Goal: Task Accomplishment & Management: Manage account settings

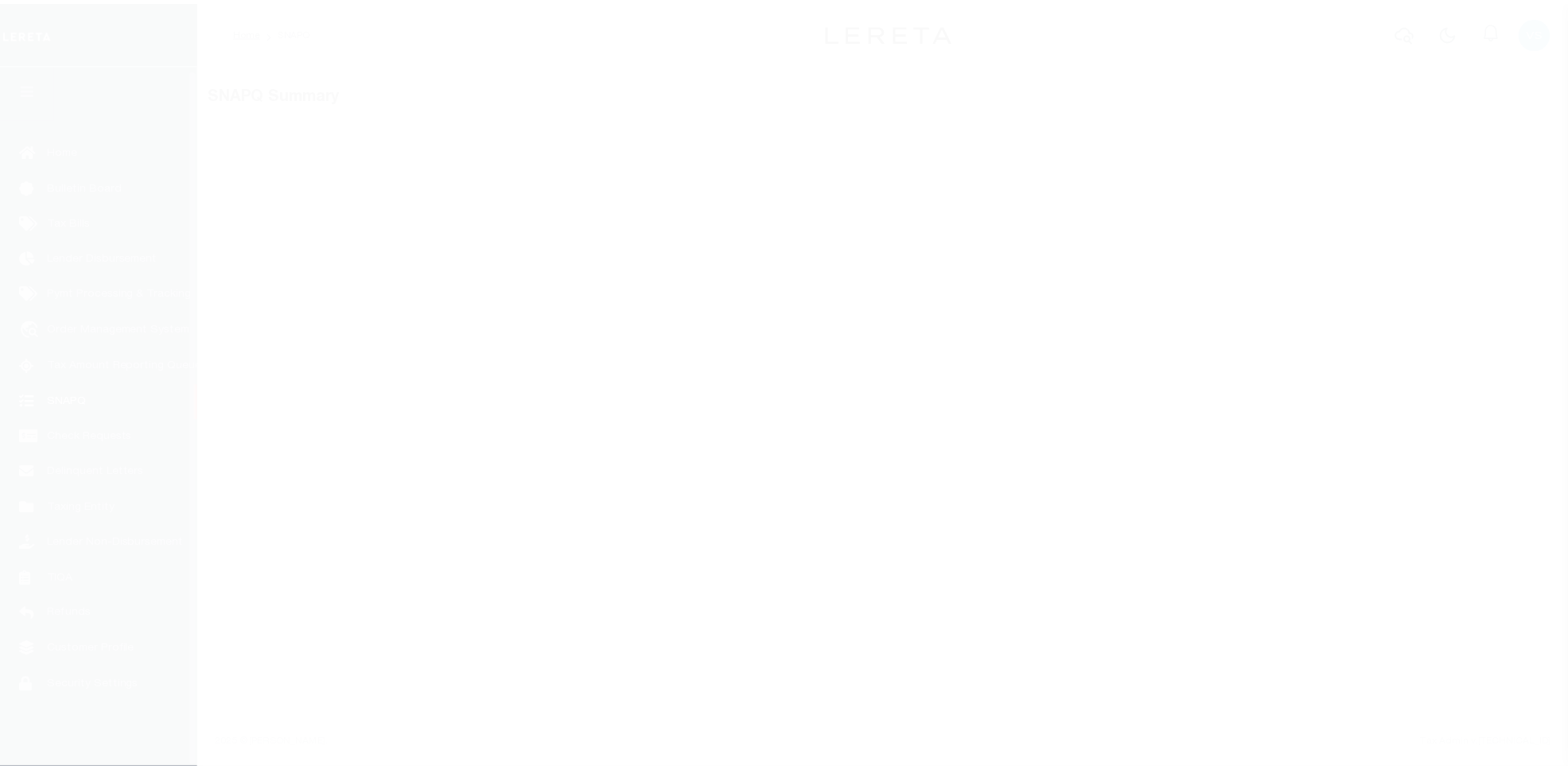
scroll to position [5, 0]
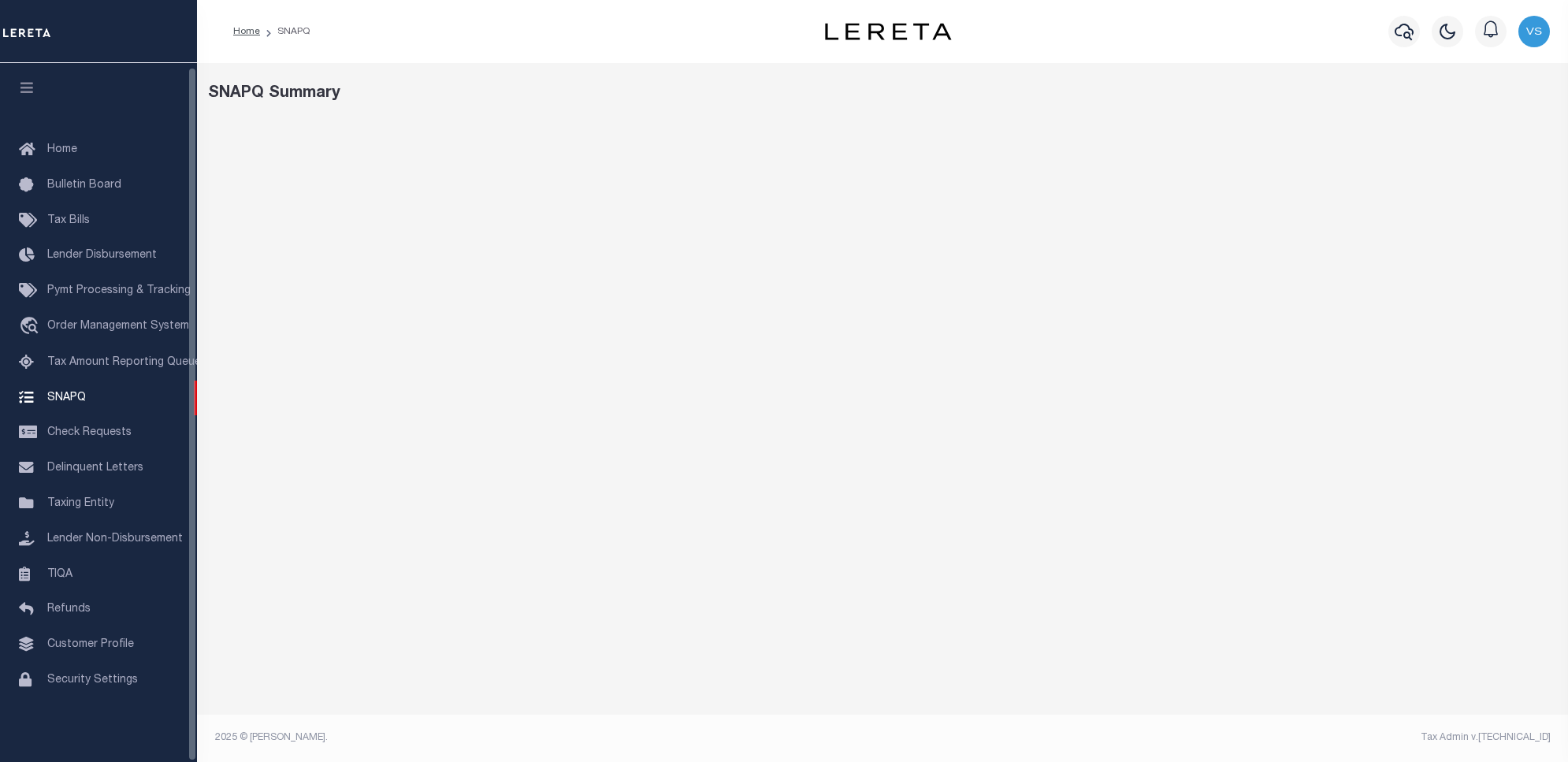
select select "100"
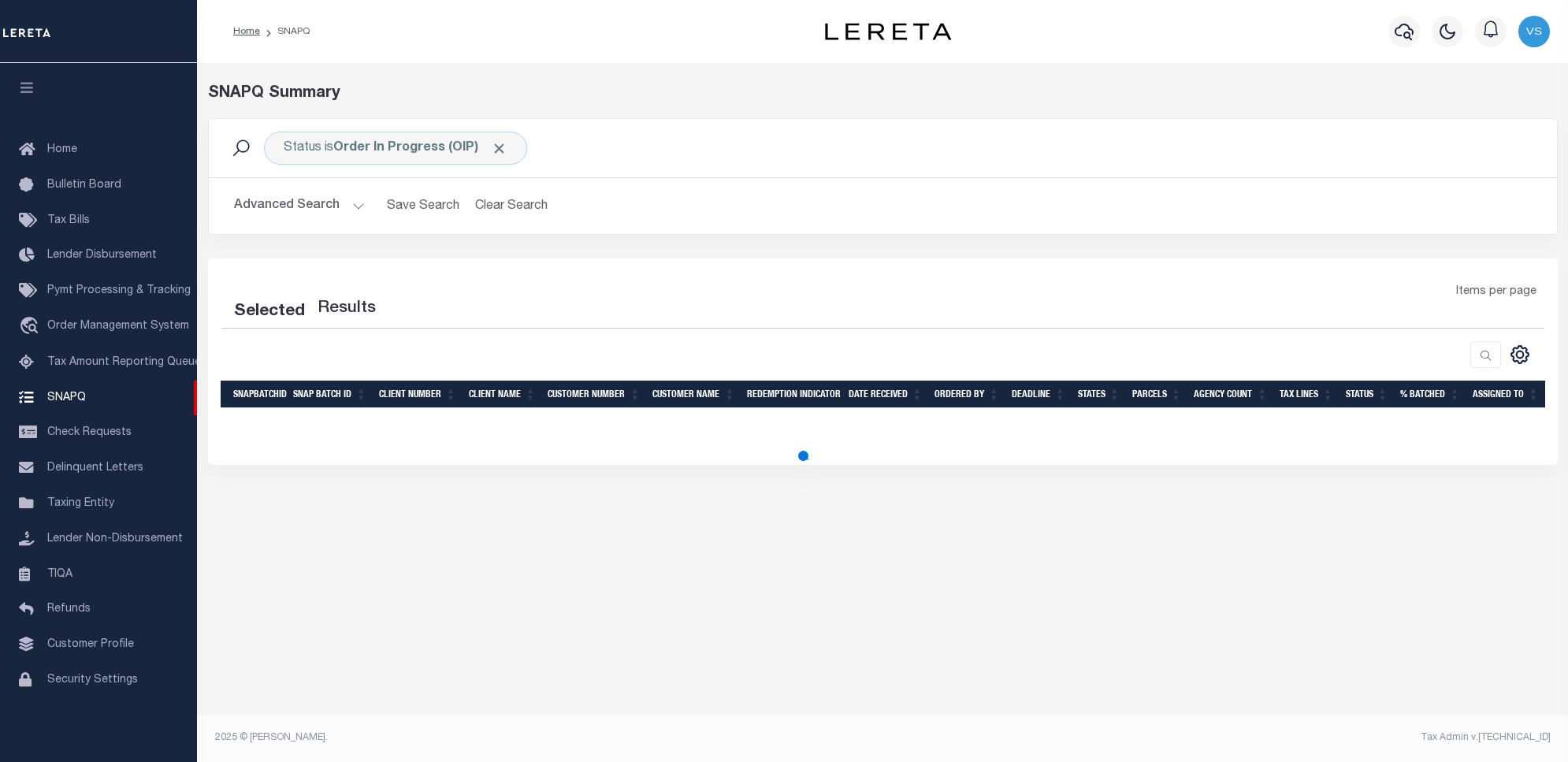
select select "100"
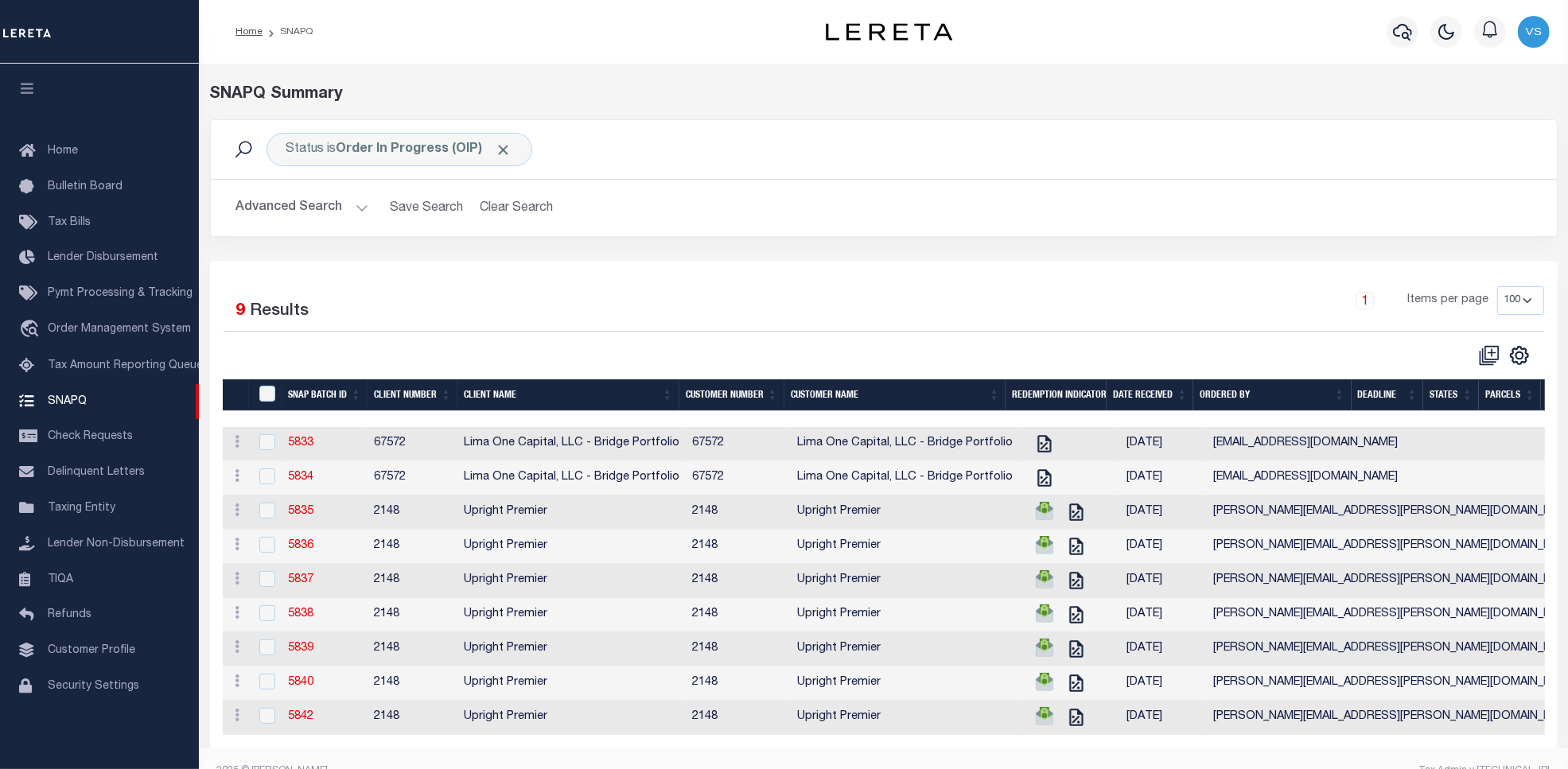
scroll to position [52, 0]
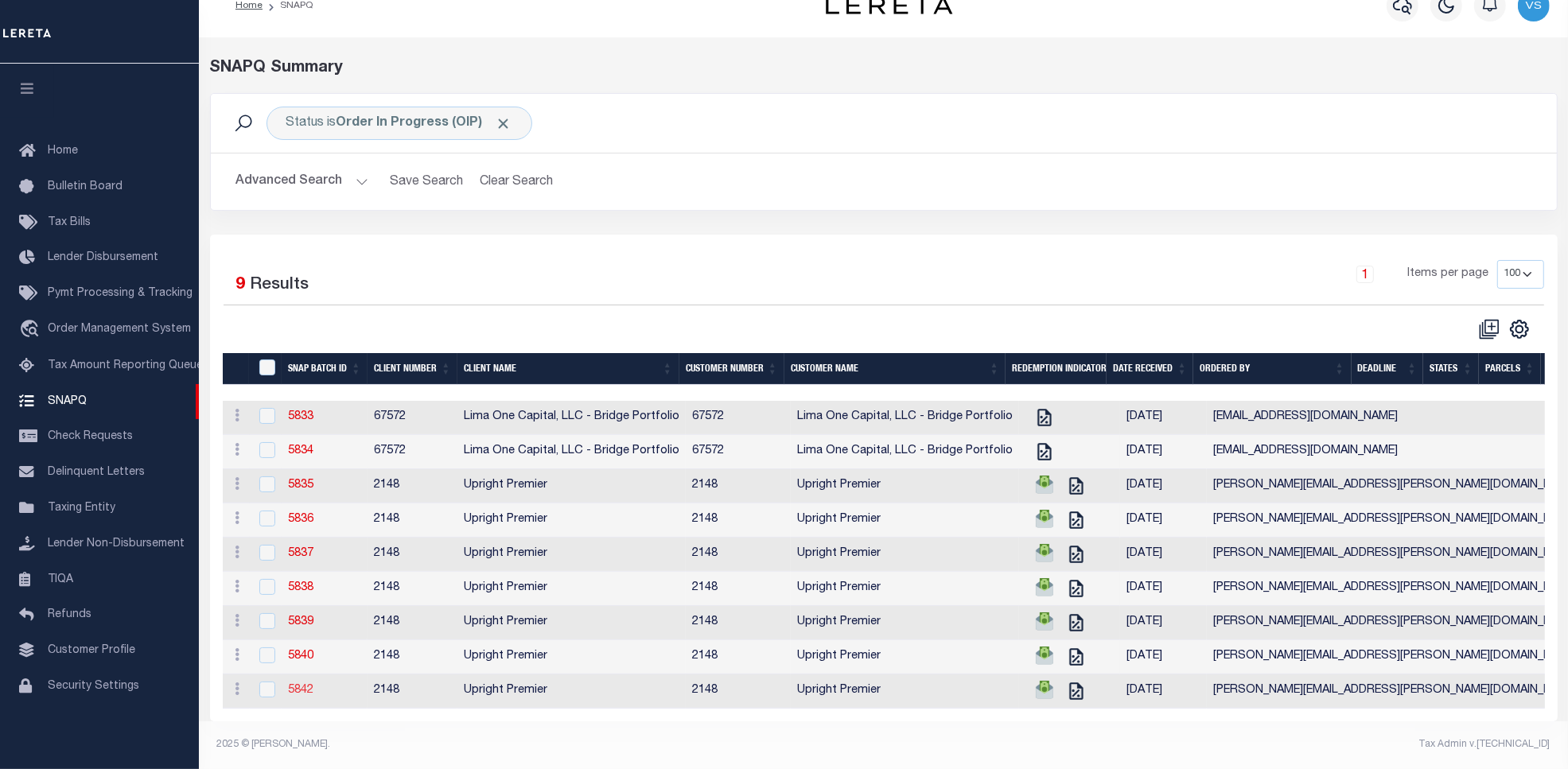
click at [300, 684] on link "5842" at bounding box center [301, 689] width 25 height 11
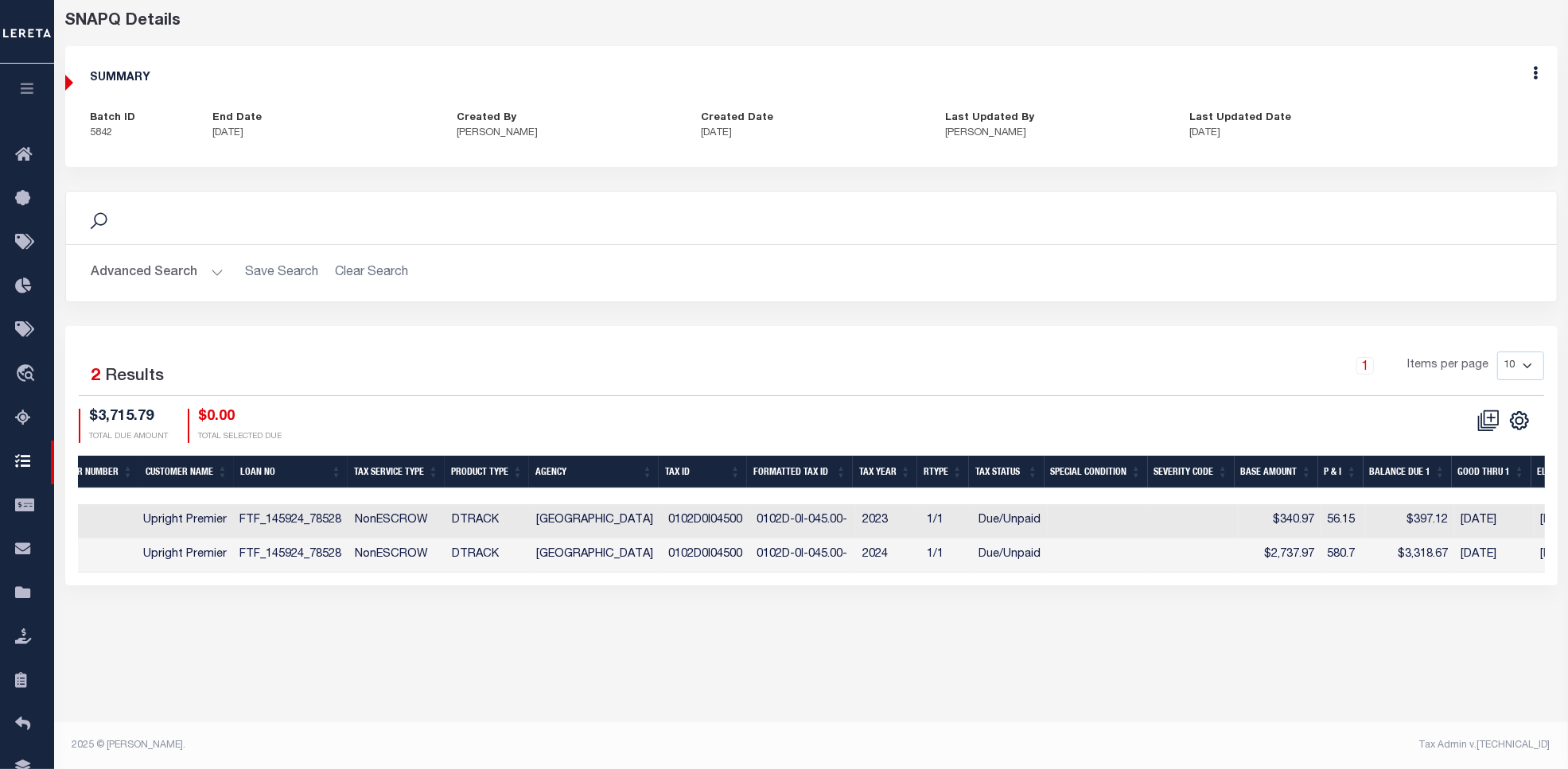
scroll to position [0, 497]
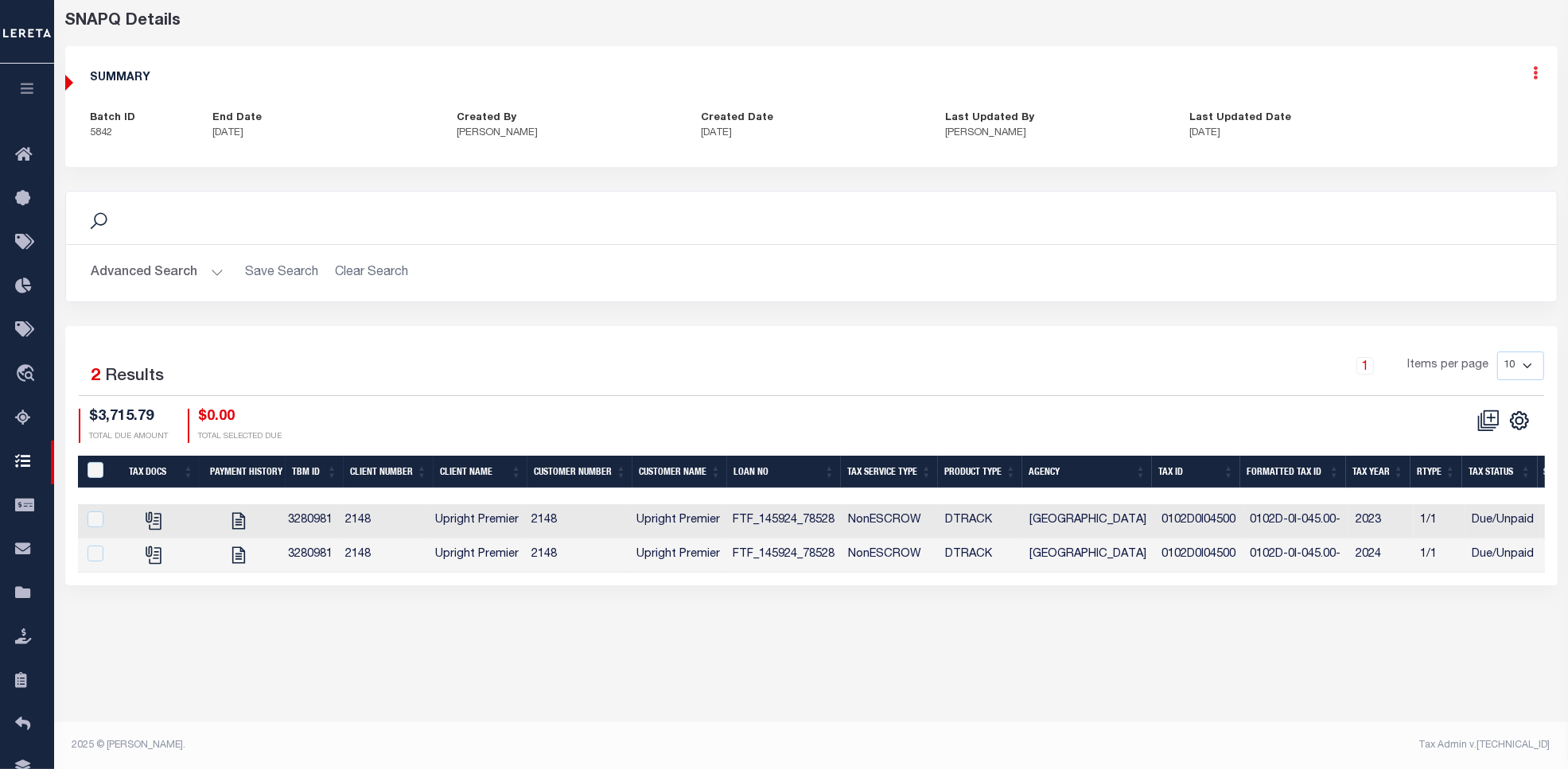
click at [1534, 72] on icon at bounding box center [1536, 73] width 5 height 14
click at [1482, 118] on link "Edit" at bounding box center [1494, 119] width 125 height 26
select select "OIP"
checkbox input "true"
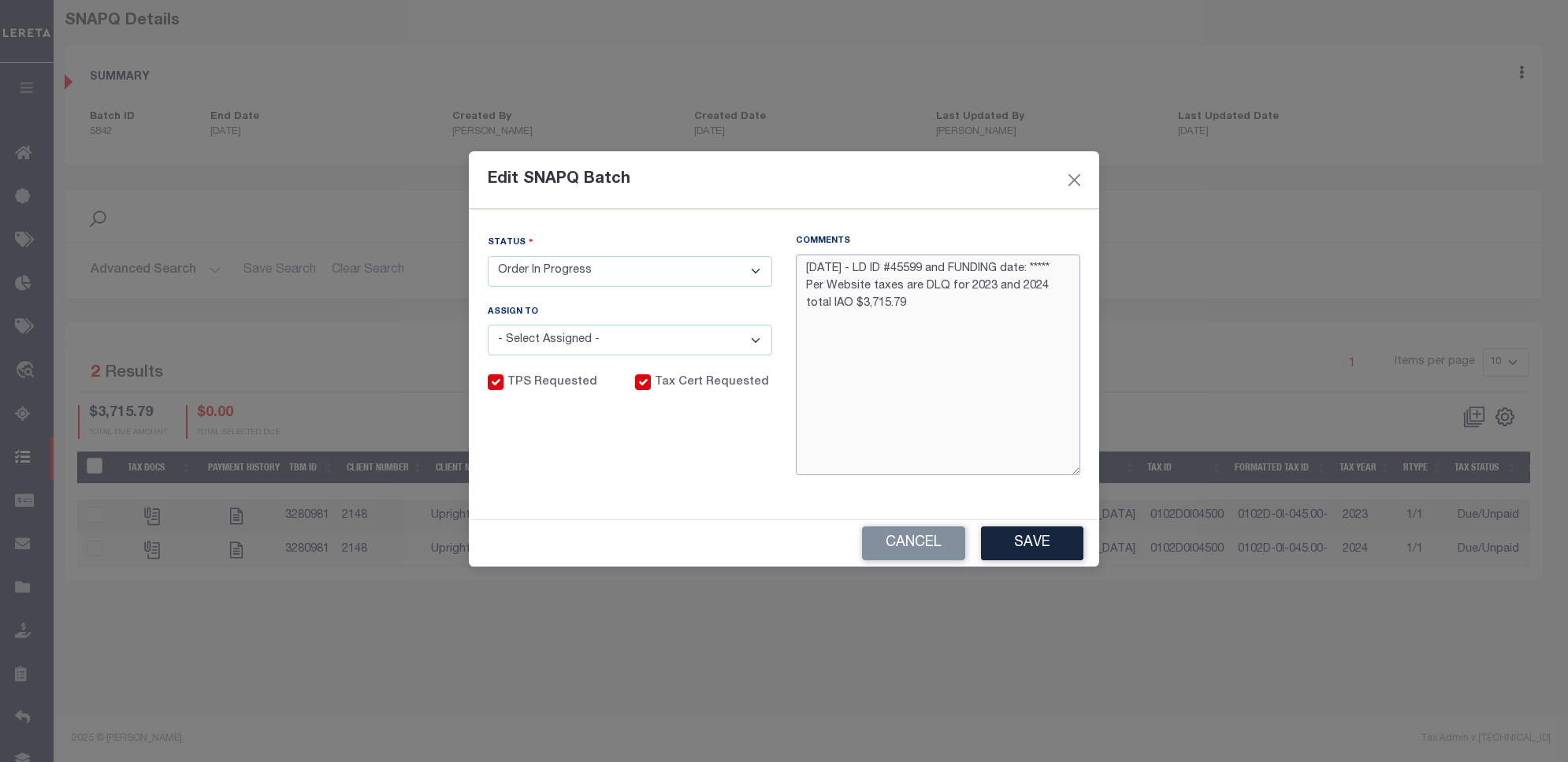
click at [1052, 267] on textarea "10/7/25 - LD ID #45599 and FUNDING date: ***** Per Website taxes are DLQ for 20…" at bounding box center [937, 364] width 284 height 221
click at [911, 262] on textarea "10/7/25 - LD ID #45599 and FUNDING date: Per Website taxes are DLQ for 2023 and…" at bounding box center [937, 364] width 284 height 221
paste textarea "6573"
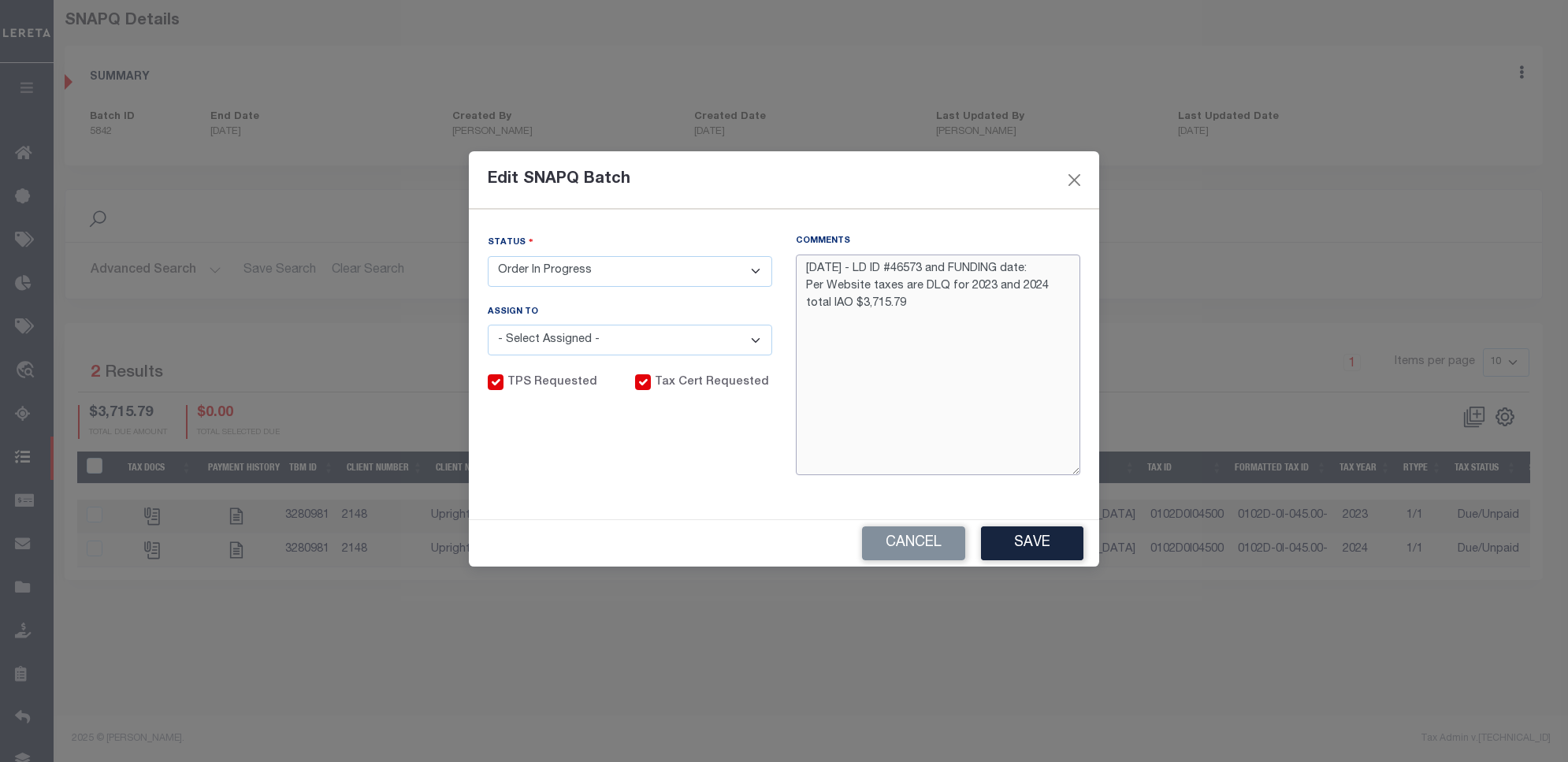
click at [1049, 260] on textarea "10/7/25 - LD ID #46573 and FUNDING date: Per Website taxes are DLQ for 2023 and…" at bounding box center [937, 364] width 284 height 221
click at [940, 321] on textarea "10/7/25 - LD ID #46573 and FUNDING date:10/13/25 Per Website taxes are DLQ for …" at bounding box center [937, 364] width 284 height 221
type textarea "10/7/25 - LD ID #46573 and FUNDING date:10/13/25 Per Website taxes are DLQ for …"
click at [644, 269] on select "- Select Status - Order In Progress Complete" at bounding box center [629, 272] width 284 height 31
select select "CPT"
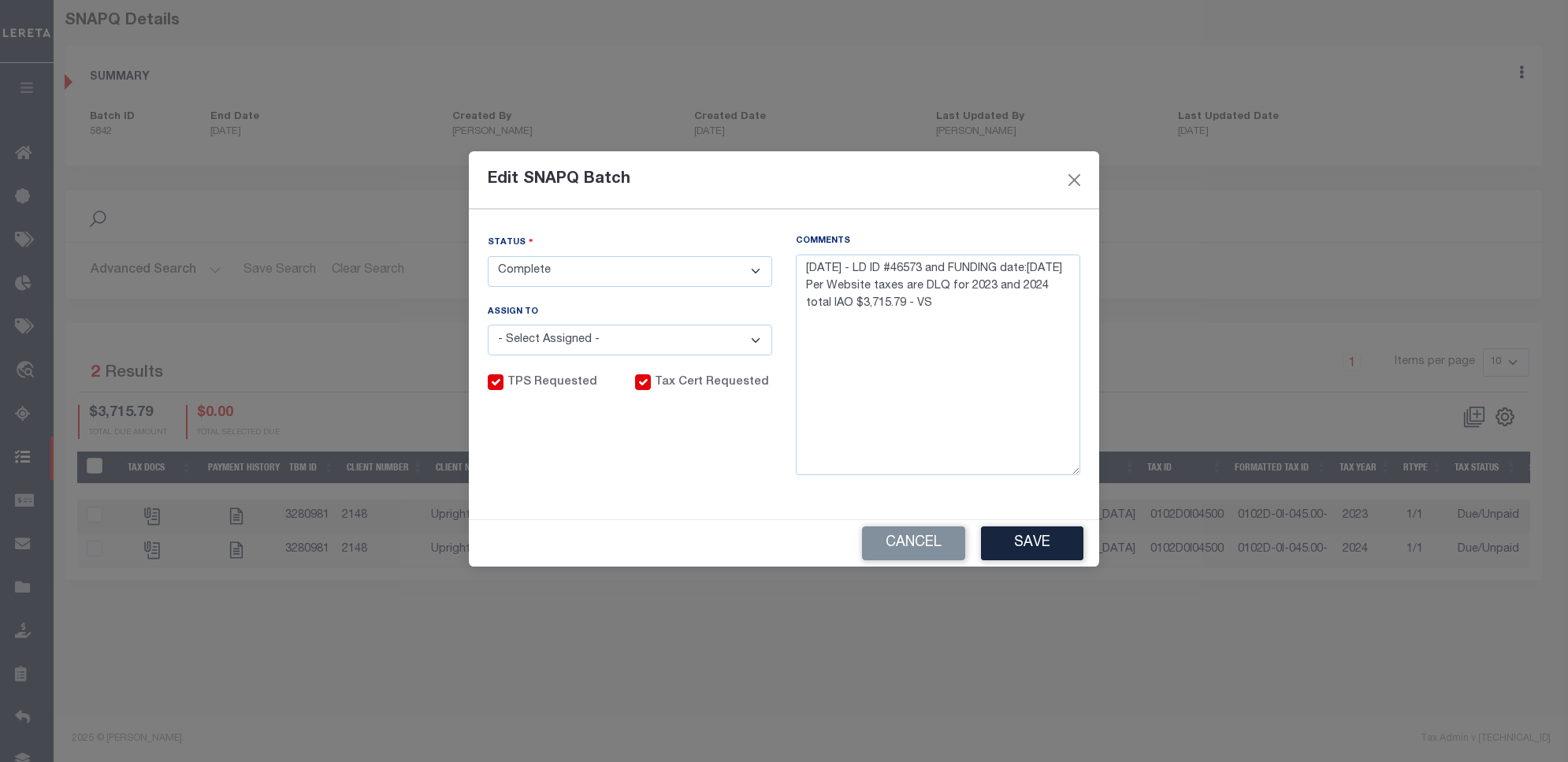
click at [487, 256] on select "- Select Status - Order In Progress Complete" at bounding box center [629, 272] width 284 height 31
click at [1006, 548] on button "Save" at bounding box center [1032, 542] width 102 height 34
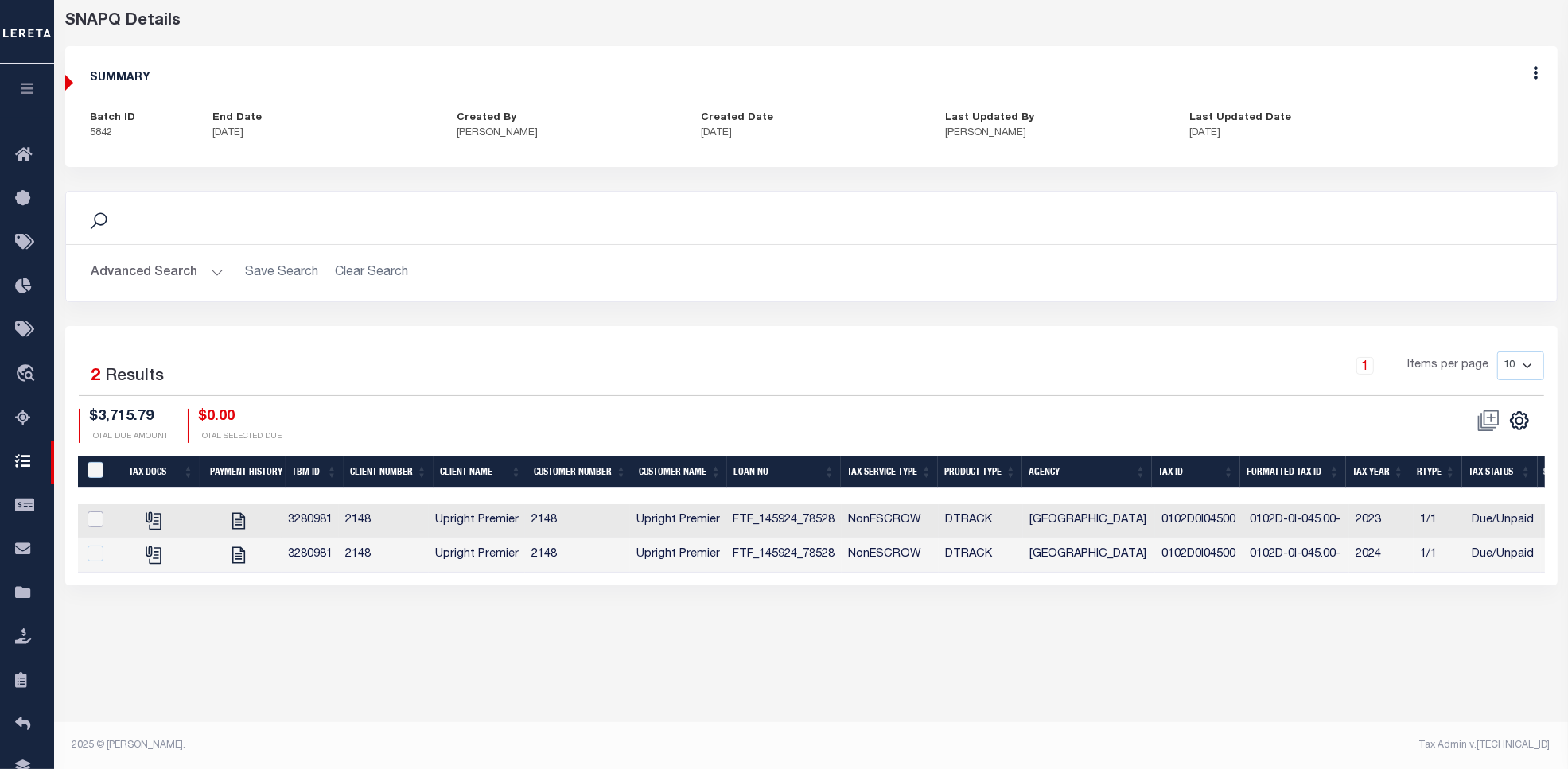
click at [94, 518] on input "checkbox" at bounding box center [95, 519] width 16 height 16
checkbox input "true"
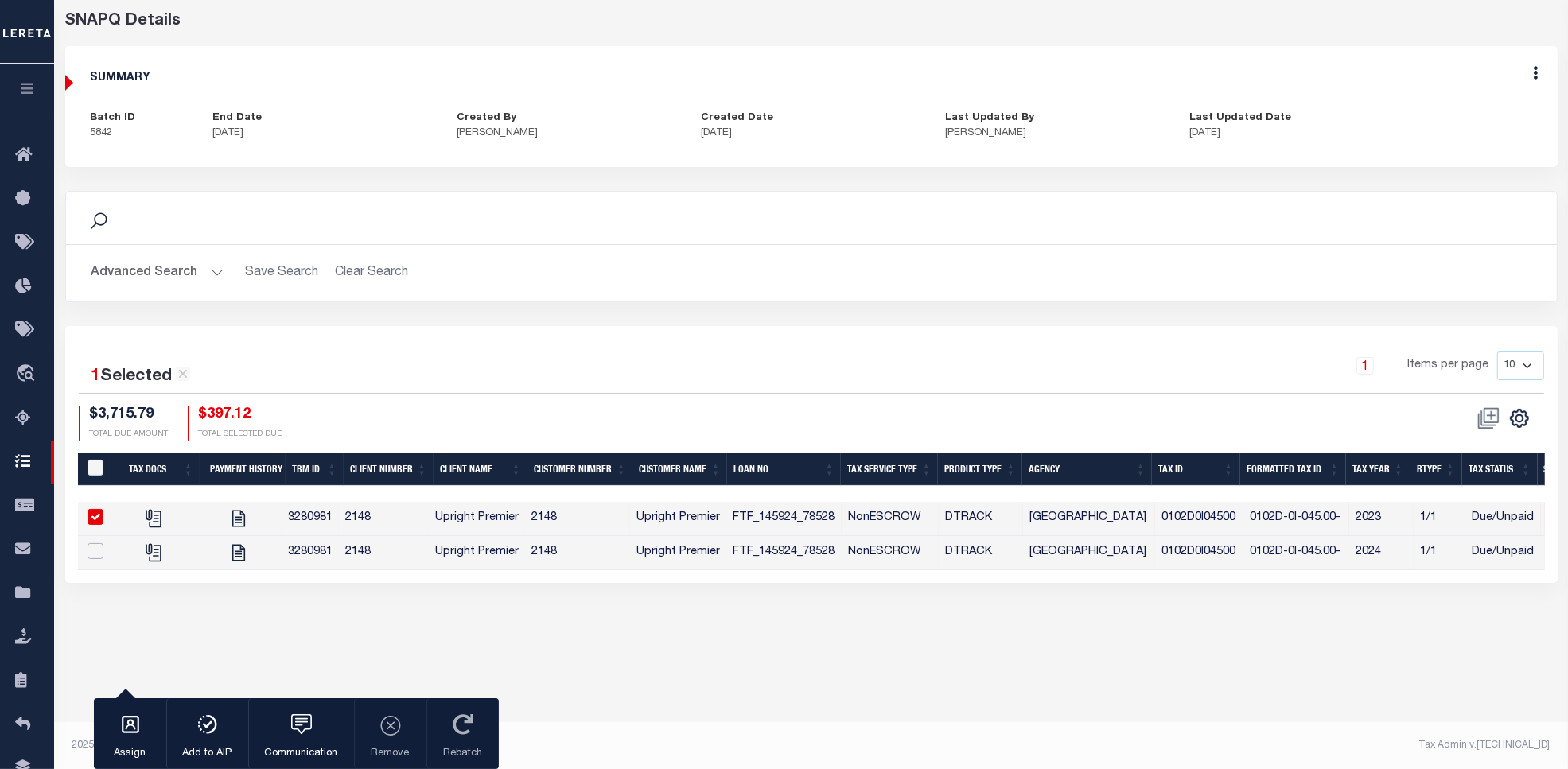
click at [94, 550] on input "checkbox" at bounding box center [95, 551] width 16 height 16
checkbox input "true"
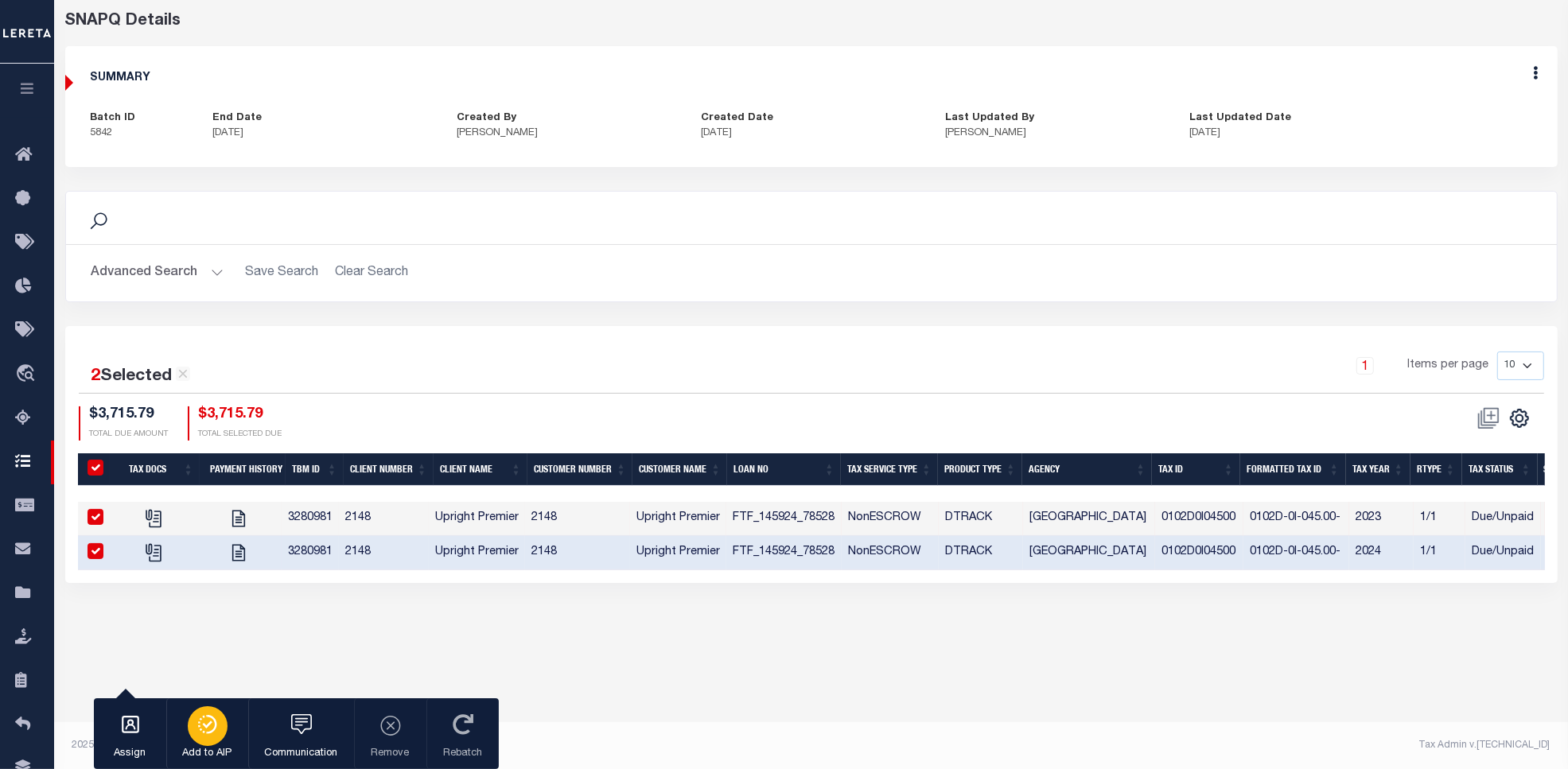
click at [200, 734] on icon "button" at bounding box center [207, 724] width 22 height 19
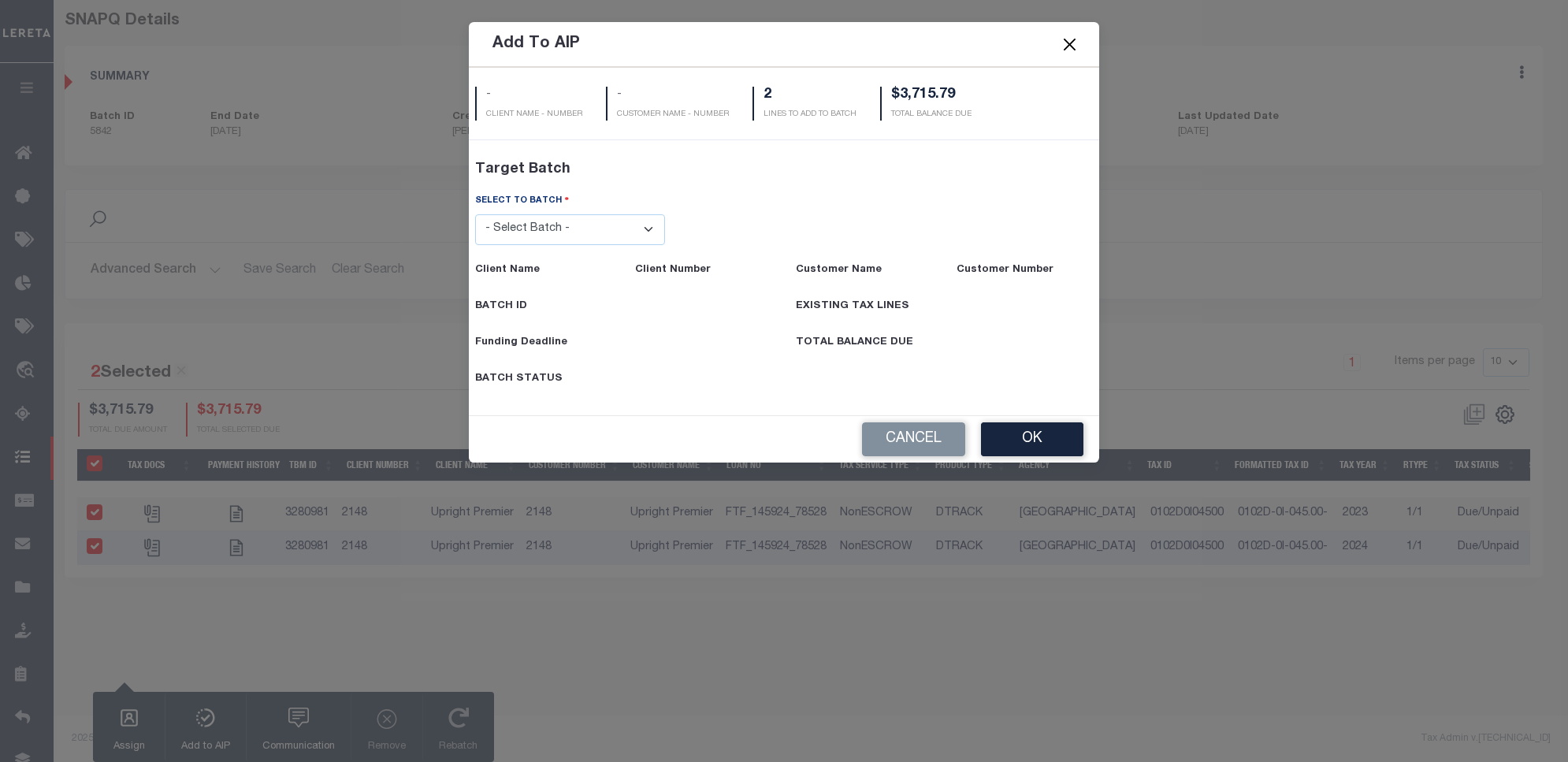
click at [571, 233] on select "- Select Batch - 45787 46573" at bounding box center [570, 230] width 191 height 31
click at [575, 231] on select "- Select Batch - 45787 46573" at bounding box center [570, 230] width 191 height 31
select select "46573"
click at [475, 245] on select "- Select Batch - 45787 46573" at bounding box center [570, 230] width 191 height 31
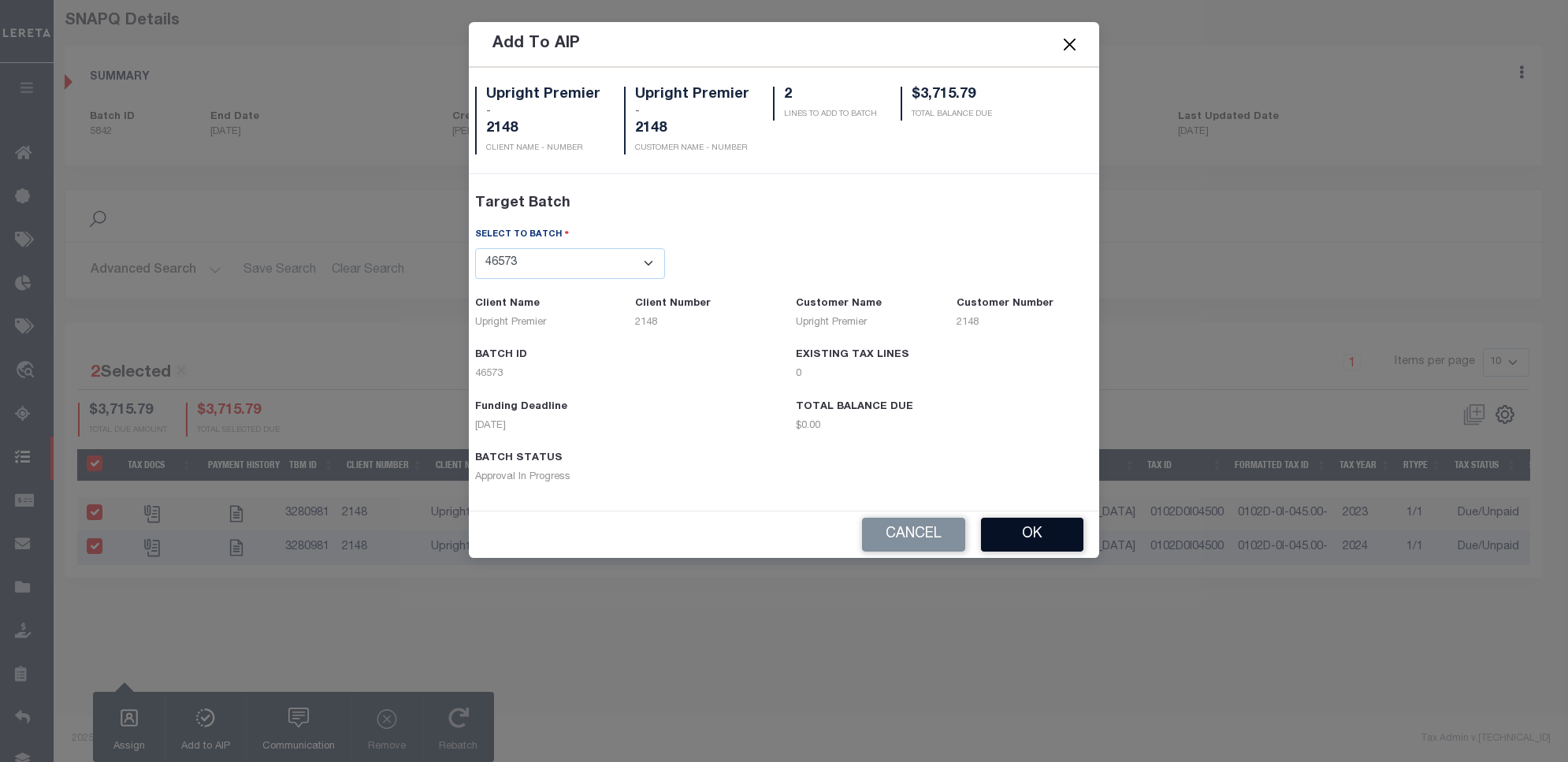
click at [1001, 536] on button "OK" at bounding box center [1032, 534] width 102 height 34
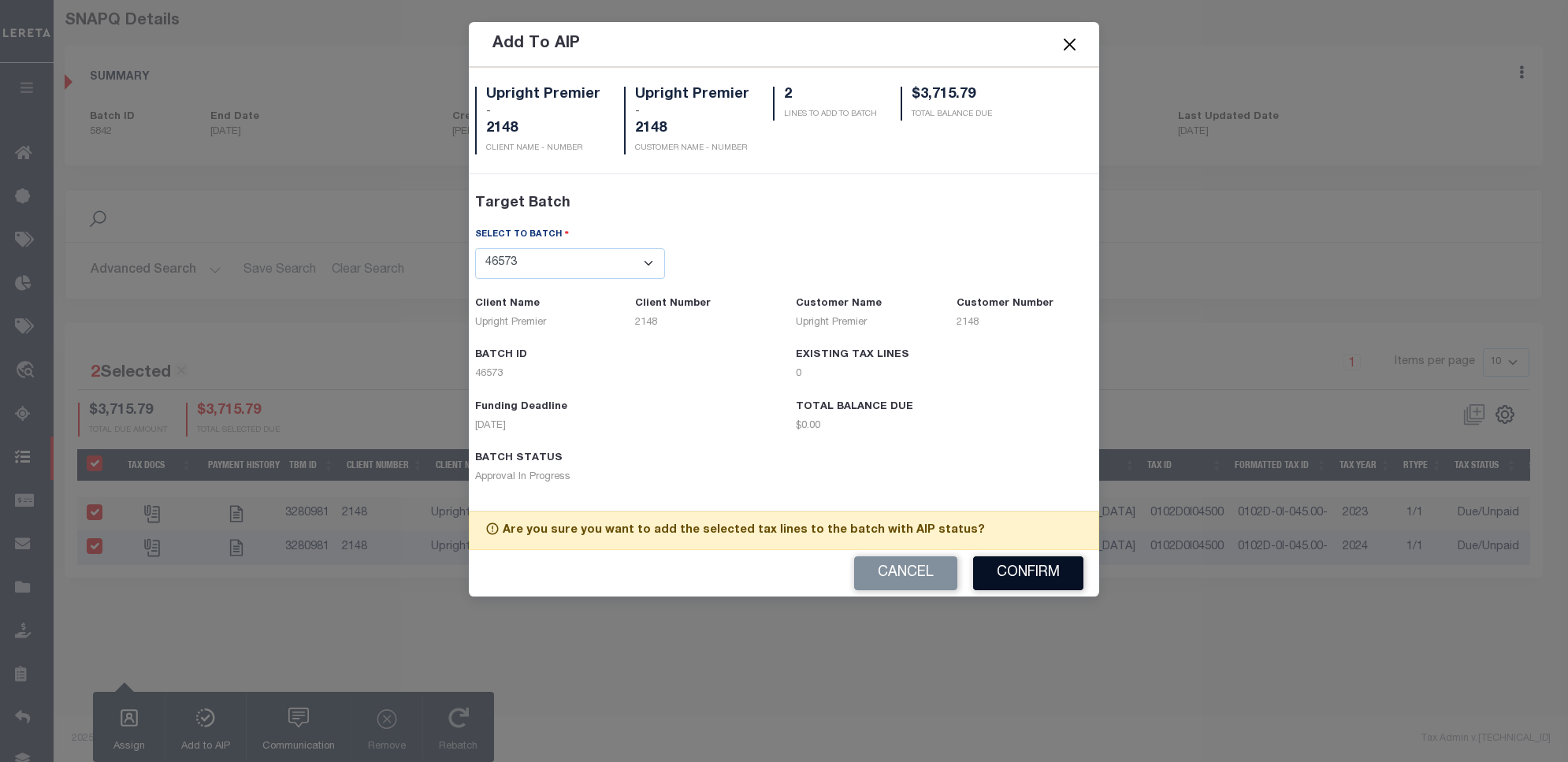
click at [1018, 573] on button "Confirm" at bounding box center [1028, 573] width 111 height 34
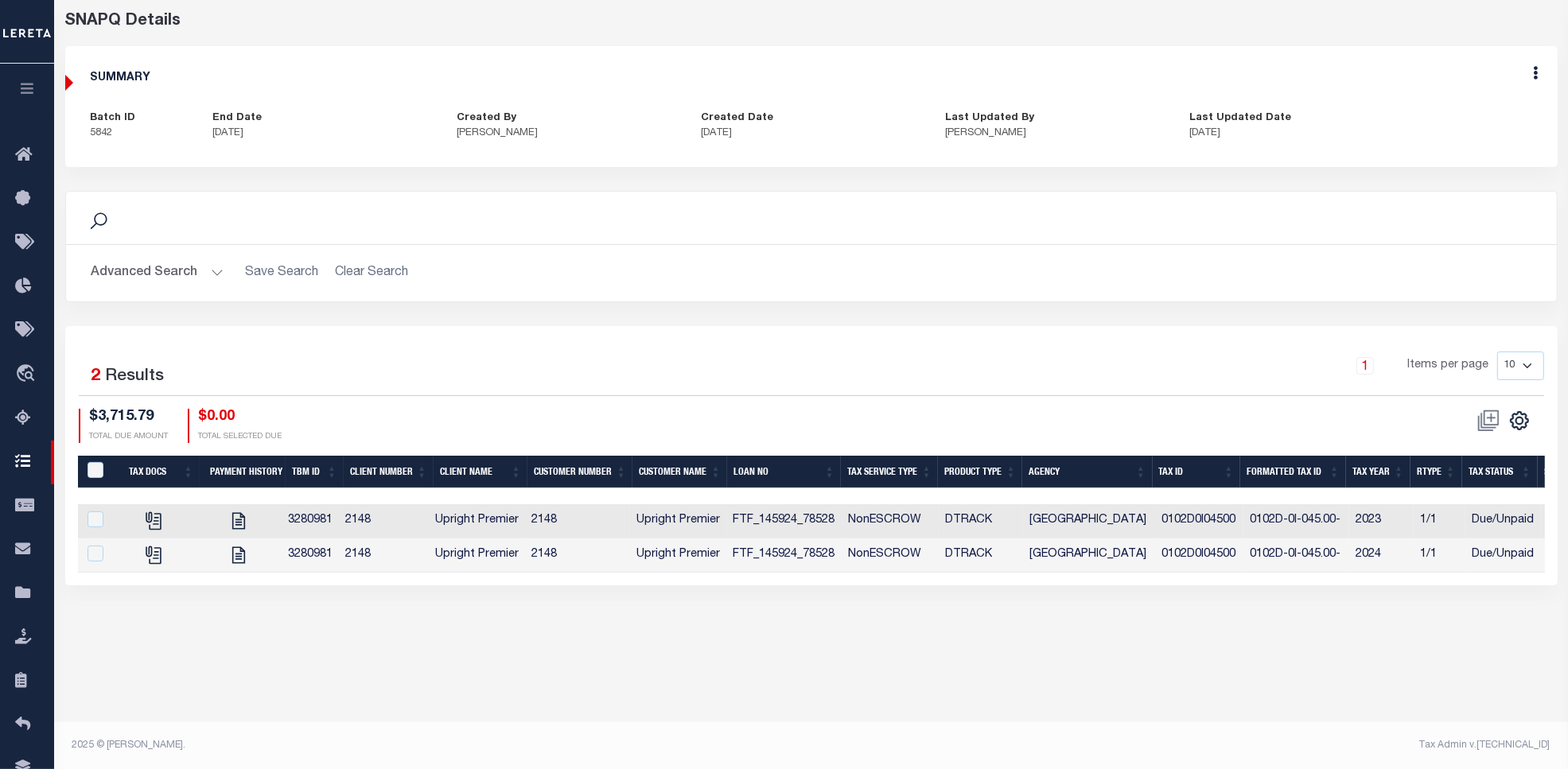
scroll to position [0, 0]
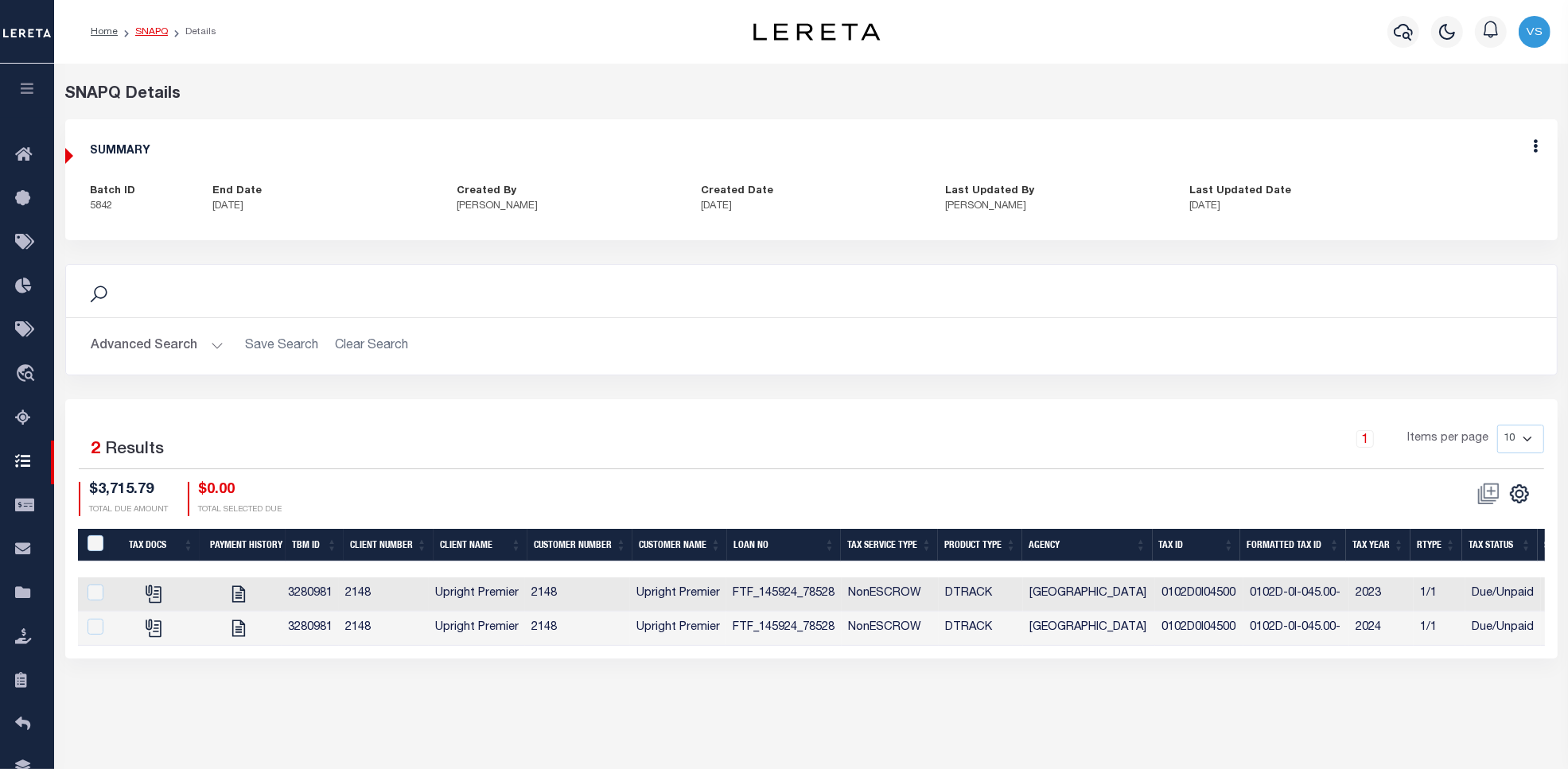
click at [148, 28] on link "SNAPQ" at bounding box center [152, 32] width 33 height 10
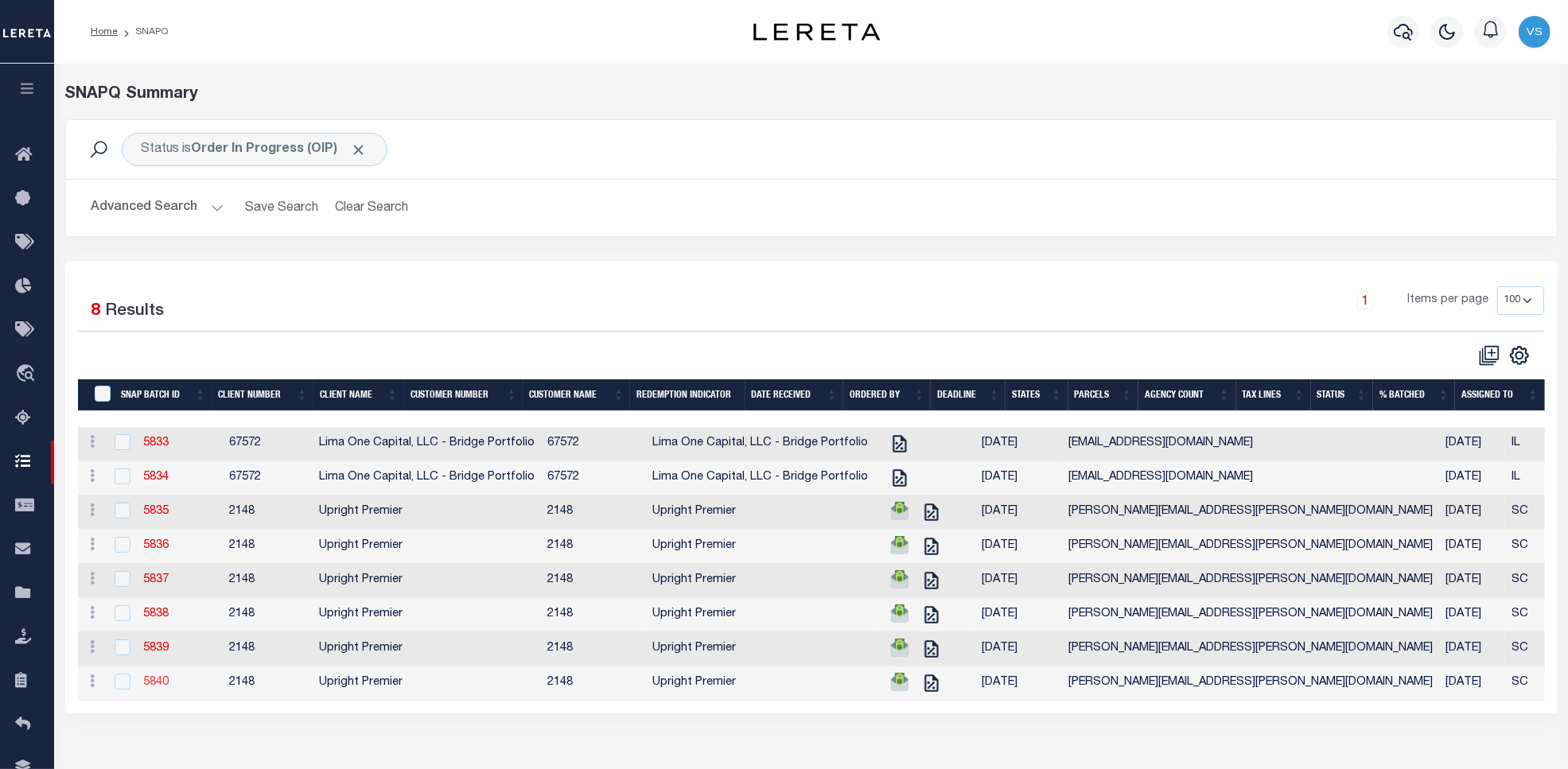
click at [151, 688] on link "5840" at bounding box center [156, 682] width 25 height 11
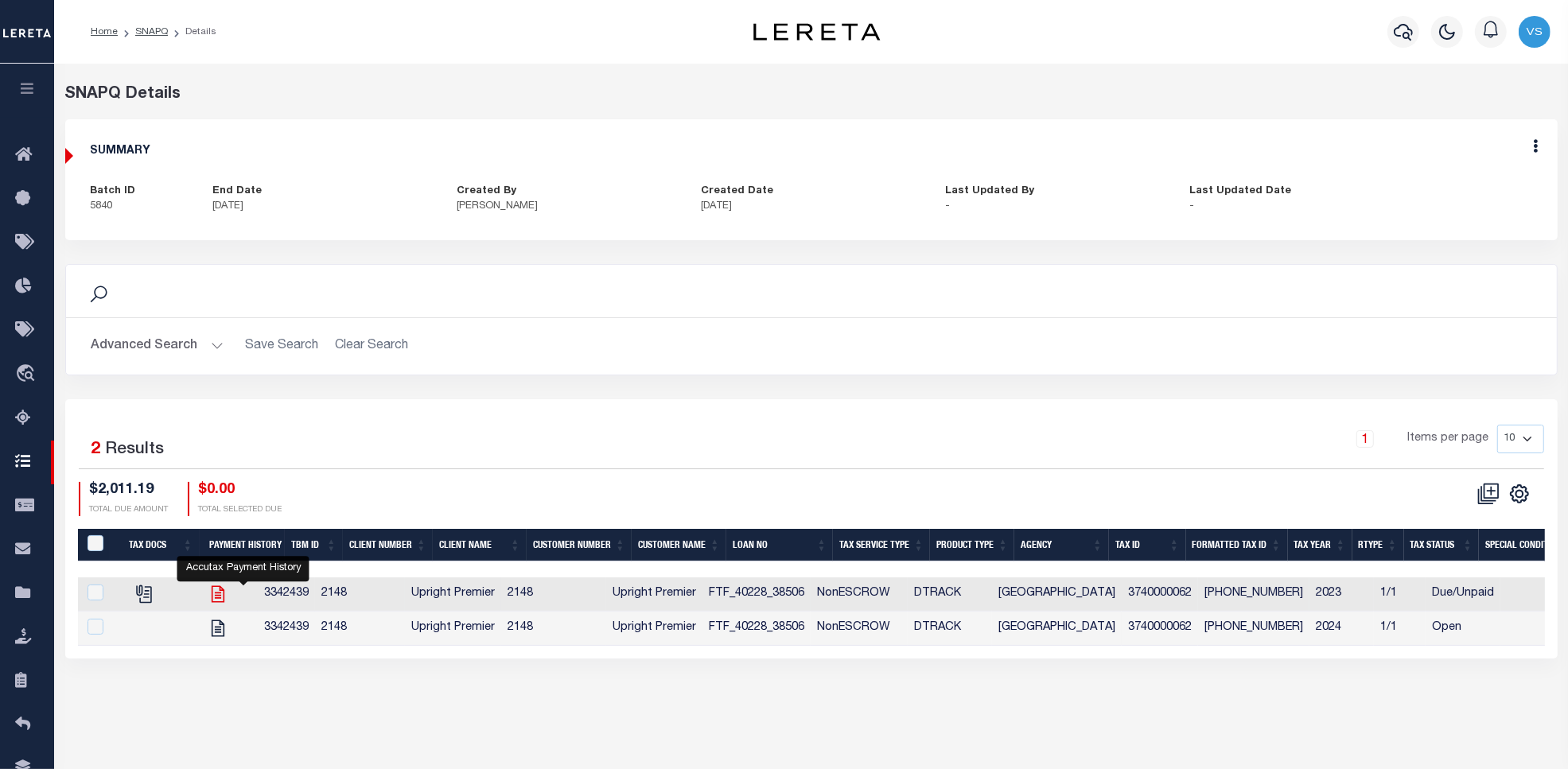
click at [224, 597] on icon "" at bounding box center [217, 594] width 13 height 17
checkbox input "false"
checkbox input "true"
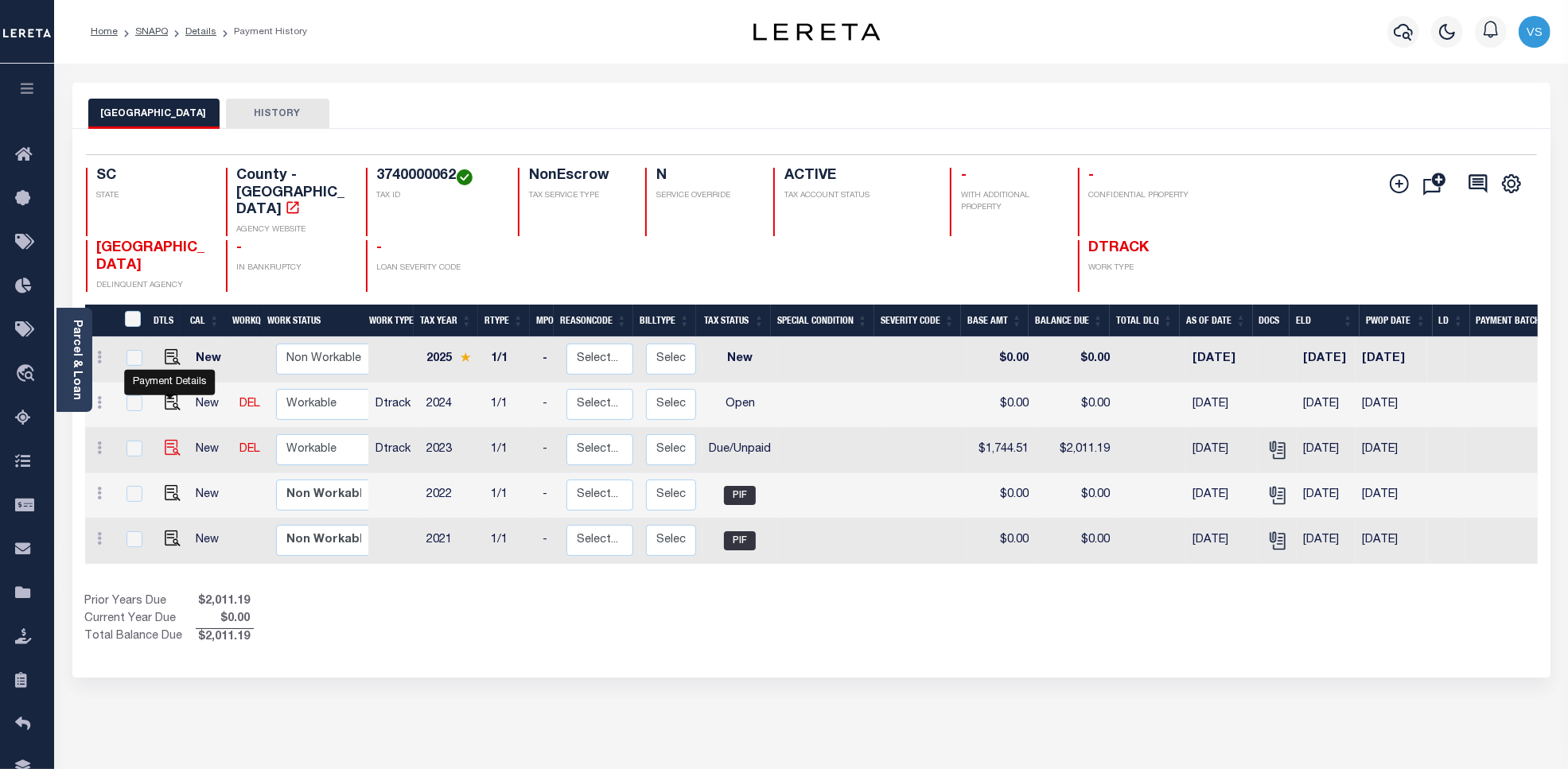
click at [171, 439] on img "" at bounding box center [172, 447] width 16 height 16
checkbox input "true"
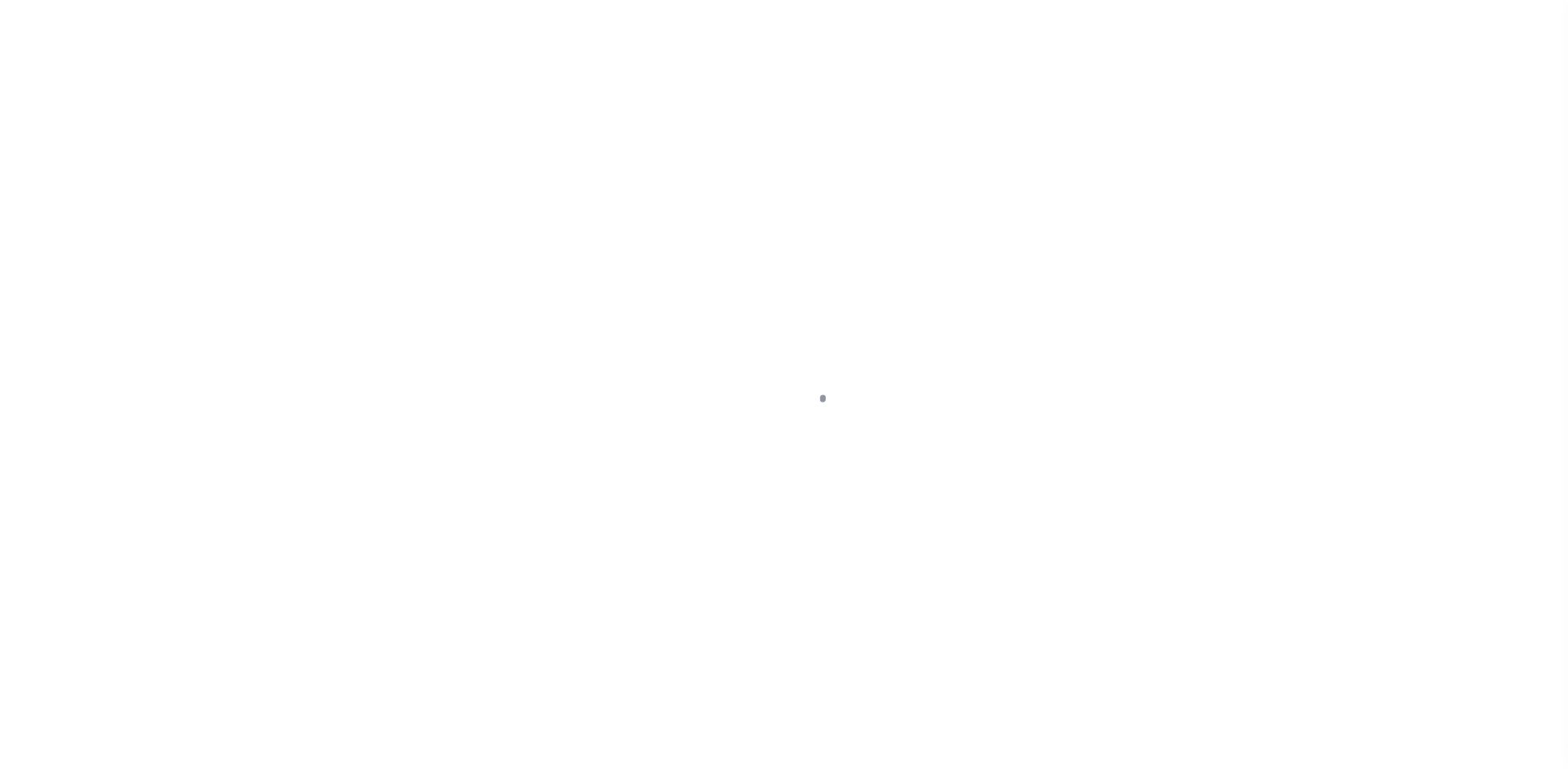
select select "DUE"
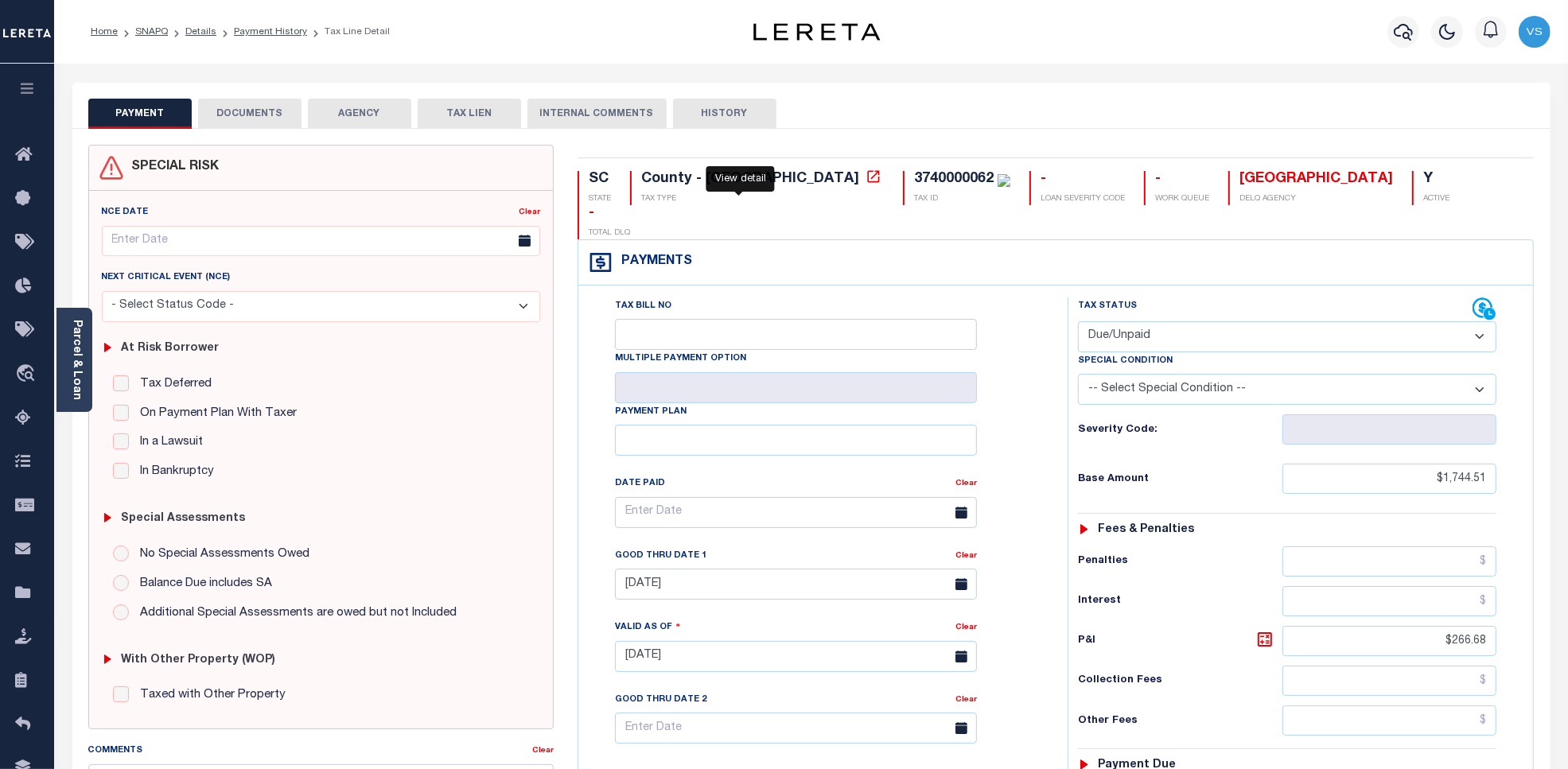
click at [866, 181] on icon at bounding box center [873, 176] width 16 height 16
click at [914, 179] on div "3740000062" at bounding box center [954, 179] width 80 height 15
copy div "3740000062"
click at [849, 101] on div "PAYMENT DOCUMENTS AGENCY DELINQUENT PAYEE TAX LIEN HISTORY" at bounding box center [811, 113] width 1446 height 29
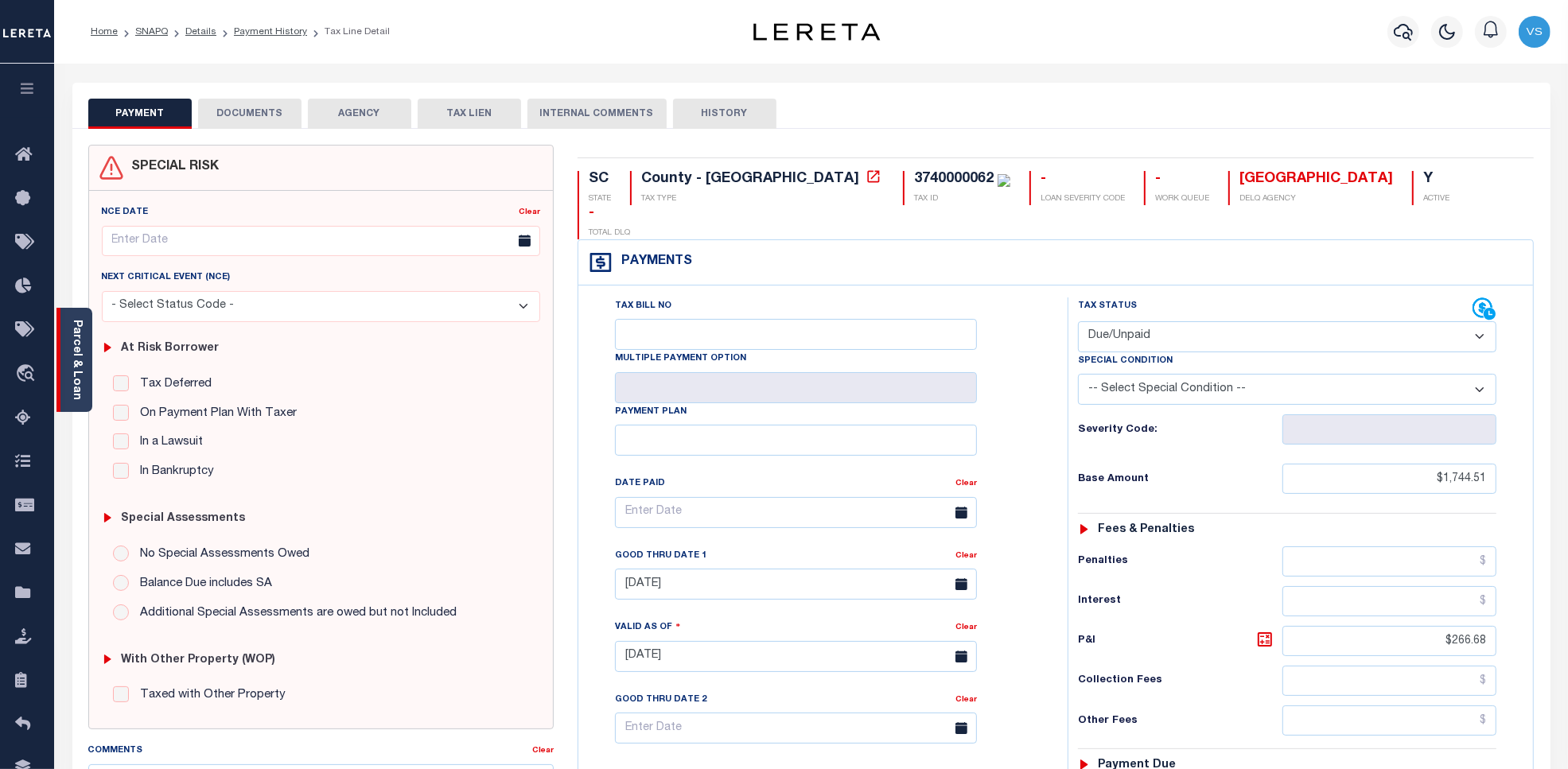
click at [82, 378] on link "Parcel & Loan" at bounding box center [76, 360] width 11 height 81
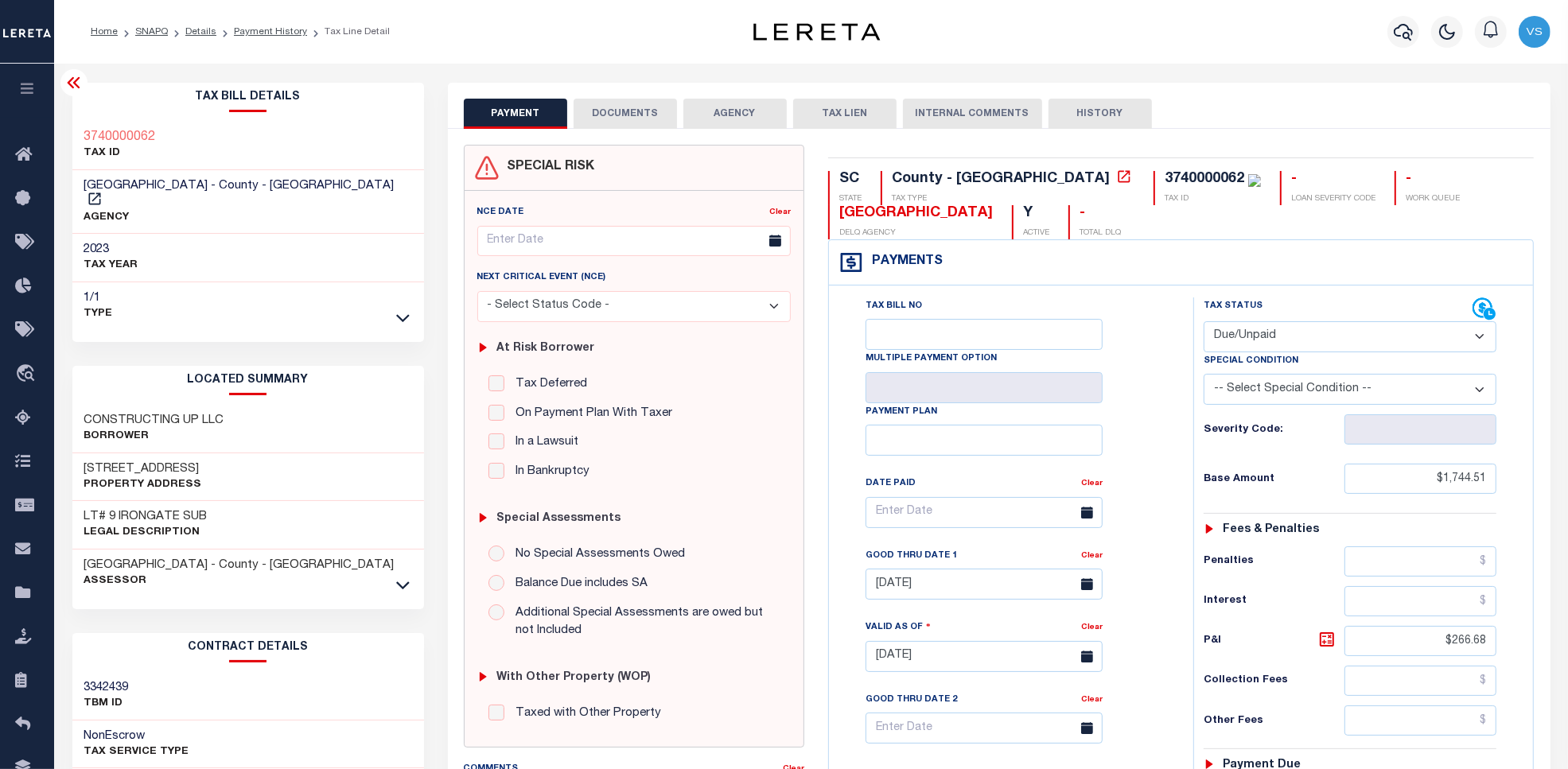
scroll to position [445, 0]
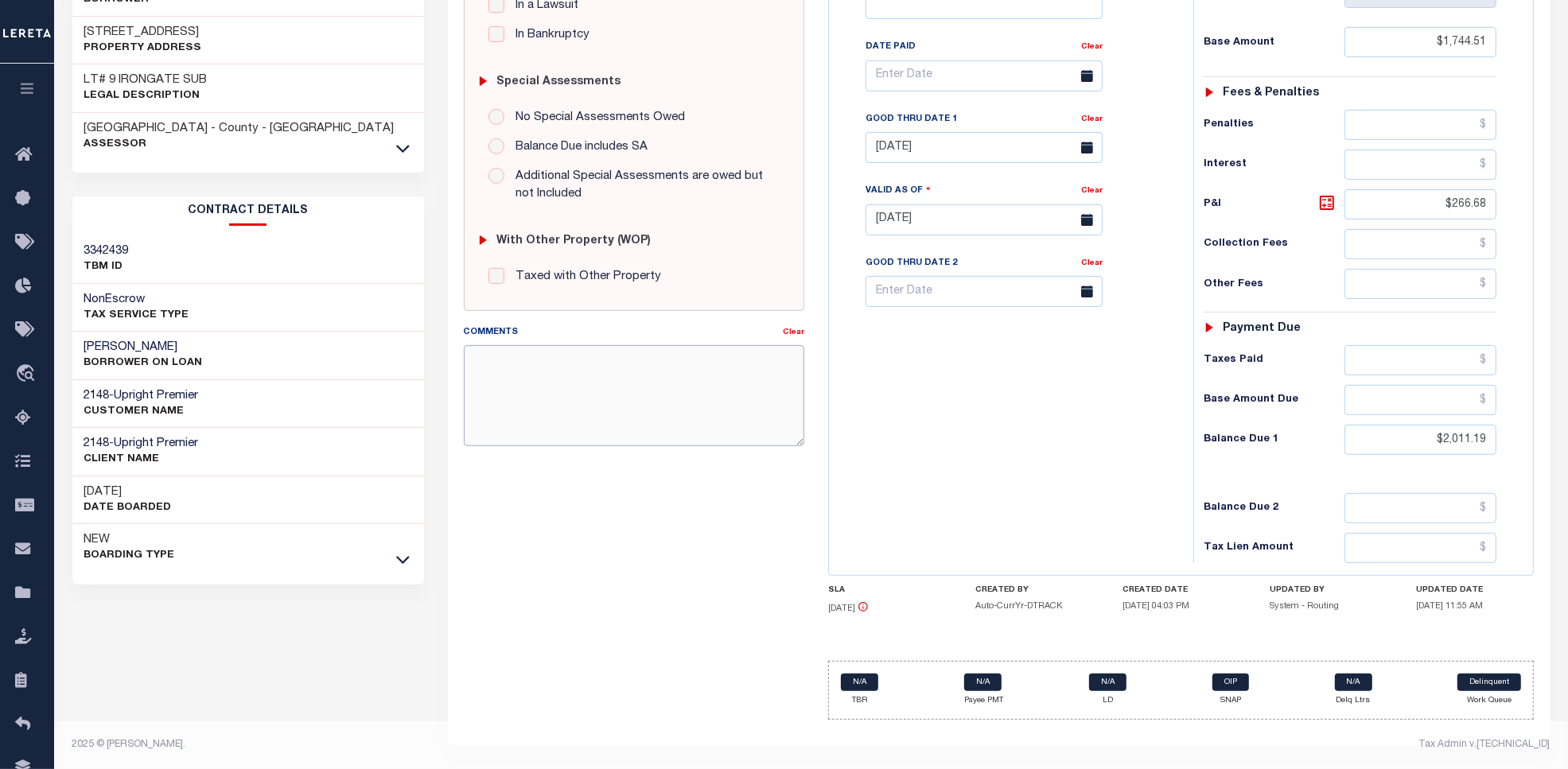
click at [562, 373] on textarea "Comments" at bounding box center [634, 395] width 341 height 100
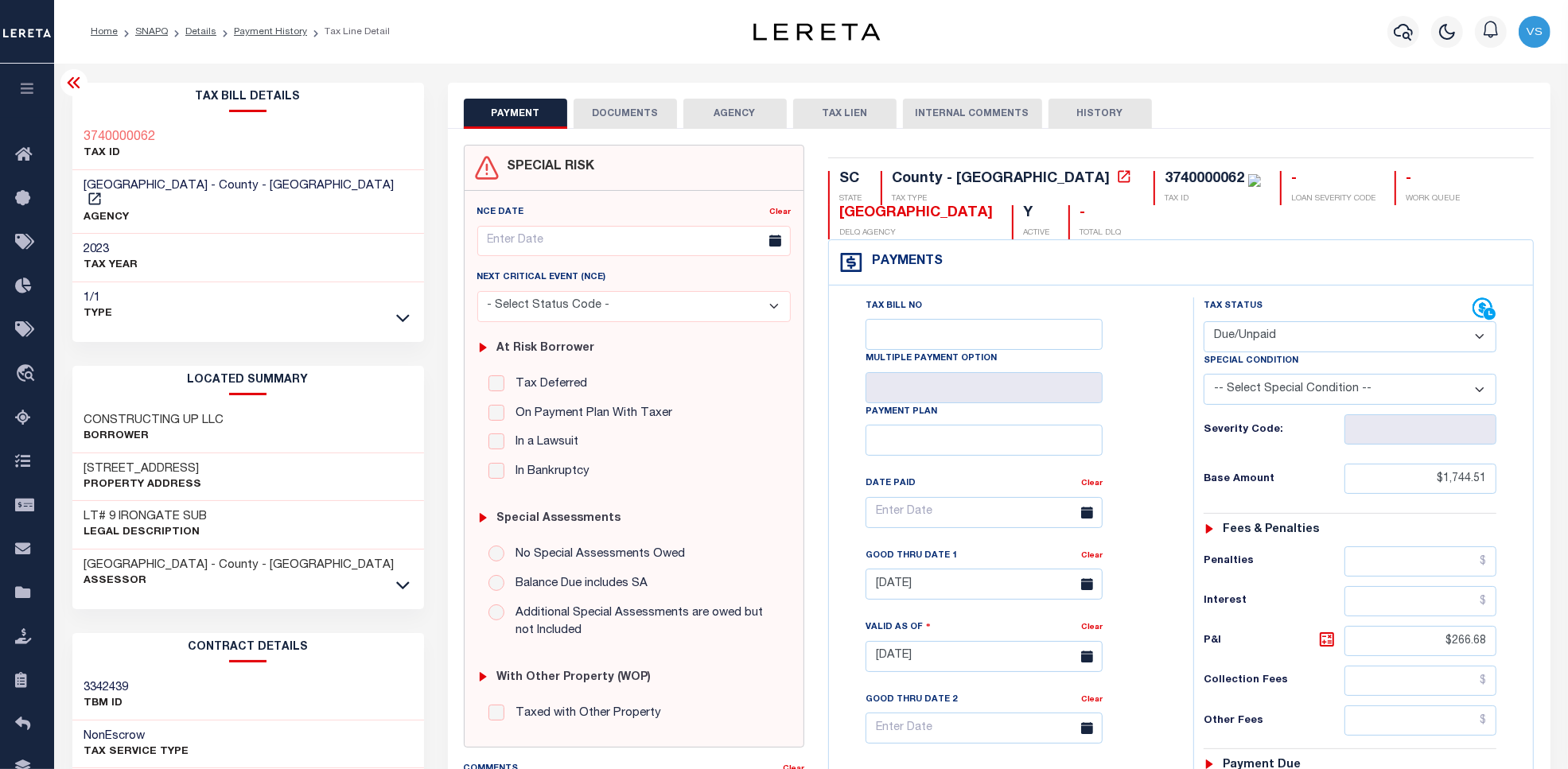
scroll to position [328, 0]
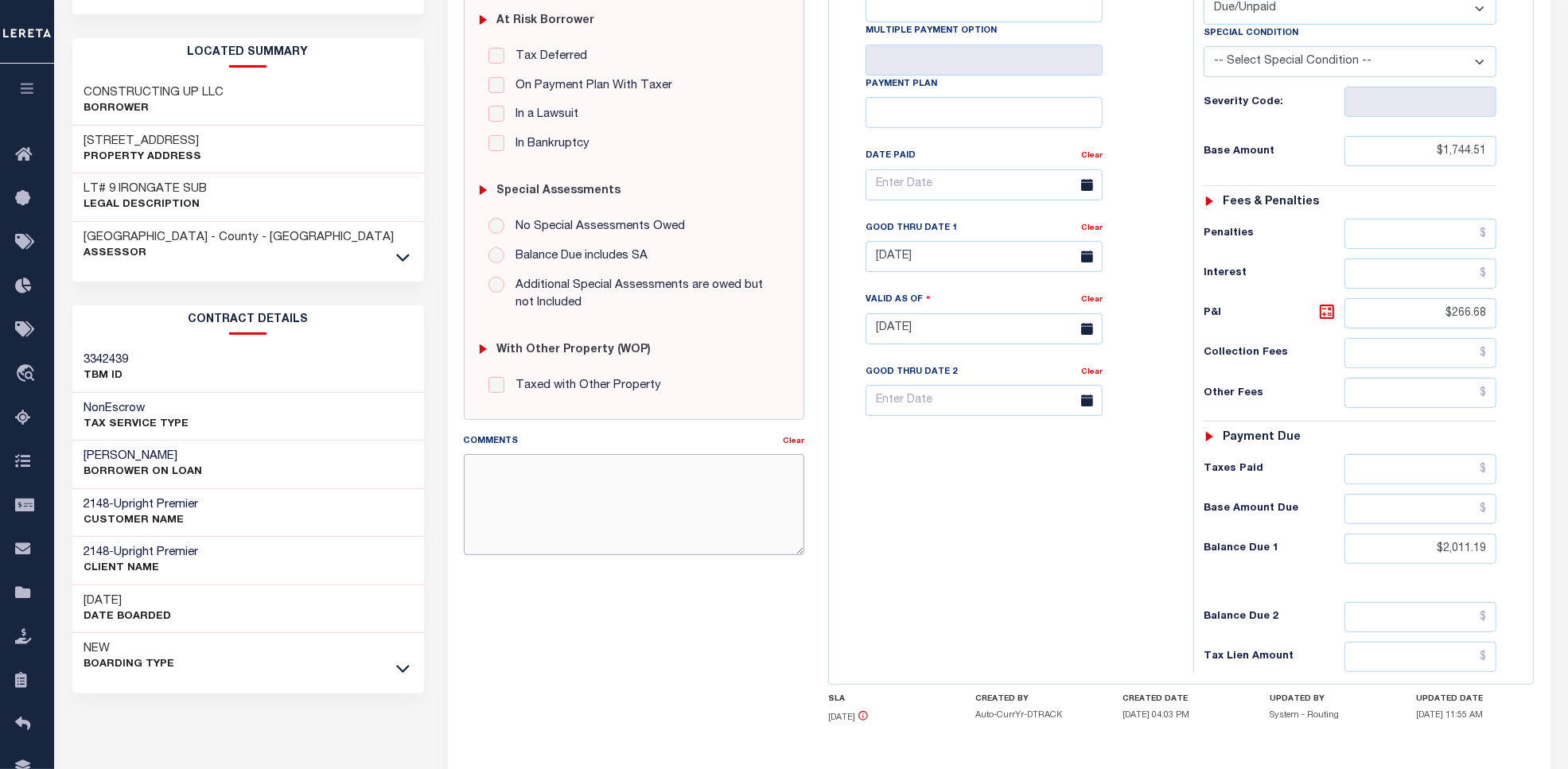
click at [561, 478] on textarea "Comments" at bounding box center [634, 504] width 341 height 100
type textarea "2137.29 oct 24 after 27 tax sale - sezan -"
type input "[DATE]"
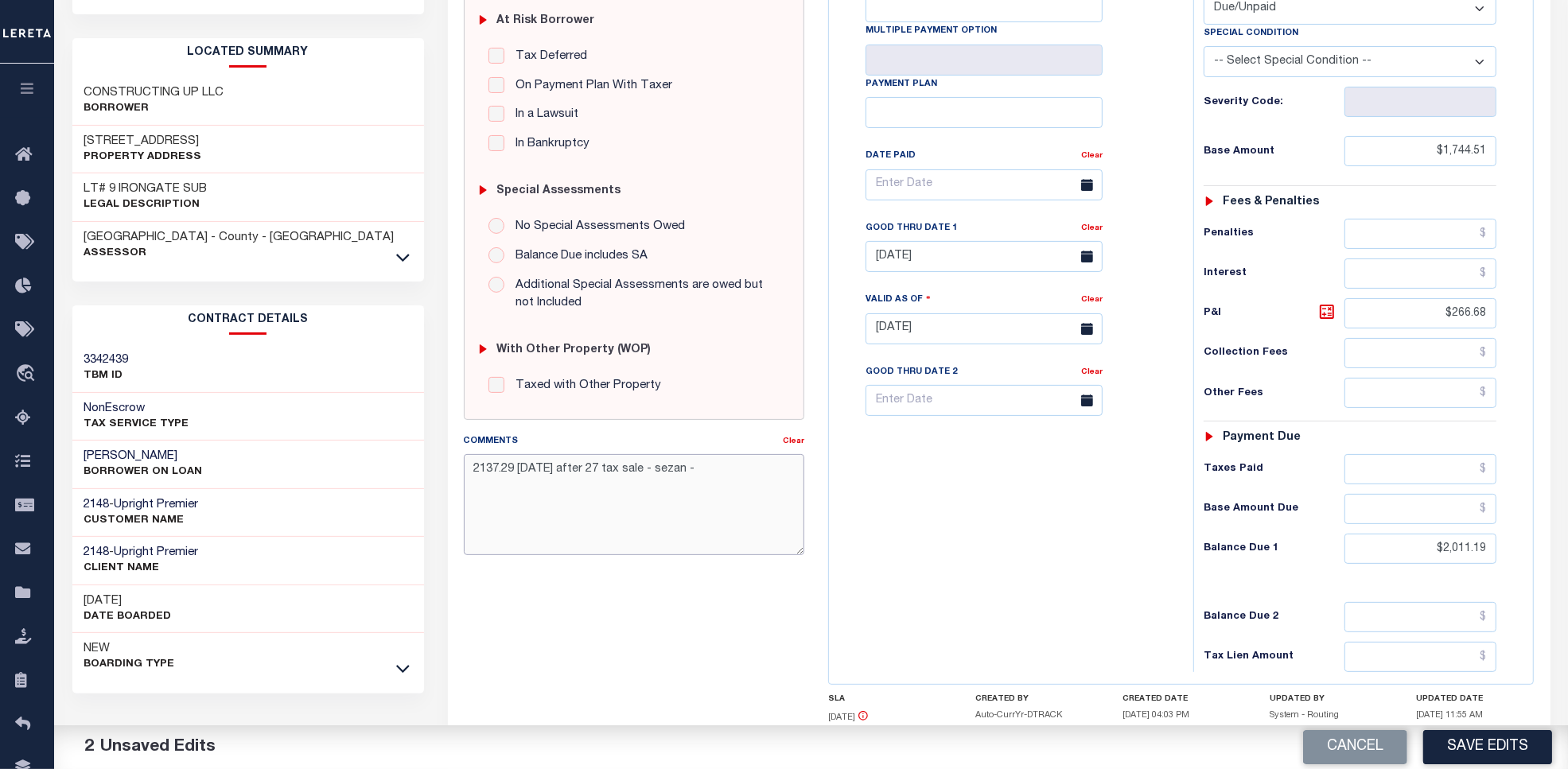
click at [495, 468] on textarea "2137.29 oct 24 after 27 tax sale - sezan -" at bounding box center [634, 504] width 341 height 100
drag, startPoint x: 1493, startPoint y: 555, endPoint x: 1401, endPoint y: 557, distance: 92.0
click at [1401, 557] on input "$2,011.19" at bounding box center [1421, 548] width 152 height 30
drag, startPoint x: 518, startPoint y: 470, endPoint x: 468, endPoint y: 468, distance: 50.0
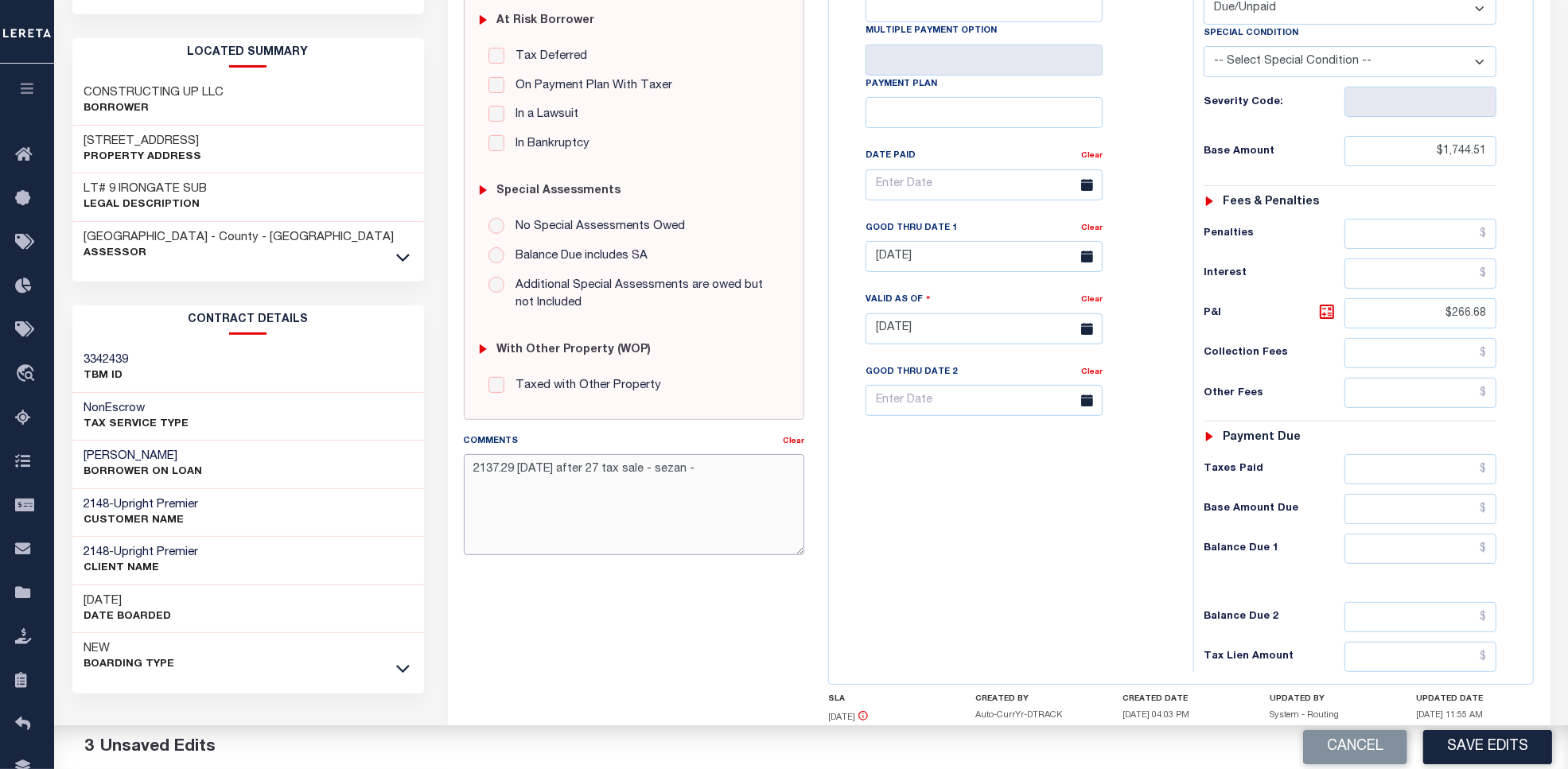
click at [468, 468] on textarea "2137.29 oct 24 after 27 tax sale - sezan -" at bounding box center [634, 504] width 341 height 100
click at [1448, 550] on input "text" at bounding box center [1421, 548] width 152 height 30
click at [571, 501] on textarea "oct 24 after 27 tax sale - sezan -" at bounding box center [634, 504] width 341 height 100
type textarea "2137.29 oct 24 after 27 tax sale - sezan -"
click at [1423, 553] on input "text" at bounding box center [1421, 548] width 152 height 30
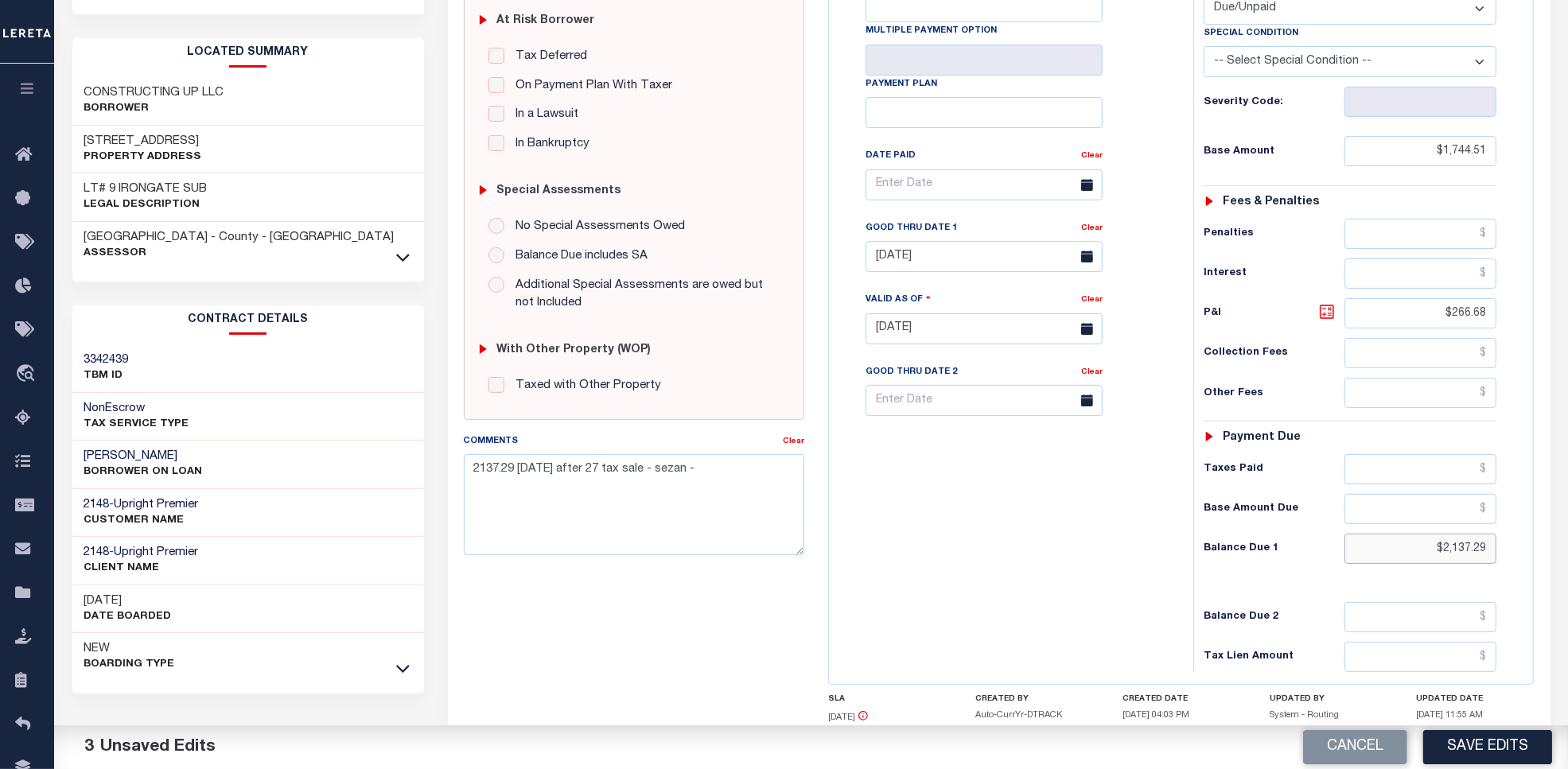
type input "$2,137.29"
click at [1326, 319] on icon at bounding box center [1328, 312] width 19 height 19
type input "$392.78"
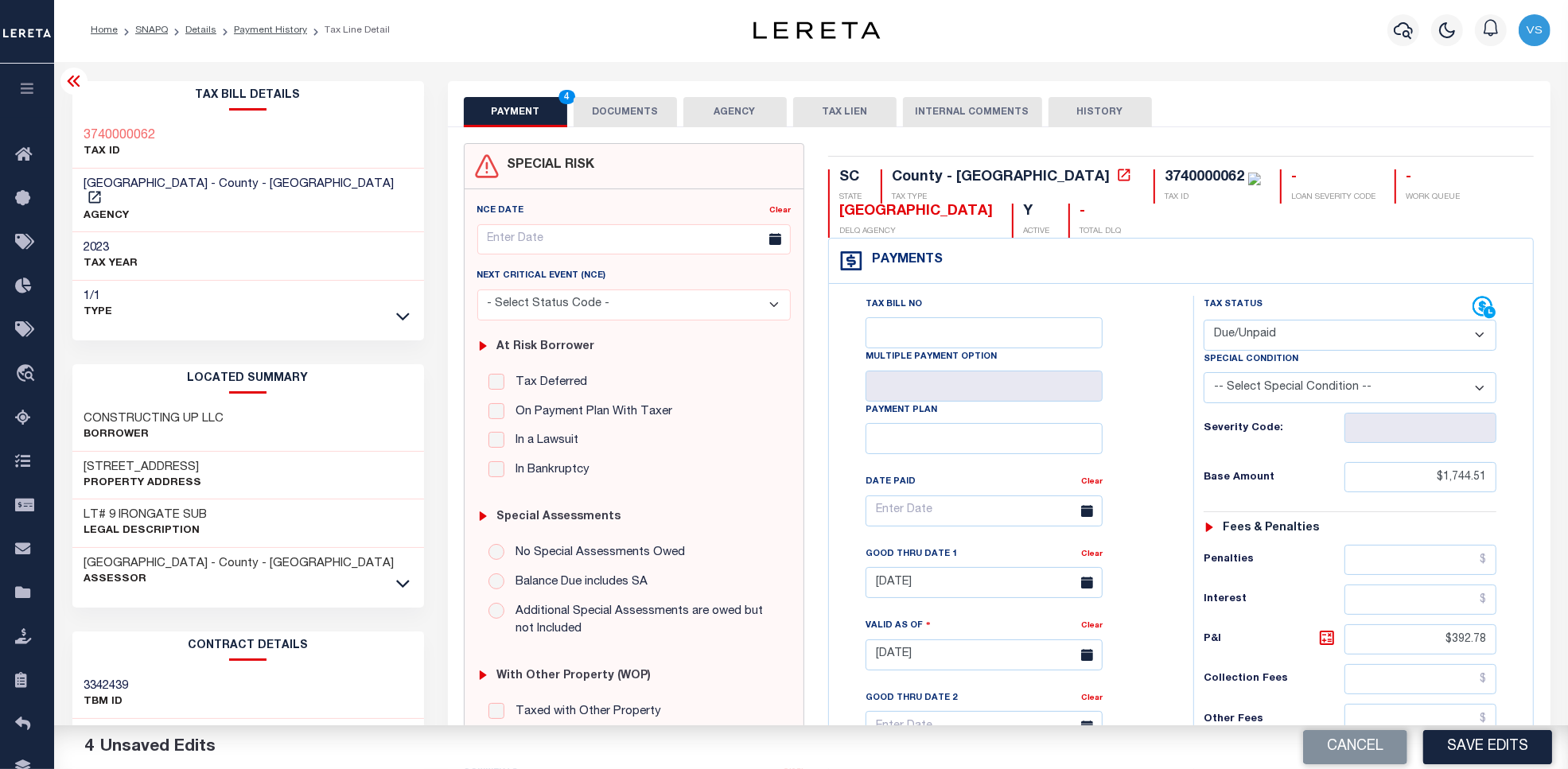
scroll to position [0, 0]
click at [1258, 391] on select "-- Select Special Condition -- 3RD PARTY TAX LIEN AGENCY TAX LIEN (A.K.A Inside…" at bounding box center [1351, 389] width 294 height 31
select select "20"
click at [1204, 377] on select "-- Select Special Condition -- 3RD PARTY TAX LIEN AGENCY TAX LIEN (A.K.A Inside…" at bounding box center [1351, 389] width 294 height 31
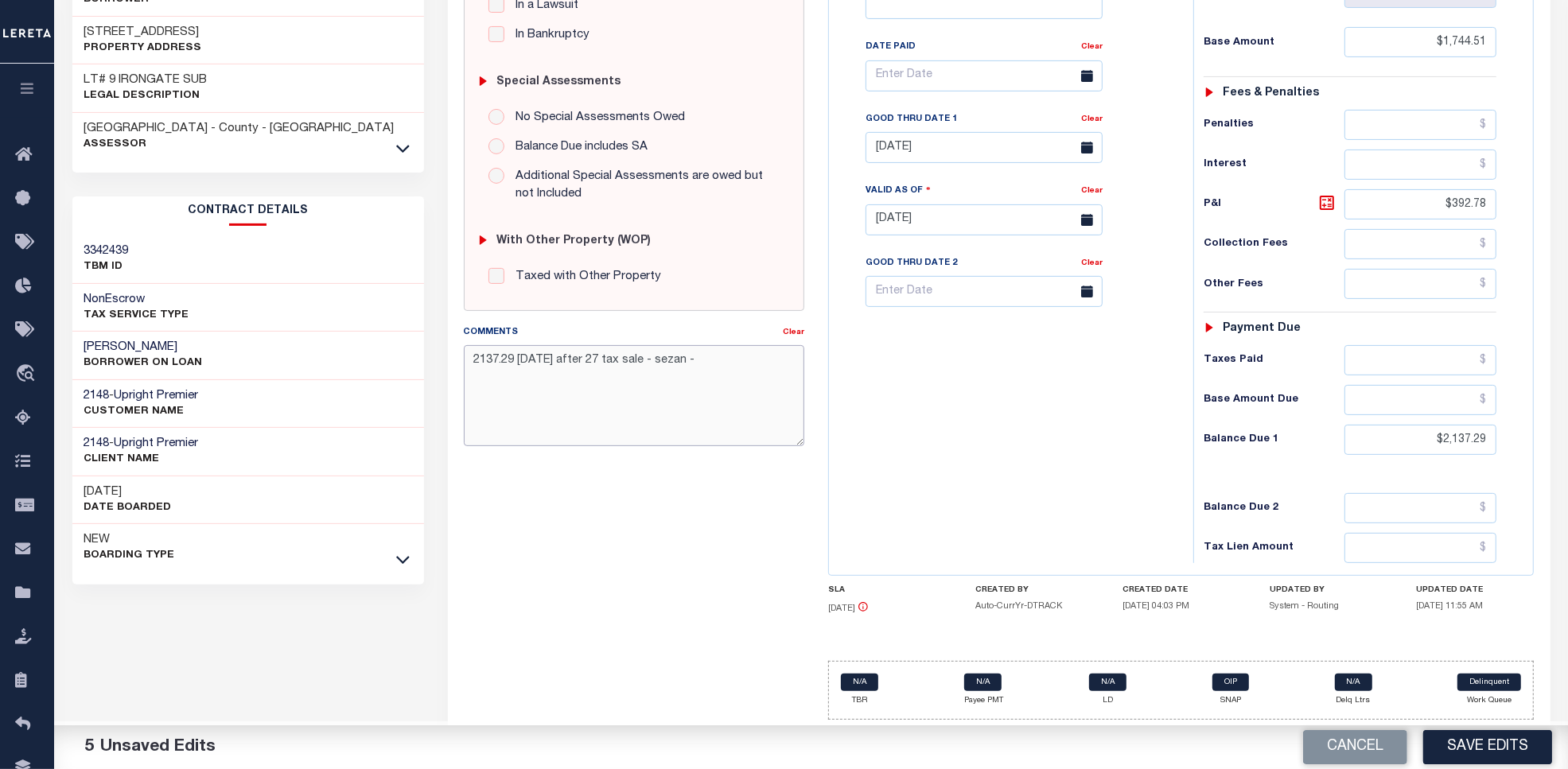
click at [474, 359] on textarea "2137.29 oct 24 after 27 tax sale - sezan -" at bounding box center [634, 395] width 341 height 100
click at [710, 348] on textarea "Per TC - 2137.29 oct 24 after 27 tax sale - Sezen -" at bounding box center [634, 395] width 341 height 100
drag, startPoint x: 710, startPoint y: 348, endPoint x: 776, endPoint y: 448, distance: 119.8
click at [776, 448] on div "Comments Clear Per TC - 2137.29 oct 24 after 27 tax sale - Sezen -" at bounding box center [634, 391] width 365 height 135
click at [521, 355] on textarea "Per TC - 2137.29 oct 24 after 27 tax sale -" at bounding box center [634, 395] width 341 height 100
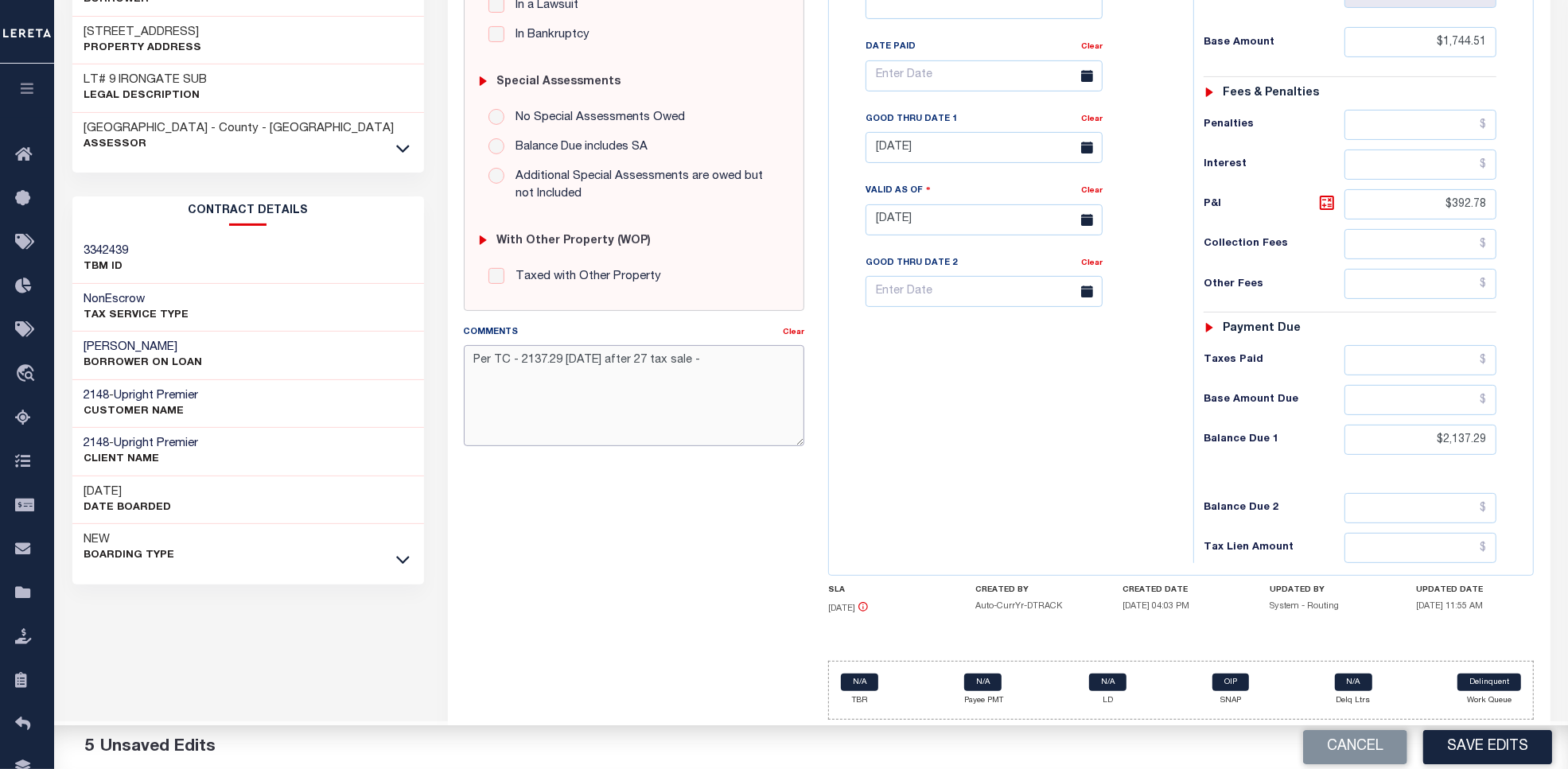
paste textarea "Sezen -"
click at [744, 355] on textarea "Per TC - Sezen 2024 taxes are DLQ IAO- $2137.29 oct 24 after 27 tax sale -" at bounding box center [634, 395] width 341 height 100
click at [547, 372] on textarea "Per TC - Sezen 2024 taxes are DLQ IAO- $2137.29 GTD until oct 24 after 27 tax s…" at bounding box center [634, 395] width 341 height 100
click at [718, 369] on textarea "Per TC - Sezen 2024 taxes are DLQ IAO- $2137.29 GTD until oct 24 after 10/27/25…" at bounding box center [634, 395] width 341 height 100
click at [474, 356] on textarea "Per TC - Sezen 2024 taxes are DLQ IAO- $2137.29 GTD until oct 24 after 10/27/25…" at bounding box center [634, 395] width 341 height 100
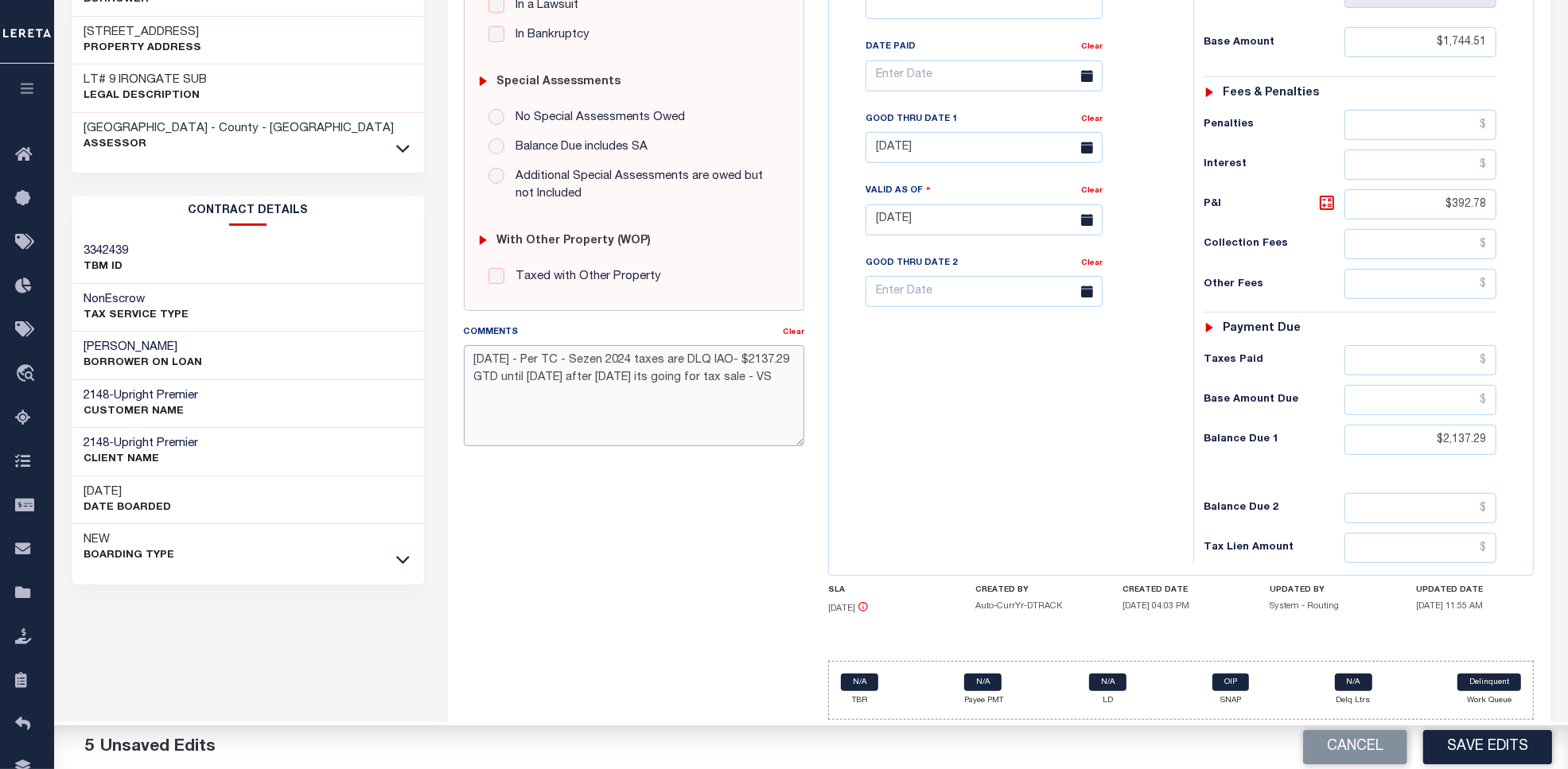
drag, startPoint x: 781, startPoint y: 369, endPoint x: 450, endPoint y: 351, distance: 331.5
click at [450, 351] on div "SPECIAL RISK NCE Date Clear" at bounding box center [1000, 218] width 1103 height 1053
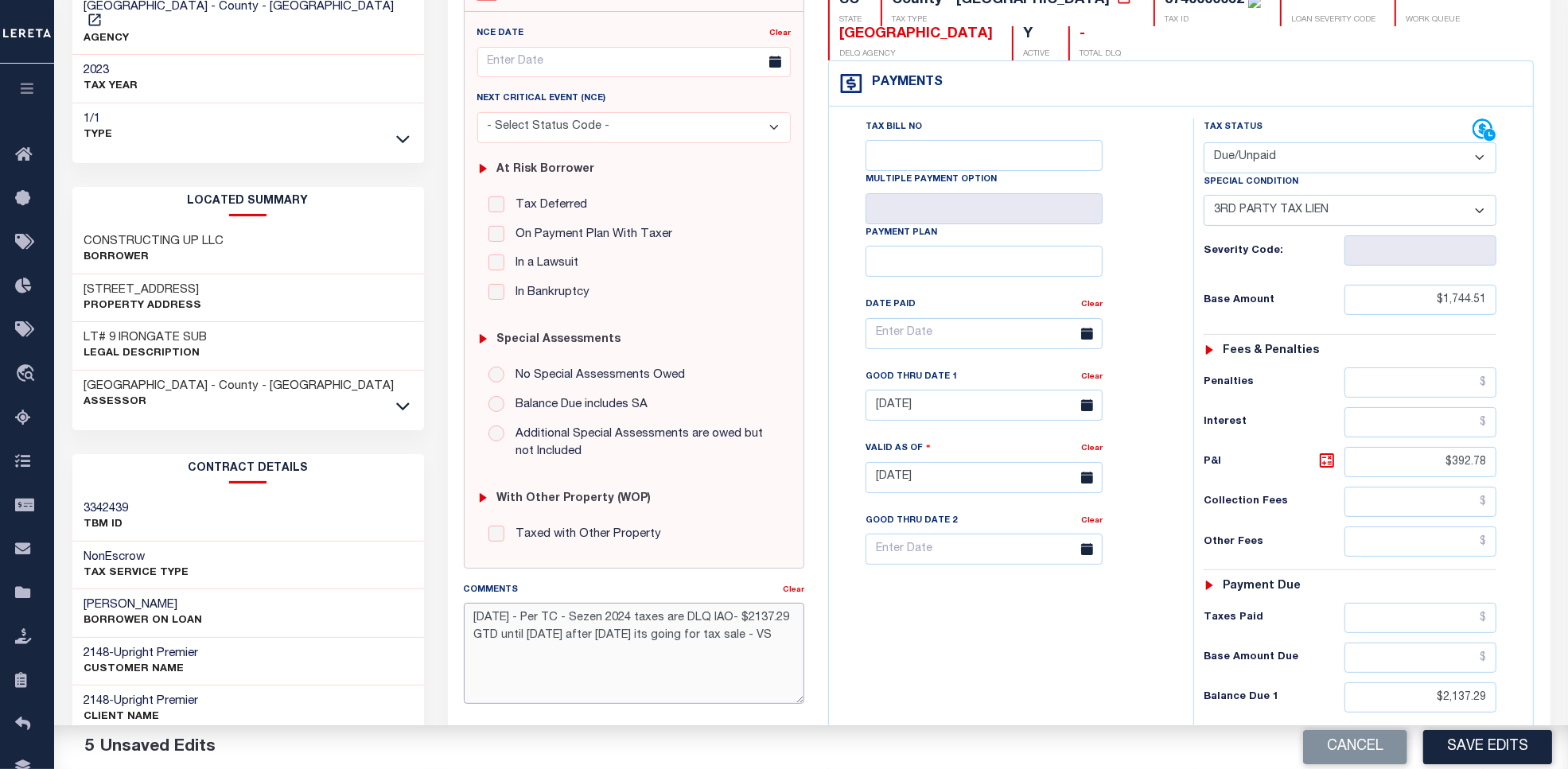
scroll to position [124, 0]
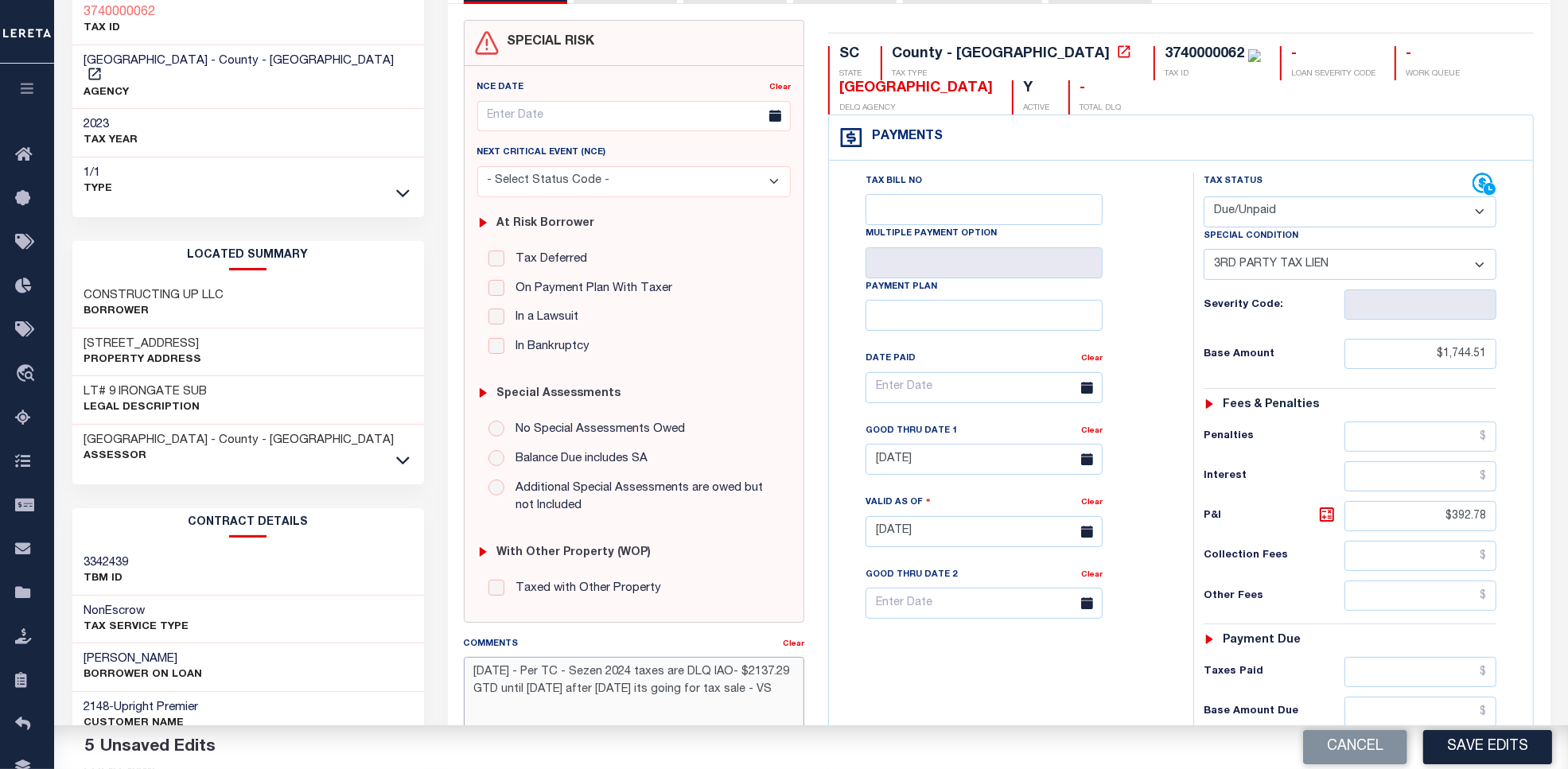
type textarea "[DATE] - Per TC - Sezen 2024 taxes are DLQ IAO- $2137.29 GTD until [DATE] after…"
click at [899, 466] on input "05/25/2024" at bounding box center [984, 459] width 237 height 31
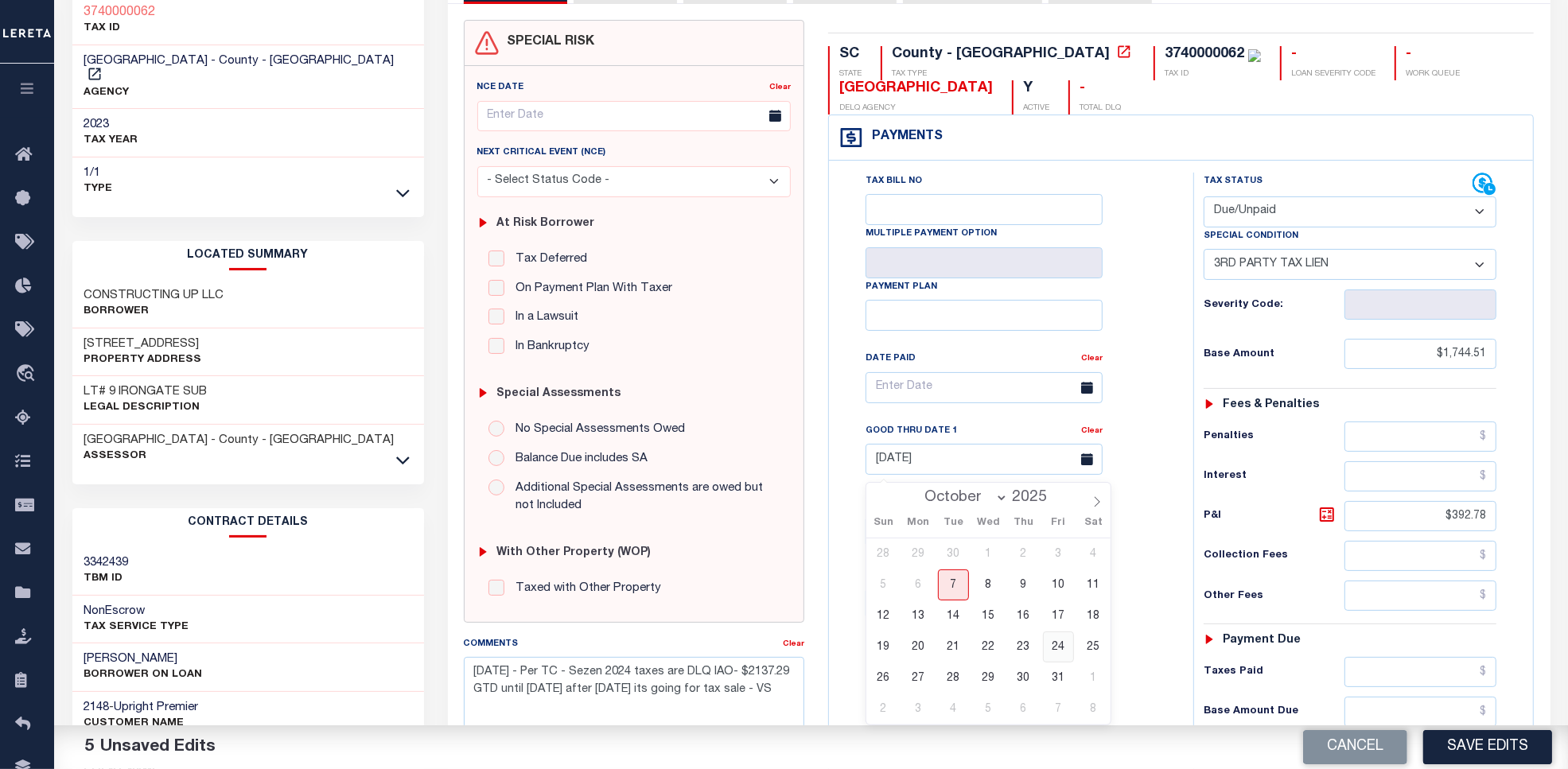
click at [1058, 647] on span "24" at bounding box center [1058, 647] width 31 height 31
type input "[DATE]"
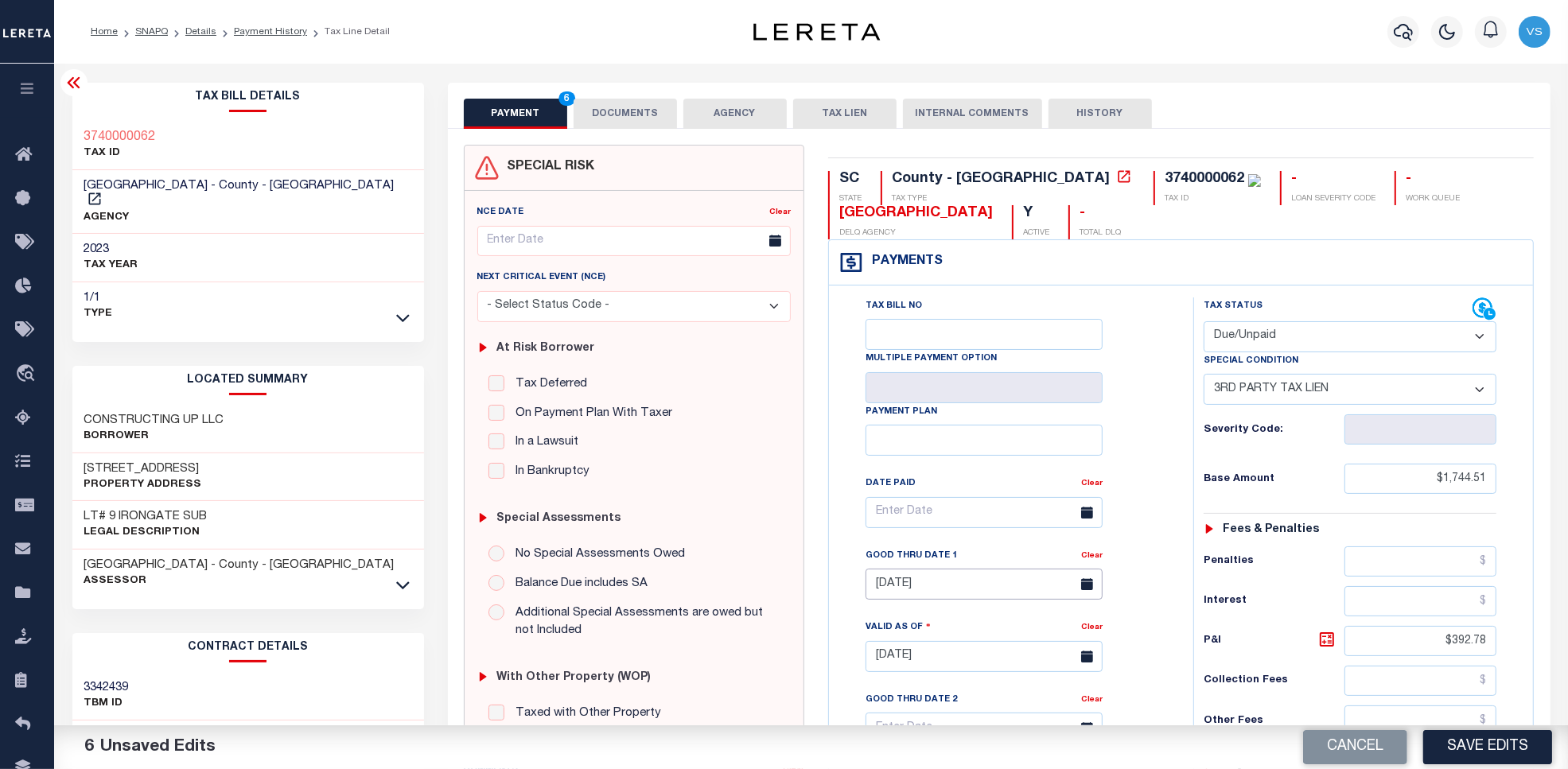
scroll to position [445, 0]
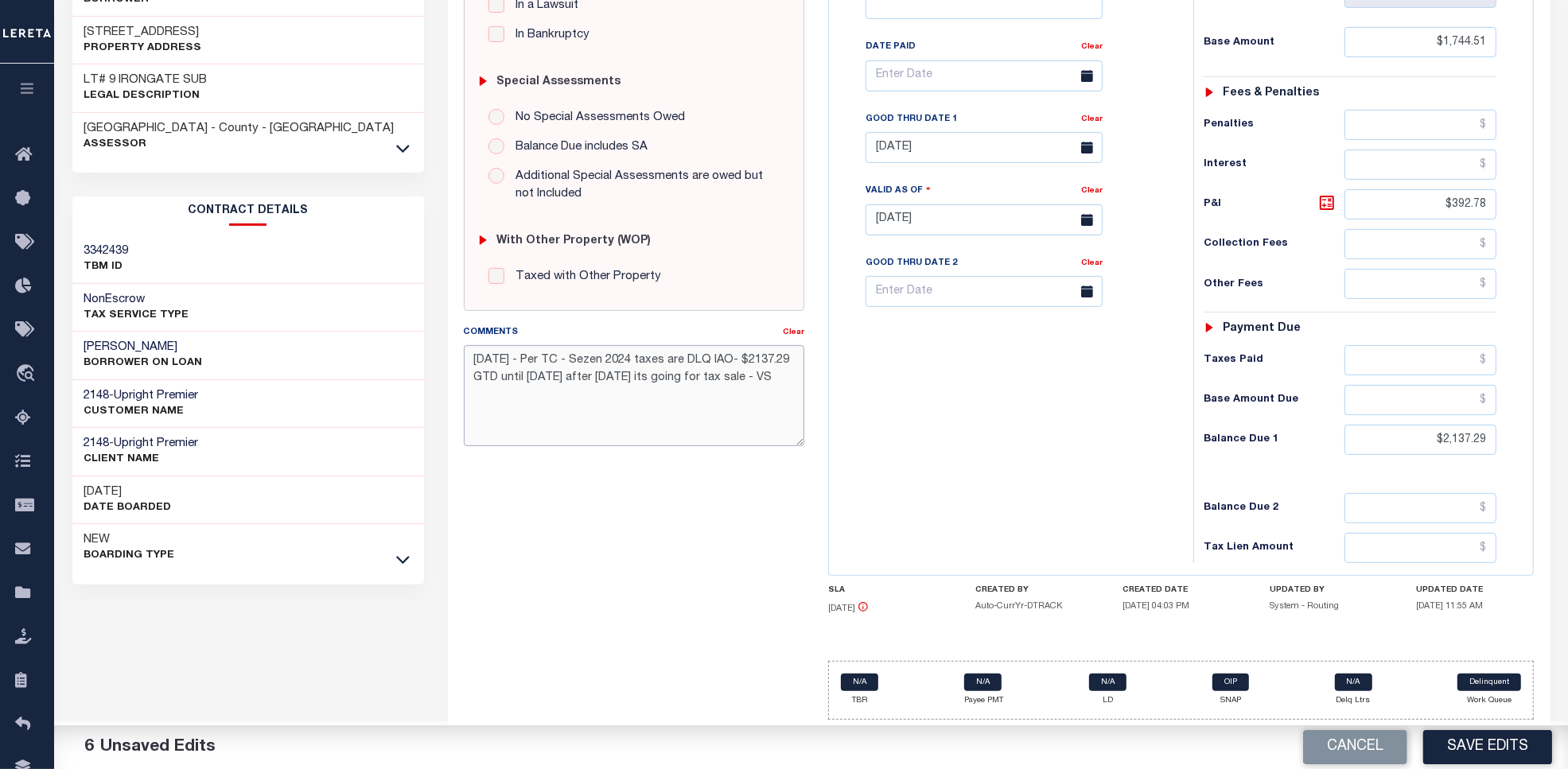
drag, startPoint x: 781, startPoint y: 370, endPoint x: 449, endPoint y: 334, distance: 333.9
click at [449, 334] on div "SPECIAL RISK NCE Date Clear" at bounding box center [1000, 218] width 1103 height 1053
click at [1520, 752] on button "Save Edits" at bounding box center [1488, 747] width 129 height 34
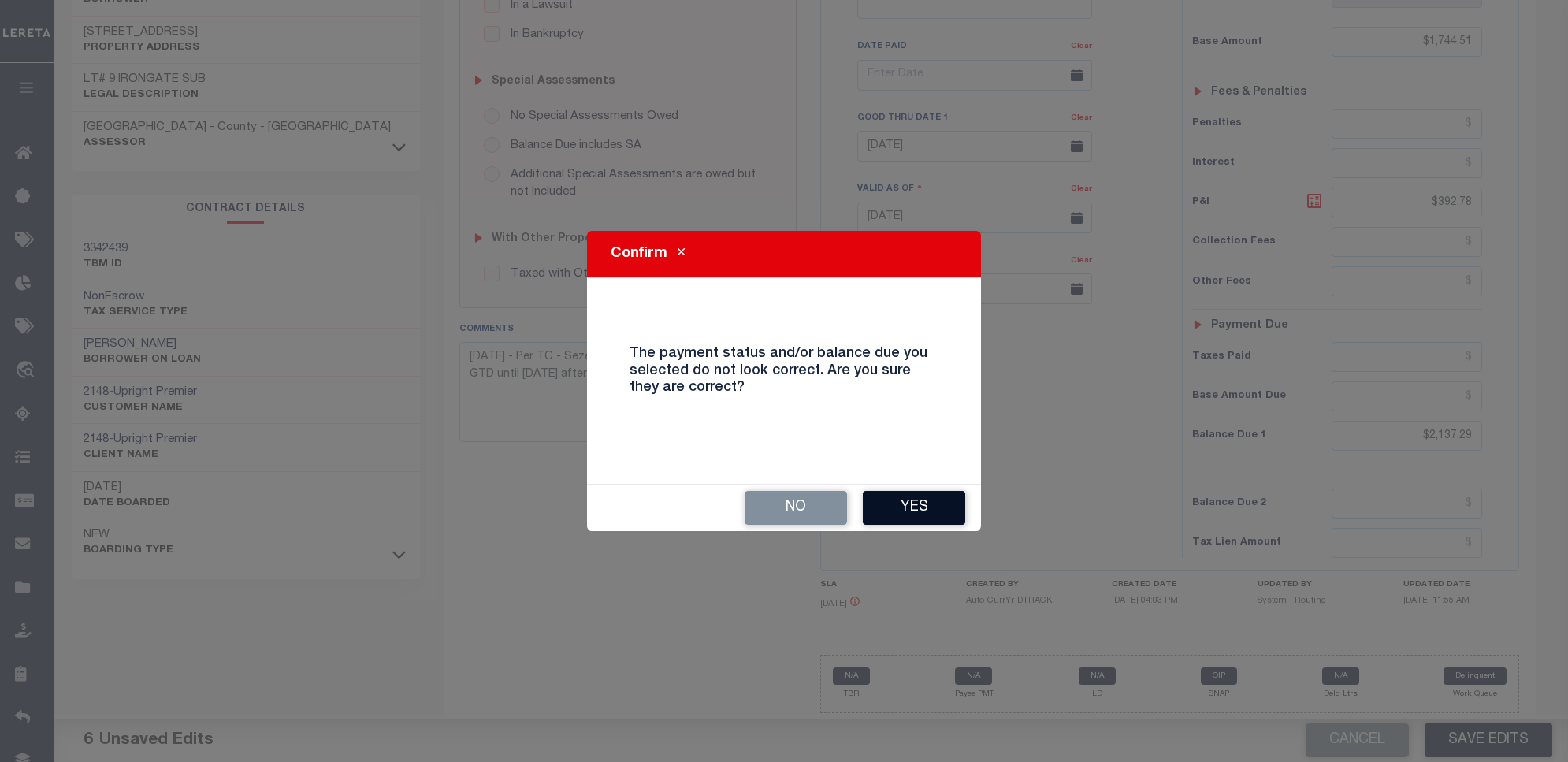
click at [933, 509] on button "Yes" at bounding box center [914, 508] width 102 height 34
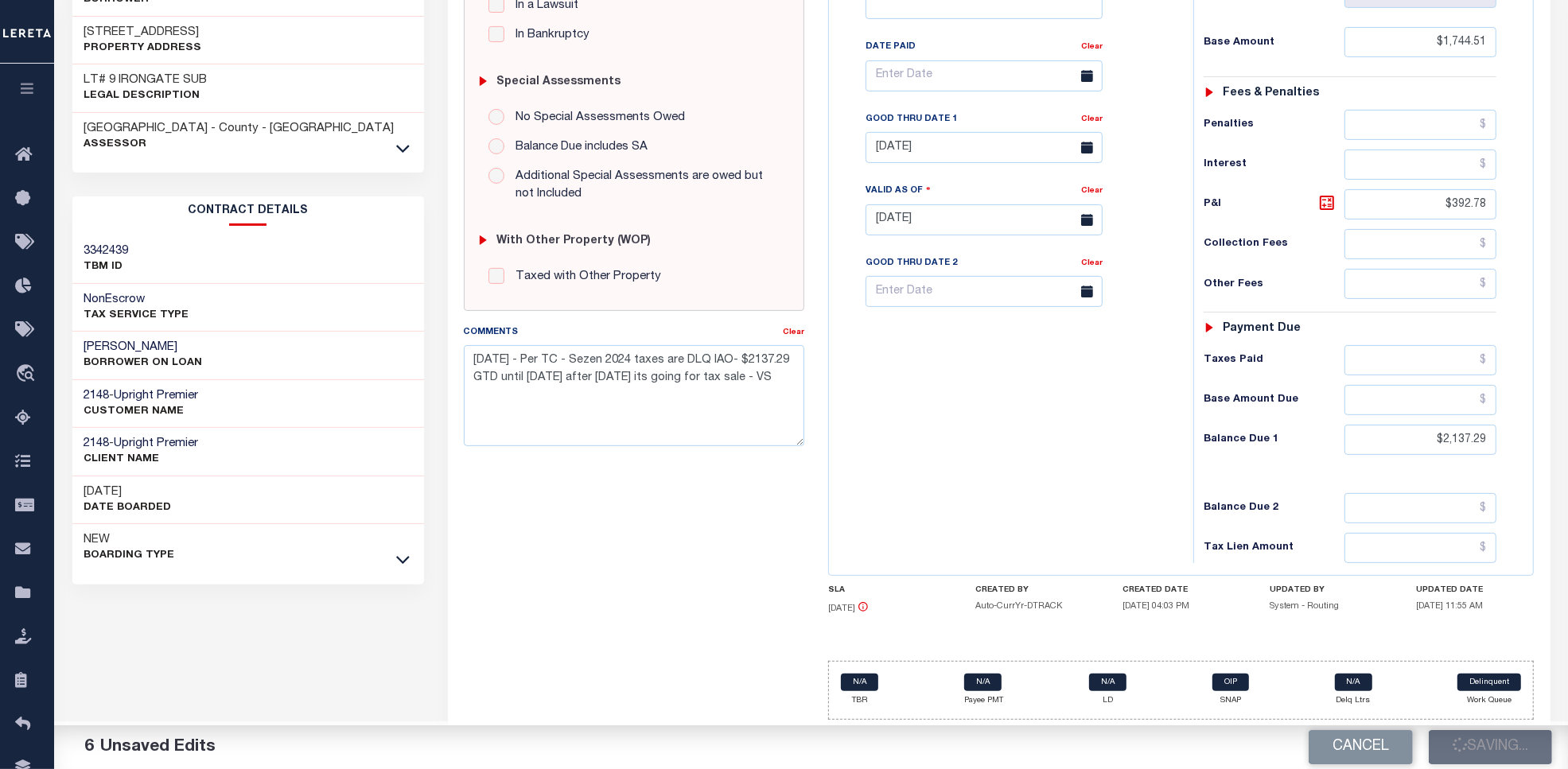
checkbox input "false"
type input "0"
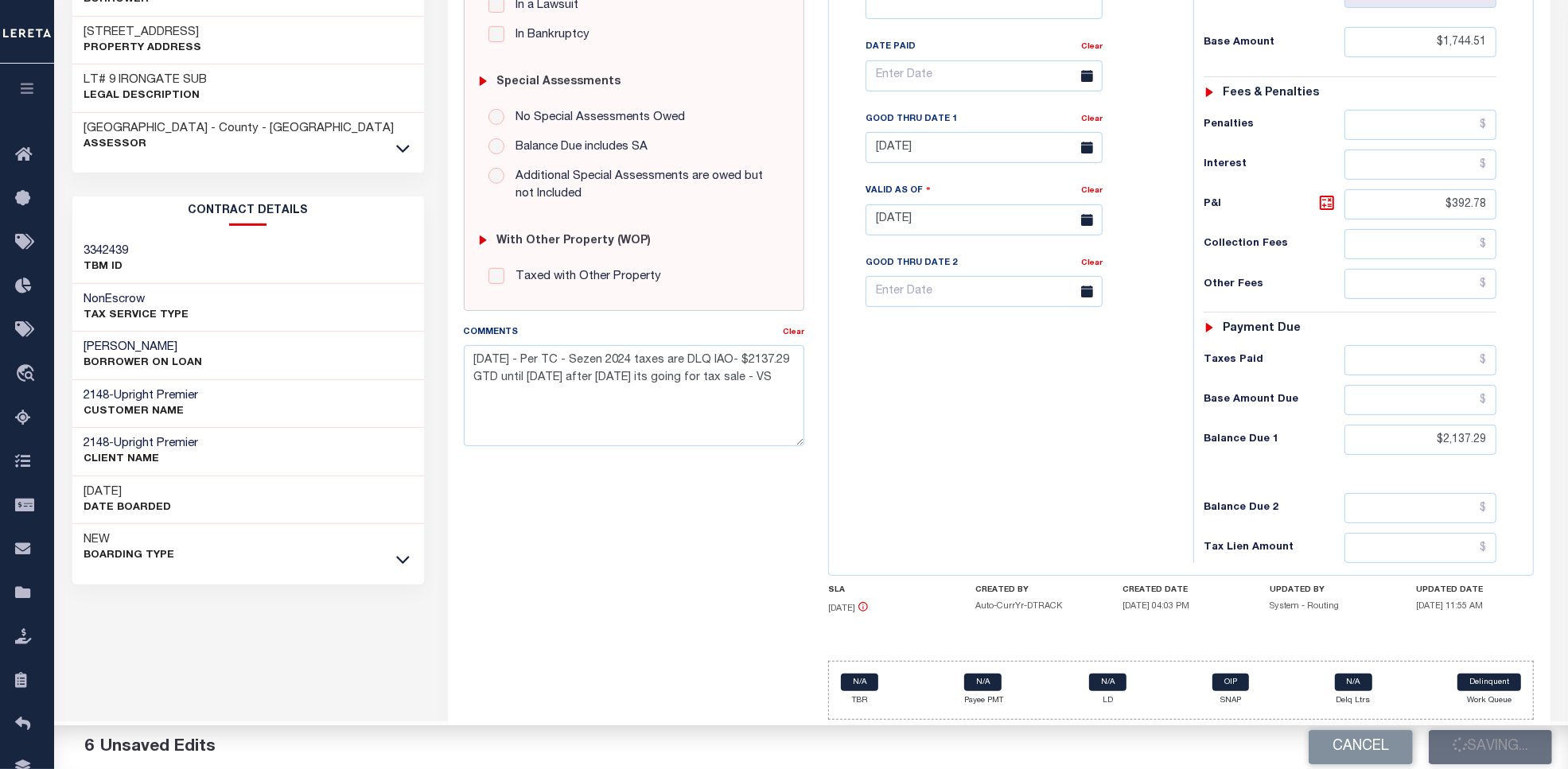
type input "$1,744.51"
type input "$392.78"
type input "$2,137.29"
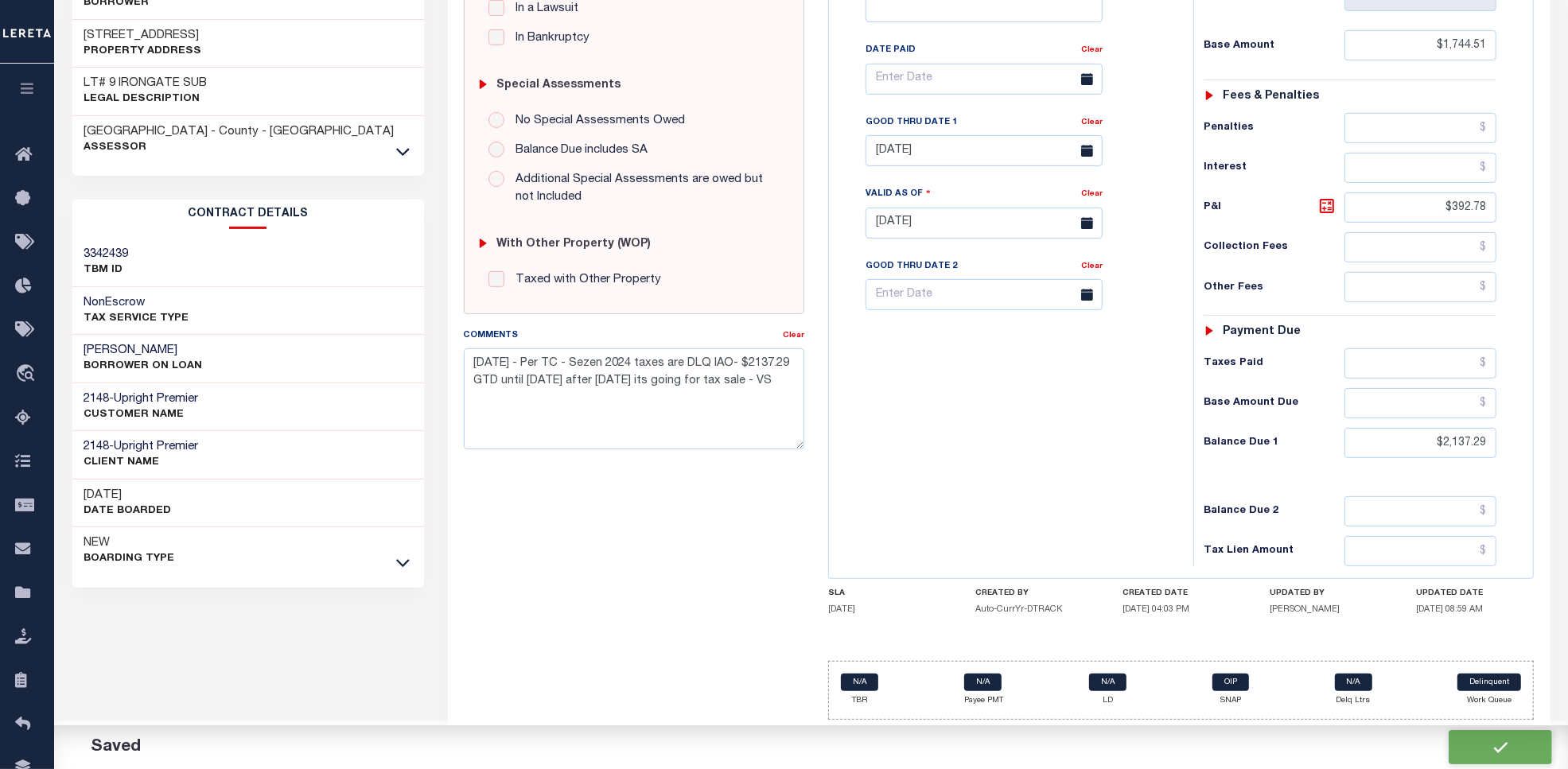
scroll to position [443, 0]
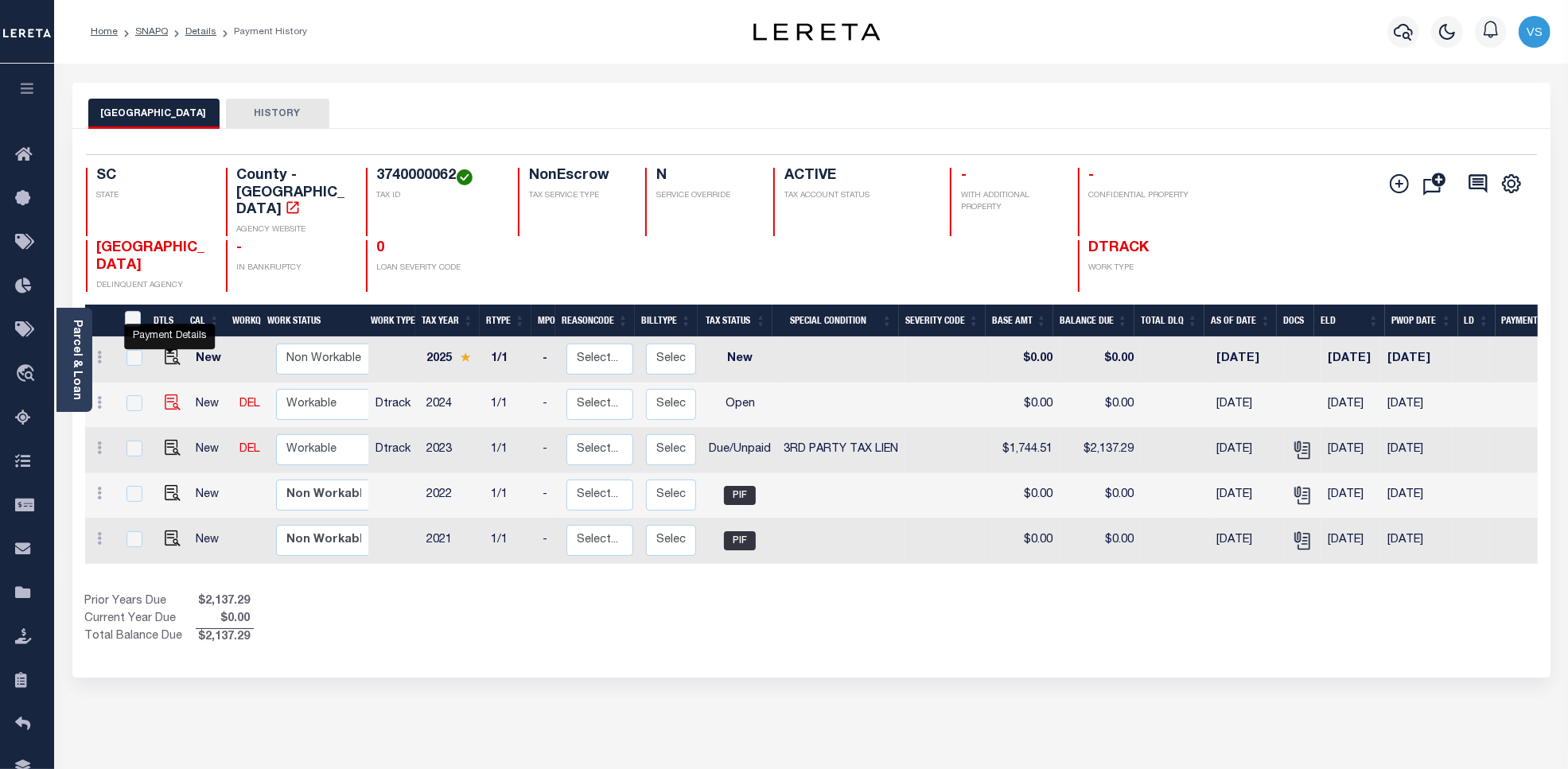
click at [165, 395] on img "" at bounding box center [172, 402] width 16 height 16
checkbox input "true"
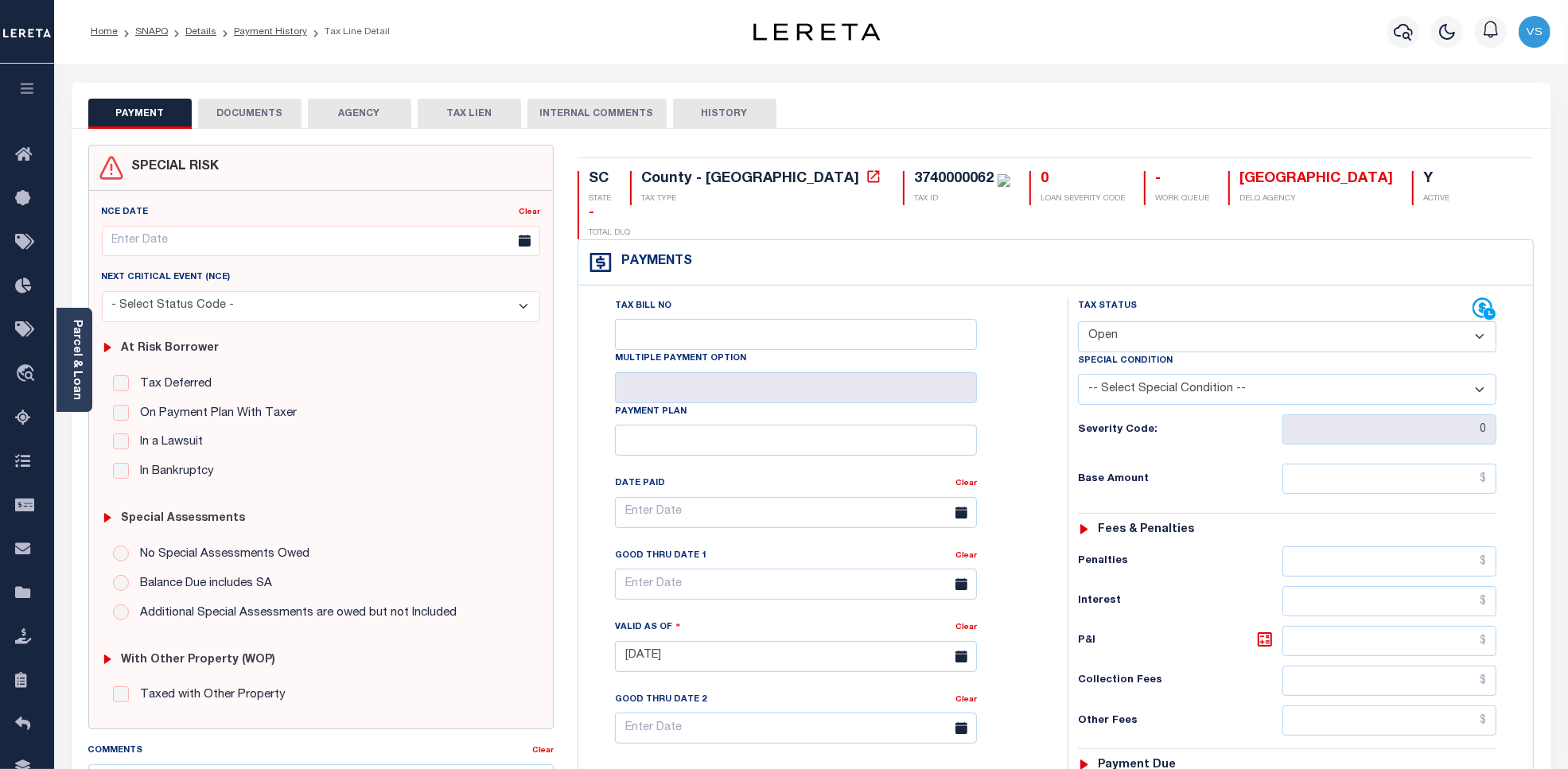
click at [1130, 321] on select "- Select Status Code - Open Due/Unpaid Paid Incomplete No Tax Due Internal Refu…" at bounding box center [1287, 336] width 418 height 31
select select "DUE"
click at [1078, 321] on select "- Select Status Code - Open Due/Unpaid Paid Incomplete No Tax Due Internal Refu…" at bounding box center [1287, 336] width 418 height 31
type input "[DATE]"
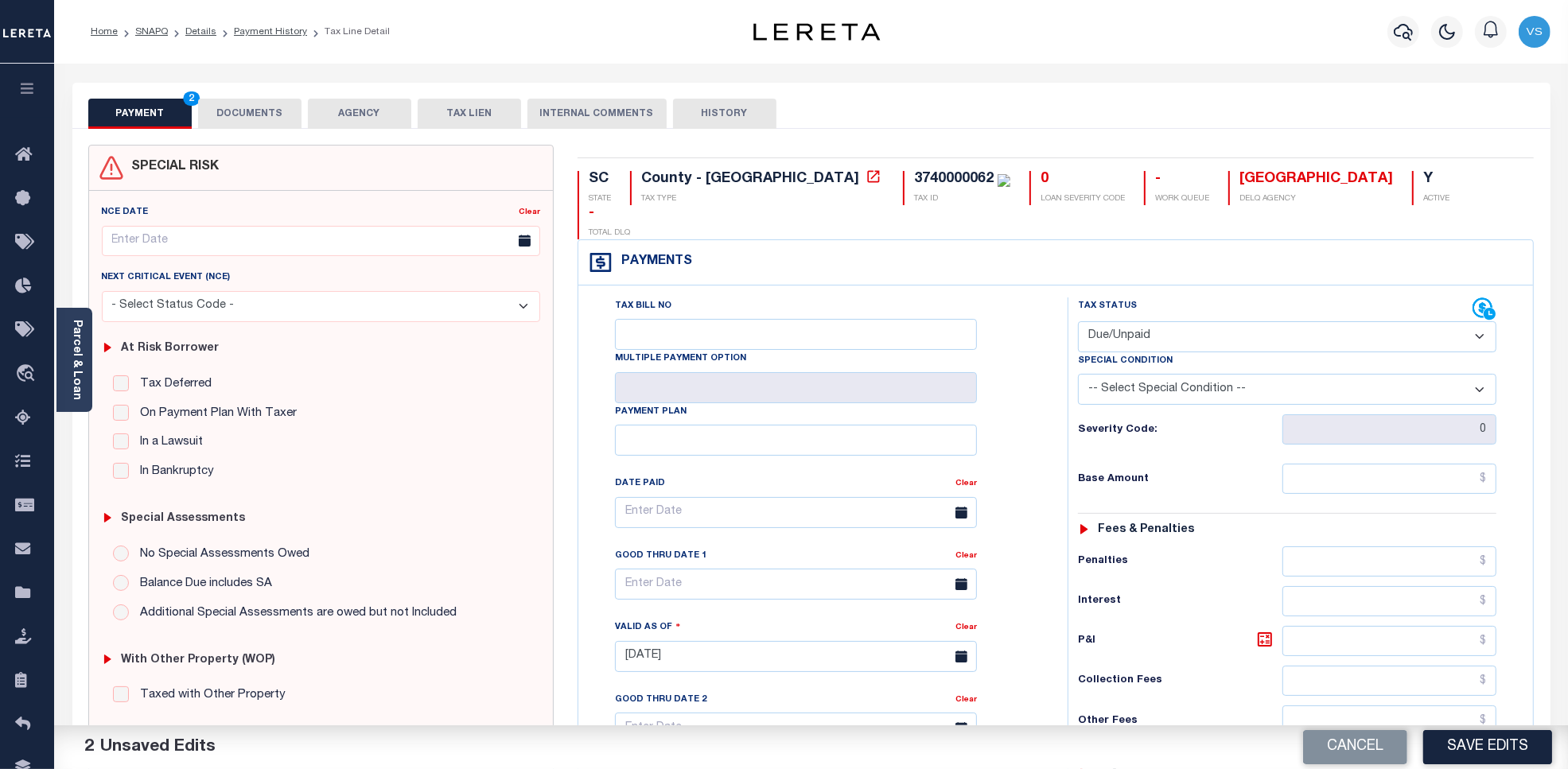
click at [1162, 373] on select "-- Select Special Condition -- 3RD PARTY TAX LIEN AGENCY TAX LIEN (A.K.A Inside…" at bounding box center [1287, 389] width 418 height 31
select select "20"
click at [1078, 373] on select "-- Select Special Condition -- 3RD PARTY TAX LIEN AGENCY TAX LIEN (A.K.A Inside…" at bounding box center [1287, 389] width 418 height 31
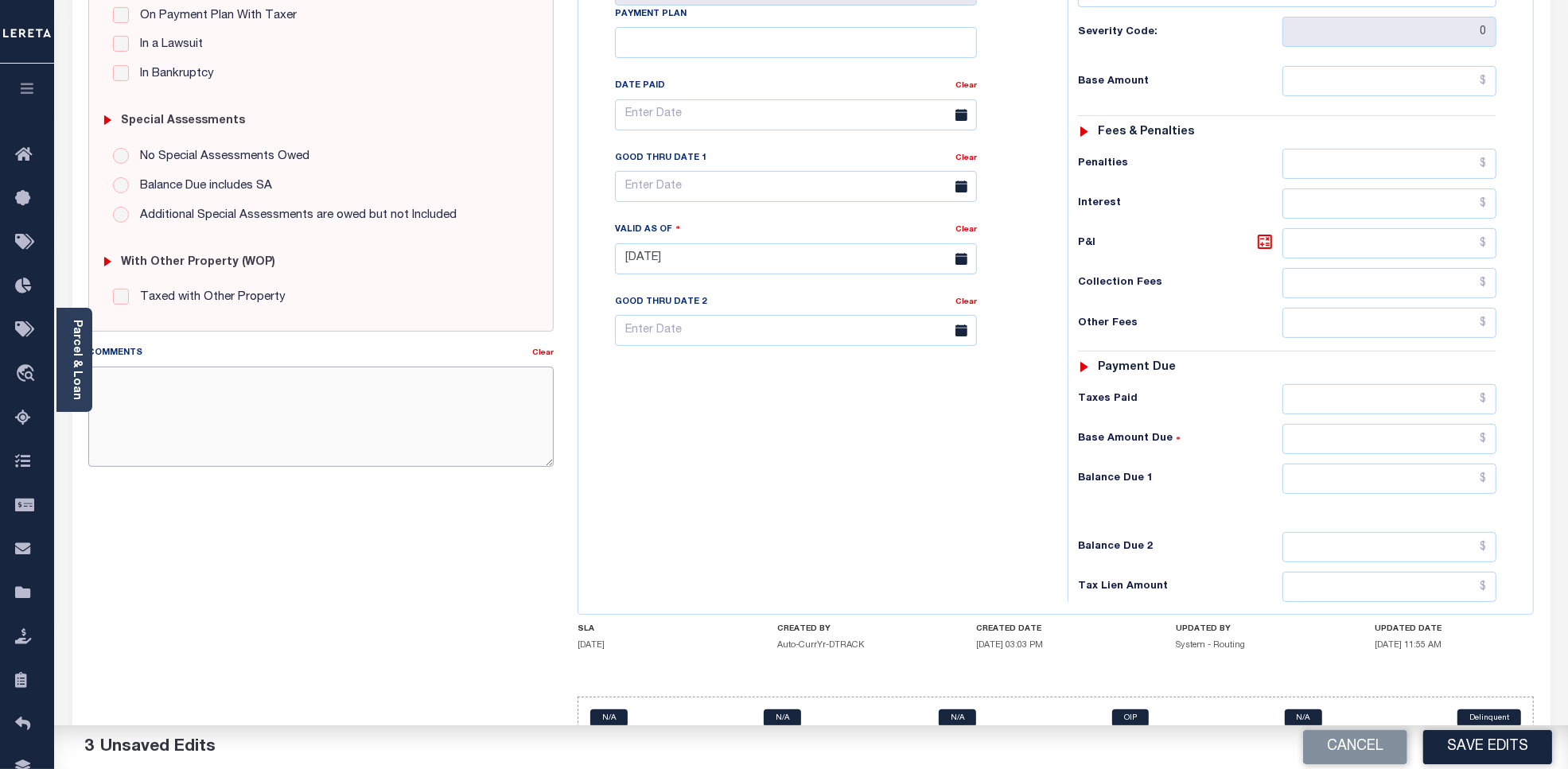
click at [255, 402] on textarea "Comments" at bounding box center [321, 416] width 466 height 100
paste textarea "10/7/25 - Per TC - Sezen 2024 taxes are DLQ IAO- $2137.29 GTD until oct 24 afte…"
type textarea "[DATE] - Per TC - Sezen 2024 taxes are DLQ IAO- $2137.29 GTD until [DATE] after…"
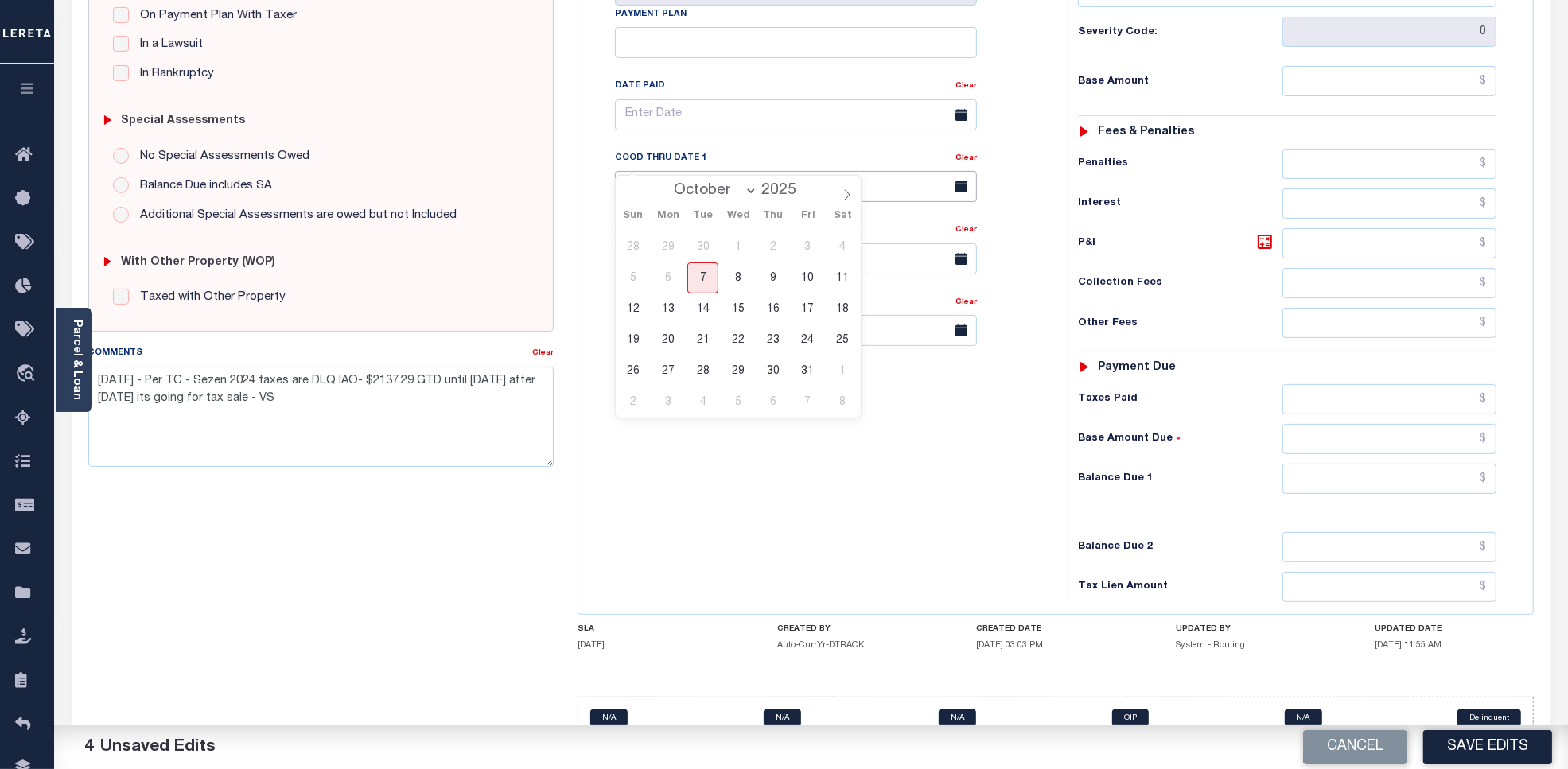
click at [651, 171] on input "text" at bounding box center [796, 187] width 362 height 31
click at [804, 342] on span "24" at bounding box center [808, 340] width 31 height 31
type input "[DATE]"
click at [386, 382] on textarea "10/7/25 - Per TC - Sezen 2024 taxes are DLQ IAO- $2137.29 GTD until oct 24 afte…" at bounding box center [321, 416] width 466 height 100
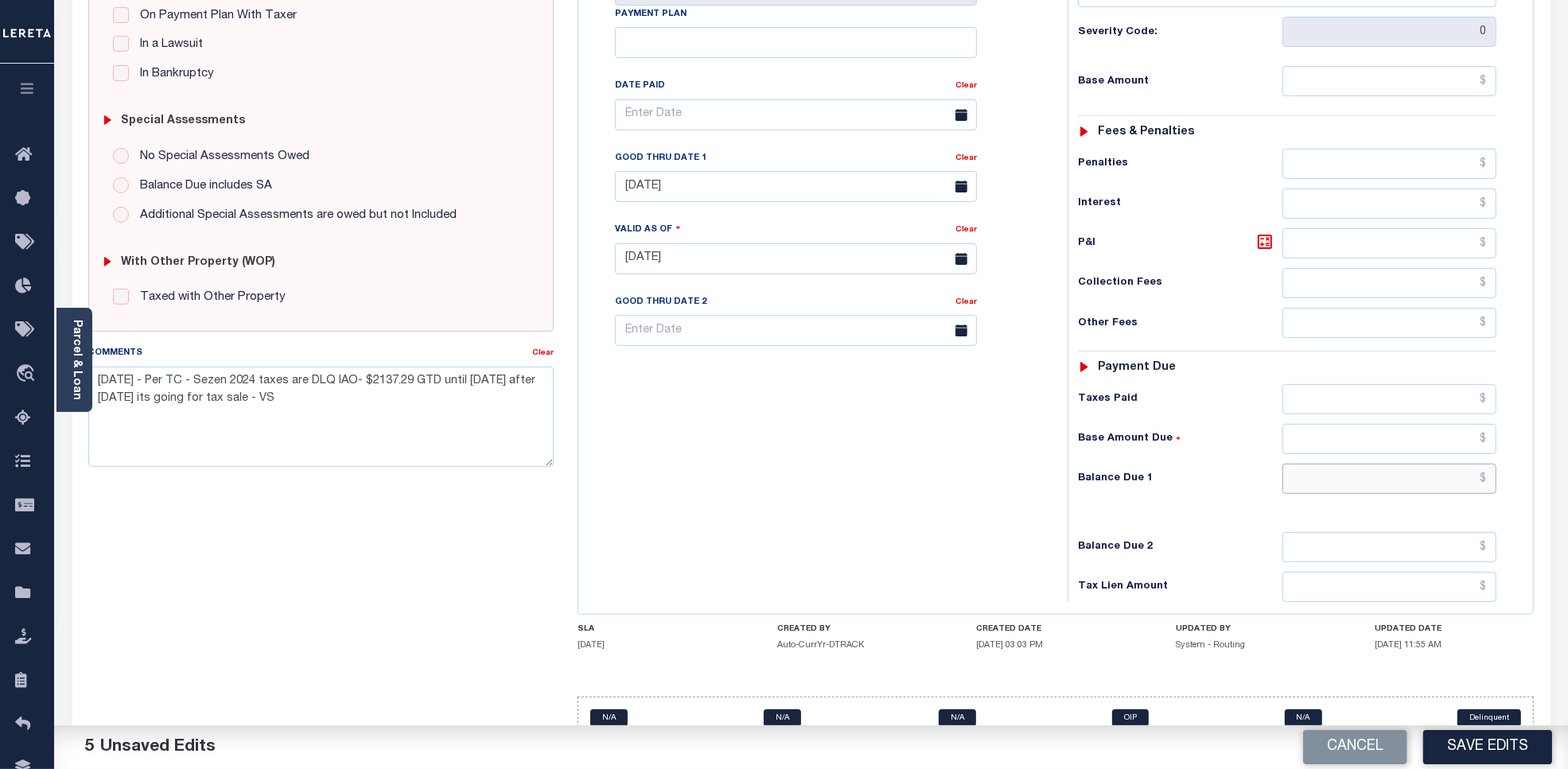
click at [1387, 464] on input "text" at bounding box center [1390, 478] width 215 height 30
click at [1479, 464] on input "text" at bounding box center [1390, 478] width 215 height 30
paste input "2"
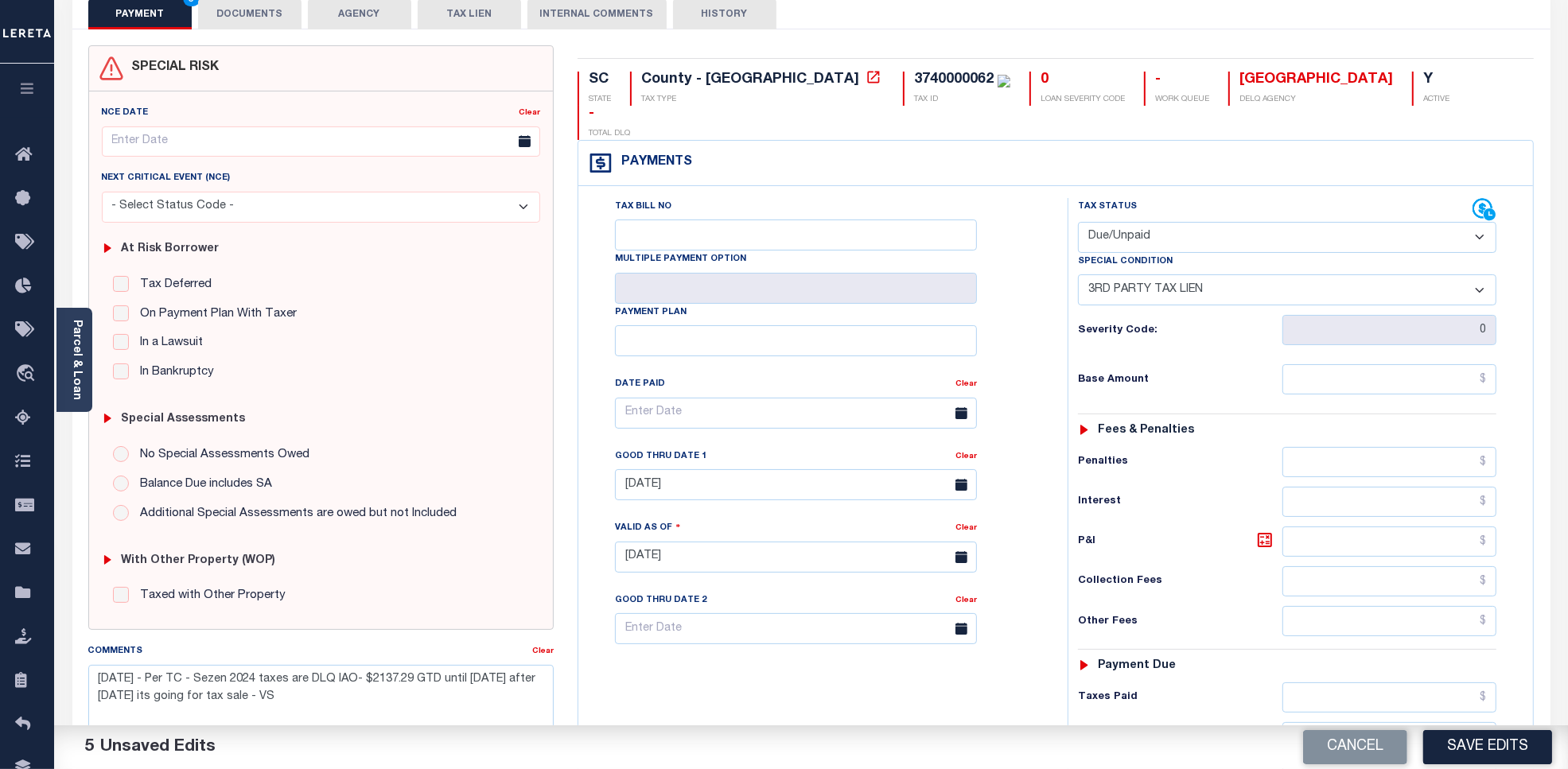
type input "$2,137.29"
click at [1369, 365] on input "text" at bounding box center [1390, 379] width 215 height 30
type input "$2,137.29"
click at [1469, 746] on button "Save Edits" at bounding box center [1488, 747] width 129 height 34
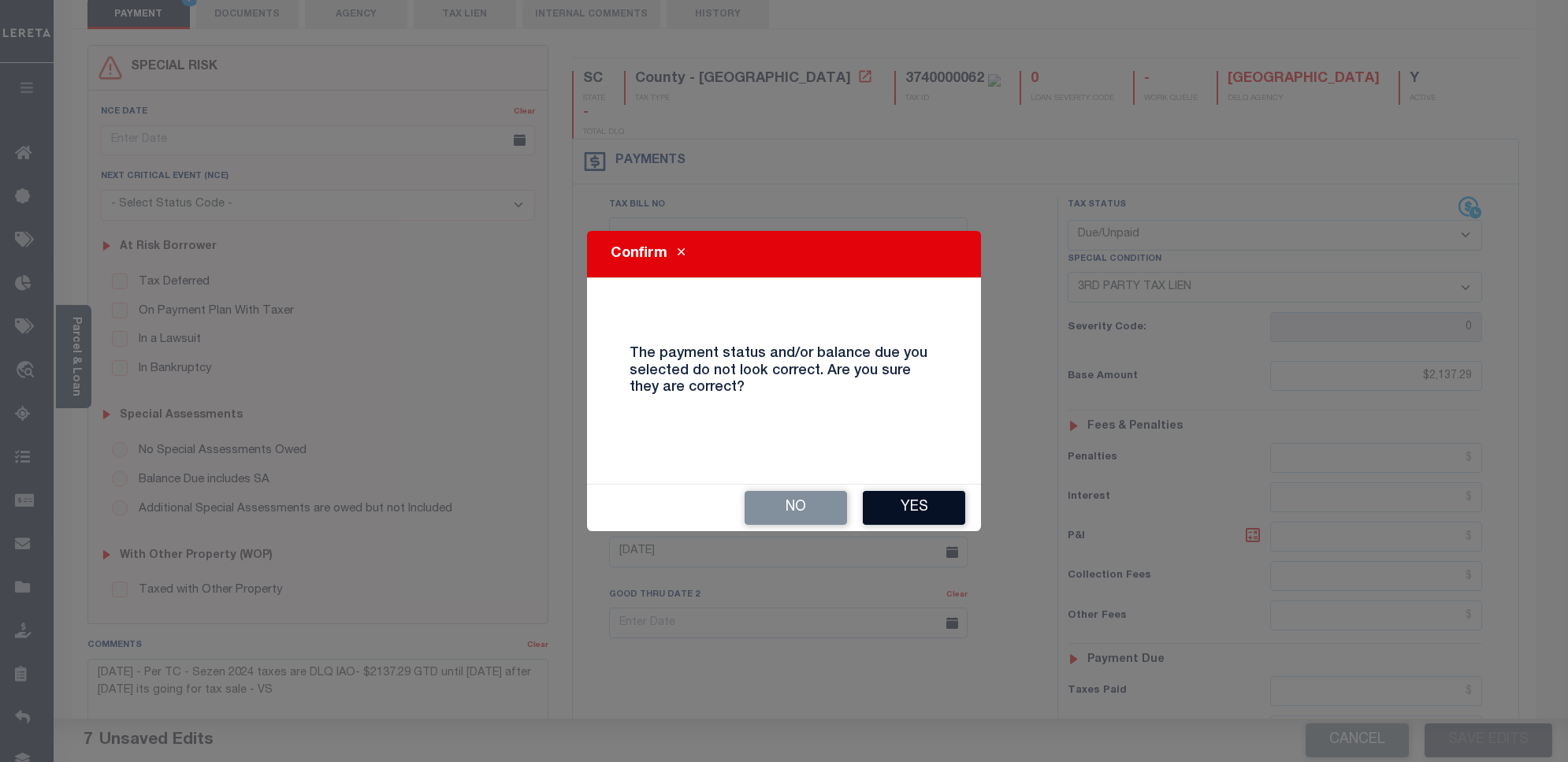
click at [896, 510] on button "Yes" at bounding box center [914, 508] width 102 height 34
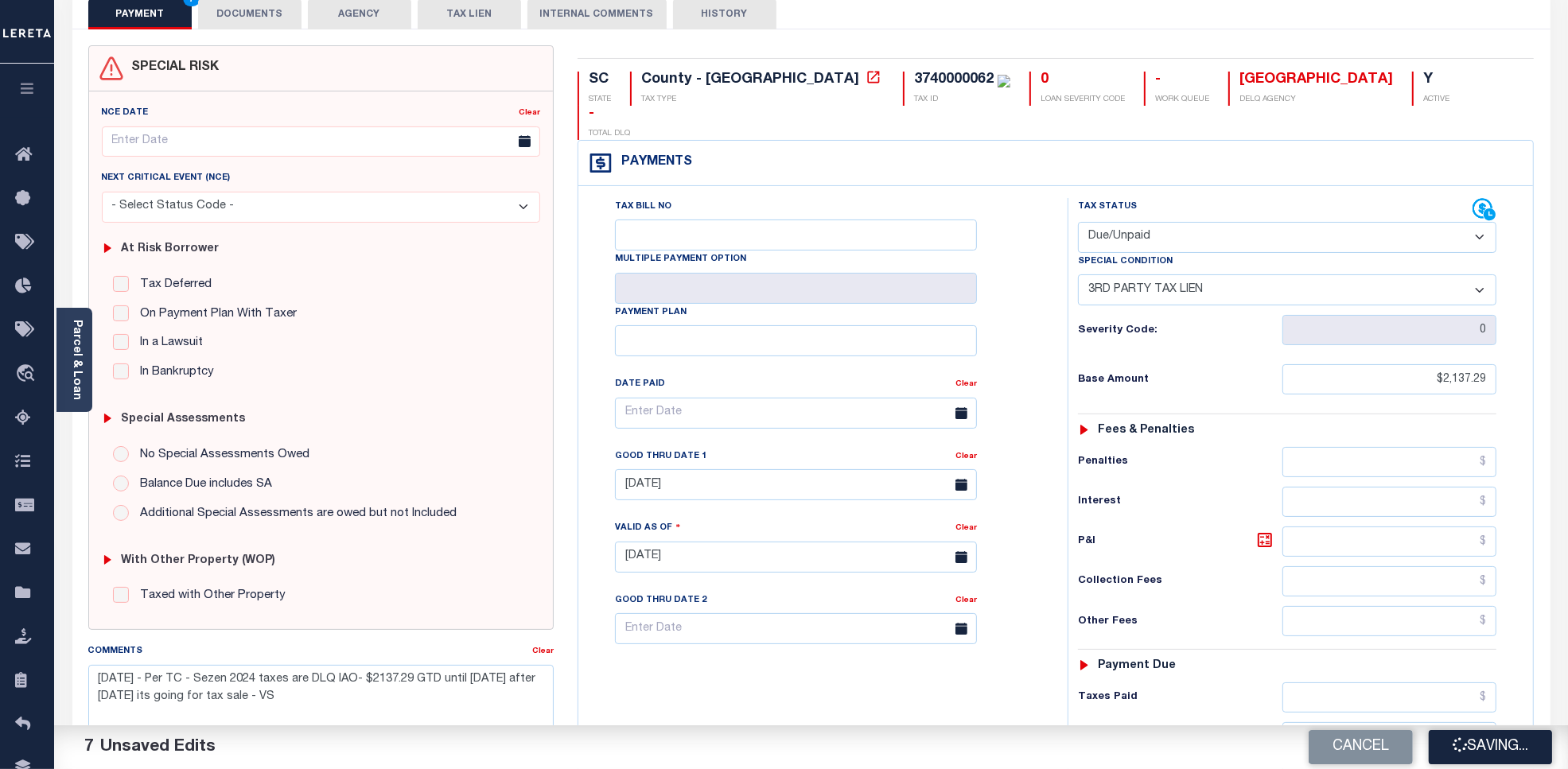
checkbox input "false"
type input "$2,137.29"
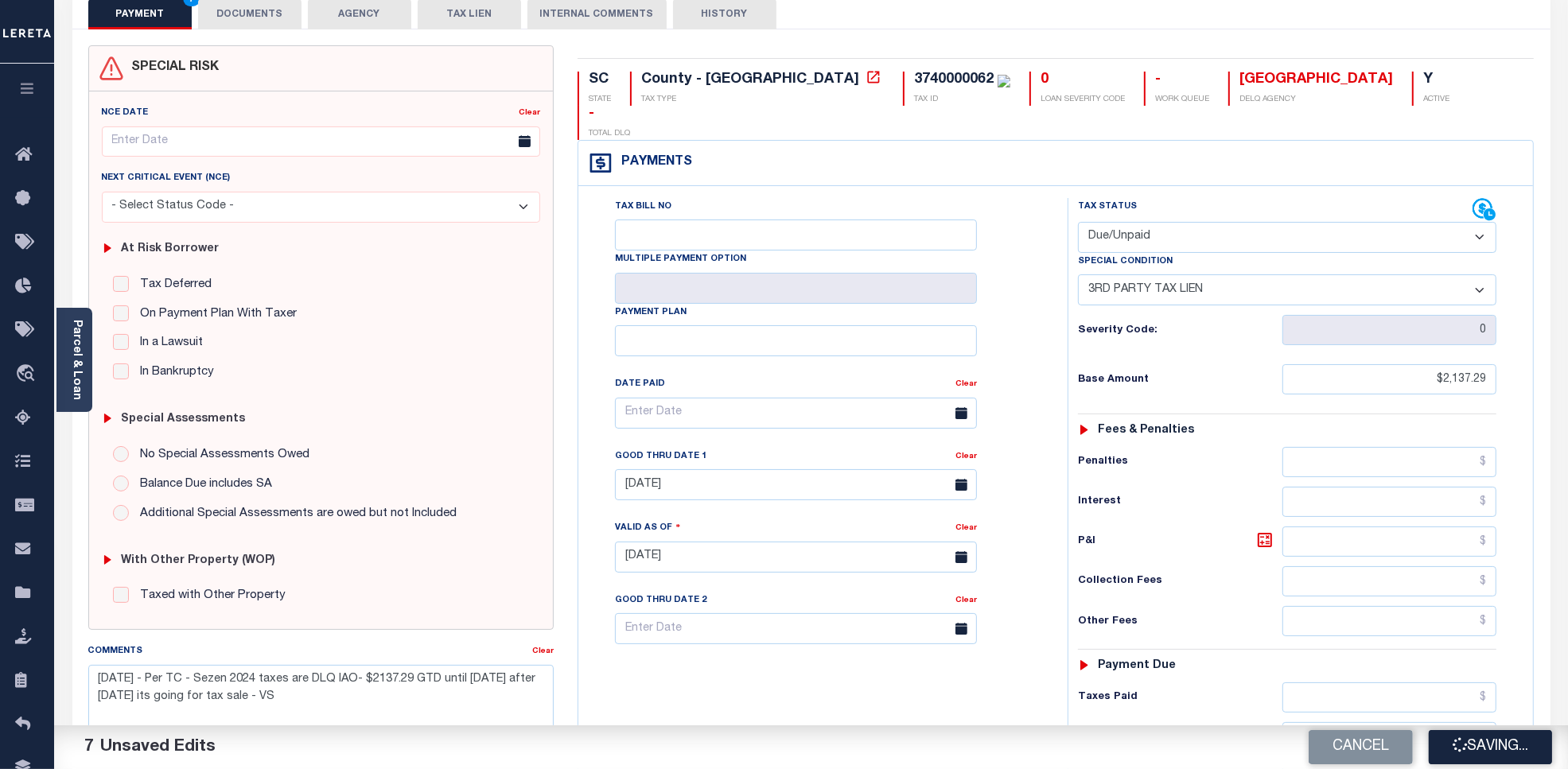
type input "$2,137.29"
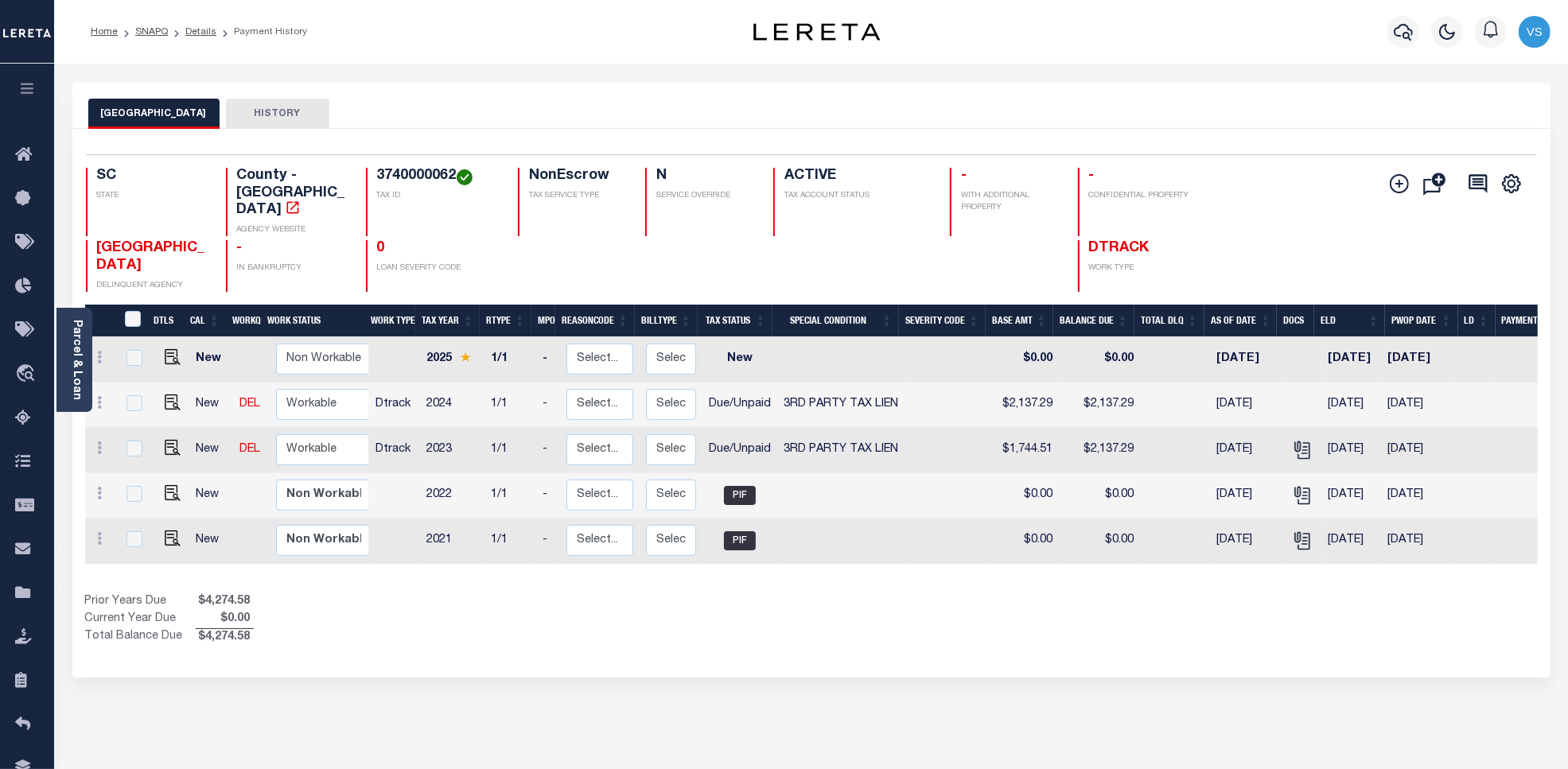
click at [1016, 428] on td "$1,744.51" at bounding box center [1026, 450] width 68 height 46
checkbox input "true"
click at [1016, 428] on td "$1,744.51" at bounding box center [1026, 450] width 68 height 46
checkbox input "false"
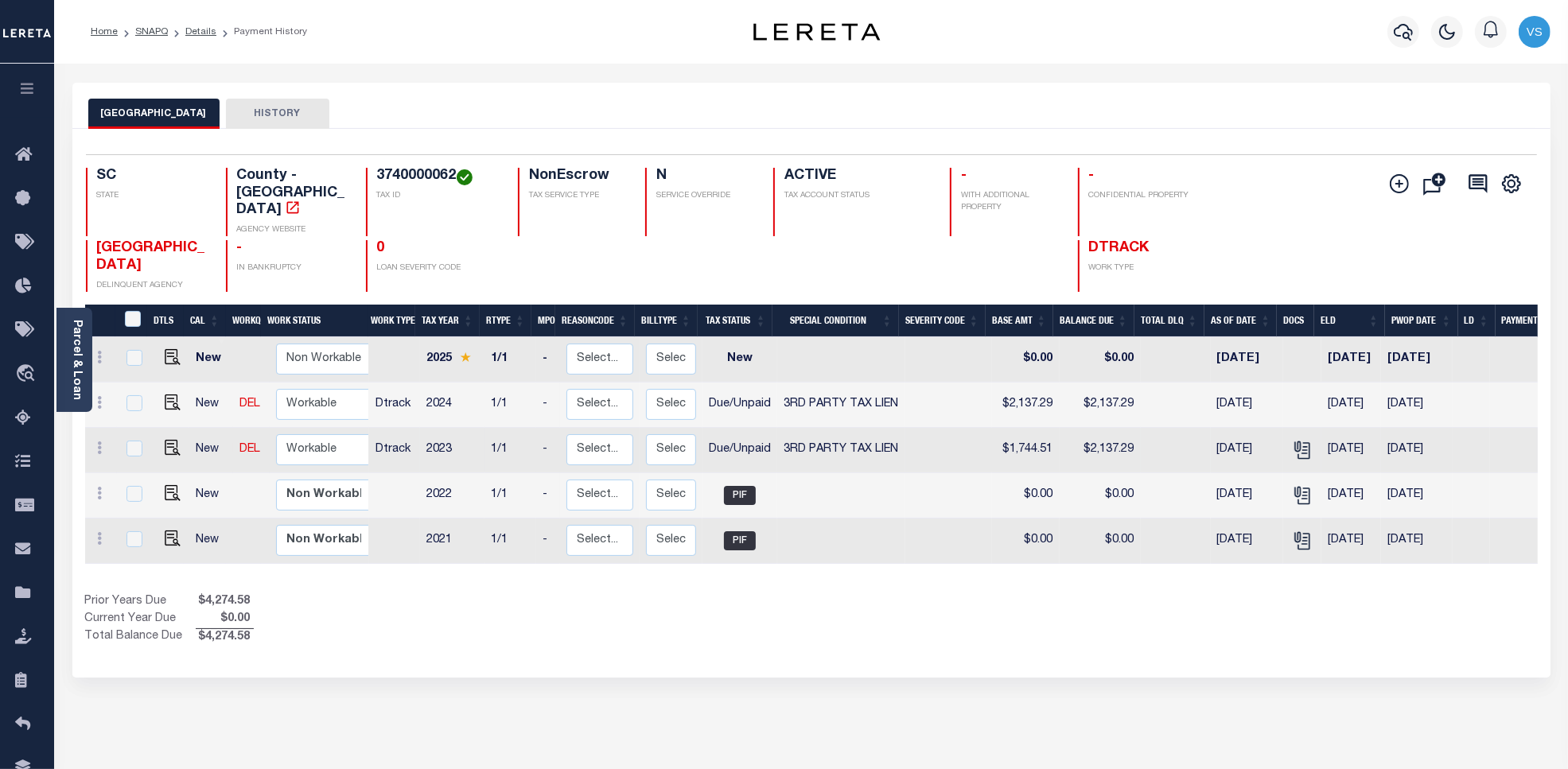
checkbox input "false"
copy td "1,744.51"
click at [171, 395] on img "" at bounding box center [172, 402] width 16 height 16
checkbox input "true"
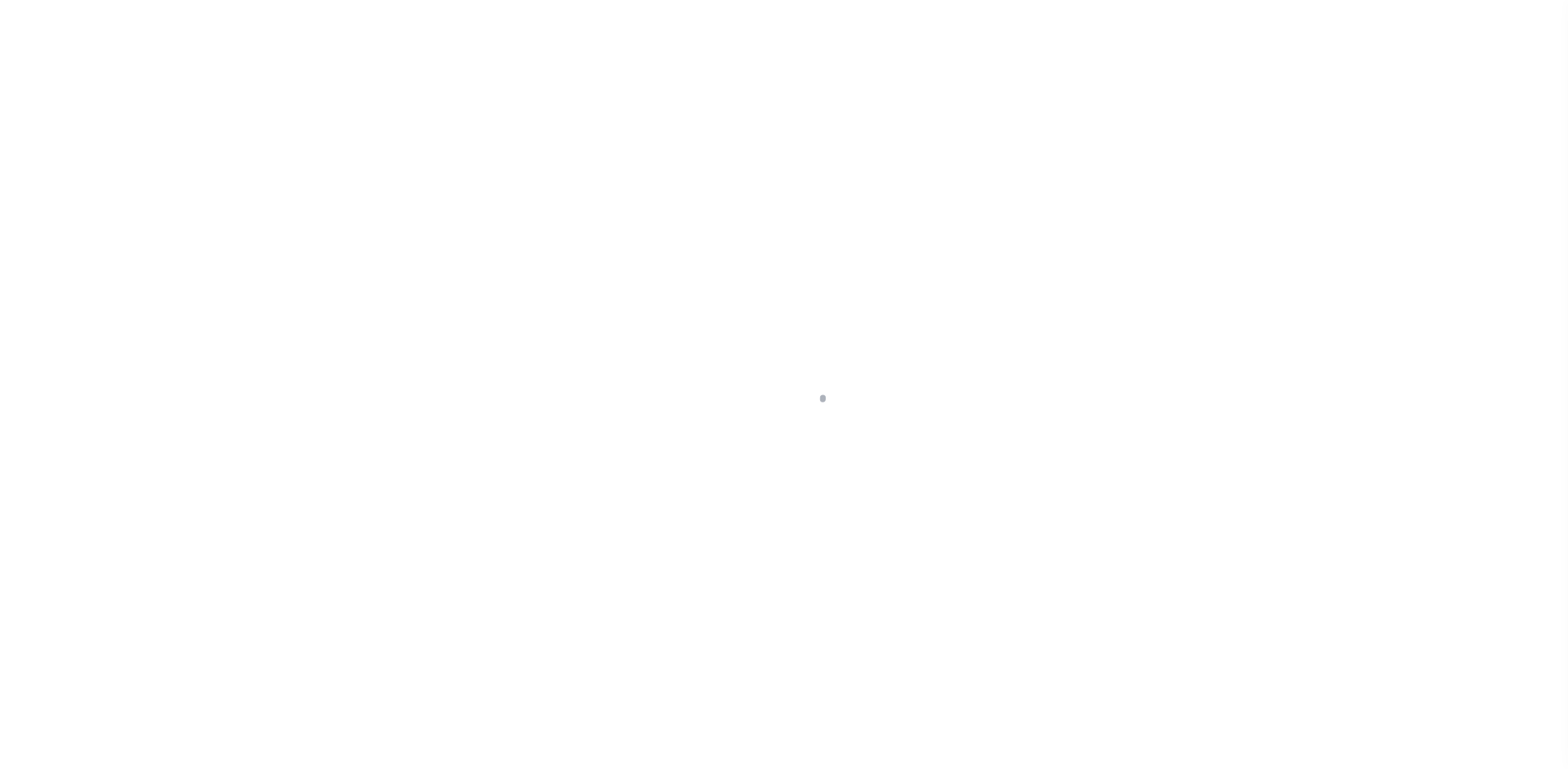
select select "DUE"
select select "20"
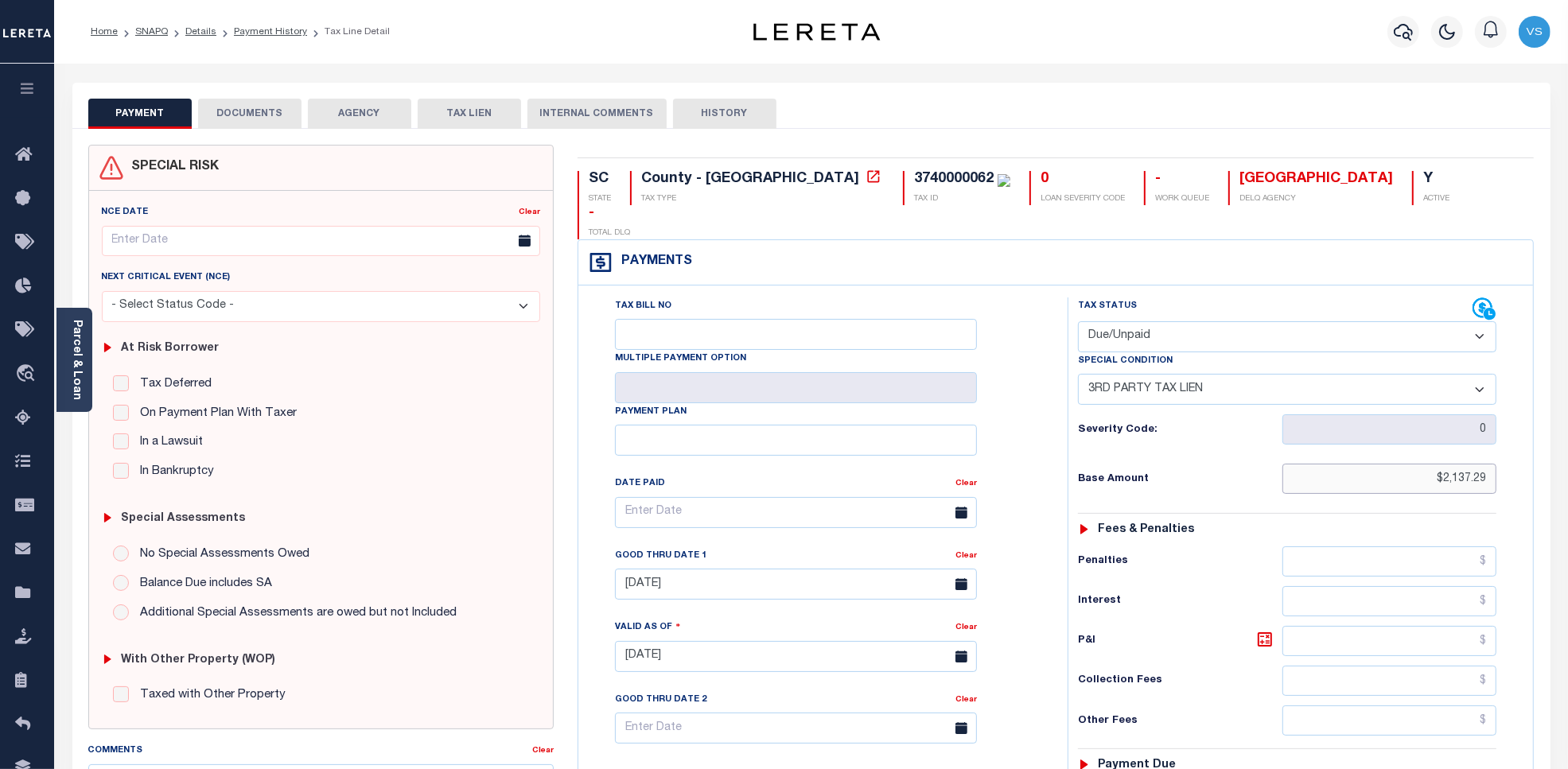
drag, startPoint x: 1485, startPoint y: 451, endPoint x: 1401, endPoint y: 449, distance: 84.0
click at [1401, 464] on input "$2,137.29" at bounding box center [1390, 478] width 215 height 30
paste input "1,744.51"
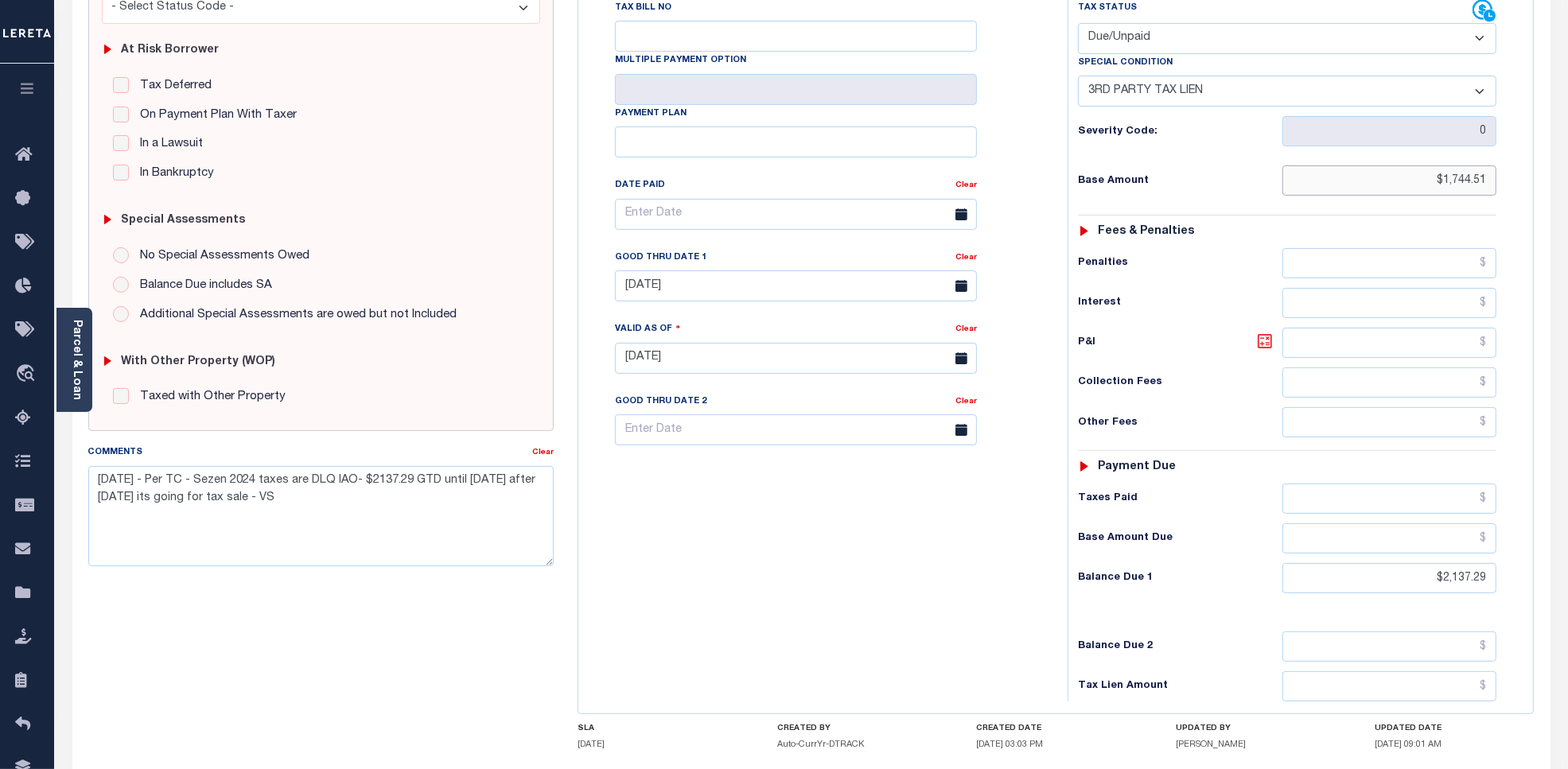
type input "$1,744.51"
click at [1262, 332] on icon at bounding box center [1265, 341] width 19 height 19
type input "$392.78"
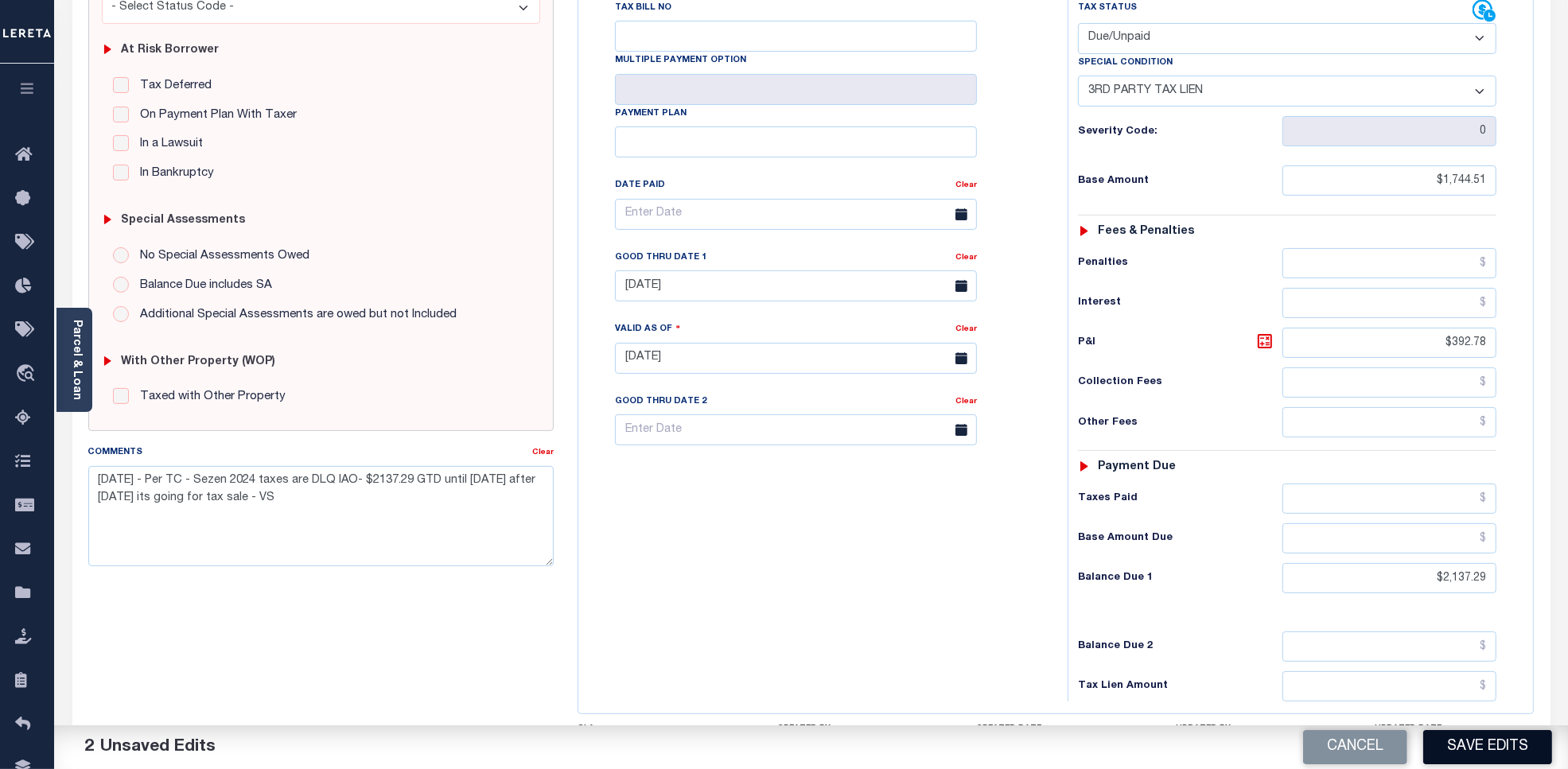
click at [1474, 744] on button "Save Edits" at bounding box center [1488, 747] width 129 height 34
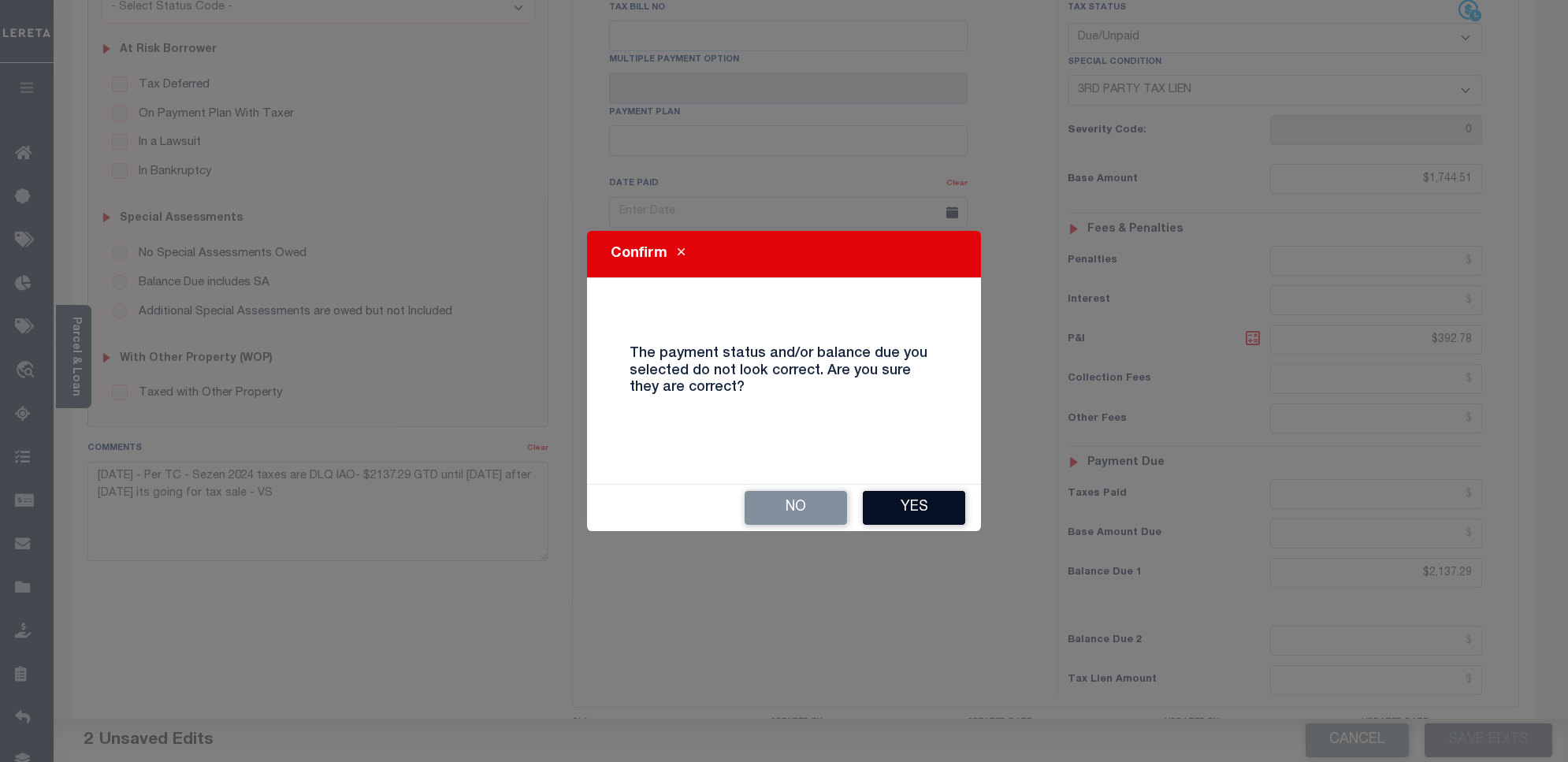
click at [907, 506] on button "Yes" at bounding box center [914, 508] width 102 height 34
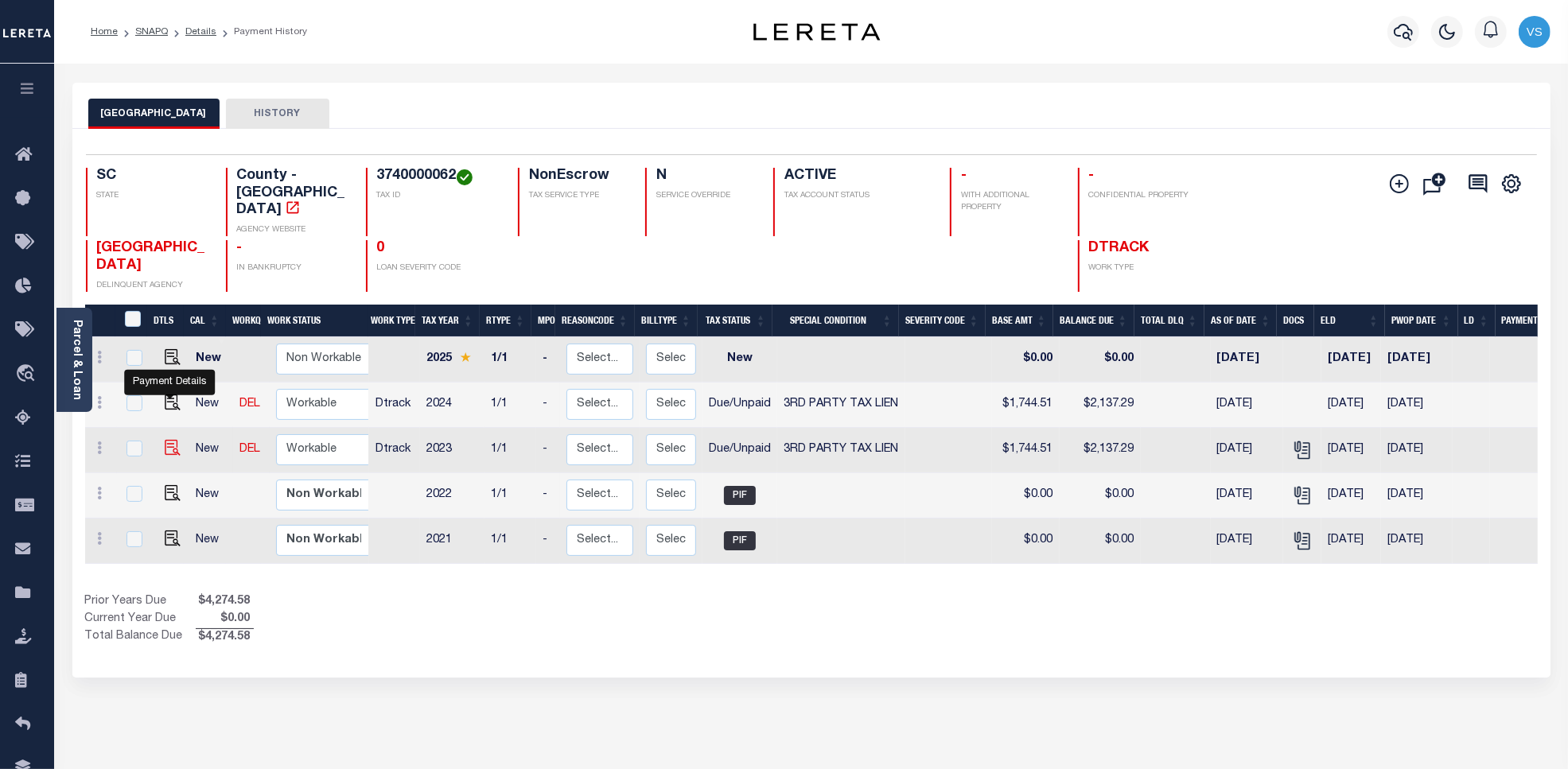
click at [168, 439] on img "" at bounding box center [172, 447] width 16 height 16
checkbox input "true"
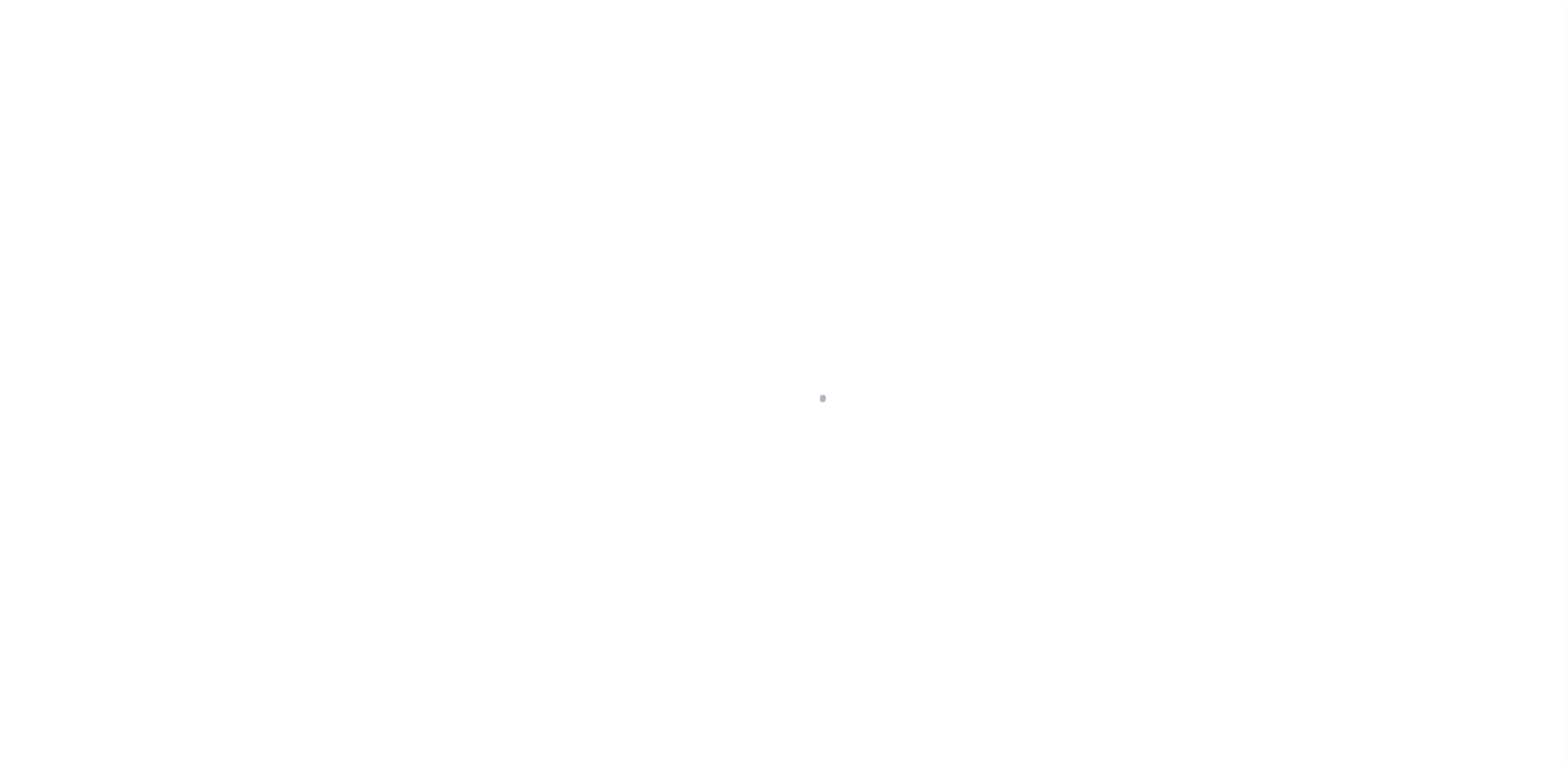
select select "DUE"
select select "20"
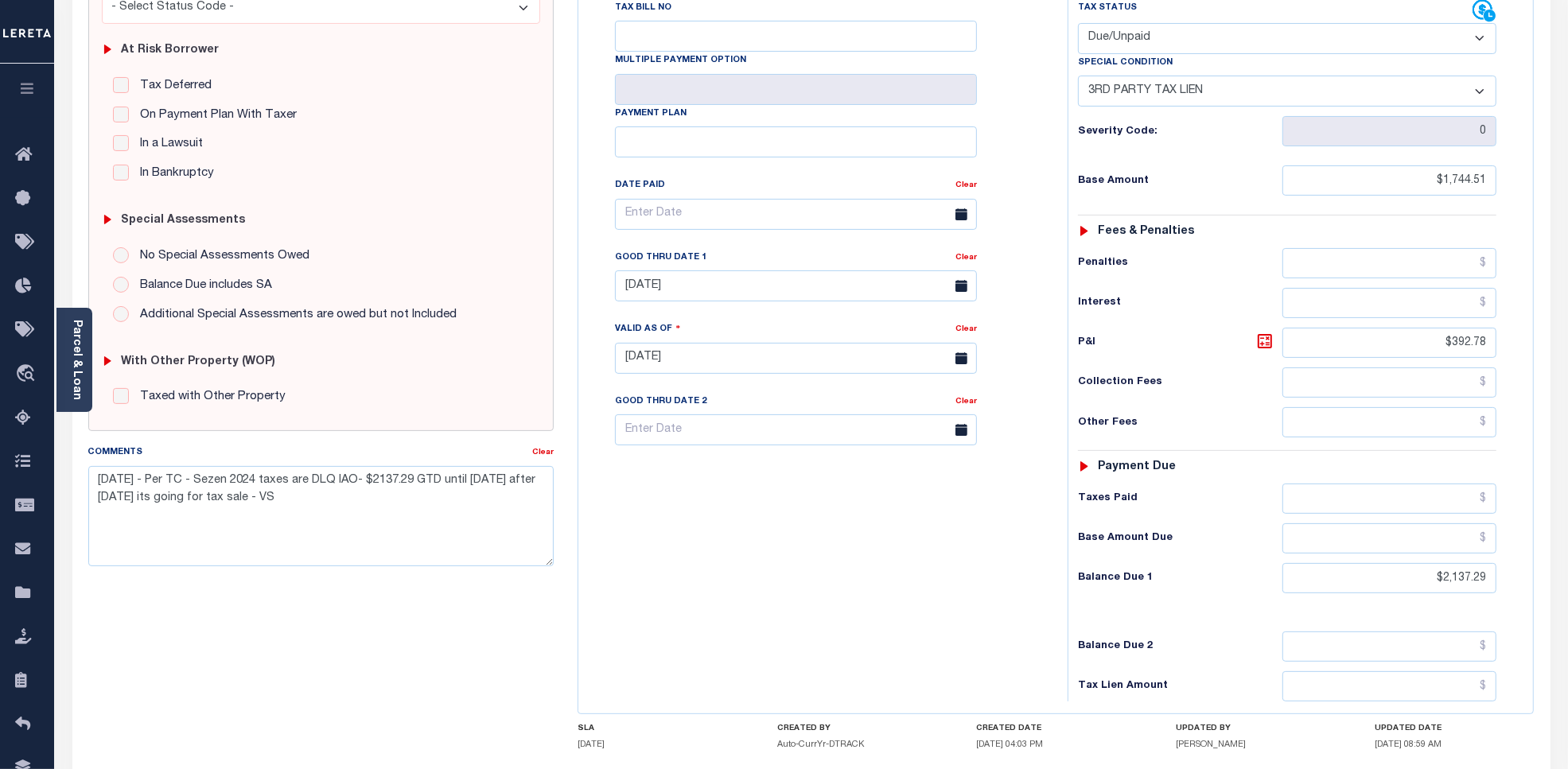
scroll to position [398, 0]
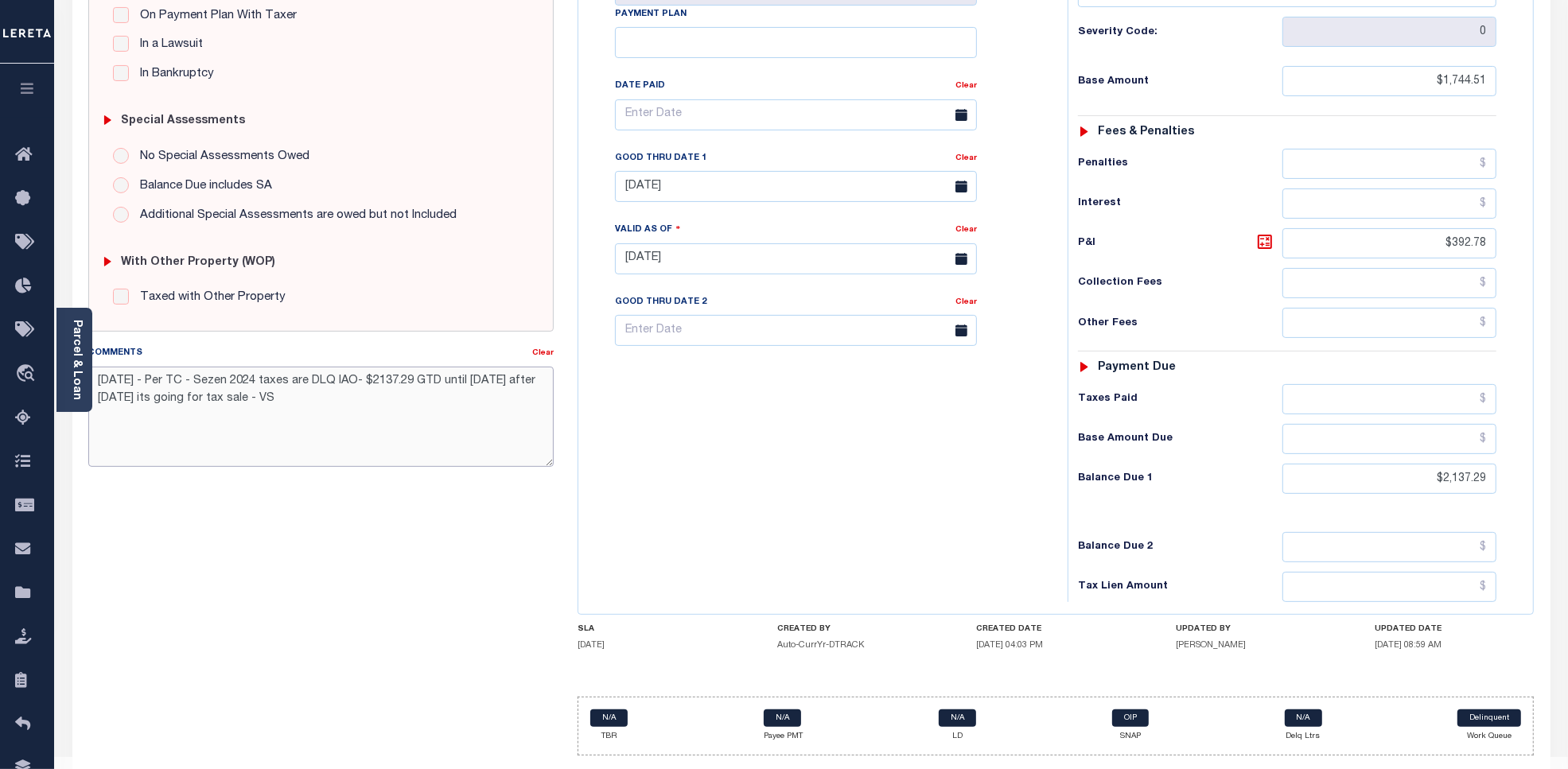
drag, startPoint x: 333, startPoint y: 400, endPoint x: 224, endPoint y: 380, distance: 110.8
click at [224, 380] on textarea "10/7/25 - Per TC - Sezen 2024 taxes are DLQ IAO- $2137.29 GTD until oct 24 afte…" at bounding box center [321, 416] width 466 height 100
type textarea "10/7/25 - Per TC - Sezen 2023 taxes are paid - VS"
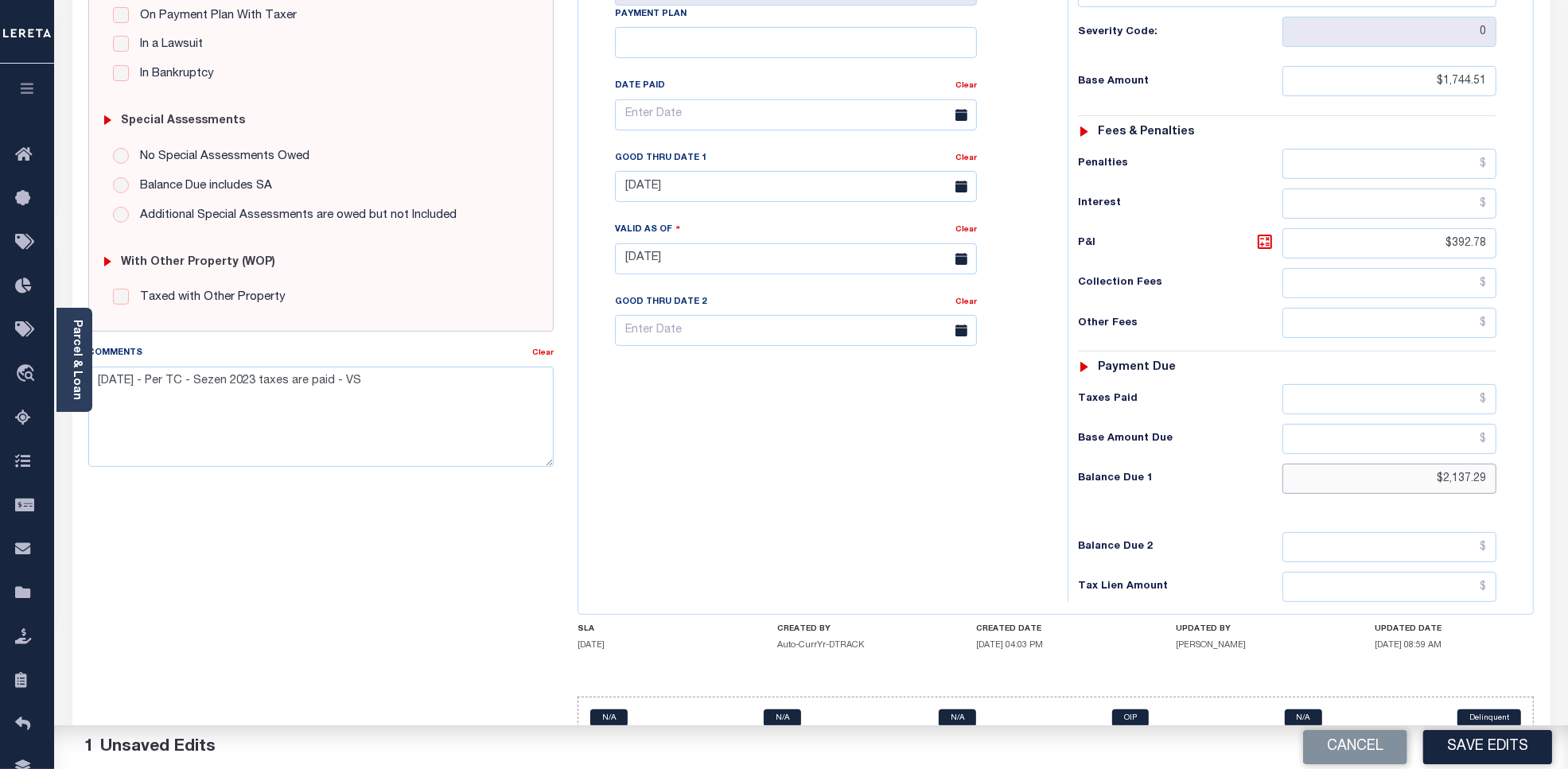
drag, startPoint x: 1489, startPoint y: 454, endPoint x: 1423, endPoint y: 453, distance: 66.0
click at [1423, 464] on input "$2,137.29" at bounding box center [1390, 478] width 215 height 30
drag, startPoint x: 1488, startPoint y: 215, endPoint x: 1398, endPoint y: 208, distance: 90.3
click at [1398, 228] on input "text" at bounding box center [1390, 243] width 215 height 30
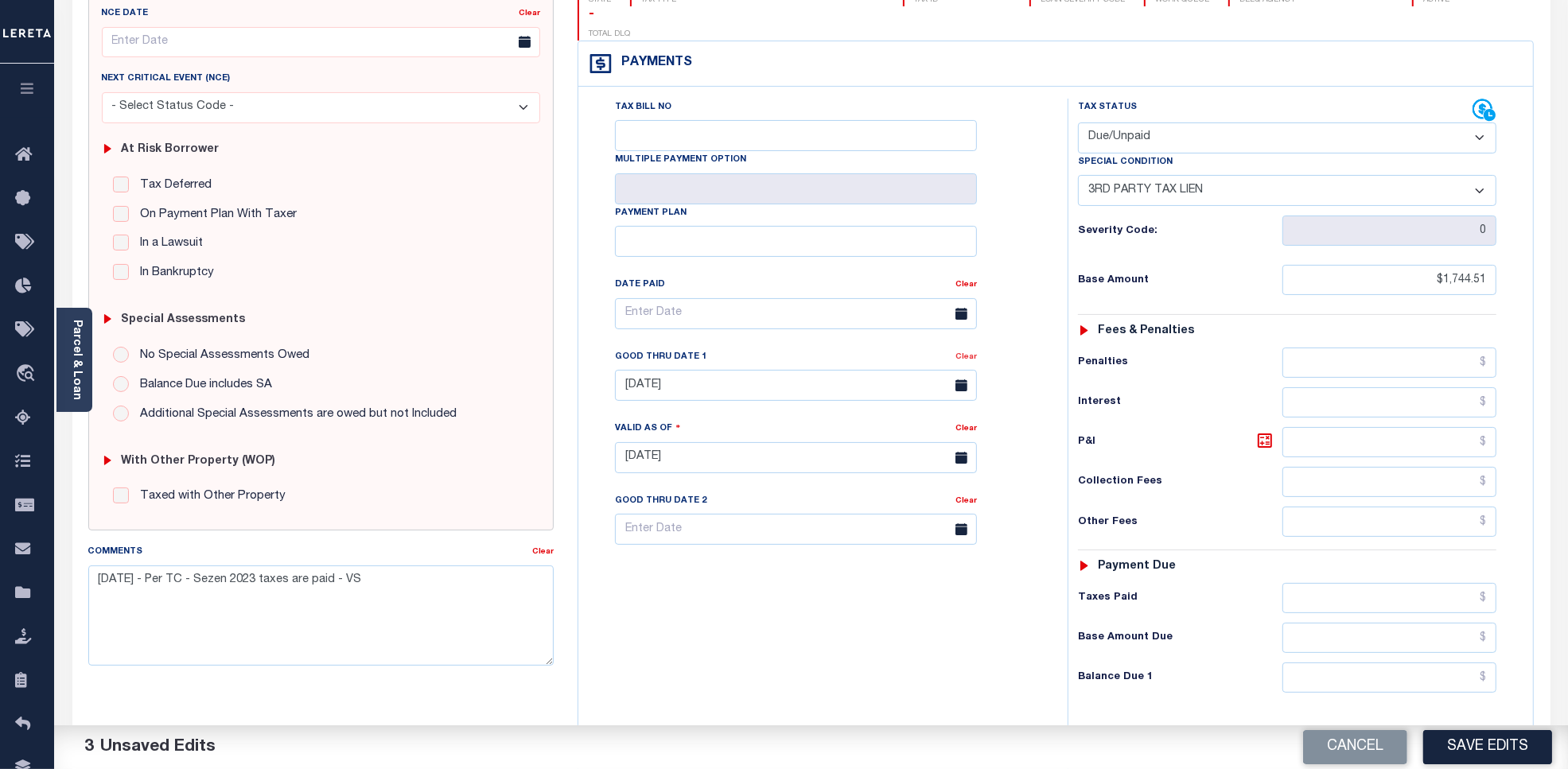
click at [965, 353] on link "Clear" at bounding box center [966, 357] width 21 height 8
click at [1489, 750] on button "Save Edits" at bounding box center [1488, 747] width 129 height 34
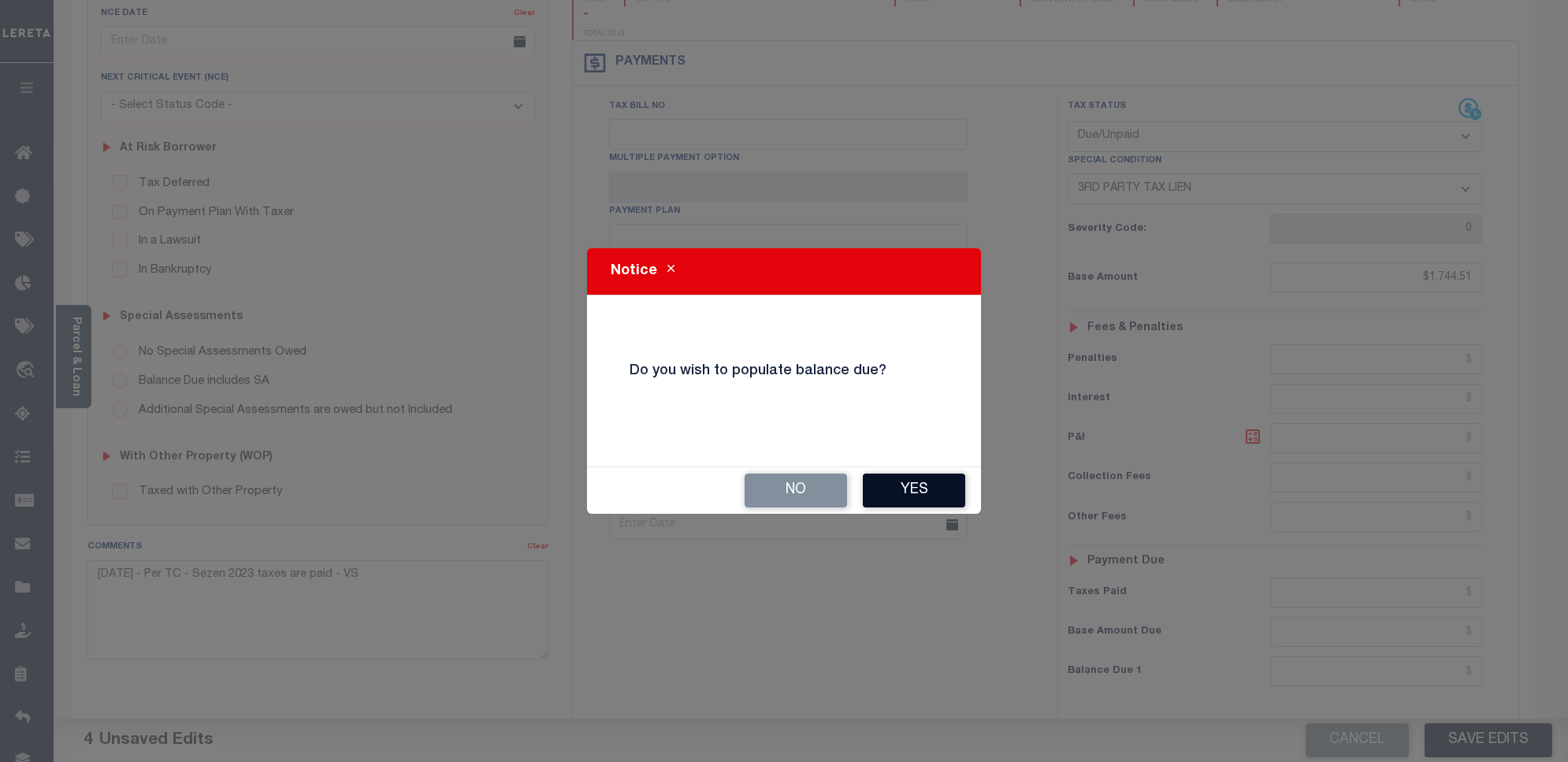
click at [922, 486] on button "Yes" at bounding box center [914, 490] width 102 height 34
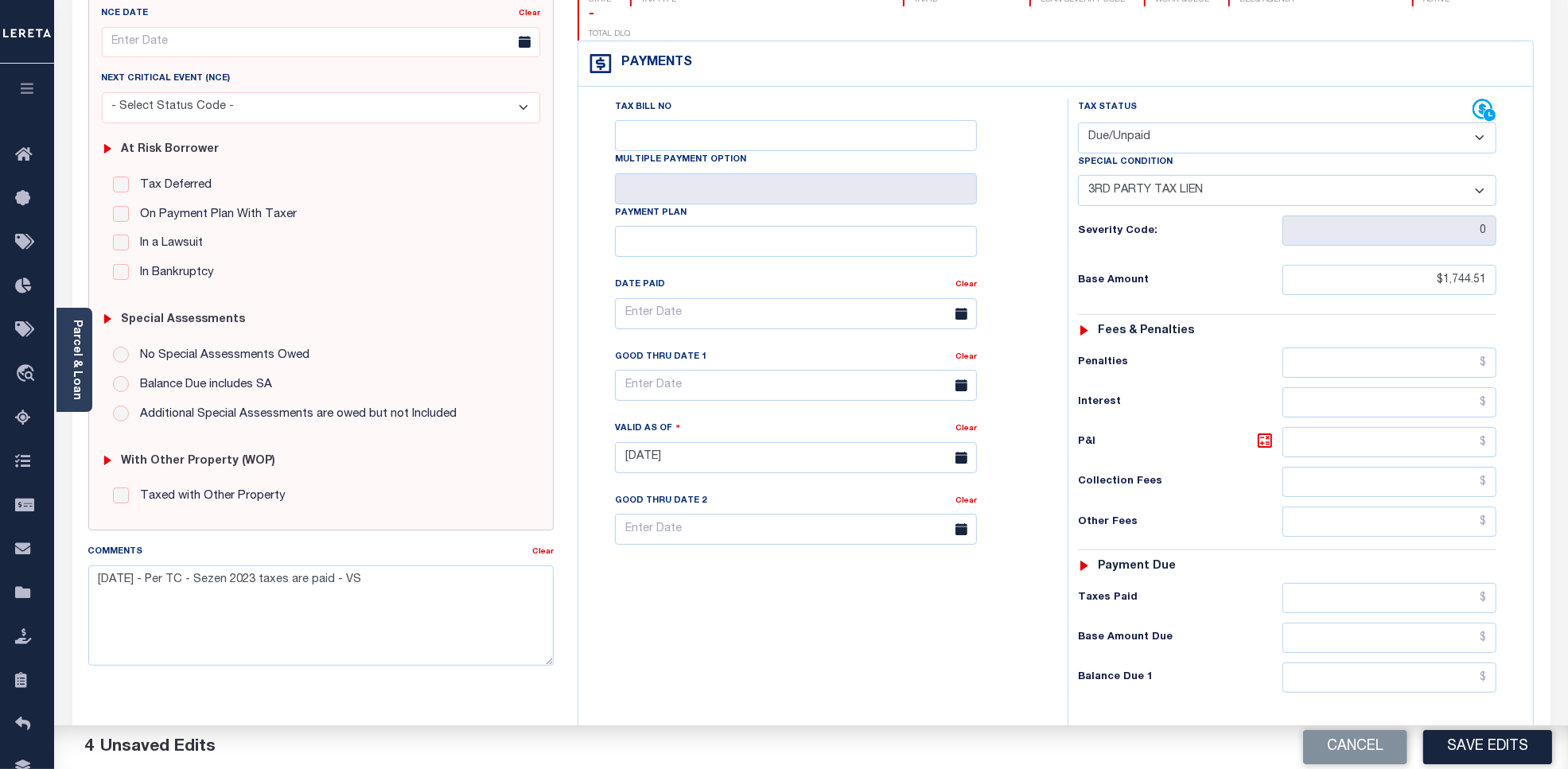
click at [1120, 122] on select "- Select Status Code - Open Due/Unpaid Paid Incomplete No Tax Due Internal Refu…" at bounding box center [1287, 138] width 418 height 31
select select "PYD"
click at [1078, 122] on select "- Select Status Code - Open Due/Unpaid Paid Incomplete No Tax Due Internal Refu…" at bounding box center [1287, 138] width 418 height 31
select select "0"
click at [1457, 745] on button "Save Edits" at bounding box center [1488, 747] width 129 height 34
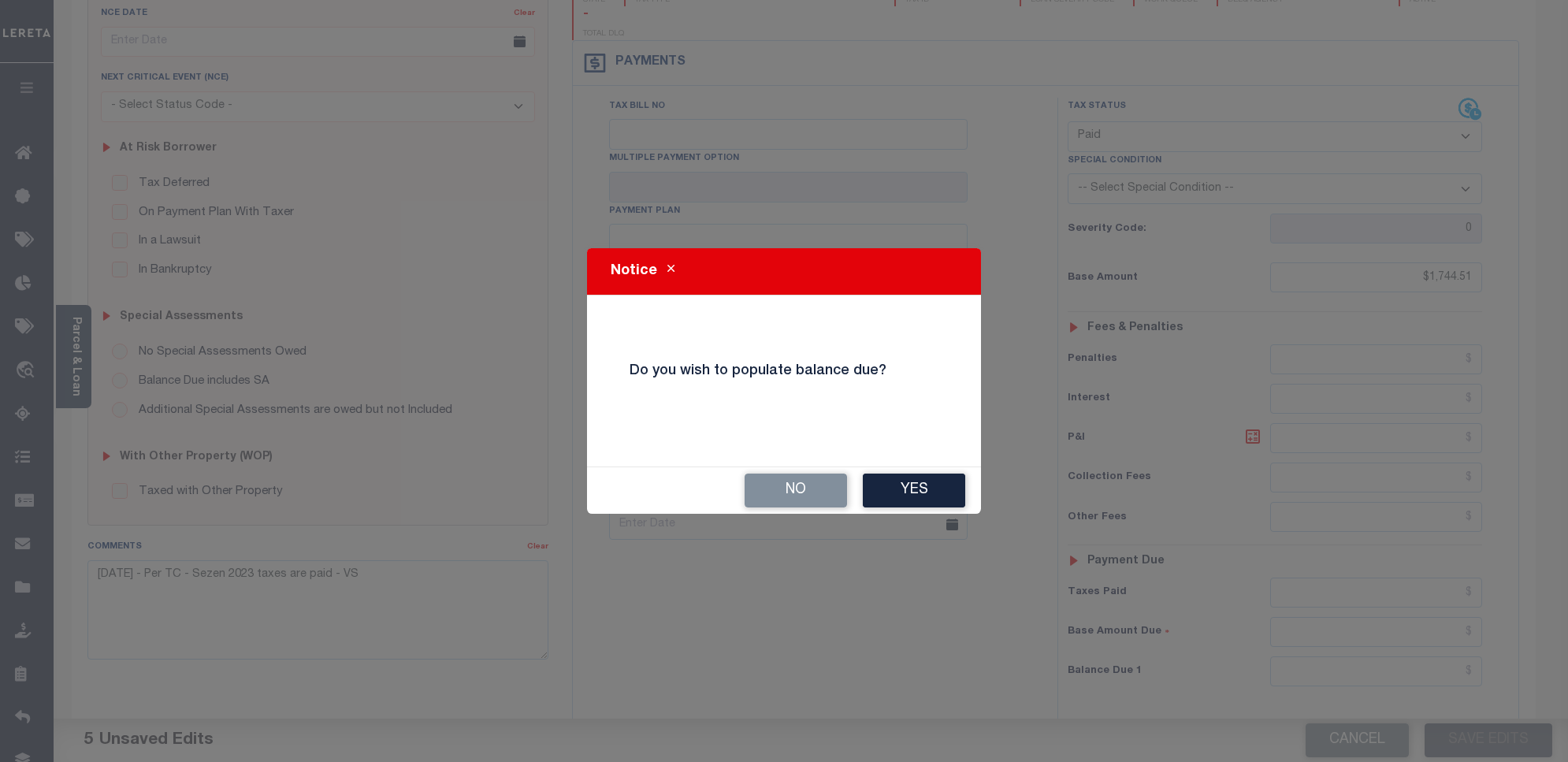
click at [907, 490] on button "Yes" at bounding box center [914, 490] width 102 height 34
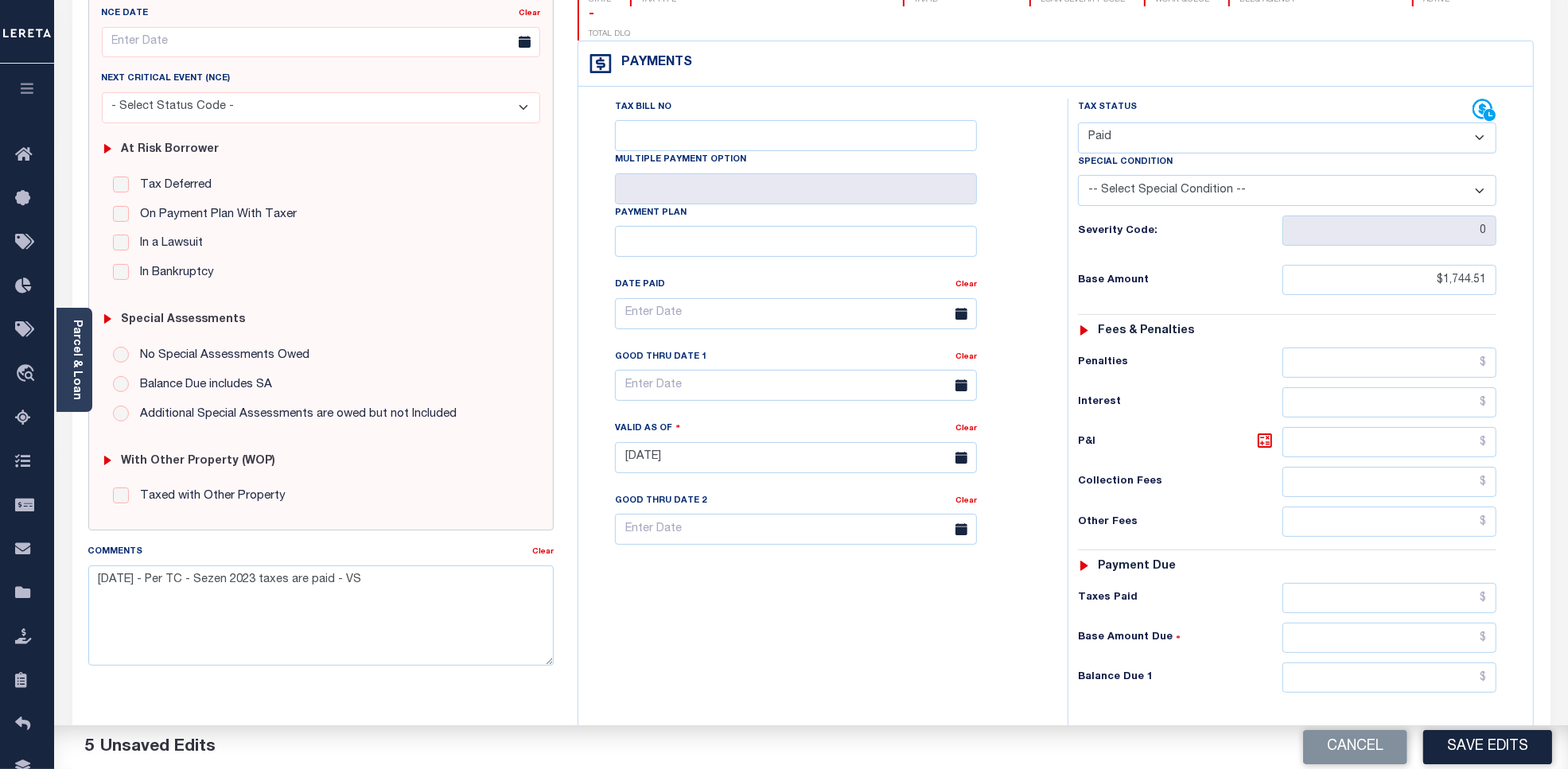
click at [1484, 753] on button "Save Edits" at bounding box center [1488, 747] width 129 height 34
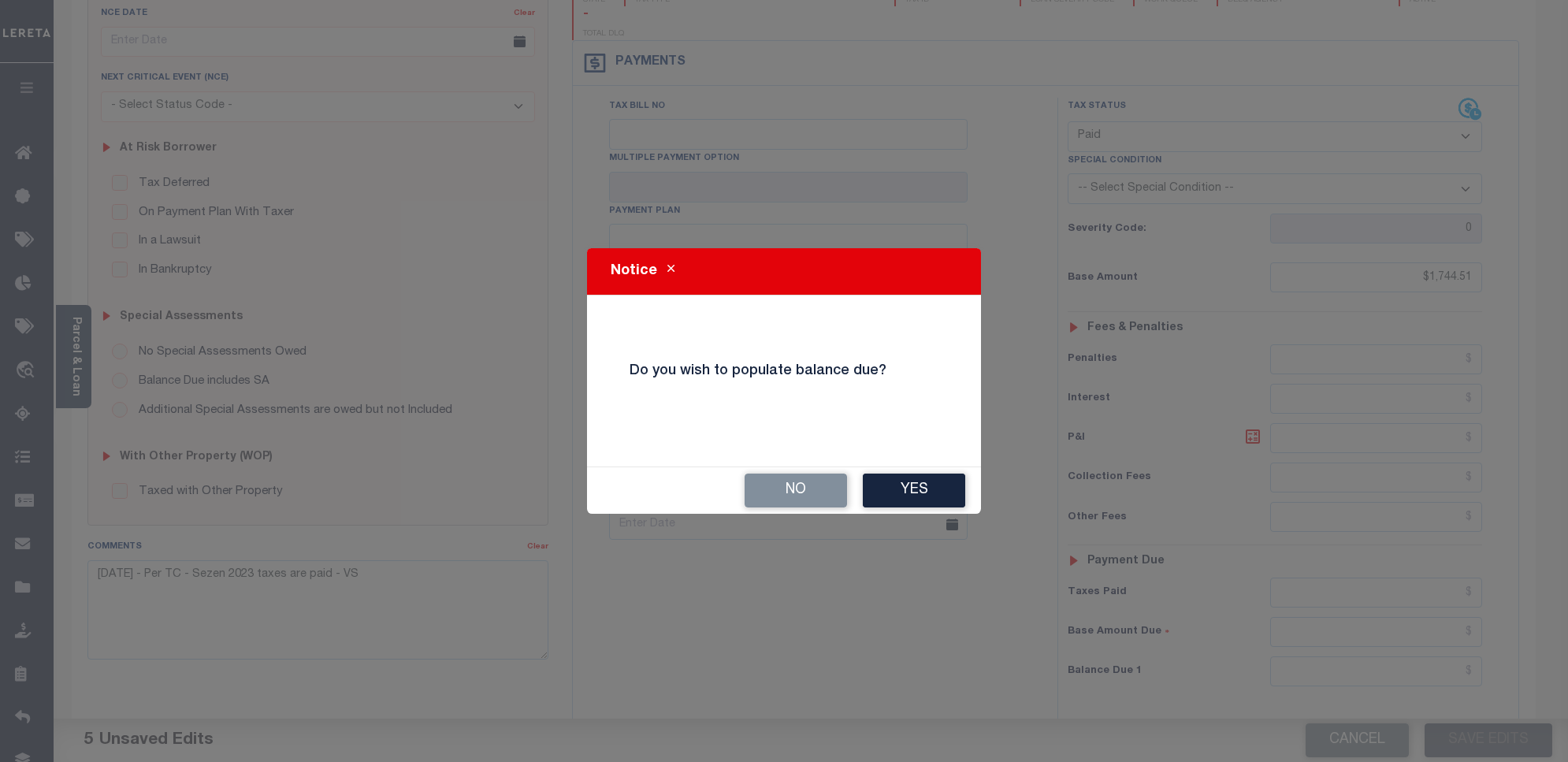
click at [784, 490] on button "No" at bounding box center [796, 490] width 102 height 34
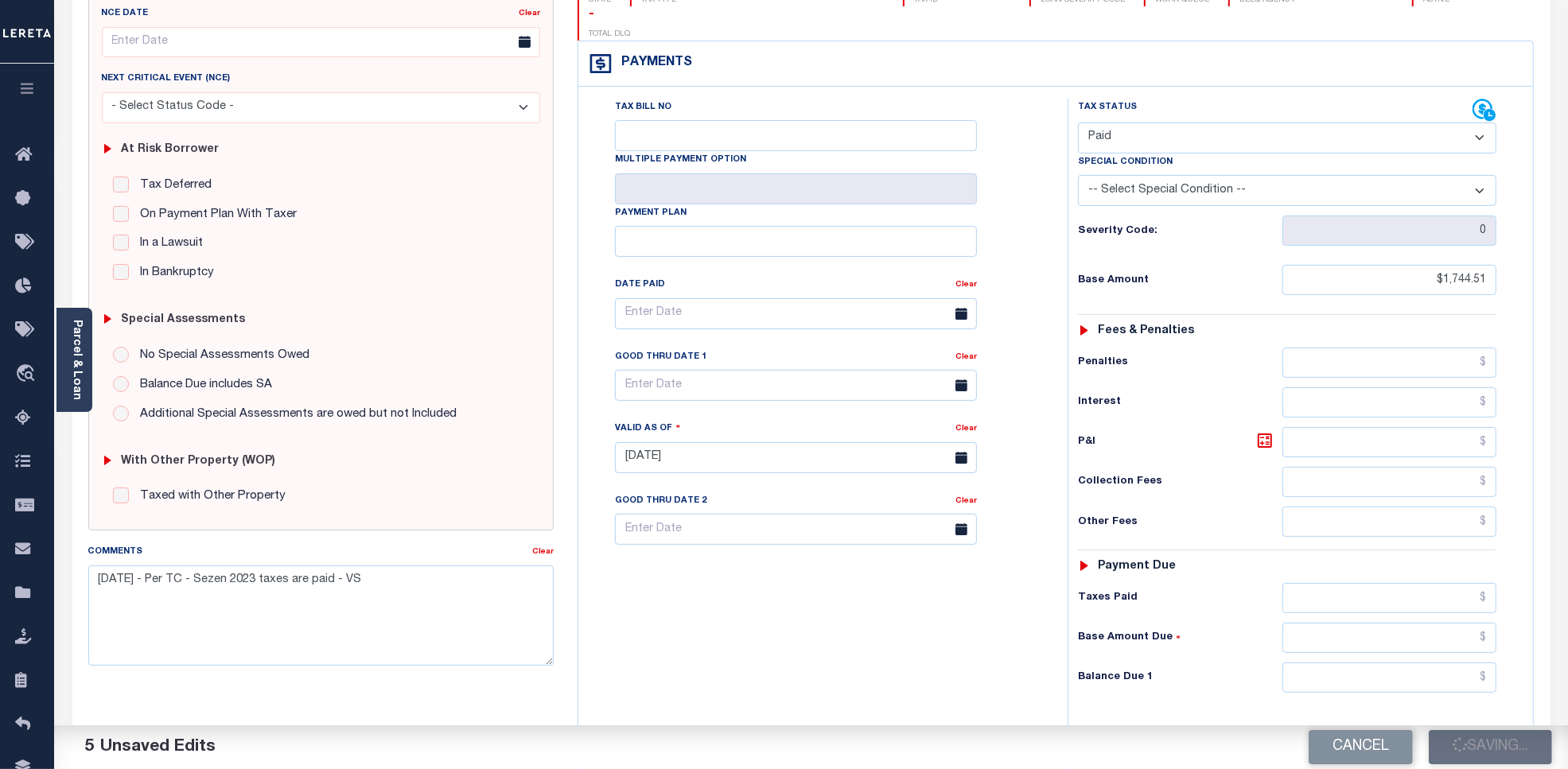
checkbox input "false"
type input "$1,744.51"
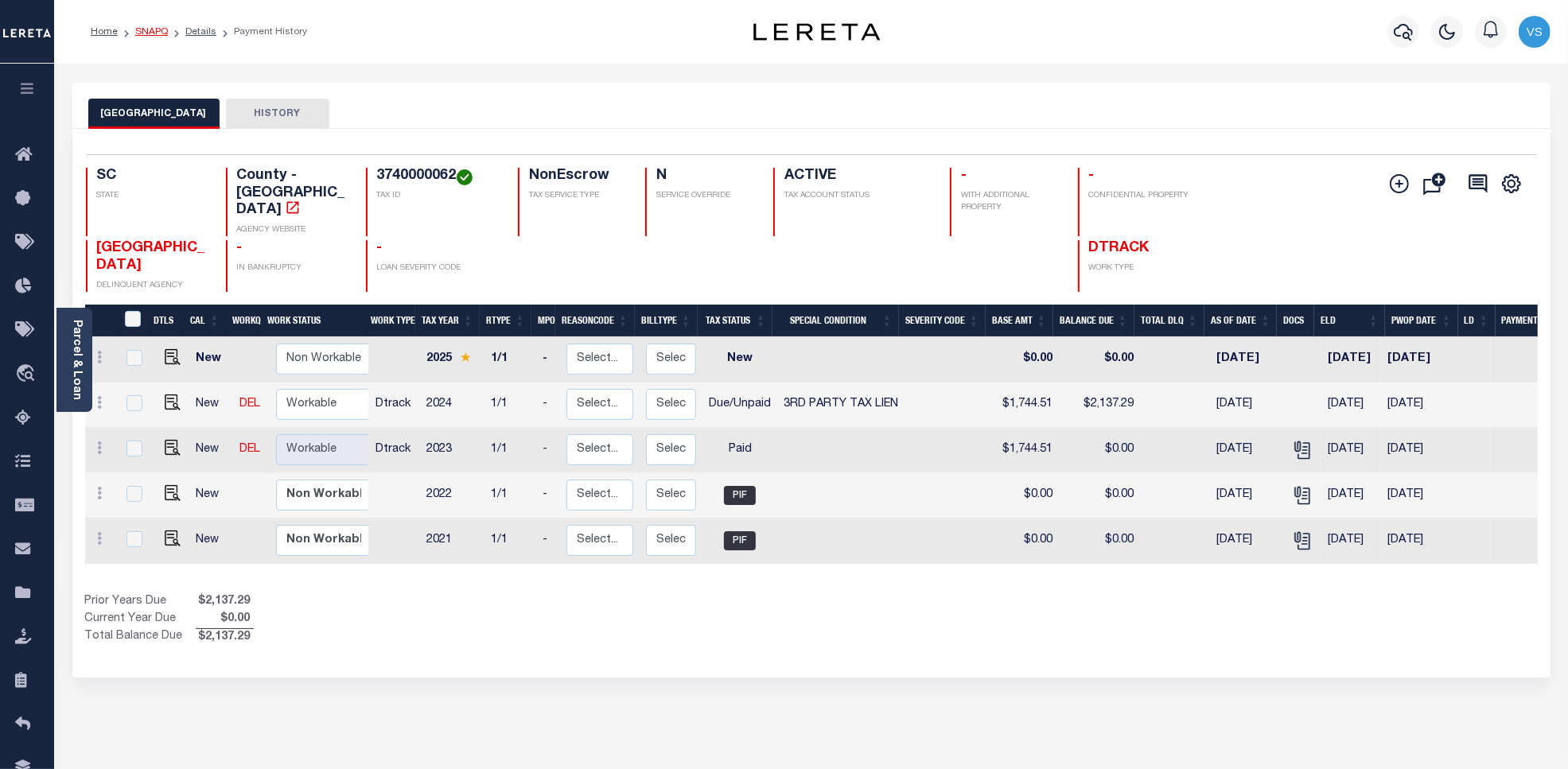
click at [148, 29] on link "SNAPQ" at bounding box center [152, 32] width 33 height 10
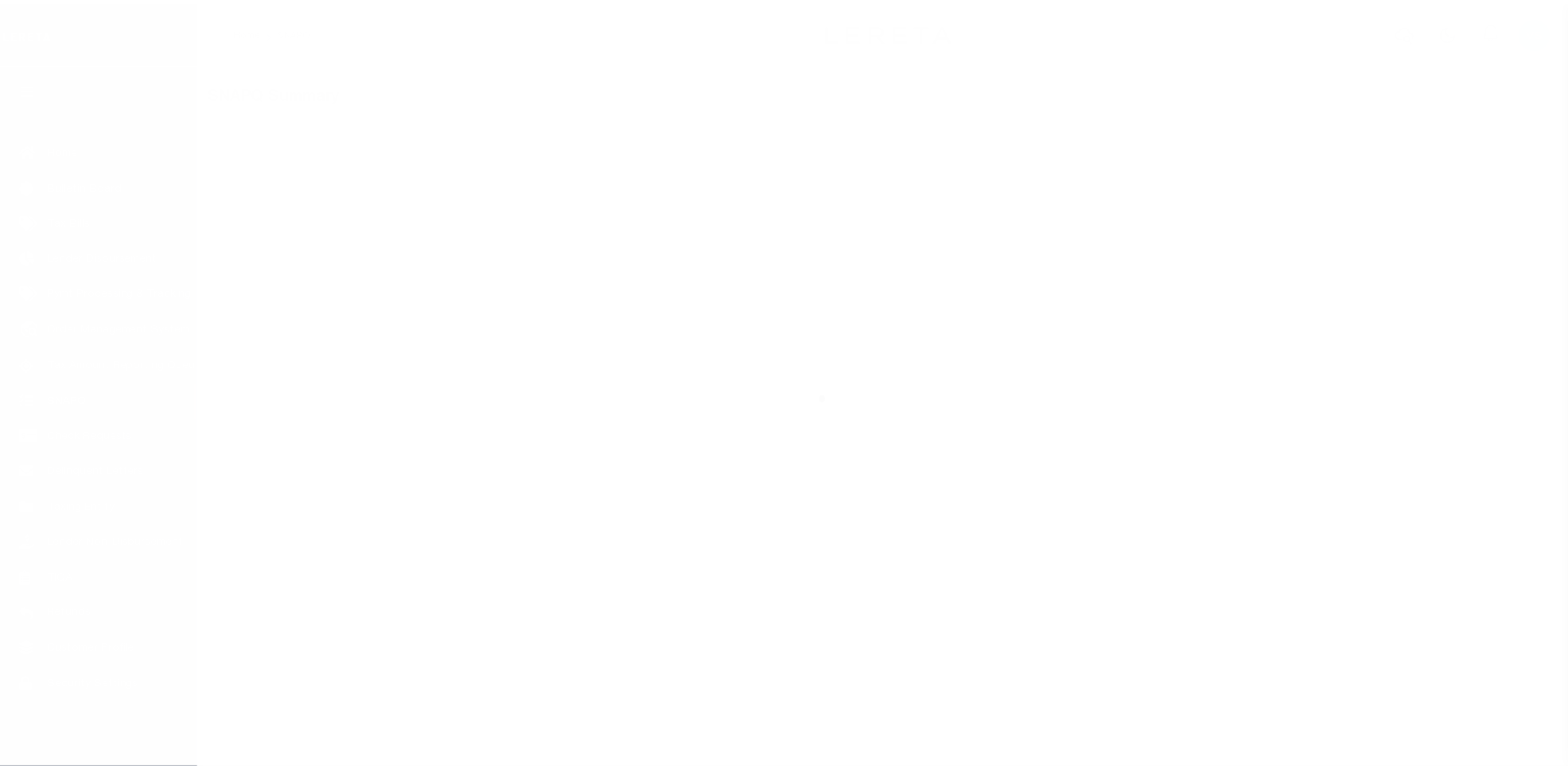
scroll to position [5, 0]
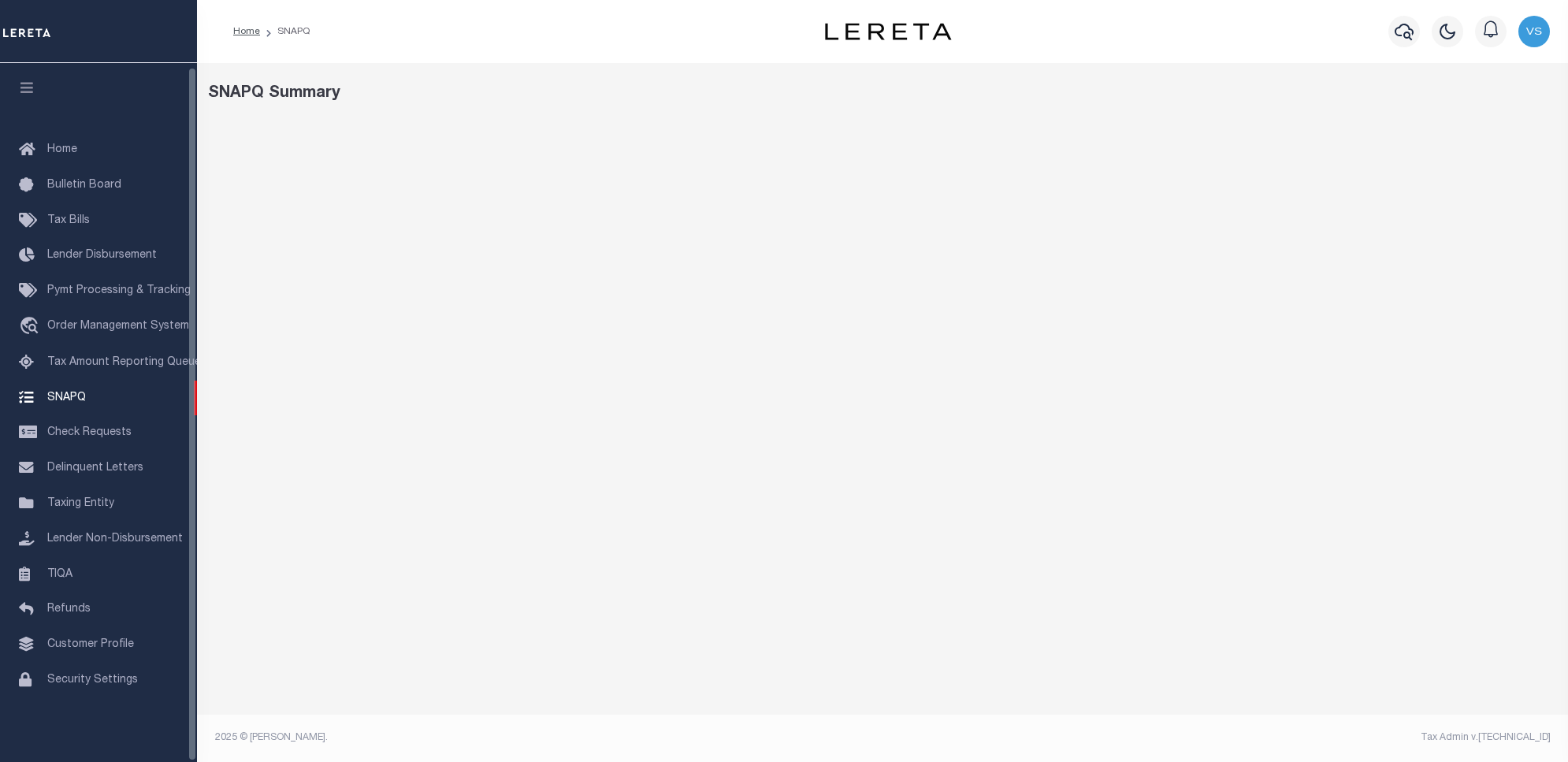
select select "100"
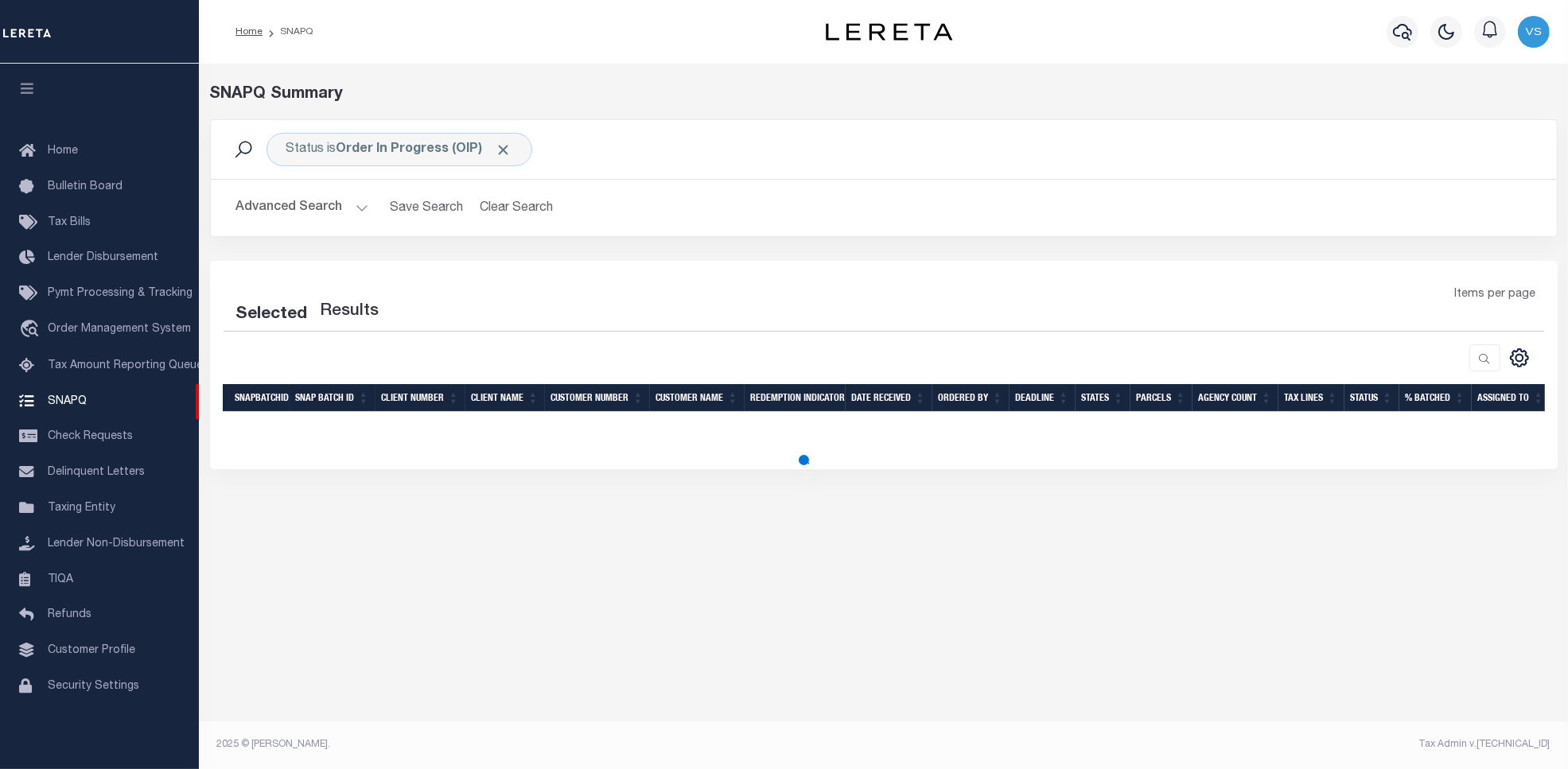
select select "100"
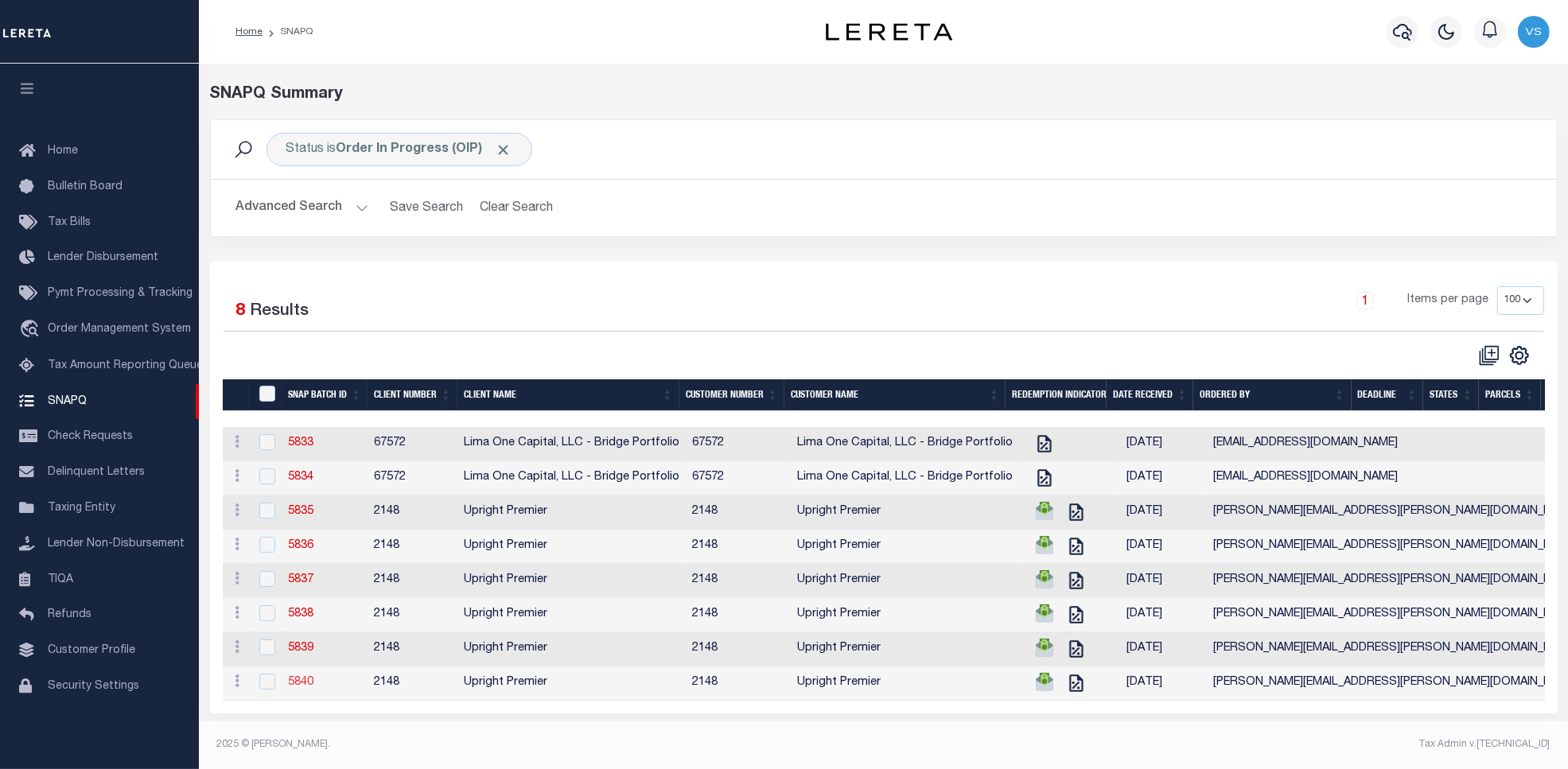
click at [303, 688] on link "5840" at bounding box center [301, 682] width 25 height 11
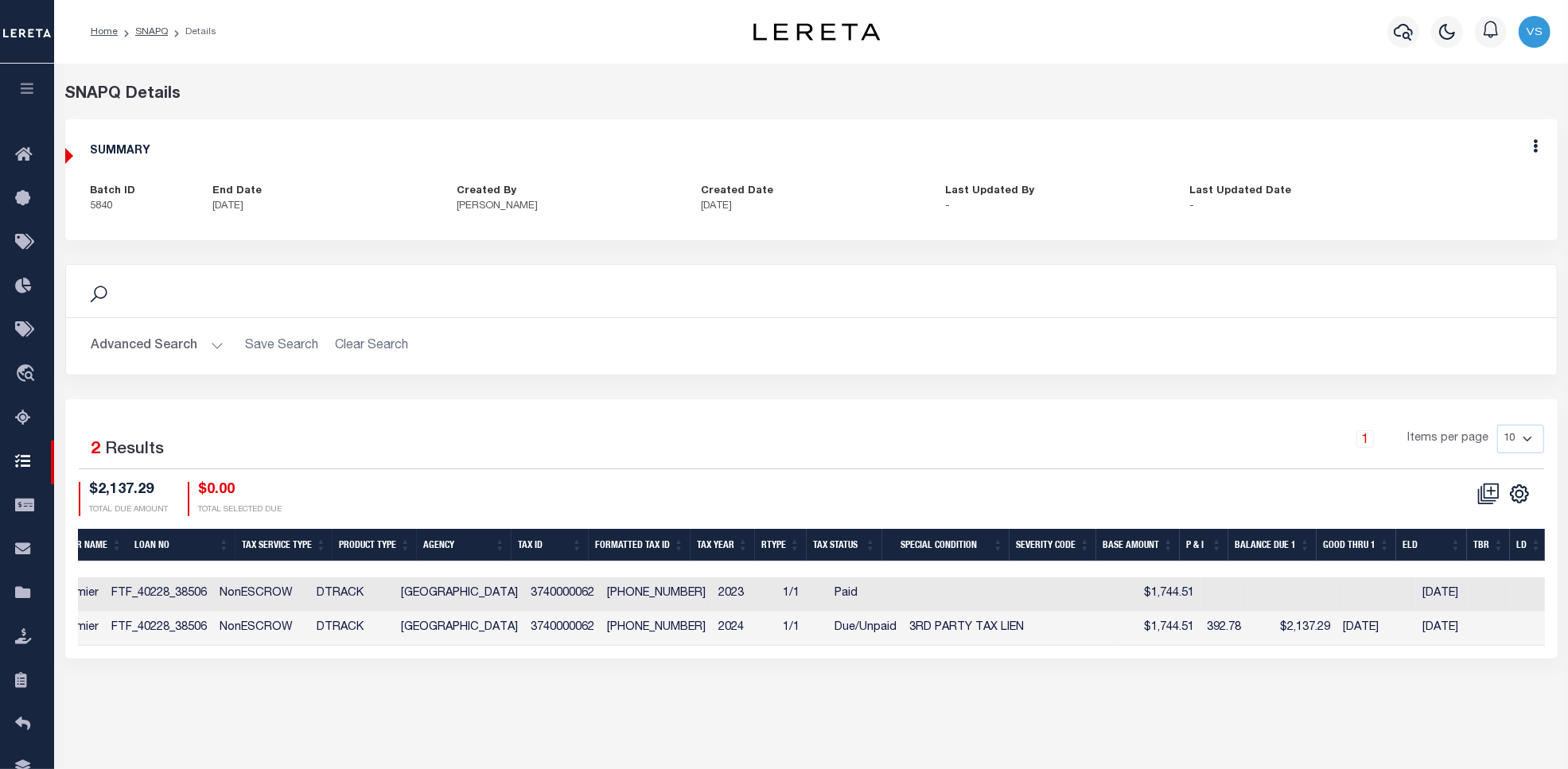
scroll to position [0, 129]
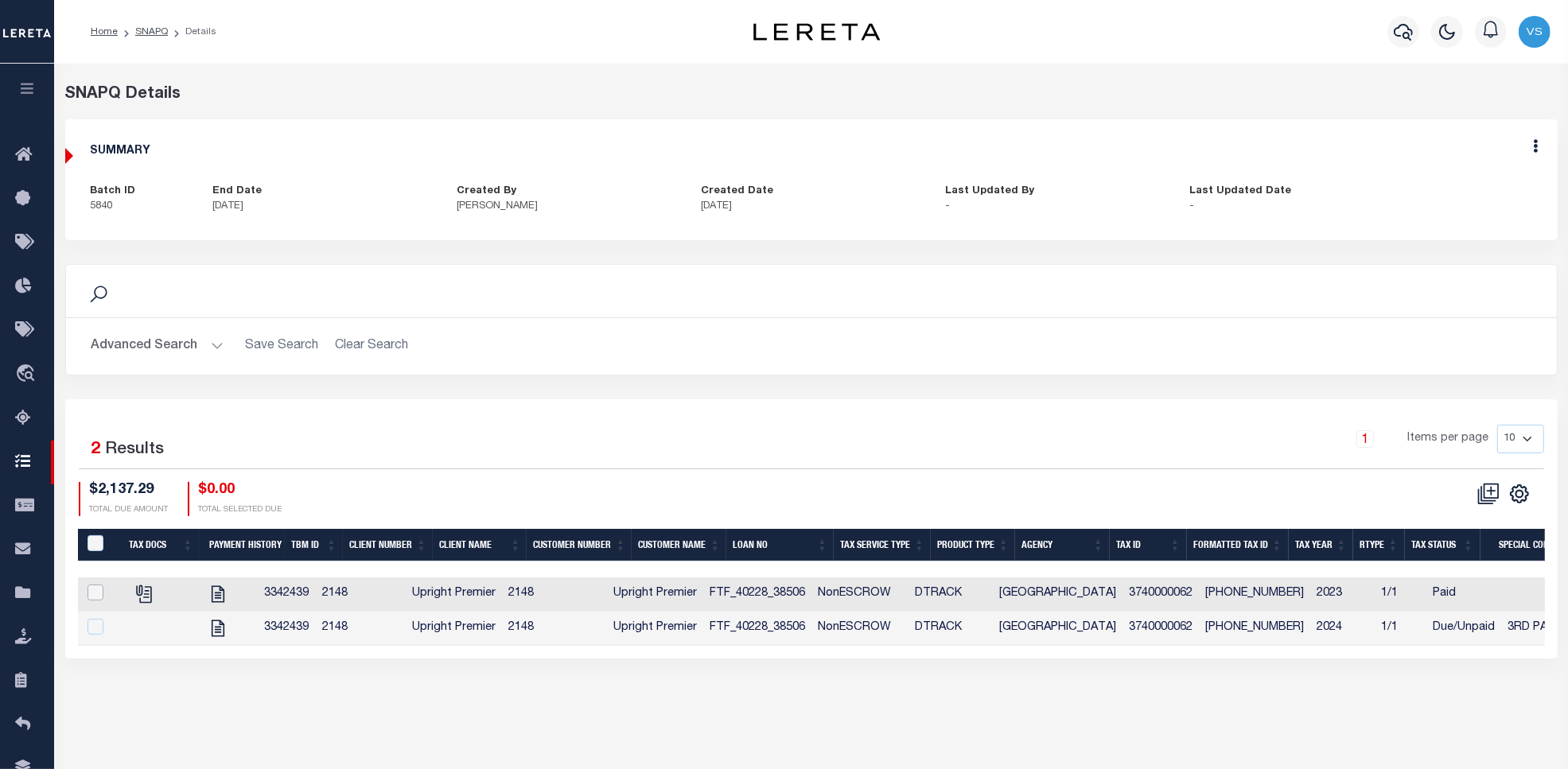
click at [92, 593] on input "checkbox" at bounding box center [95, 592] width 16 height 16
checkbox input "true"
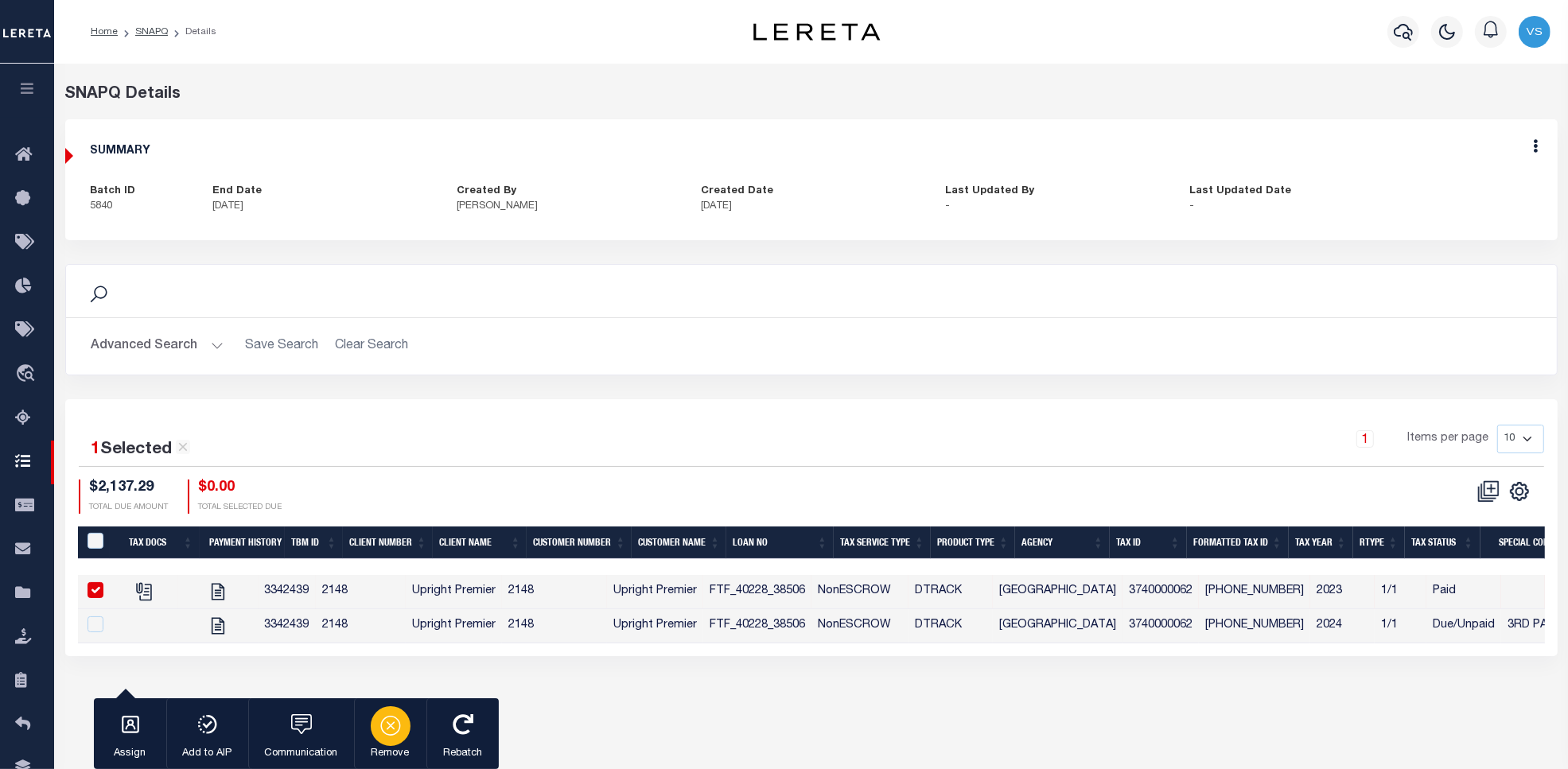
click at [388, 723] on icon "button" at bounding box center [391, 725] width 8 height 8
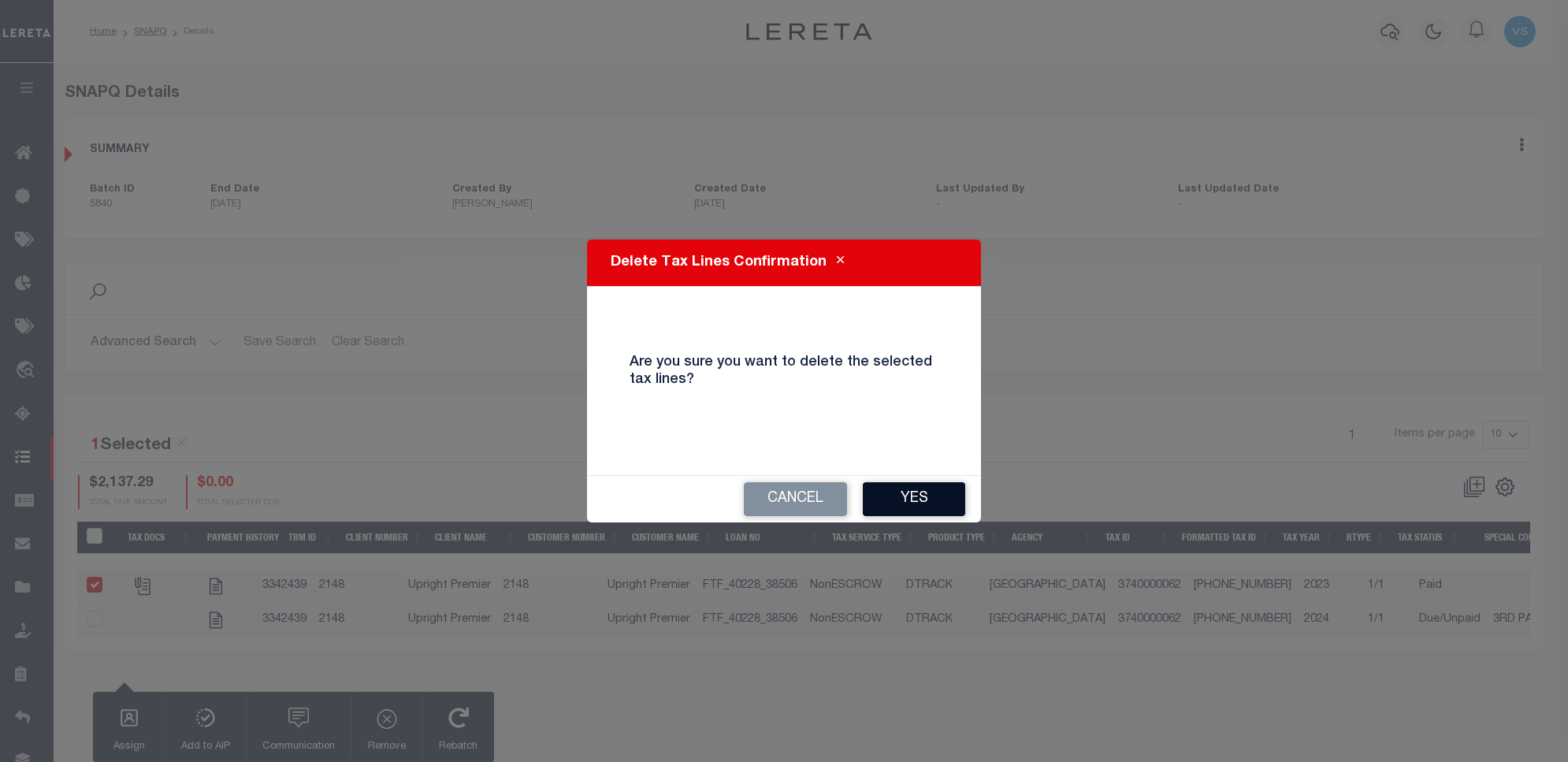
click at [927, 505] on button "Yes" at bounding box center [914, 499] width 102 height 34
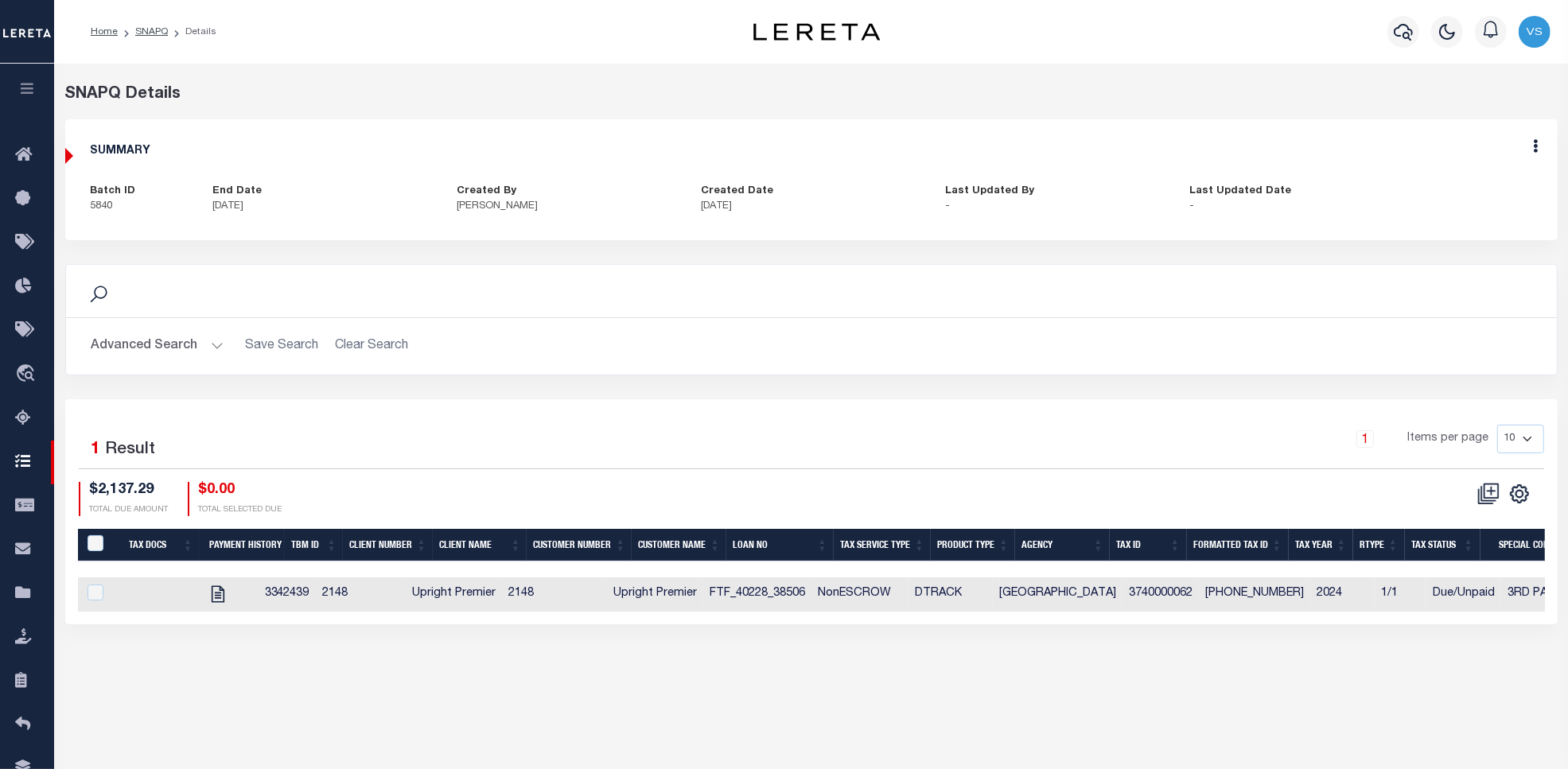
click at [1540, 149] on div "Edit" at bounding box center [1537, 149] width 43 height 59
click at [1537, 151] on icon at bounding box center [1536, 146] width 5 height 14
click at [1460, 192] on link "Edit" at bounding box center [1494, 192] width 125 height 26
select select "OIP"
checkbox input "true"
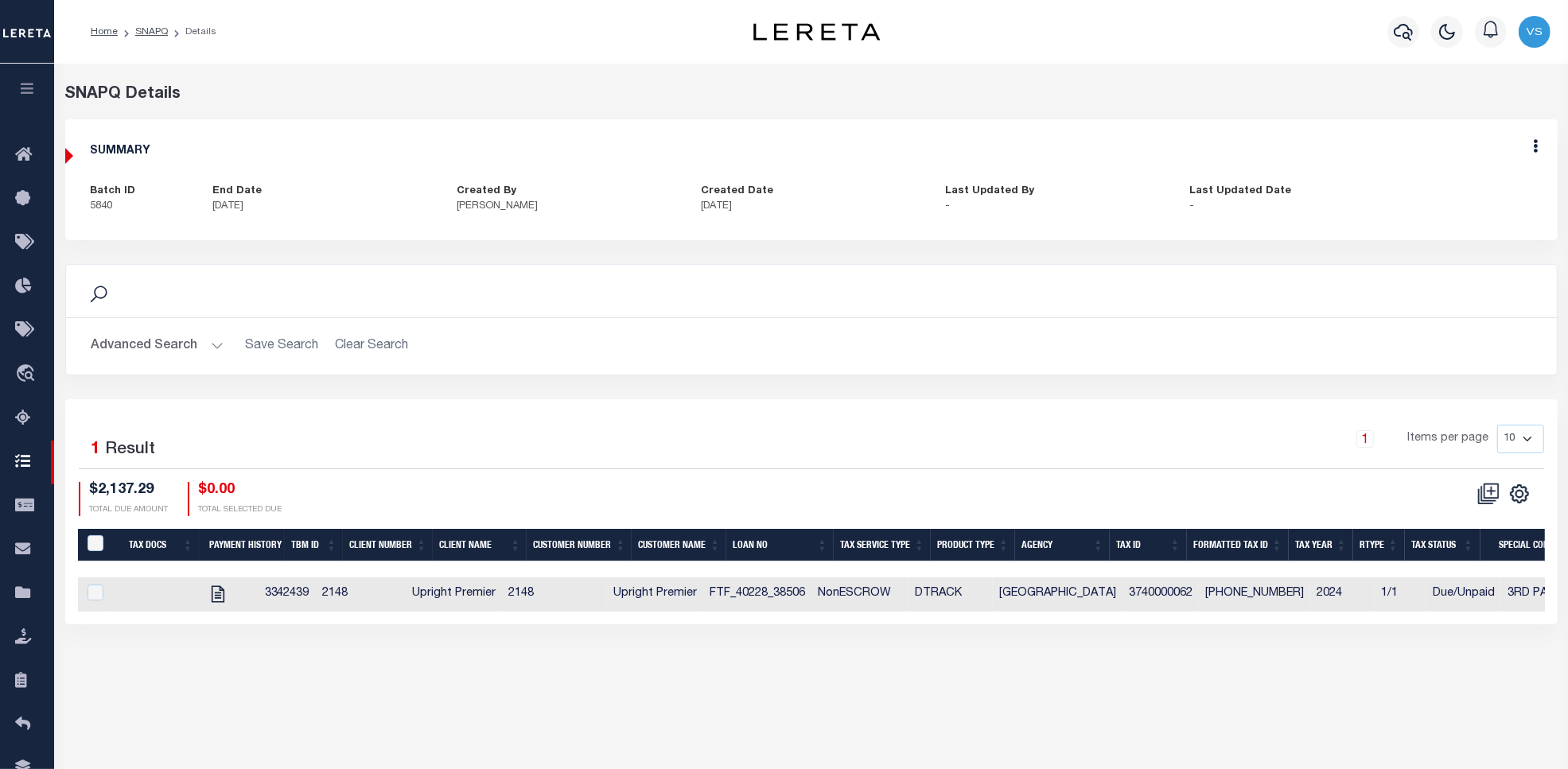
checkbox input "true"
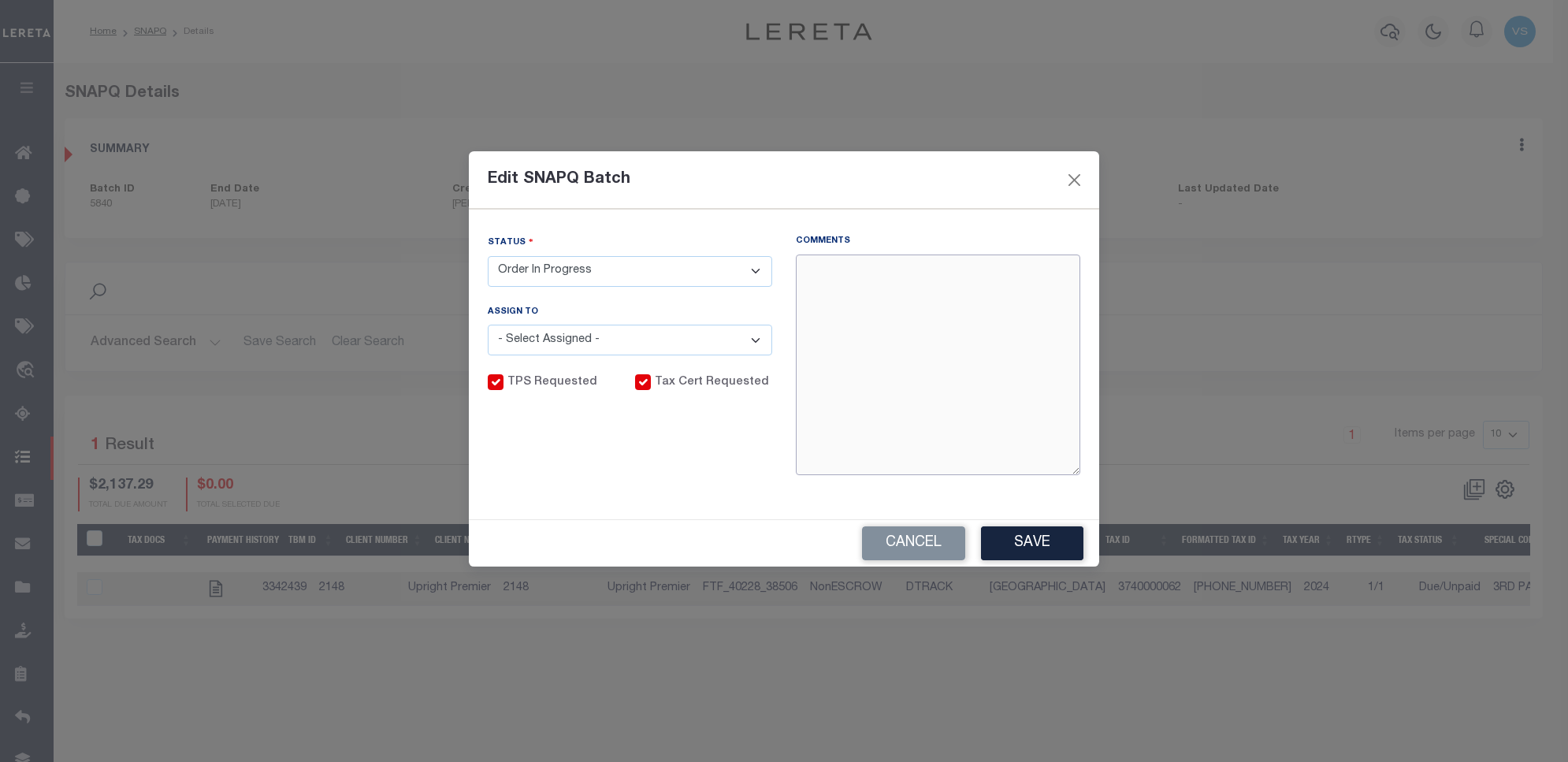
click at [875, 304] on textarea "Comments" at bounding box center [937, 364] width 284 height 221
paste textarea "1,744.51"
type textarea "1"
click at [894, 540] on button "Cancel" at bounding box center [913, 542] width 103 height 34
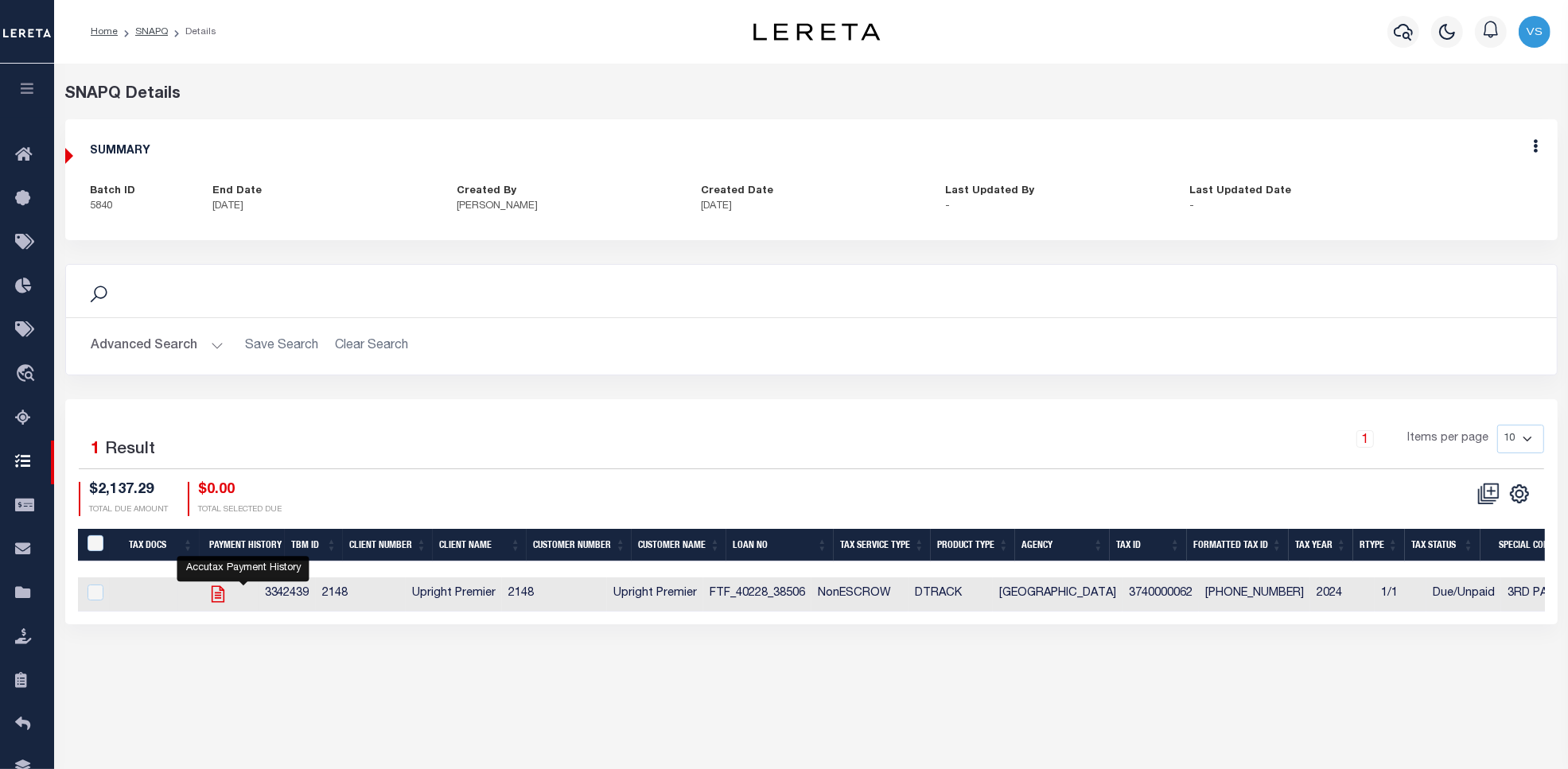
click at [229, 601] on icon at bounding box center [218, 593] width 20 height 20
checkbox input "true"
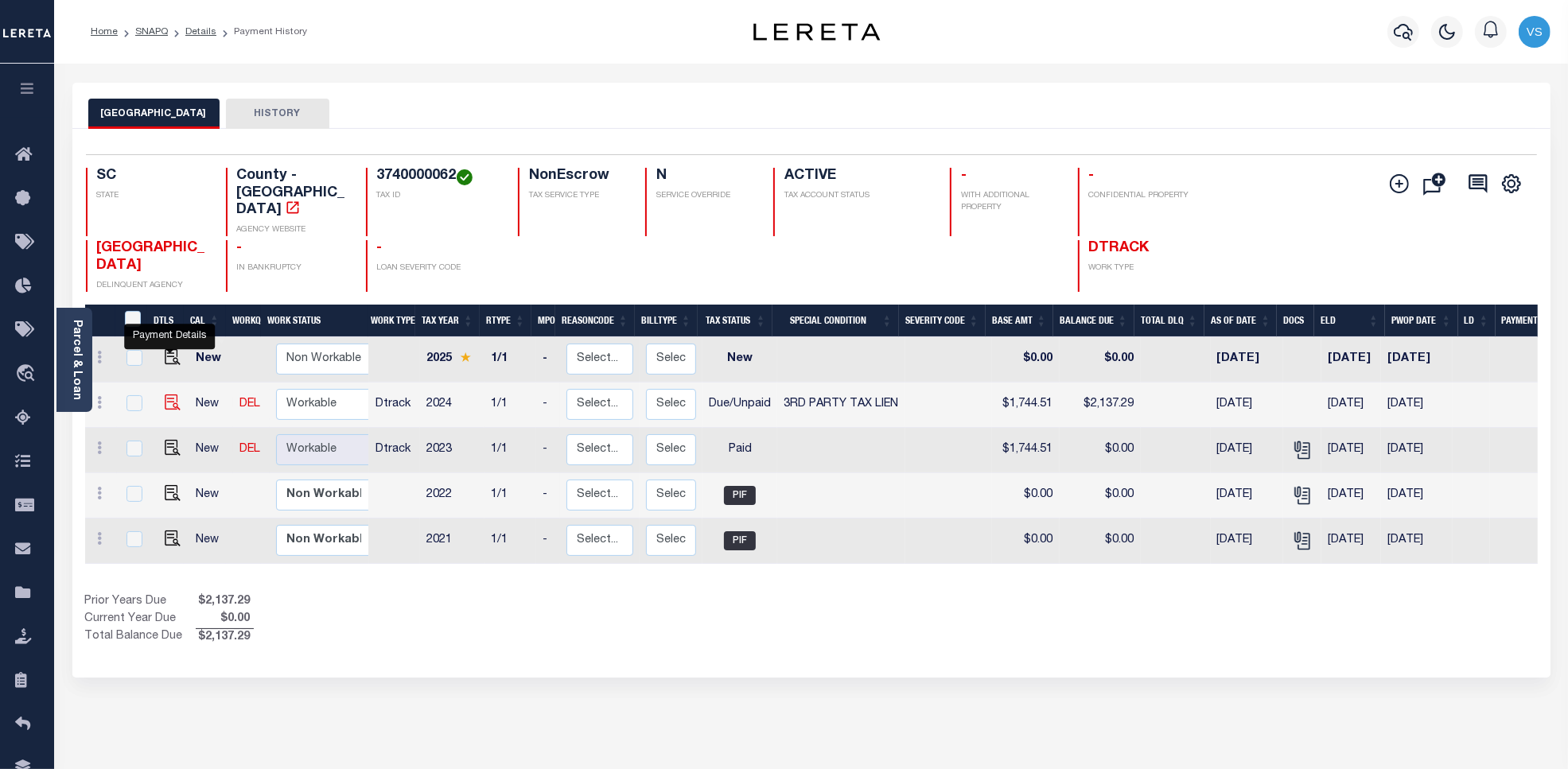
click at [168, 395] on img "" at bounding box center [172, 402] width 16 height 16
checkbox input "true"
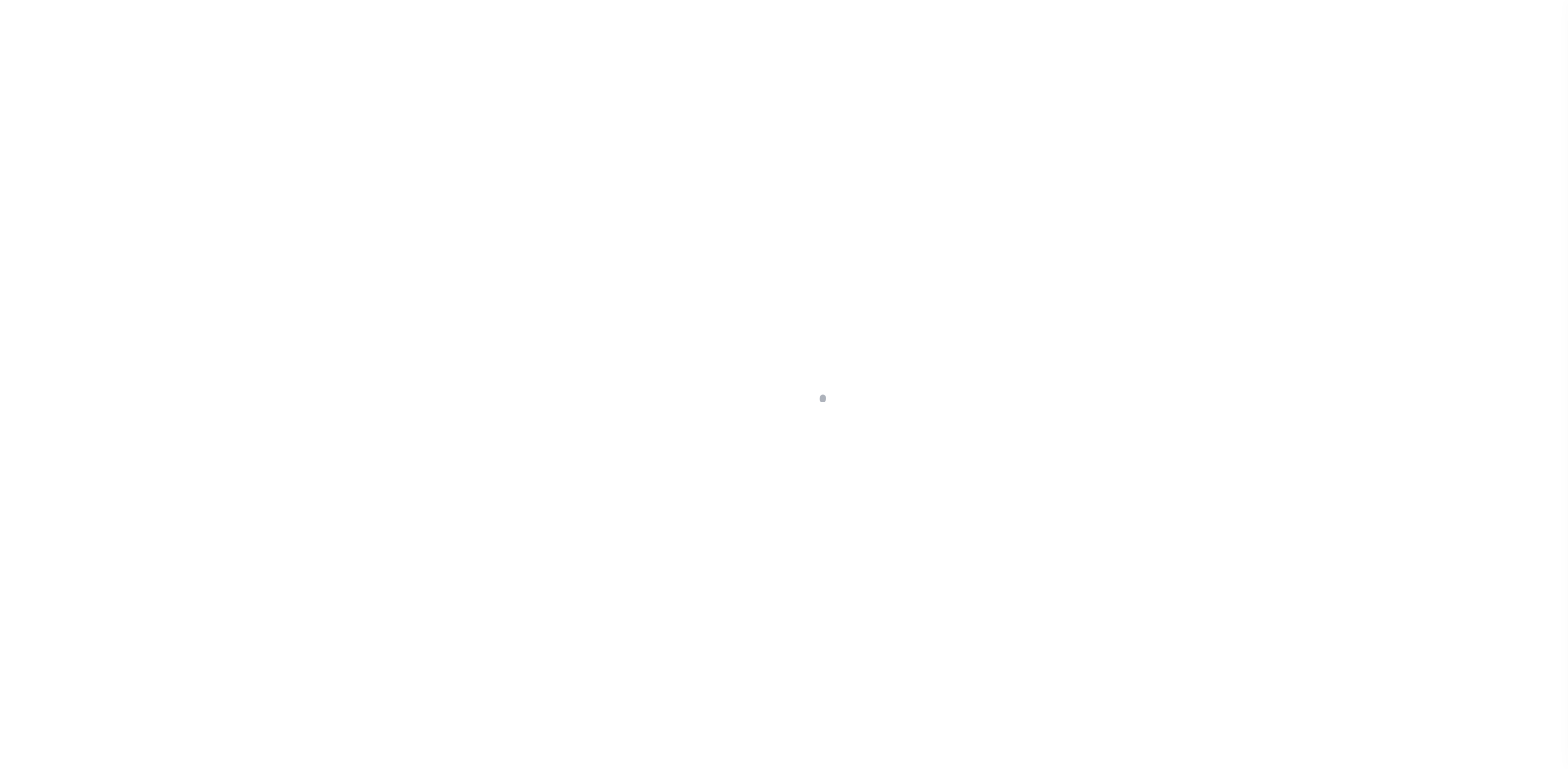
select select "DUE"
select select "20"
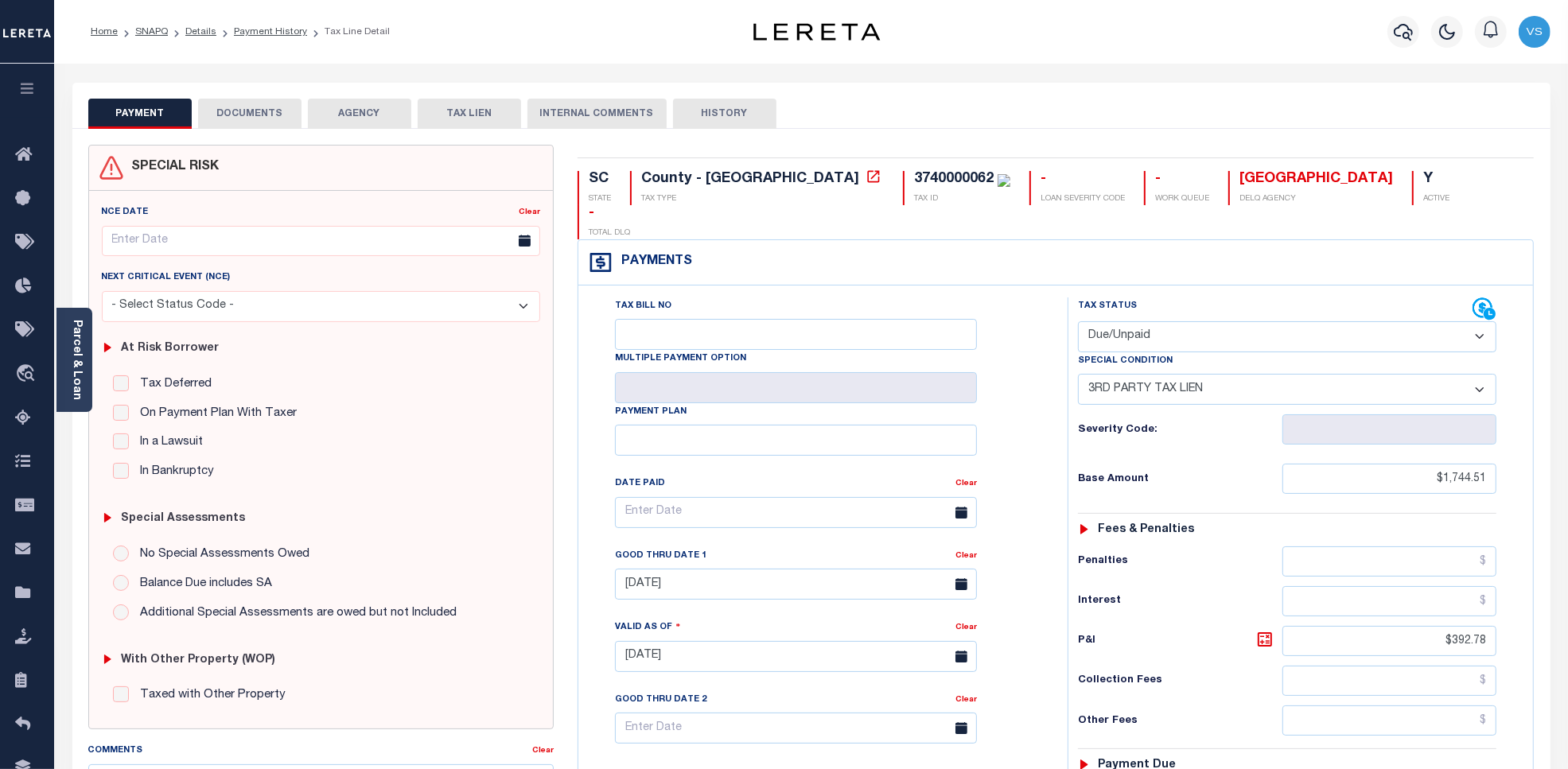
scroll to position [398, 0]
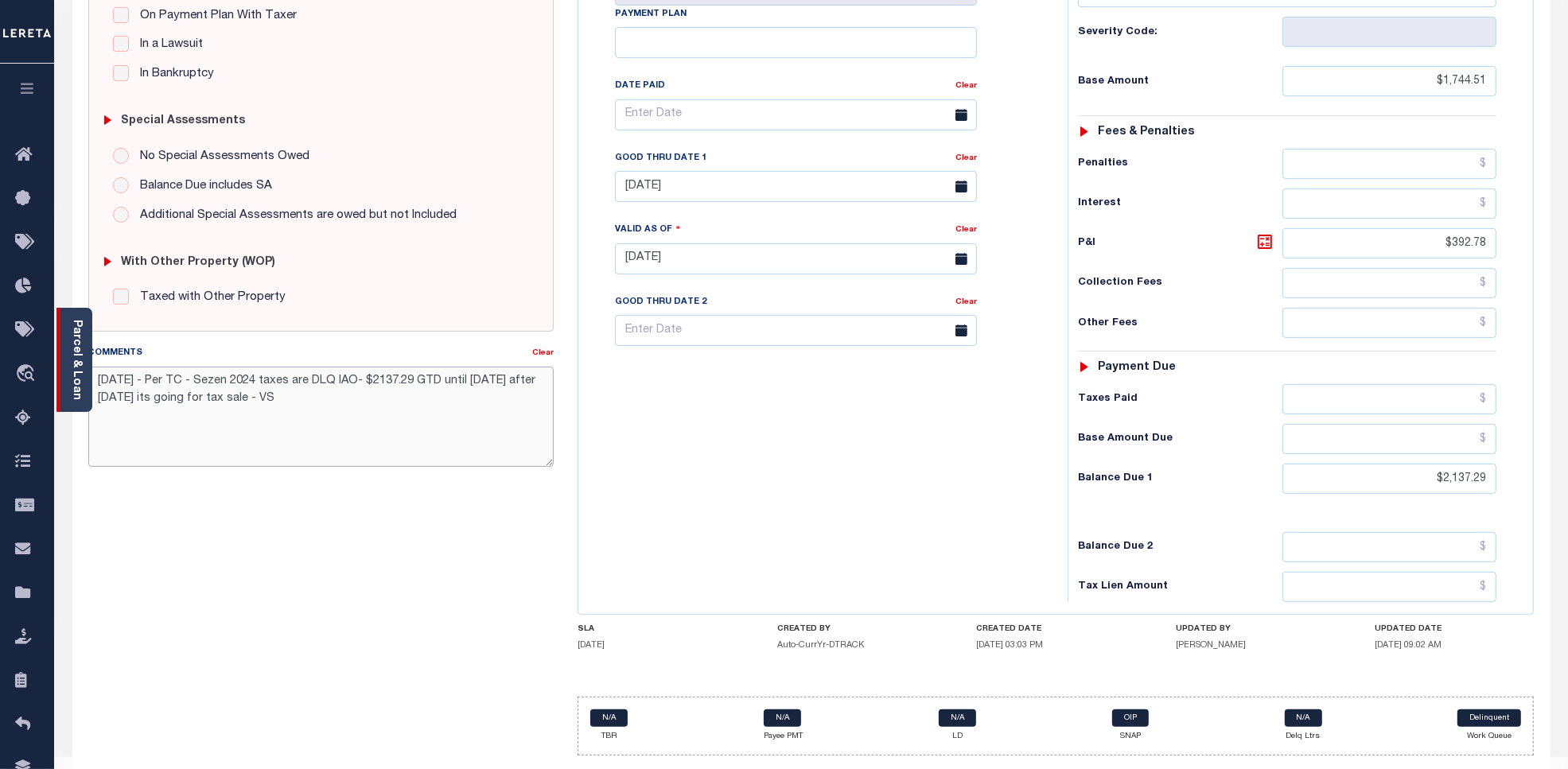
drag, startPoint x: 303, startPoint y: 410, endPoint x: 65, endPoint y: 380, distance: 239.9
click at [65, 380] on div "Parcel & Loan Tax Bill Details 3740000062 TAX ID AGENCY 2024 TAX YEAR [DATE]" at bounding box center [811, 234] width 1502 height 1138
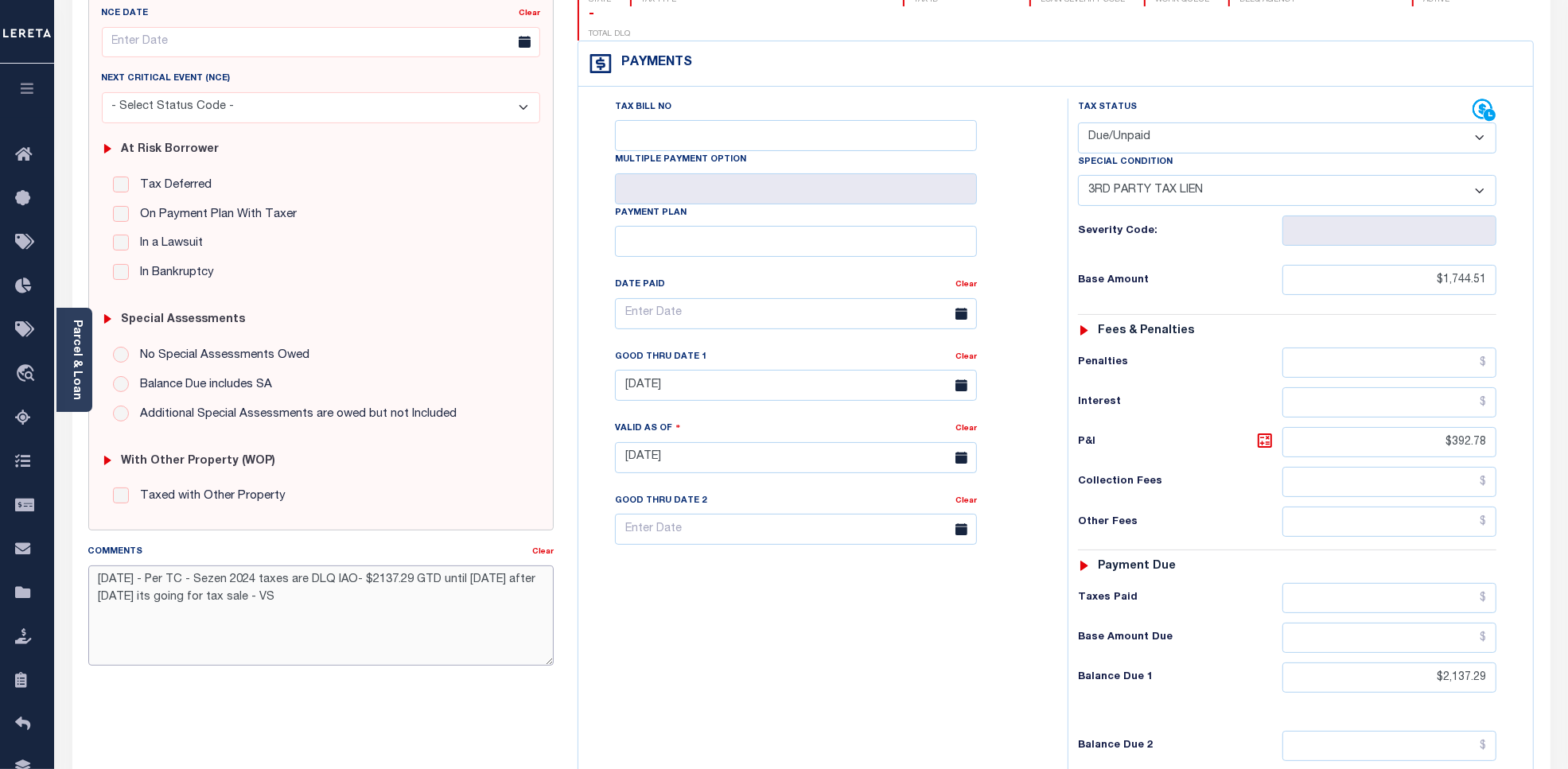
scroll to position [0, 0]
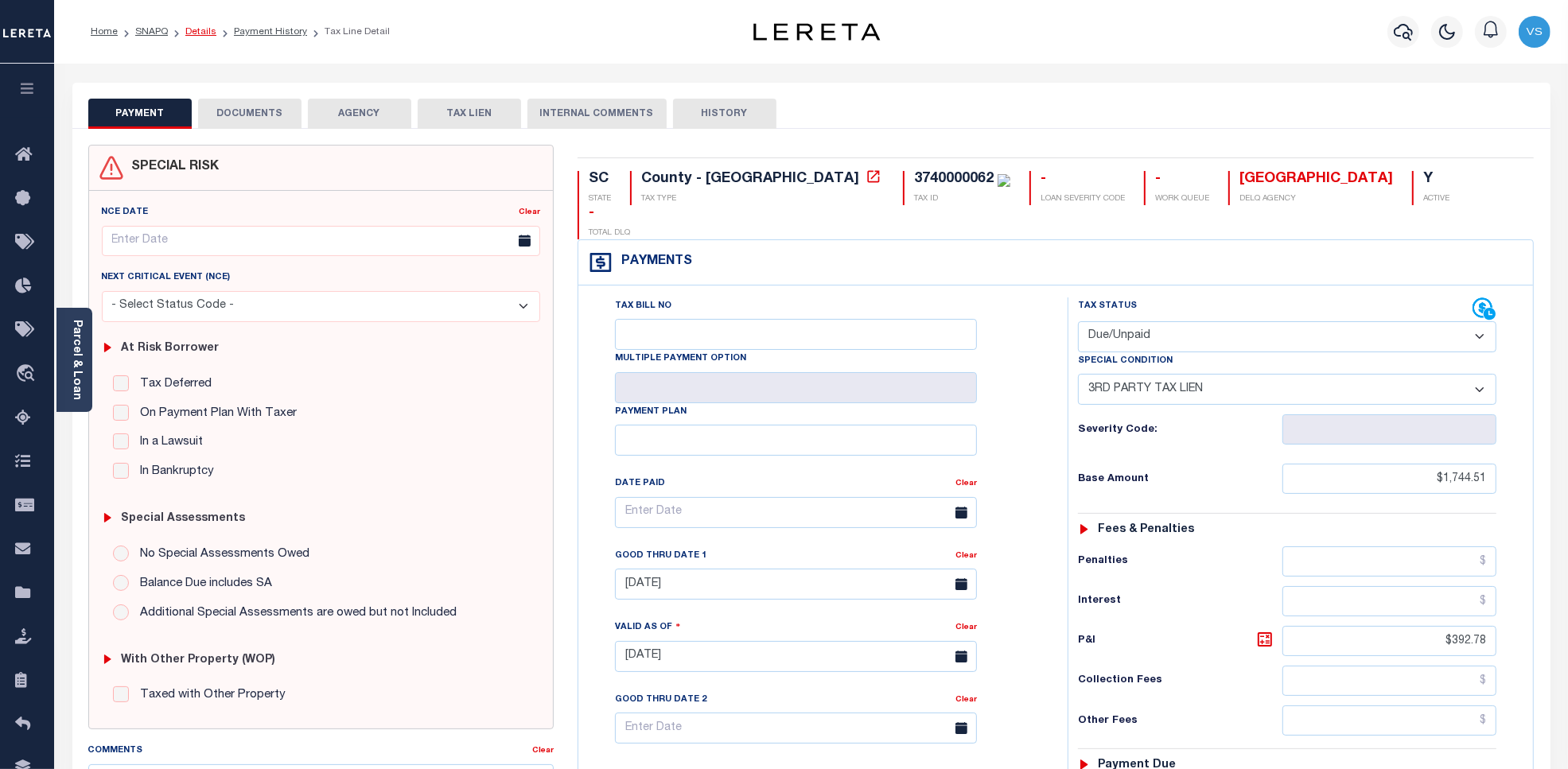
click at [190, 32] on link "Details" at bounding box center [201, 32] width 31 height 10
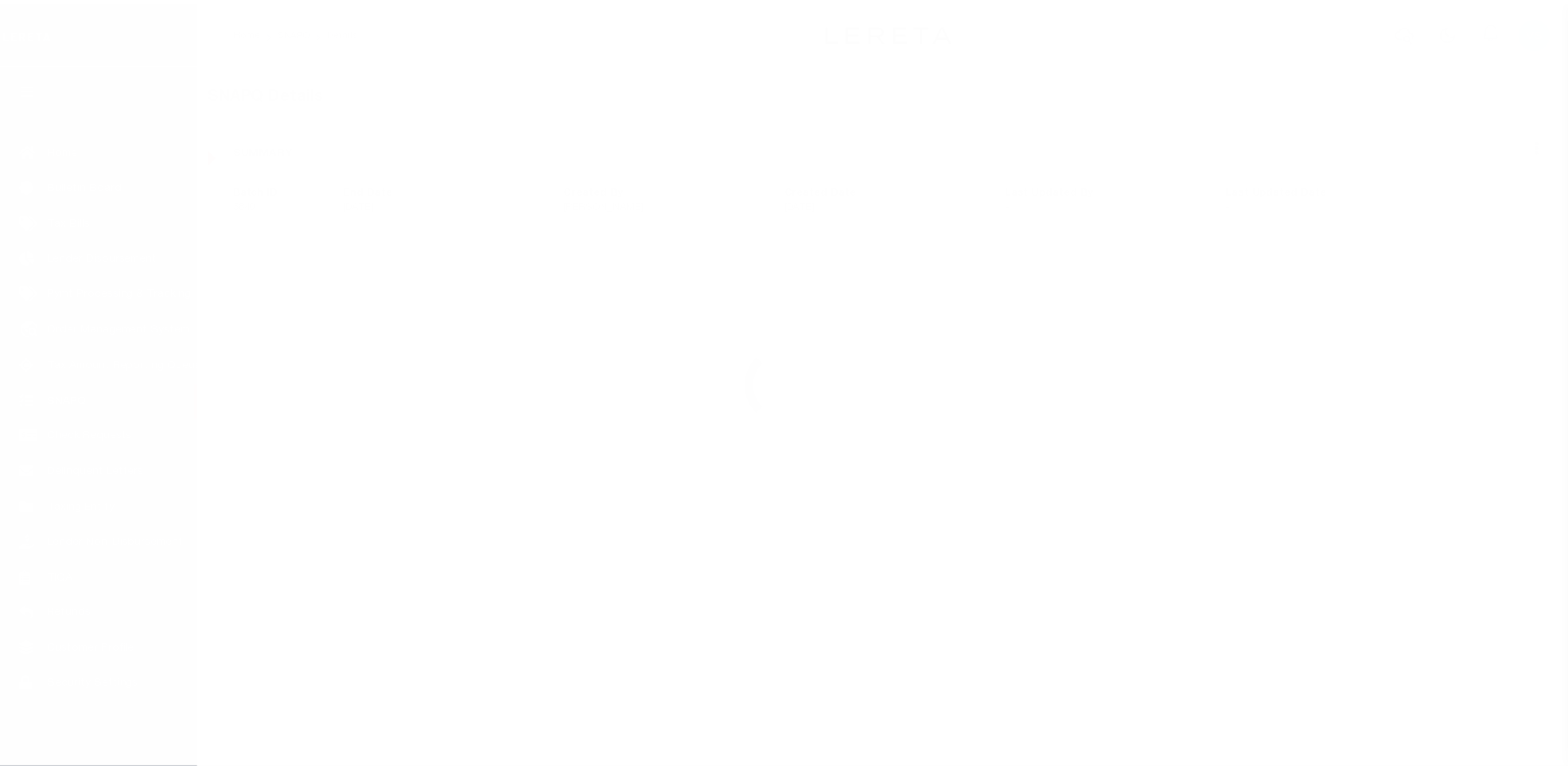
scroll to position [5, 0]
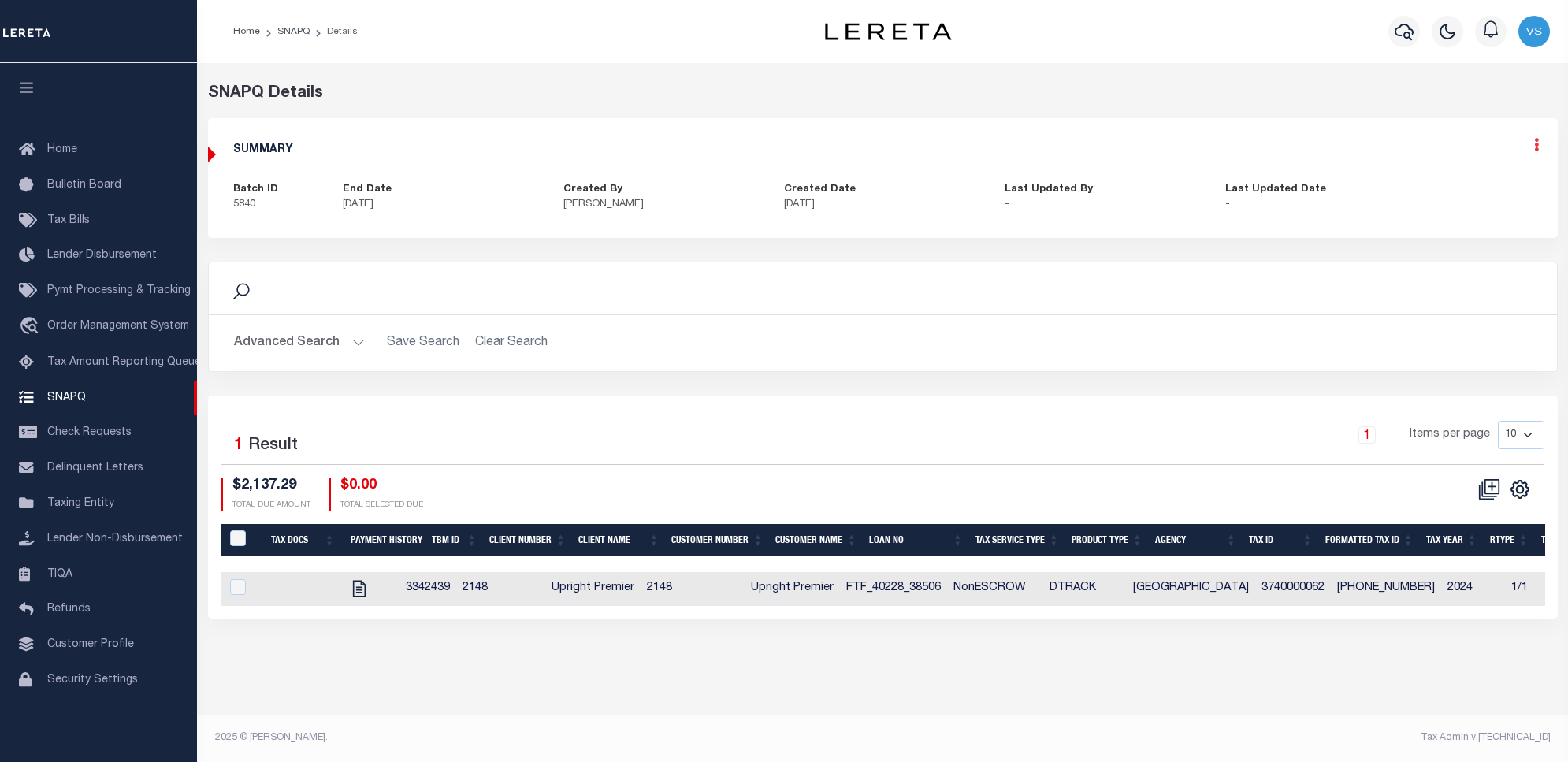
click at [1534, 145] on icon at bounding box center [1536, 145] width 5 height 13
click at [1491, 185] on link "Edit" at bounding box center [1494, 190] width 124 height 26
select select "OIP"
checkbox input "true"
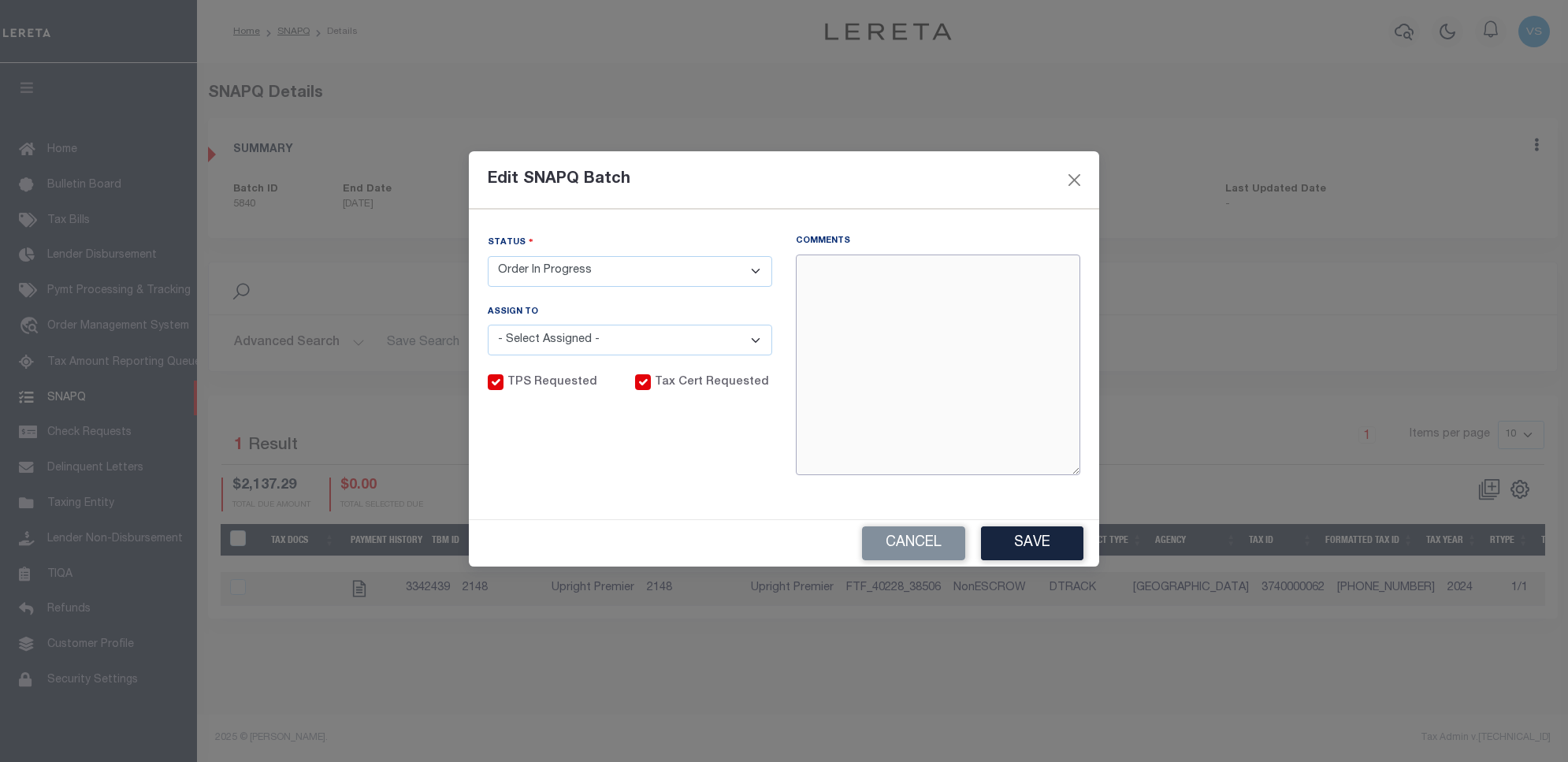
click at [880, 335] on textarea "Comments" at bounding box center [937, 364] width 284 height 221
paste textarea "10/7/25 - Per TC - Sezen 2024 taxes are DLQ IAO- $2137.29 GTD until oct 24 afte…"
click at [860, 272] on textarea "10/7/25 - Per TC - Sezen 2024 taxes are DLQ IAO- $2137.29 GTD until oct 24 afte…" at bounding box center [937, 364] width 284 height 221
paste textarea "LD ID #46573 and FUNDING date:10/13/25"
click at [880, 343] on textarea "10/7/25 - LD ID #46573 and FUNDING date:10/13/25 Per TC - Sezen 2024 taxes are …" at bounding box center [937, 364] width 284 height 221
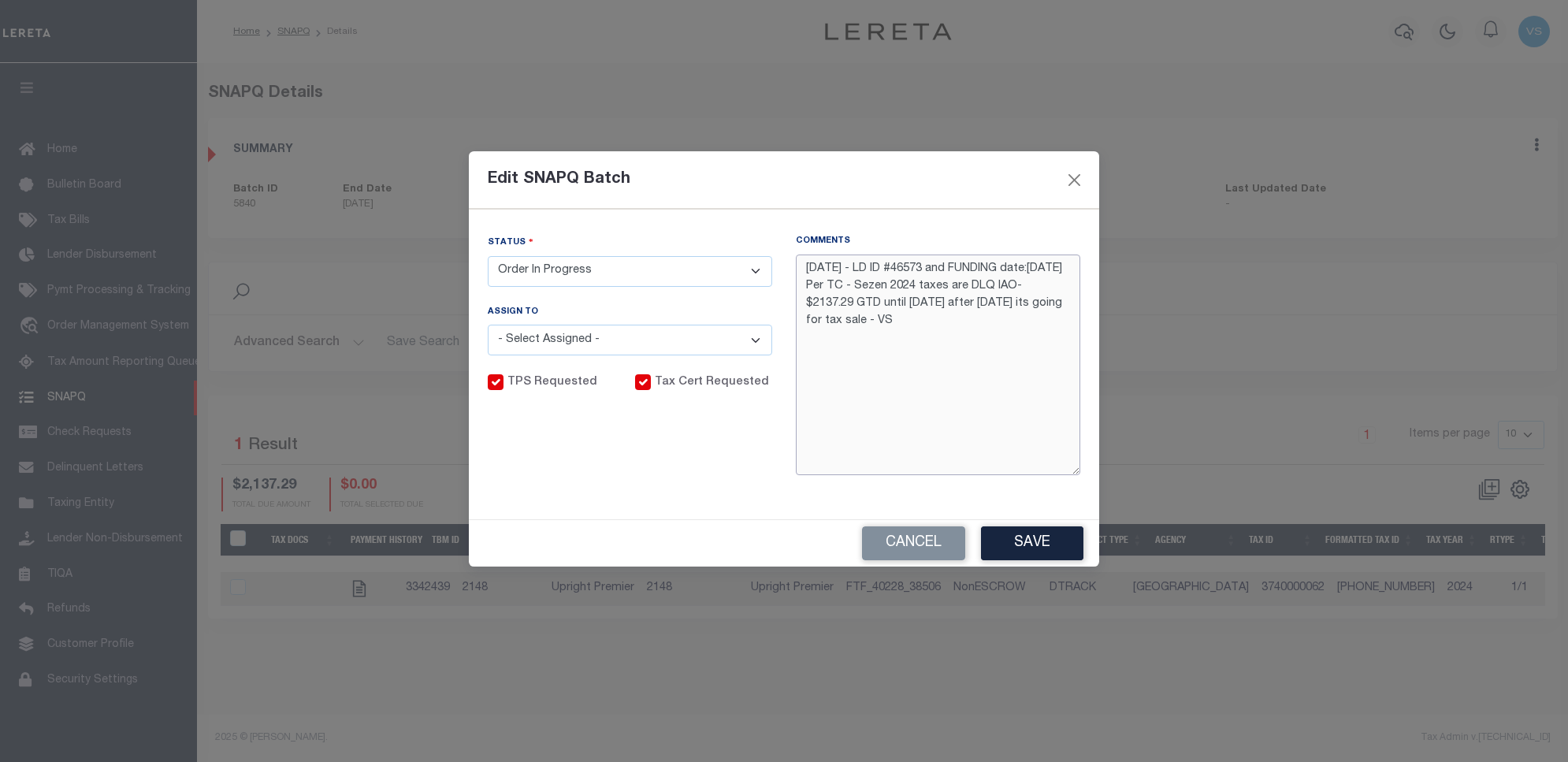
type textarea "10/7/25 - LD ID #46573 and FUNDING date:10/13/25 Per TC - Sezen 2024 taxes are …"
click at [554, 268] on select "- Select Status - Order In Progress Complete" at bounding box center [629, 272] width 284 height 31
click at [1012, 535] on button "Save" at bounding box center [1032, 542] width 102 height 34
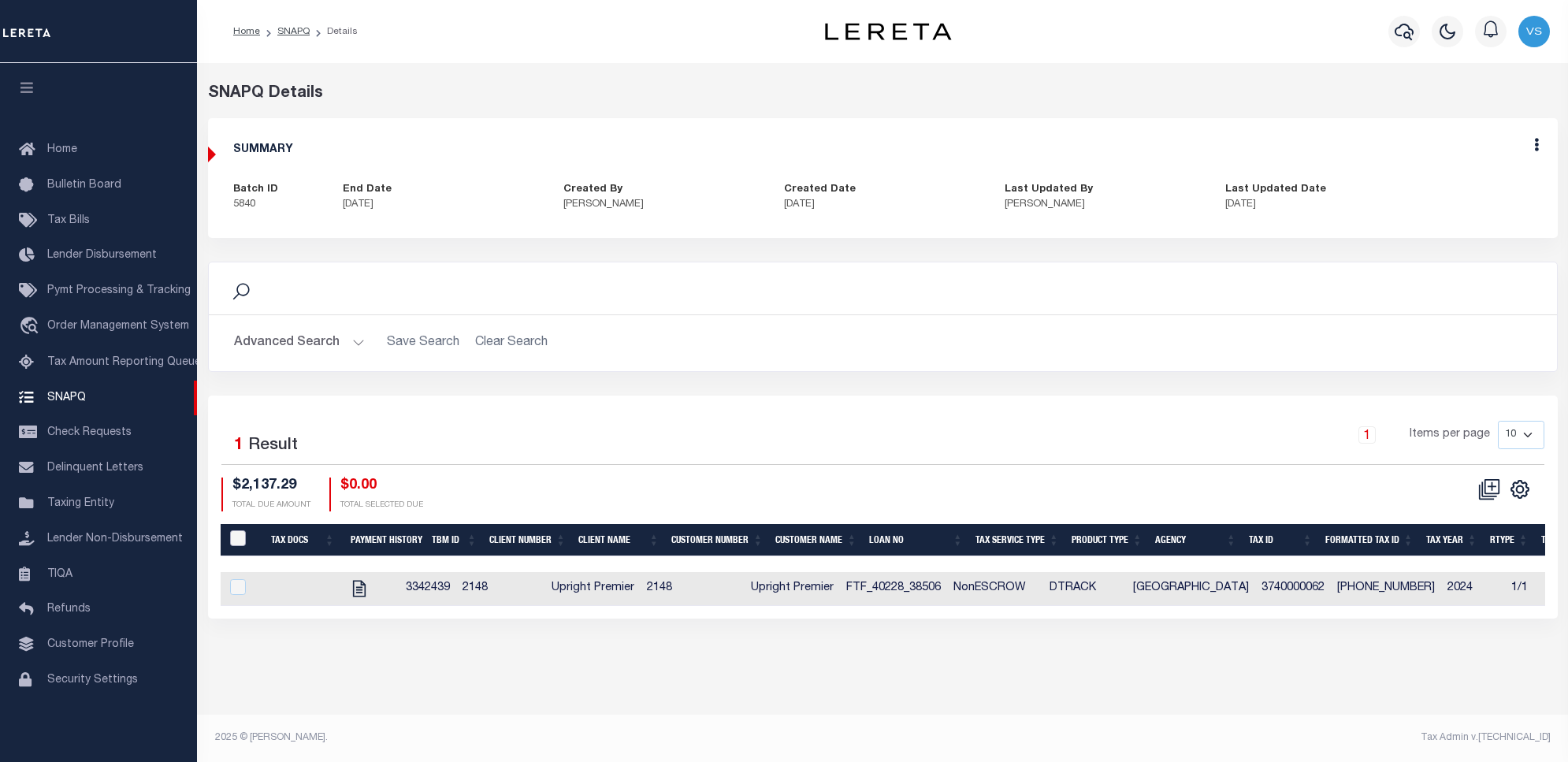
click at [233, 541] on input "QID" at bounding box center [238, 539] width 15 height 15
checkbox input "true"
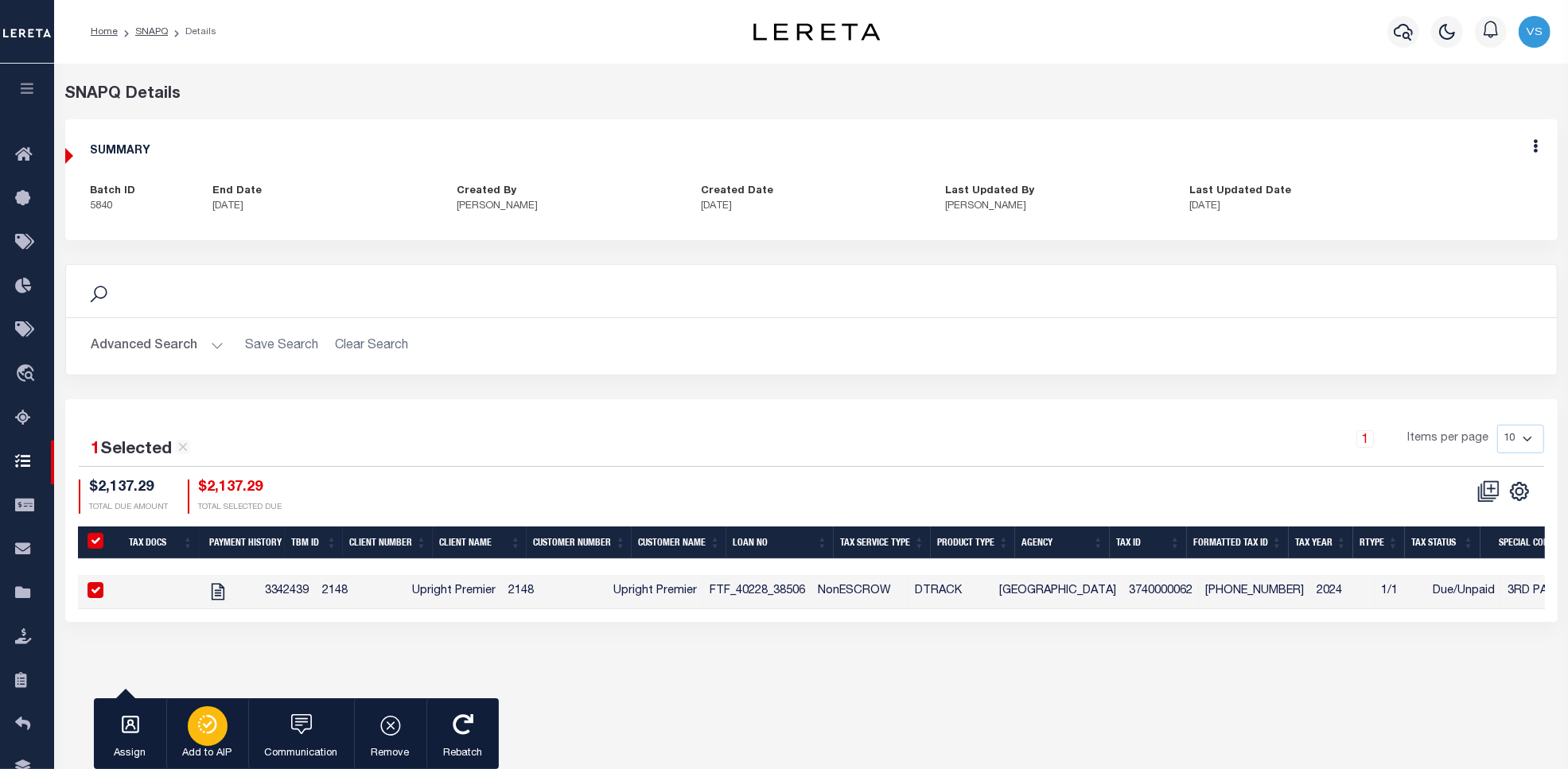
click at [203, 737] on div "button" at bounding box center [207, 725] width 40 height 40
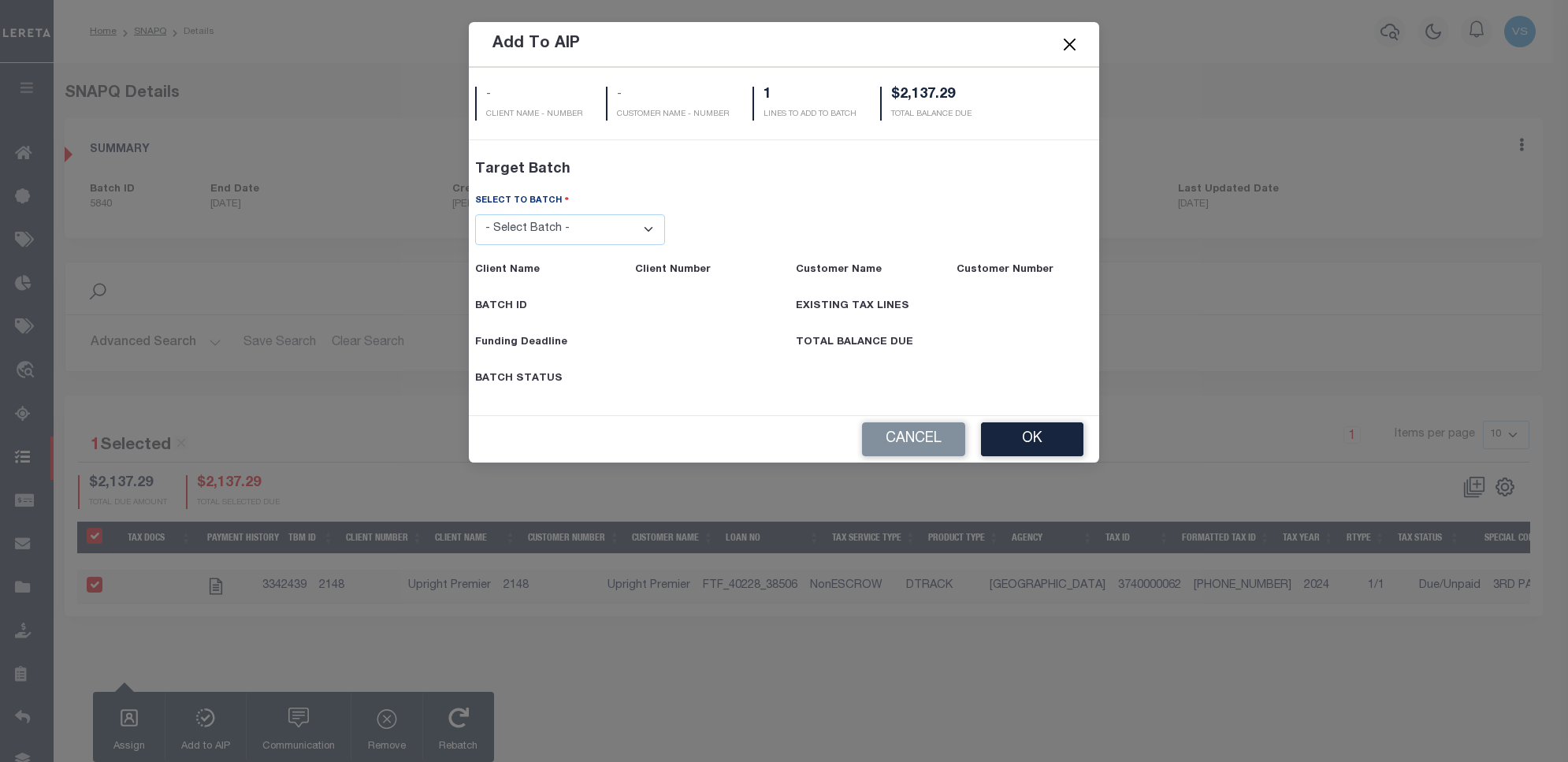
click at [539, 226] on select "- Select Batch - 45787 46573" at bounding box center [570, 230] width 191 height 31
select select "46573"
click at [475, 245] on select "- Select Batch - 45787 46573" at bounding box center [570, 230] width 191 height 31
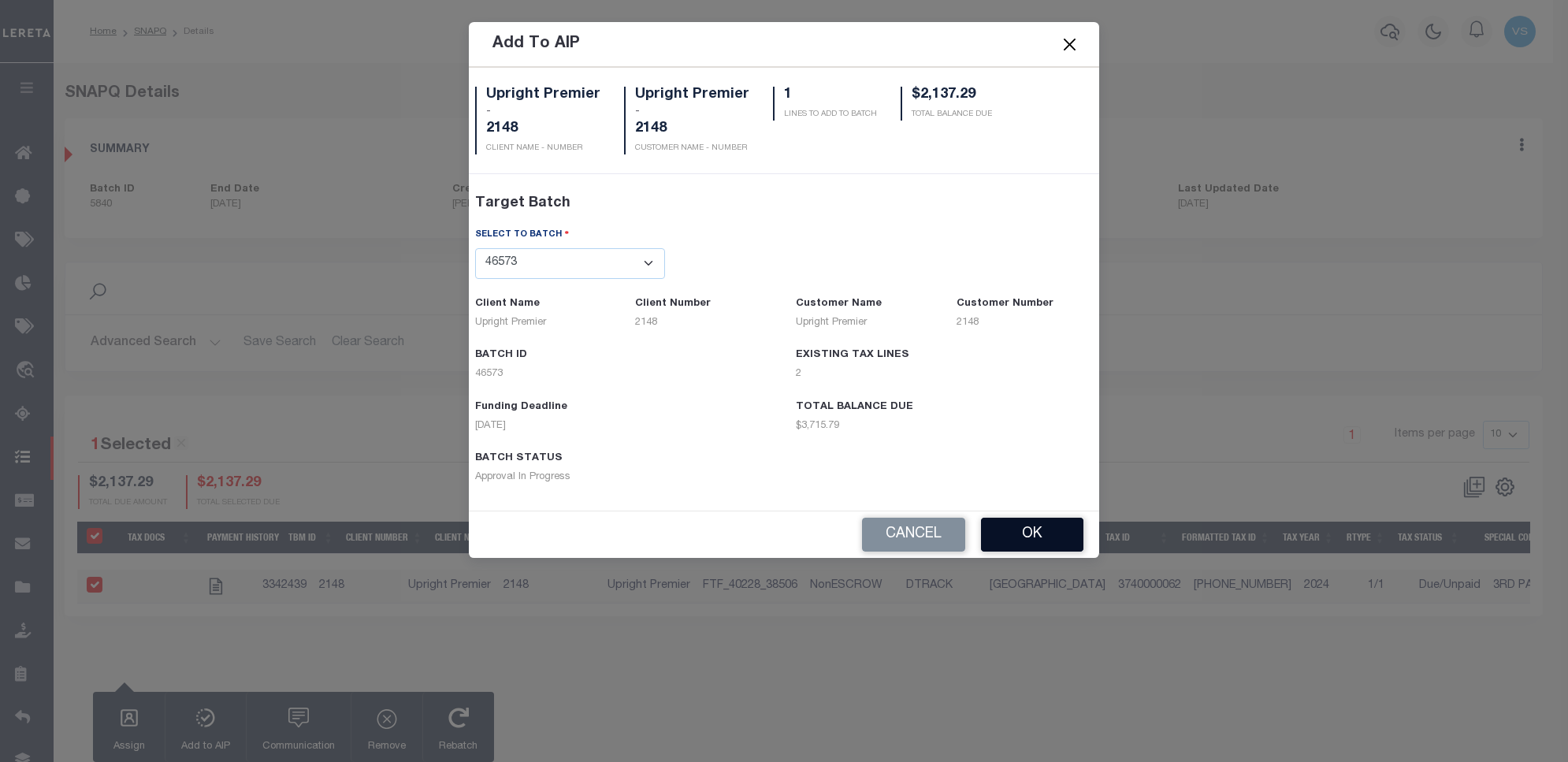
click at [1013, 548] on button "OK" at bounding box center [1032, 534] width 102 height 34
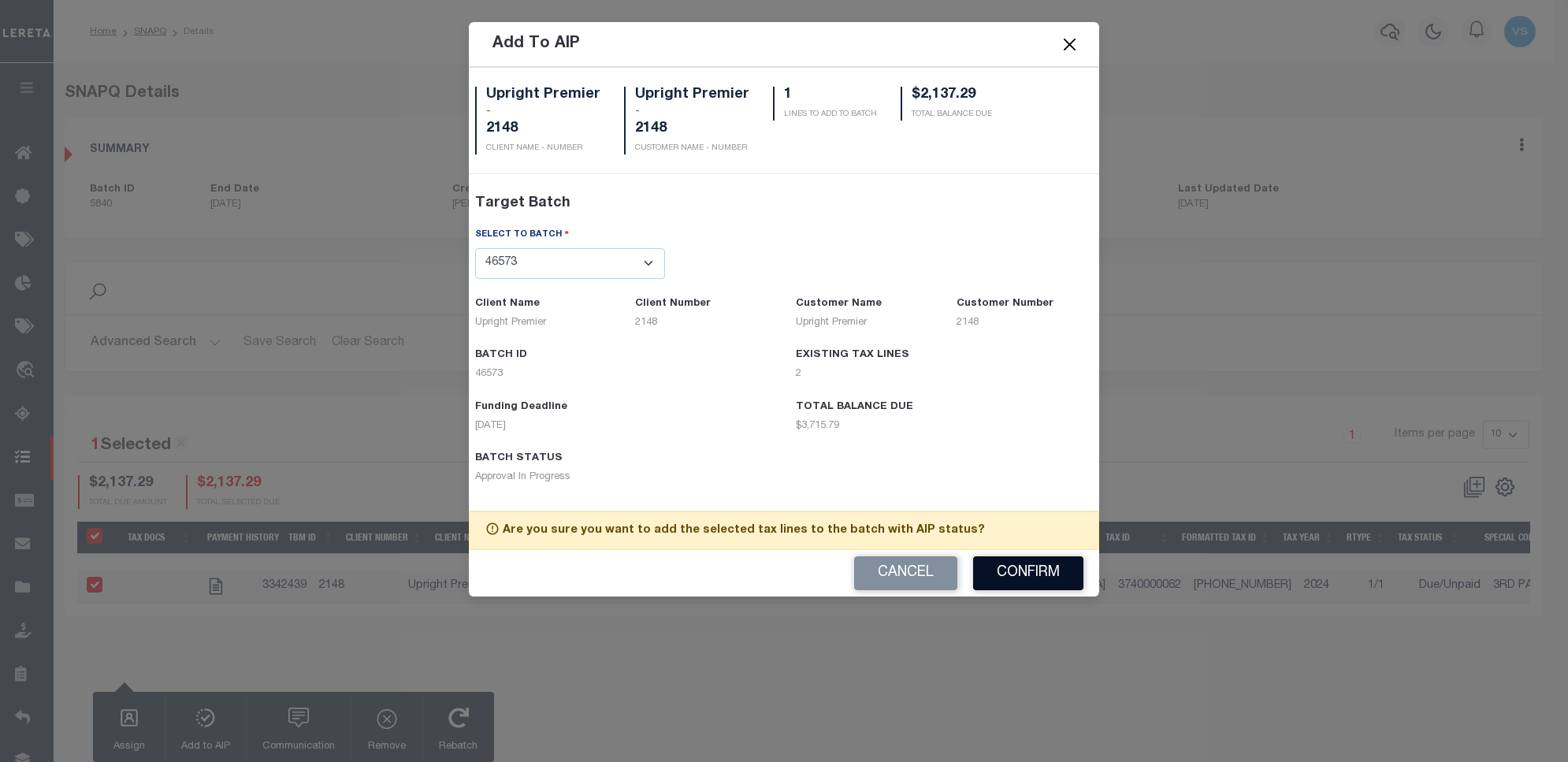
click at [1017, 565] on button "Confirm" at bounding box center [1028, 573] width 111 height 34
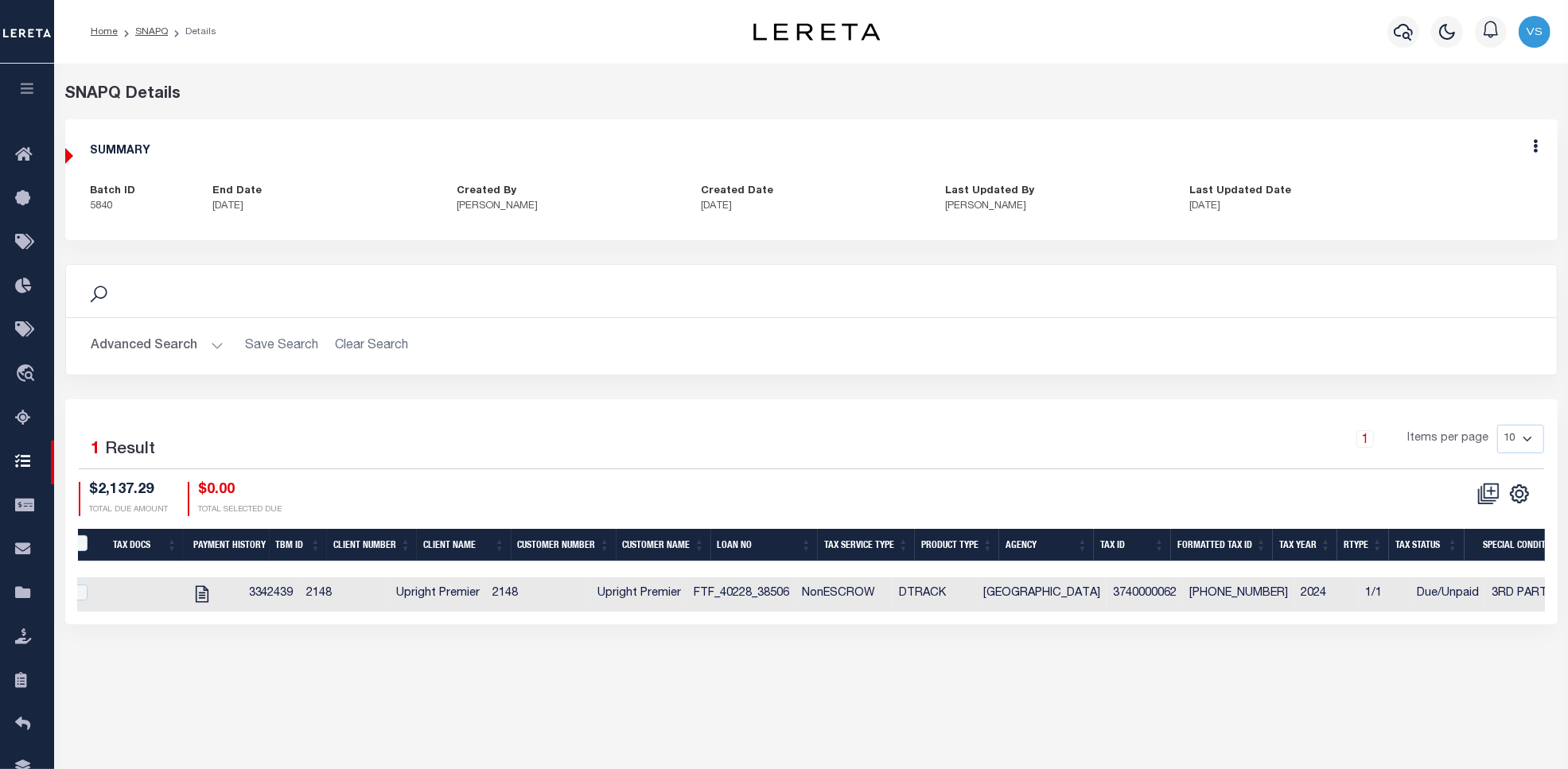
scroll to position [0, 0]
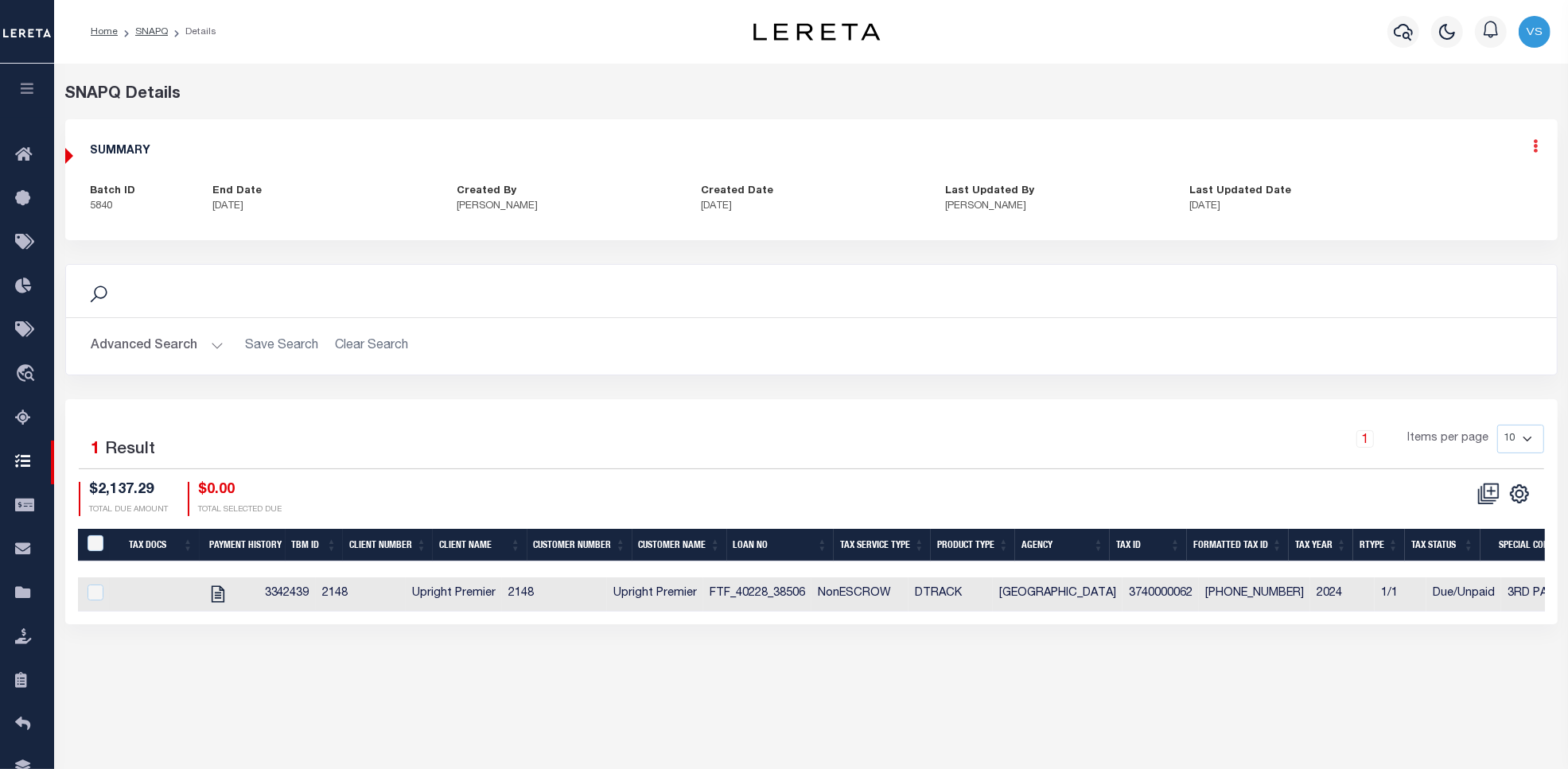
click at [1536, 151] on icon at bounding box center [1536, 146] width 5 height 14
click at [1454, 190] on link "Edit" at bounding box center [1494, 192] width 125 height 26
type textarea "10/7/25 - LD ID #46573 and FUNDING date:10/13/25 Per TC - Sezen 2024 taxes are …"
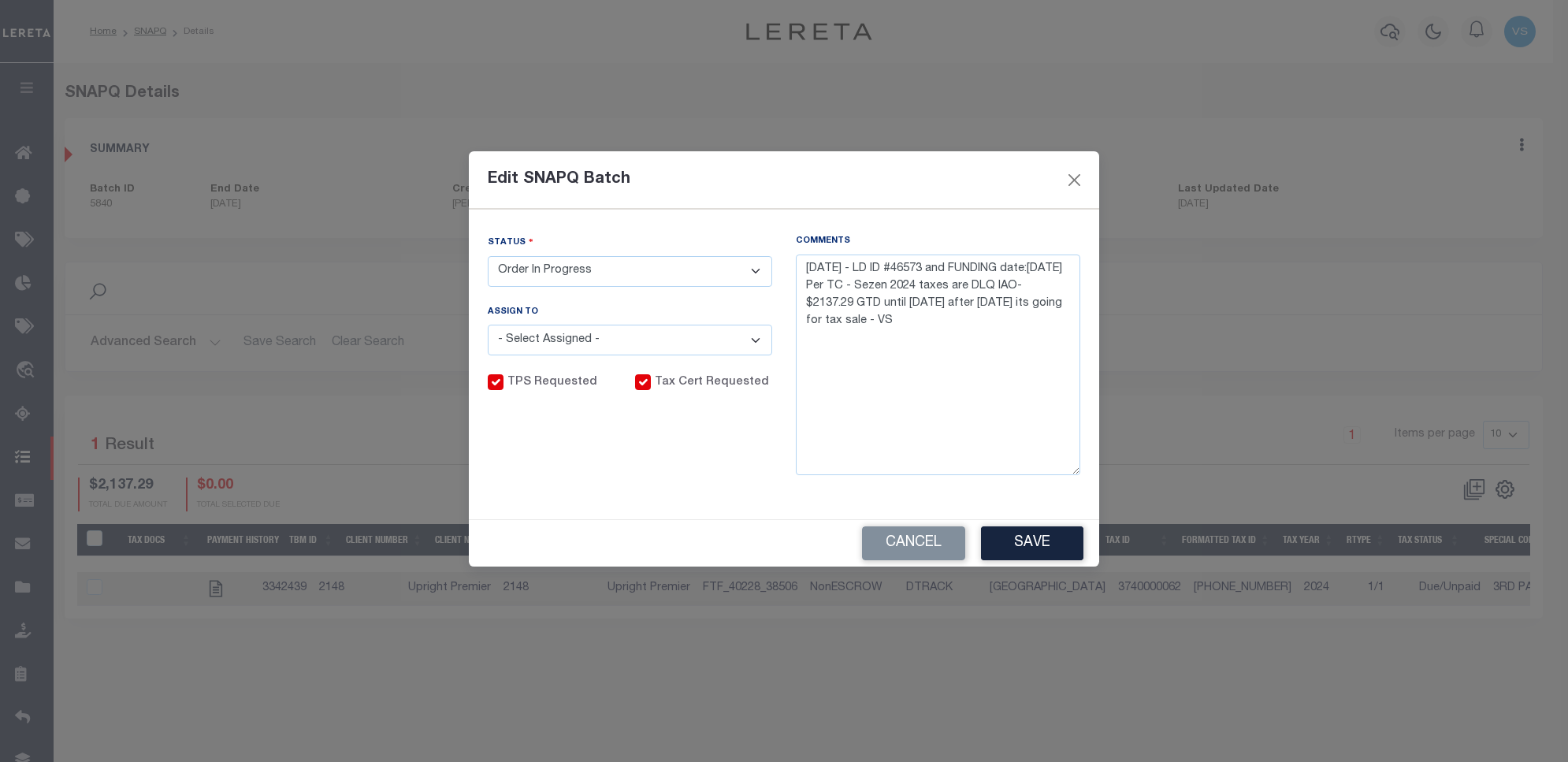
click at [612, 273] on select "- Select Status - Order In Progress Complete" at bounding box center [629, 272] width 284 height 31
select select "CPT"
click at [487, 256] on select "- Select Status - Order In Progress Complete" at bounding box center [629, 272] width 284 height 31
click at [1014, 544] on button "Save" at bounding box center [1032, 542] width 102 height 34
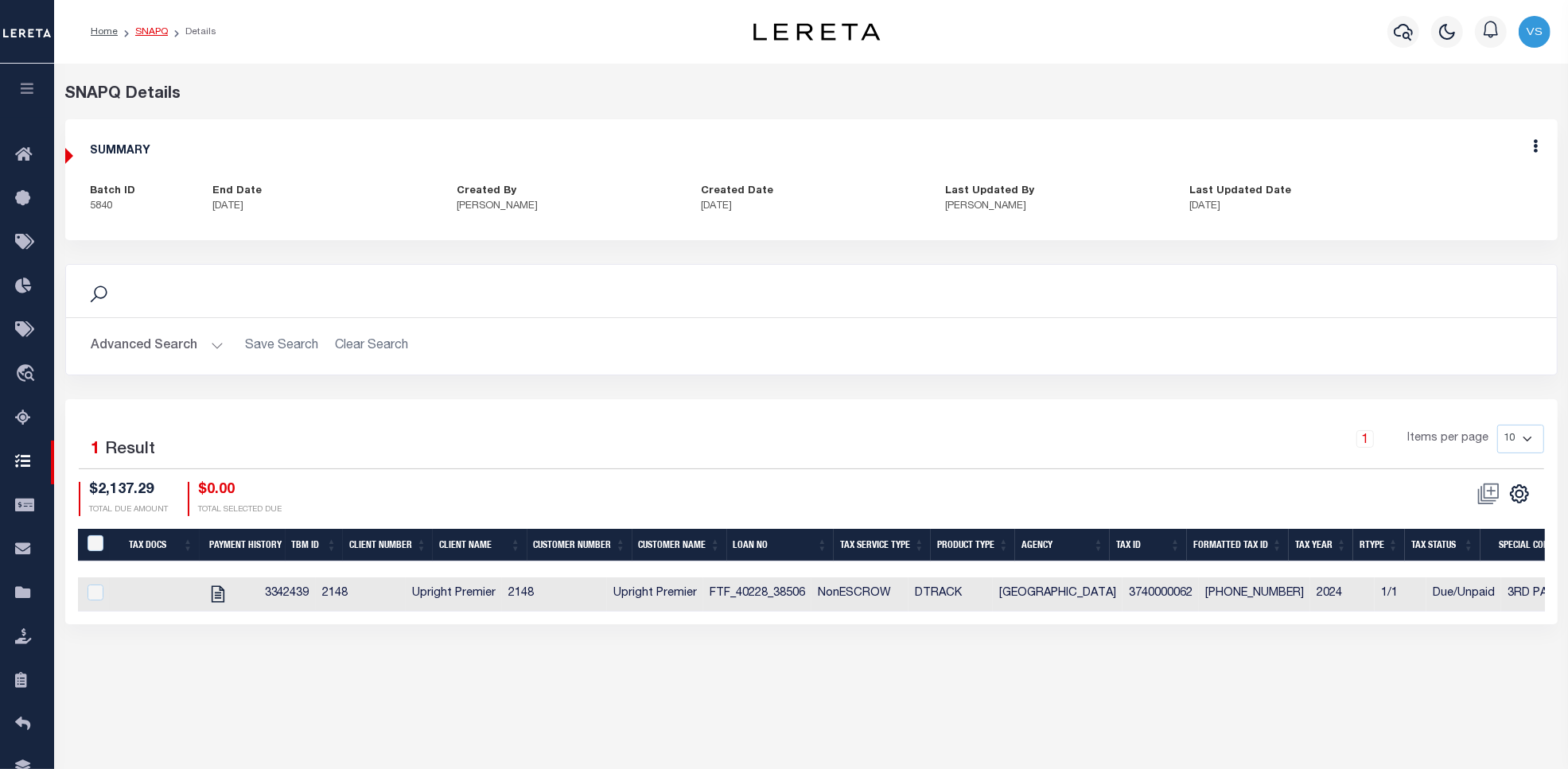
click at [150, 33] on link "SNAPQ" at bounding box center [152, 32] width 33 height 10
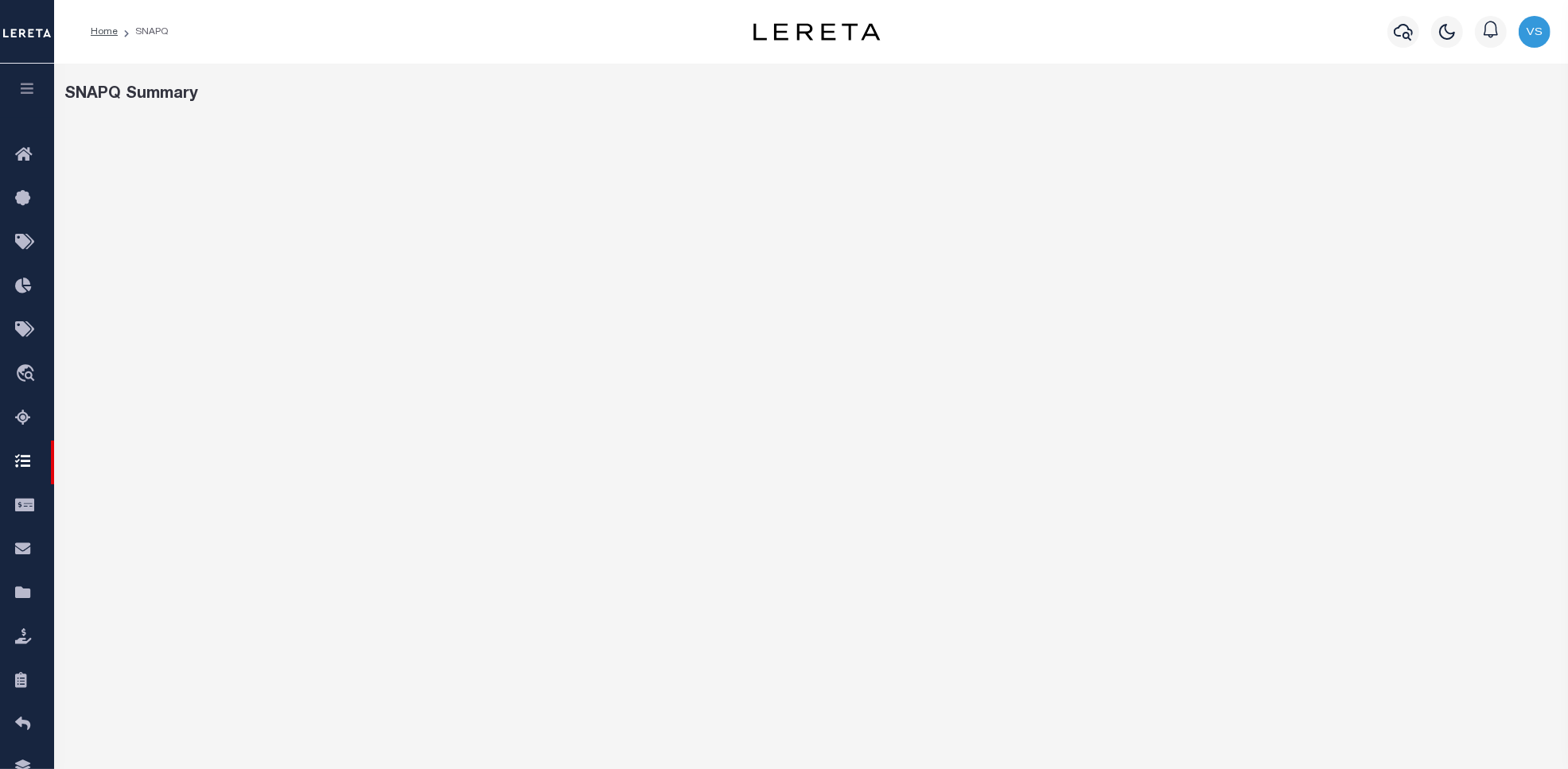
select select "100"
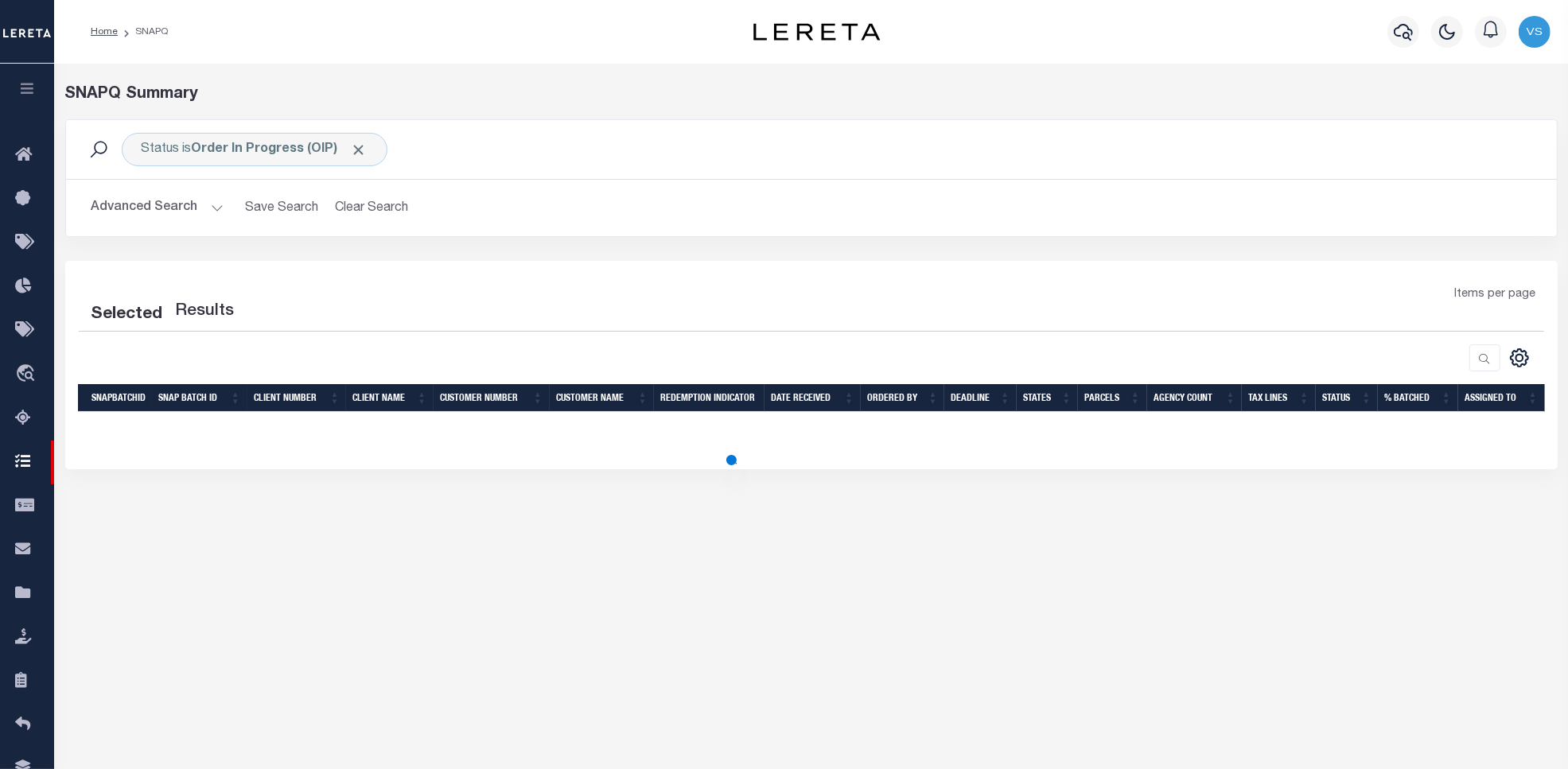
select select "100"
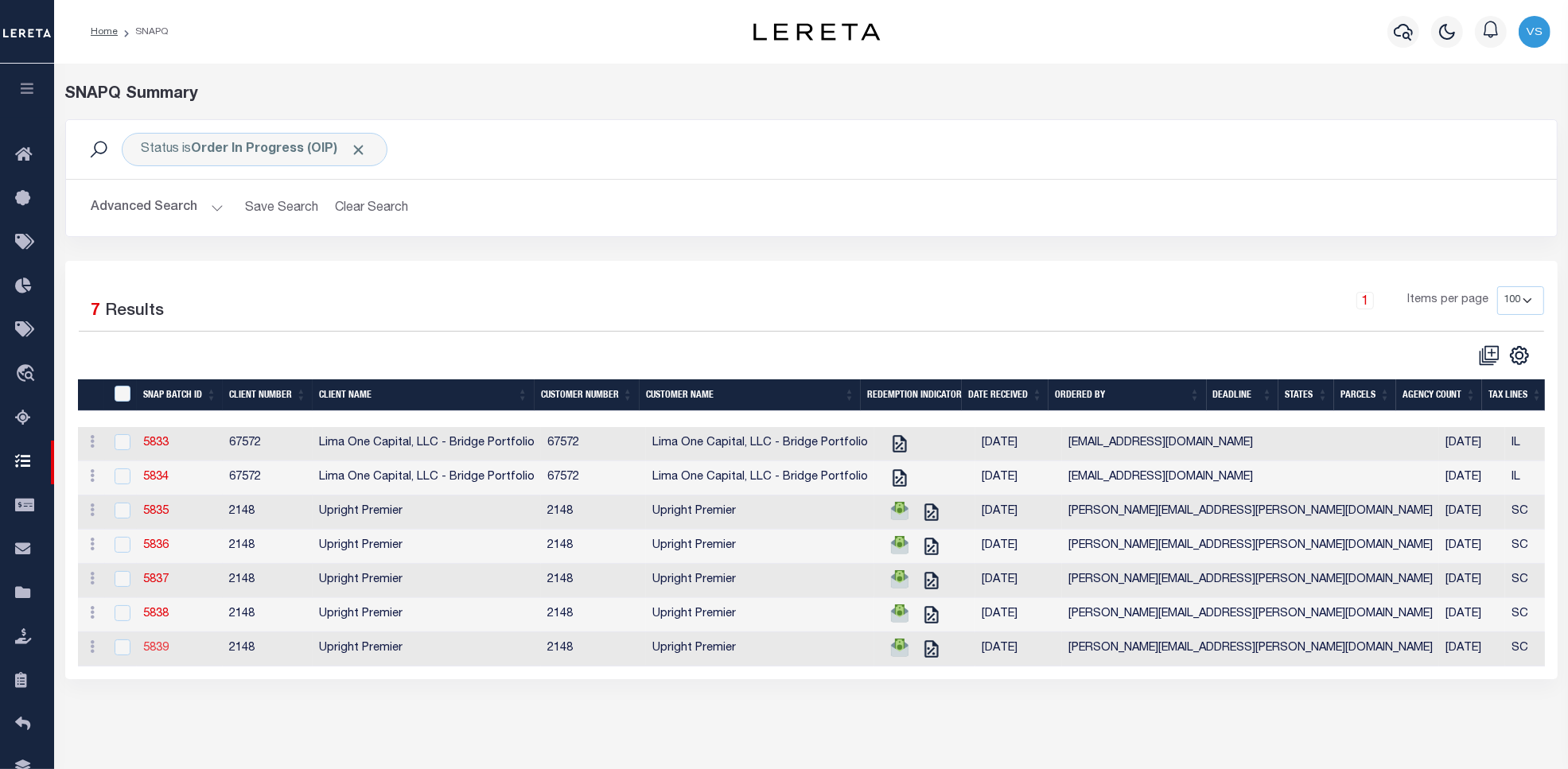
click at [153, 653] on link "5839" at bounding box center [156, 647] width 25 height 11
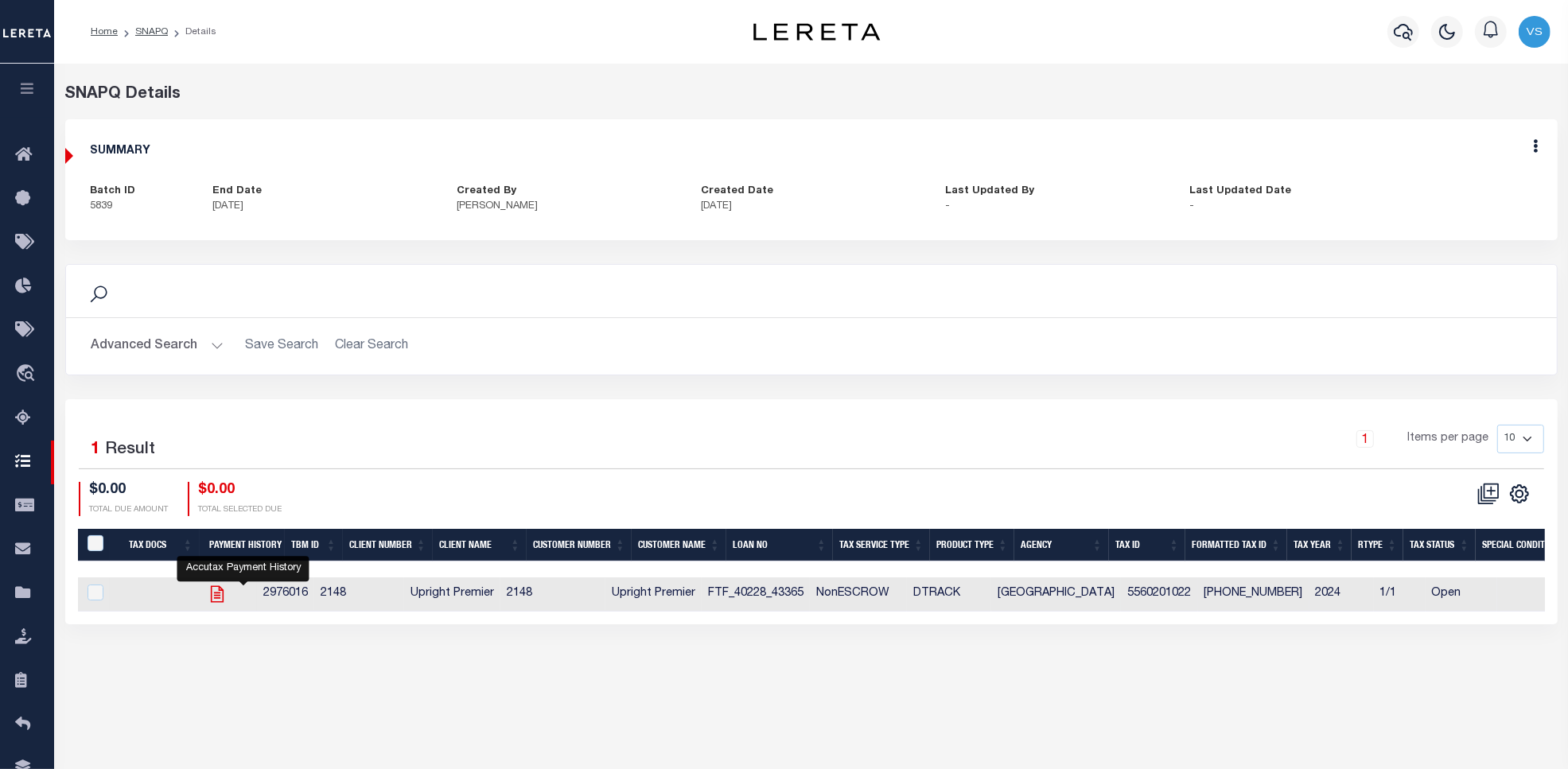
click at [224, 601] on icon "" at bounding box center [217, 594] width 13 height 17
checkbox input "true"
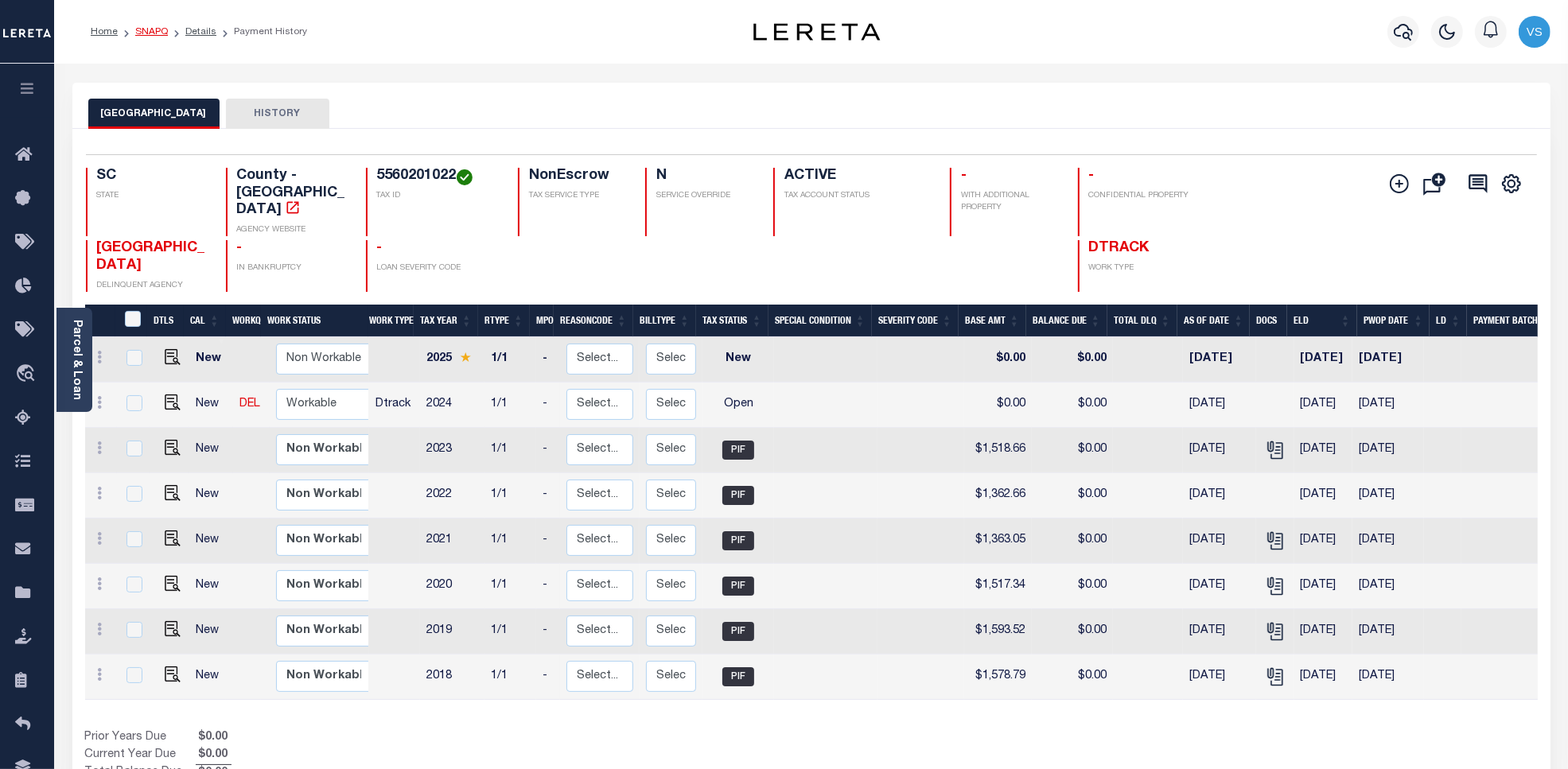
click at [150, 29] on link "SNAPQ" at bounding box center [152, 32] width 33 height 10
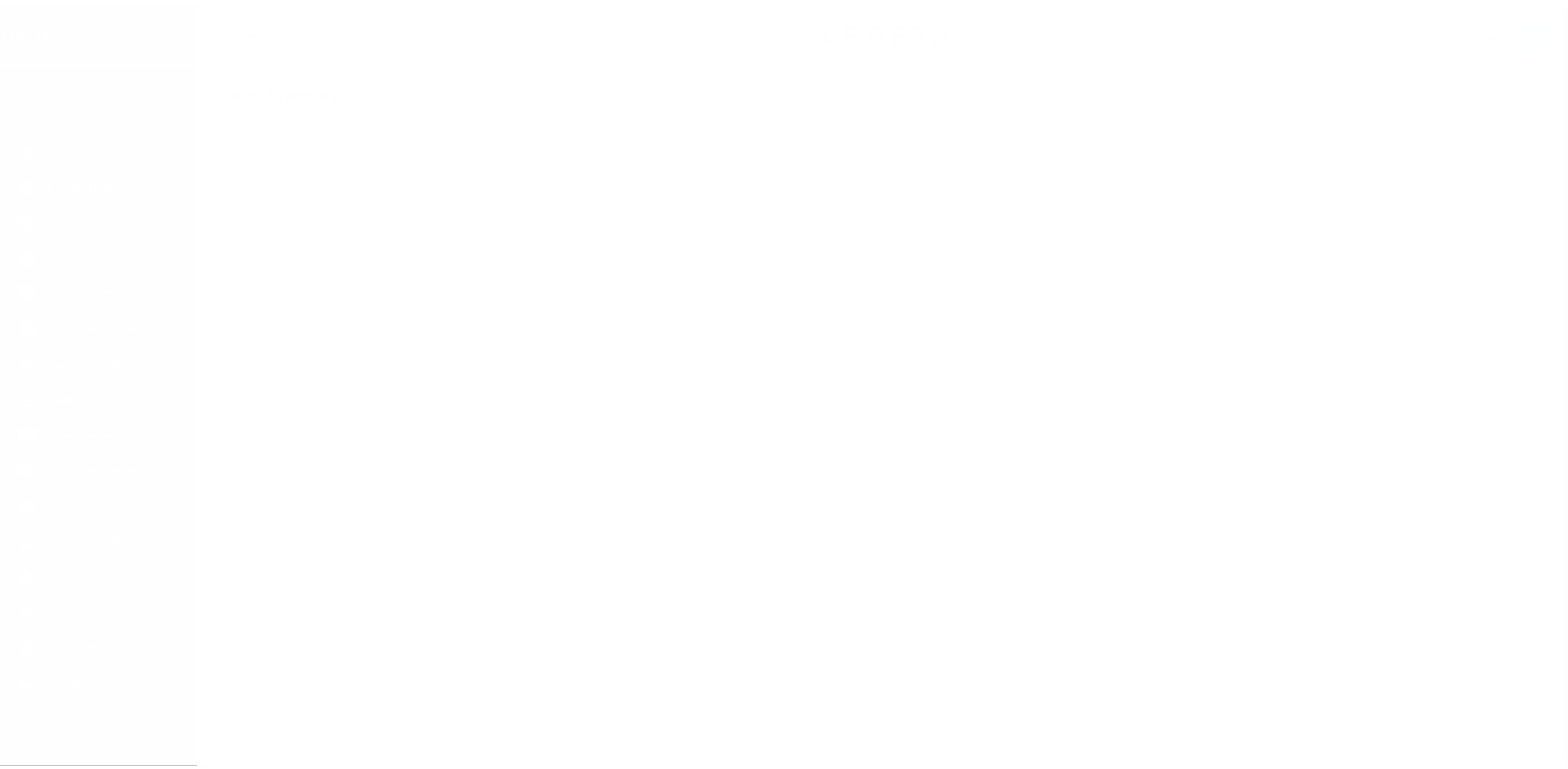
scroll to position [5, 0]
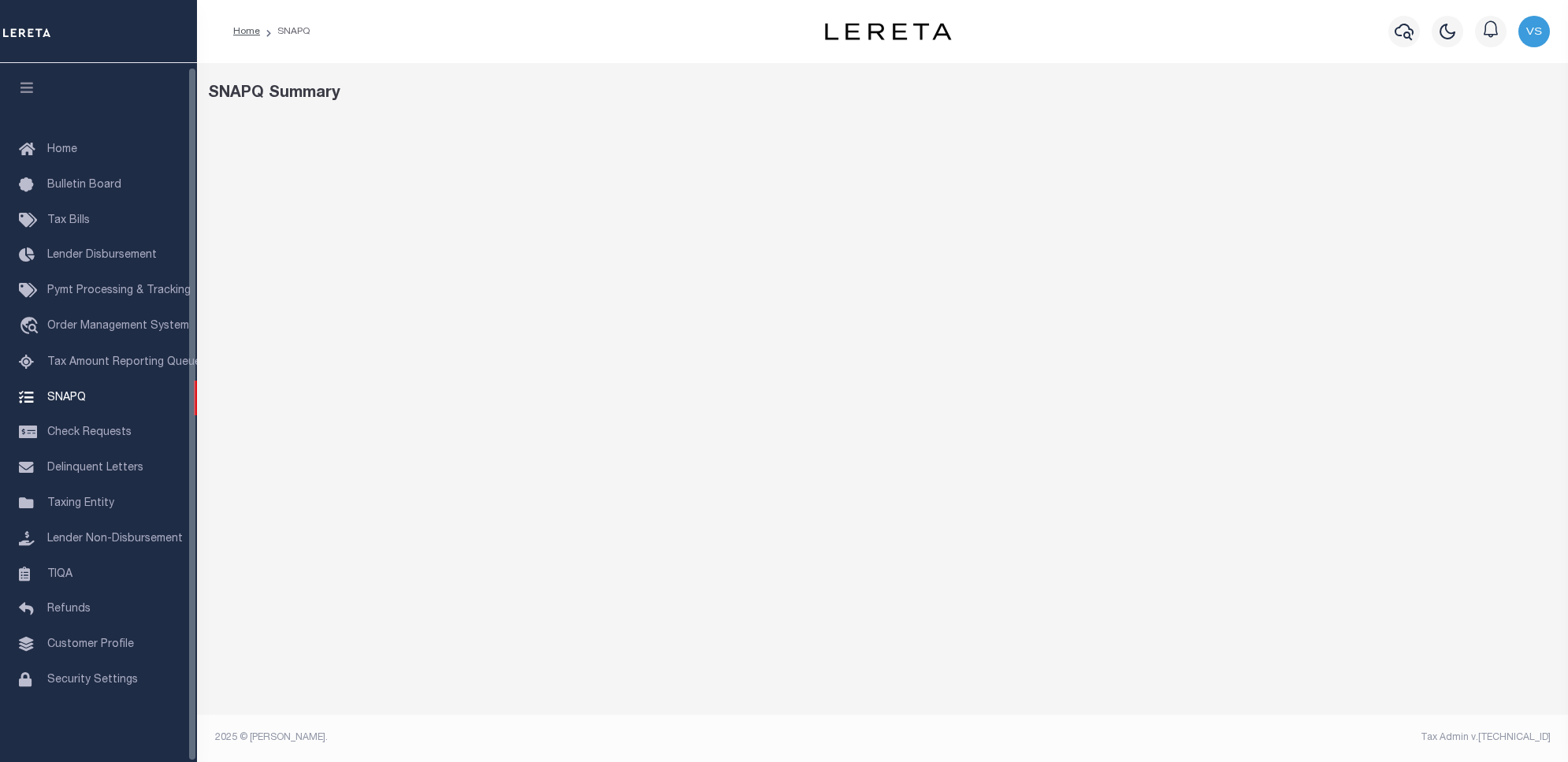
select select "100"
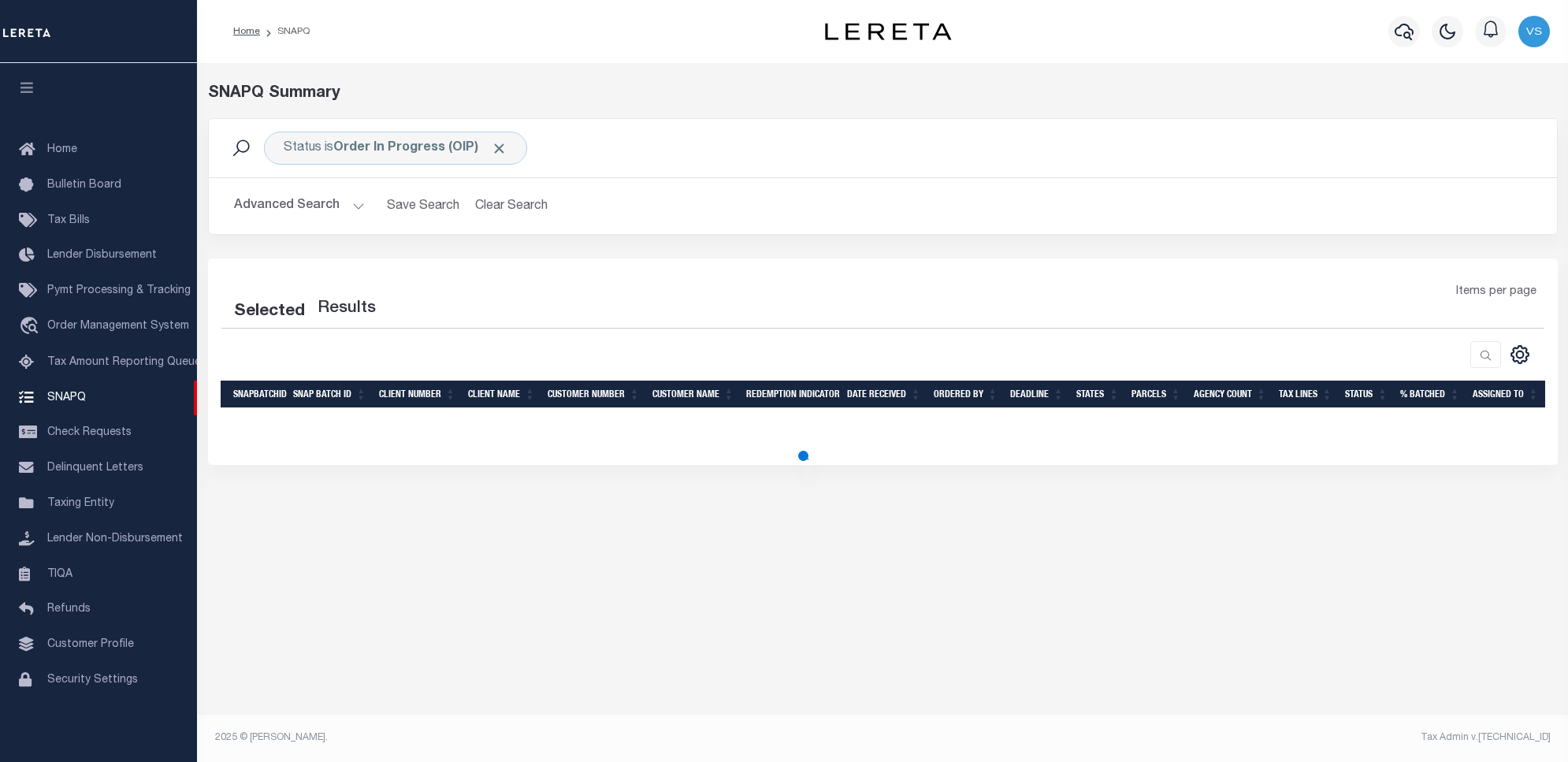
select select "100"
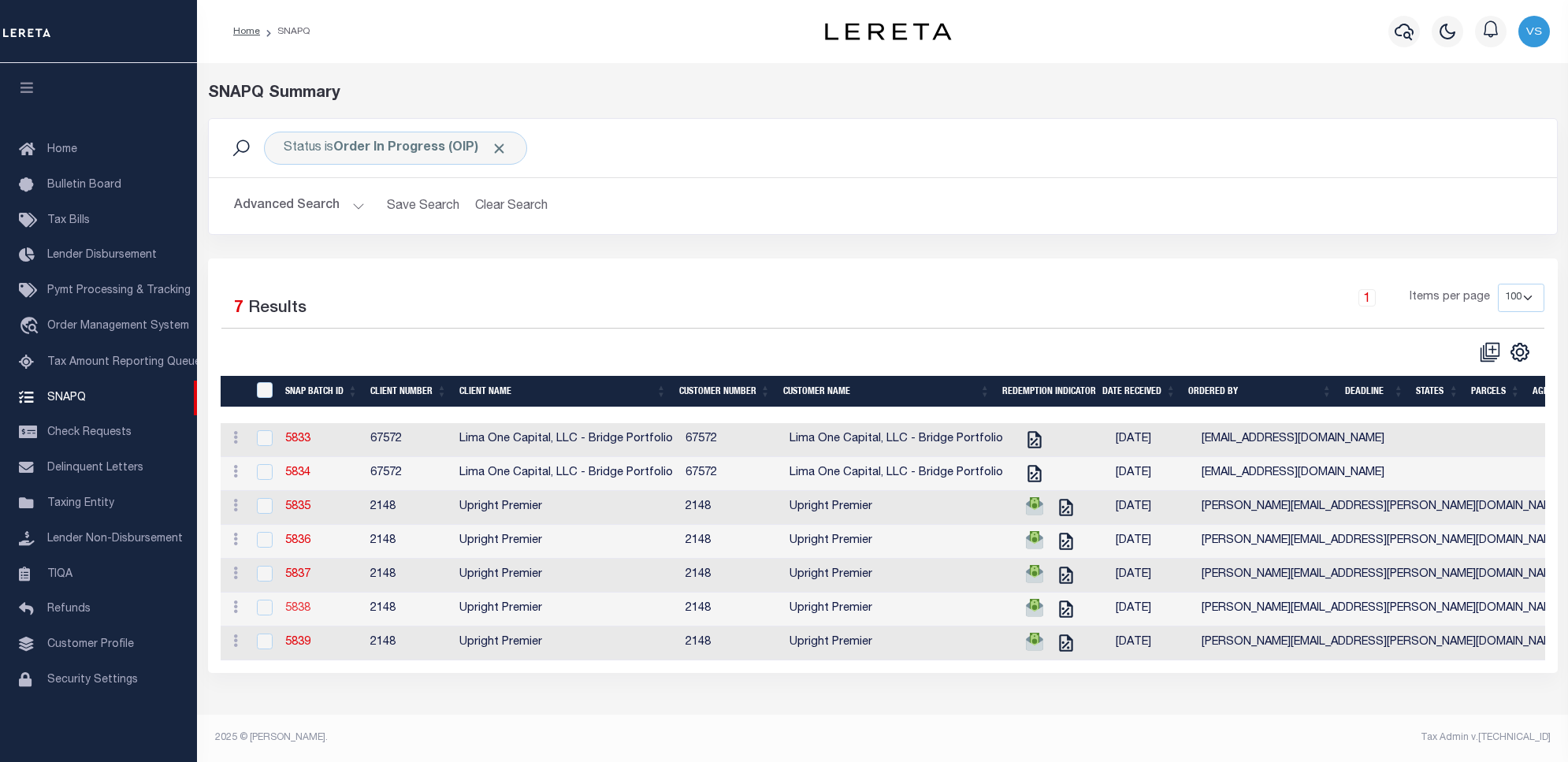
click at [297, 614] on link "5838" at bounding box center [298, 608] width 25 height 11
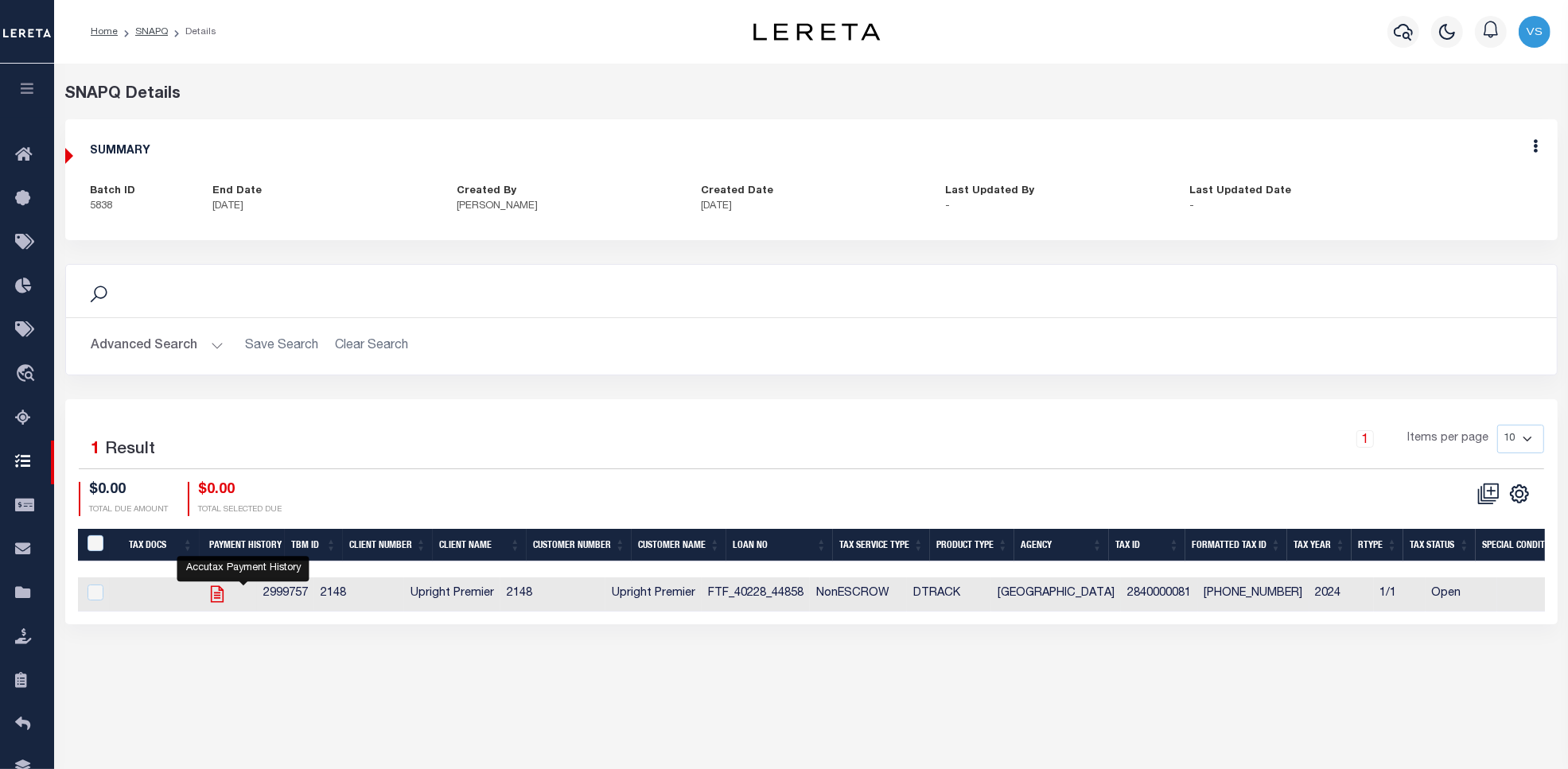
click at [228, 599] on icon "" at bounding box center [217, 593] width 20 height 20
checkbox input "true"
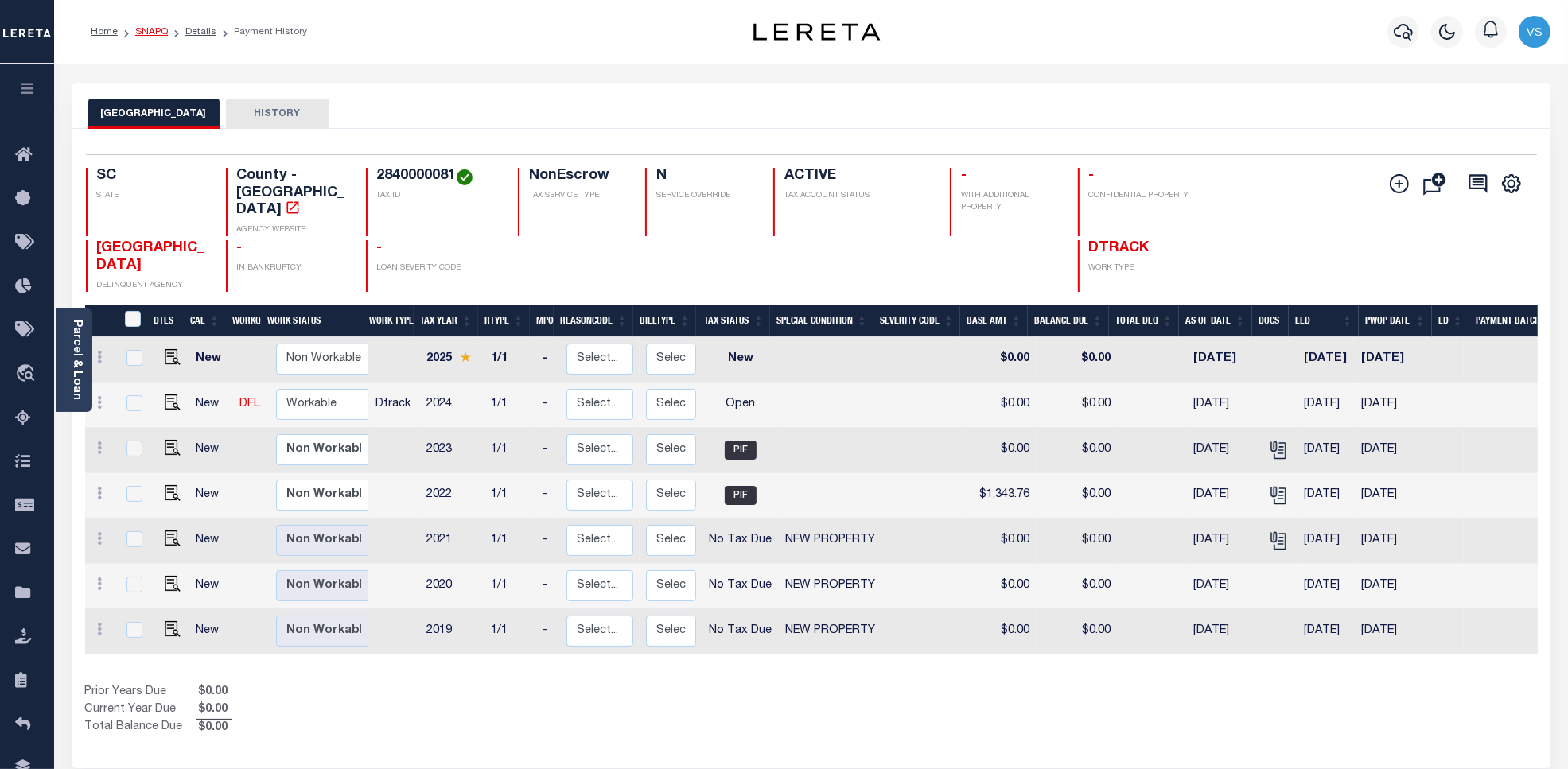
click at [148, 32] on link "SNAPQ" at bounding box center [152, 32] width 33 height 10
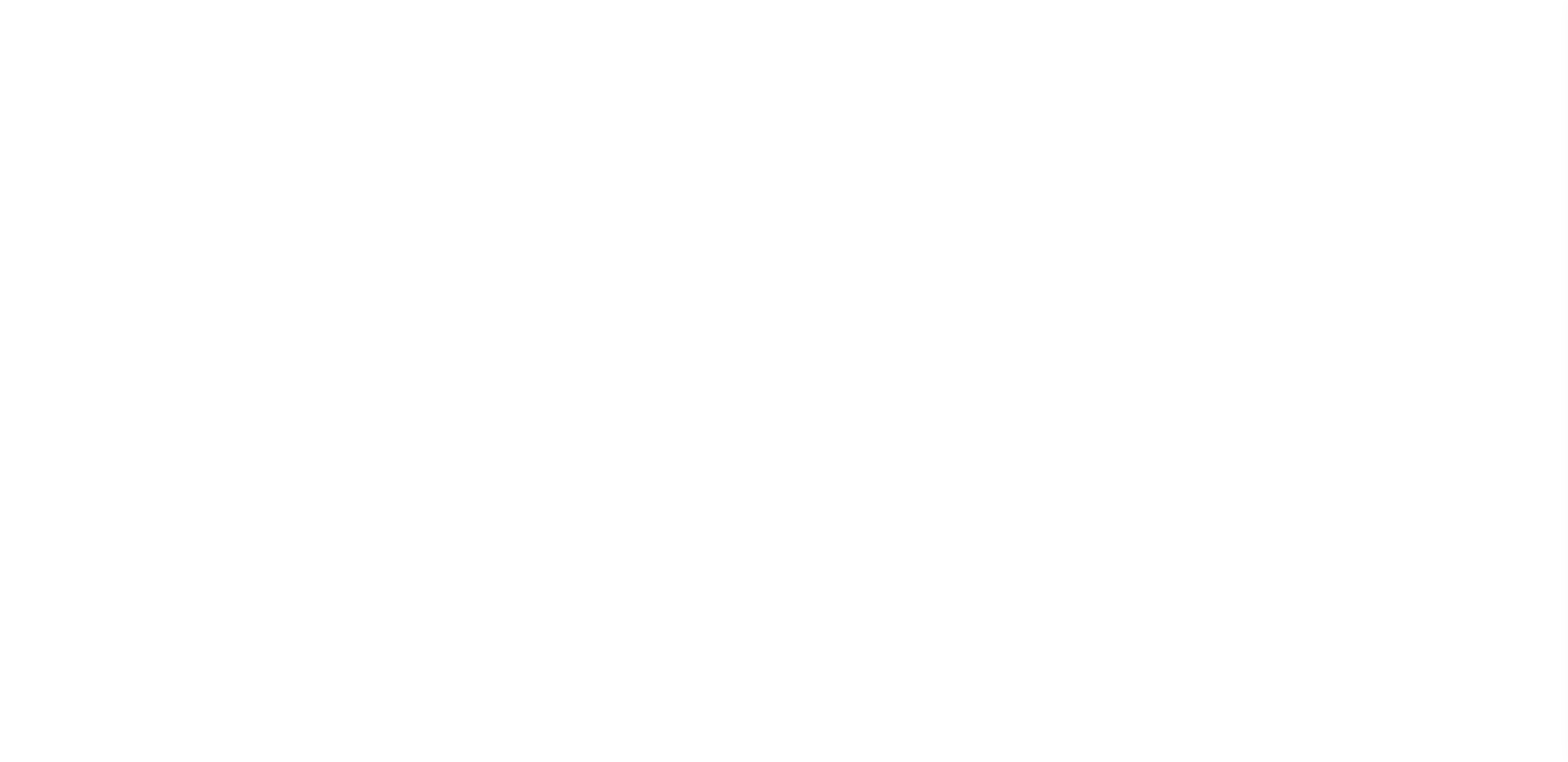
scroll to position [5, 0]
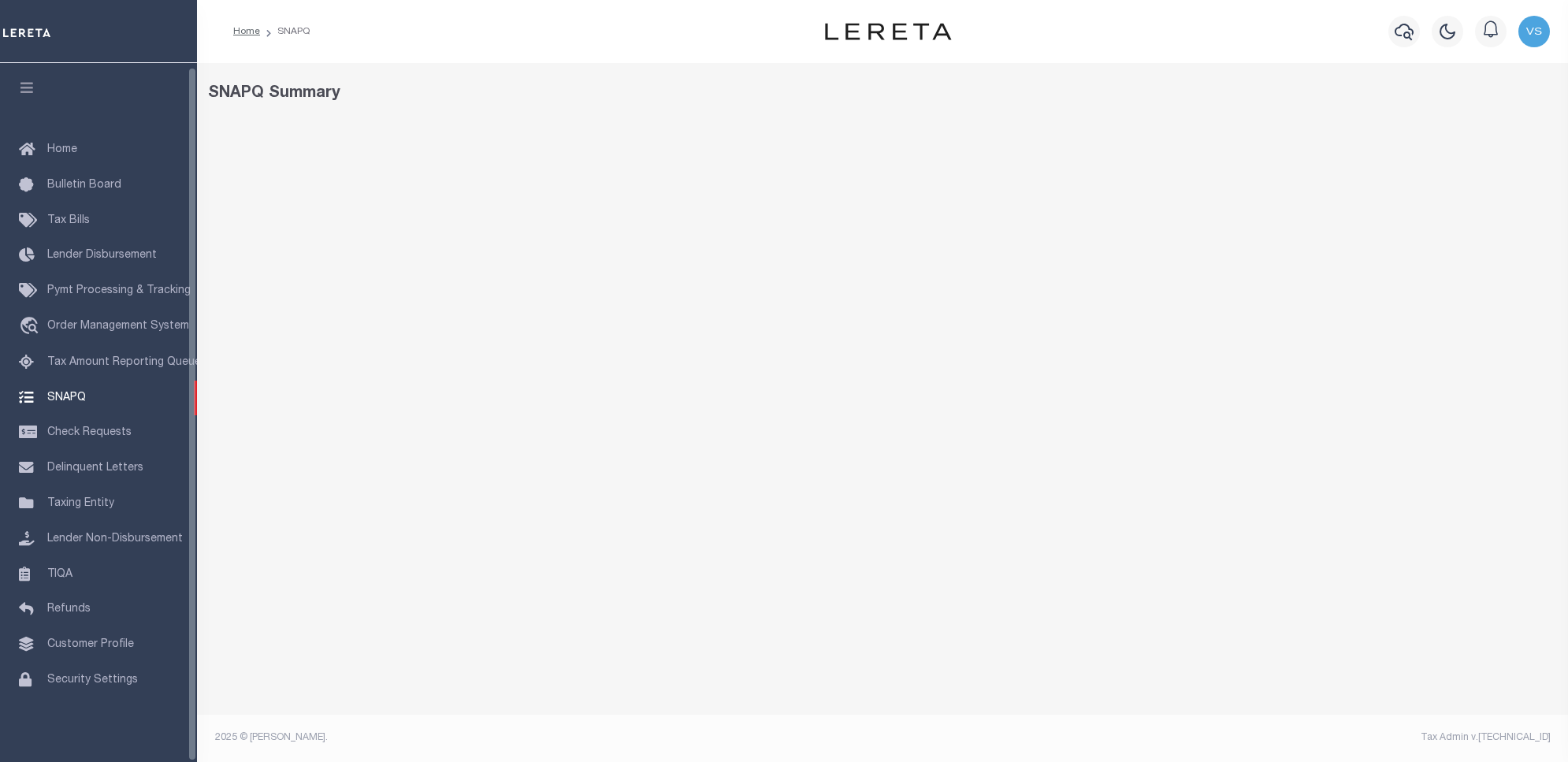
select select "100"
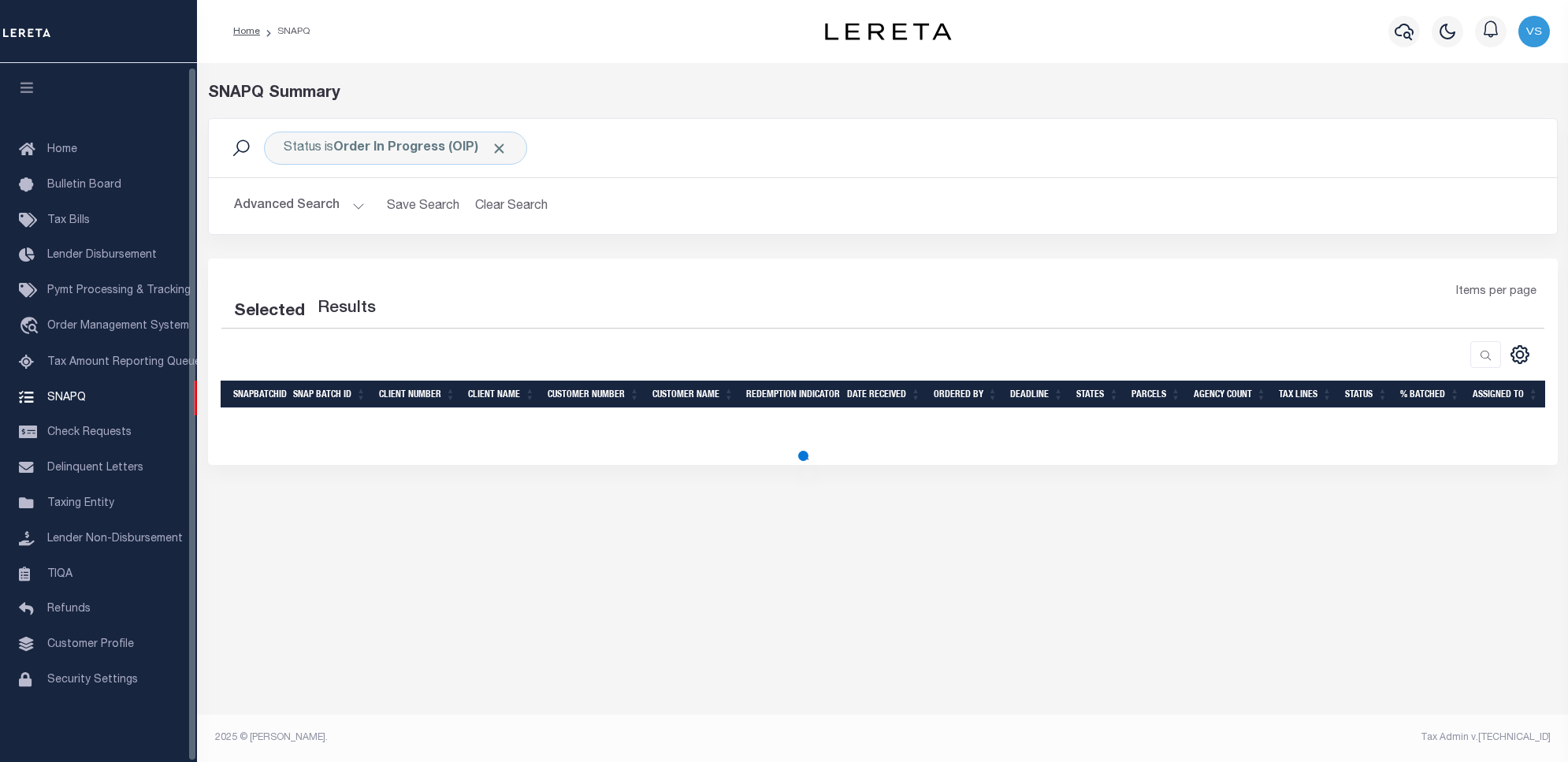
select select "100"
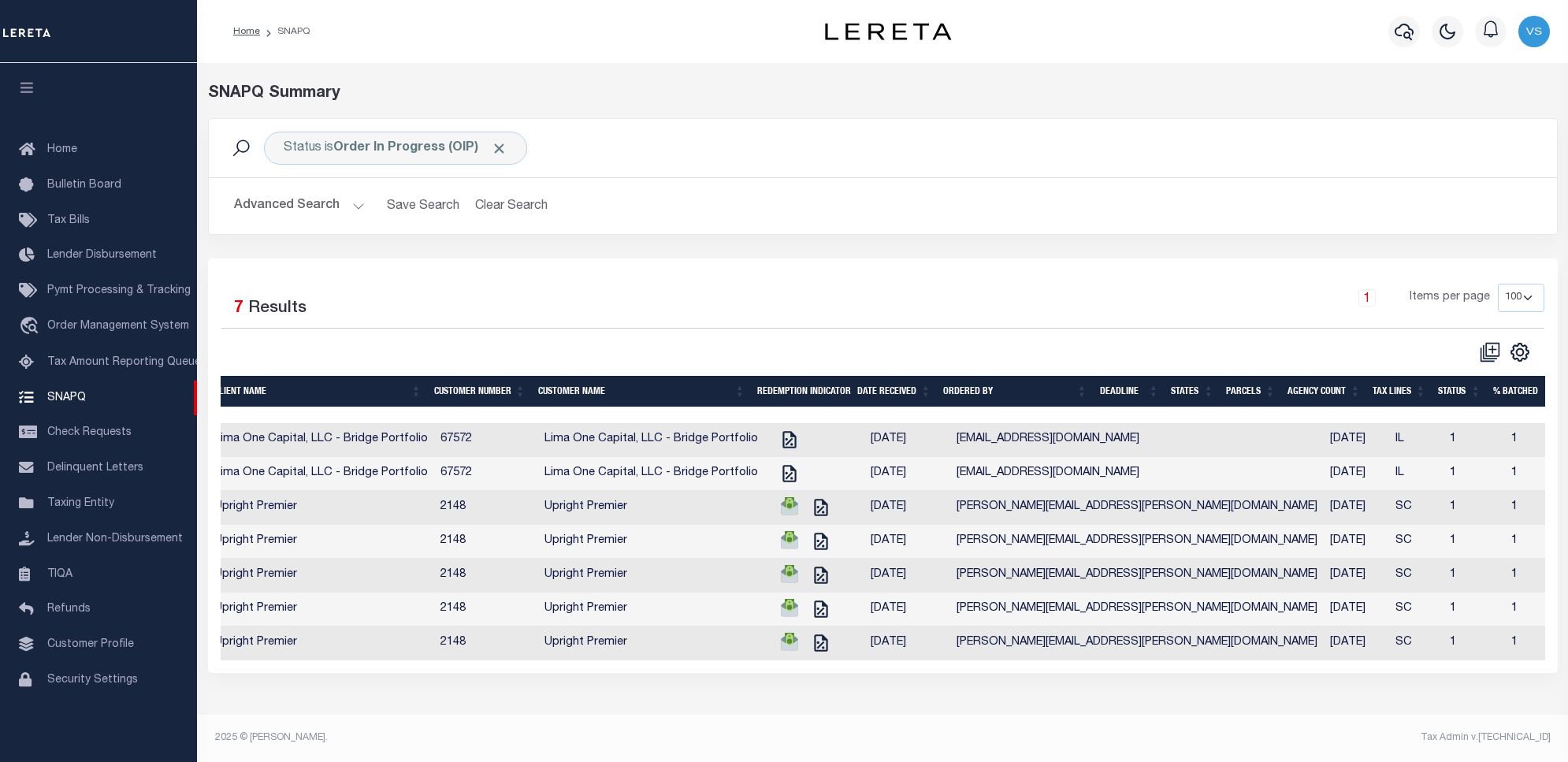
scroll to position [0, 336]
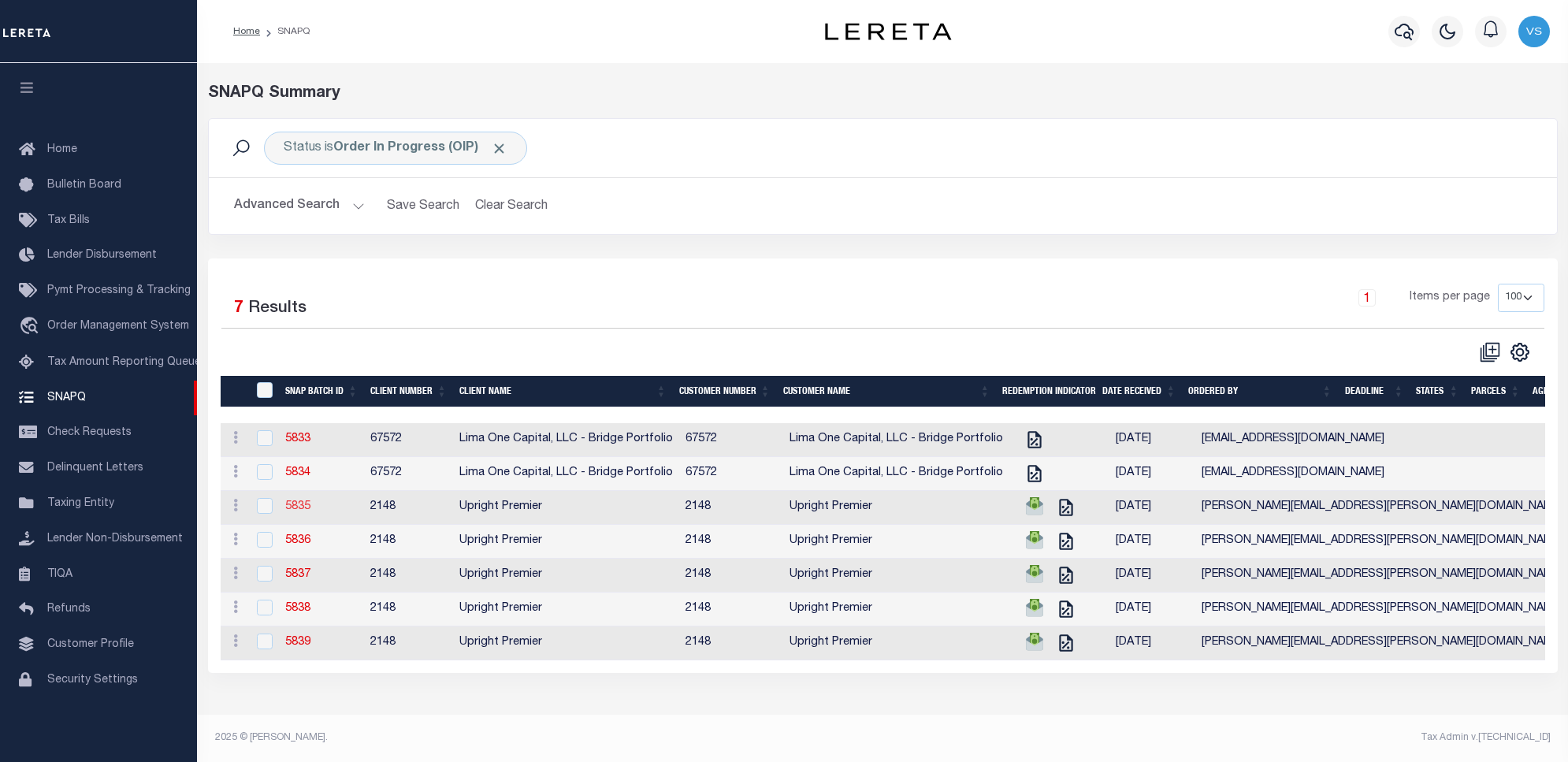
click at [301, 510] on link "5835" at bounding box center [298, 506] width 25 height 11
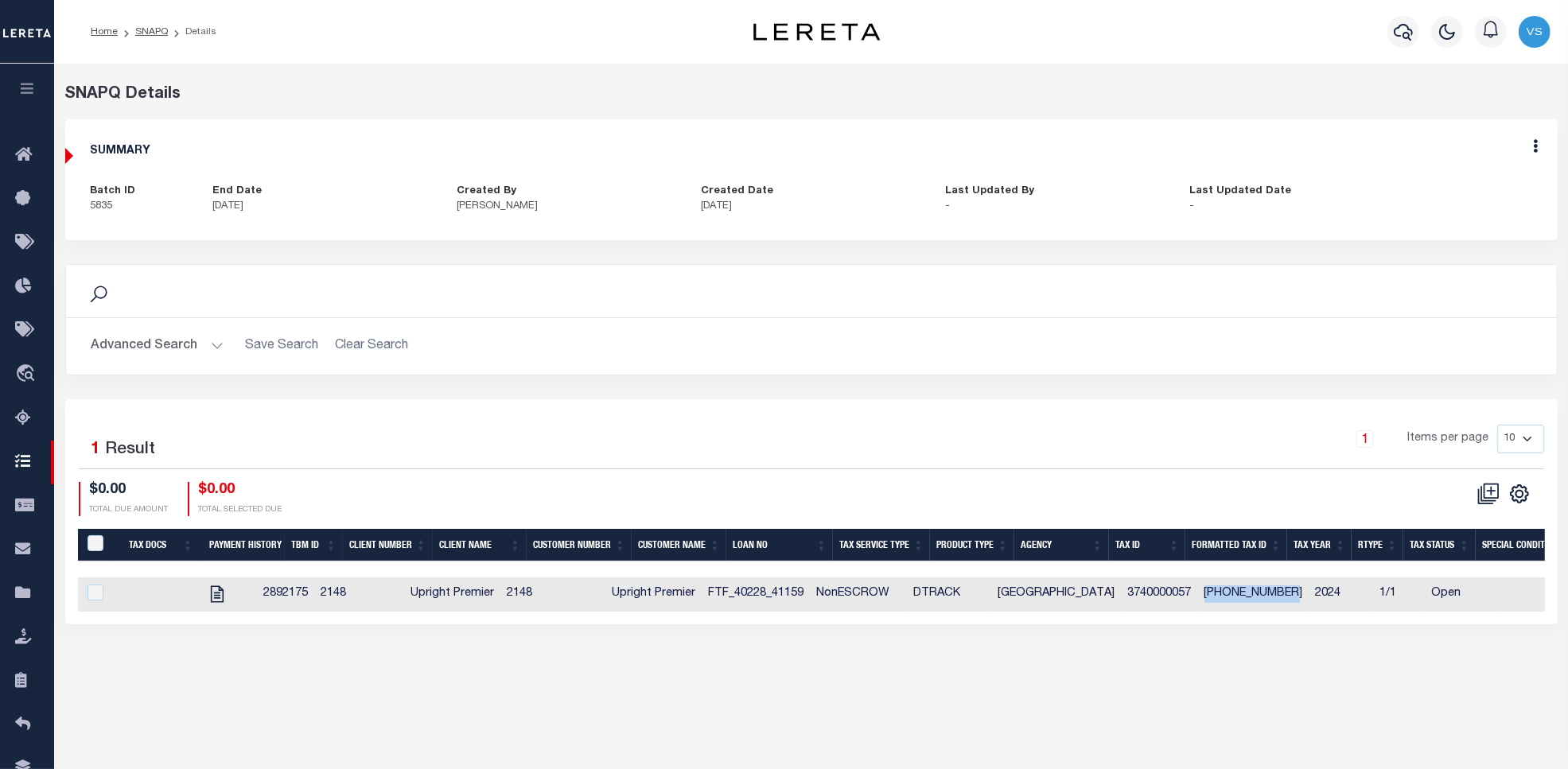
drag, startPoint x: 1283, startPoint y: 598, endPoint x: 1200, endPoint y: 597, distance: 83.0
click at [1200, 597] on td "[PHONE_NUMBER]" at bounding box center [1254, 594] width 112 height 34
checkbox input "true"
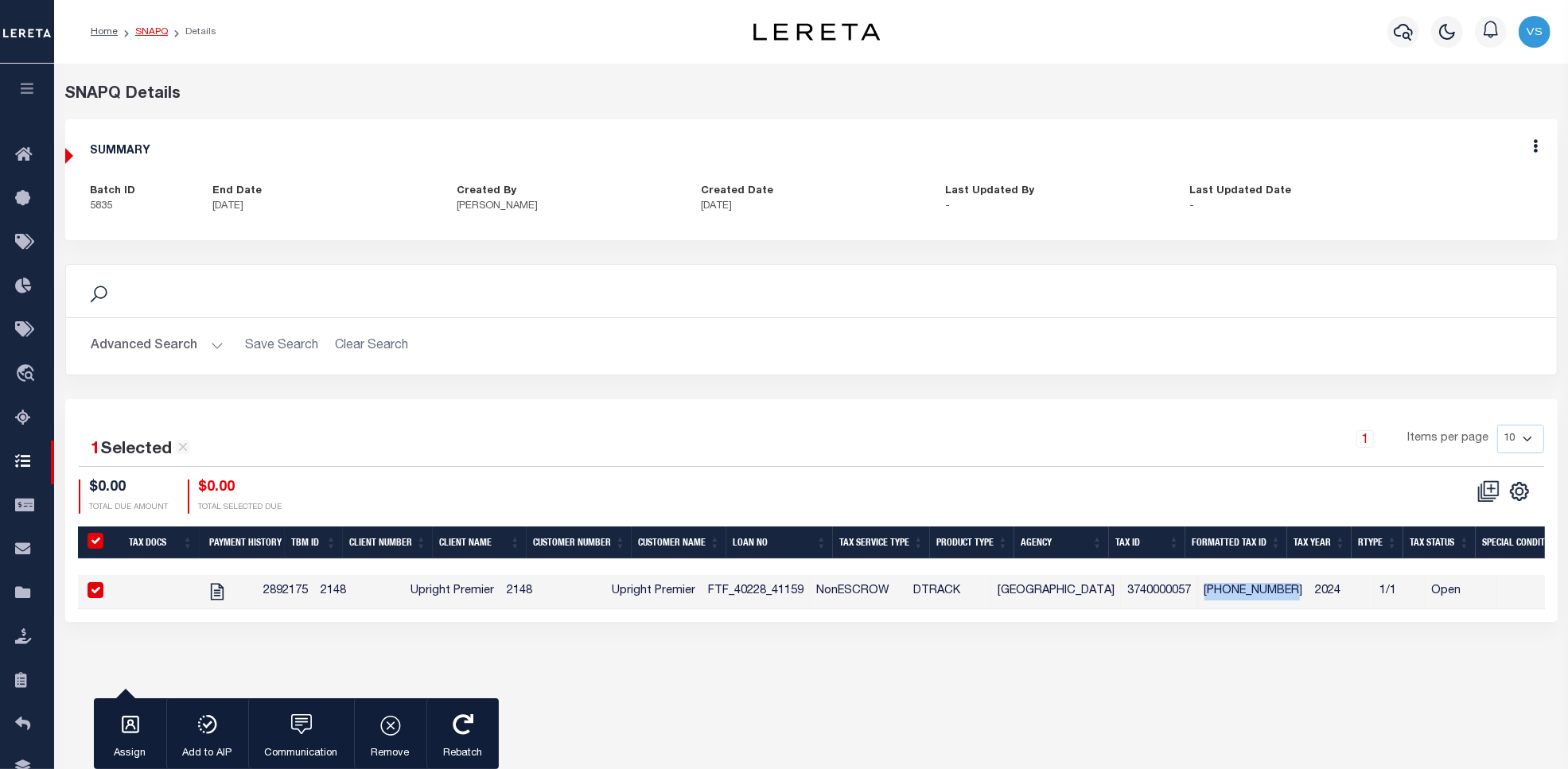
click at [154, 29] on link "SNAPQ" at bounding box center [152, 32] width 33 height 10
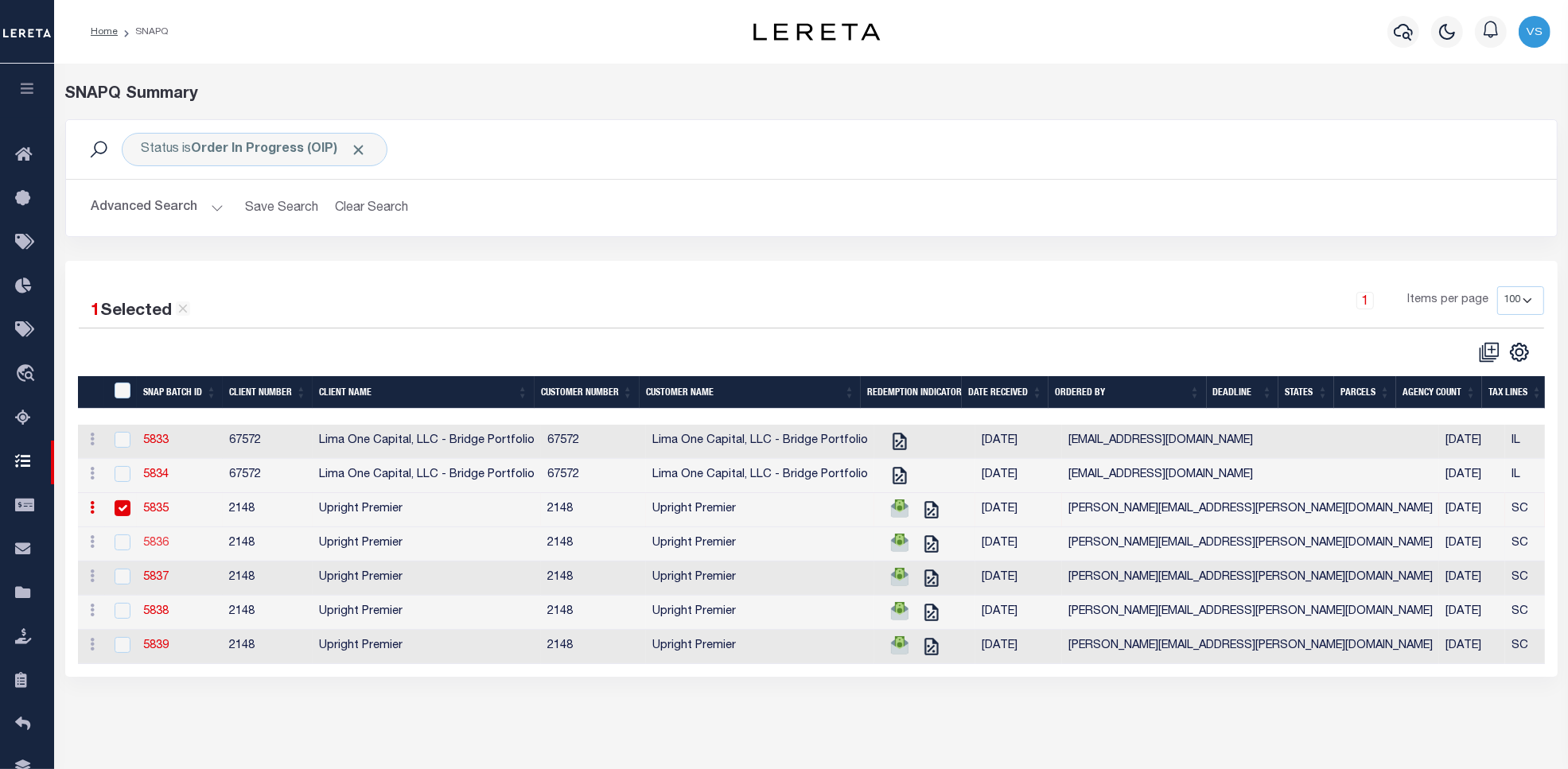
click at [156, 548] on link "5836" at bounding box center [156, 542] width 25 height 11
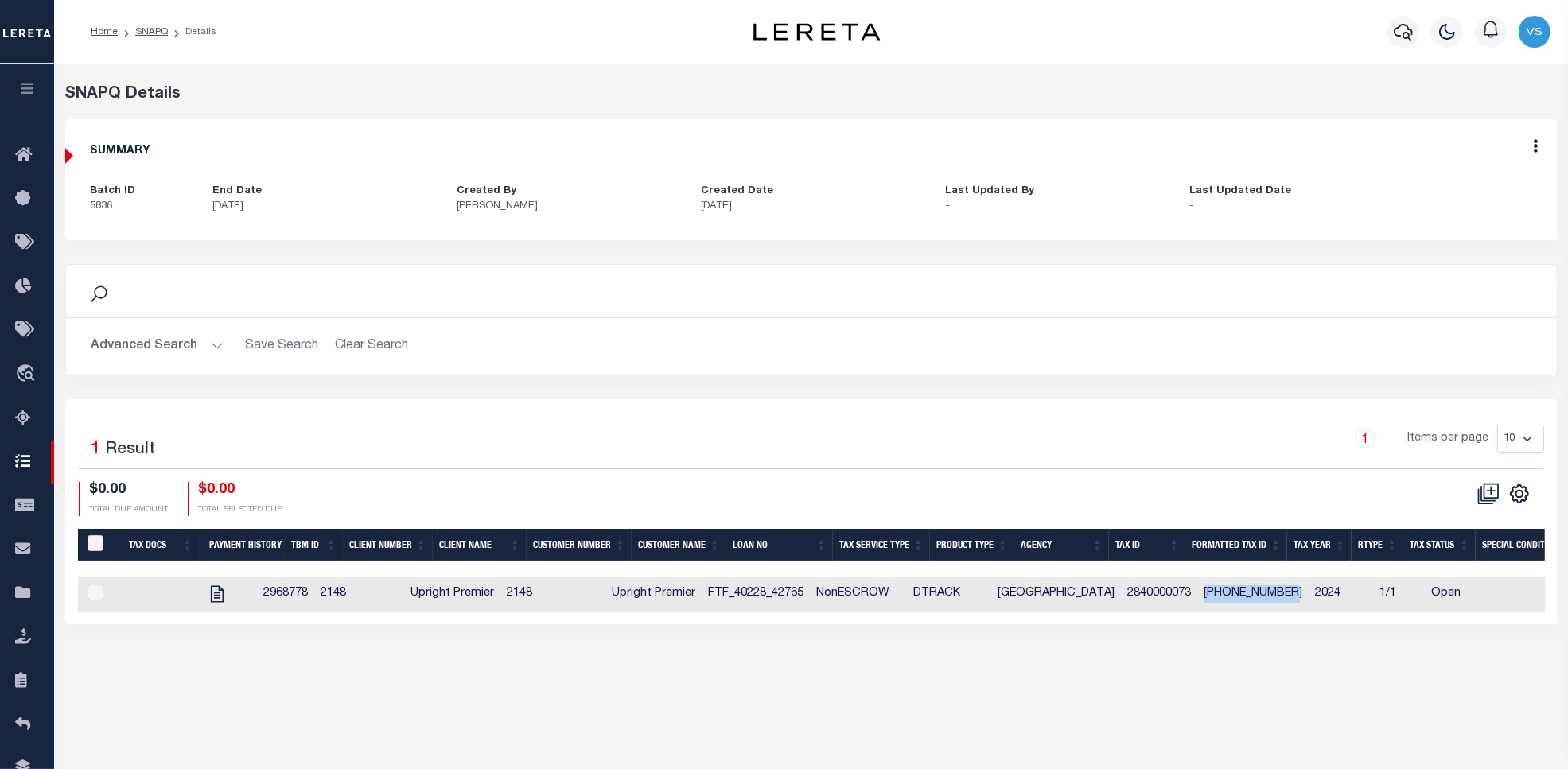
drag, startPoint x: 1284, startPoint y: 597, endPoint x: 1200, endPoint y: 597, distance: 84.0
click at [1200, 597] on td "[PHONE_NUMBER]" at bounding box center [1254, 594] width 112 height 34
checkbox input "true"
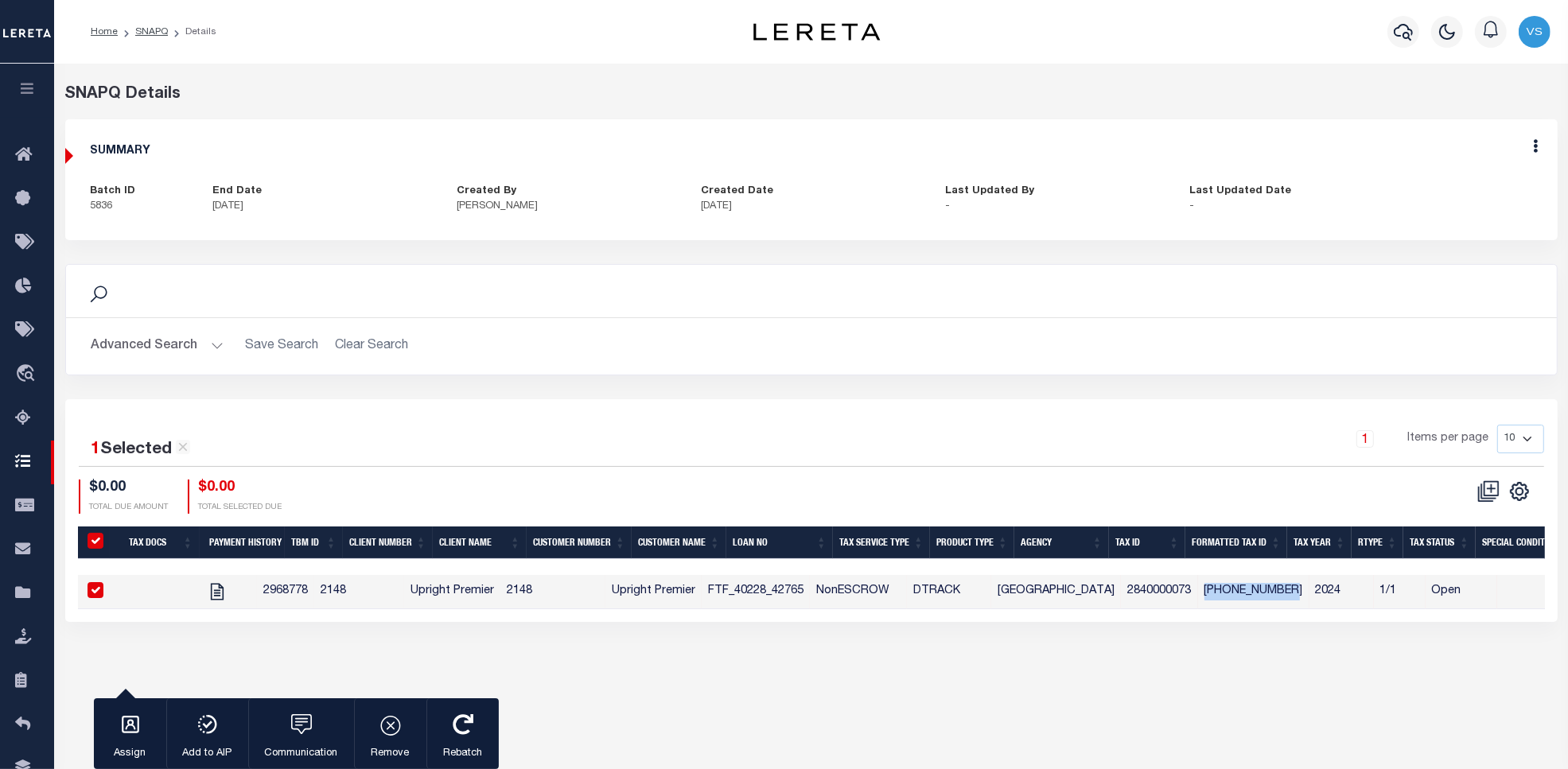
copy td "[PHONE_NUMBER]"
click at [142, 33] on link "SNAPQ" at bounding box center [152, 32] width 33 height 10
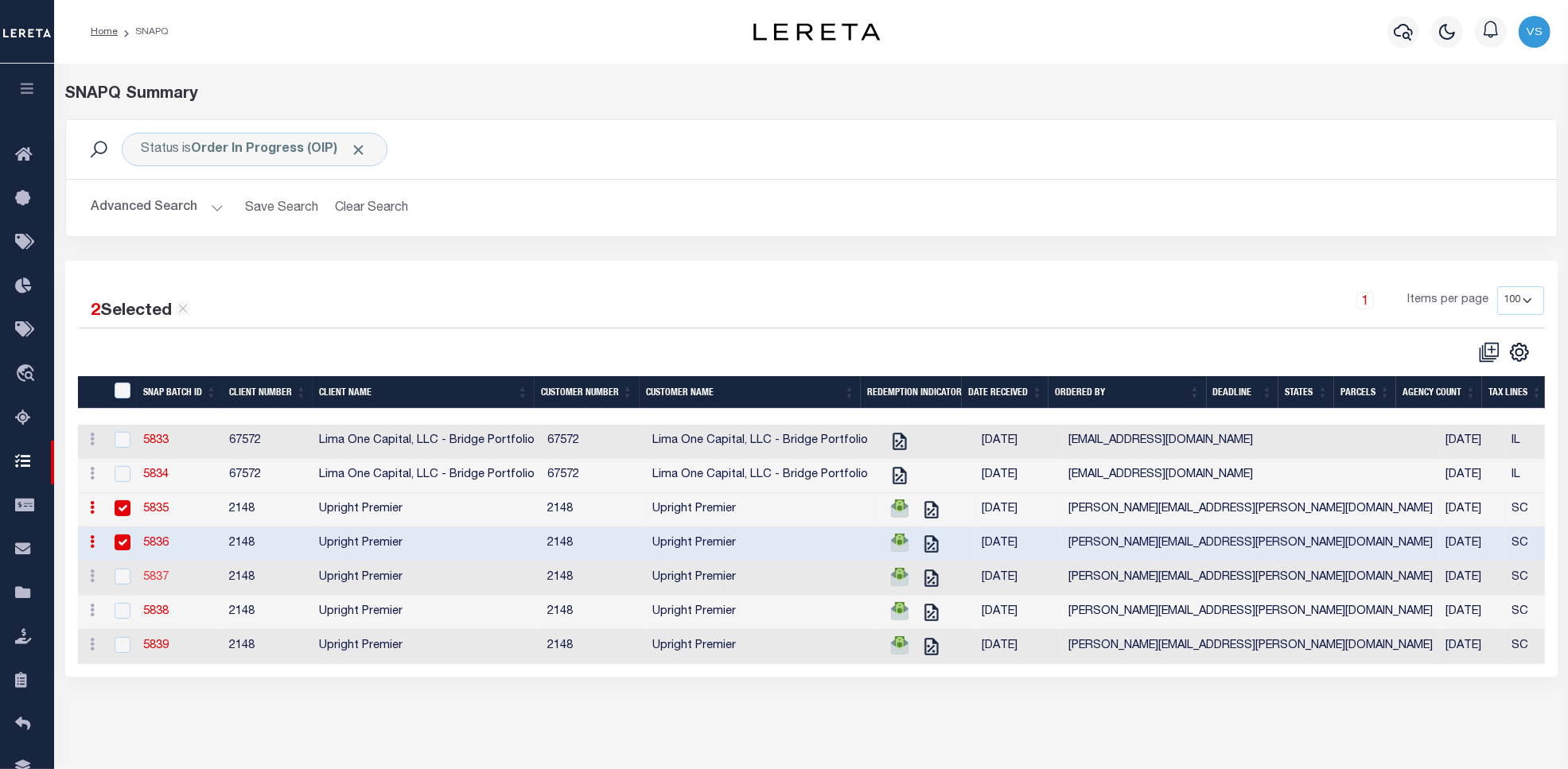
click at [156, 583] on link "5837" at bounding box center [156, 577] width 25 height 11
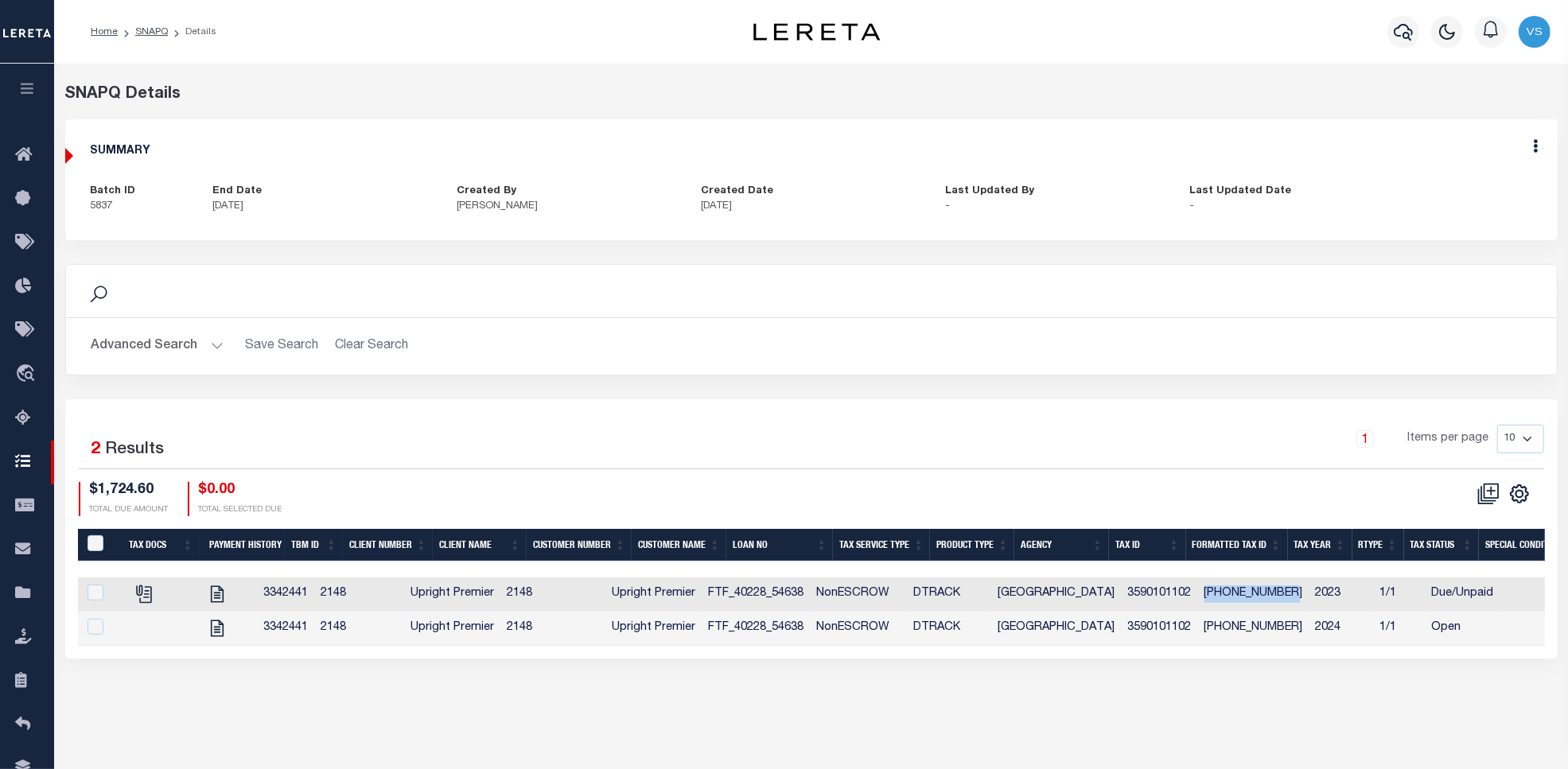
drag, startPoint x: 1282, startPoint y: 597, endPoint x: 1201, endPoint y: 591, distance: 81.2
click at [1201, 591] on td "[PHONE_NUMBER]" at bounding box center [1254, 594] width 112 height 34
checkbox input "false"
checkbox input "true"
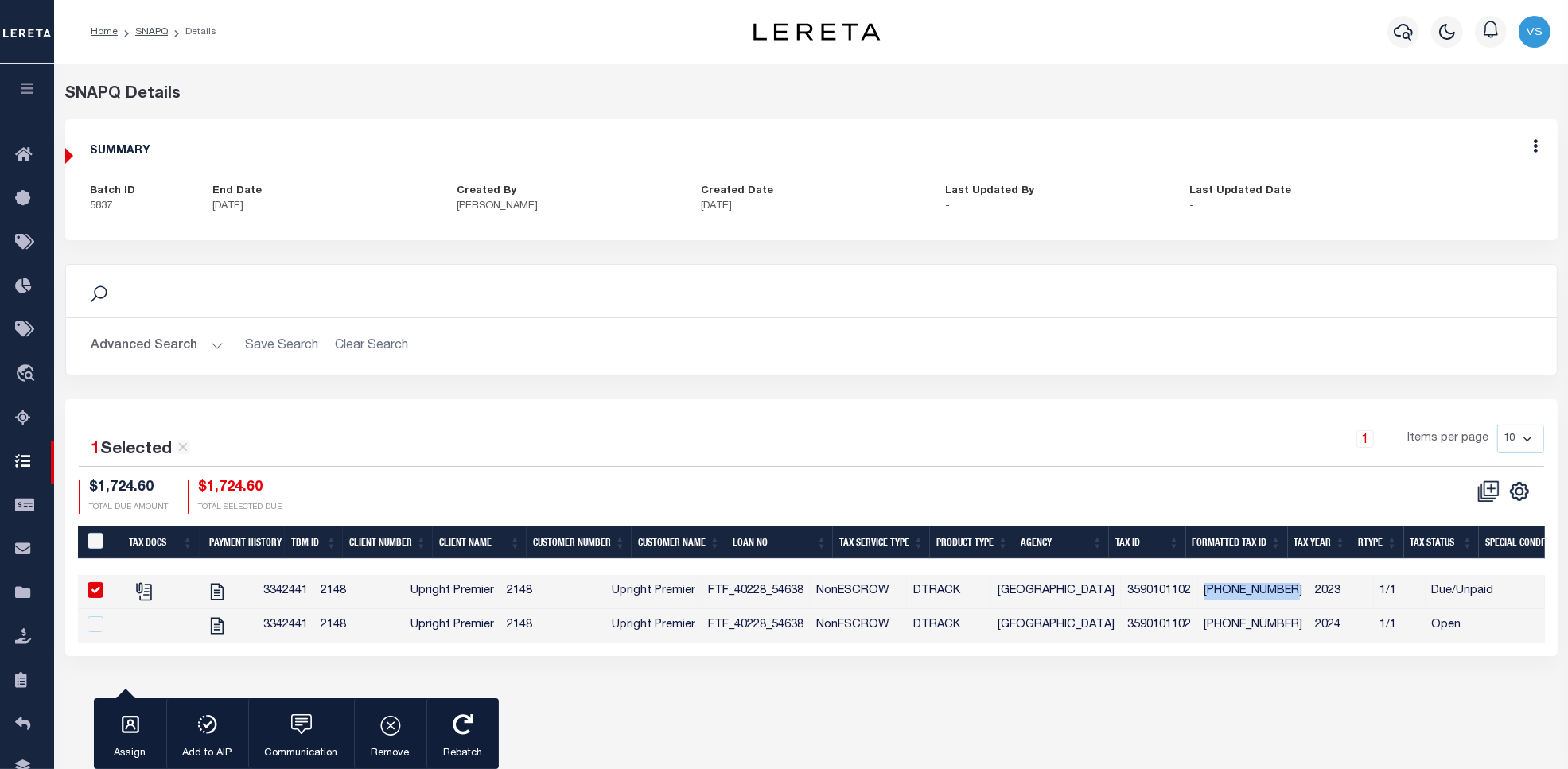
copy td "[PHONE_NUMBER]"
click at [140, 29] on link "SNAPQ" at bounding box center [152, 32] width 33 height 10
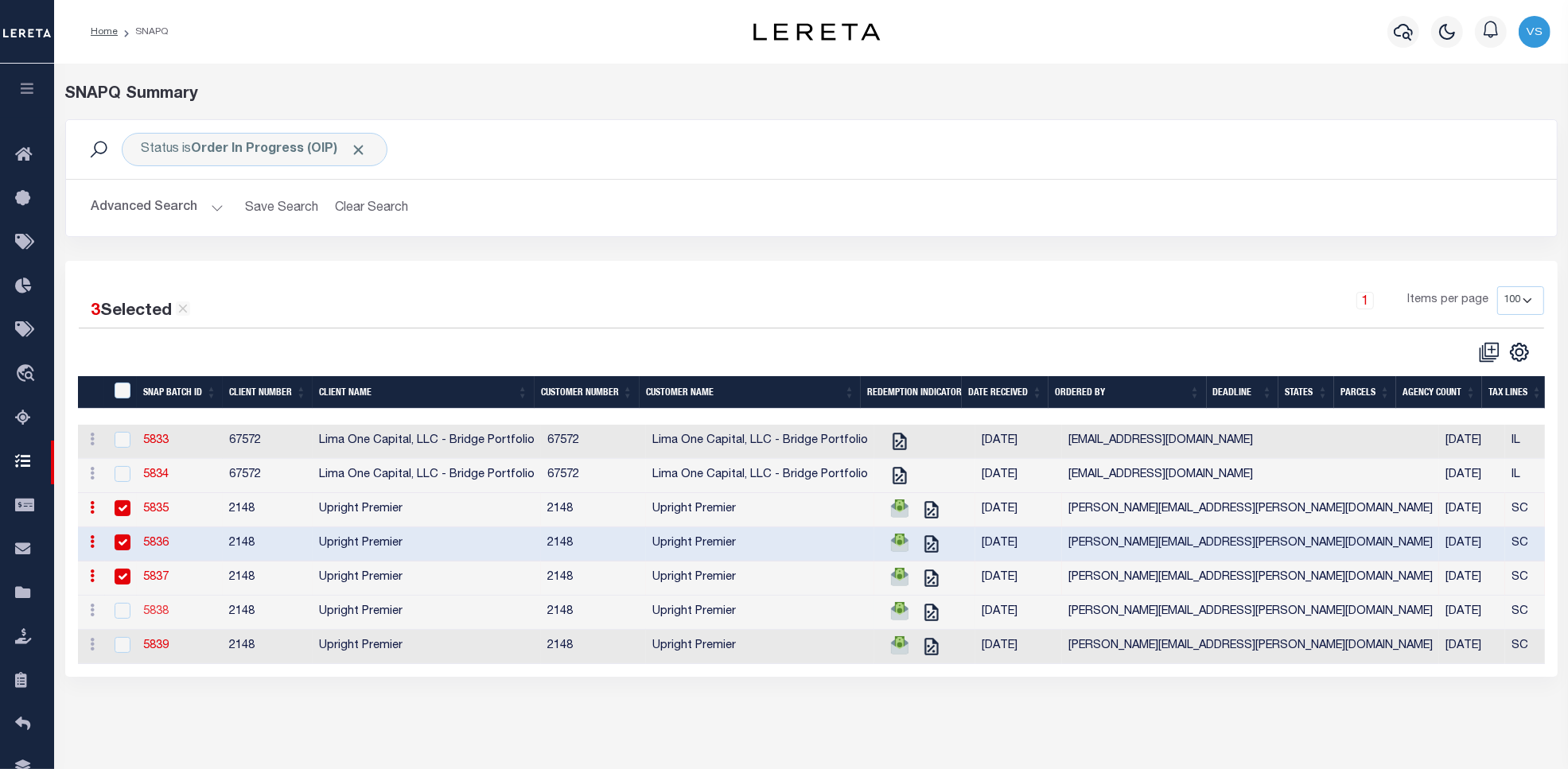
click at [157, 617] on link "5838" at bounding box center [156, 611] width 25 height 11
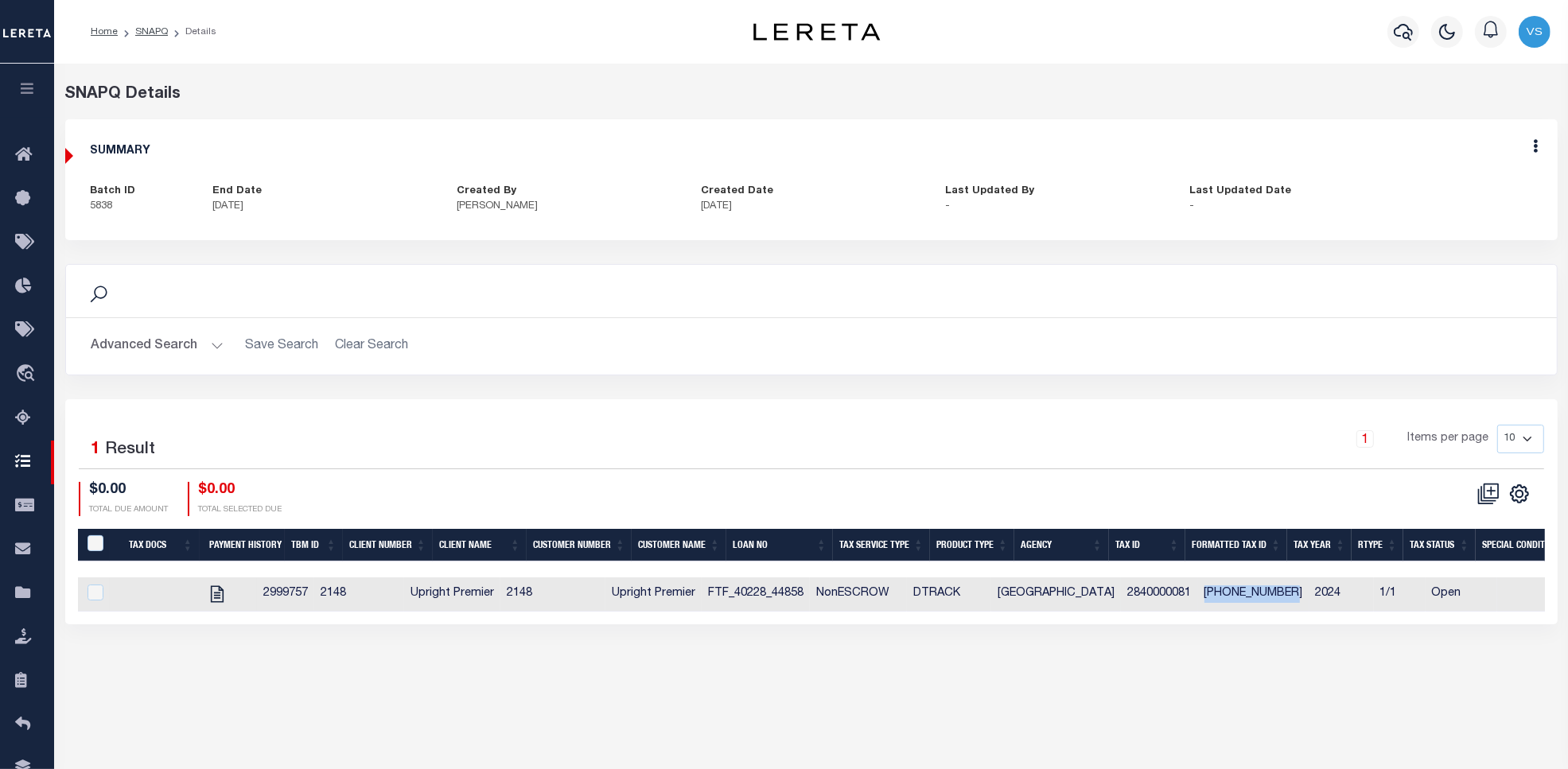
drag, startPoint x: 1282, startPoint y: 594, endPoint x: 1196, endPoint y: 590, distance: 86.1
click at [1198, 590] on td "[PHONE_NUMBER]" at bounding box center [1254, 594] width 112 height 34
checkbox input "true"
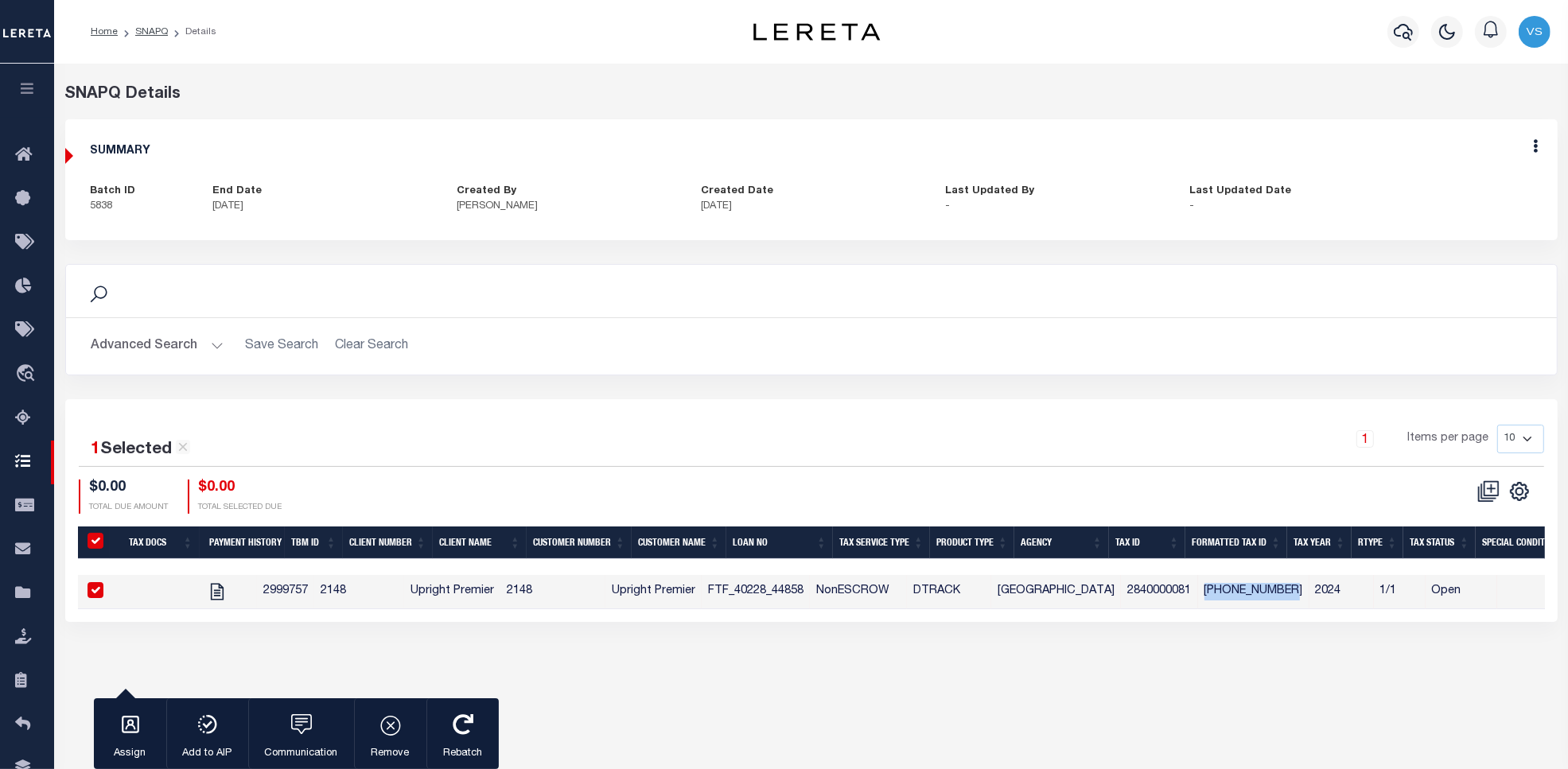
copy td "[PHONE_NUMBER]"
click at [149, 28] on link "SNAPQ" at bounding box center [152, 32] width 33 height 10
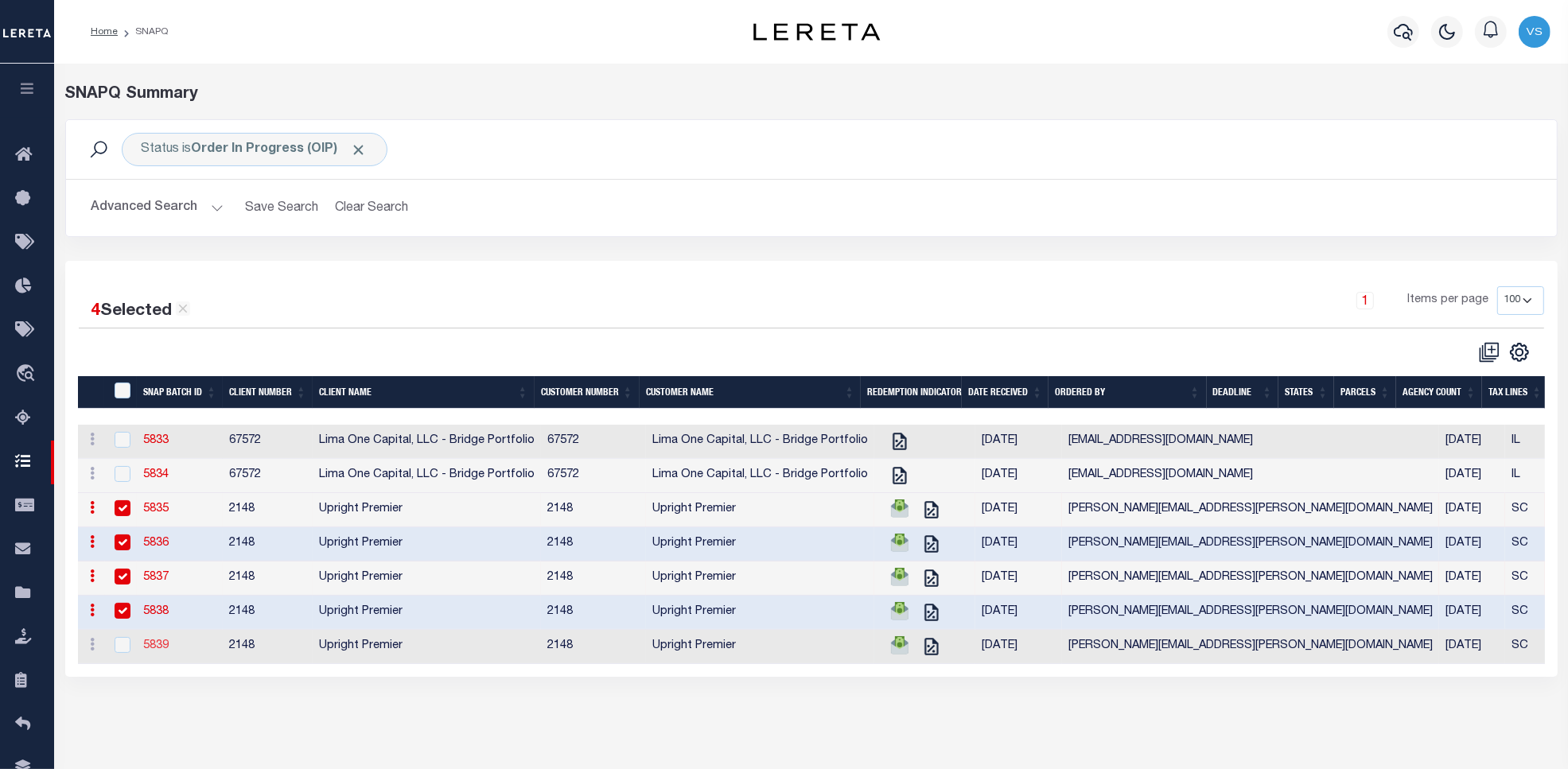
click at [150, 651] on link "5839" at bounding box center [156, 646] width 25 height 11
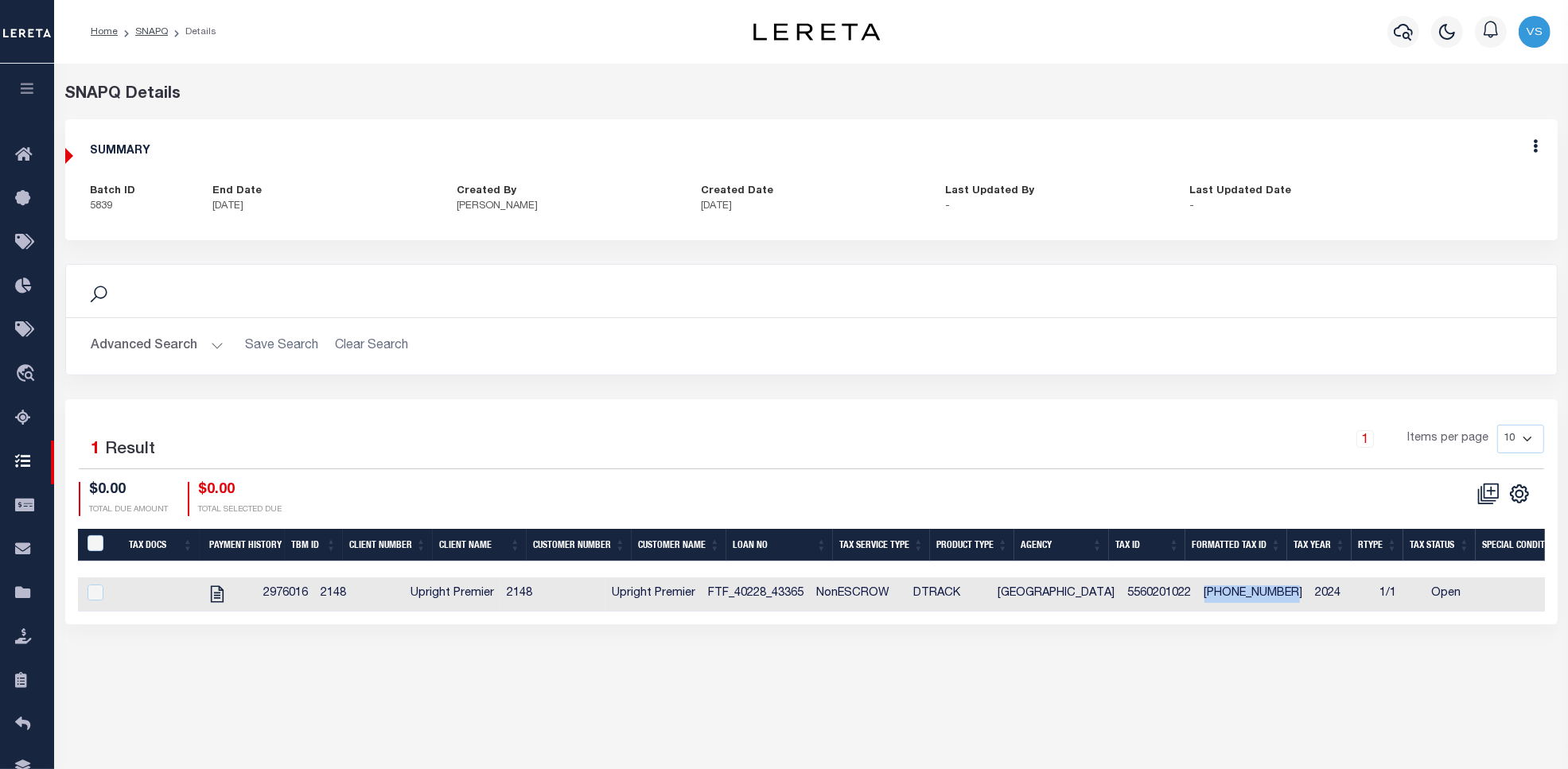
drag, startPoint x: 1279, startPoint y: 595, endPoint x: 1200, endPoint y: 593, distance: 79.0
click at [1200, 593] on td "556-02-01-022" at bounding box center [1254, 594] width 112 height 34
checkbox input "true"
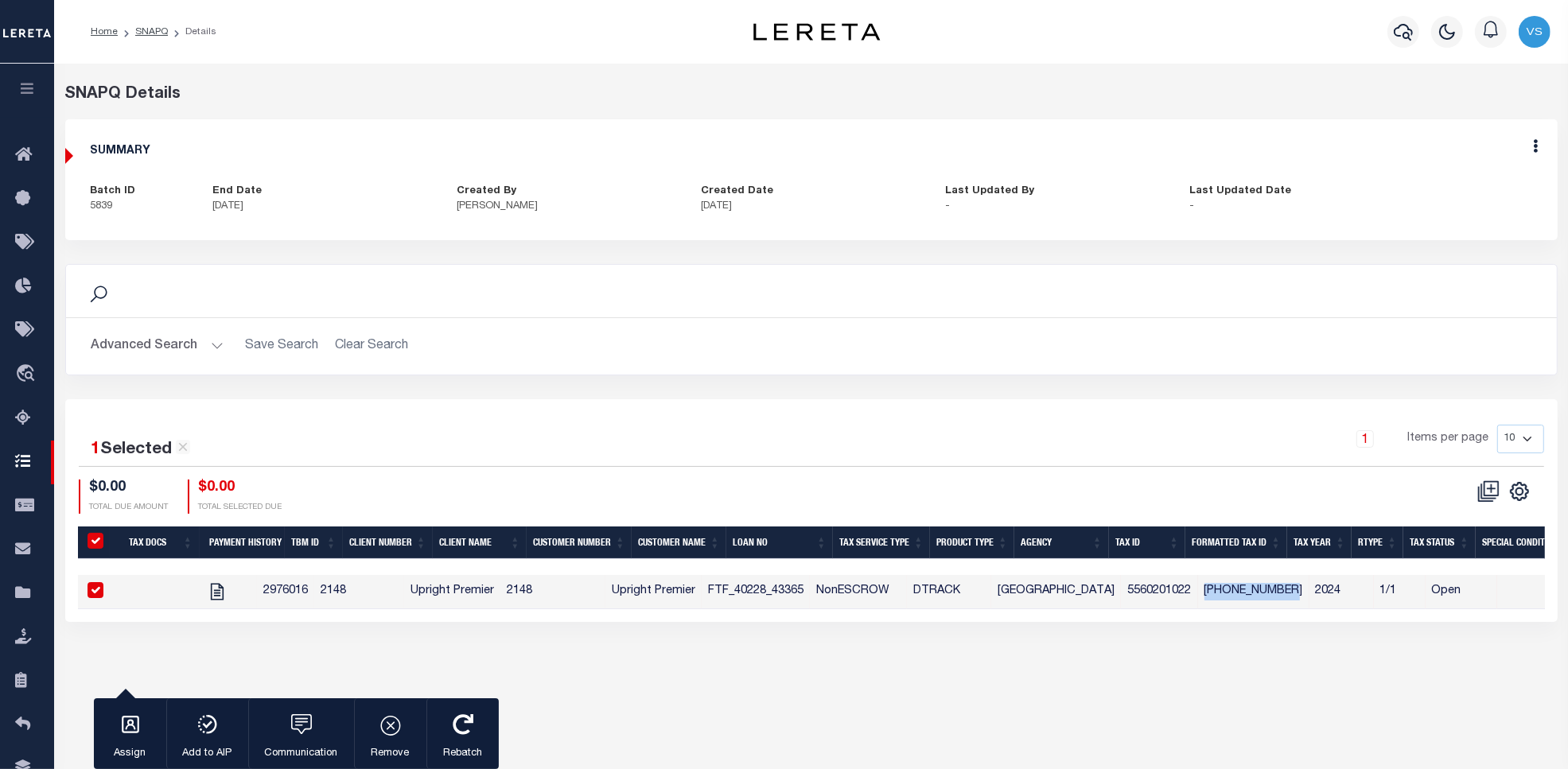
copy td "556-02-01-022"
click at [116, 591] on span "Taxing Entity" at bounding box center [107, 593] width 119 height 44
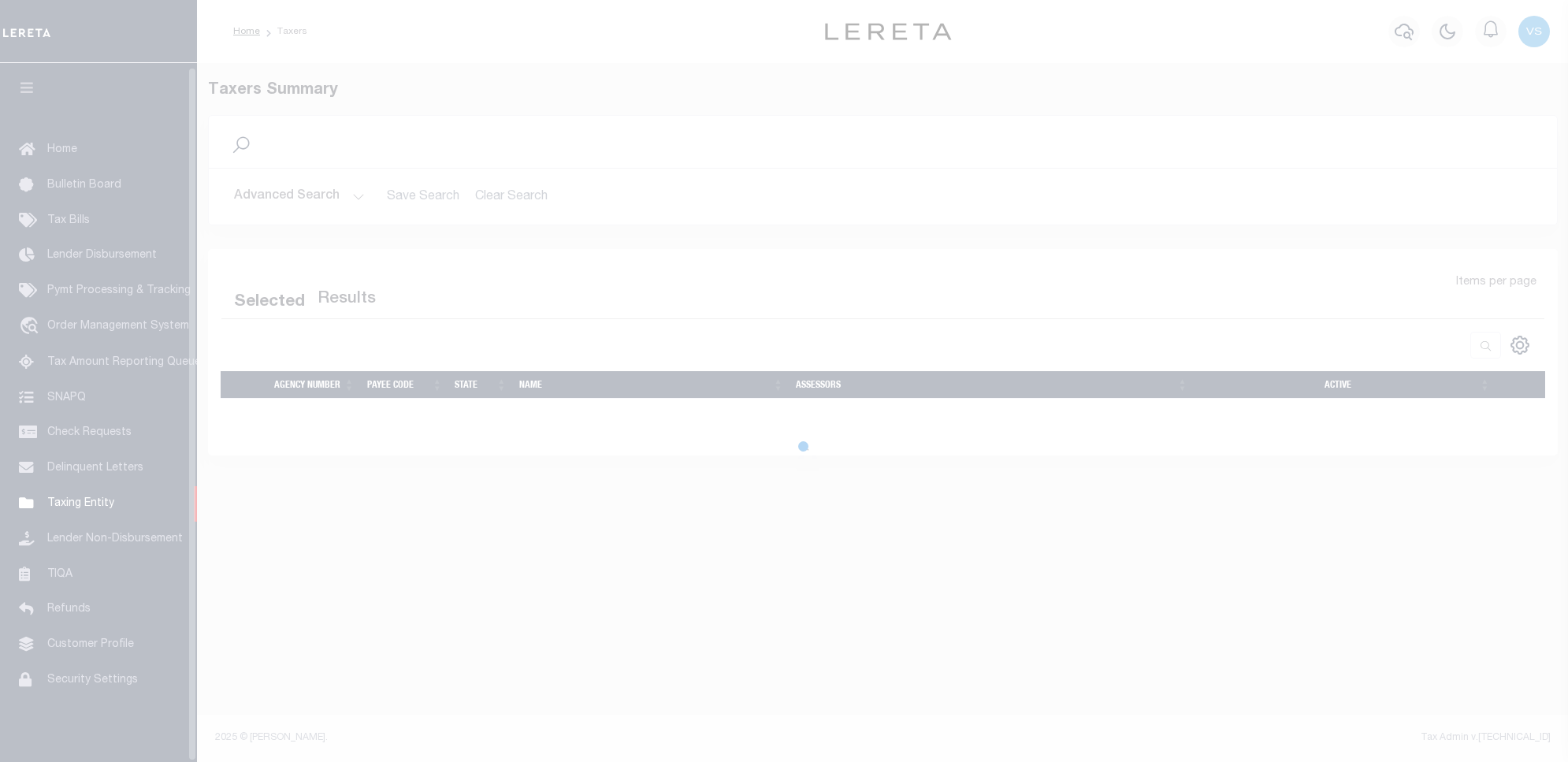
scroll to position [5, 0]
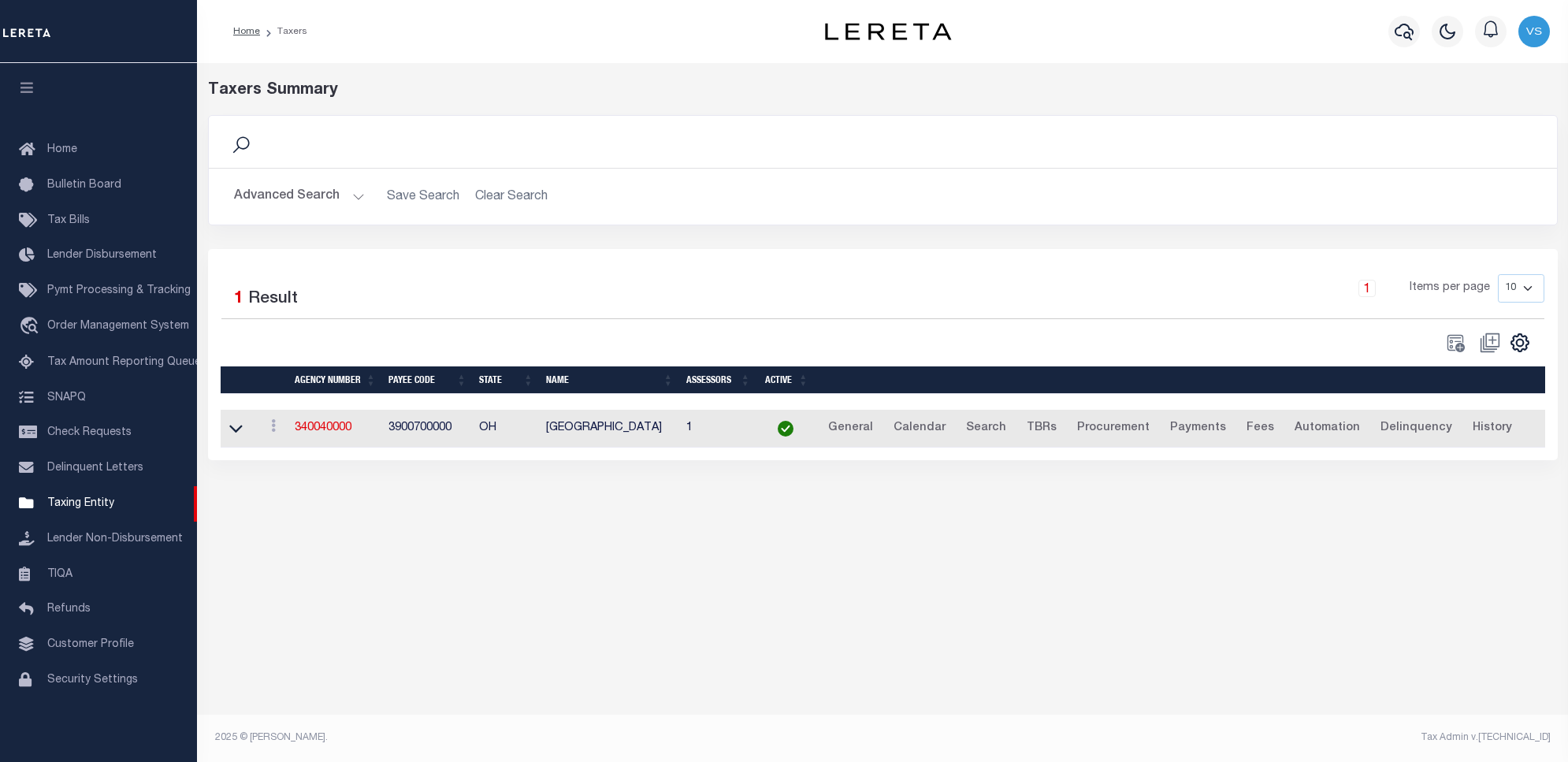
click at [309, 196] on button "Advanced Search" at bounding box center [300, 197] width 131 height 31
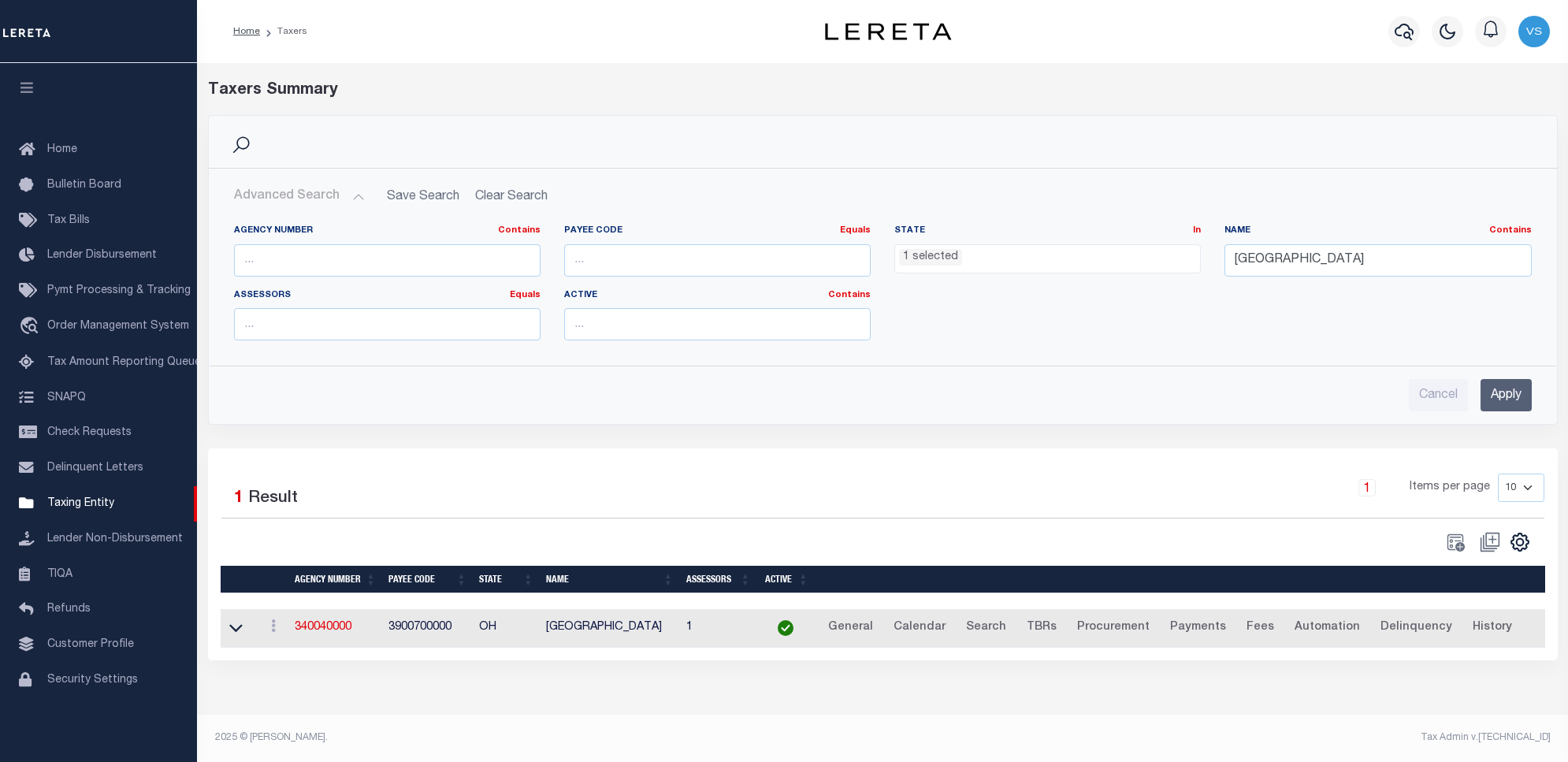
click at [969, 253] on ul "1 selected" at bounding box center [1047, 255] width 305 height 21
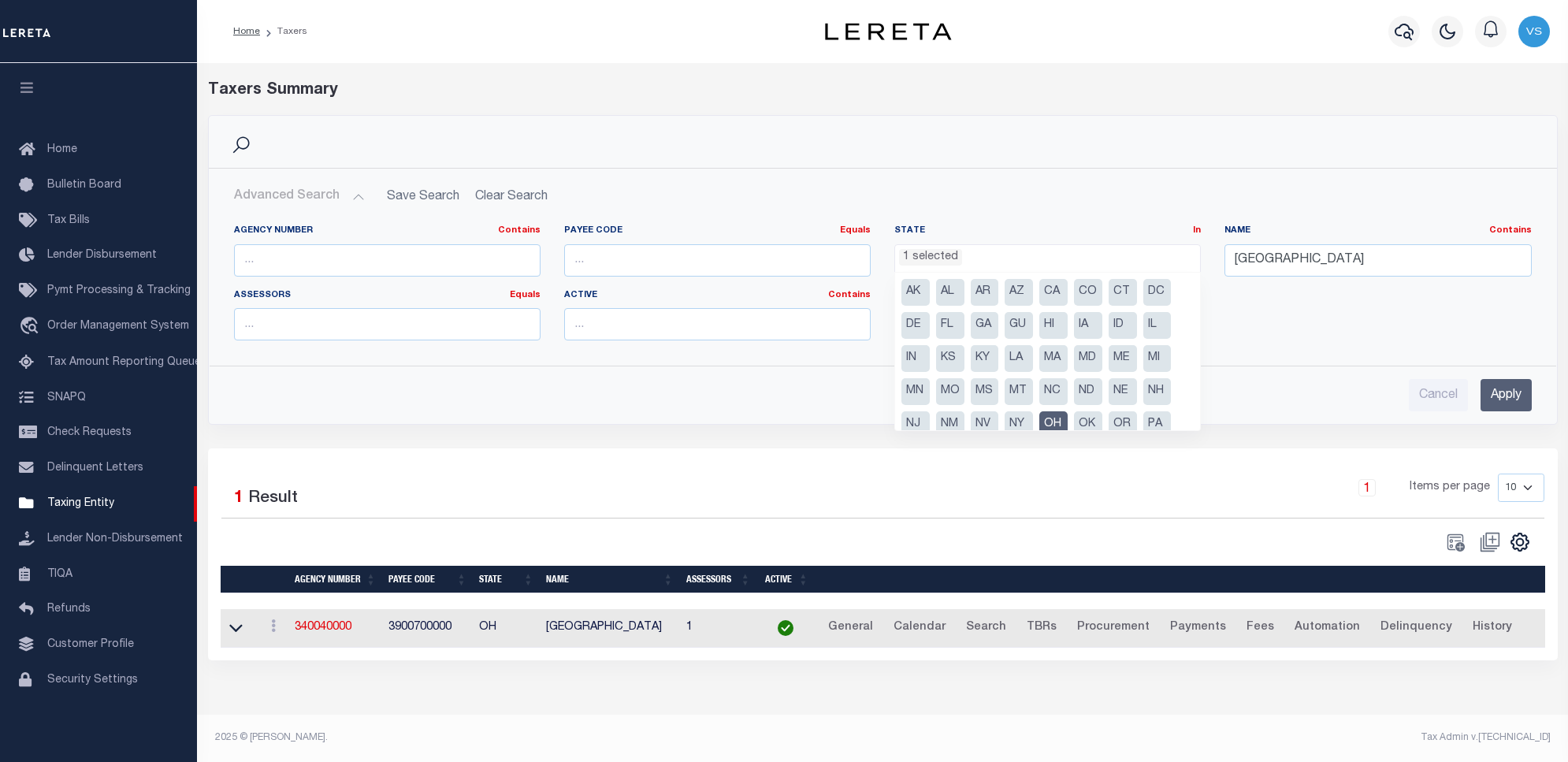
click at [1050, 423] on li "OH" at bounding box center [1053, 425] width 28 height 27
click at [976, 377] on li "SC" at bounding box center [984, 378] width 28 height 27
select select "SC"
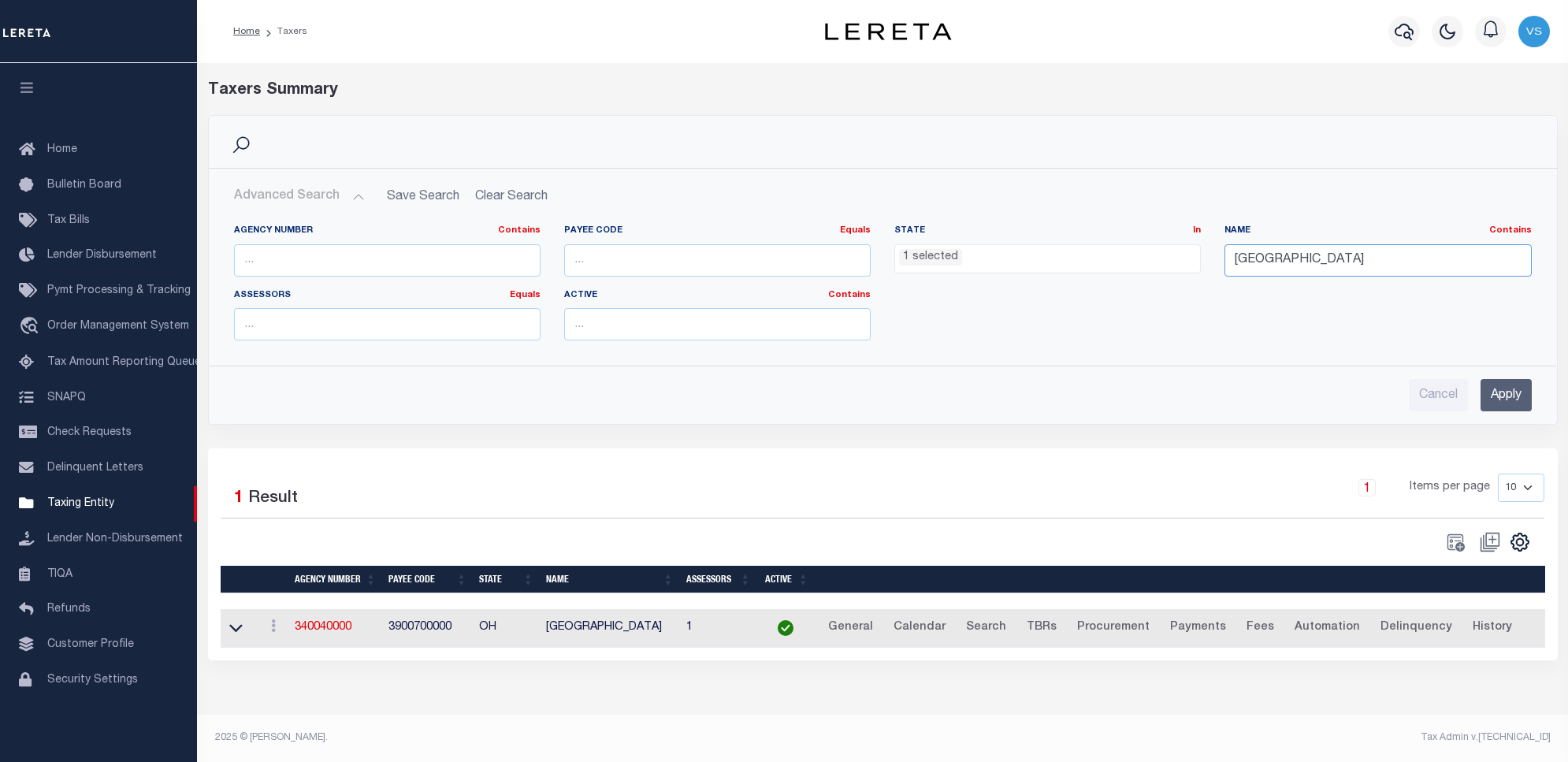
drag, startPoint x: 1381, startPoint y: 254, endPoint x: 1183, endPoint y: 250, distance: 198.0
click at [1183, 250] on div "Agency Number Contains Contains Is Payee Code Equals Equals Is Not Equal To Is …" at bounding box center [883, 288] width 1321 height 128
type input "[GEOGRAPHIC_DATA]"
click at [1496, 400] on input "Apply" at bounding box center [1505, 395] width 51 height 33
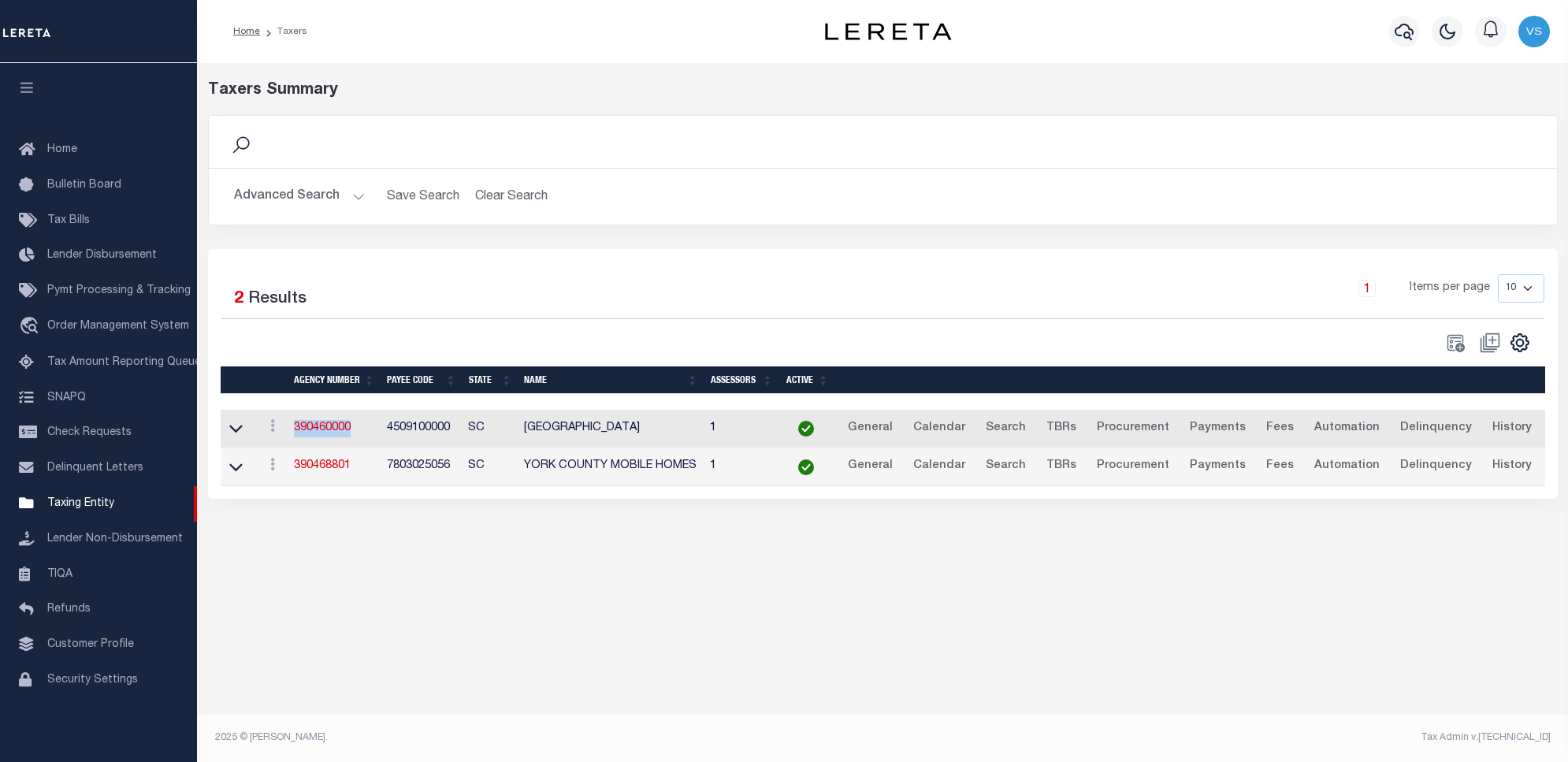
drag, startPoint x: 361, startPoint y: 434, endPoint x: 323, endPoint y: 453, distance: 42.5
click at [292, 427] on td "390460000" at bounding box center [334, 429] width 93 height 39
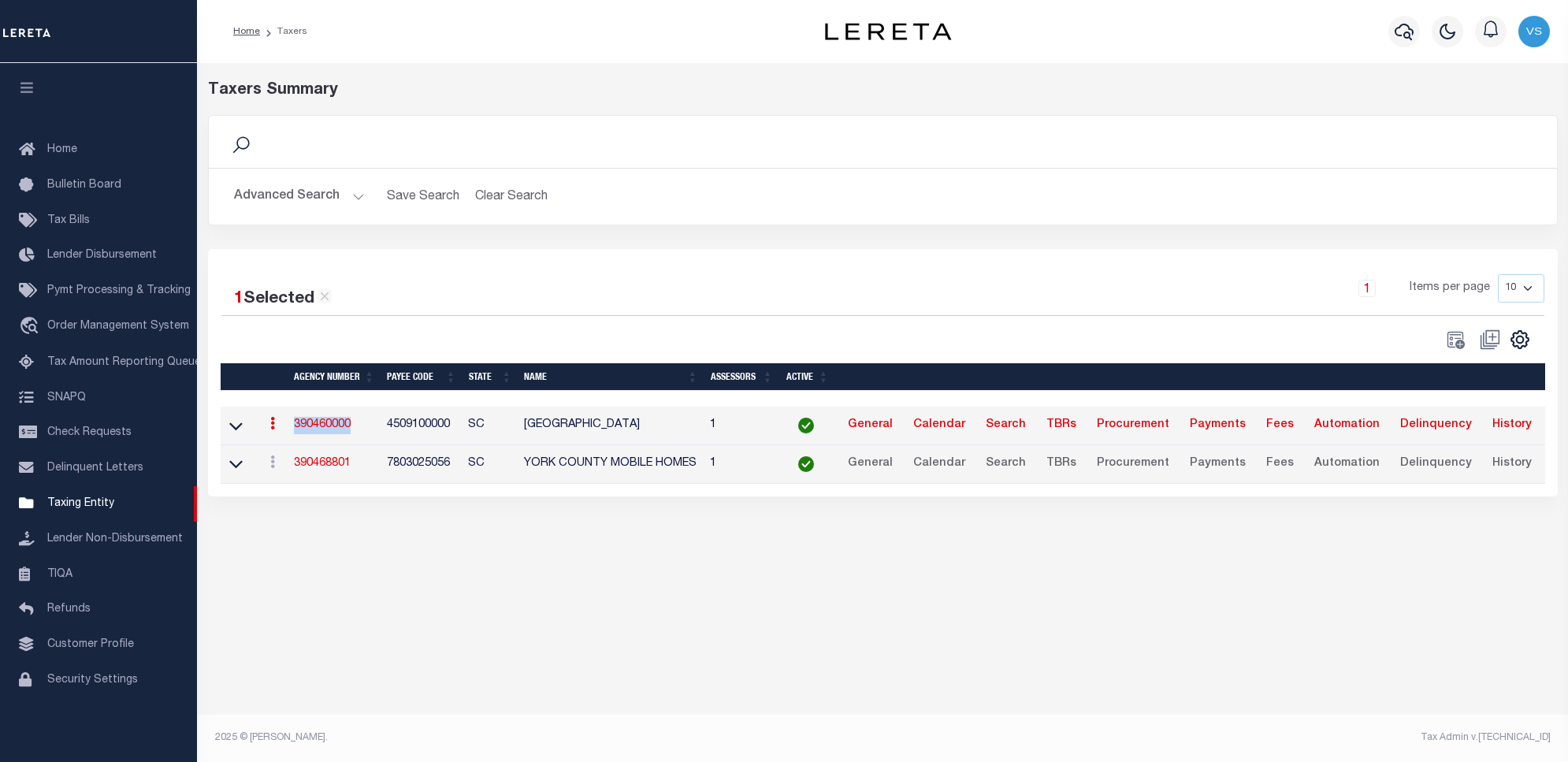
copy link "390460000"
click at [68, 392] on span "SNAPQ" at bounding box center [66, 397] width 39 height 11
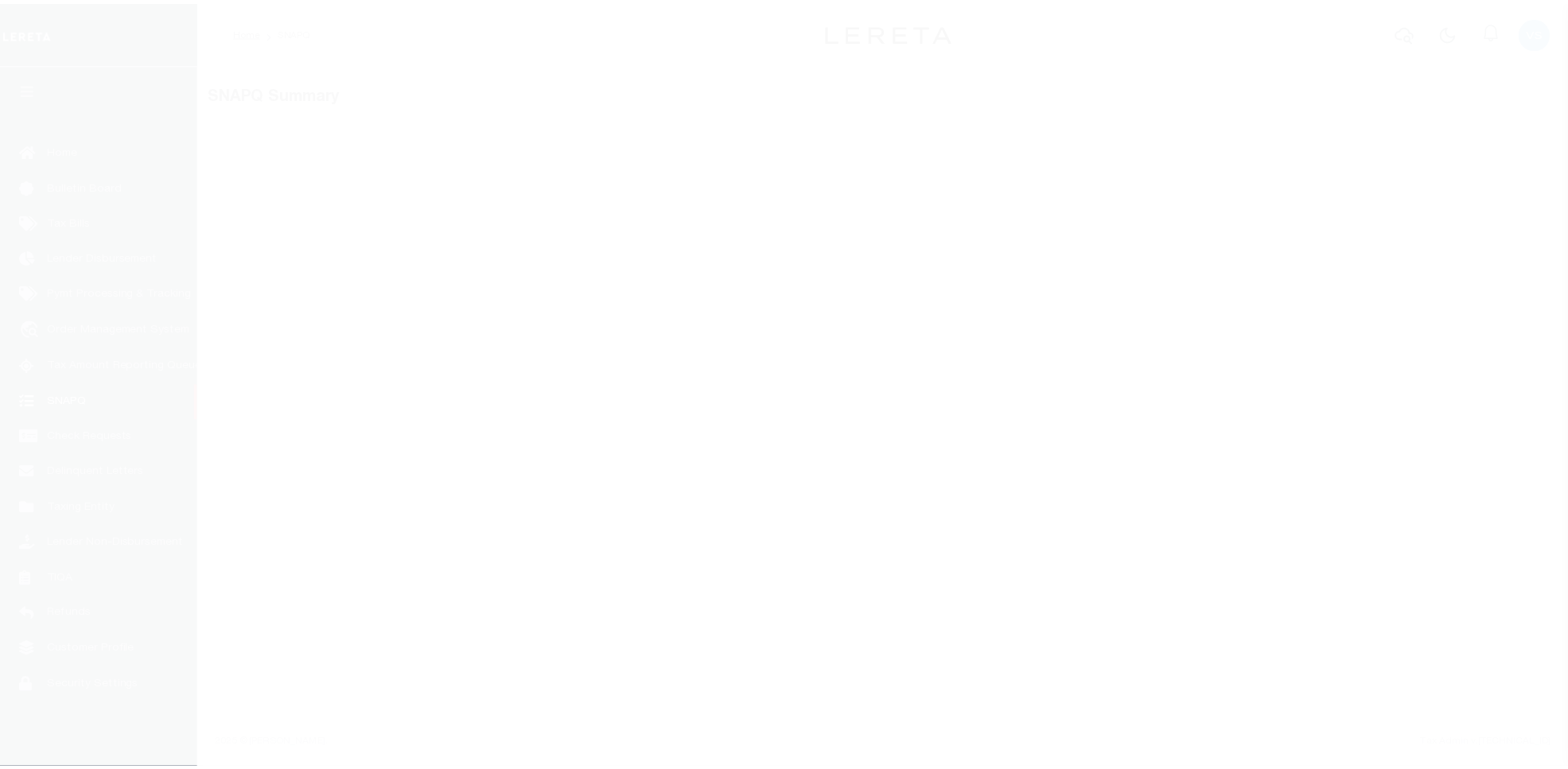
scroll to position [5, 0]
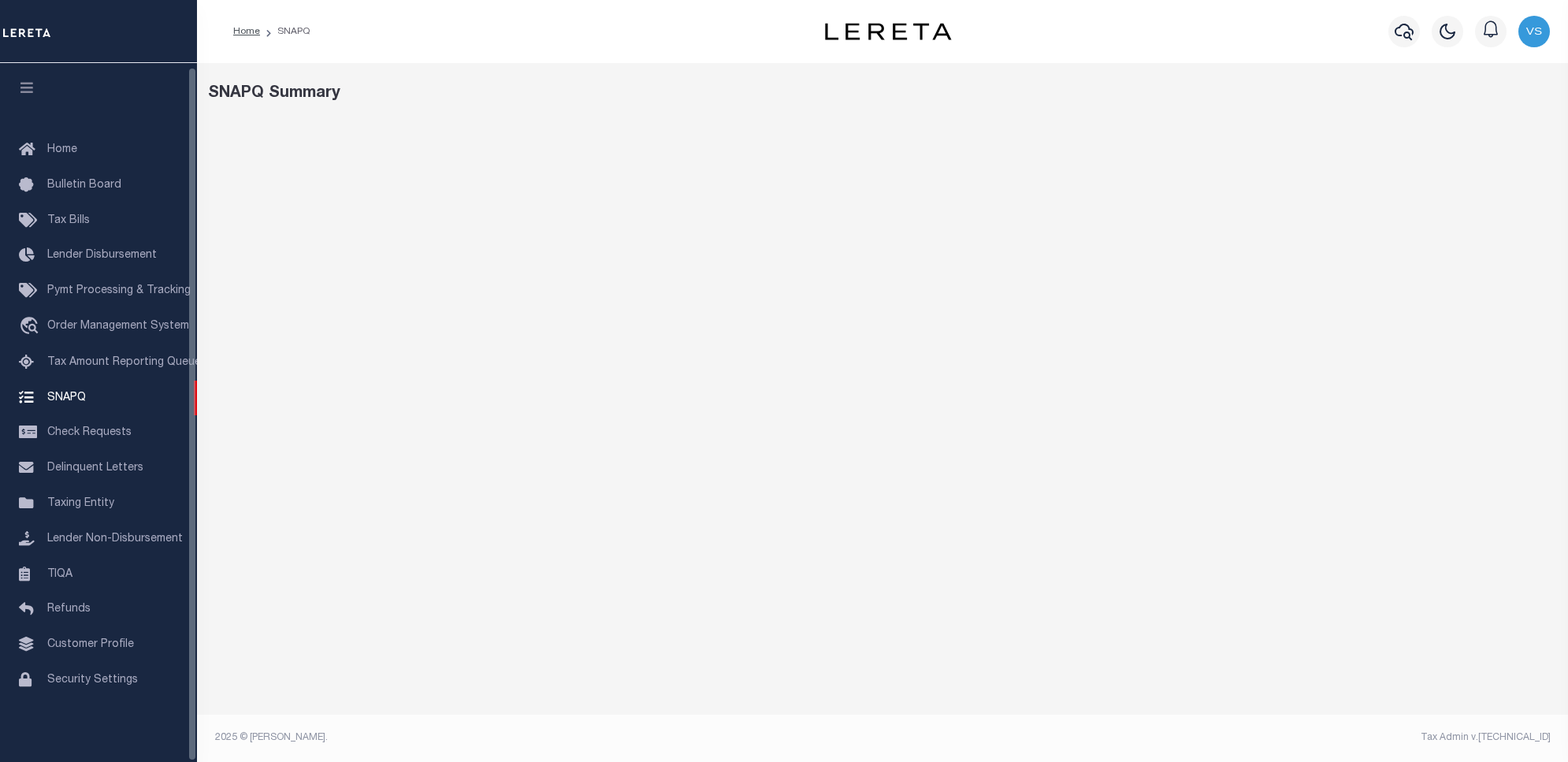
select select "100"
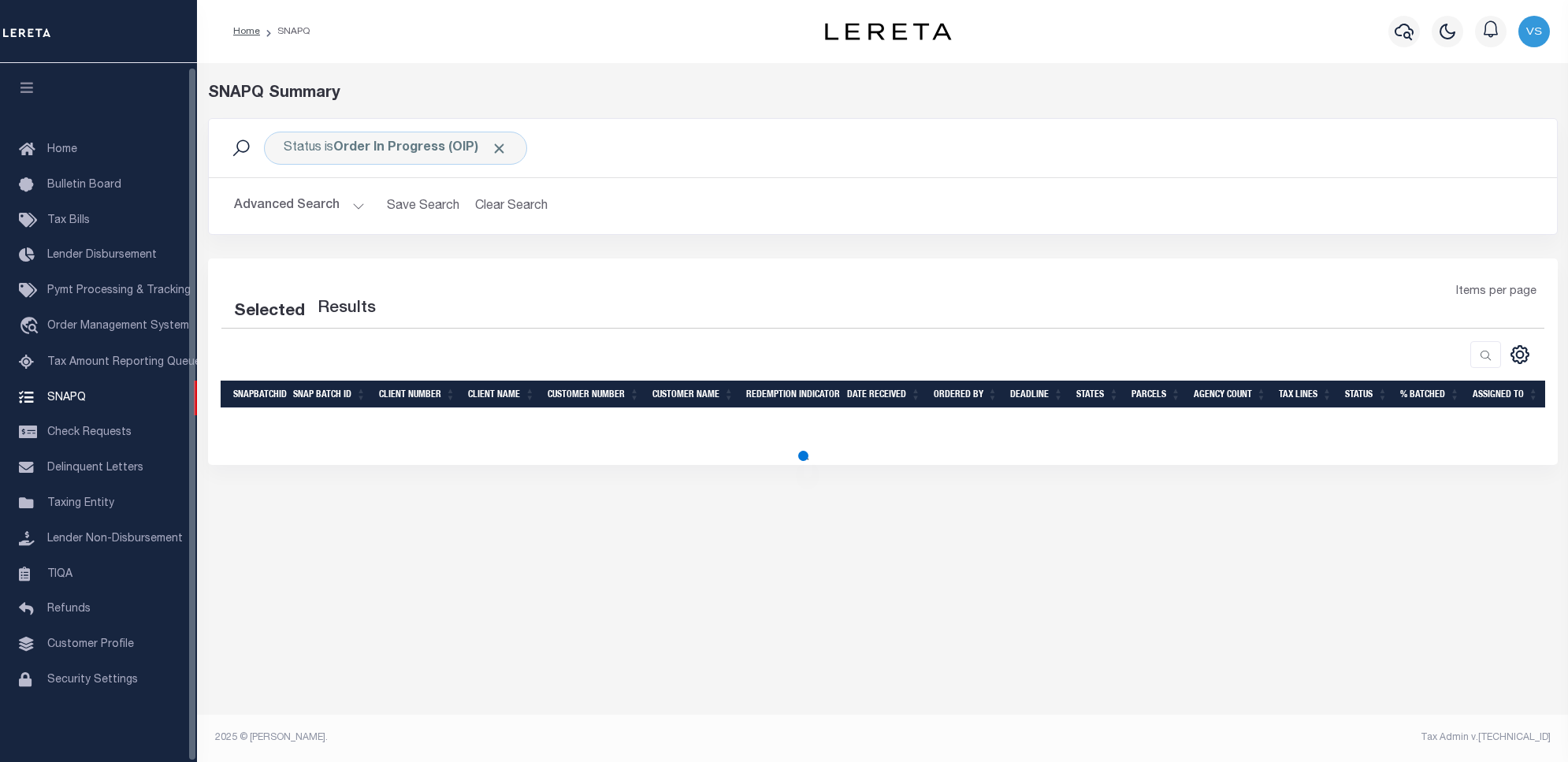
select select "100"
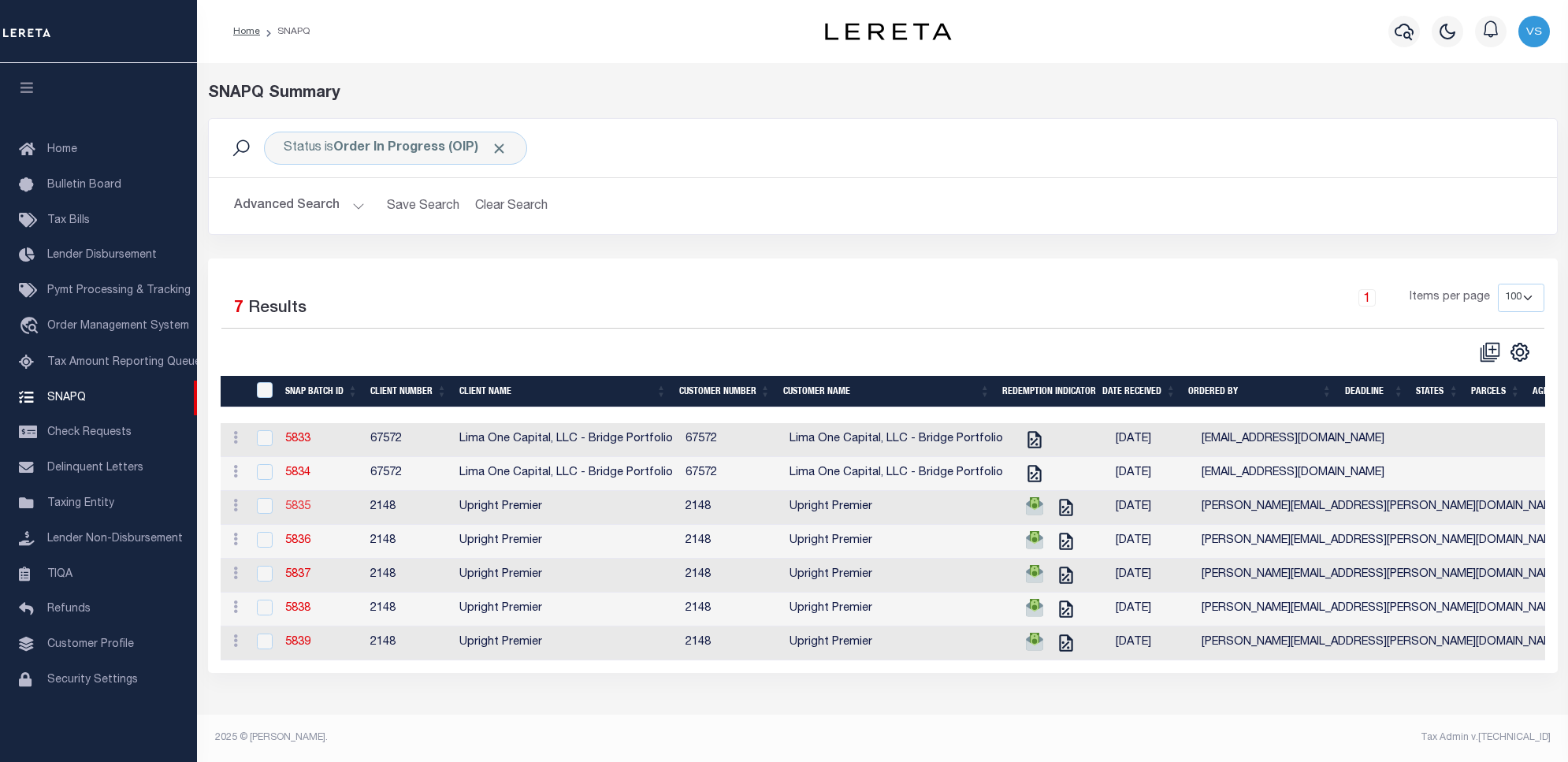
click at [294, 512] on link "5835" at bounding box center [298, 506] width 25 height 11
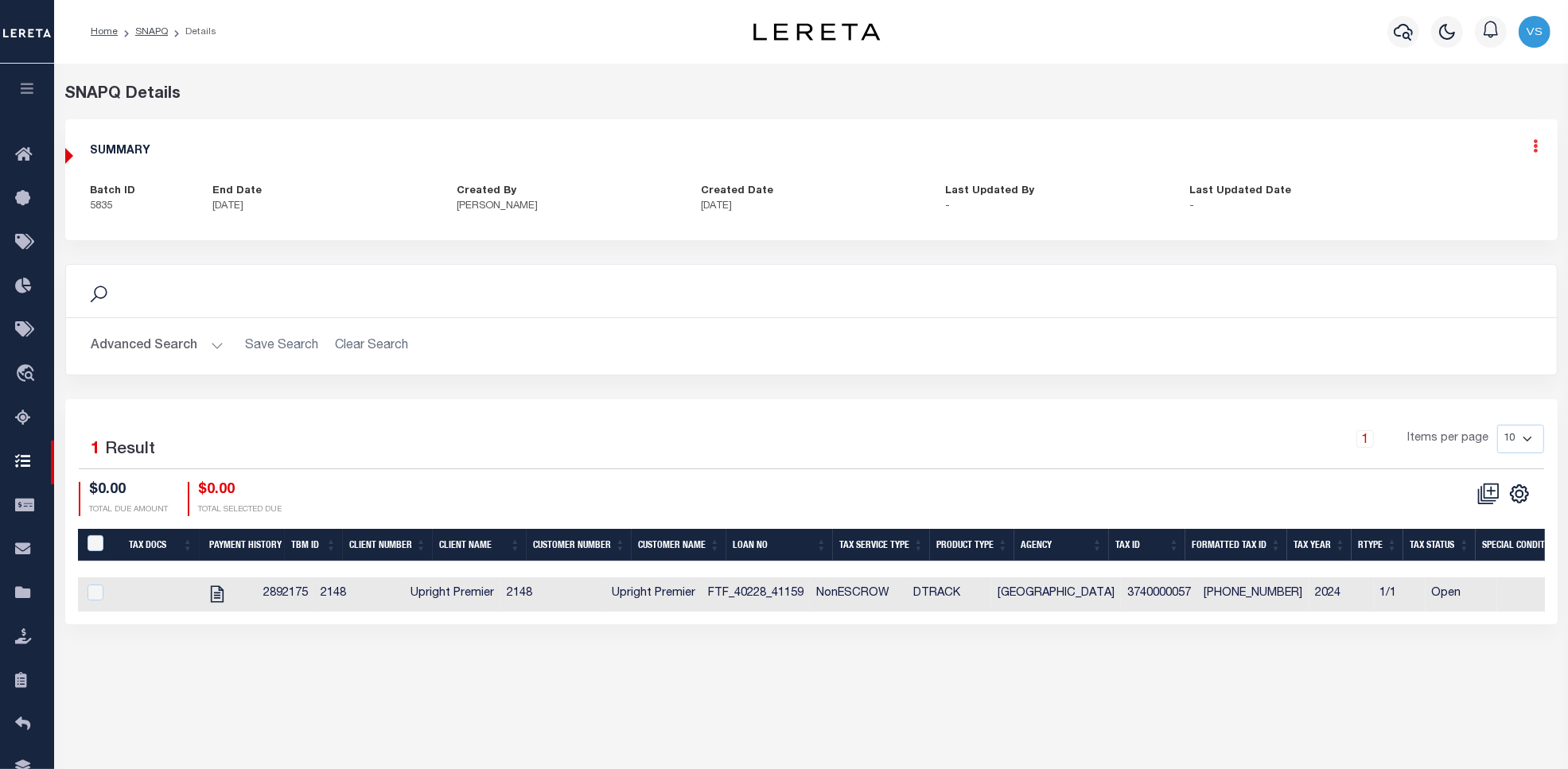
click at [1534, 150] on icon at bounding box center [1536, 146] width 5 height 14
click at [1461, 192] on link "Edit" at bounding box center [1494, 192] width 125 height 26
select select "OIP"
checkbox input "true"
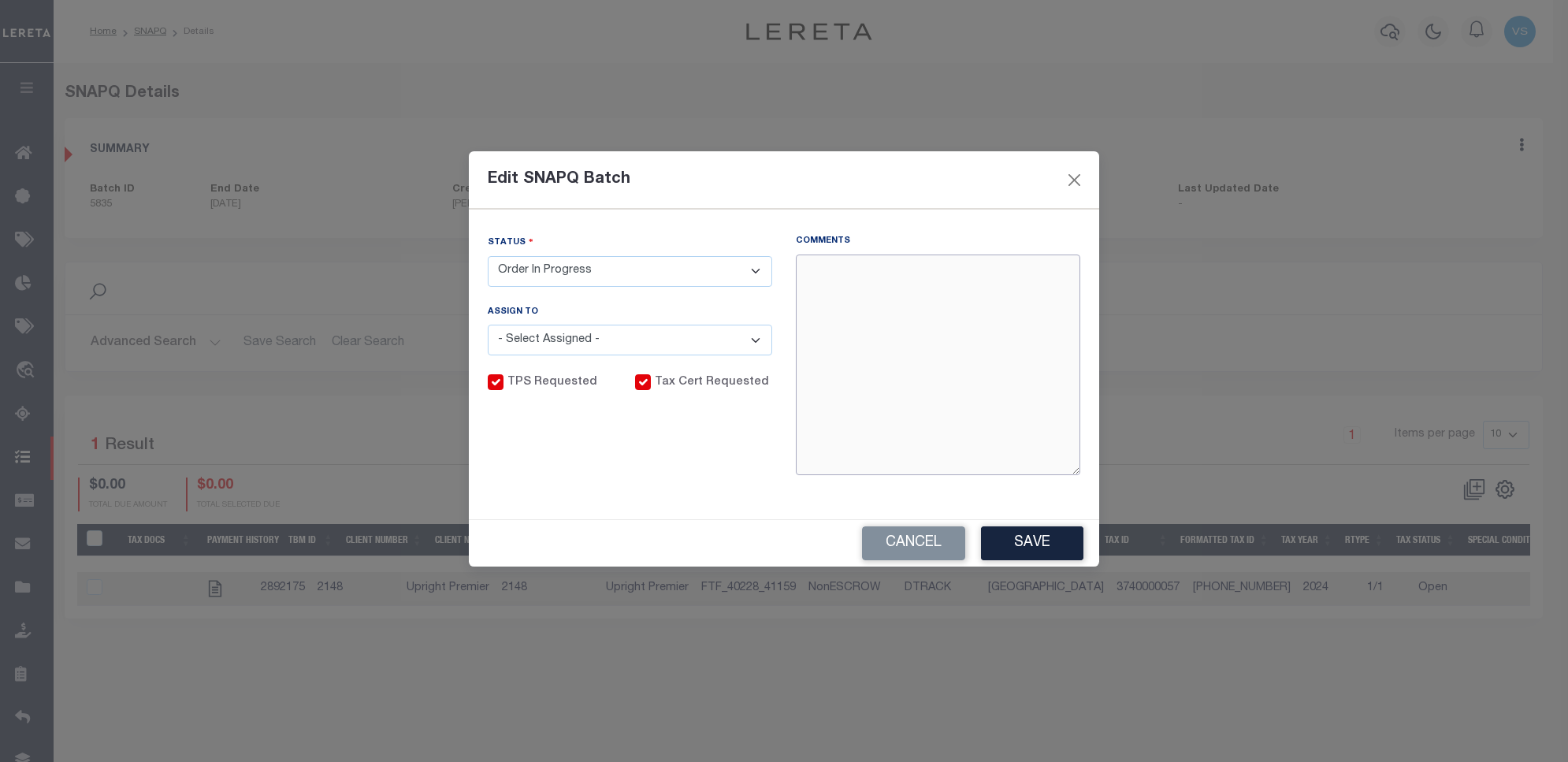
click at [864, 284] on textarea "Comments" at bounding box center [937, 364] width 284 height 221
type textarea "S"
click at [1038, 539] on button "Save" at bounding box center [1032, 542] width 102 height 34
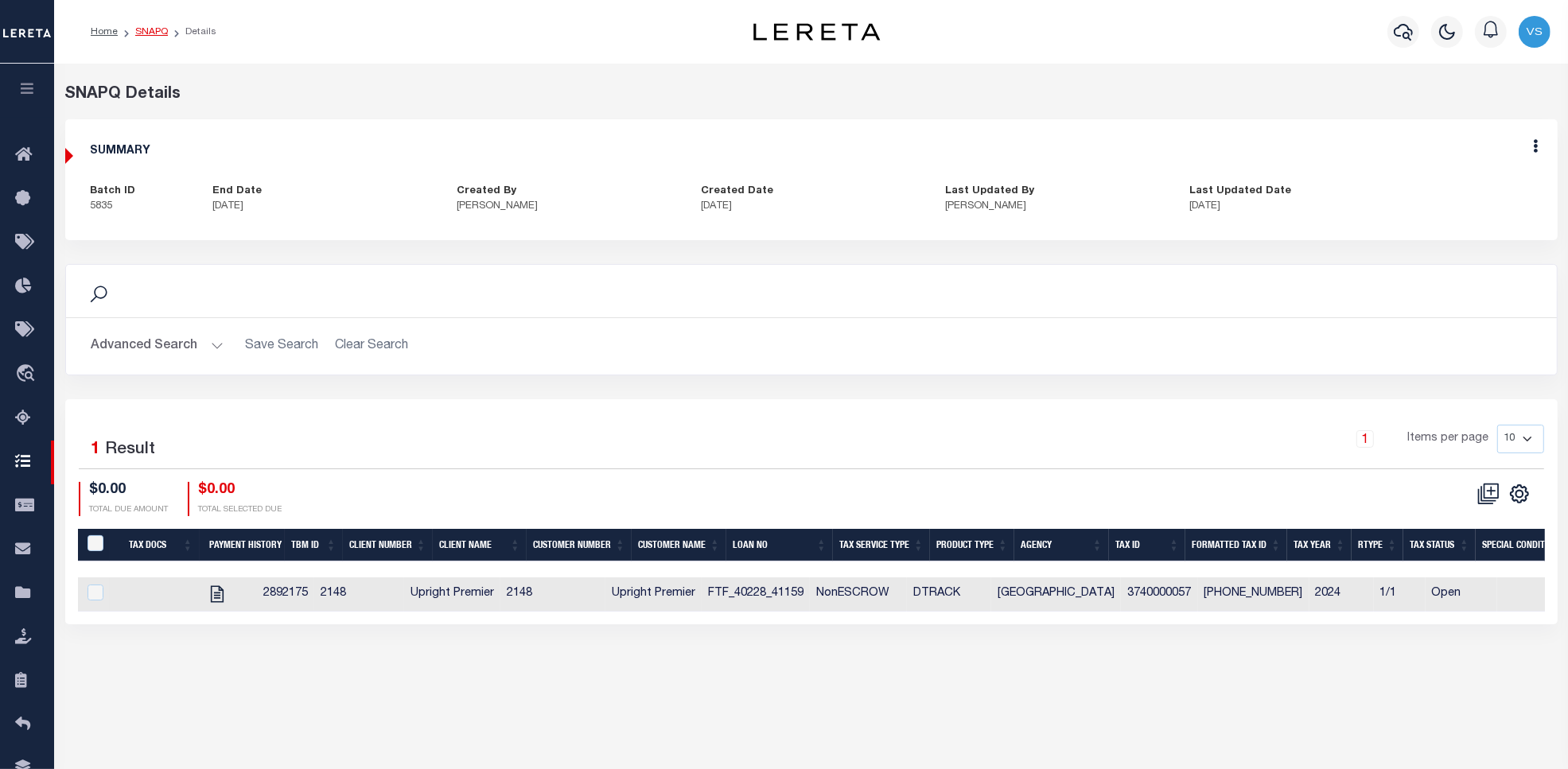
click at [156, 30] on link "SNAPQ" at bounding box center [152, 32] width 33 height 10
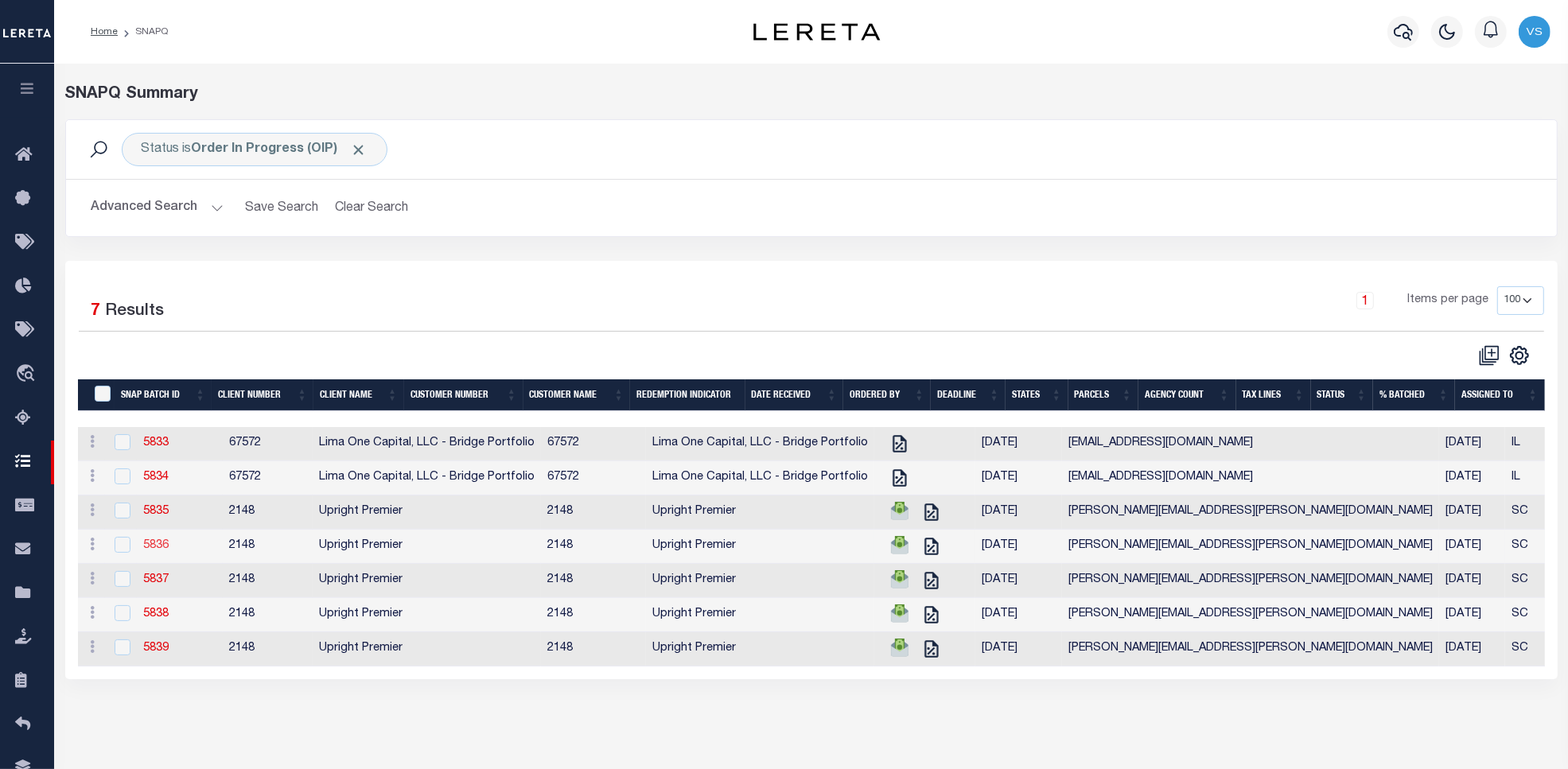
click at [152, 551] on link "5836" at bounding box center [156, 544] width 25 height 11
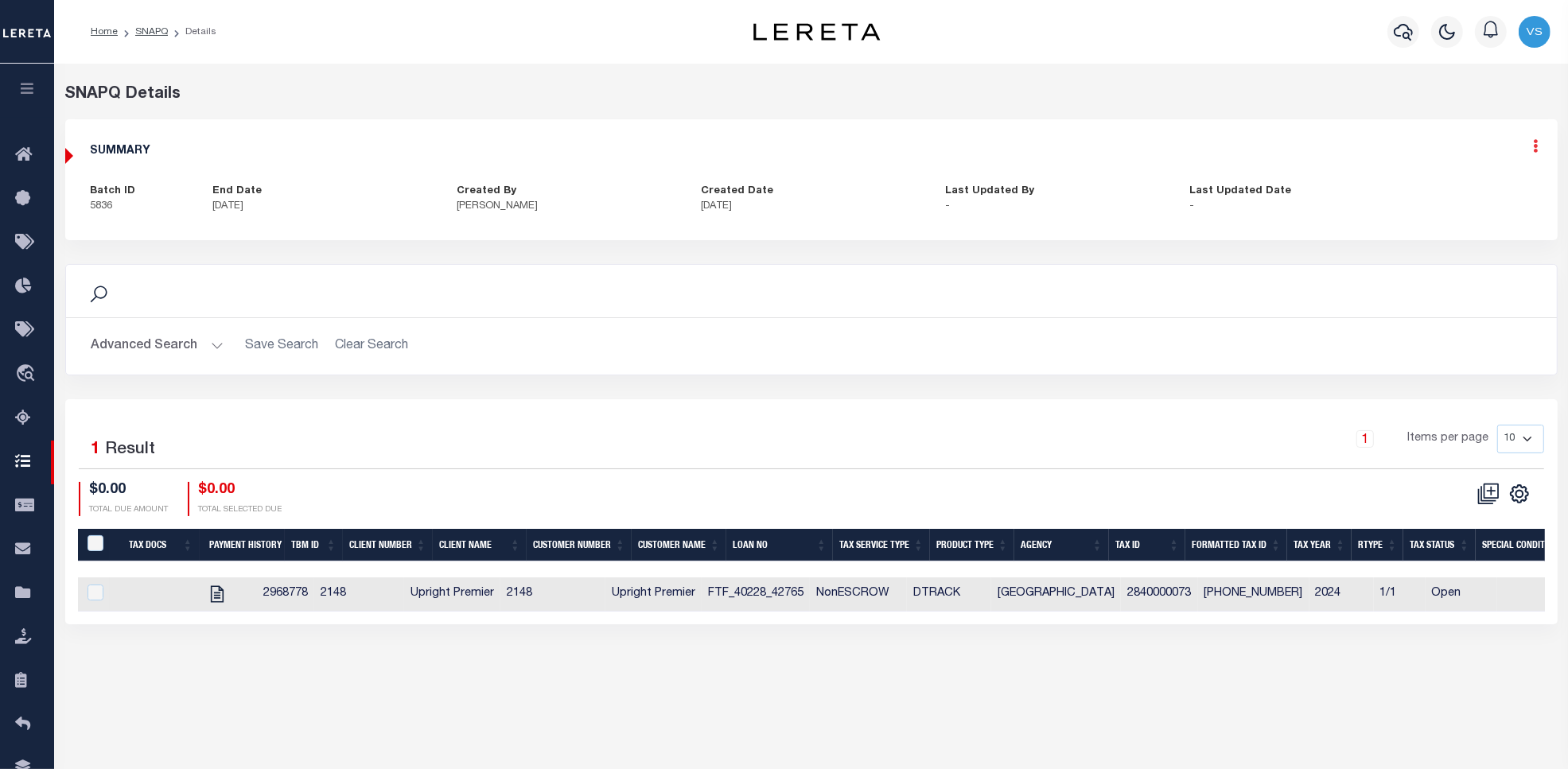
click at [1537, 149] on icon at bounding box center [1536, 146] width 5 height 14
click at [1444, 192] on link "Edit" at bounding box center [1494, 192] width 125 height 26
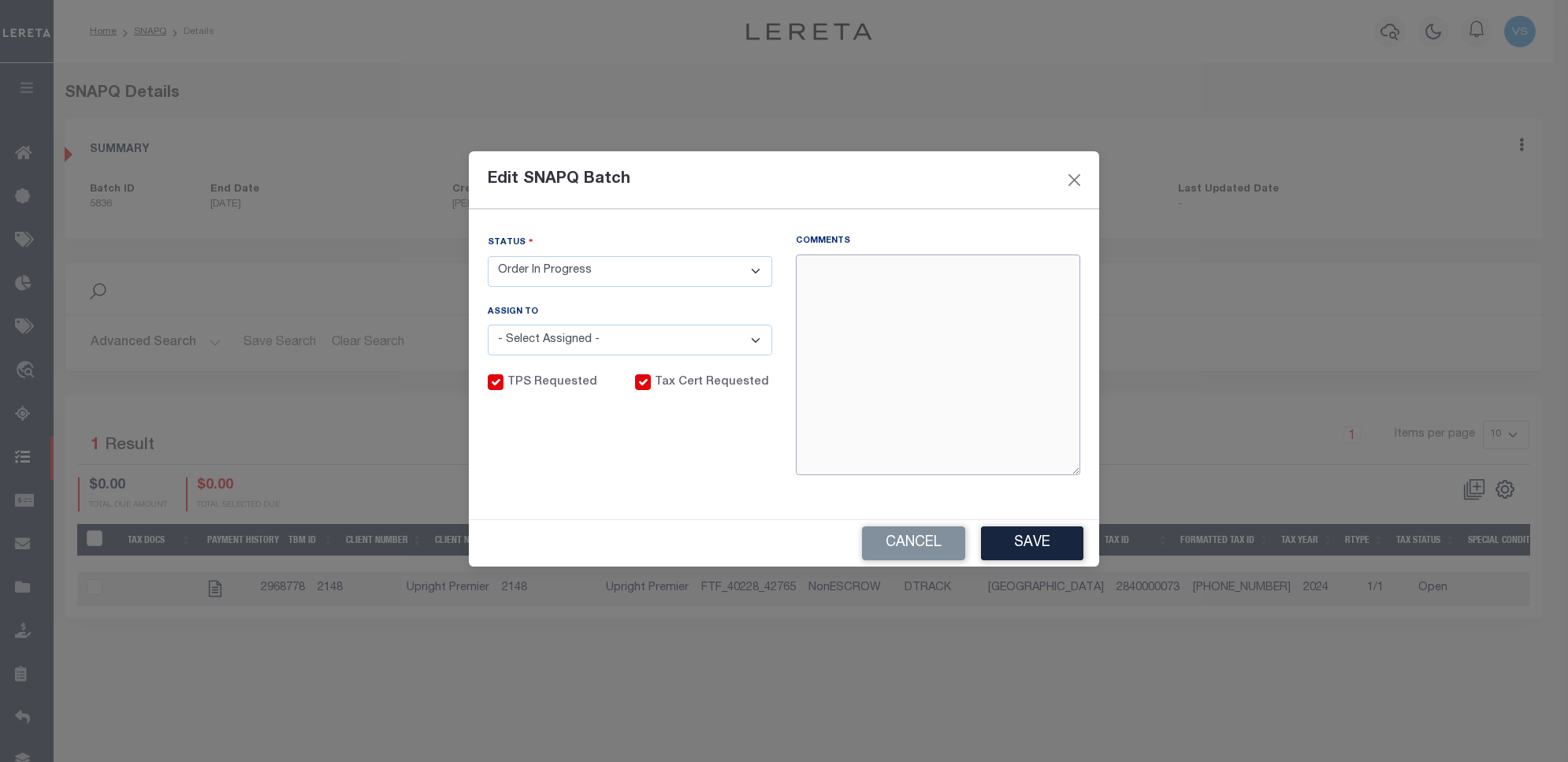
click at [930, 309] on textarea "Comments" at bounding box center [937, 364] width 284 height 221
paste textarea "10/7/25 - Sent email for pay off information and waiting for agency response- VS"
click at [1006, 548] on button "Save" at bounding box center [1032, 542] width 102 height 34
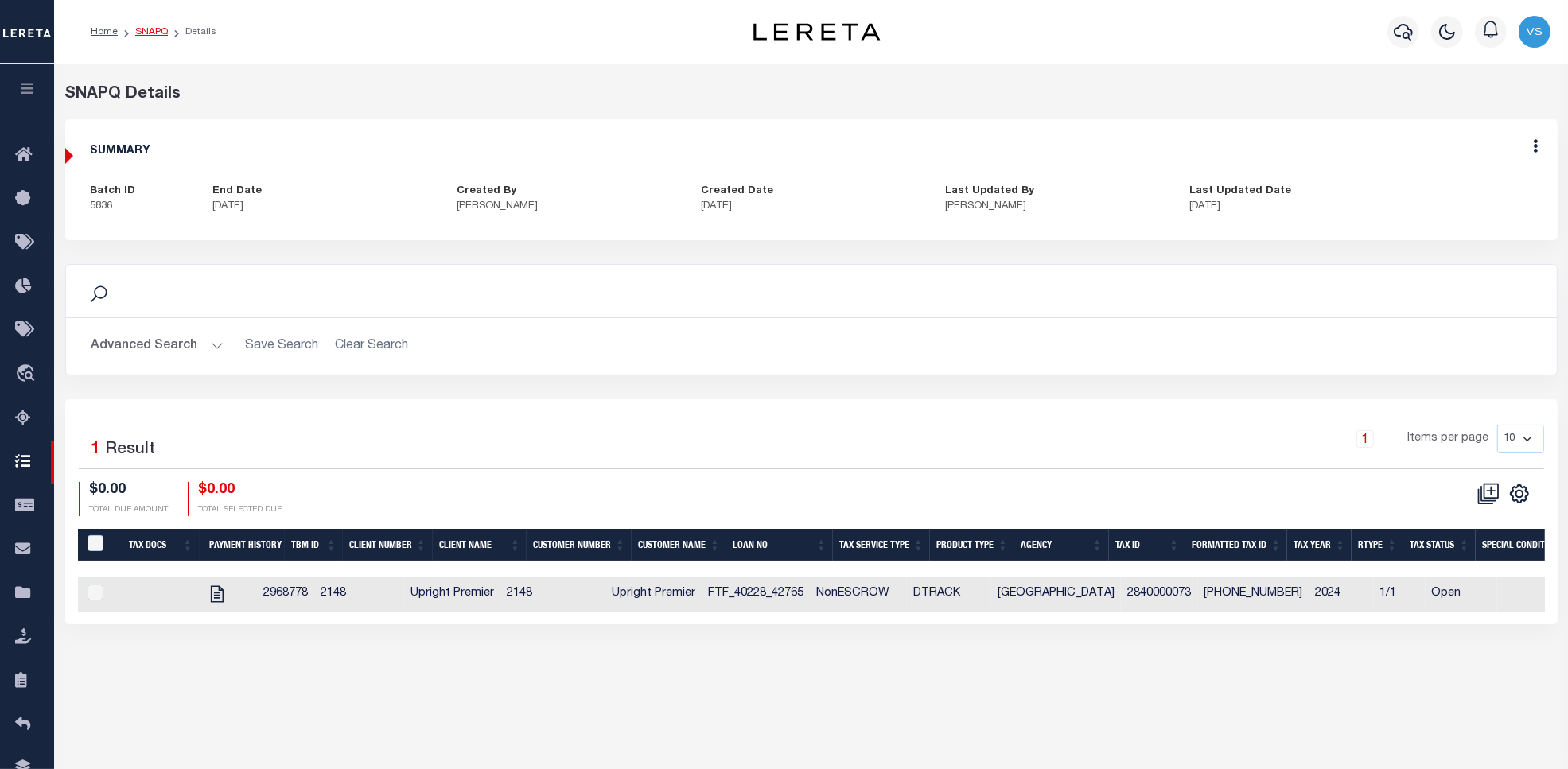
click at [148, 28] on link "SNAPQ" at bounding box center [152, 32] width 33 height 10
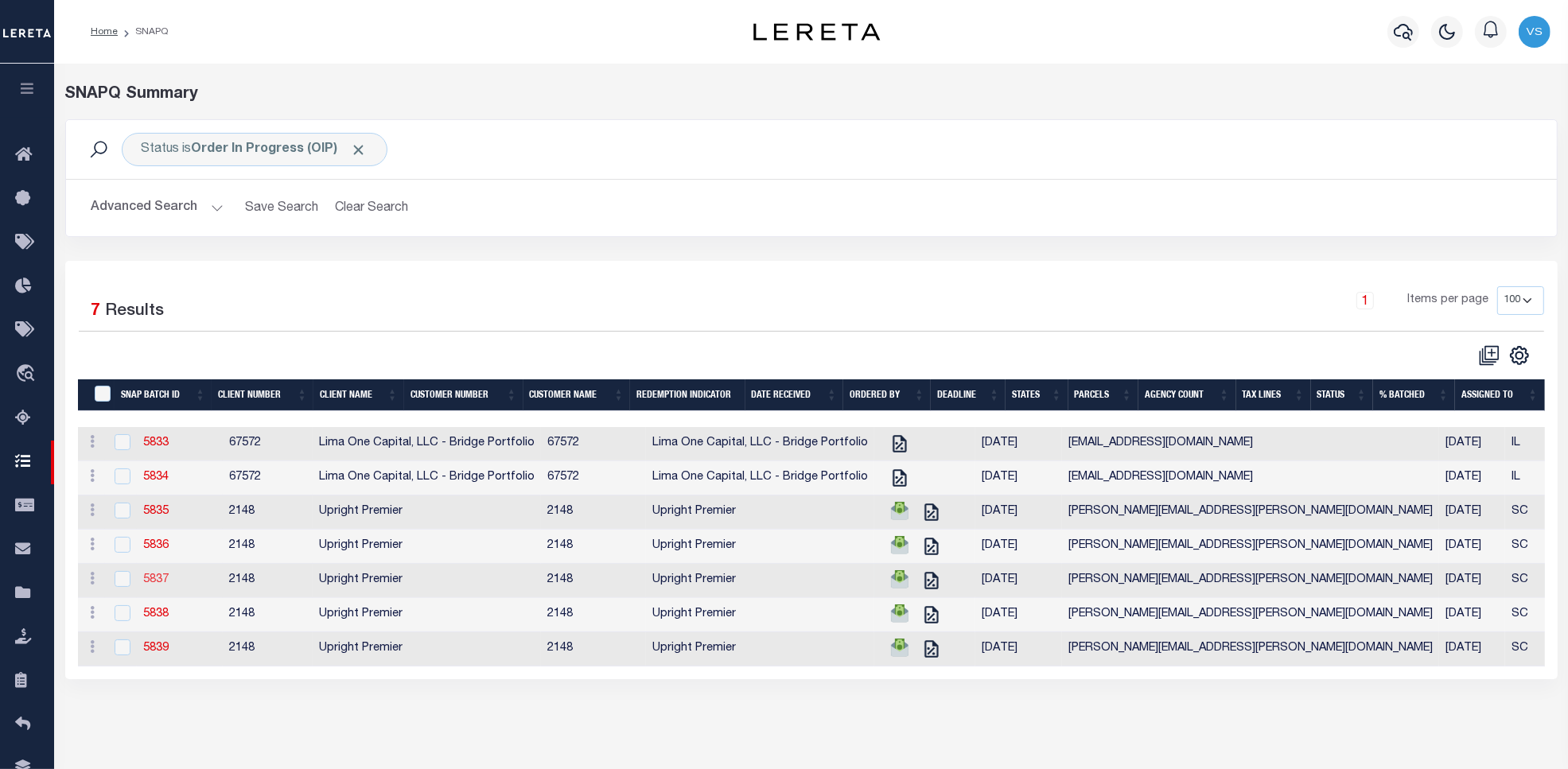
click at [156, 585] on link "5837" at bounding box center [156, 579] width 25 height 11
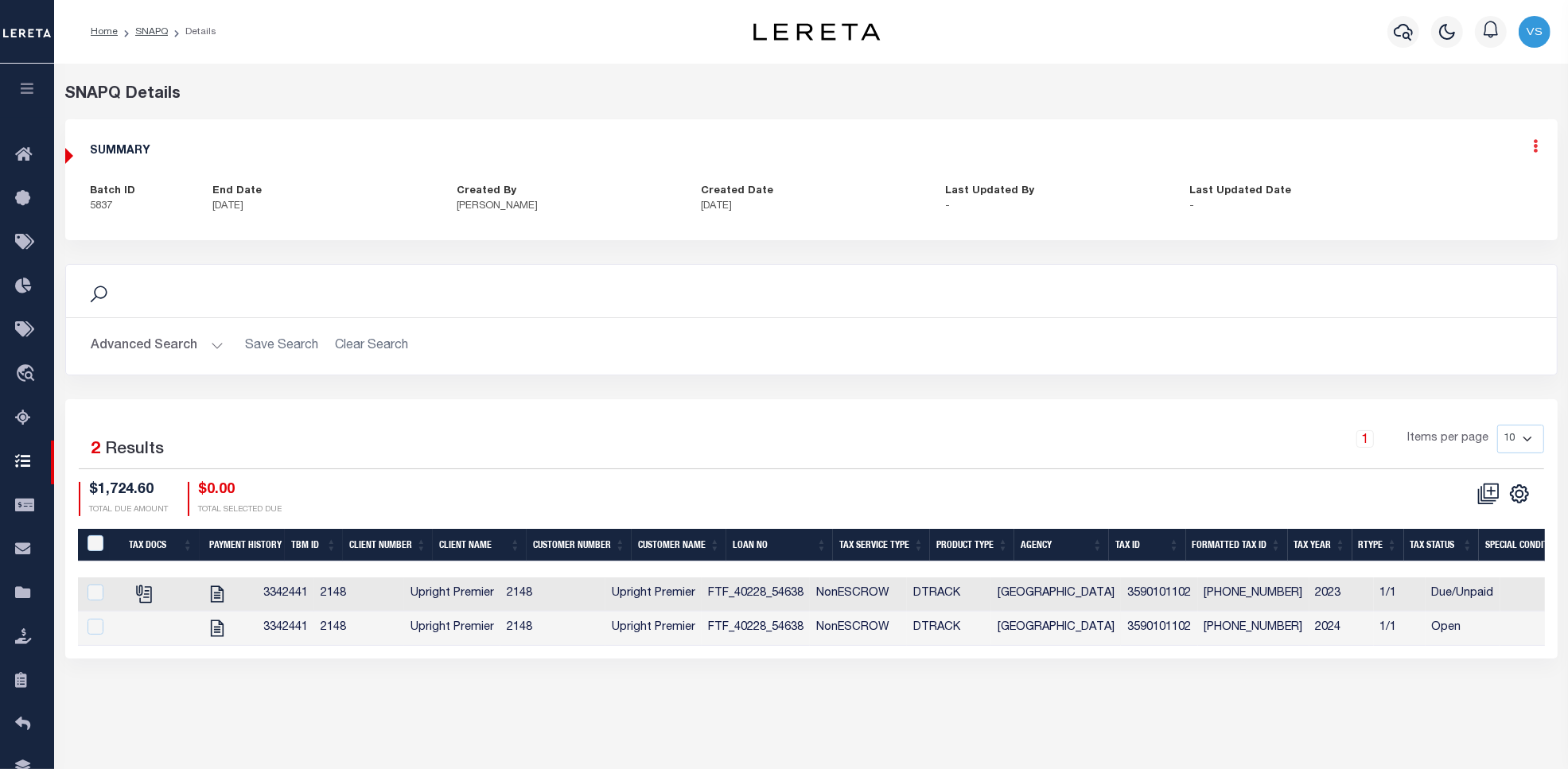
click at [1534, 151] on icon at bounding box center [1536, 146] width 5 height 14
click at [1460, 194] on link "Edit" at bounding box center [1494, 192] width 125 height 26
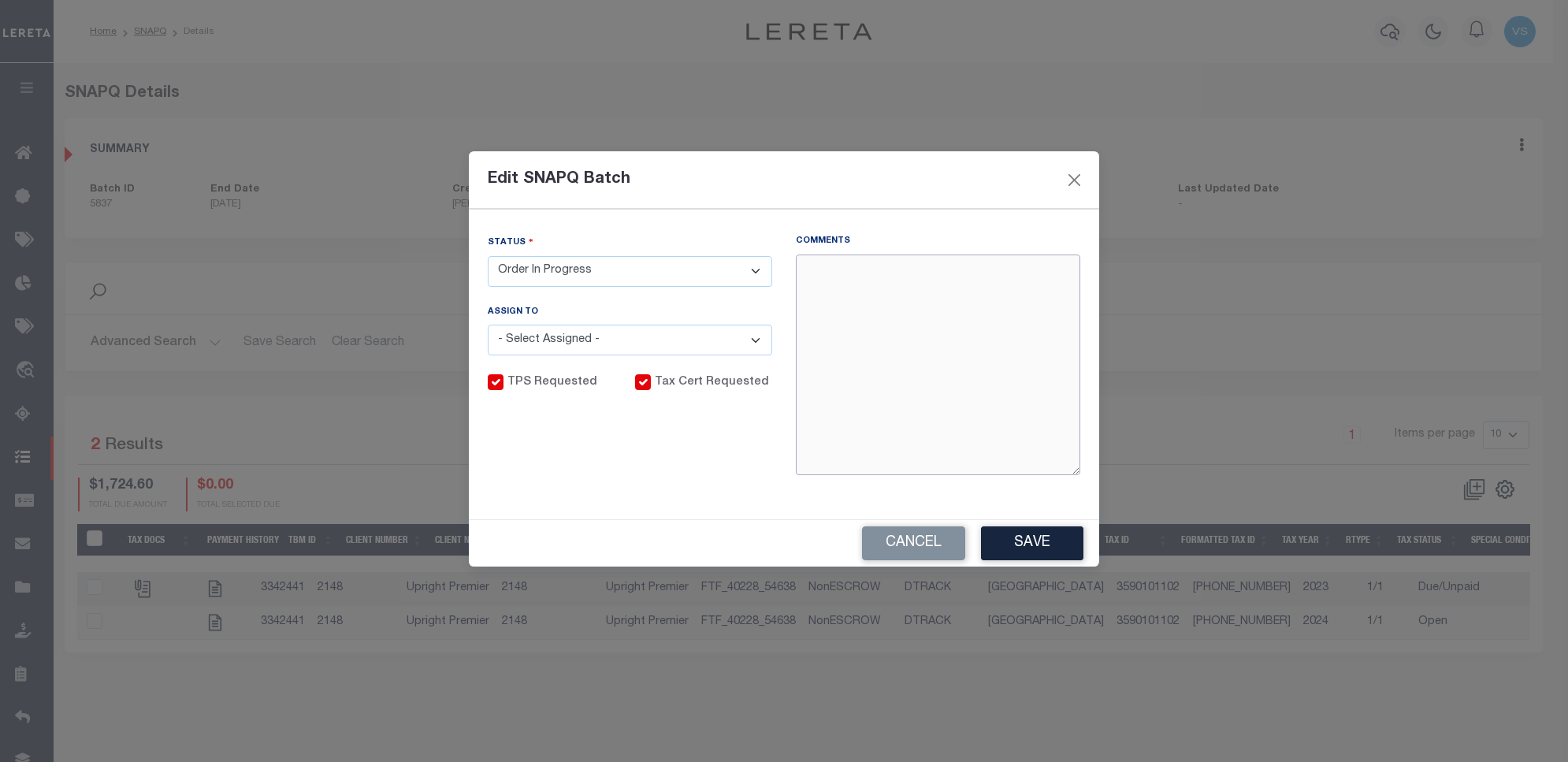
click at [919, 347] on textarea "Comments" at bounding box center [937, 364] width 284 height 221
paste textarea "10/7/25 - Sent email for pay off information and waiting for agency response- VS"
click at [1025, 537] on button "Save" at bounding box center [1032, 542] width 102 height 34
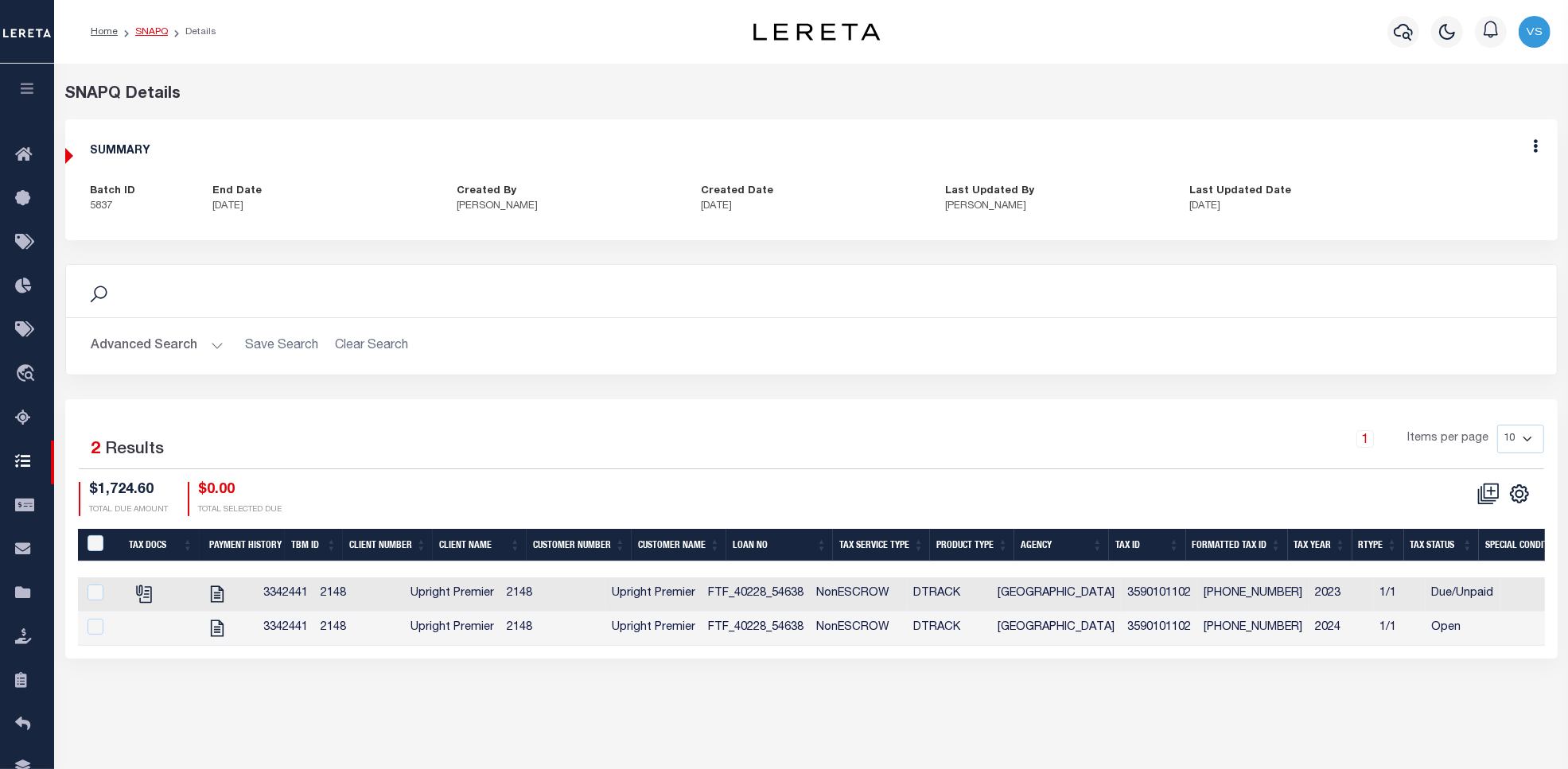
click at [149, 30] on link "SNAPQ" at bounding box center [152, 32] width 33 height 10
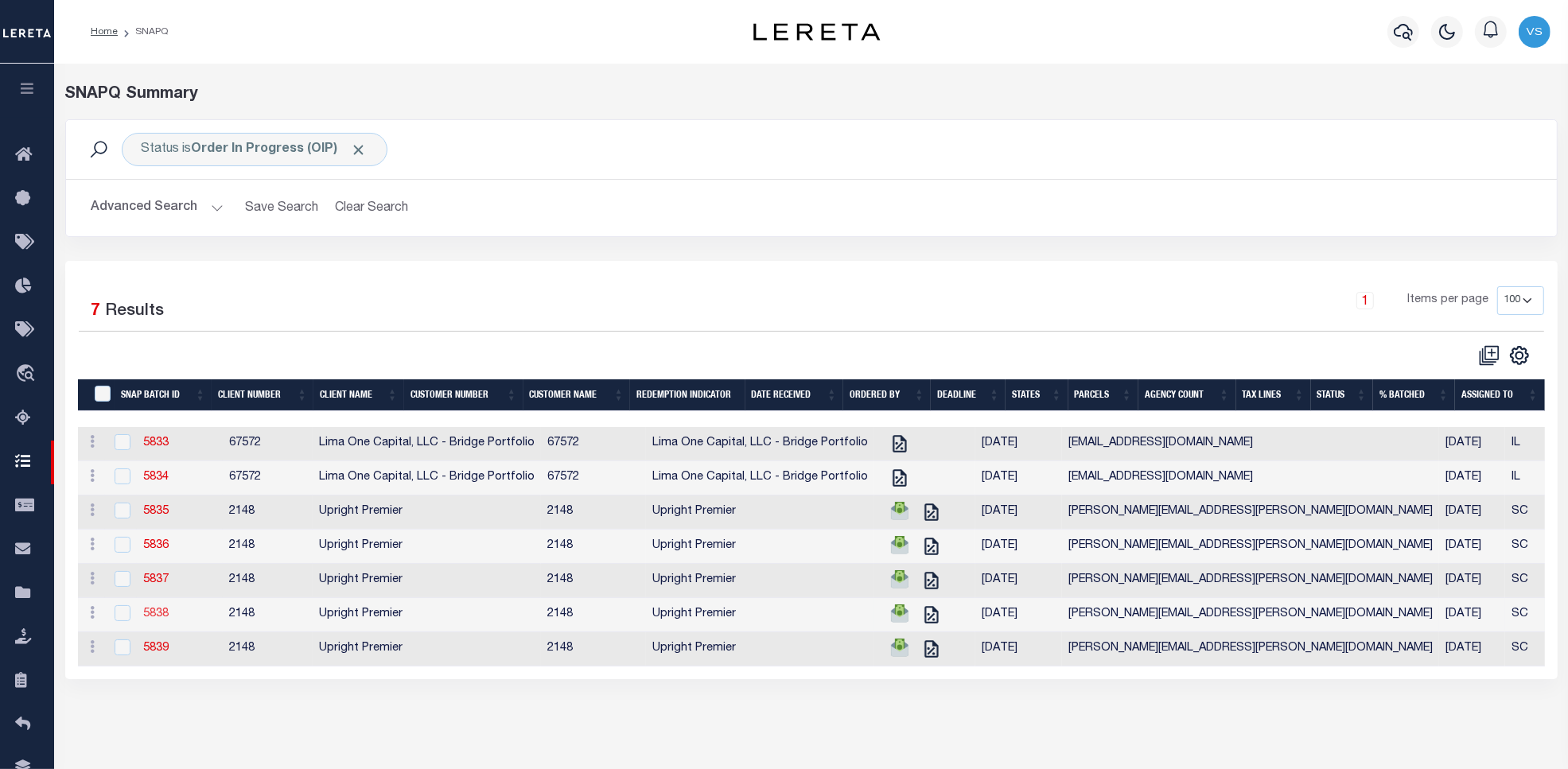
click at [158, 619] on link "5838" at bounding box center [156, 613] width 25 height 11
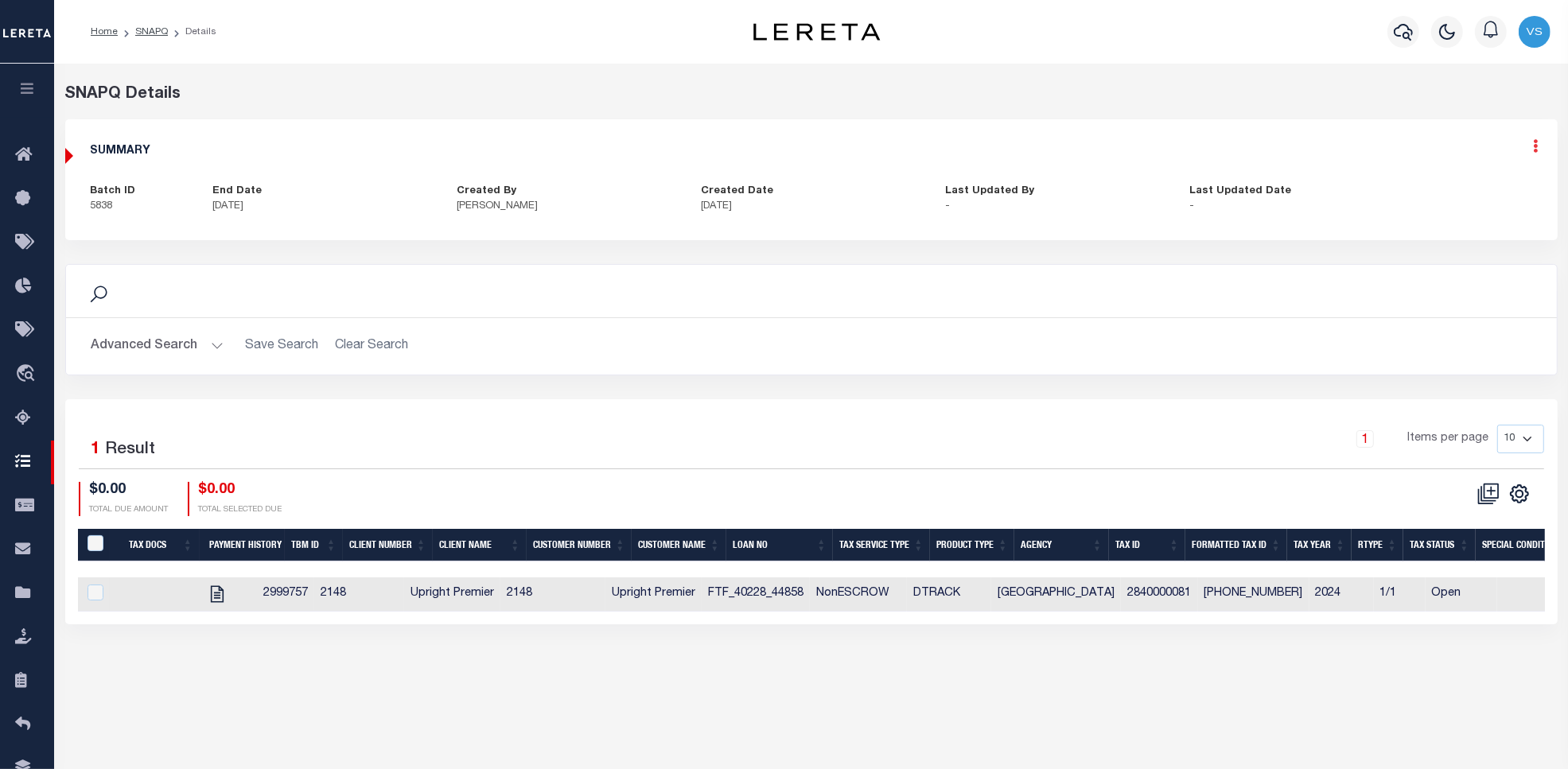
click at [1534, 150] on icon at bounding box center [1536, 146] width 5 height 14
click at [1473, 197] on link "Edit" at bounding box center [1494, 192] width 125 height 26
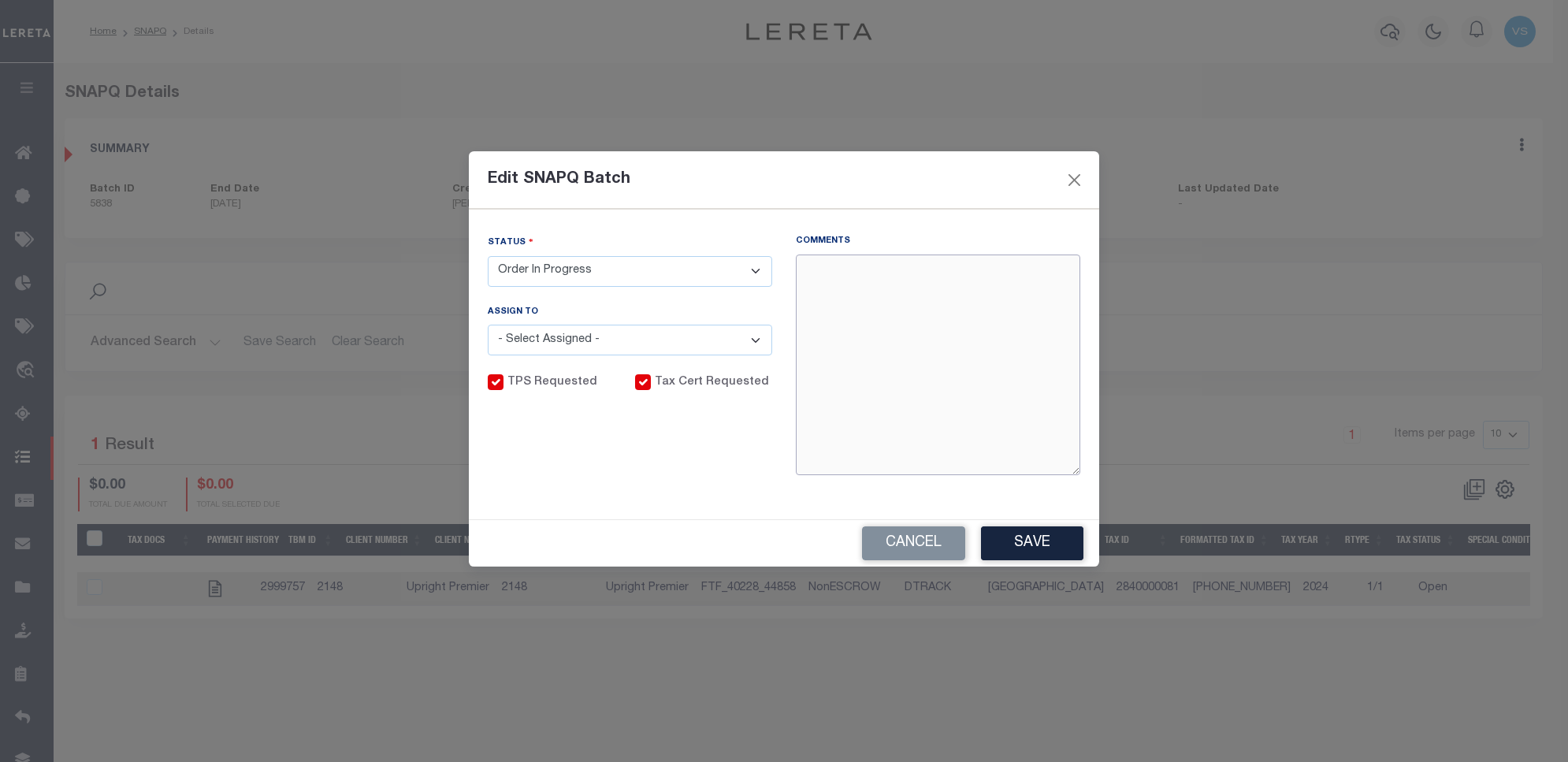
click at [940, 353] on textarea "Comments" at bounding box center [937, 364] width 284 height 221
paste textarea "10/7/25 - Sent email for pay off information and waiting for agency response- VS"
click at [1006, 540] on button "Save" at bounding box center [1032, 542] width 102 height 34
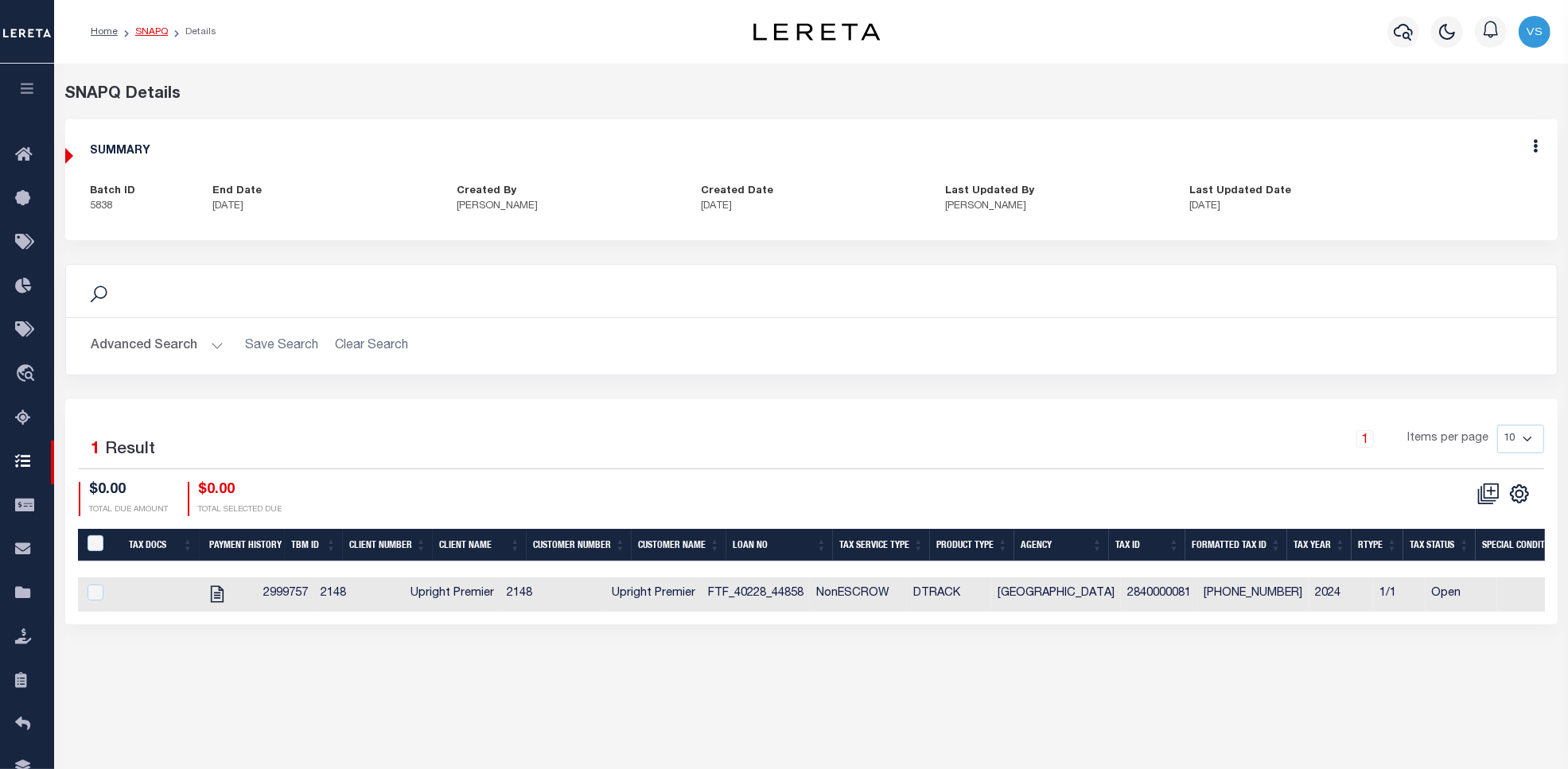
click at [146, 33] on link "SNAPQ" at bounding box center [152, 32] width 33 height 10
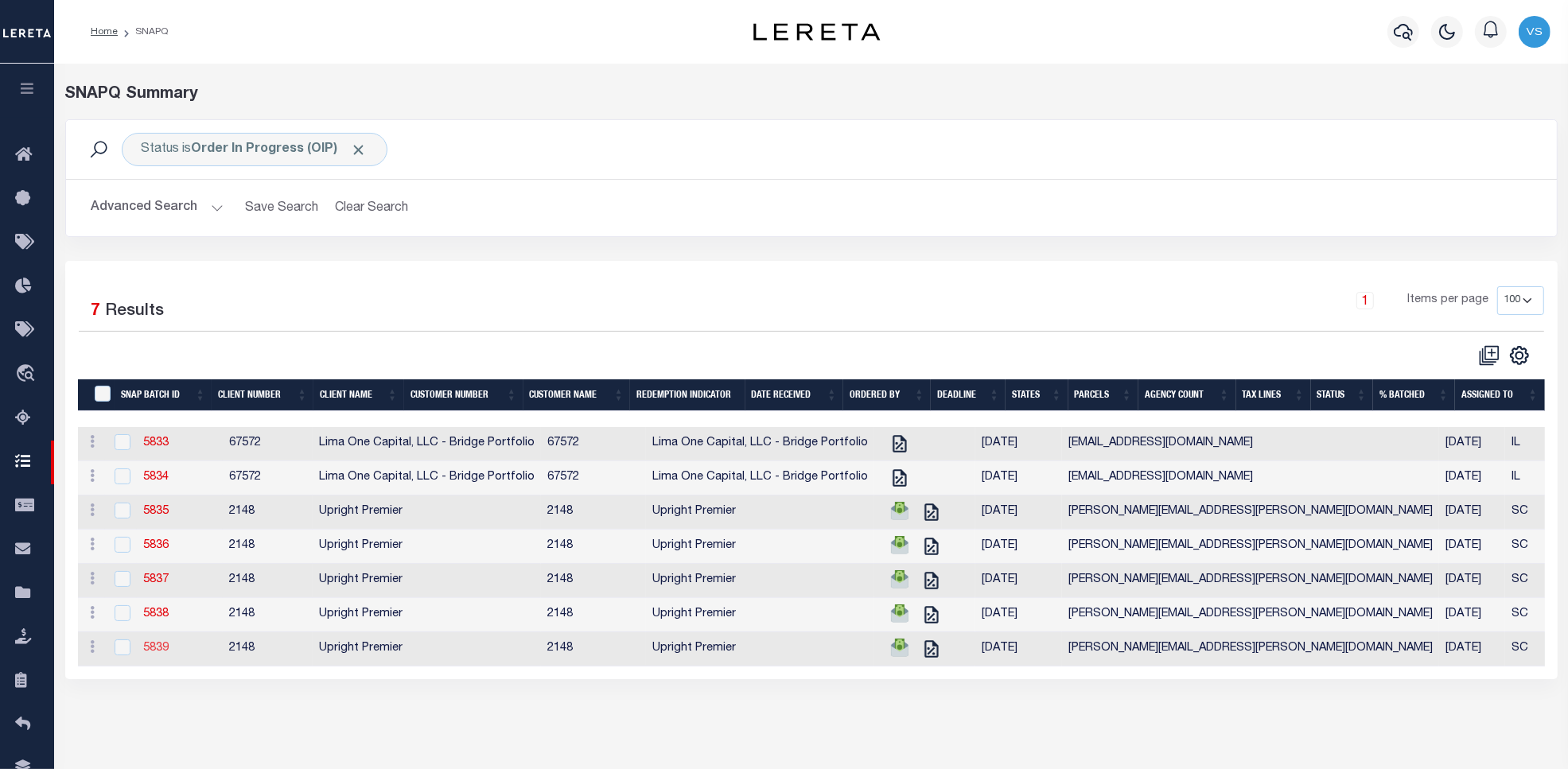
click at [153, 653] on link "5839" at bounding box center [156, 647] width 25 height 11
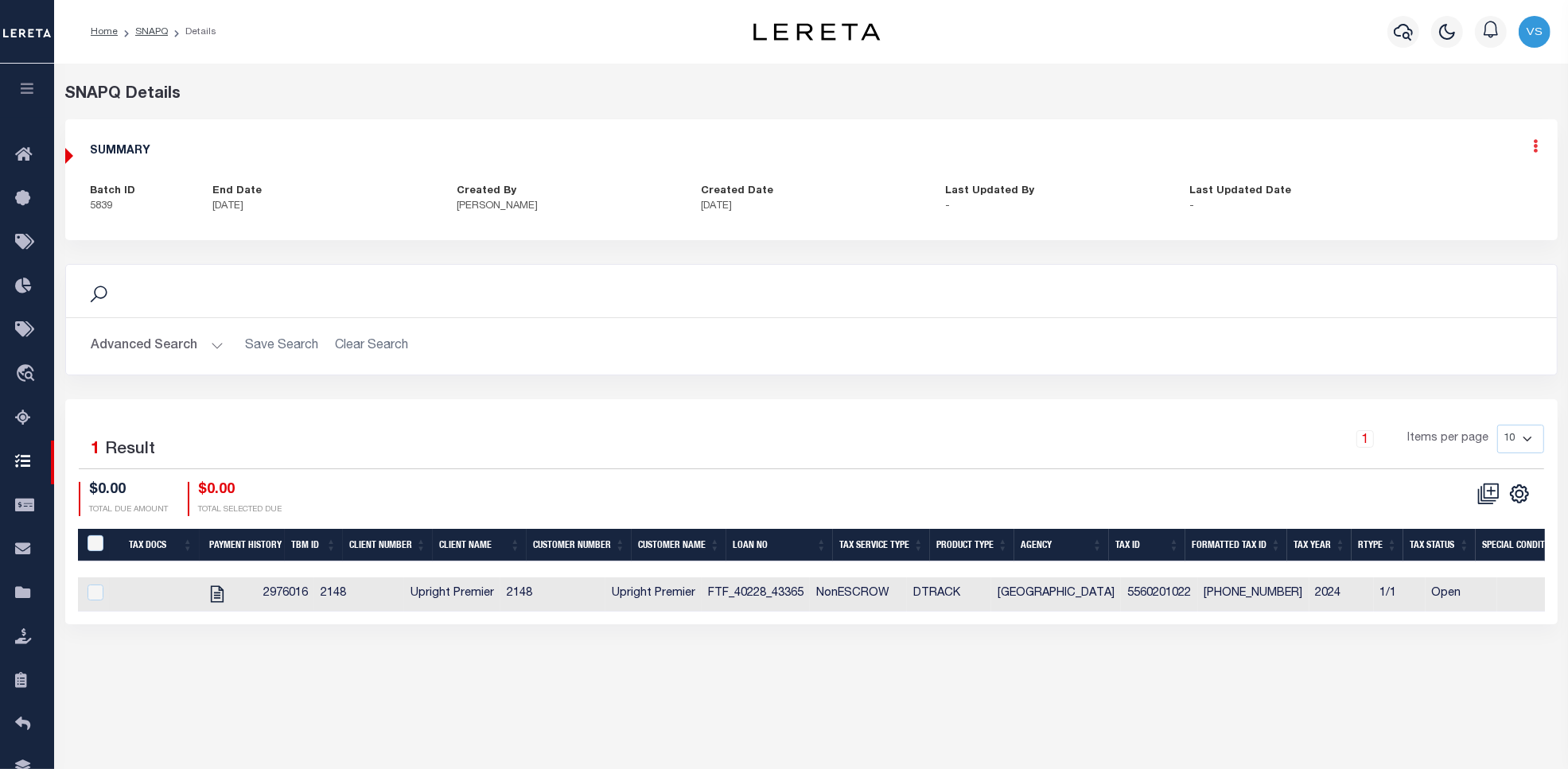
click at [1534, 153] on icon at bounding box center [1536, 146] width 5 height 14
click at [1467, 192] on link "Edit" at bounding box center [1494, 192] width 125 height 26
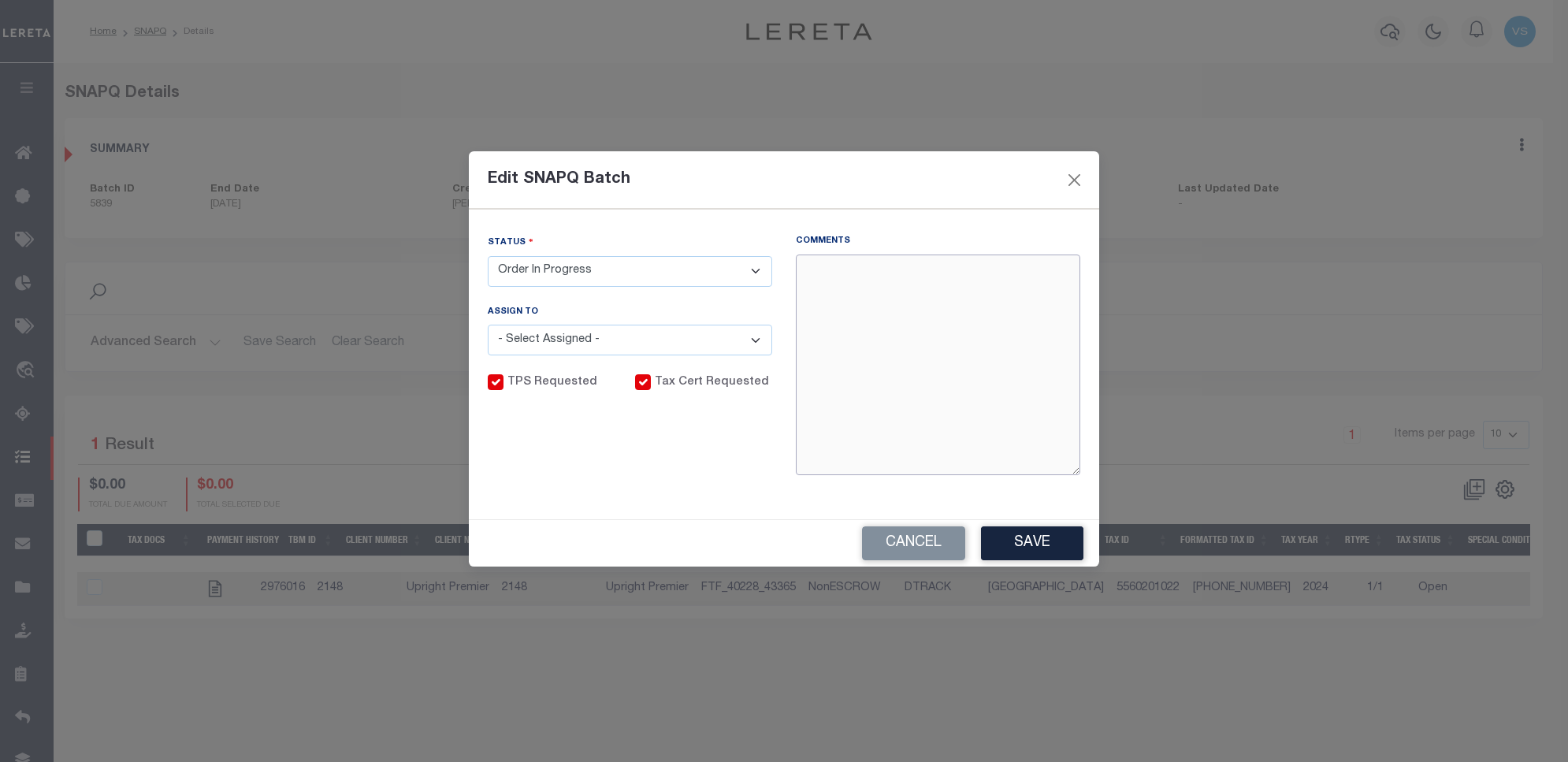
click at [851, 325] on textarea "Comments" at bounding box center [937, 364] width 284 height 221
paste textarea "10/7/25 - Sent email for pay off information and waiting for agency response- VS"
type textarea "10/7/25 - Sent email for pay off information and waiting for agency response- VS"
click at [995, 539] on button "Save" at bounding box center [1032, 542] width 102 height 34
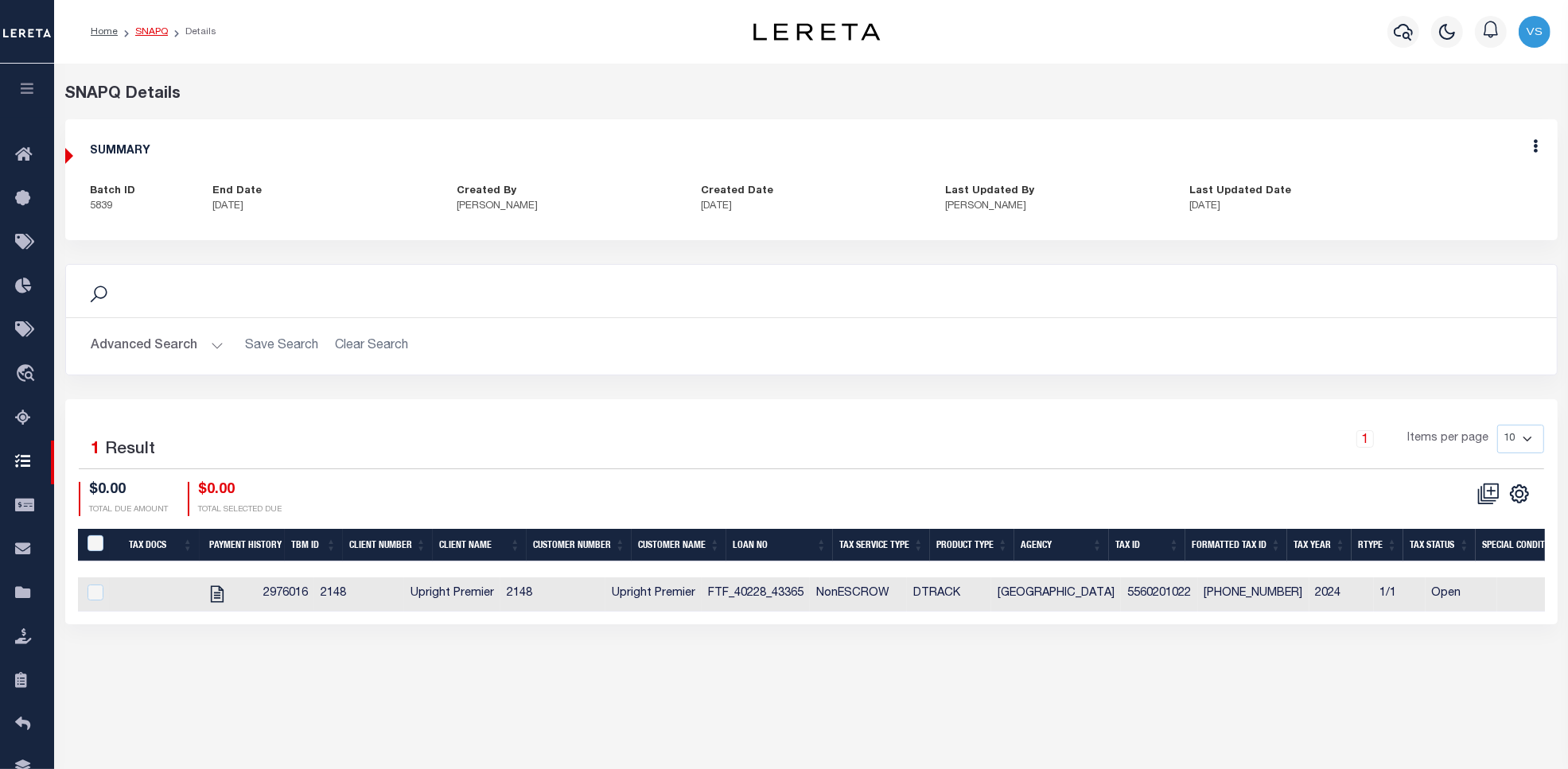
click at [149, 32] on link "SNAPQ" at bounding box center [152, 32] width 33 height 10
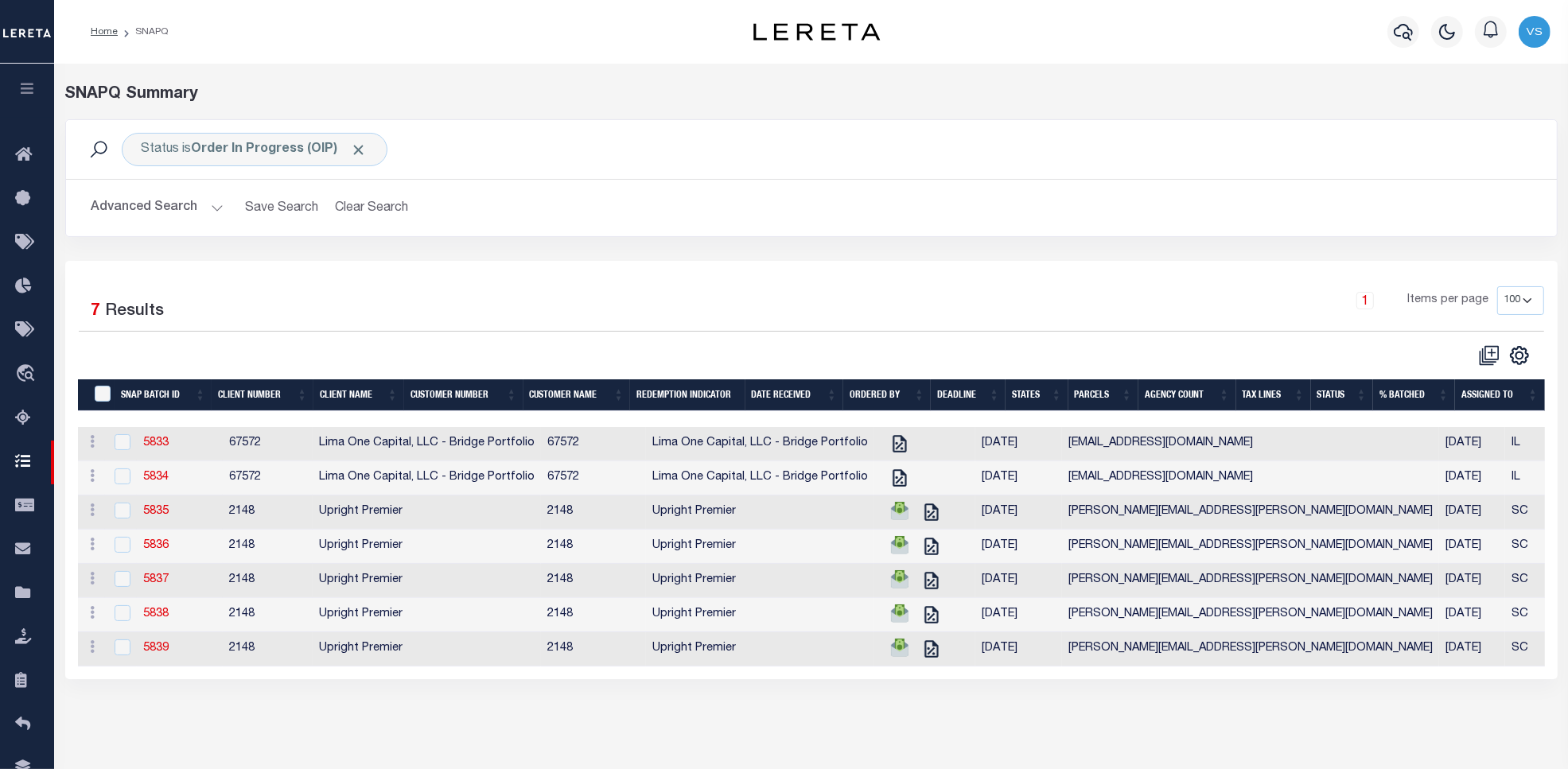
click at [960, 230] on div "Advanced Search Save Search Clear Search SNAP BATCH ID Equals Equals Is" at bounding box center [811, 208] width 1491 height 56
click at [113, 411] on span "Tax Amount Reporting Queue" at bounding box center [151, 418] width 206 height 44
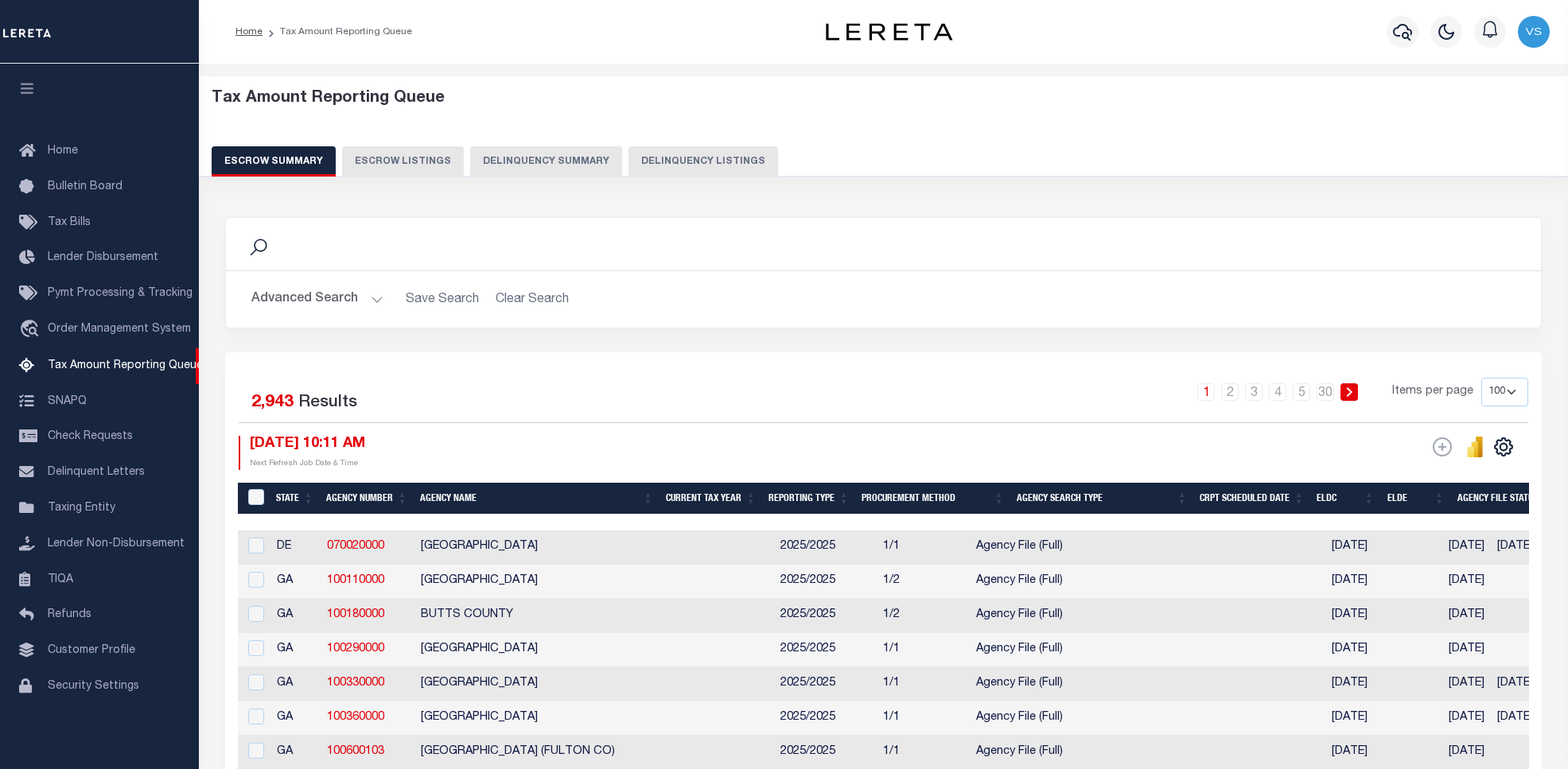
select select "100"
click at [687, 163] on button "Delinquency Listings" at bounding box center [703, 161] width 150 height 30
select select "100"
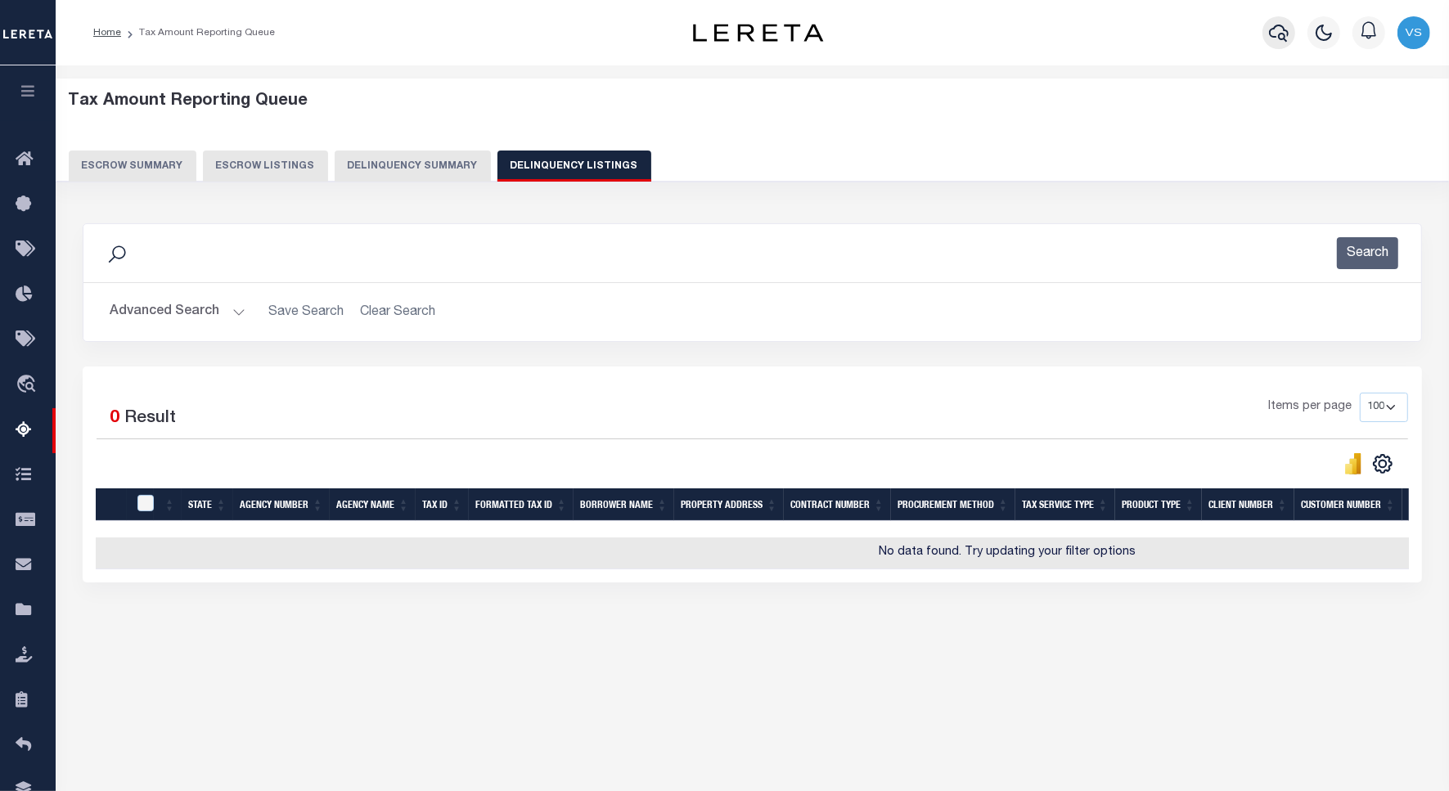
click at [1279, 34] on icon "button" at bounding box center [1279, 33] width 20 height 20
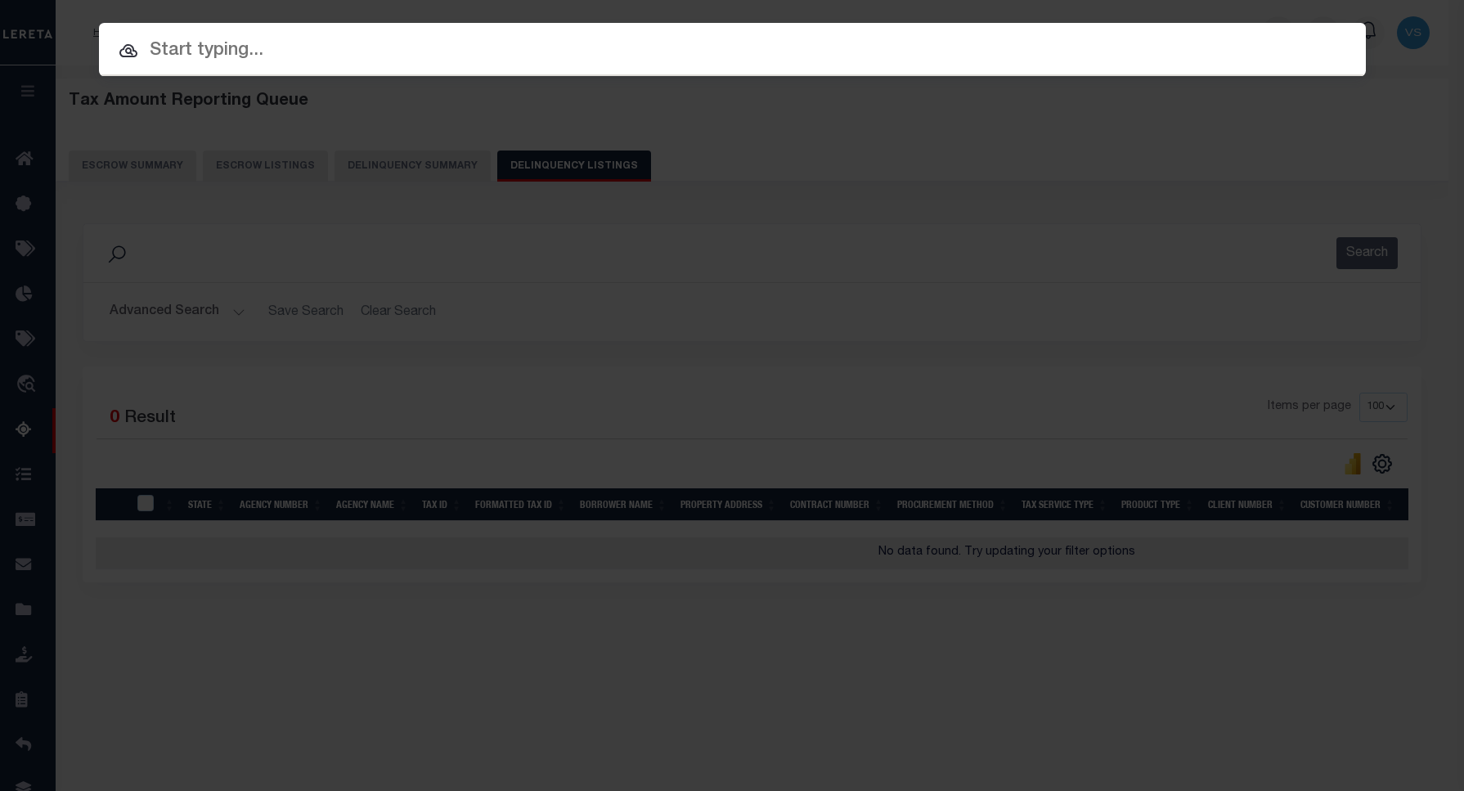
paste input "1321983977"
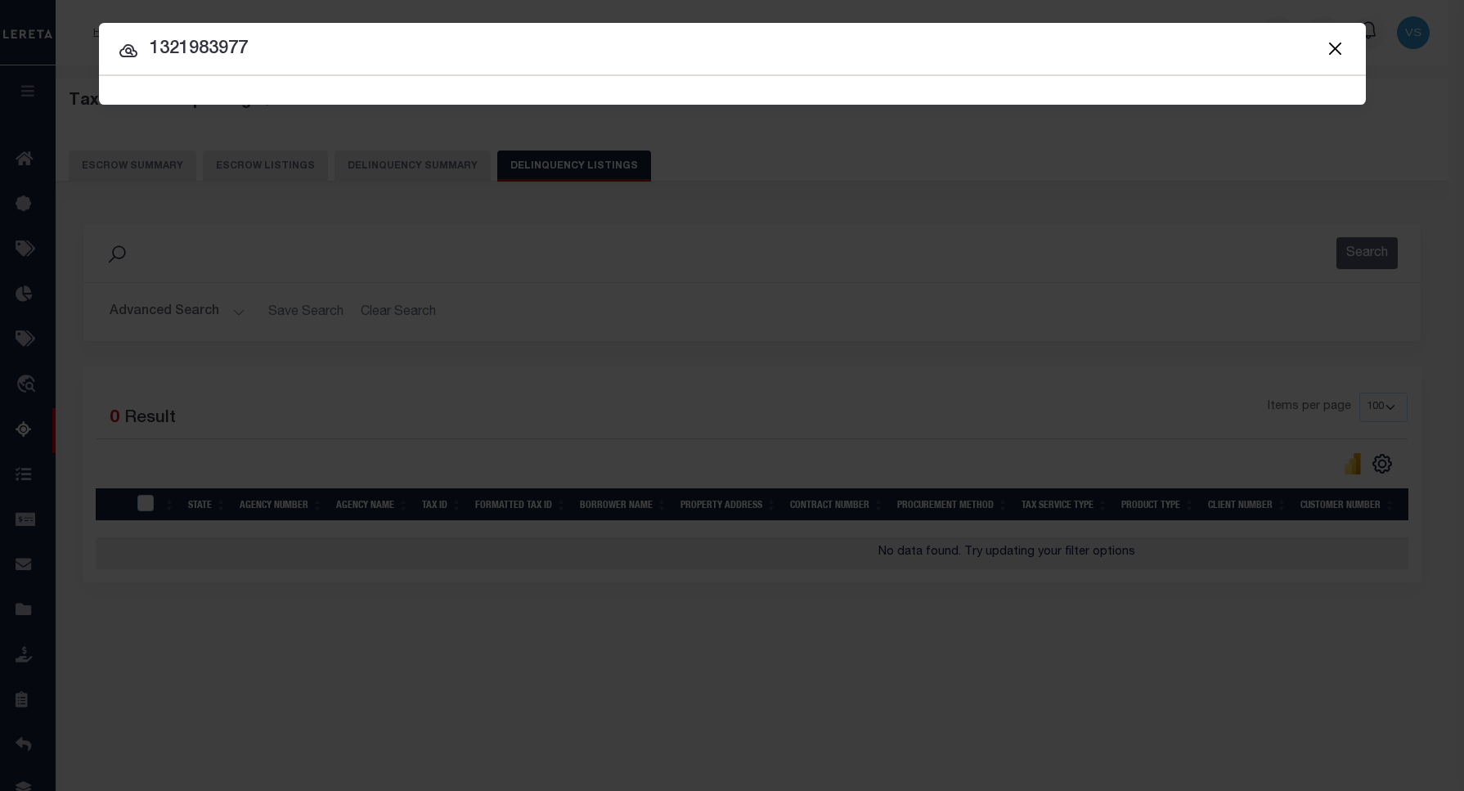
type input "1321983977"
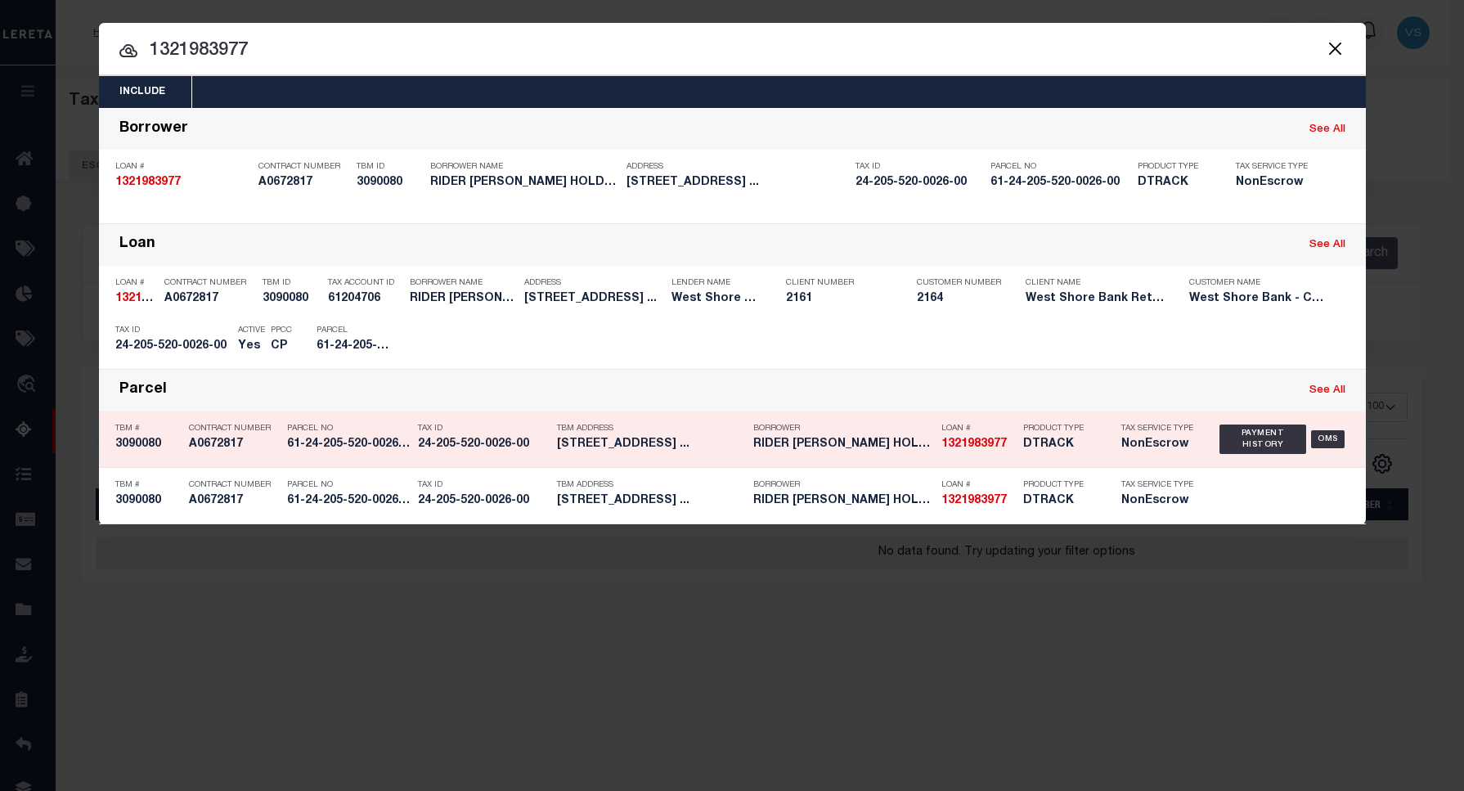
click at [1266, 334] on div "Payment History" at bounding box center [1257, 341] width 101 height 18
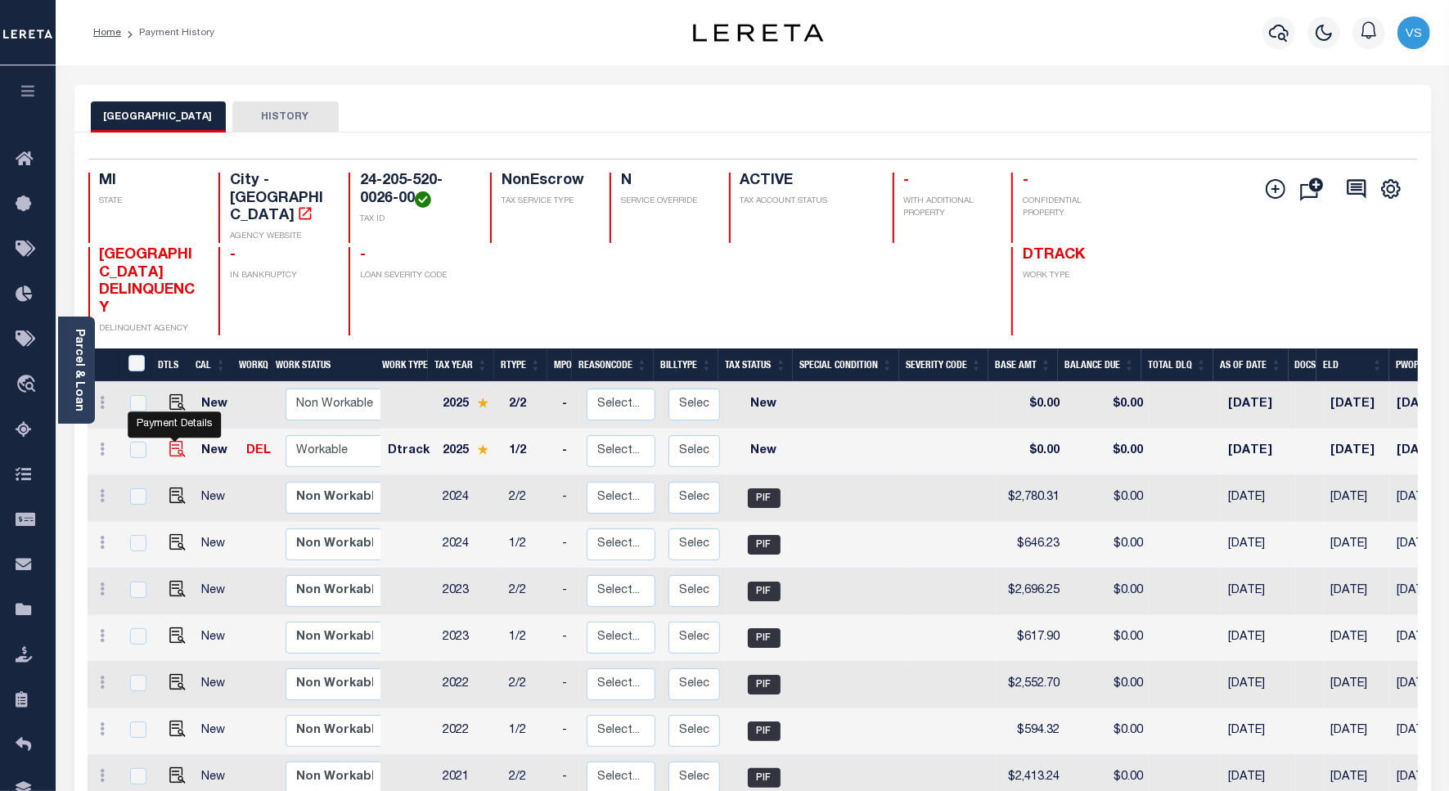
click at [169, 441] on img "" at bounding box center [177, 449] width 16 height 16
checkbox input "true"
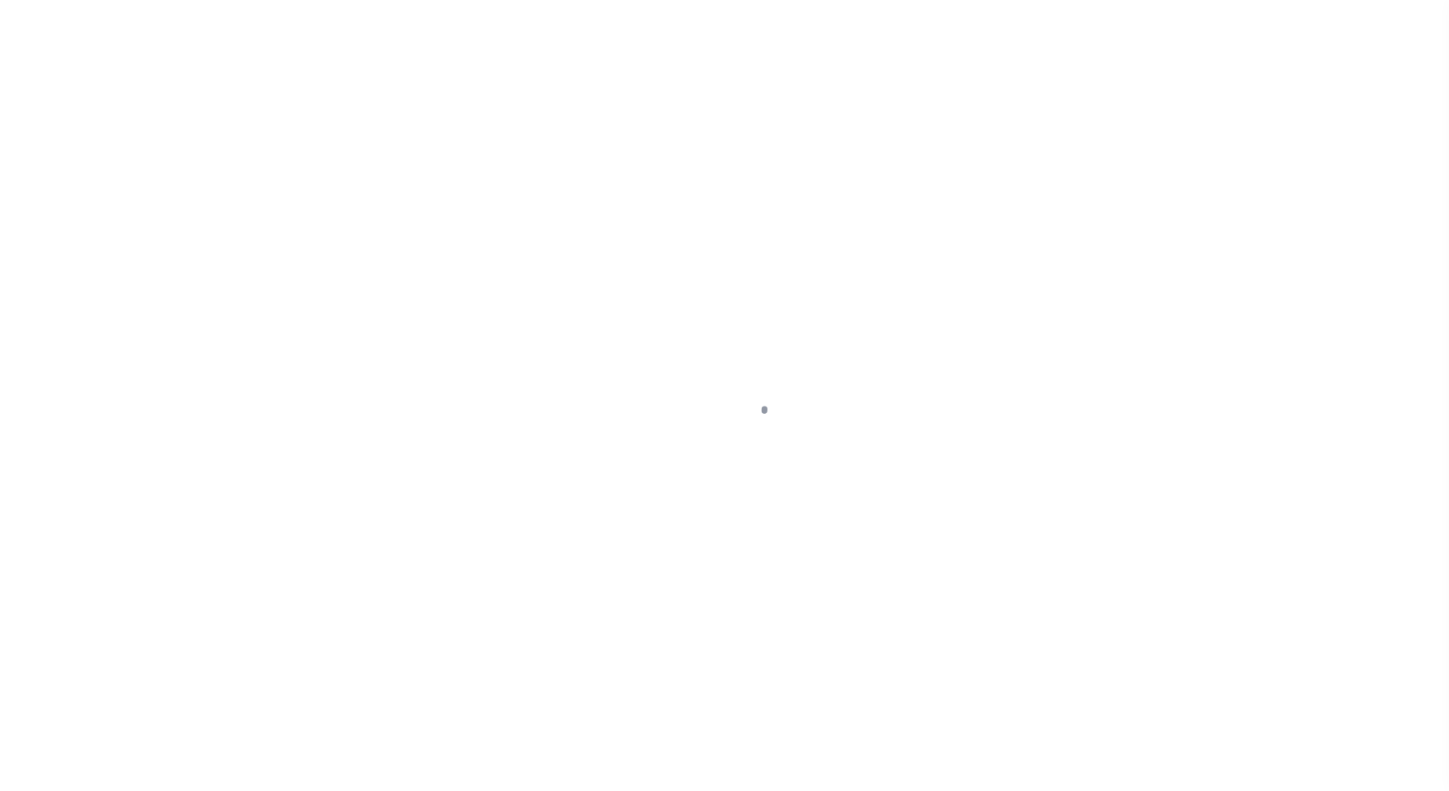
select select "NW2"
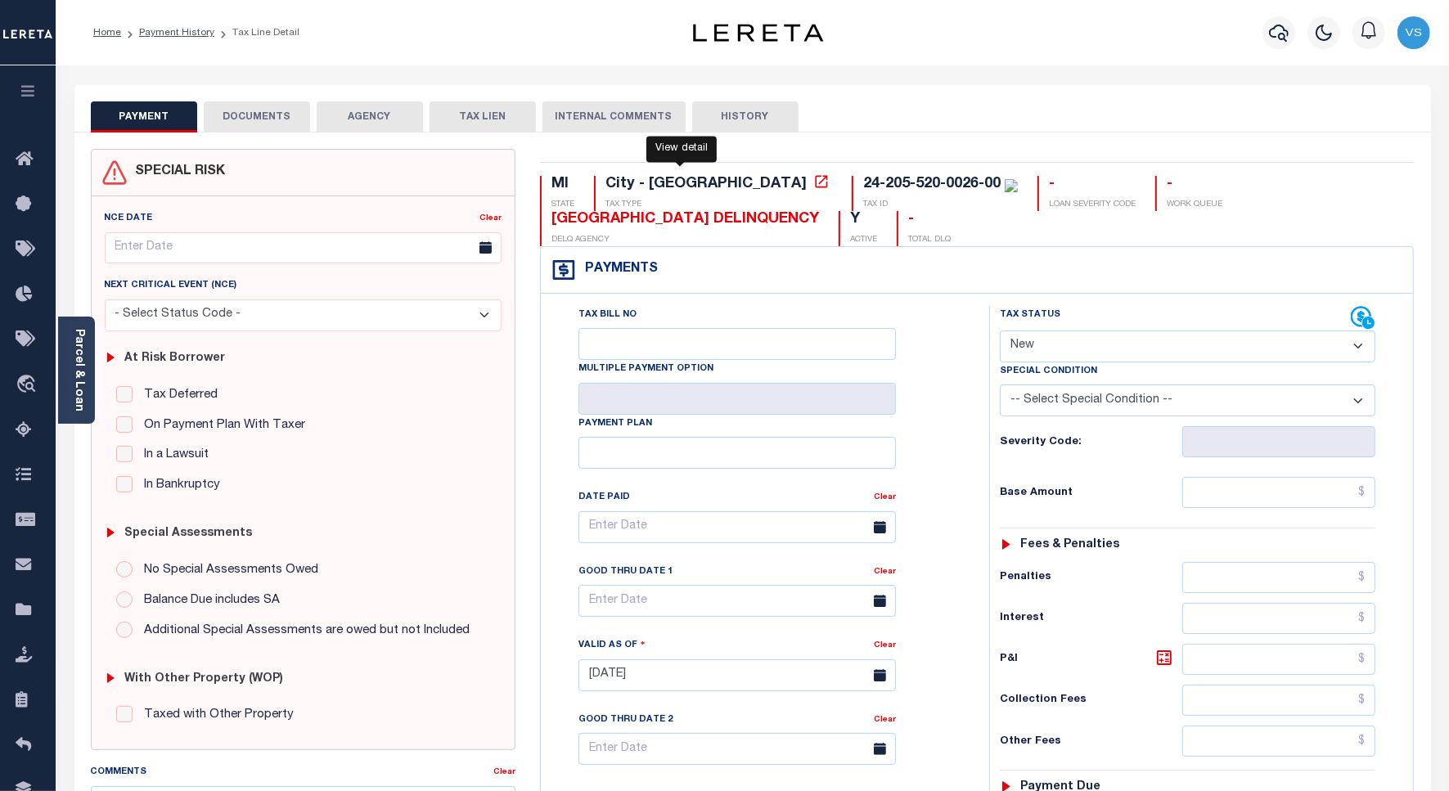
click at [813, 189] on icon at bounding box center [821, 181] width 16 height 16
drag, startPoint x: 860, startPoint y: 187, endPoint x: 786, endPoint y: 254, distance: 99.6
click at [852, 180] on div "24-205-520-0026-00 TAX ID" at bounding box center [935, 193] width 166 height 35
copy div "24-205-520-0026-00"
click at [87, 386] on div "Parcel & Loan" at bounding box center [76, 370] width 37 height 107
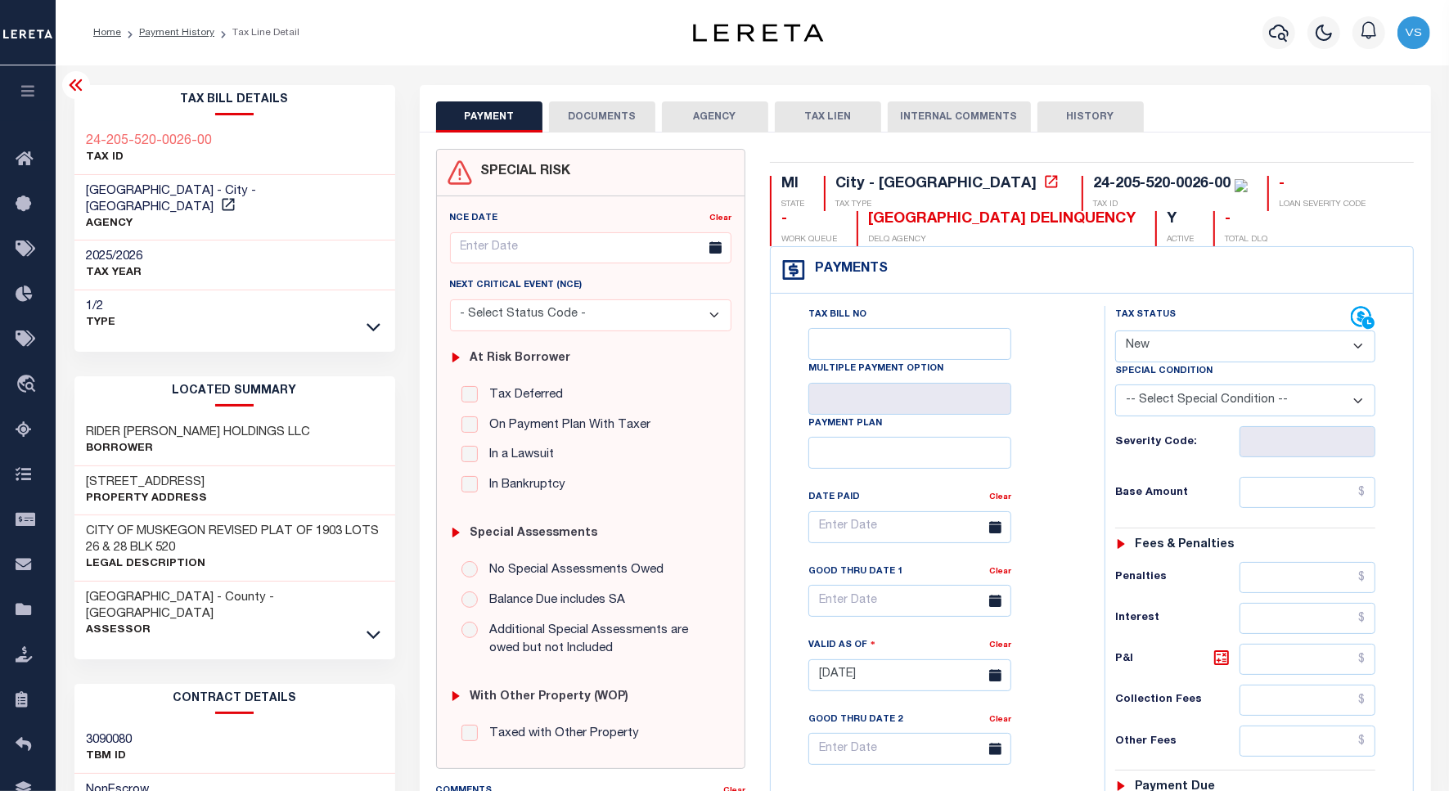
drag, startPoint x: 230, startPoint y: 466, endPoint x: 83, endPoint y: 456, distance: 147.6
click at [83, 466] on div "[STREET_ADDRESS] Property Address" at bounding box center [234, 491] width 321 height 50
copy h3 "[STREET_ADDRESS]"
drag, startPoint x: 184, startPoint y: 192, endPoint x: 65, endPoint y: 186, distance: 118.8
click at [65, 186] on div "Tax Bill Details 24-205-520-0026-00 TAX ID AGENCY 2025/2026 TAX YEAR [DATE] 1/2" at bounding box center [234, 666] width 345 height 1163
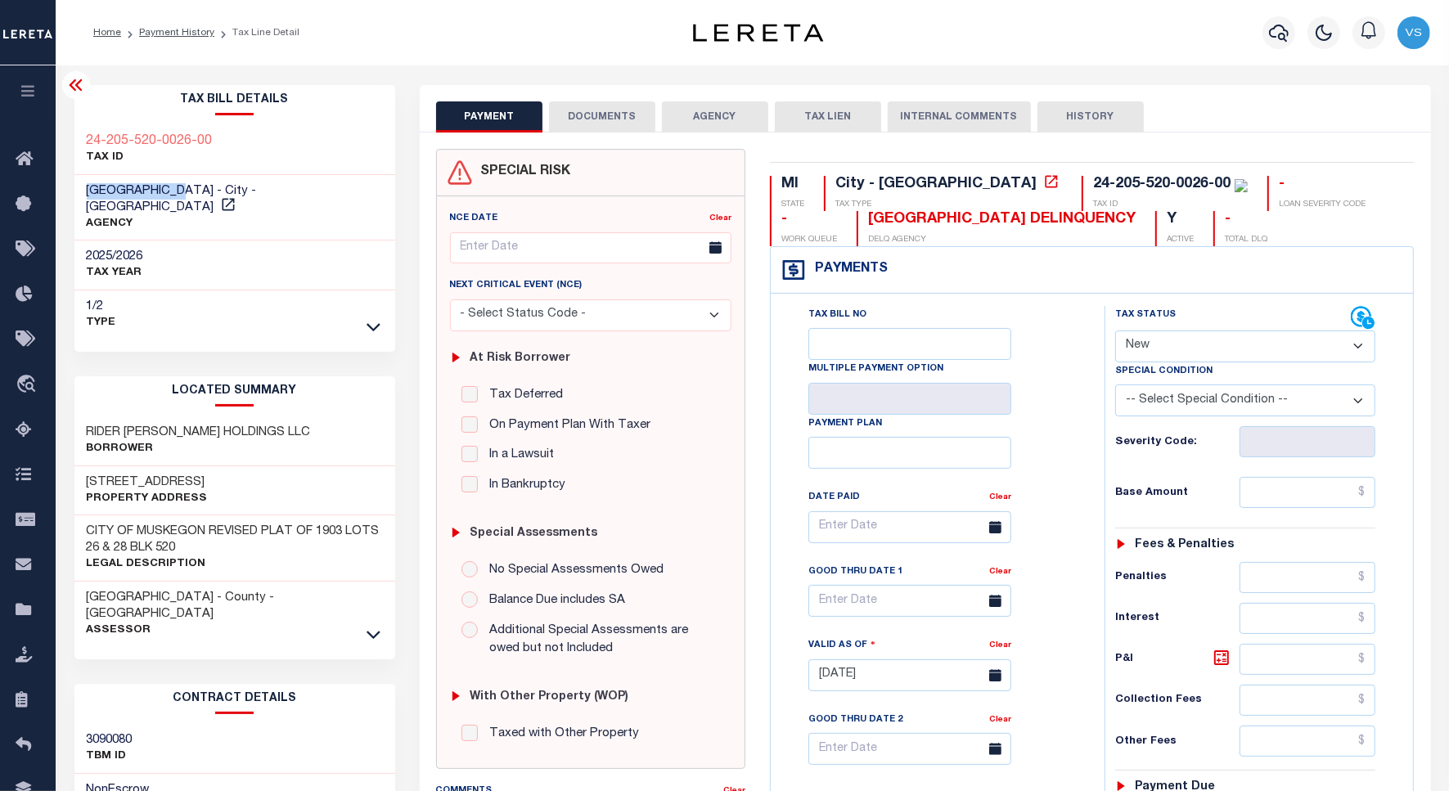
copy span "[GEOGRAPHIC_DATA]"
drag, startPoint x: 182, startPoint y: 464, endPoint x: 82, endPoint y: 464, distance: 100.6
click at [82, 466] on div "[STREET_ADDRESS] Property Address" at bounding box center [234, 491] width 321 height 50
copy h3 "[STREET_ADDRESS]"
drag, startPoint x: 1090, startPoint y: 182, endPoint x: 955, endPoint y: 180, distance: 135.8
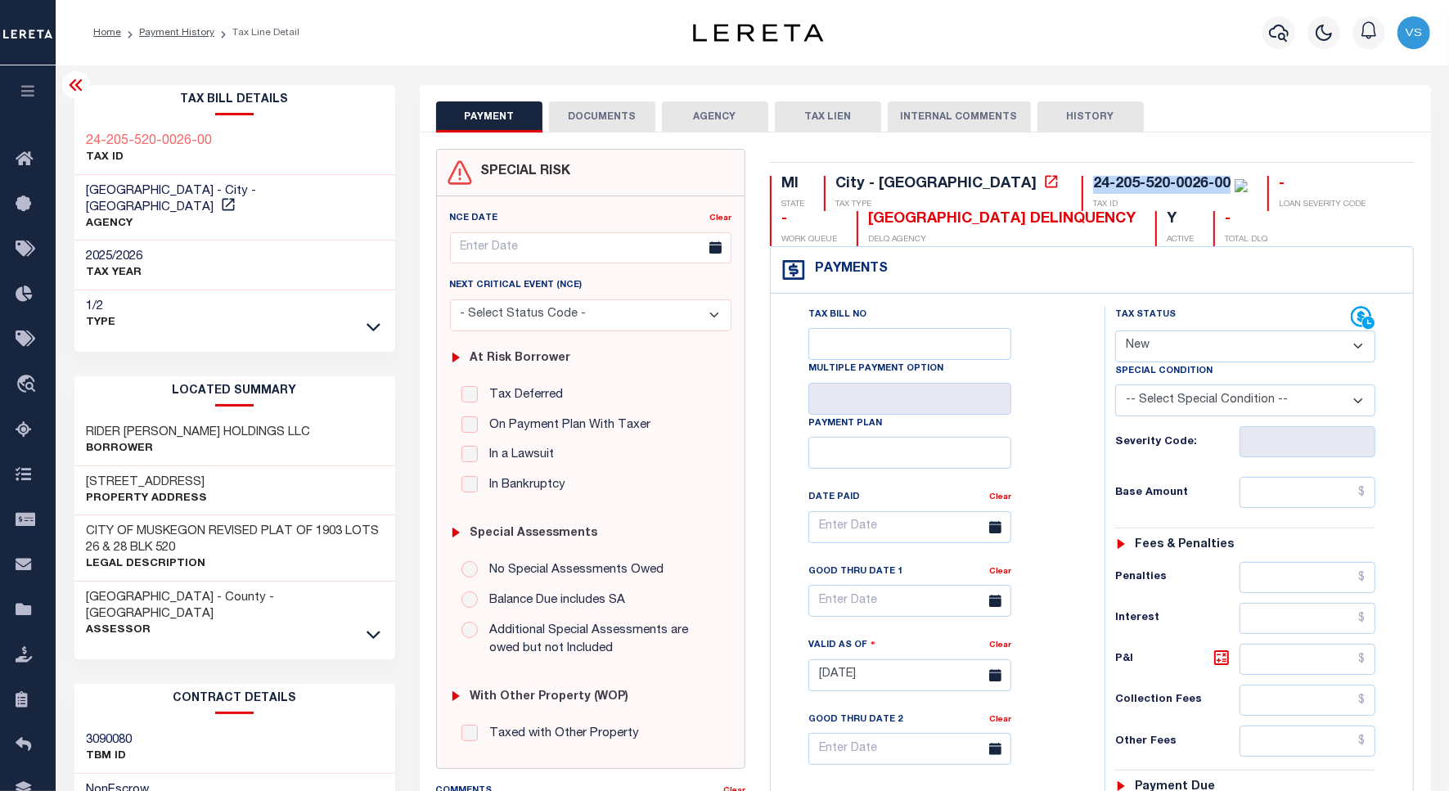
click at [1093, 177] on div "24-205-520-0026-00" at bounding box center [1170, 185] width 155 height 18
copy div "24-205-520-0026-00"
drag, startPoint x: 218, startPoint y: 466, endPoint x: 70, endPoint y: 464, distance: 148.9
click at [65, 464] on div "Tax Bill Details 24-205-520-0026-00 TAX ID AGENCY 2025/2026 TAX YEAR [DATE] 1/2" at bounding box center [234, 666] width 345 height 1163
copy h3 "[STREET_ADDRESS]"
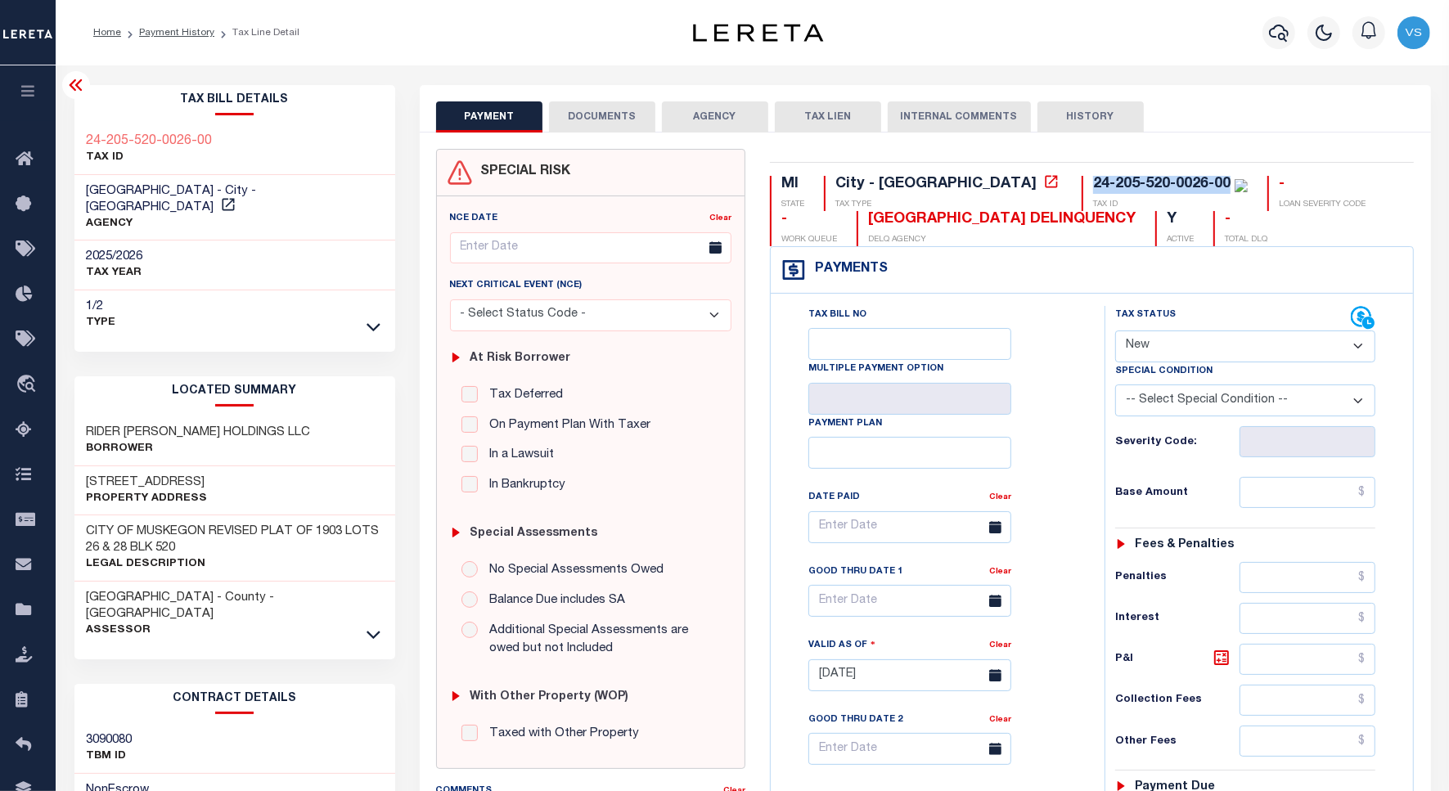
click at [591, 109] on button "DOCUMENTS" at bounding box center [602, 116] width 106 height 31
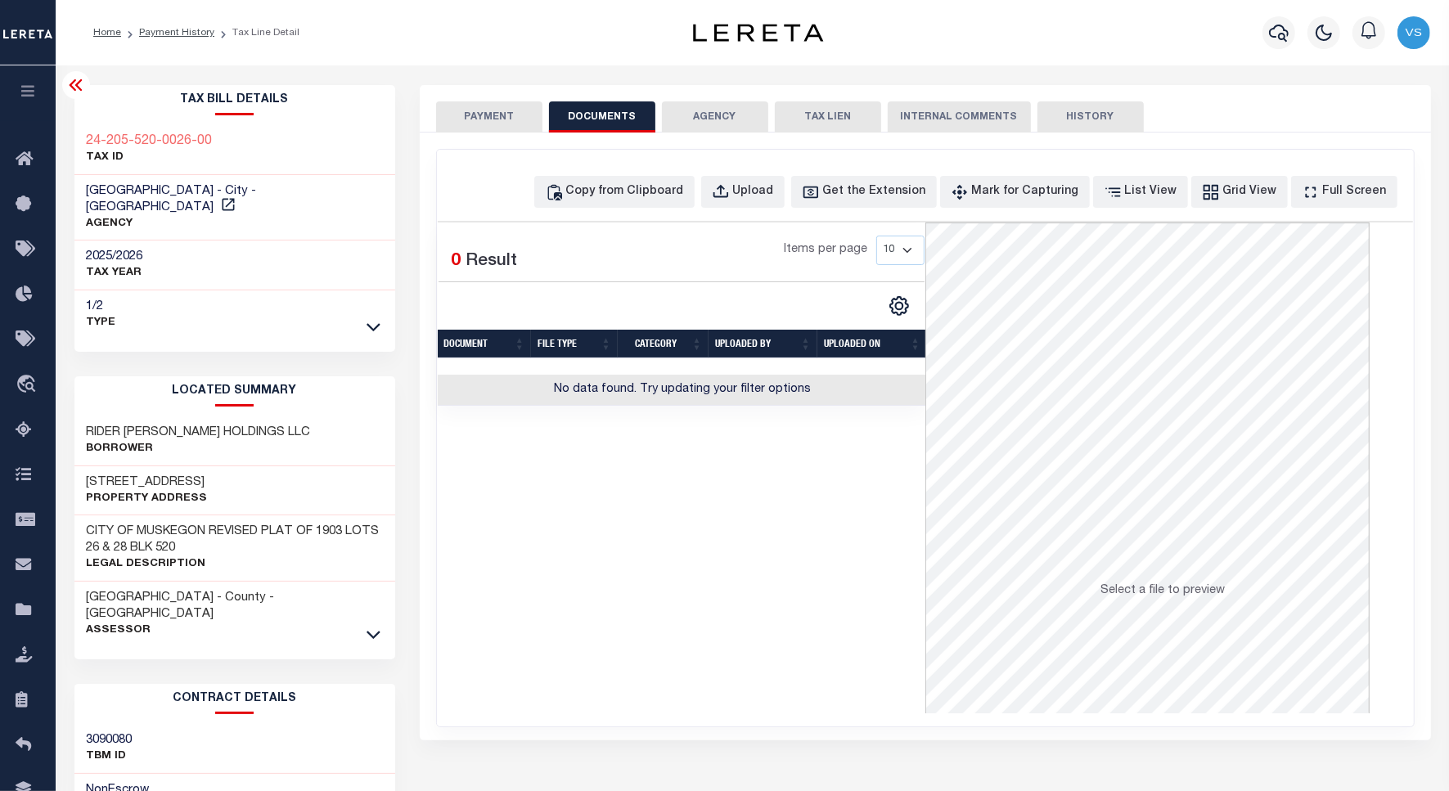
click at [480, 117] on button "PAYMENT" at bounding box center [489, 116] width 106 height 31
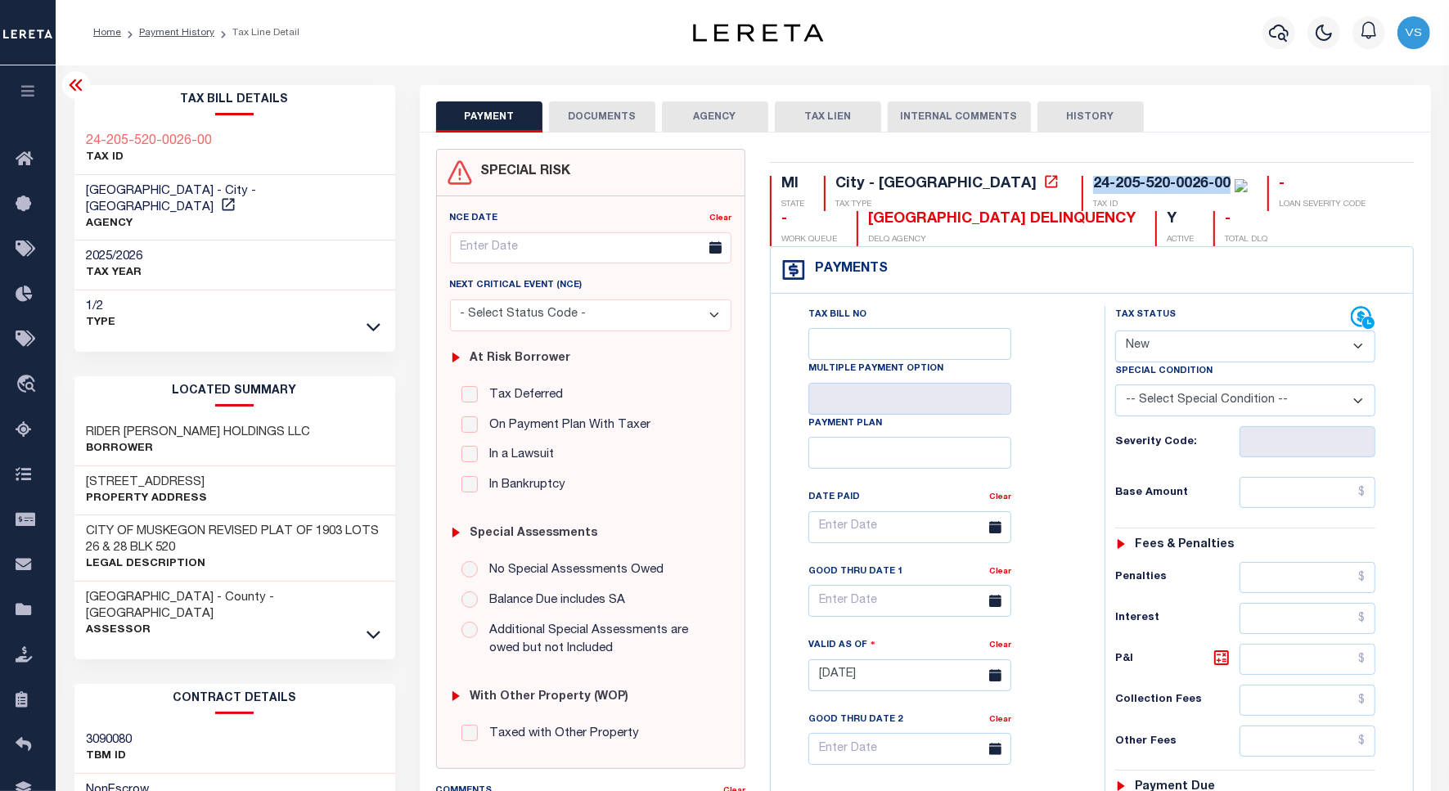
click at [589, 121] on button "DOCUMENTS" at bounding box center [602, 116] width 106 height 31
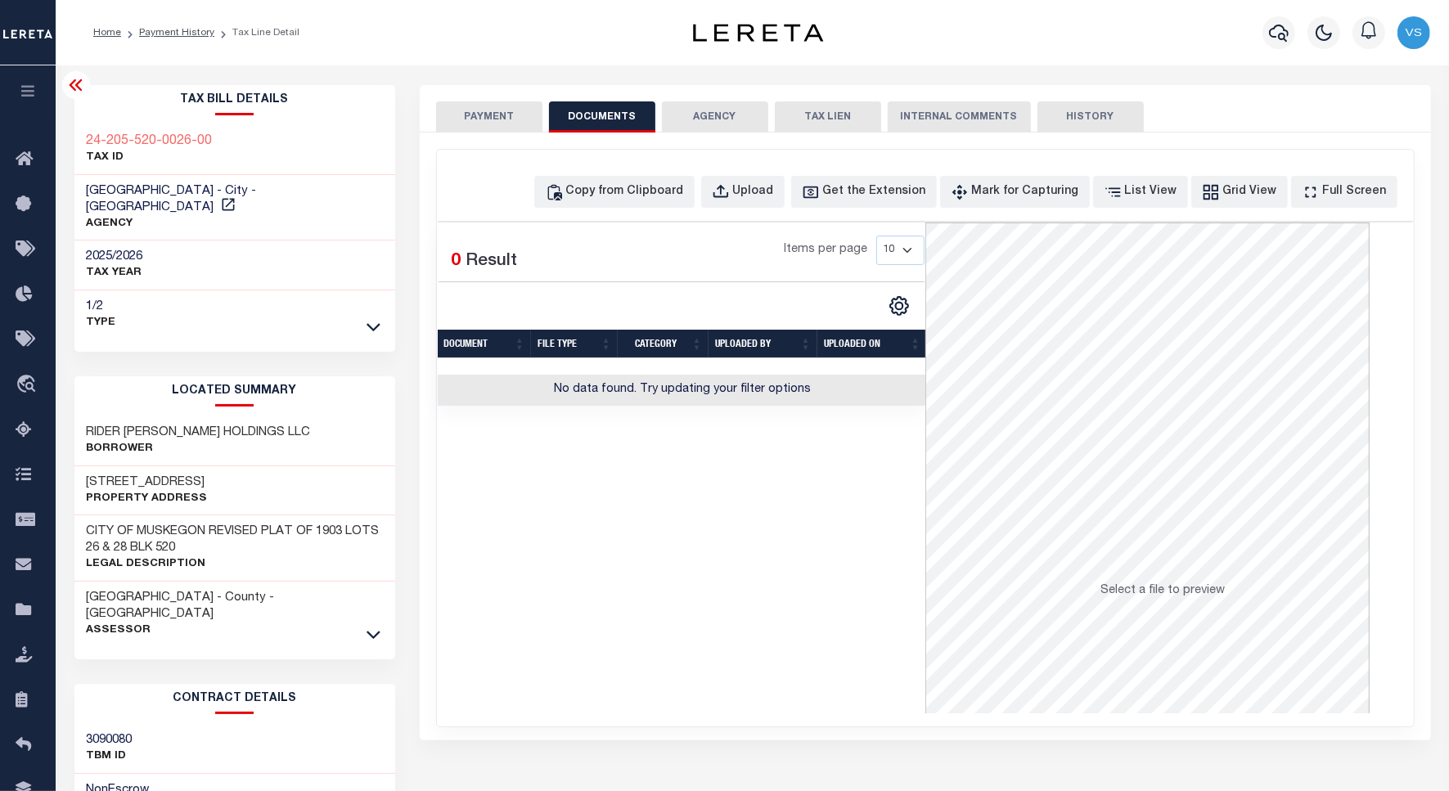
click at [488, 117] on button "PAYMENT" at bounding box center [489, 116] width 106 height 31
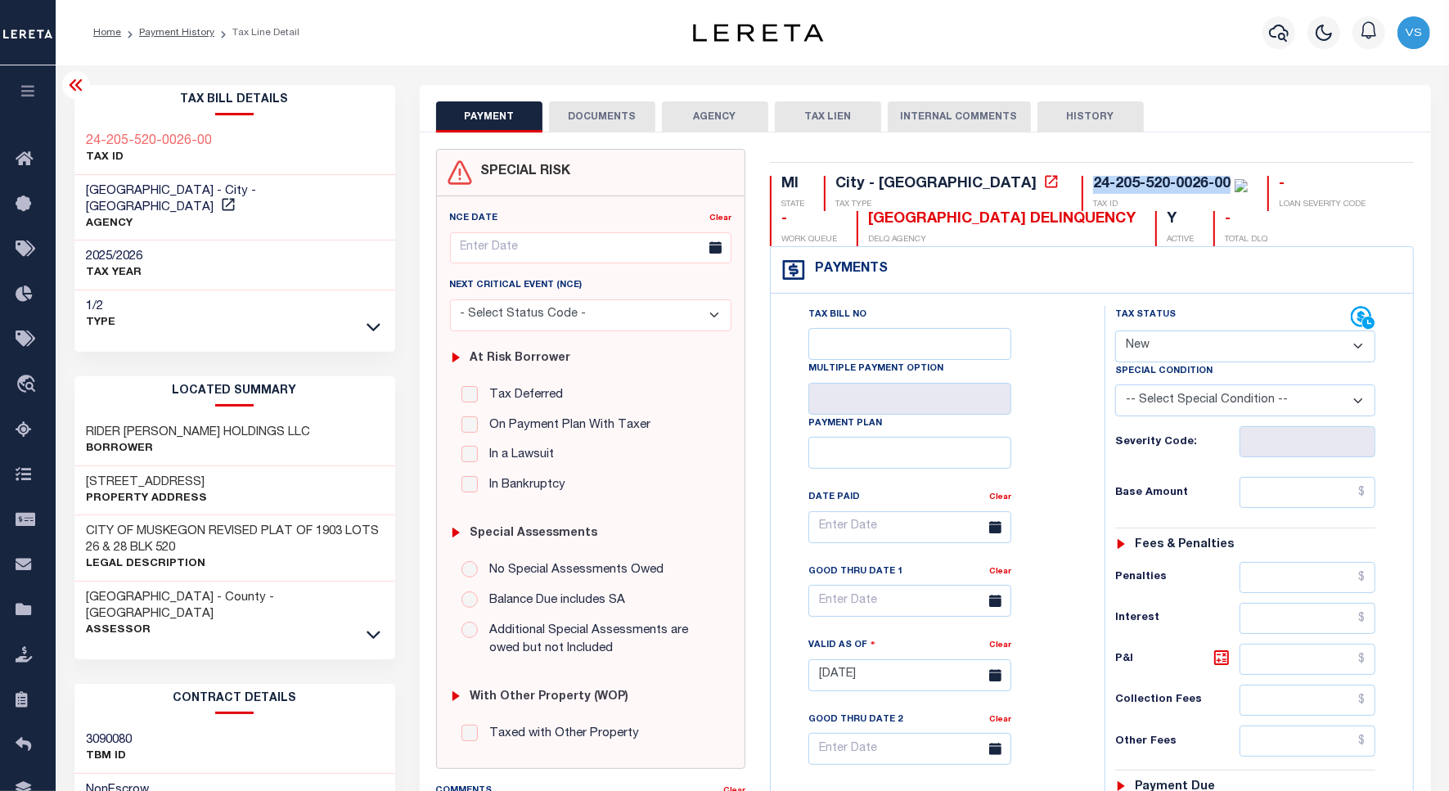
click at [231, 467] on div "[STREET_ADDRESS] Property Address" at bounding box center [234, 491] width 321 height 50
drag, startPoint x: 227, startPoint y: 465, endPoint x: 67, endPoint y: 463, distance: 160.3
click at [67, 463] on div "Tax Bill Details 24-205-520-0026-00 TAX ID AGENCY 2025/2026 TAX YEAR [DATE] 1/2" at bounding box center [234, 664] width 345 height 1158
copy h3 "[STREET_ADDRESS]"
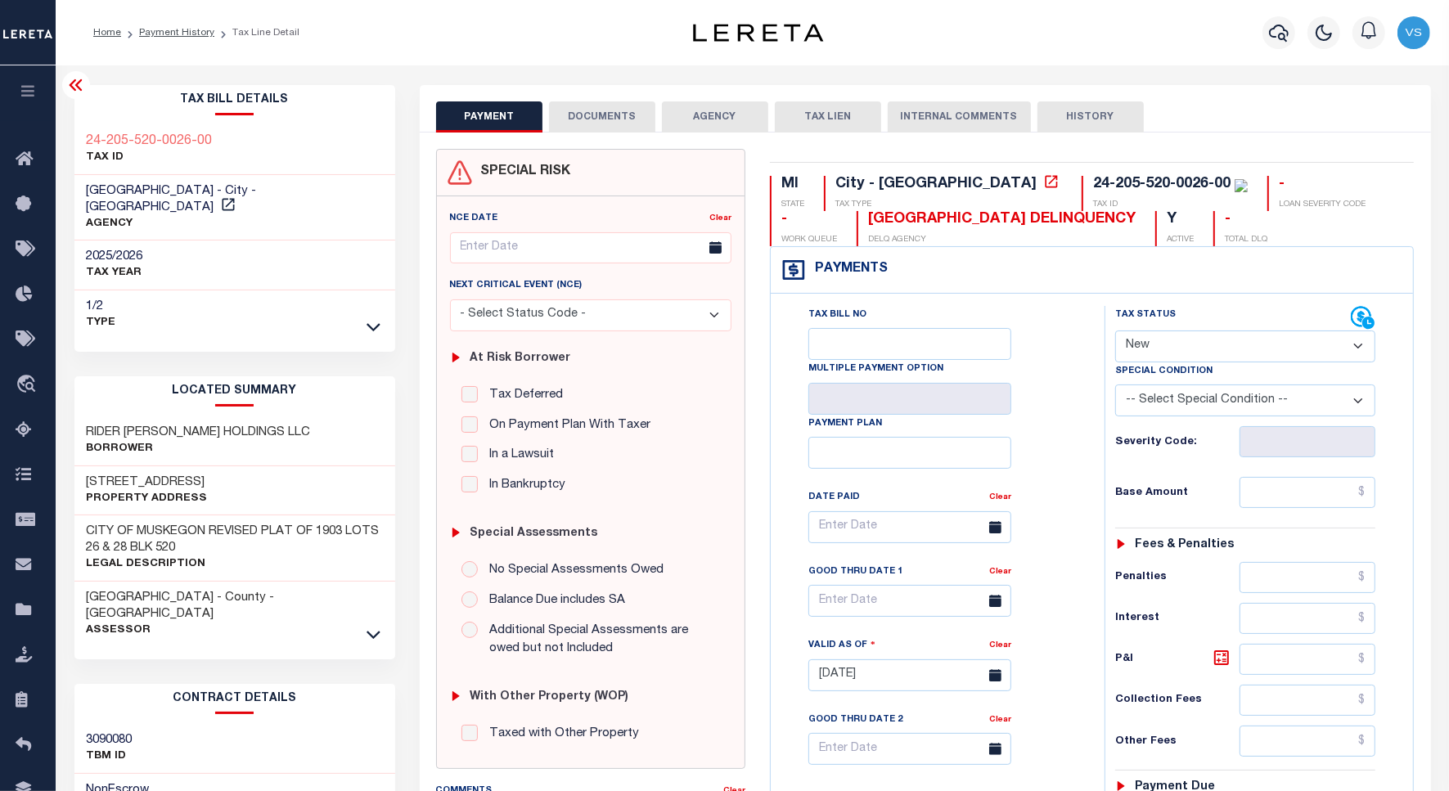
click at [241, 467] on div "[STREET_ADDRESS] Property Address" at bounding box center [234, 491] width 321 height 50
drag, startPoint x: 233, startPoint y: 467, endPoint x: 166, endPoint y: 564, distance: 118.2
click at [82, 474] on div "[STREET_ADDRESS] Property Address" at bounding box center [234, 491] width 321 height 50
copy div
click at [236, 196] on icon at bounding box center [228, 204] width 16 height 16
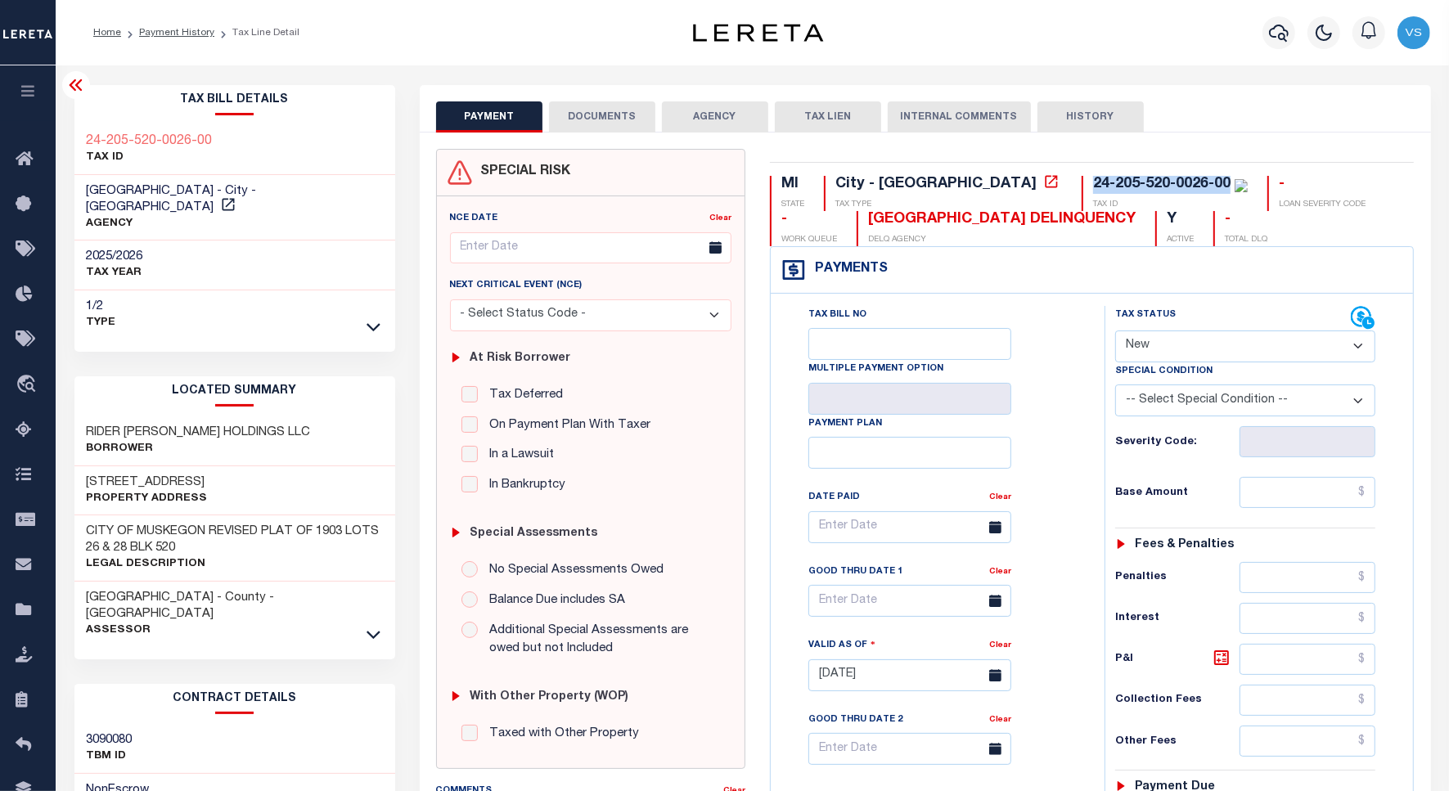
drag, startPoint x: 1088, startPoint y: 186, endPoint x: 954, endPoint y: 187, distance: 134.2
click at [1093, 187] on div "24-205-520-0026-00" at bounding box center [1161, 184] width 137 height 15
copy div "24-205-520-0026-00"
click at [1282, 35] on icon "button" at bounding box center [1279, 33] width 20 height 20
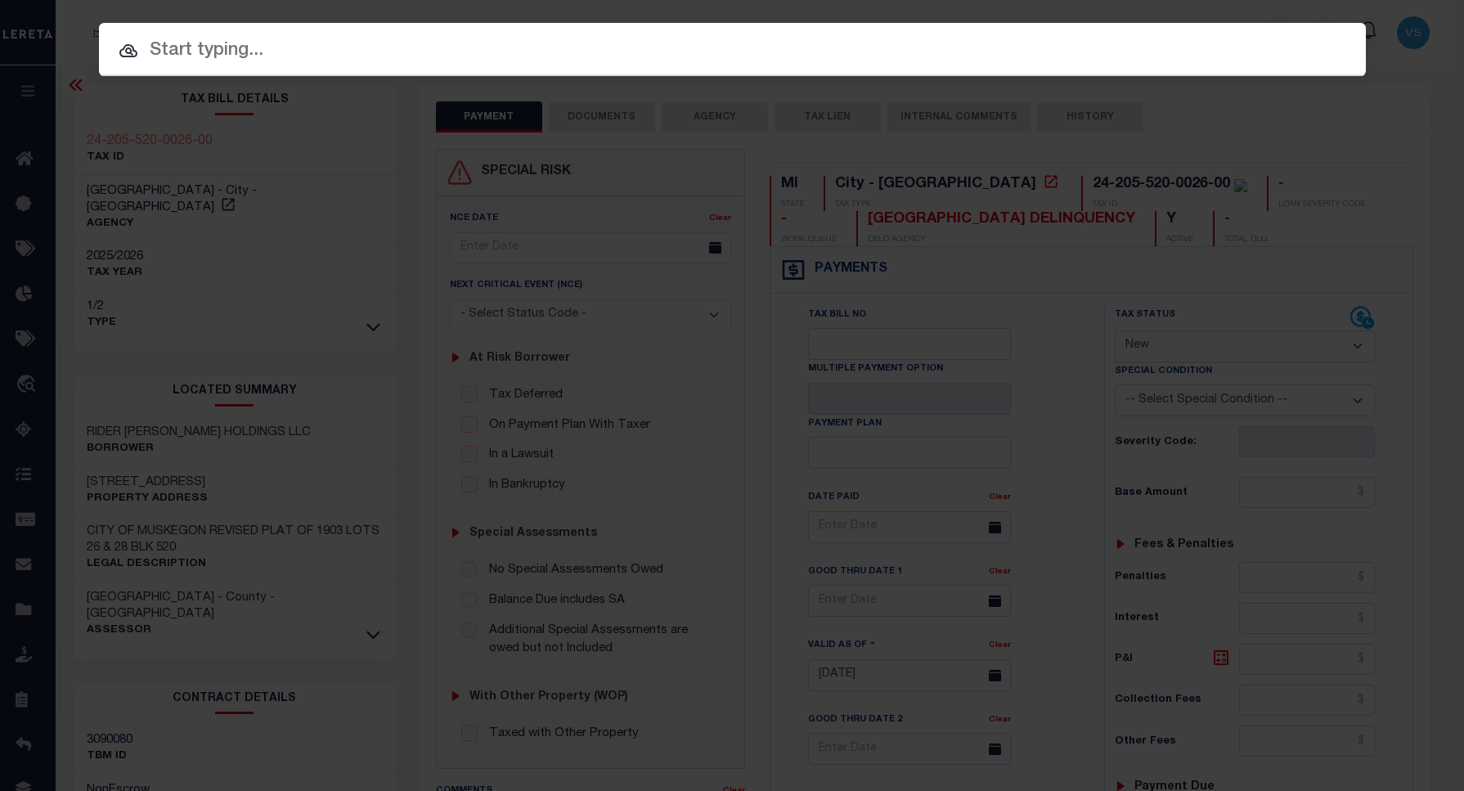
paste input "Retrieving data. Wait a few seconds and try to cut or copy again."
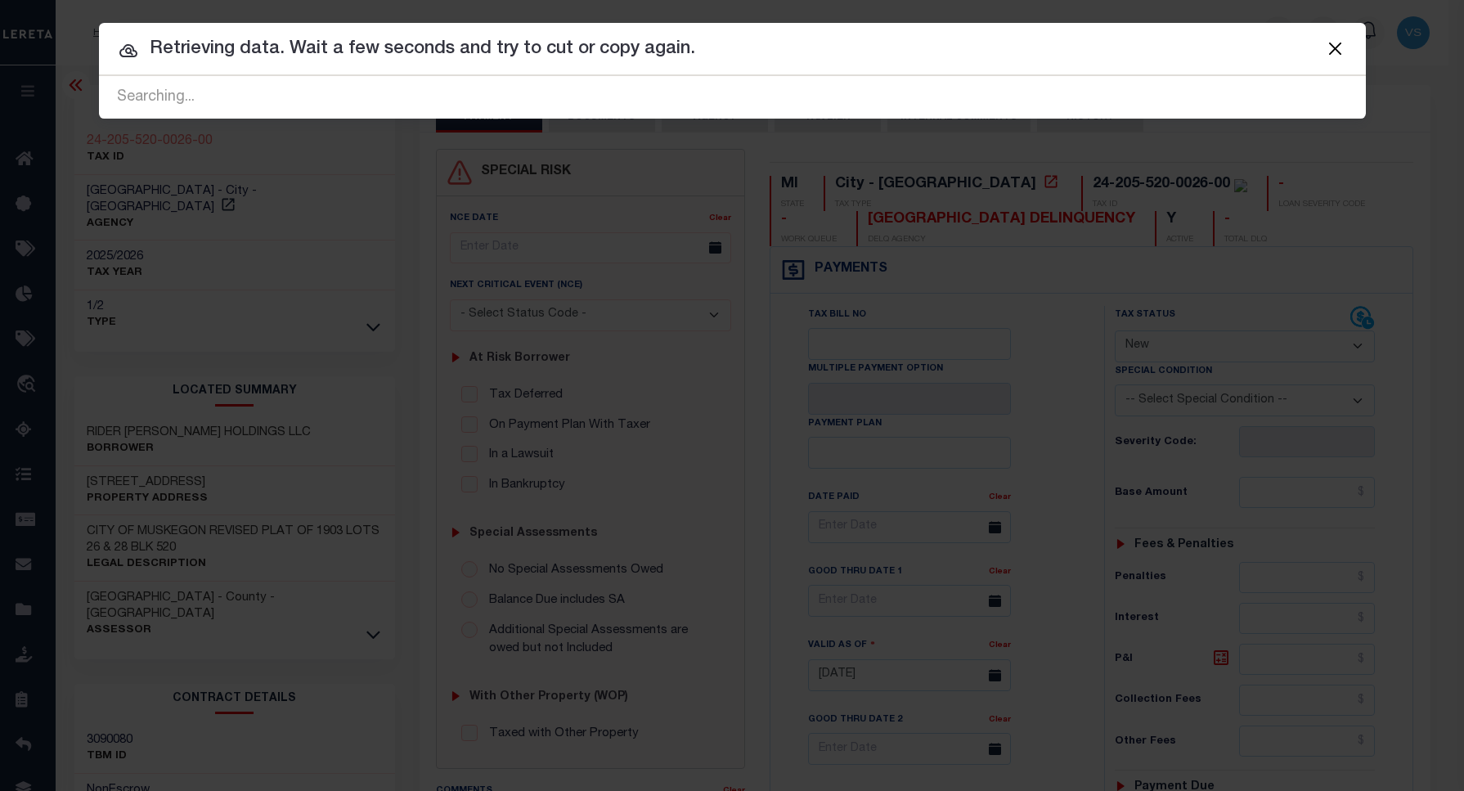
drag, startPoint x: 366, startPoint y: 16, endPoint x: 218, endPoint y: 109, distance: 175.2
click at [119, 33] on div "Include Loans TBM Customers Borrowers Payments (Lender Non-Disb) Payments (Lend…" at bounding box center [732, 71] width 1267 height 96
drag, startPoint x: 692, startPoint y: 49, endPoint x: 115, endPoint y: 47, distance: 577.5
click at [116, 33] on div "Include Loans TBM Customers Borrowers Payments (Lender Non-Disb) Payments (Lend…" at bounding box center [732, 71] width 1267 height 96
click at [1330, 47] on button "Close" at bounding box center [1335, 48] width 21 height 21
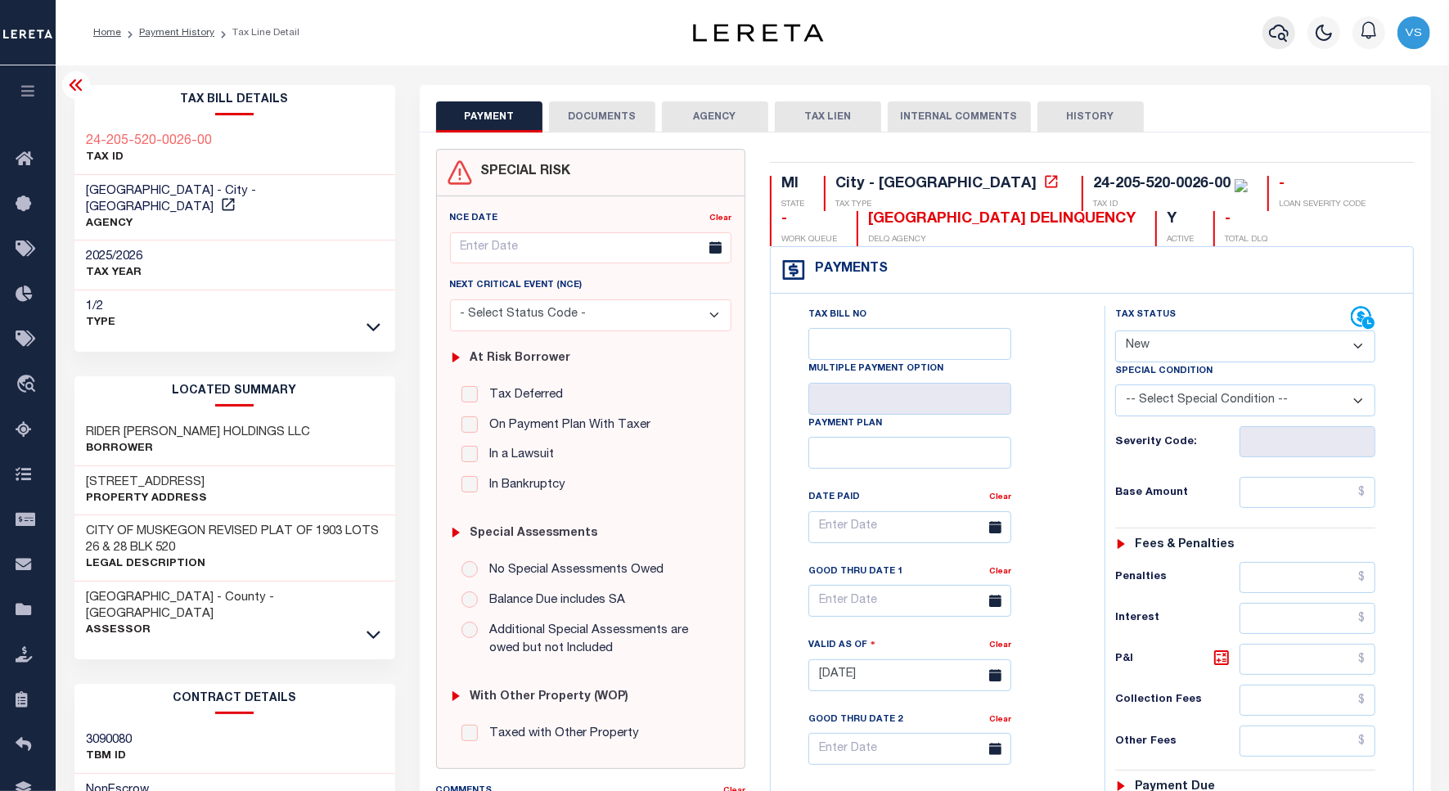
click at [1266, 34] on button "button" at bounding box center [1278, 32] width 33 height 33
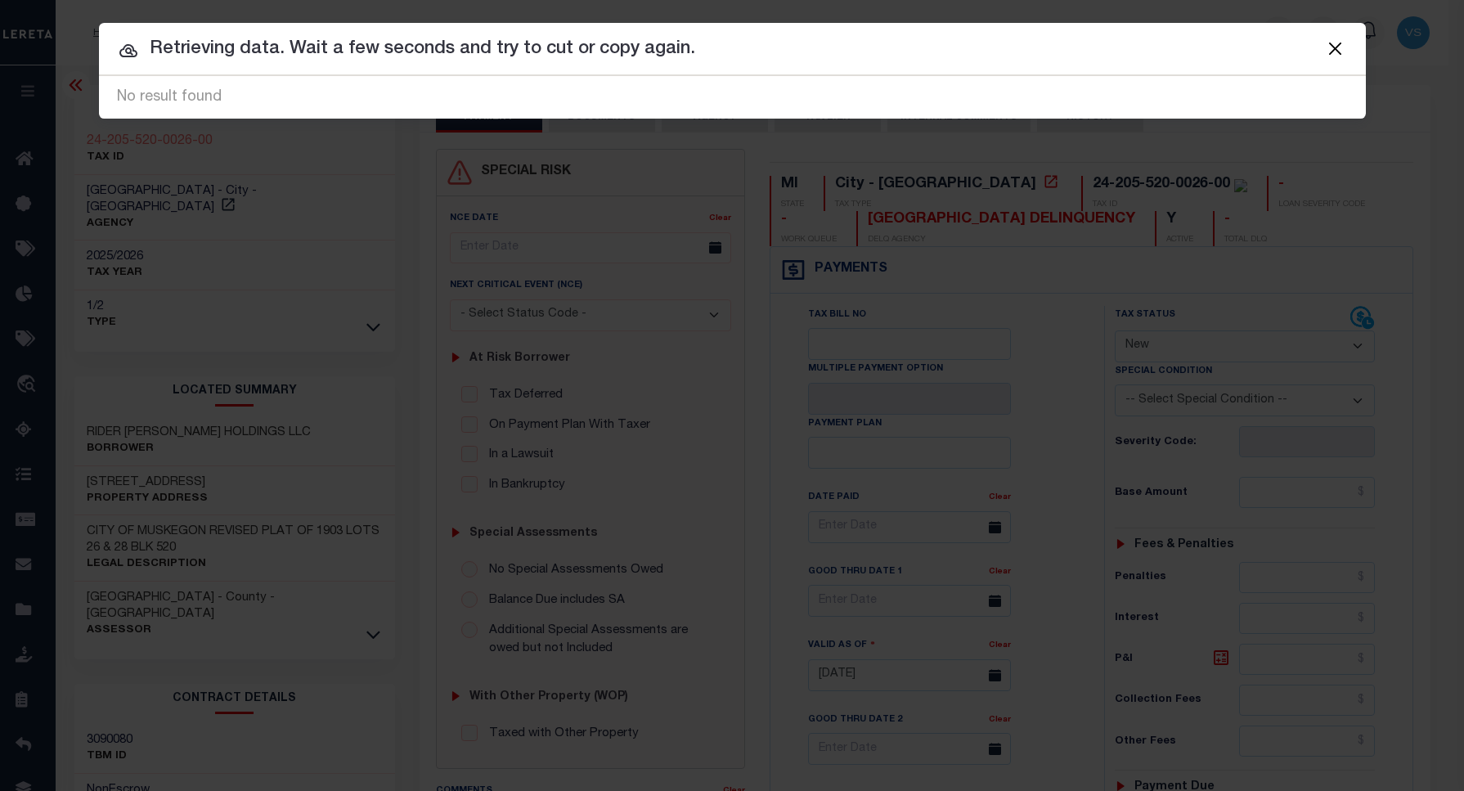
paste input "Retrieving data. Wait a few seconds and try to cut or copy again."
click at [607, 56] on input "Retrieving data. Wait a few seconds and try to cut or copy again.Retrieving dat…" at bounding box center [732, 49] width 1267 height 29
paste input "4680100540"
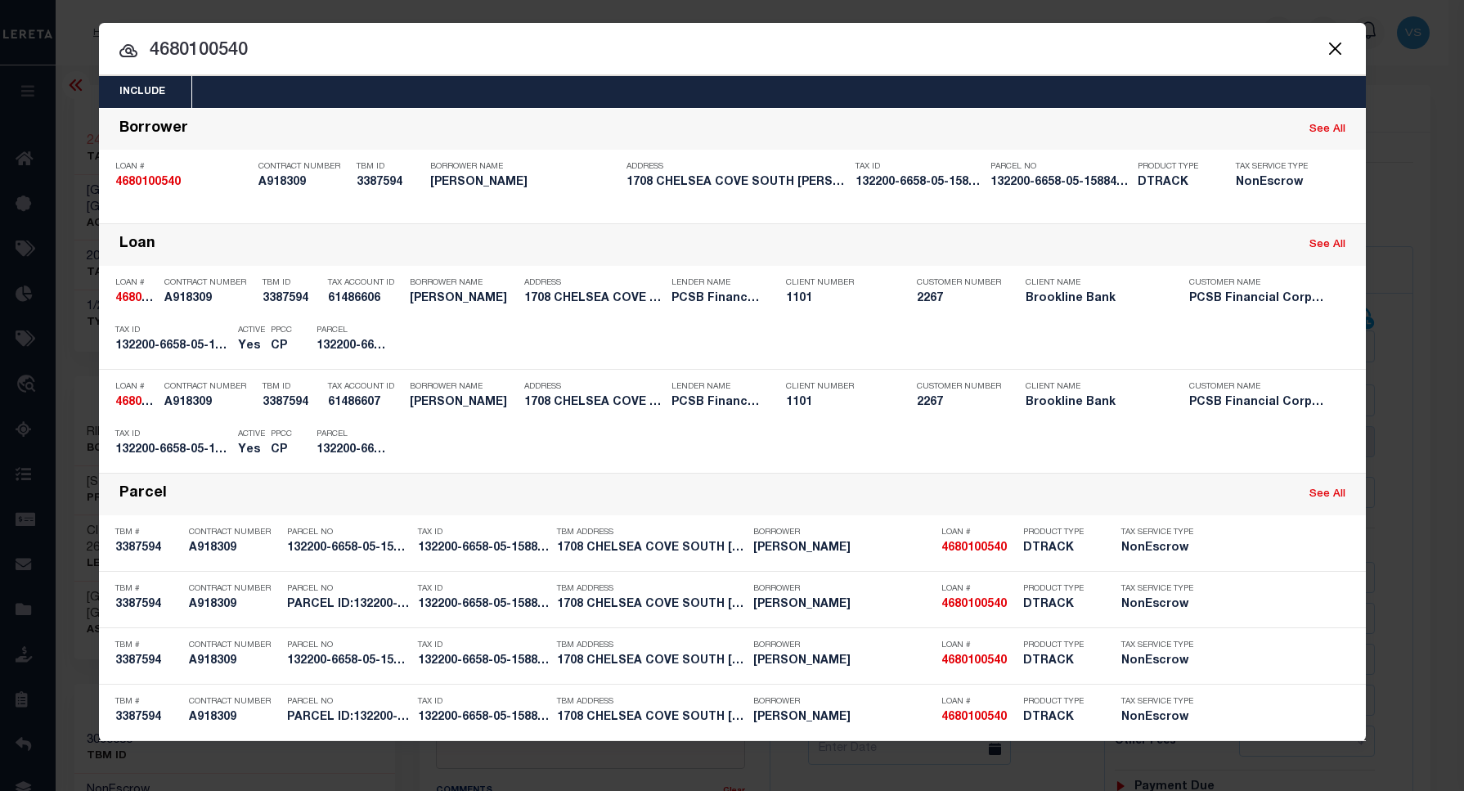
click at [291, 51] on input "4680100540" at bounding box center [732, 51] width 1267 height 29
paste input "6070011645"
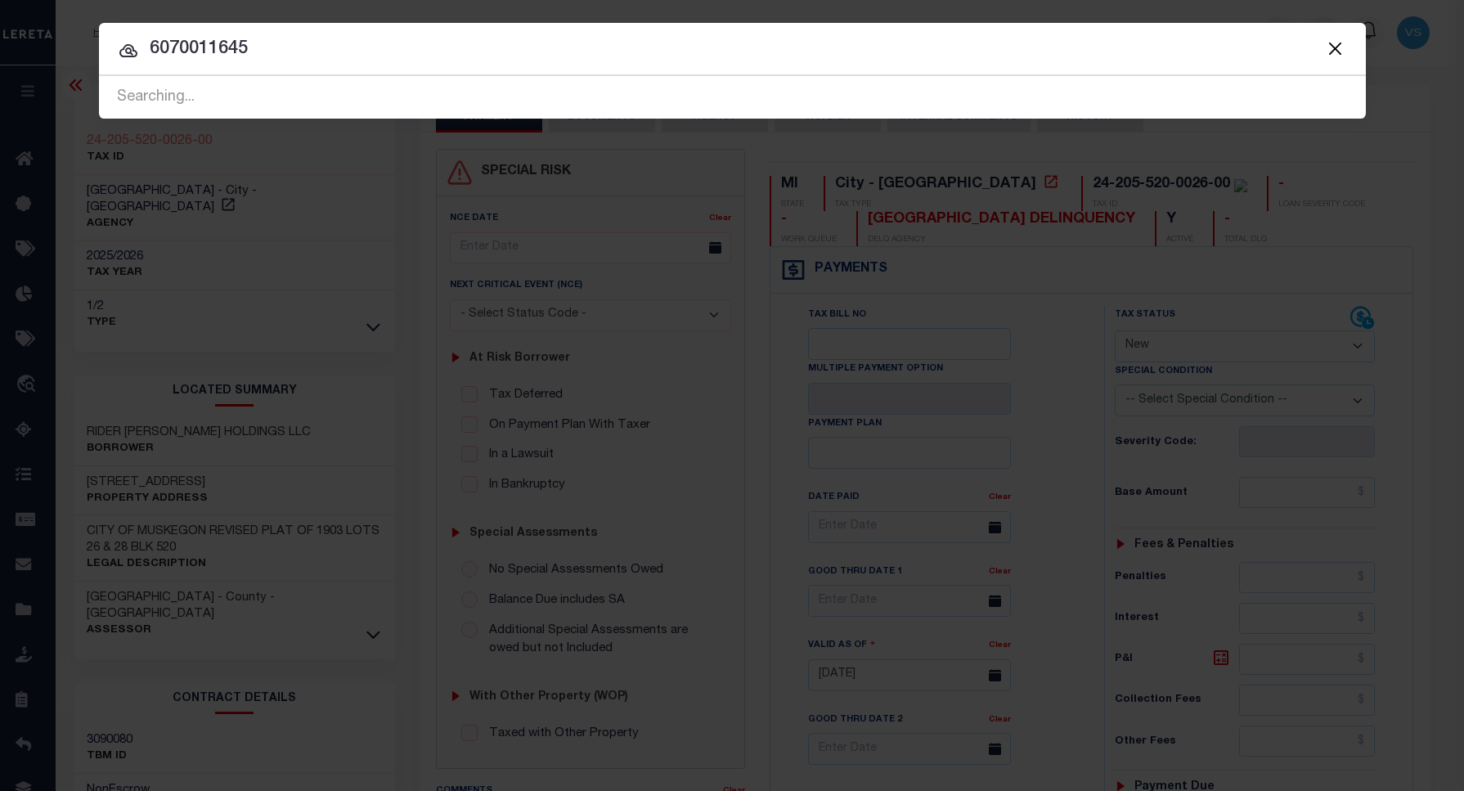
type input "6070011645"
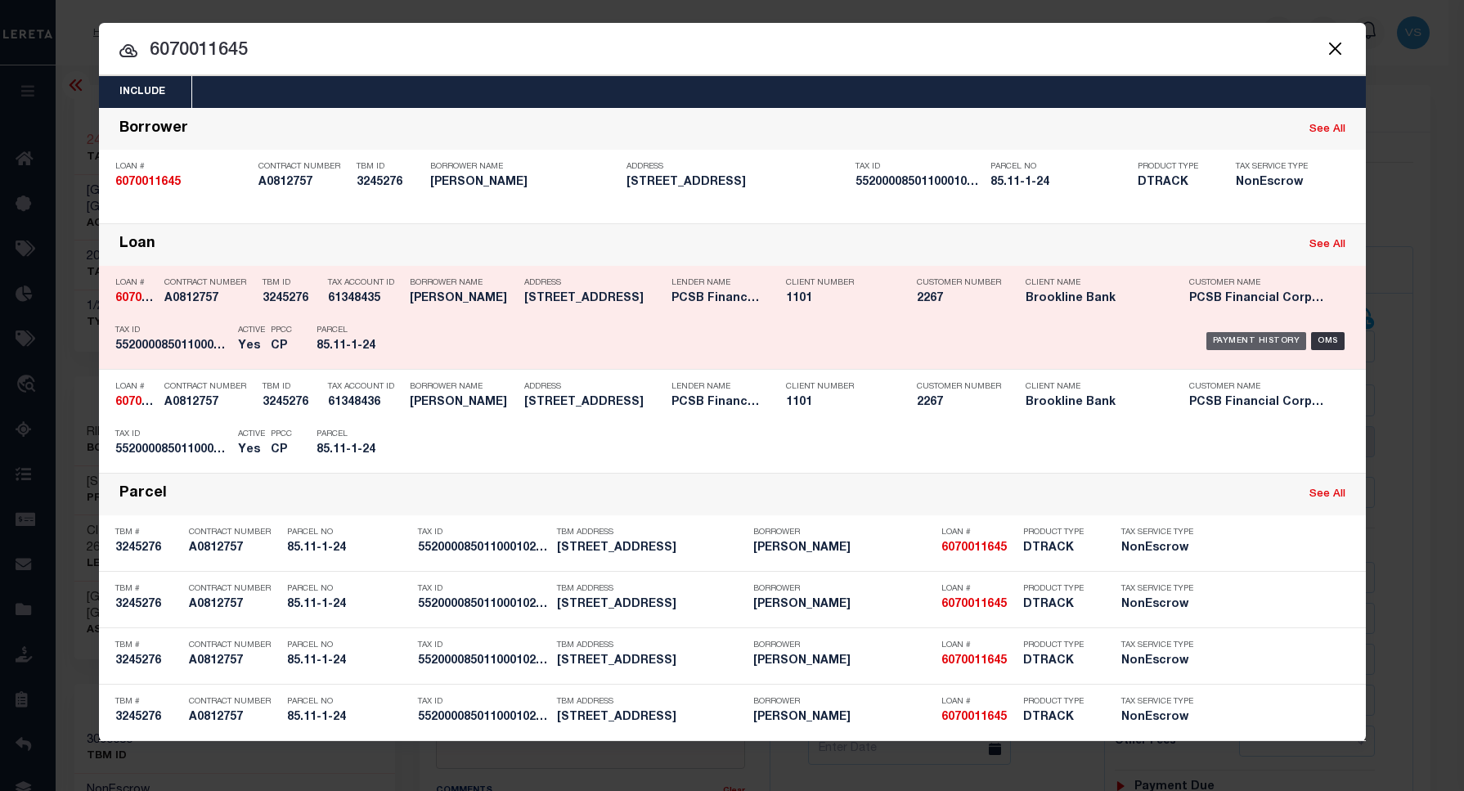
click at [1225, 334] on div "Payment History" at bounding box center [1257, 341] width 101 height 18
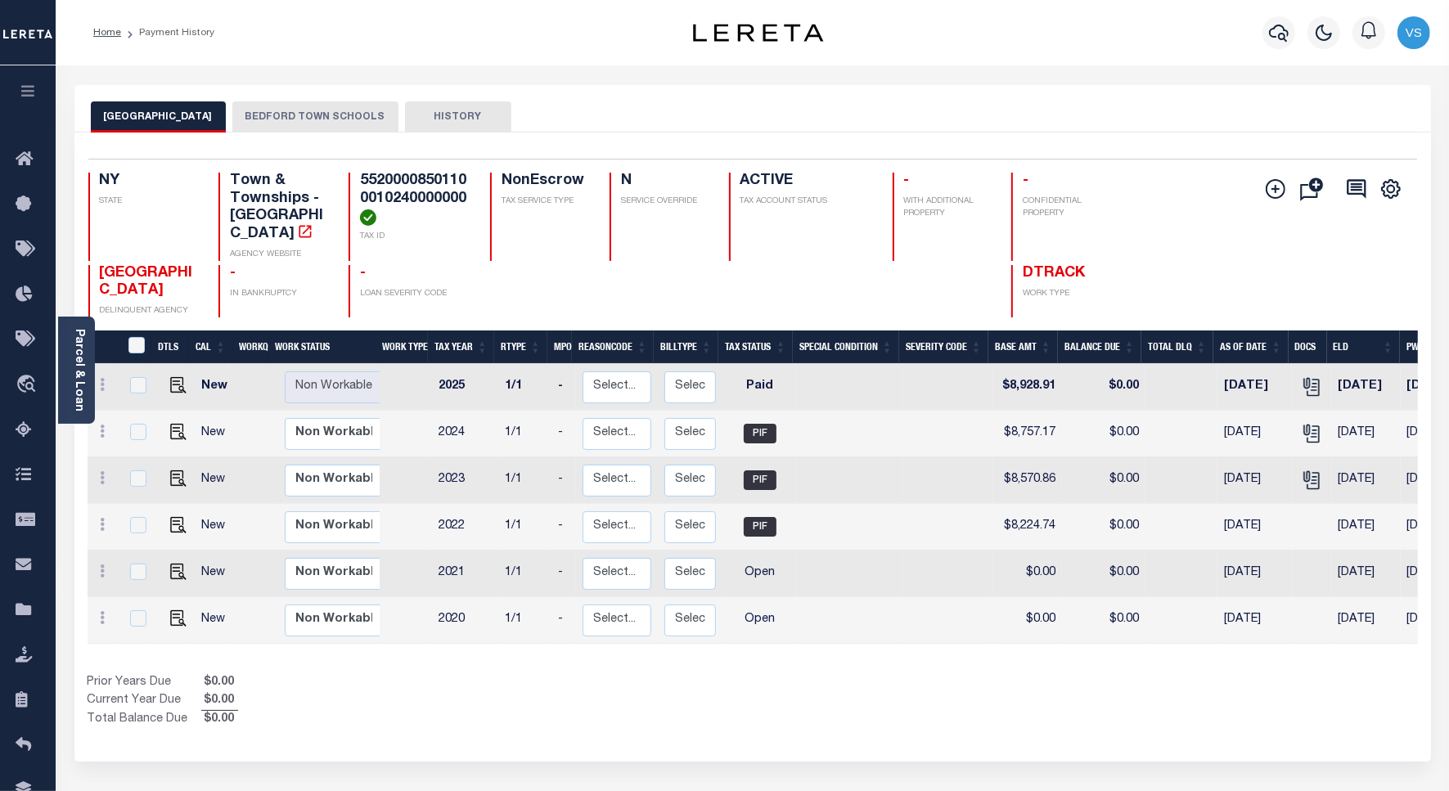
click at [267, 111] on button "BEDFORD TOWN SCHOOLS" at bounding box center [315, 116] width 166 height 31
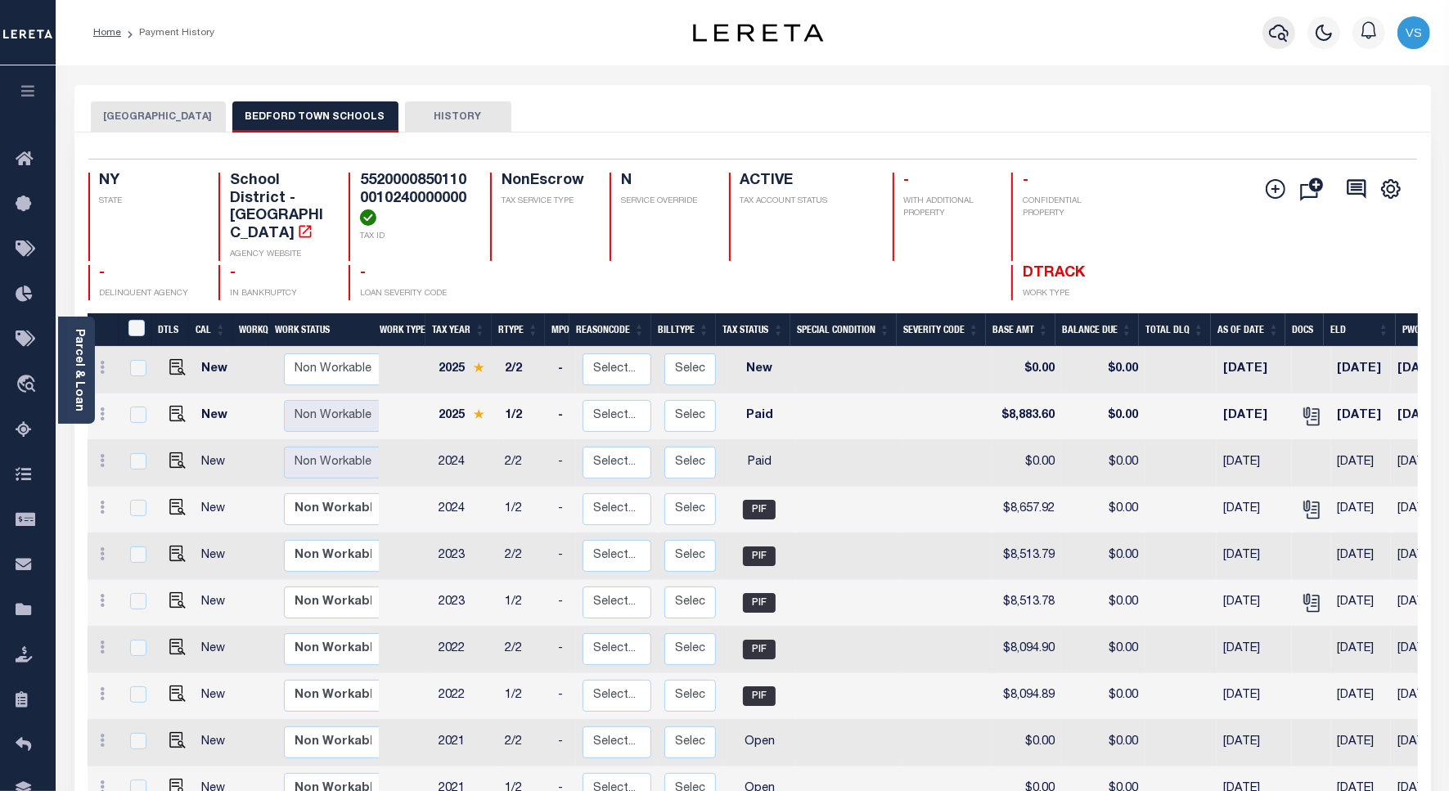
click at [1276, 37] on icon "button" at bounding box center [1279, 33] width 20 height 20
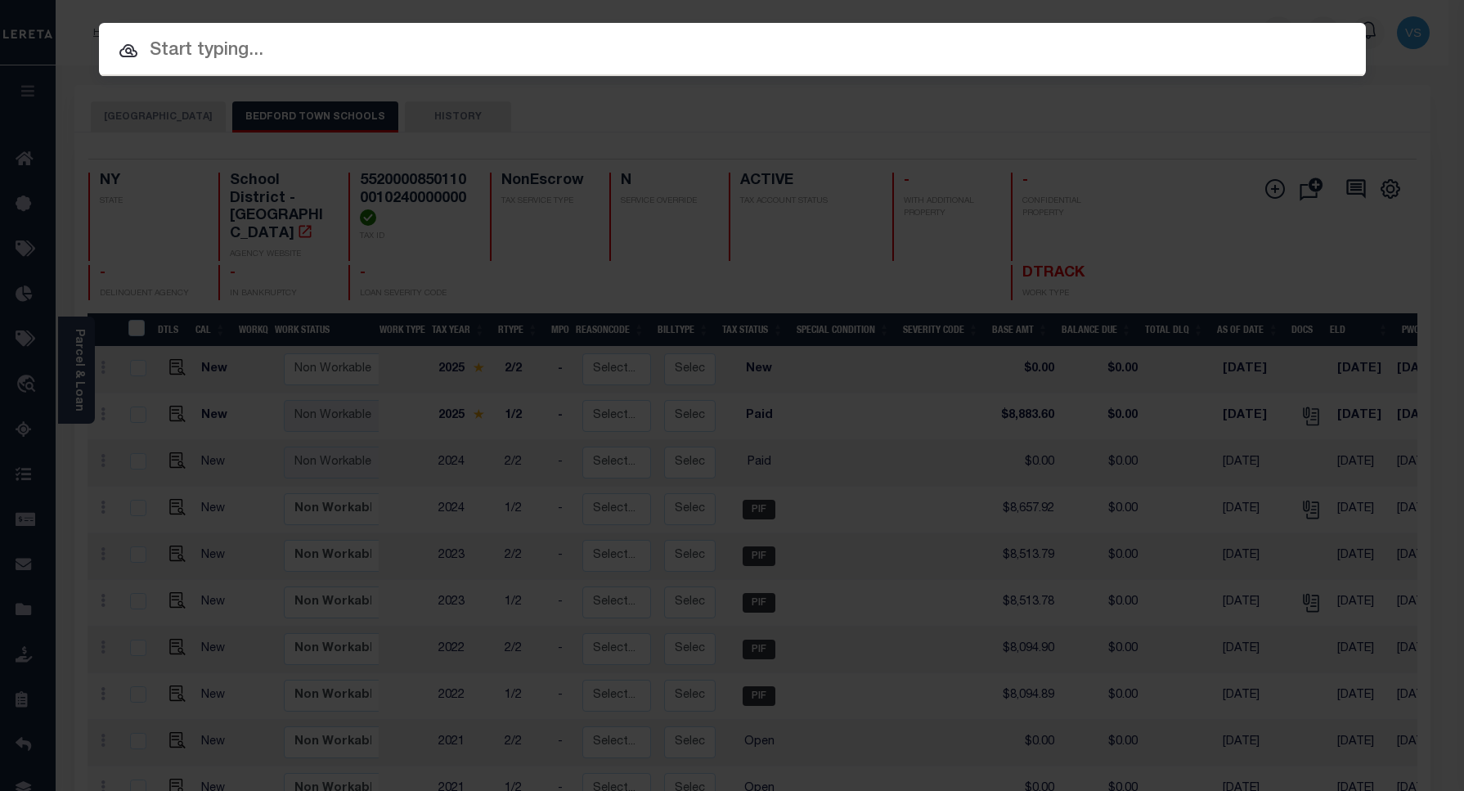
paste input "4680100540"
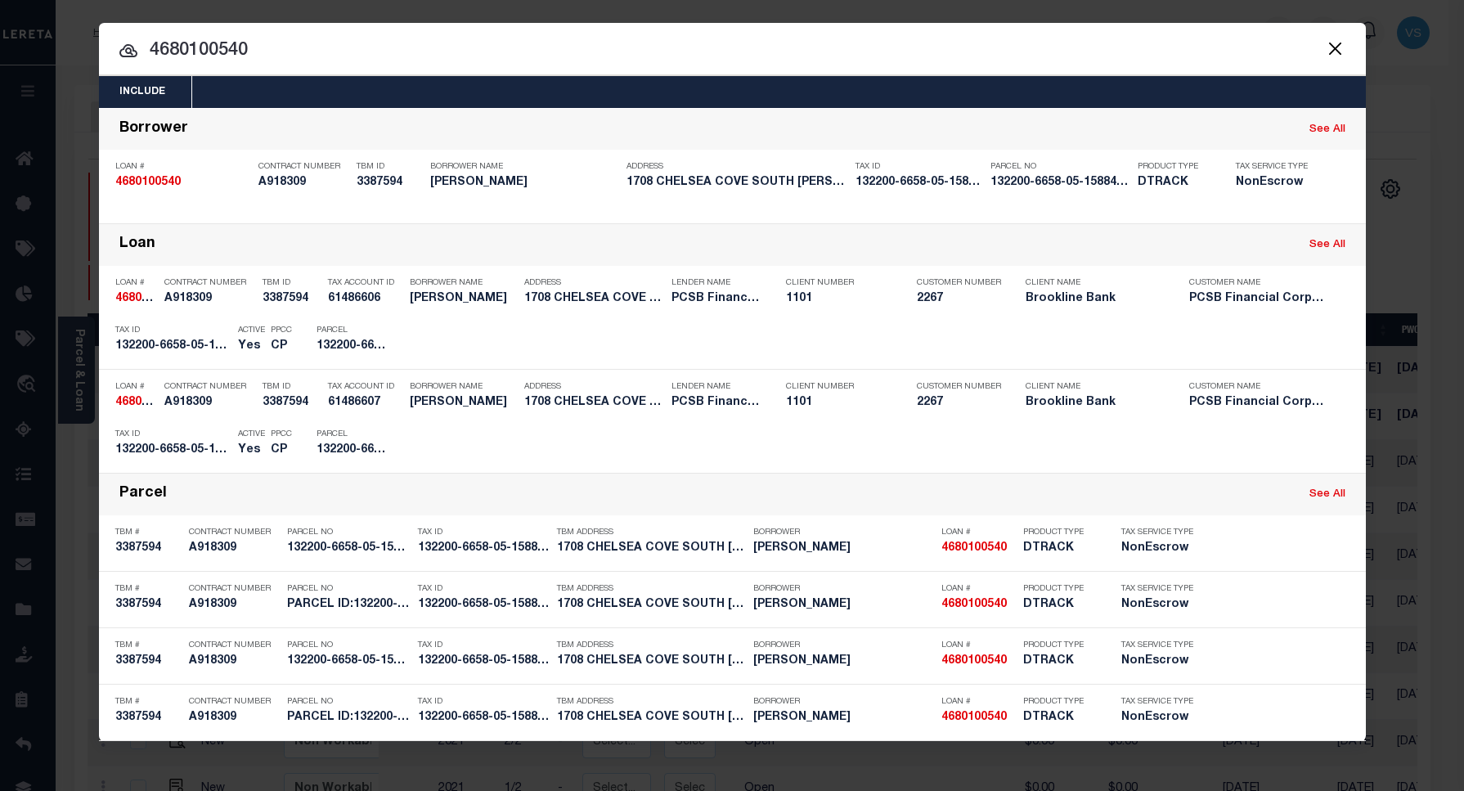
paste input "132200-6658-05-158844-0000"
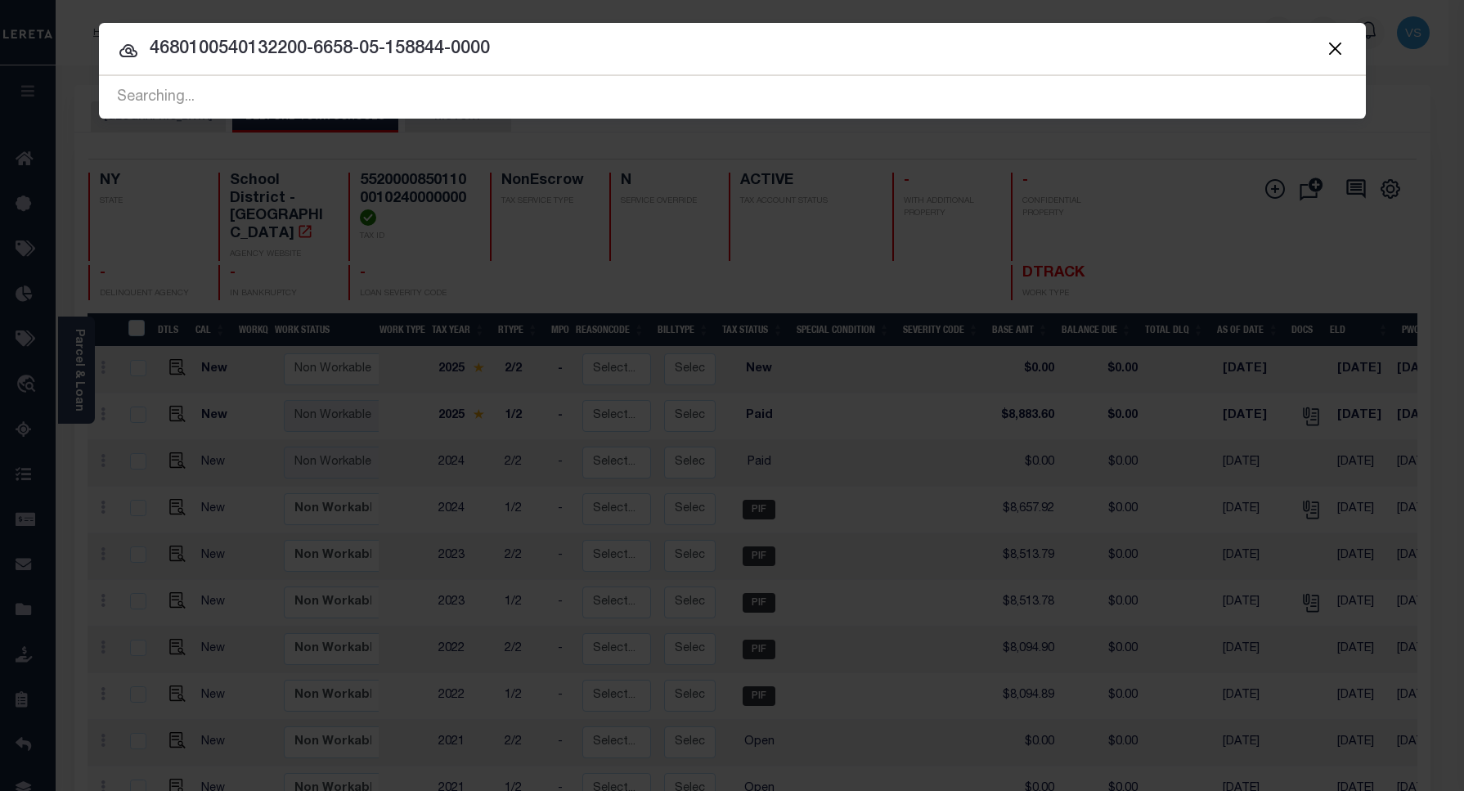
click at [524, 47] on input "4680100540132200-6658-05-158844-0000" at bounding box center [732, 49] width 1267 height 29
click at [526, 64] on div at bounding box center [732, 49] width 1267 height 52
click at [525, 56] on input "4680100540132200-6658-05-158844-0000" at bounding box center [732, 49] width 1267 height 29
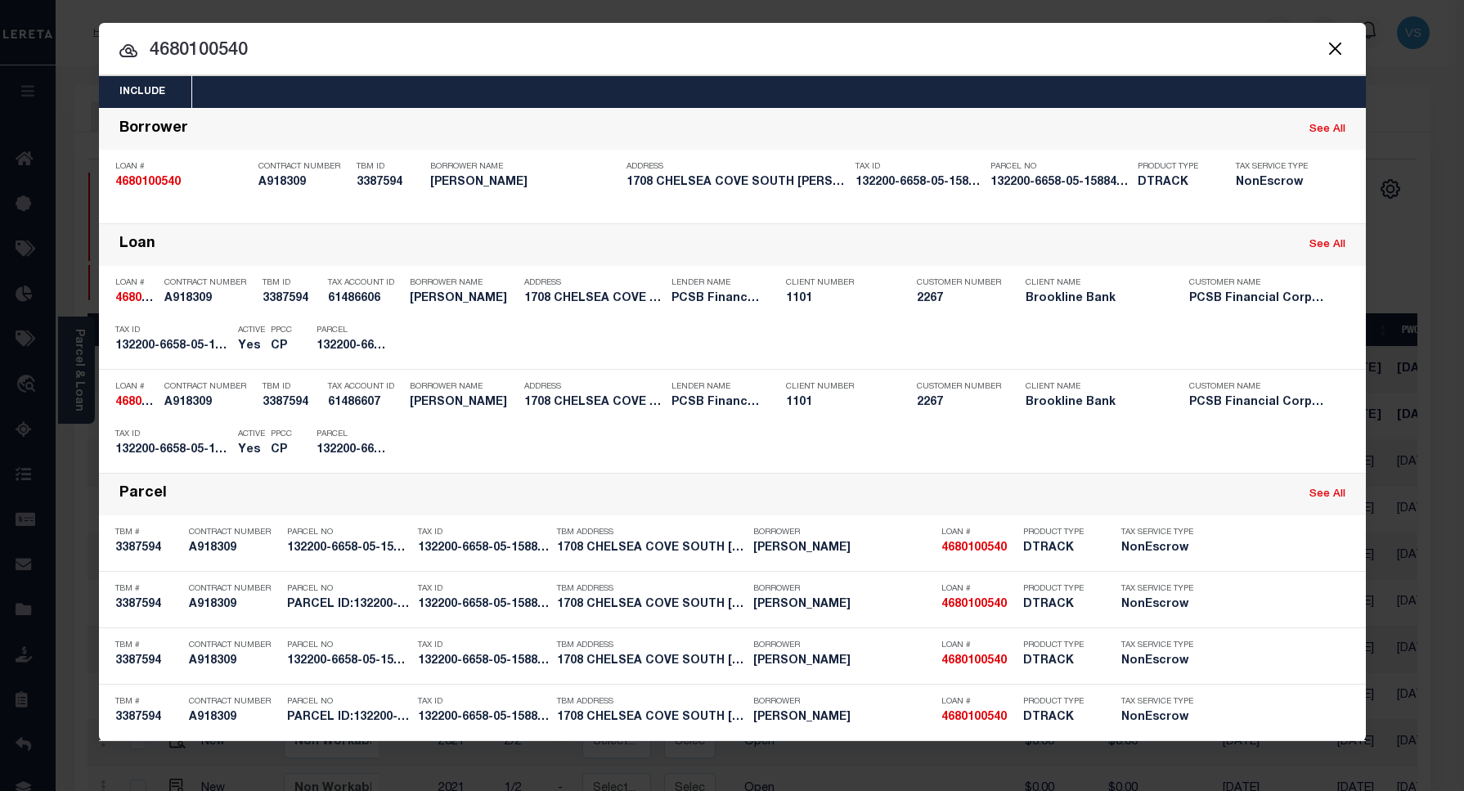
type input "4680100540"
click at [1215, 326] on div "Payment History OMS" at bounding box center [882, 340] width 935 height 47
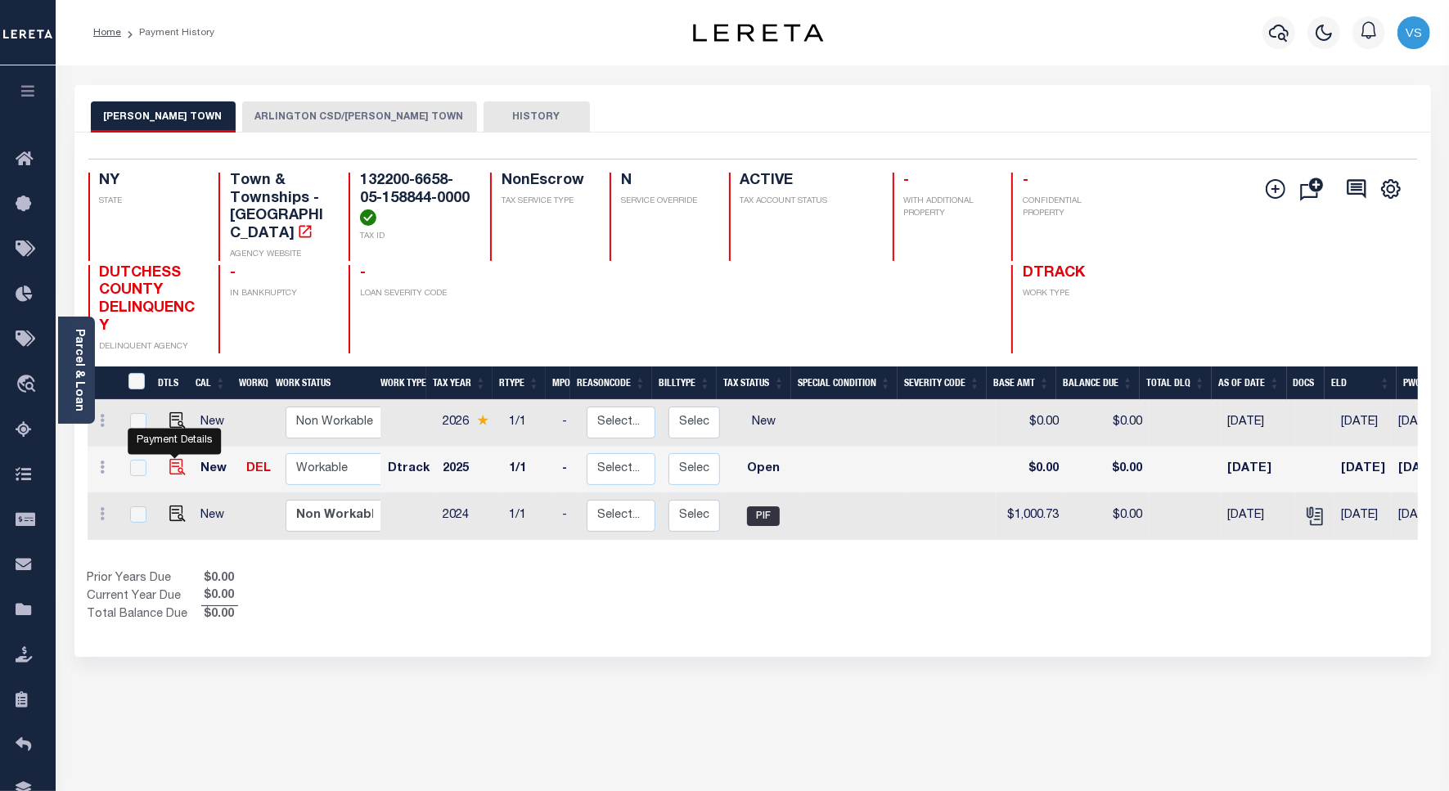
click at [174, 461] on img "" at bounding box center [177, 467] width 16 height 16
checkbox input "true"
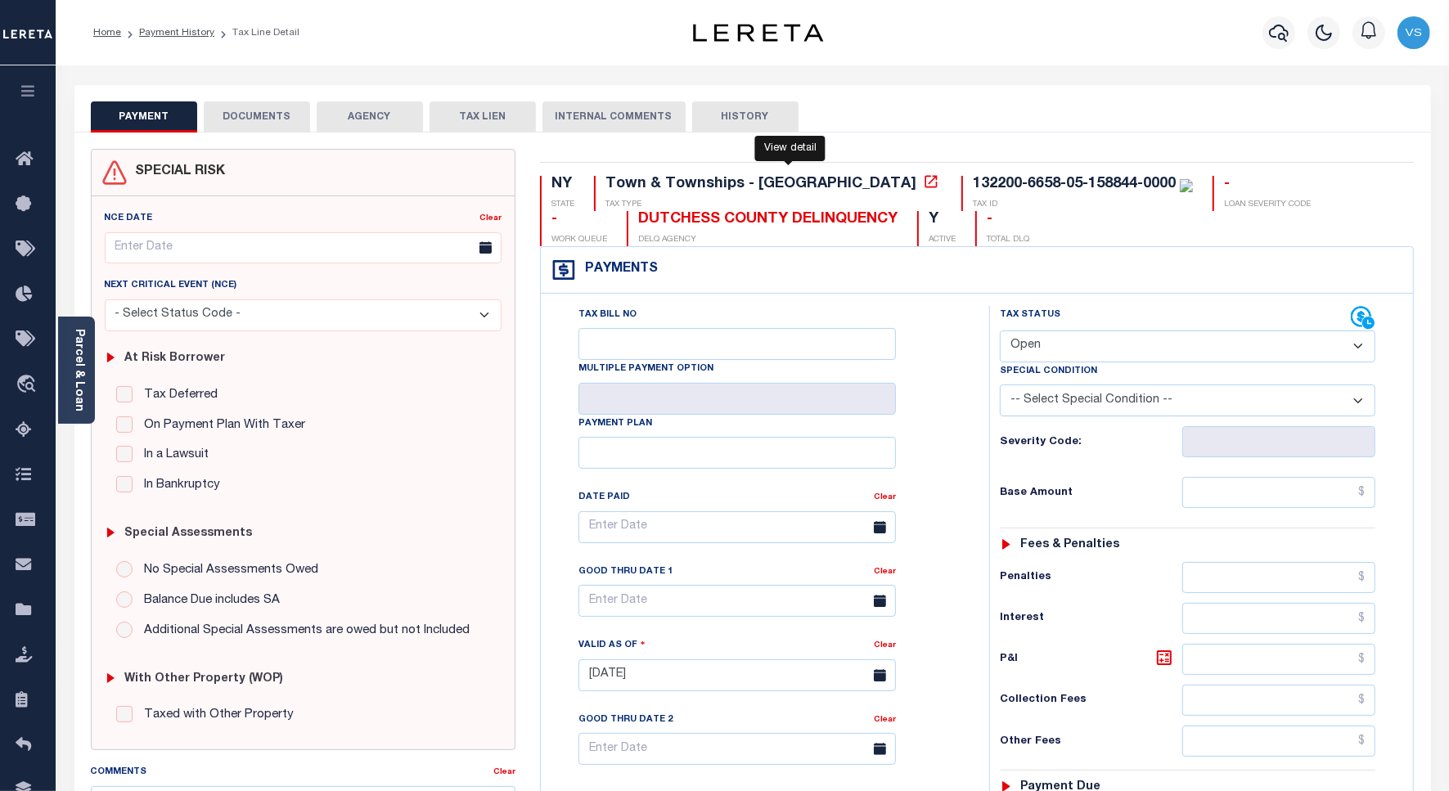
click at [923, 184] on icon at bounding box center [931, 181] width 16 height 16
click at [83, 381] on link "Parcel & Loan" at bounding box center [78, 370] width 11 height 83
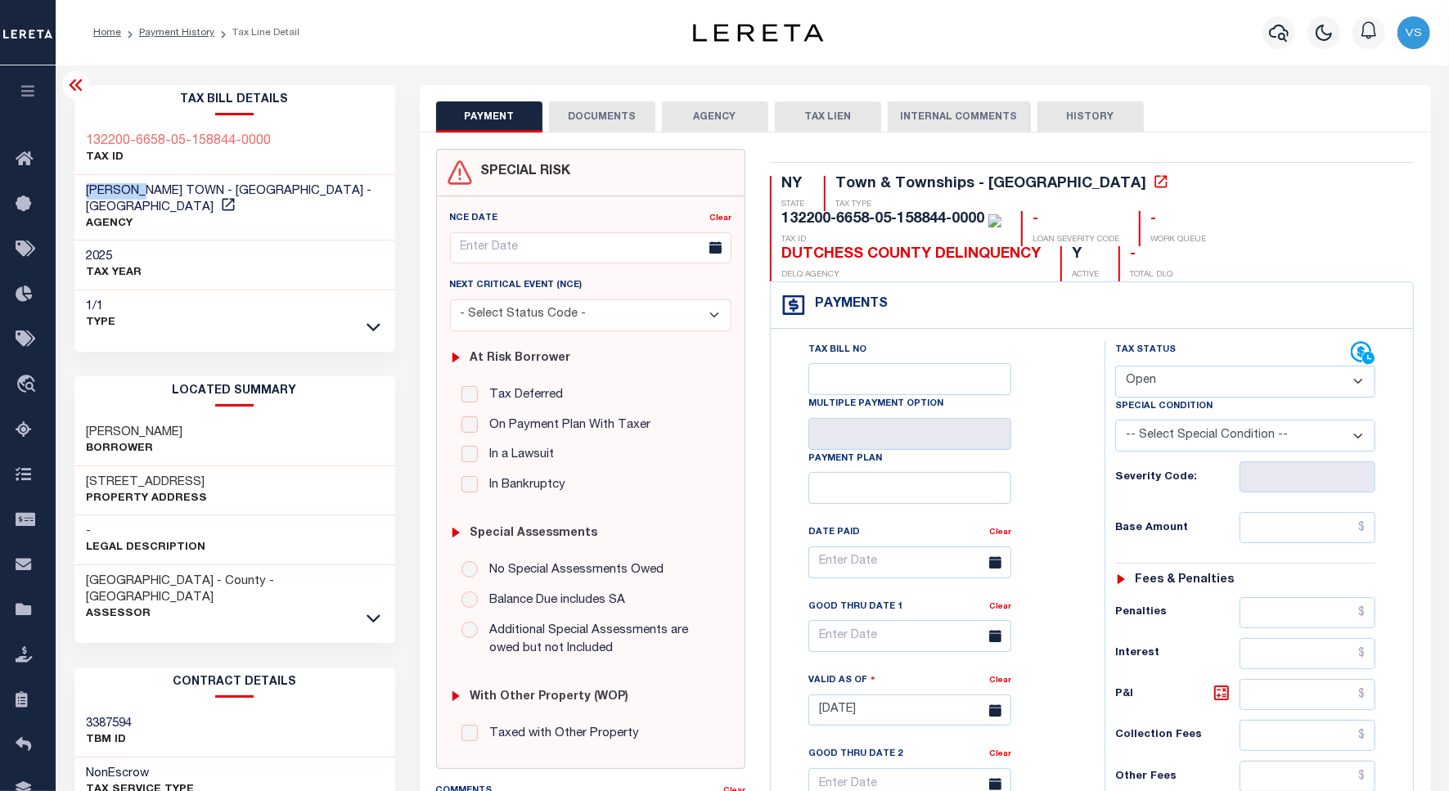
drag, startPoint x: 94, startPoint y: 195, endPoint x: 80, endPoint y: 196, distance: 14.0
click at [80, 196] on div "[PERSON_NAME] TOWN - [GEOGRAPHIC_DATA] - [GEOGRAPHIC_DATA] AGENCY" at bounding box center [234, 208] width 321 height 66
drag, startPoint x: 225, startPoint y: 137, endPoint x: 80, endPoint y: 139, distance: 144.8
click at [80, 139] on div "132200-6658-05-158844-0000 TAX ID" at bounding box center [234, 150] width 321 height 50
drag, startPoint x: 160, startPoint y: 467, endPoint x: 83, endPoint y: 467, distance: 76.9
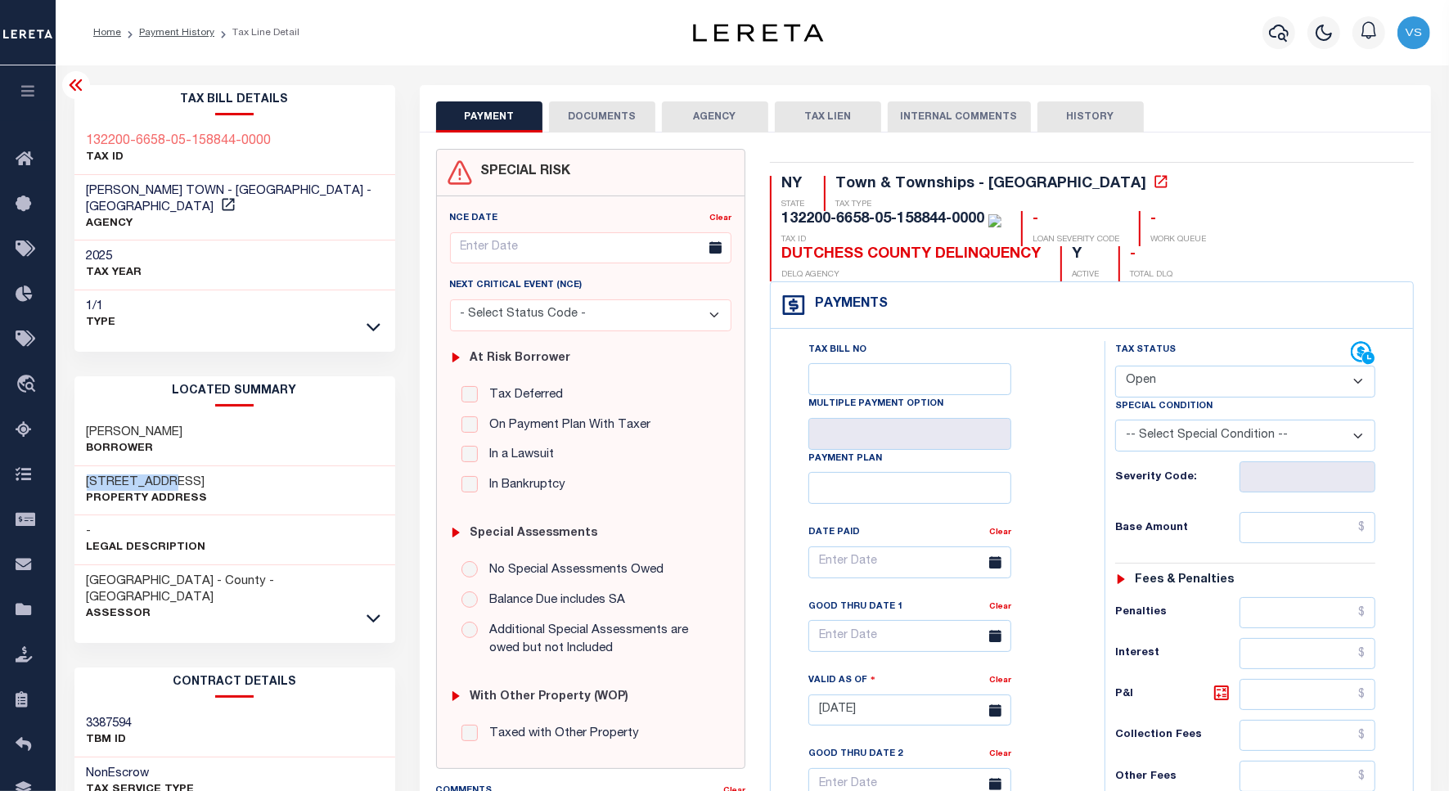
click at [83, 467] on div "[STREET_ADDRESS] Property Address" at bounding box center [234, 491] width 321 height 50
copy h3 "1708 Chelsea"
drag, startPoint x: 282, startPoint y: 143, endPoint x: 79, endPoint y: 143, distance: 203.7
click at [79, 143] on div "132200-6658-05-158844-0000 TAX ID" at bounding box center [234, 150] width 321 height 50
copy h3 "132200-6658-05-158844-0000"
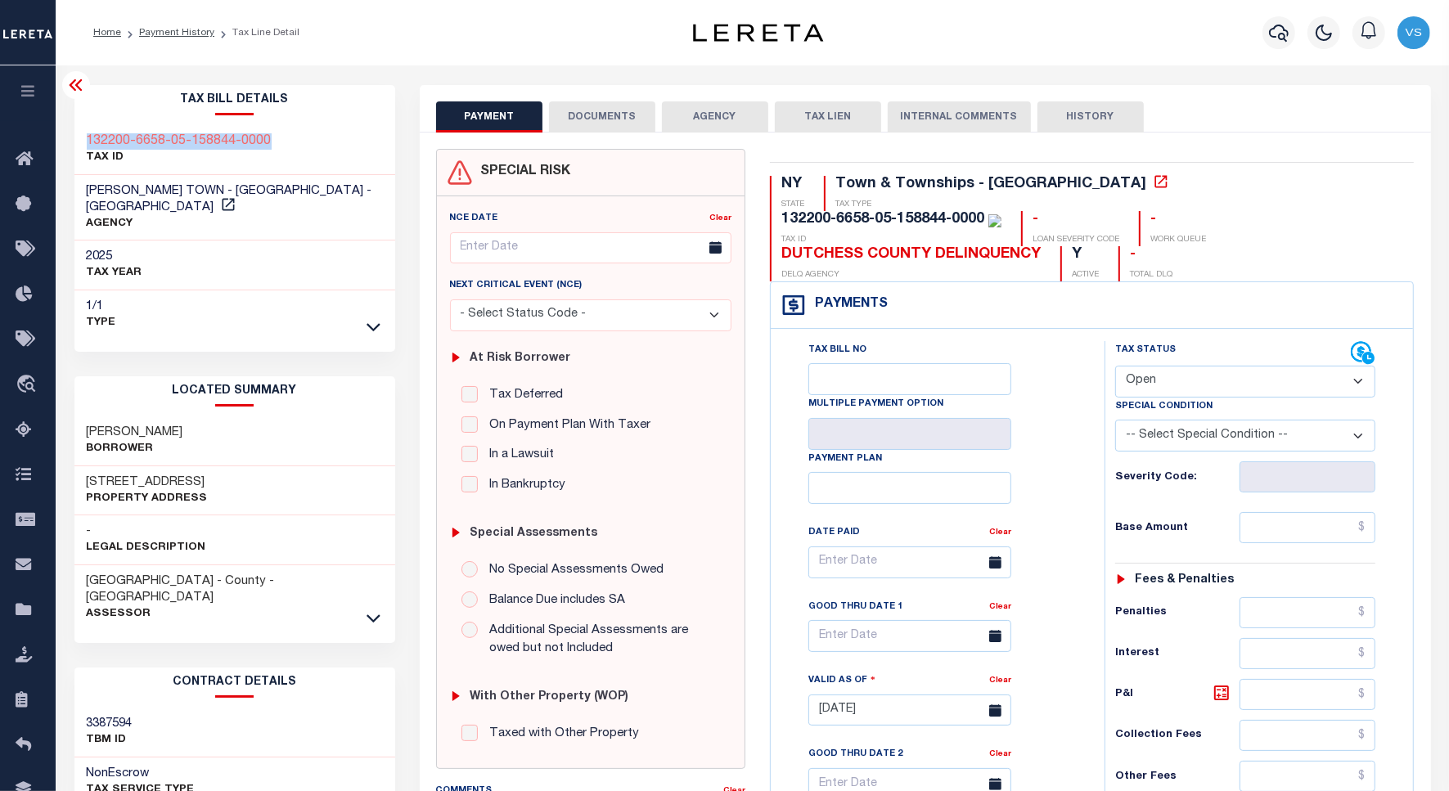
drag, startPoint x: 92, startPoint y: 411, endPoint x: 164, endPoint y: 450, distance: 81.6
click at [83, 416] on div "[PERSON_NAME]" at bounding box center [234, 441] width 321 height 50
copy h3 "[PERSON_NAME]"
drag, startPoint x: 162, startPoint y: 466, endPoint x: 80, endPoint y: 465, distance: 81.8
click at [80, 466] on div "[STREET_ADDRESS] Property Address" at bounding box center [234, 491] width 321 height 50
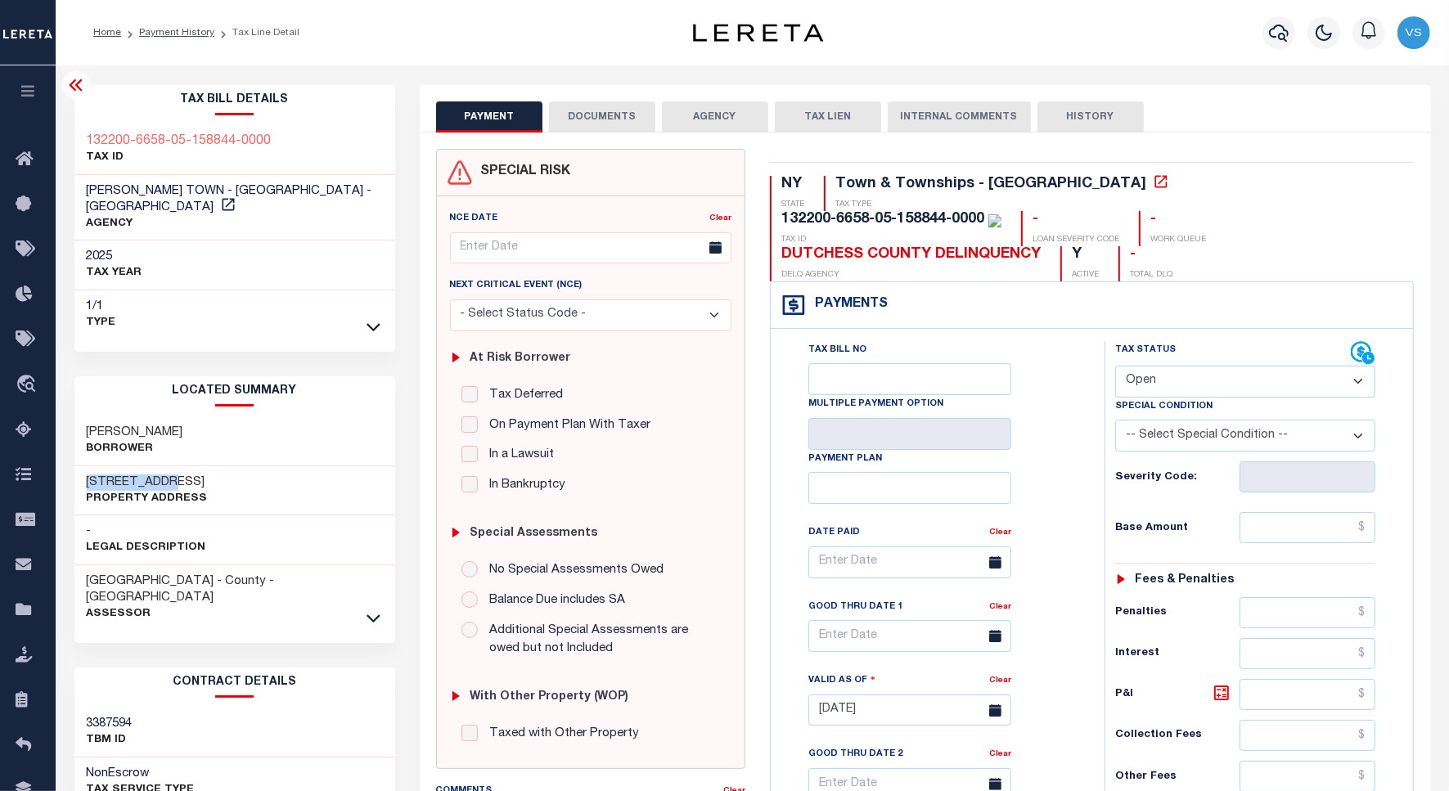
copy h3 "1708 Chelsea"
drag, startPoint x: 1147, startPoint y: 345, endPoint x: 1153, endPoint y: 365, distance: 20.7
click at [1147, 366] on select "- Select Status Code - Open Due/Unpaid Paid Incomplete No Tax Due Internal Refu…" at bounding box center [1245, 382] width 261 height 32
select select "PYD"
click at [1115, 366] on select "- Select Status Code - Open Due/Unpaid Paid Incomplete No Tax Due Internal Refu…" at bounding box center [1245, 382] width 261 height 32
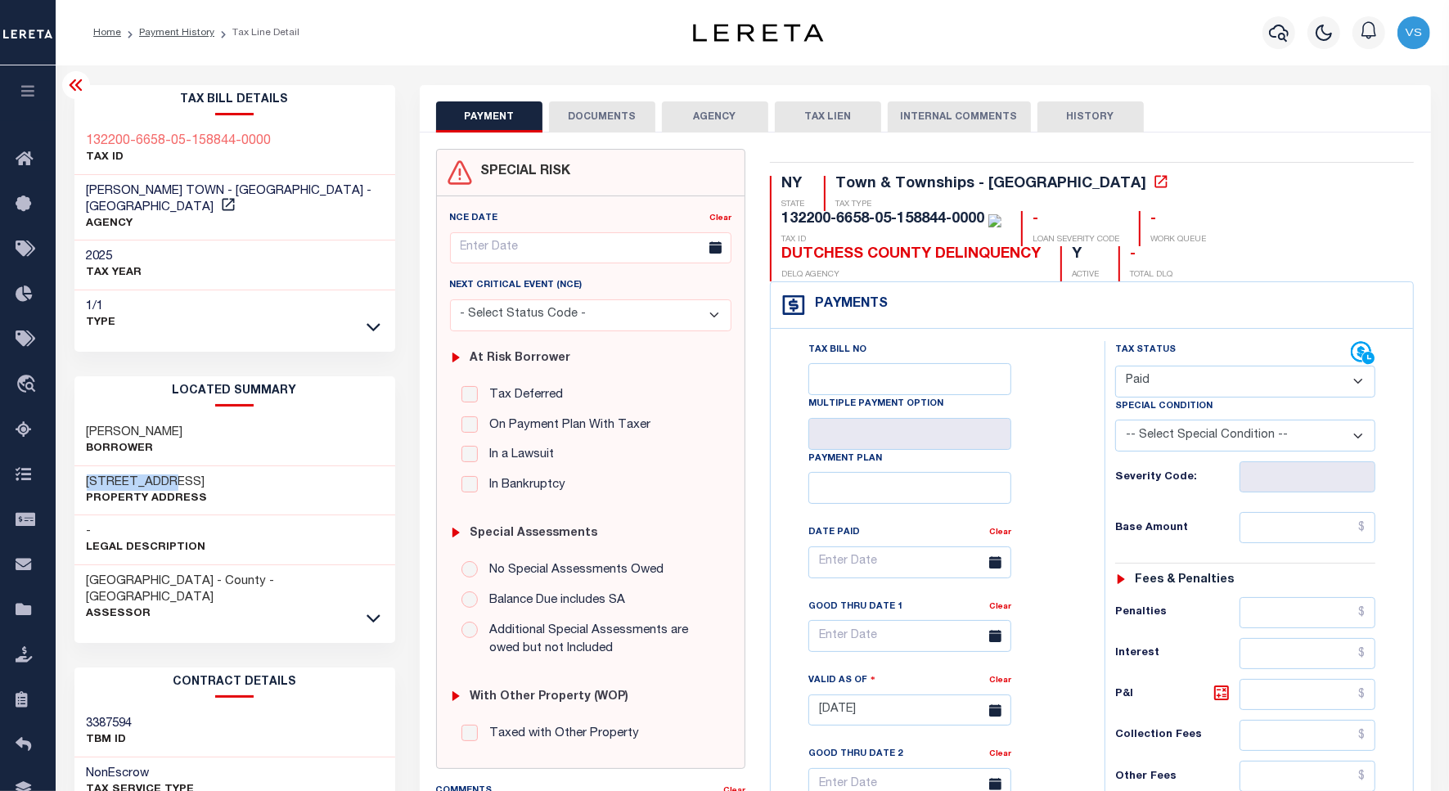
type input "[DATE]"
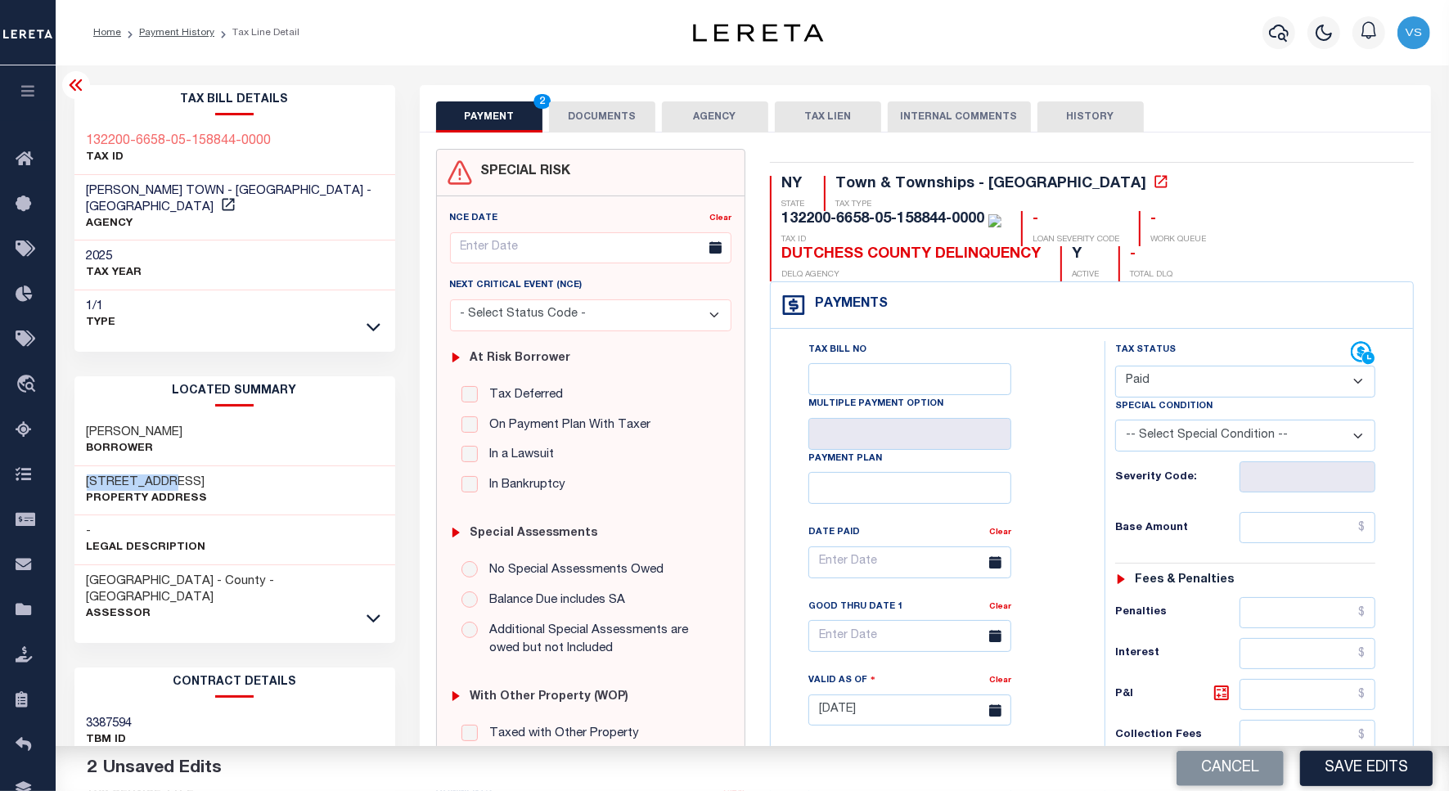
click at [614, 113] on button "DOCUMENTS" at bounding box center [602, 116] width 106 height 31
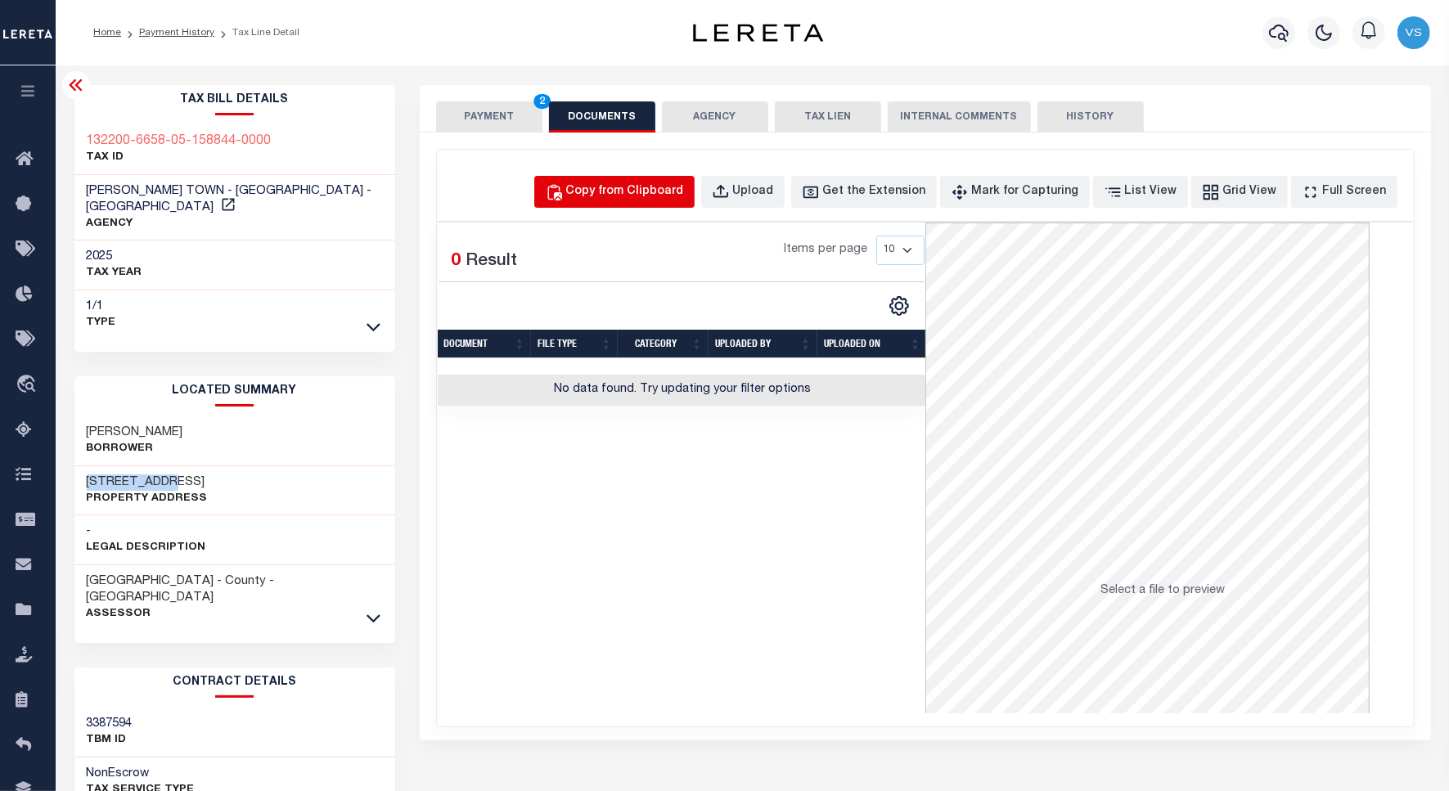
click at [623, 195] on div "Copy from Clipboard" at bounding box center [625, 192] width 118 height 18
select select "POP"
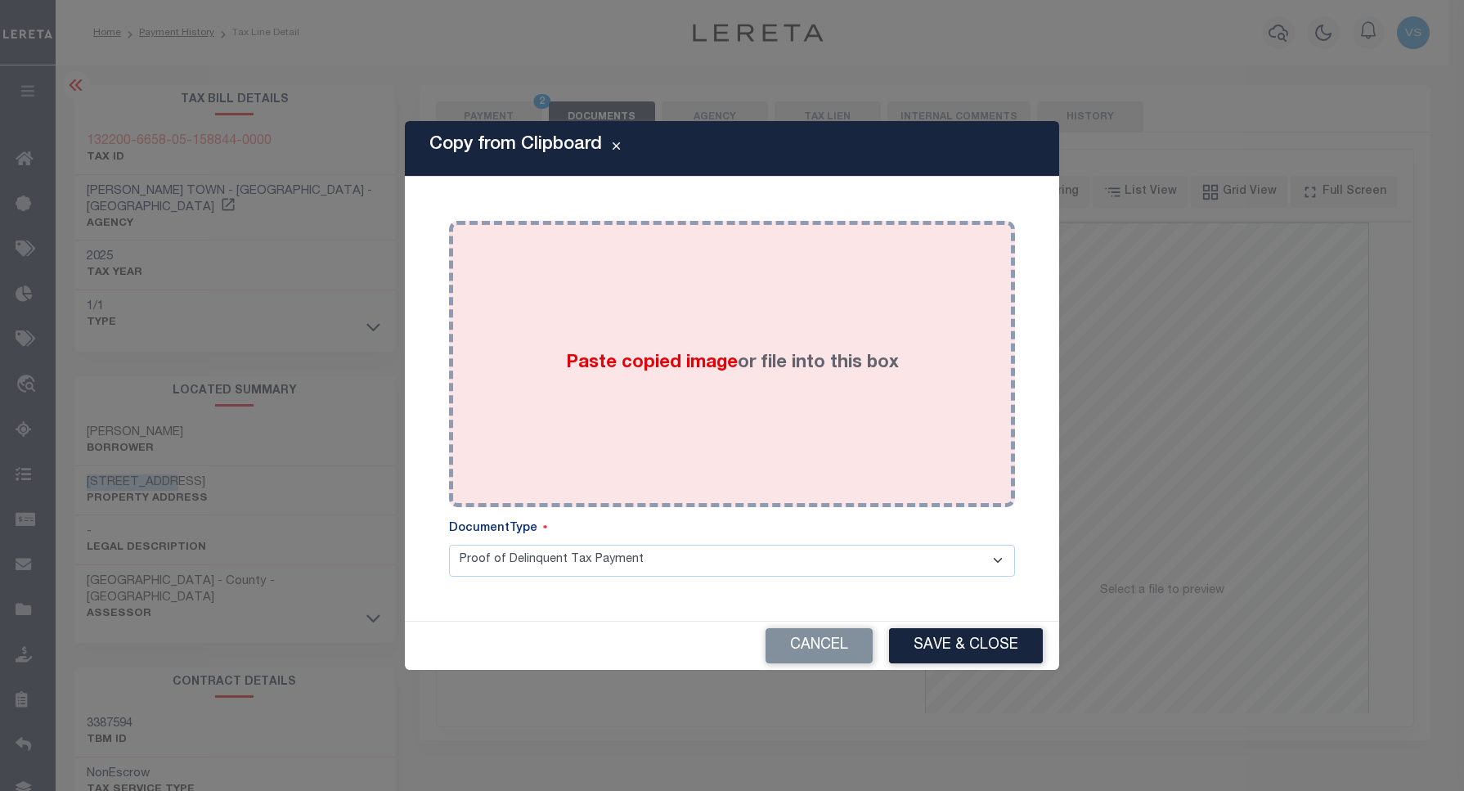
click at [673, 338] on div "Paste copied image or file into this box" at bounding box center [732, 364] width 542 height 262
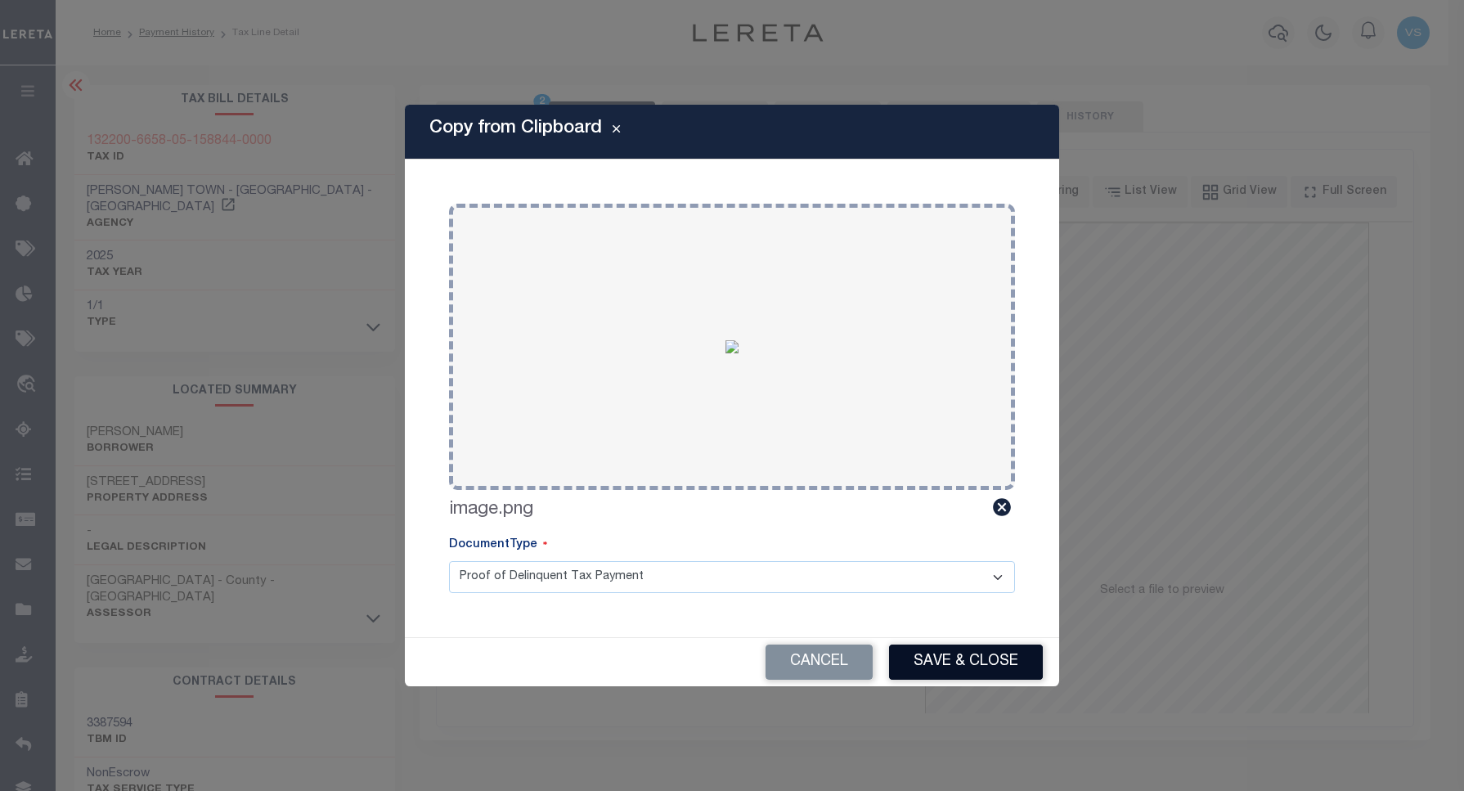
click at [955, 656] on button "Save & Close" at bounding box center [966, 662] width 154 height 35
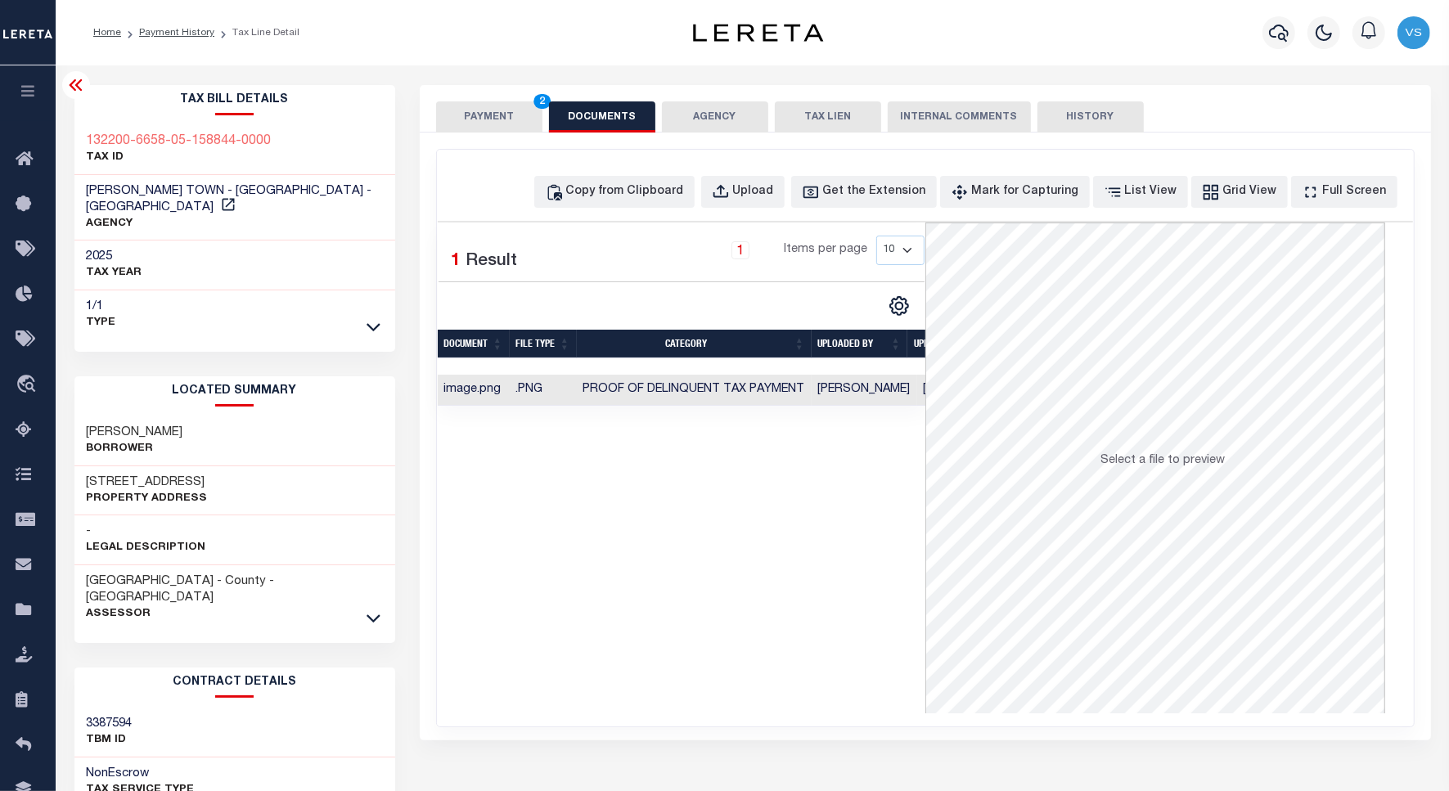
drag, startPoint x: 466, startPoint y: 115, endPoint x: 642, endPoint y: 168, distance: 183.7
click at [466, 115] on button "PAYMENT 2" at bounding box center [489, 116] width 106 height 31
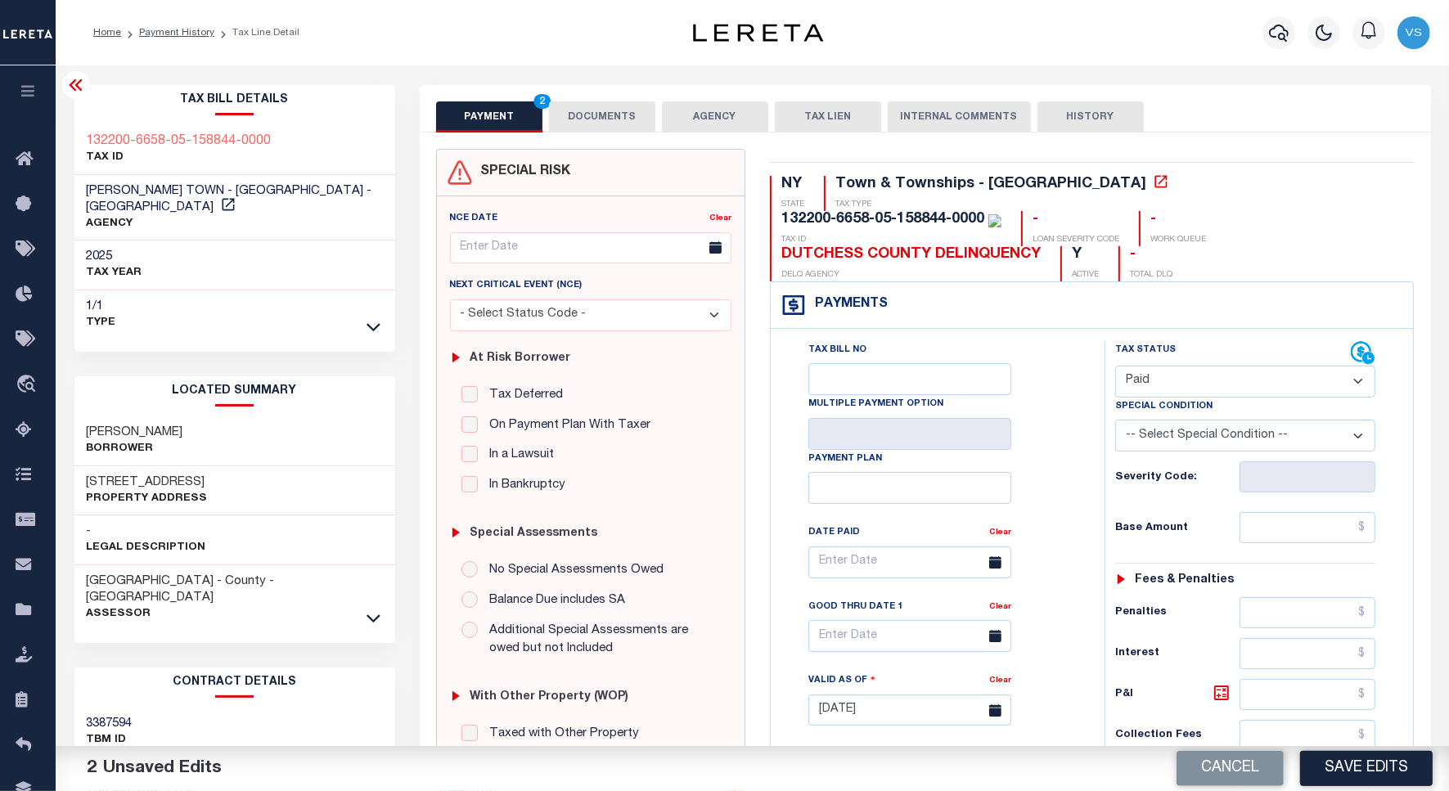
click at [1331, 771] on button "Save Edits" at bounding box center [1366, 768] width 133 height 35
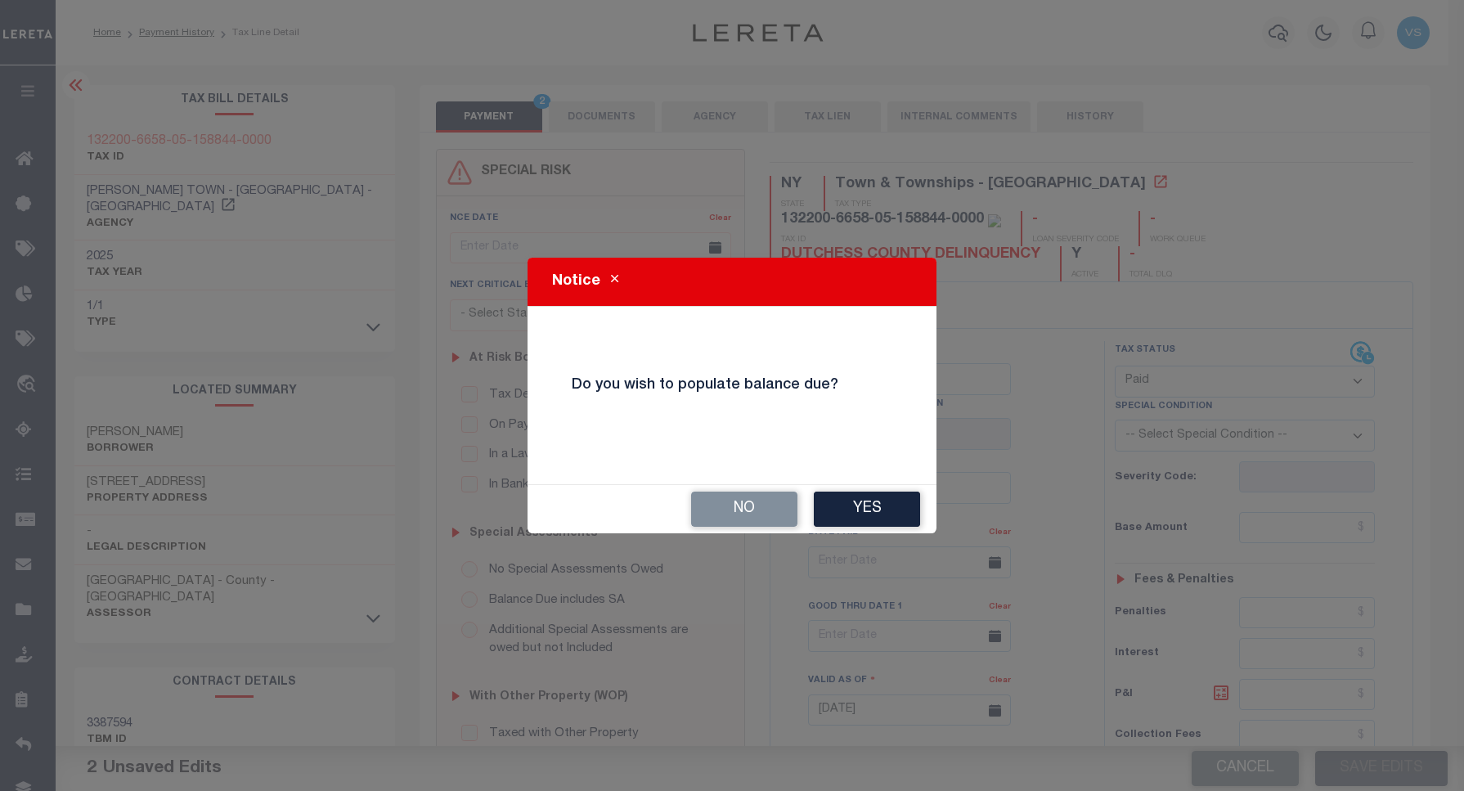
click at [762, 508] on button "No" at bounding box center [744, 509] width 106 height 35
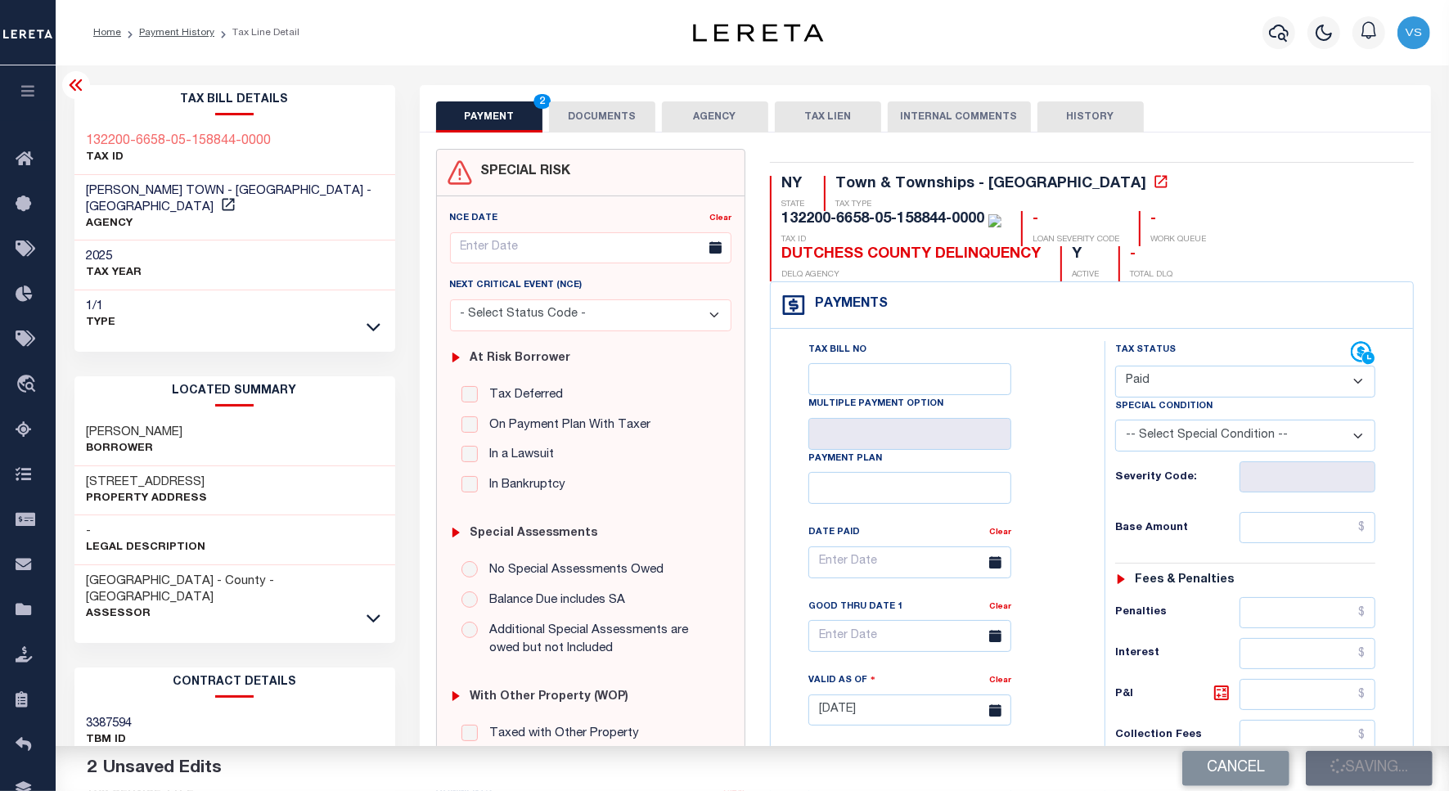
checkbox input "false"
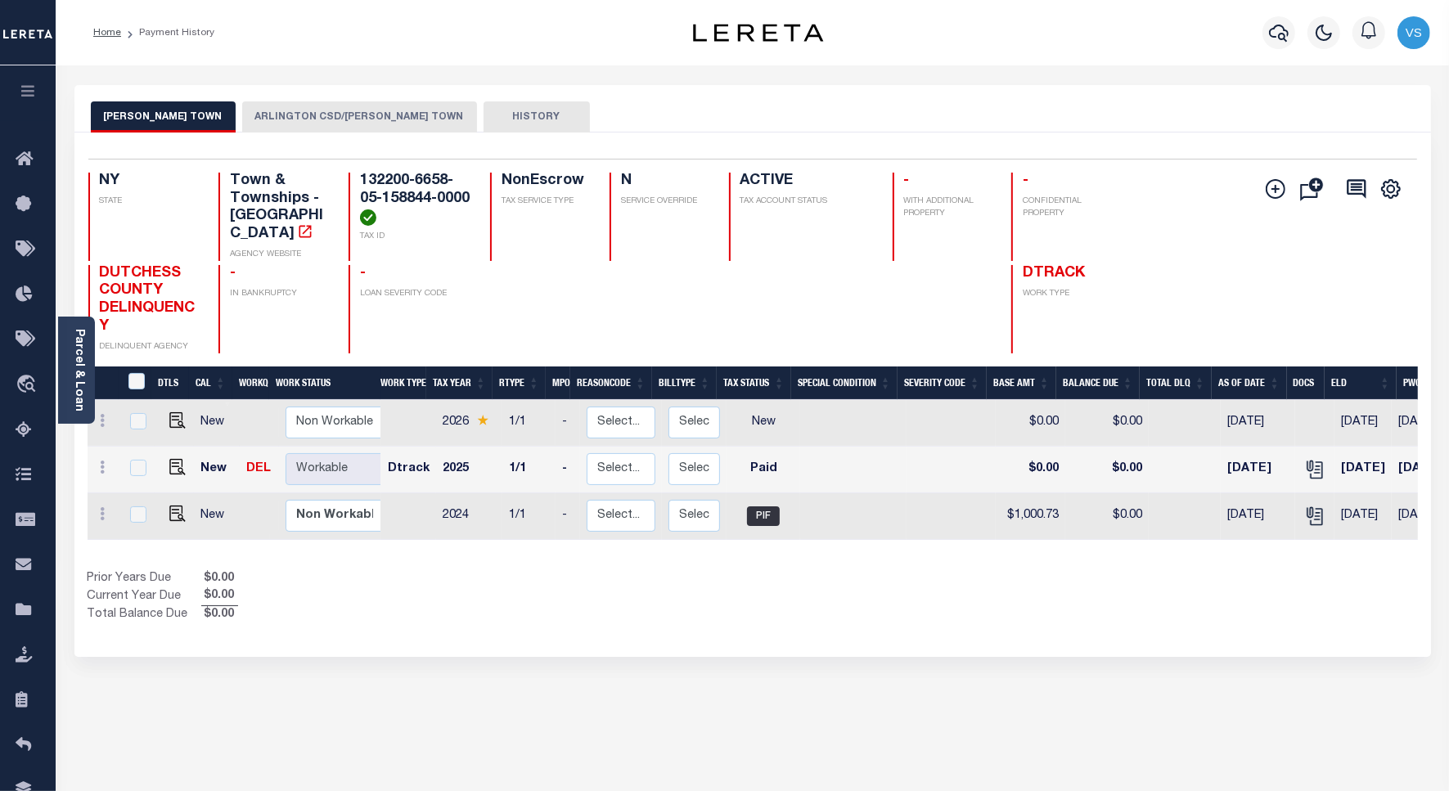
click at [279, 115] on button "ARLINGTON CSD/[PERSON_NAME] TOWN" at bounding box center [359, 116] width 235 height 31
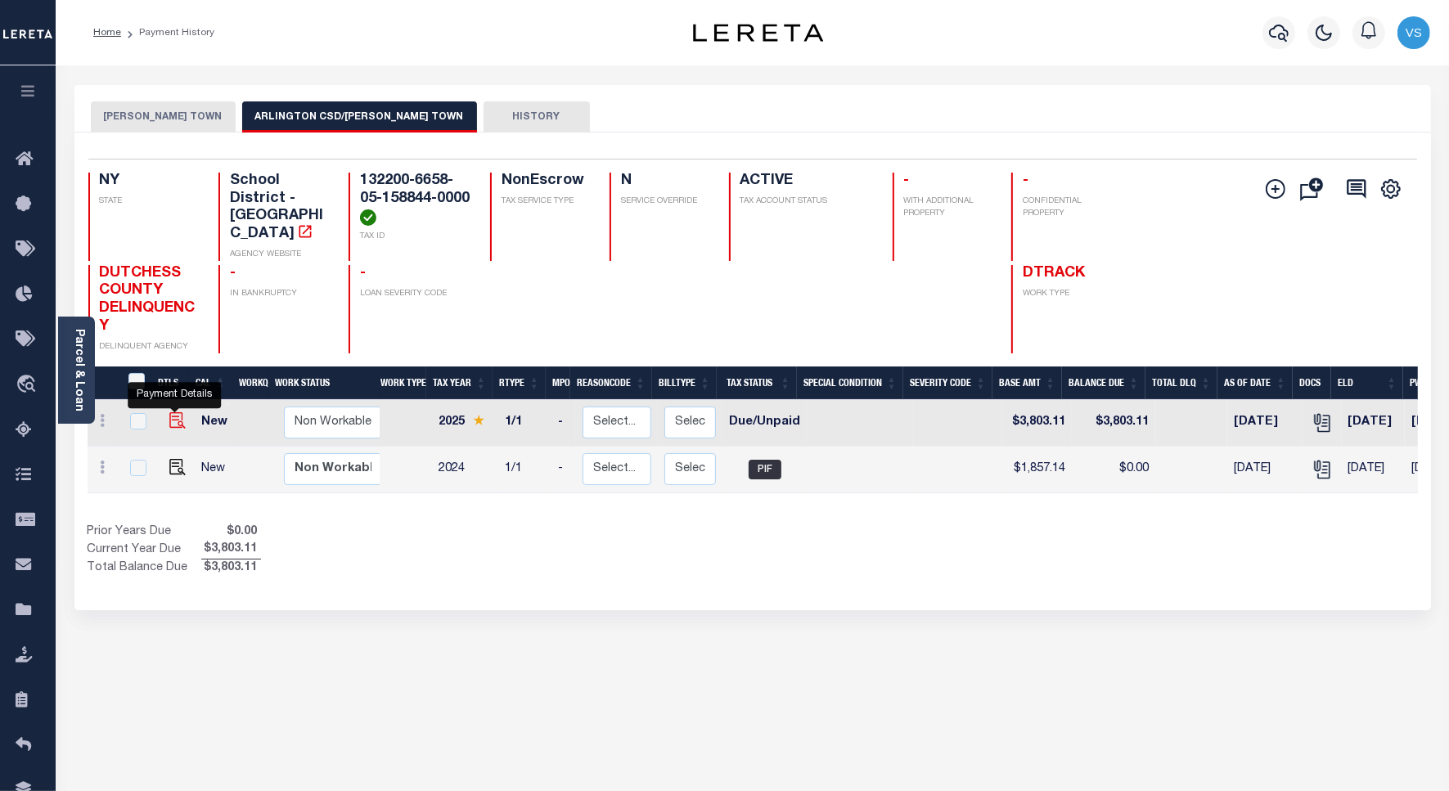
click at [176, 412] on img "" at bounding box center [177, 420] width 16 height 16
checkbox input "true"
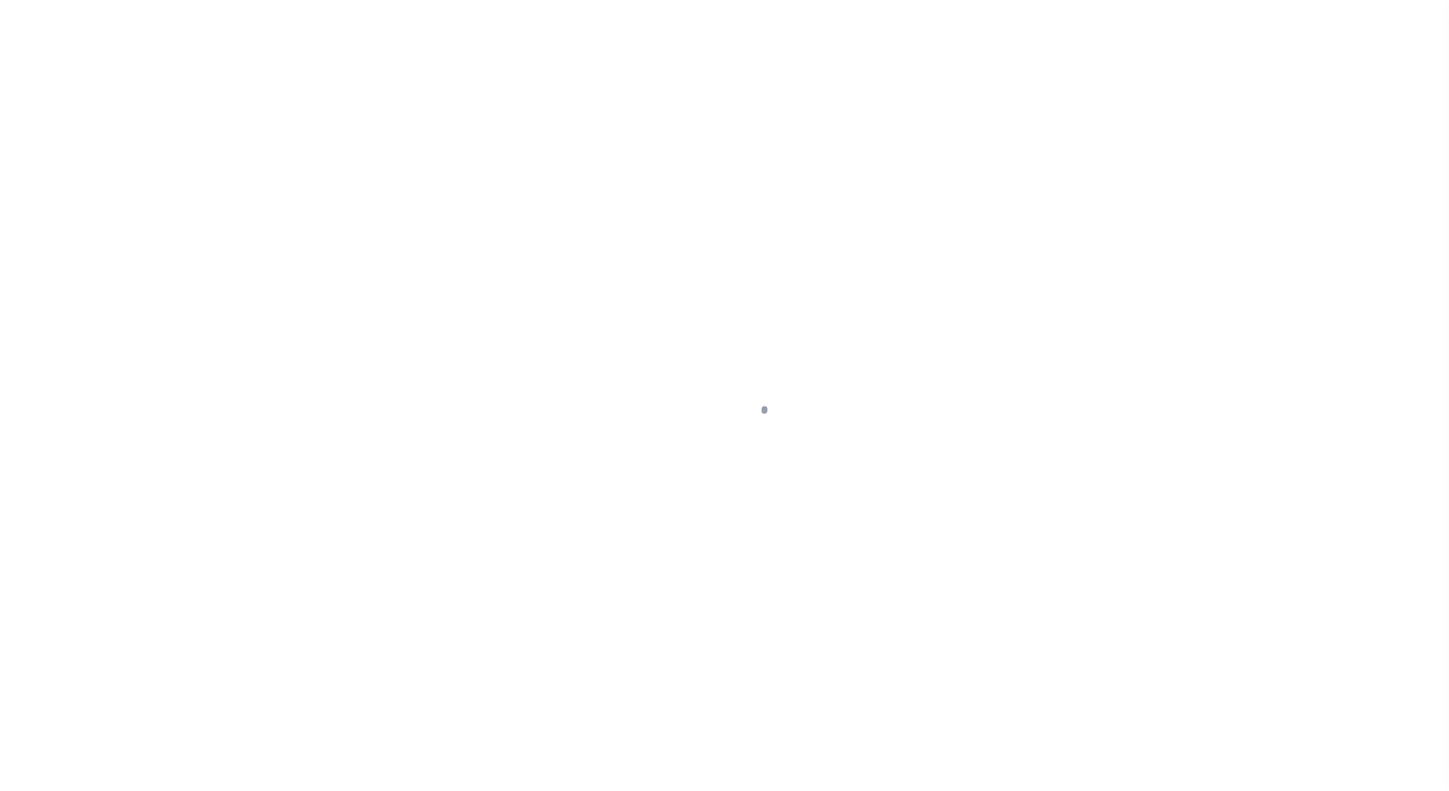
select select "DUE"
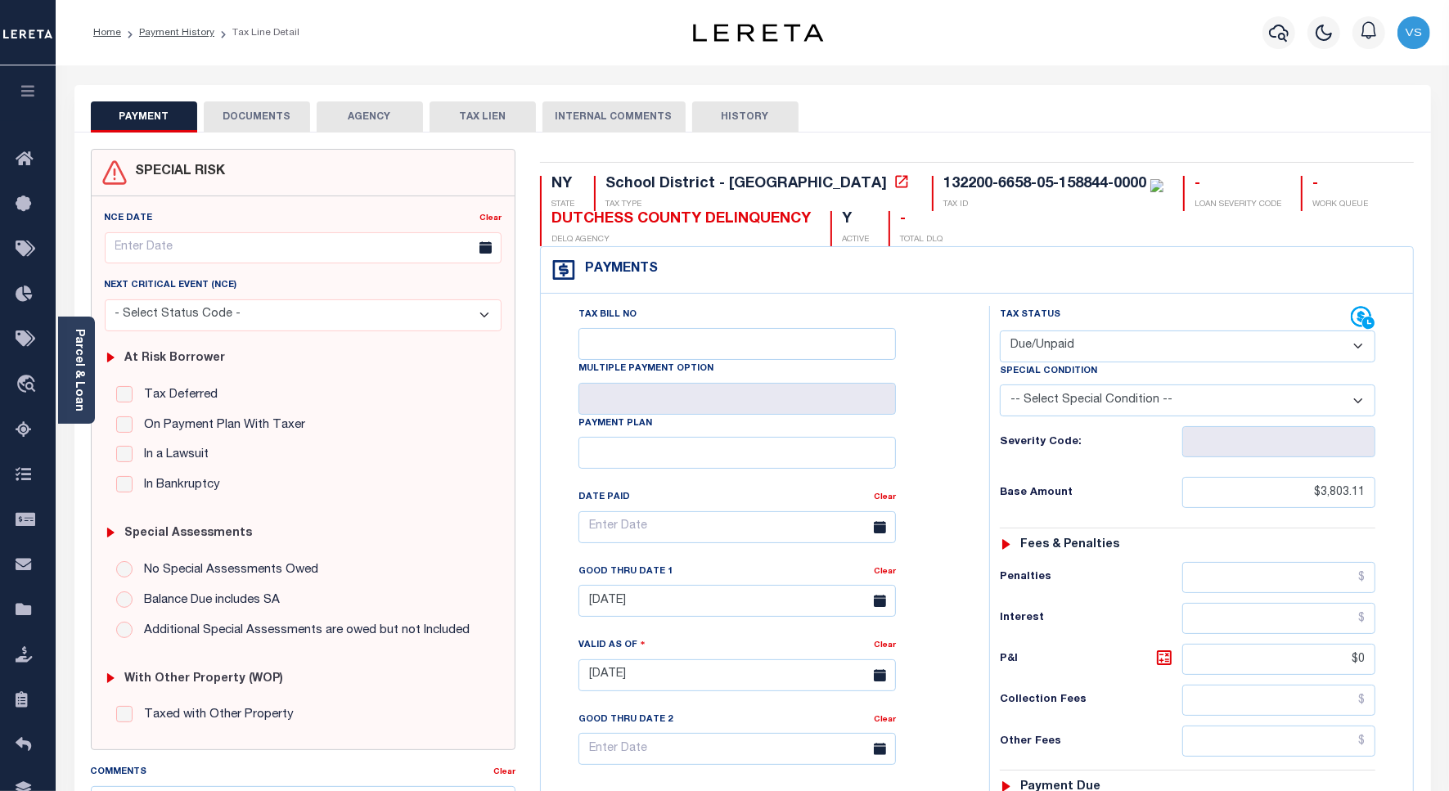
scroll to position [466, 0]
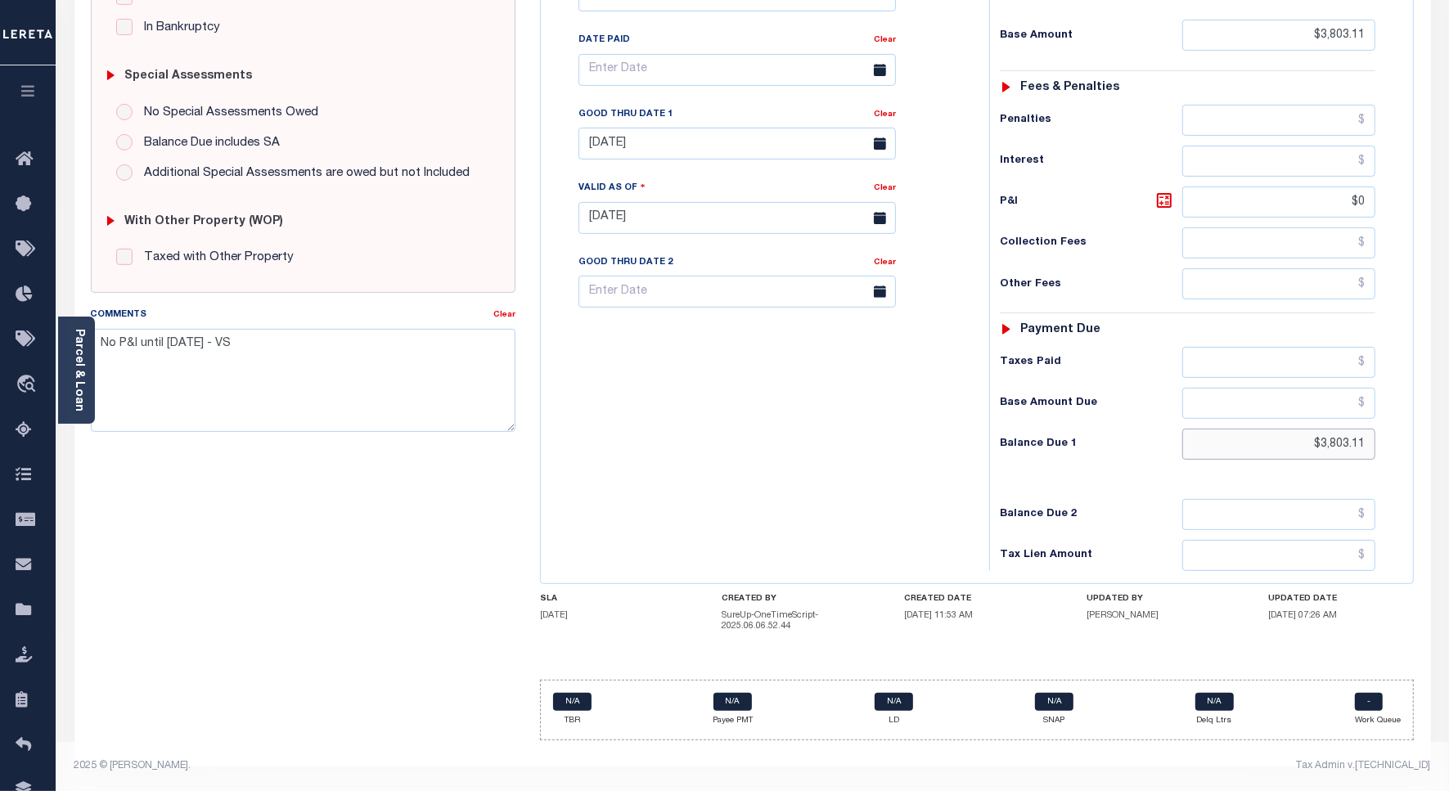
drag, startPoint x: 1367, startPoint y: 443, endPoint x: 1275, endPoint y: 447, distance: 92.6
click at [1275, 447] on input "$3,803.11" at bounding box center [1278, 444] width 193 height 31
paste input "3,879.17"
type input "$3,879.17"
type input "[DATE]"
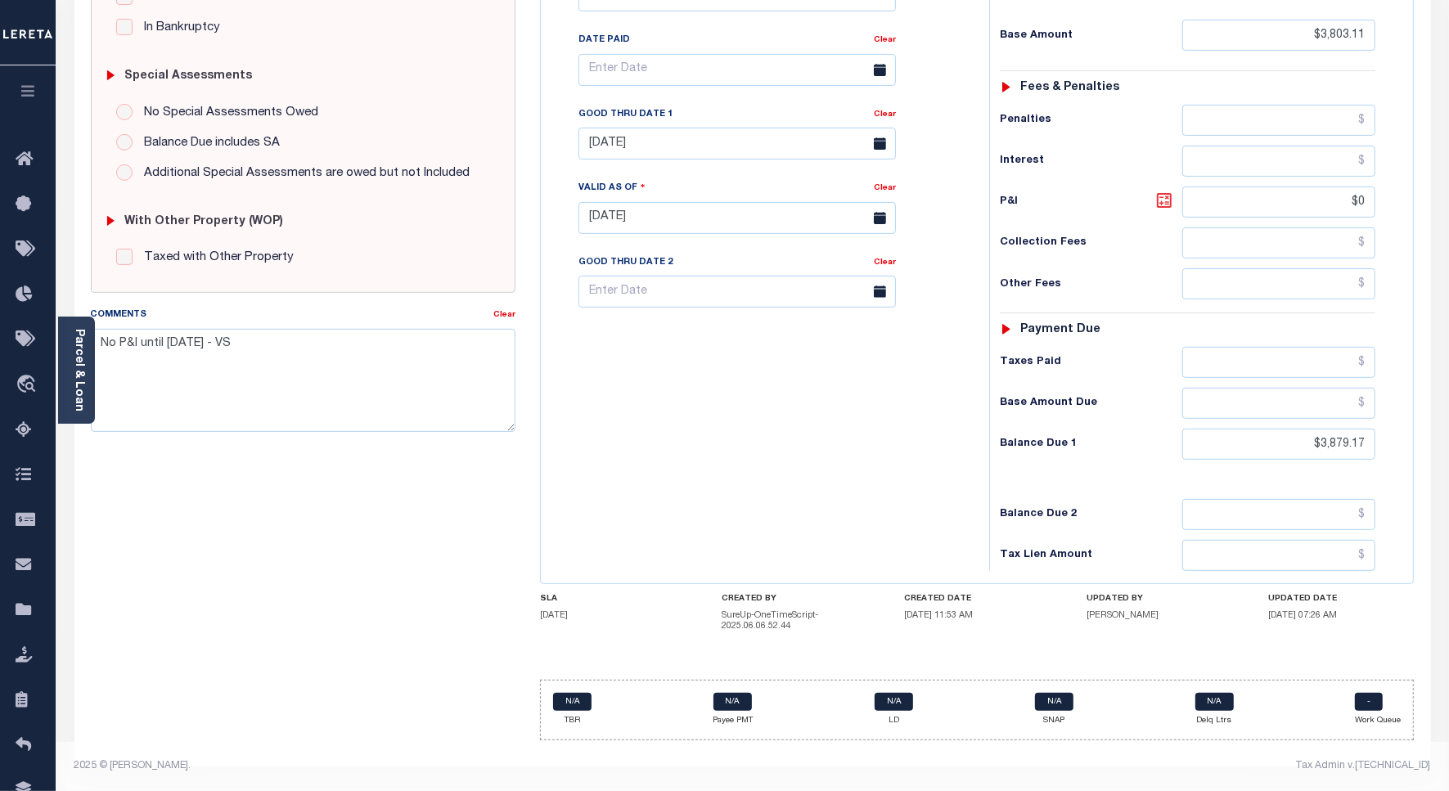
click at [1162, 194] on icon at bounding box center [1164, 201] width 20 height 20
type input "$76.06"
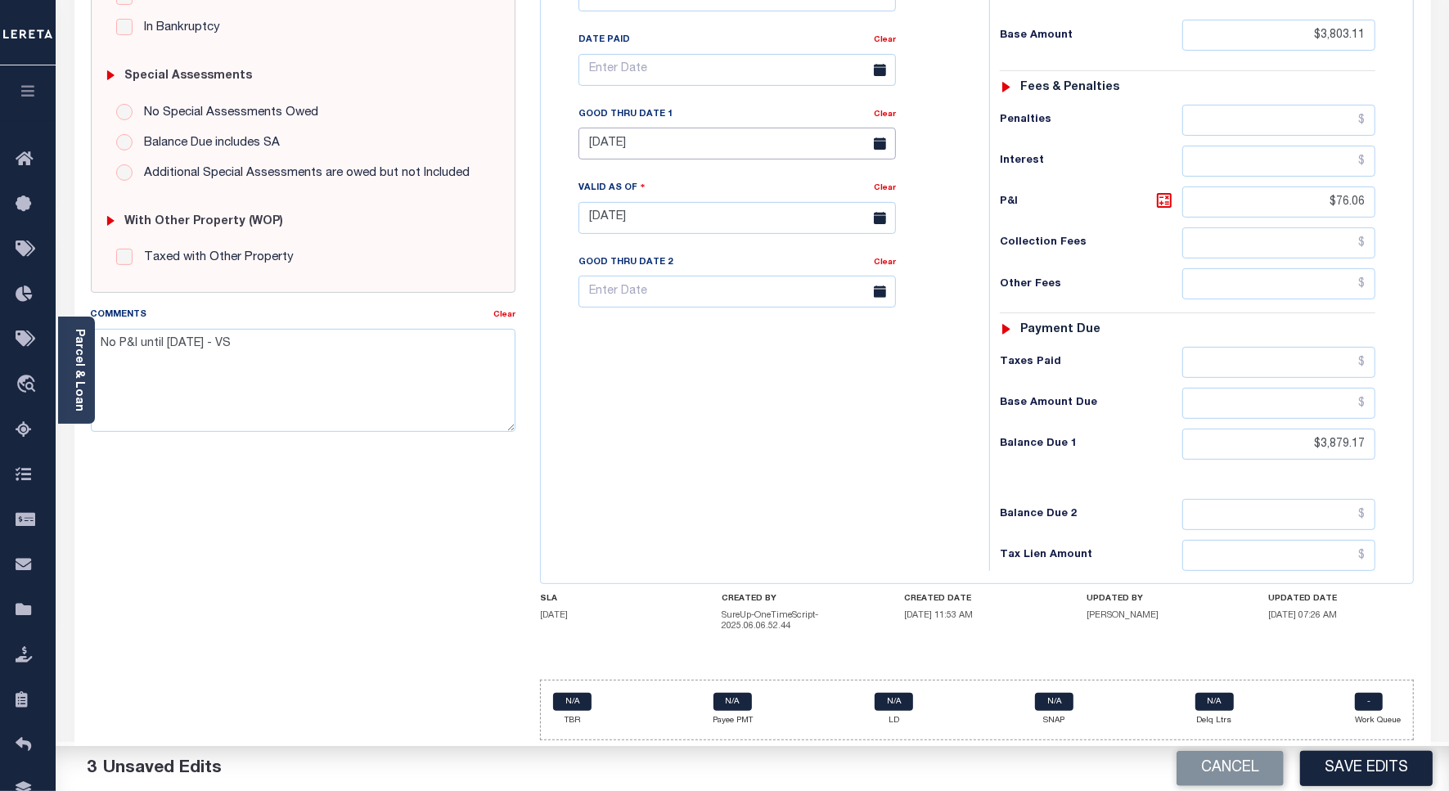
click at [631, 145] on input "10/14/2025" at bounding box center [736, 144] width 317 height 32
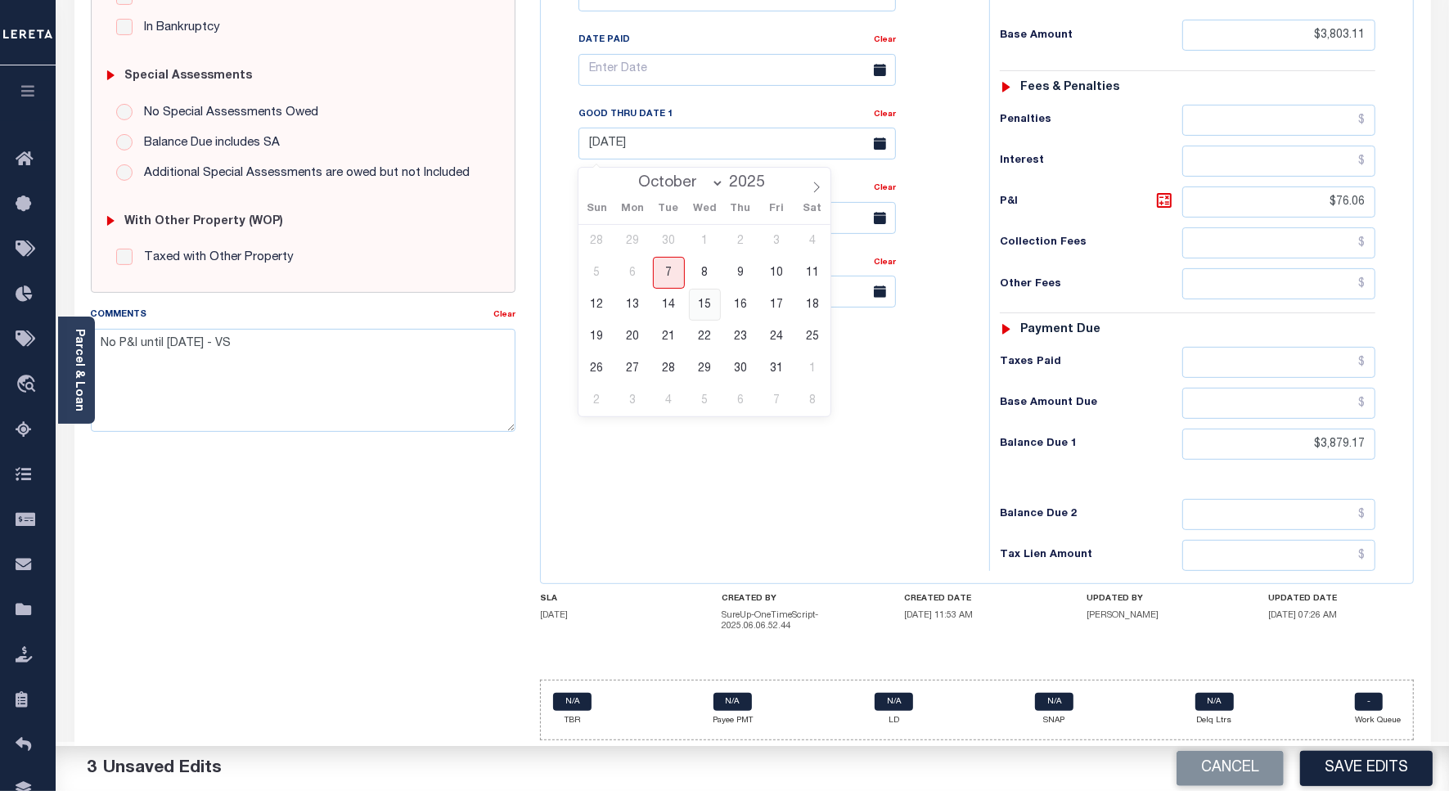
click at [701, 295] on span "15" at bounding box center [705, 305] width 32 height 32
type input "10/15/2025"
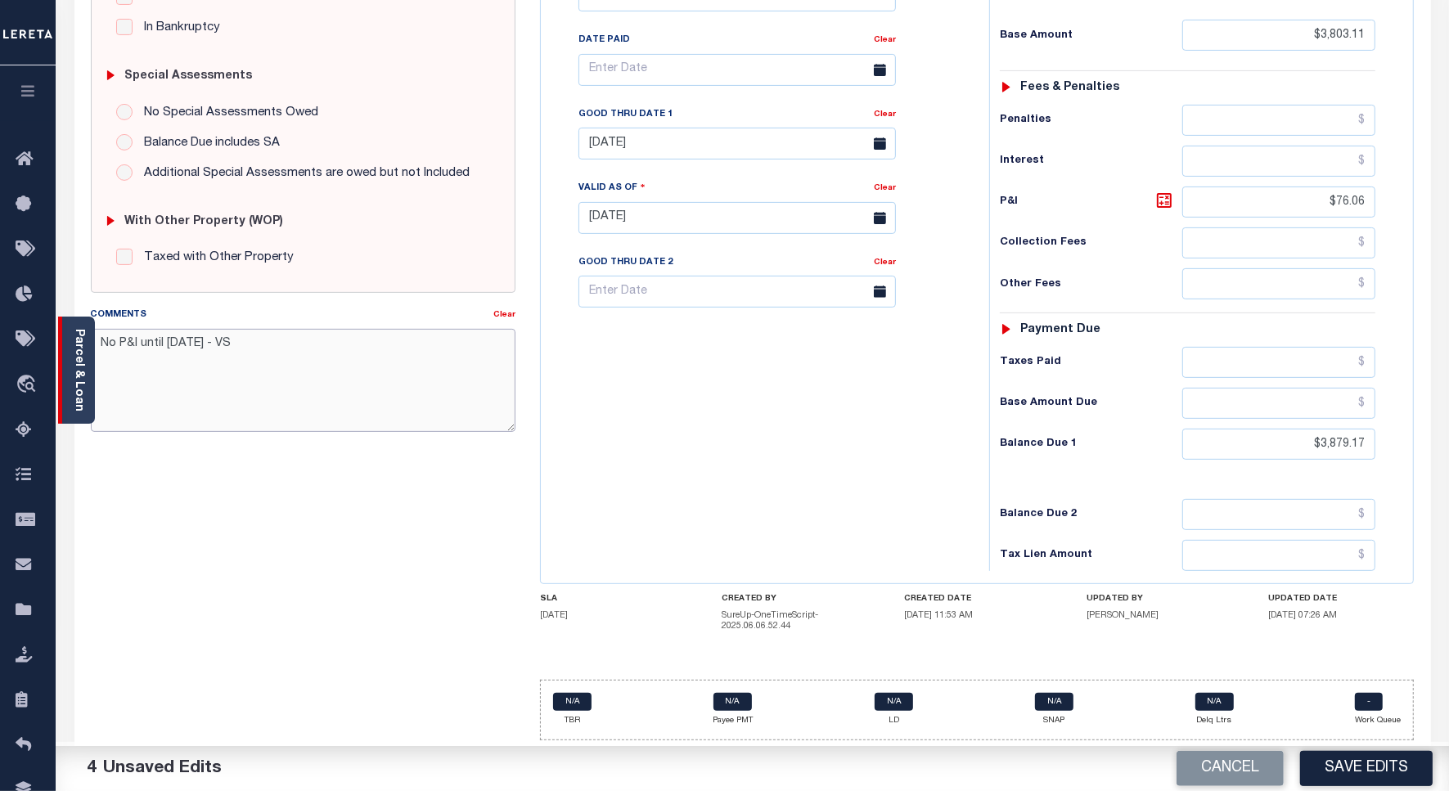
drag, startPoint x: 276, startPoint y: 333, endPoint x: 178, endPoint y: 365, distance: 102.4
click at [82, 336] on div "Parcel & Loan Tax Bill Details 132200-6658-05-158844-0000 TAX ID AGENCY 2025" at bounding box center [752, 199] width 1381 height 1183
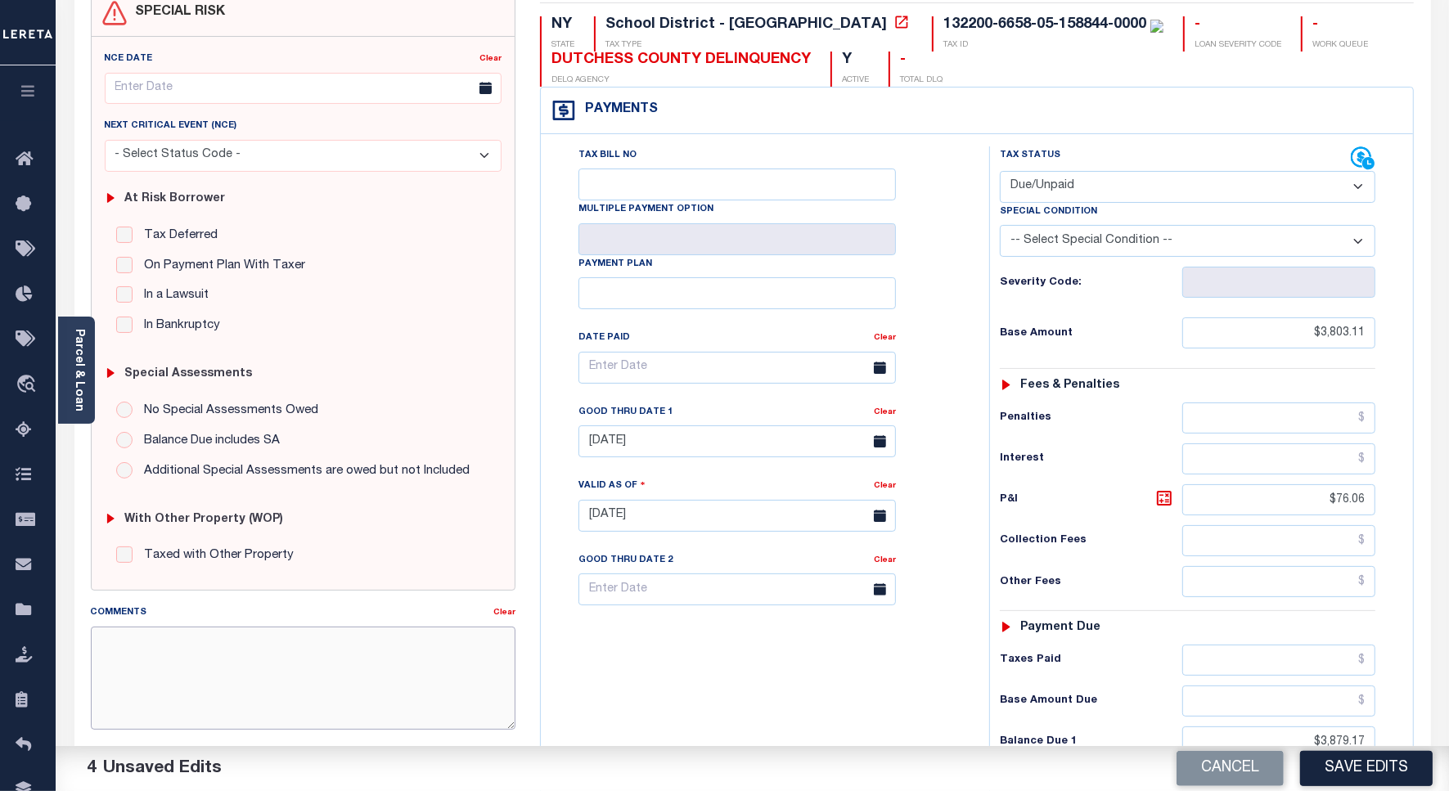
scroll to position [0, 0]
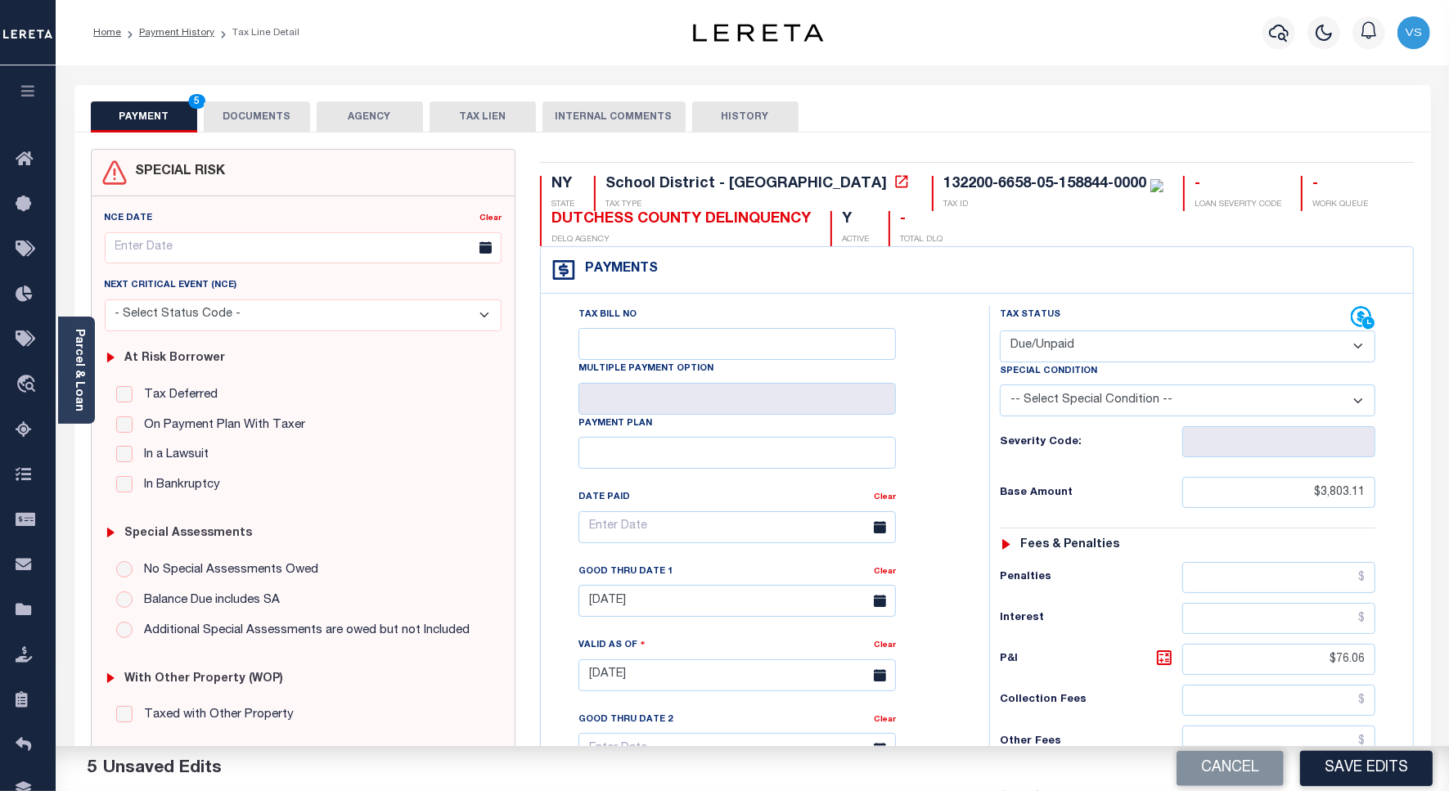
click at [236, 116] on button "DOCUMENTS" at bounding box center [257, 116] width 106 height 31
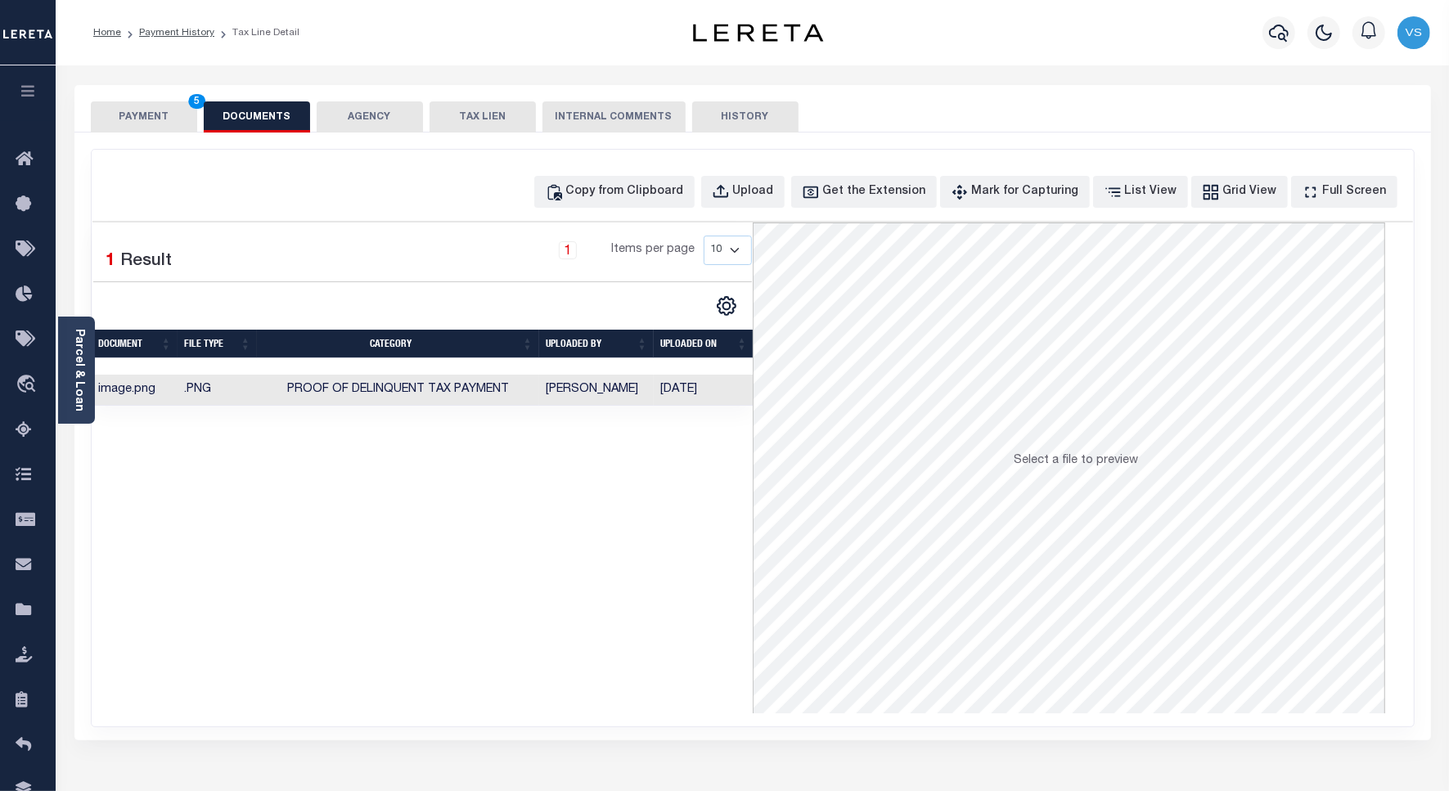
click at [164, 110] on button "PAYMENT 5" at bounding box center [144, 116] width 106 height 31
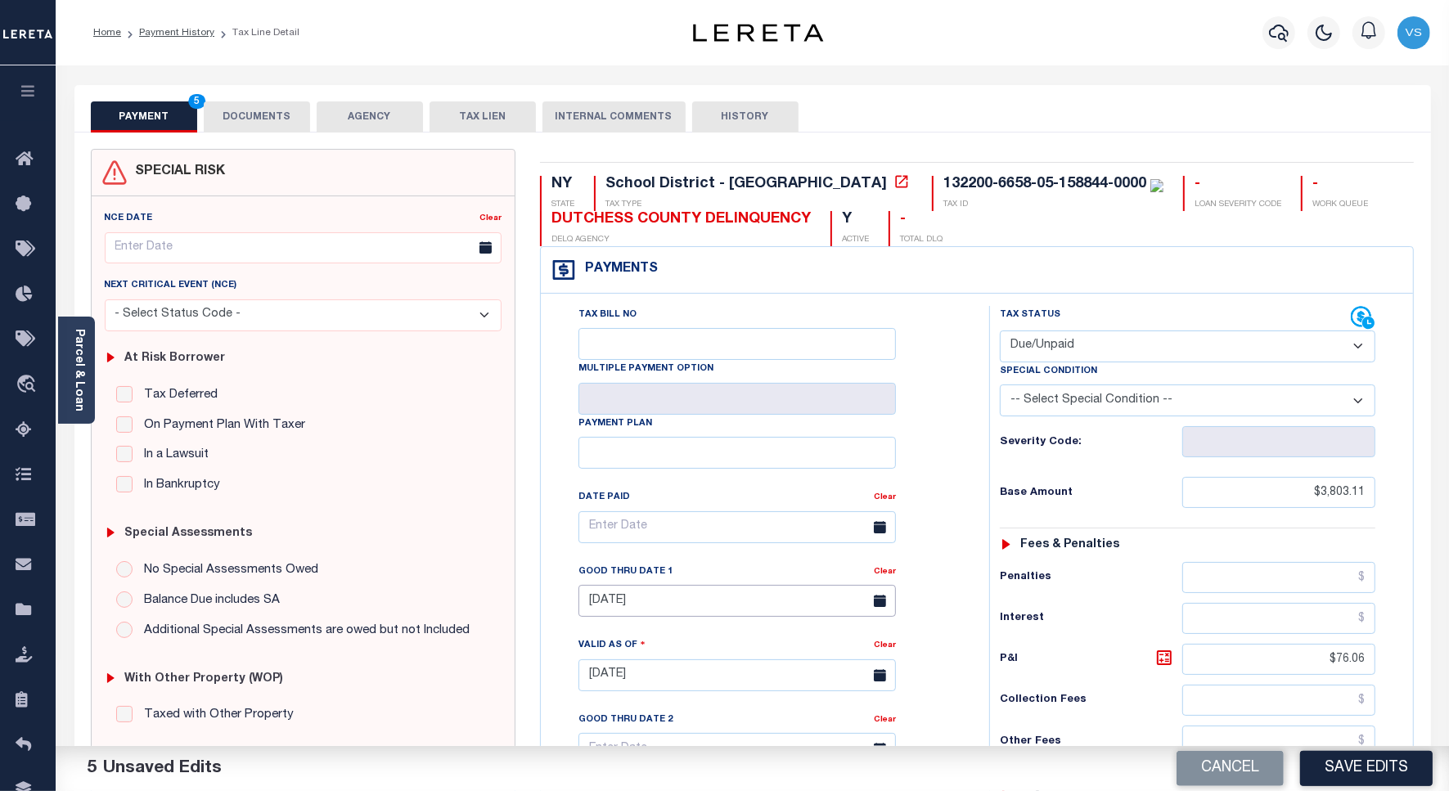
click at [644, 612] on input "10/15/2025" at bounding box center [736, 601] width 317 height 32
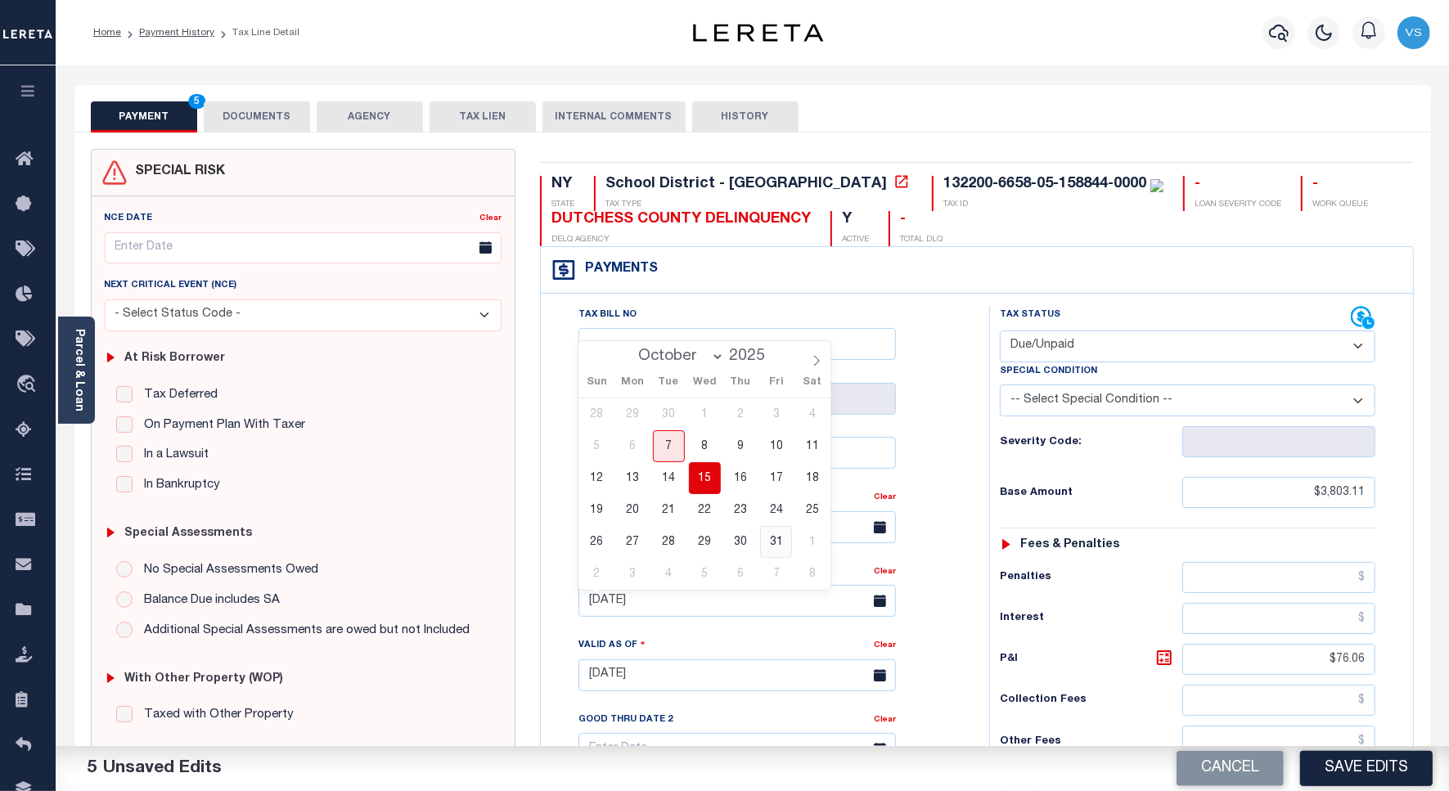
click at [771, 546] on span "31" at bounding box center [776, 542] width 32 height 32
type input "10/31/2025"
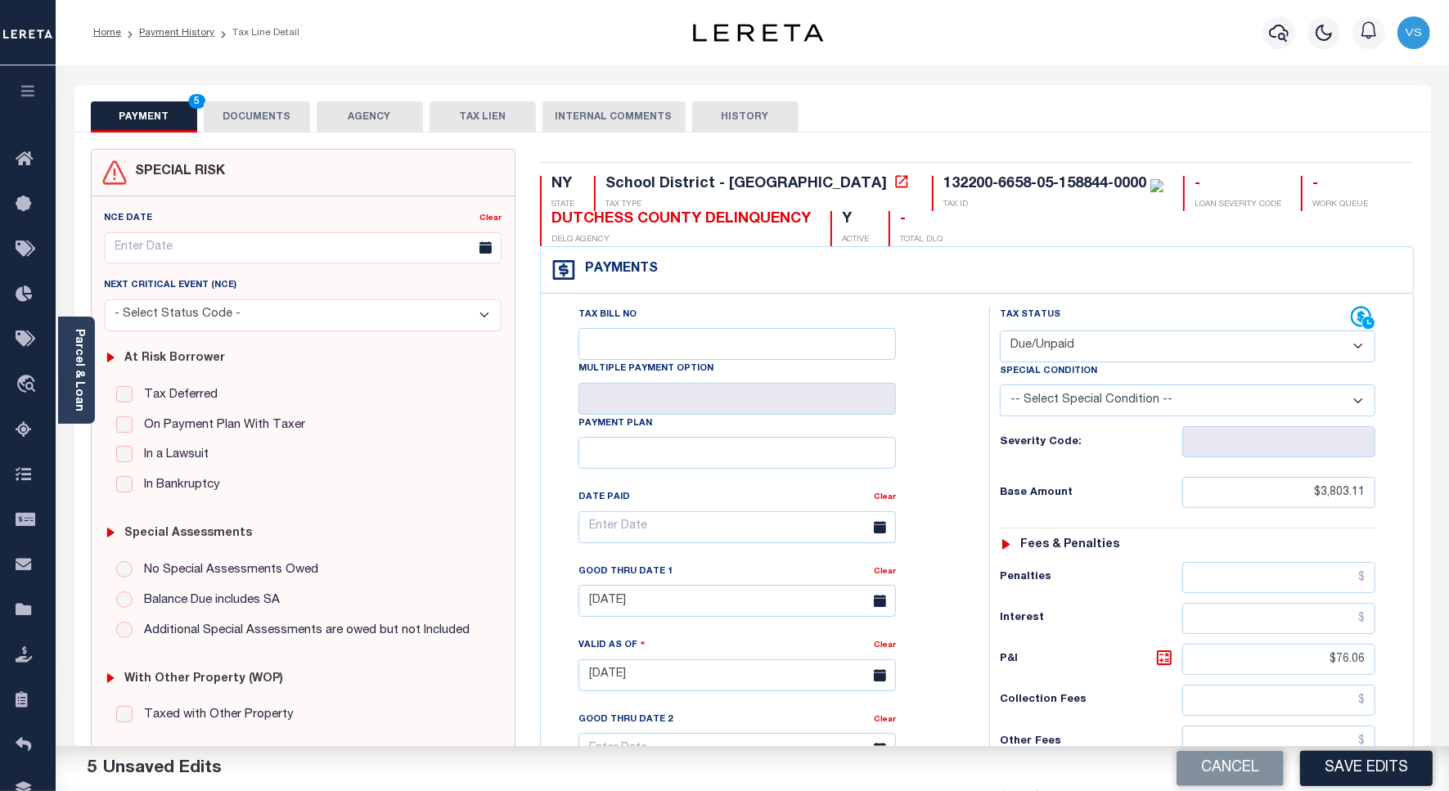
click at [268, 115] on button "DOCUMENTS" at bounding box center [257, 116] width 106 height 31
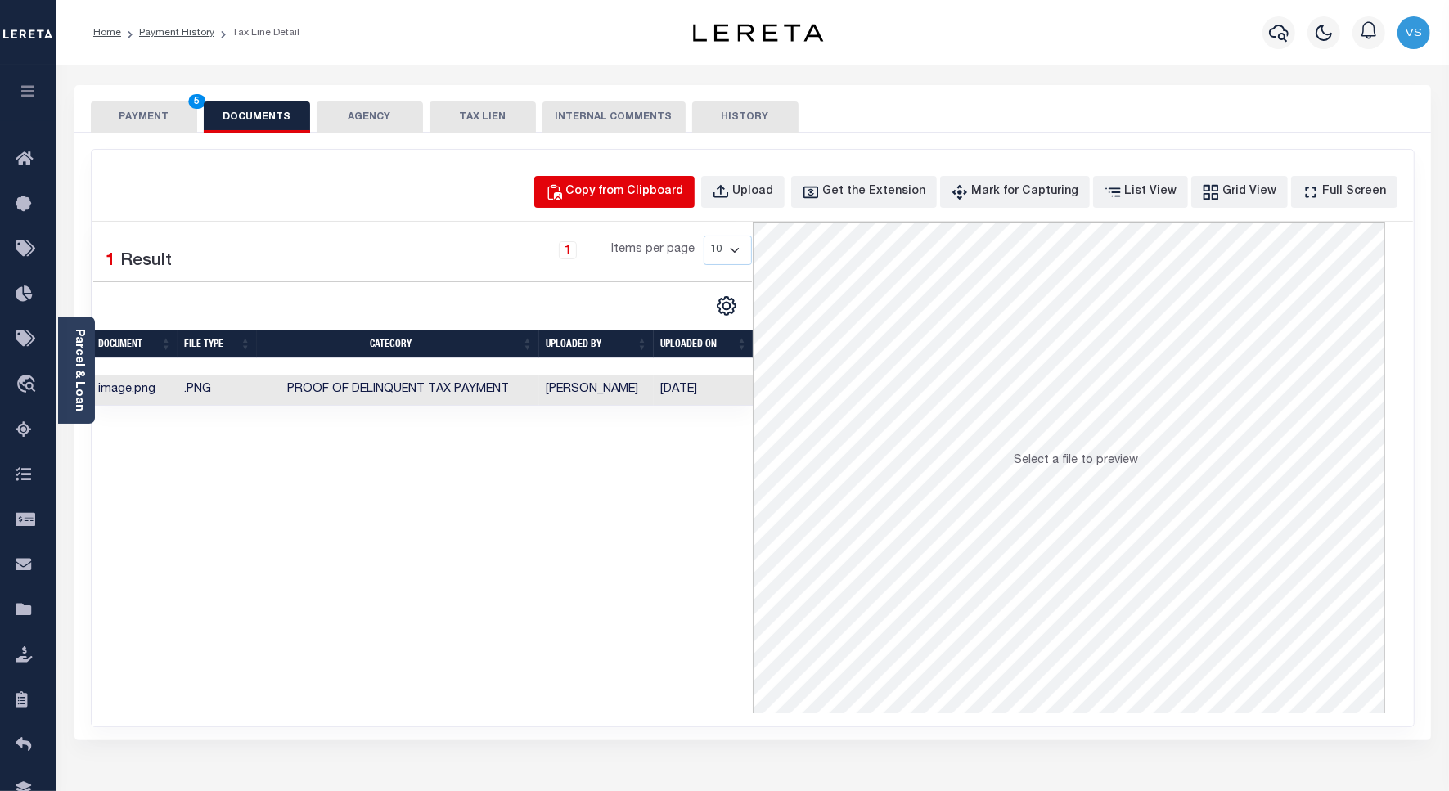
drag, startPoint x: 618, startPoint y: 182, endPoint x: 618, endPoint y: 191, distance: 8.2
click at [618, 184] on div "Copy from Clipboard" at bounding box center [625, 192] width 118 height 18
select select "POP"
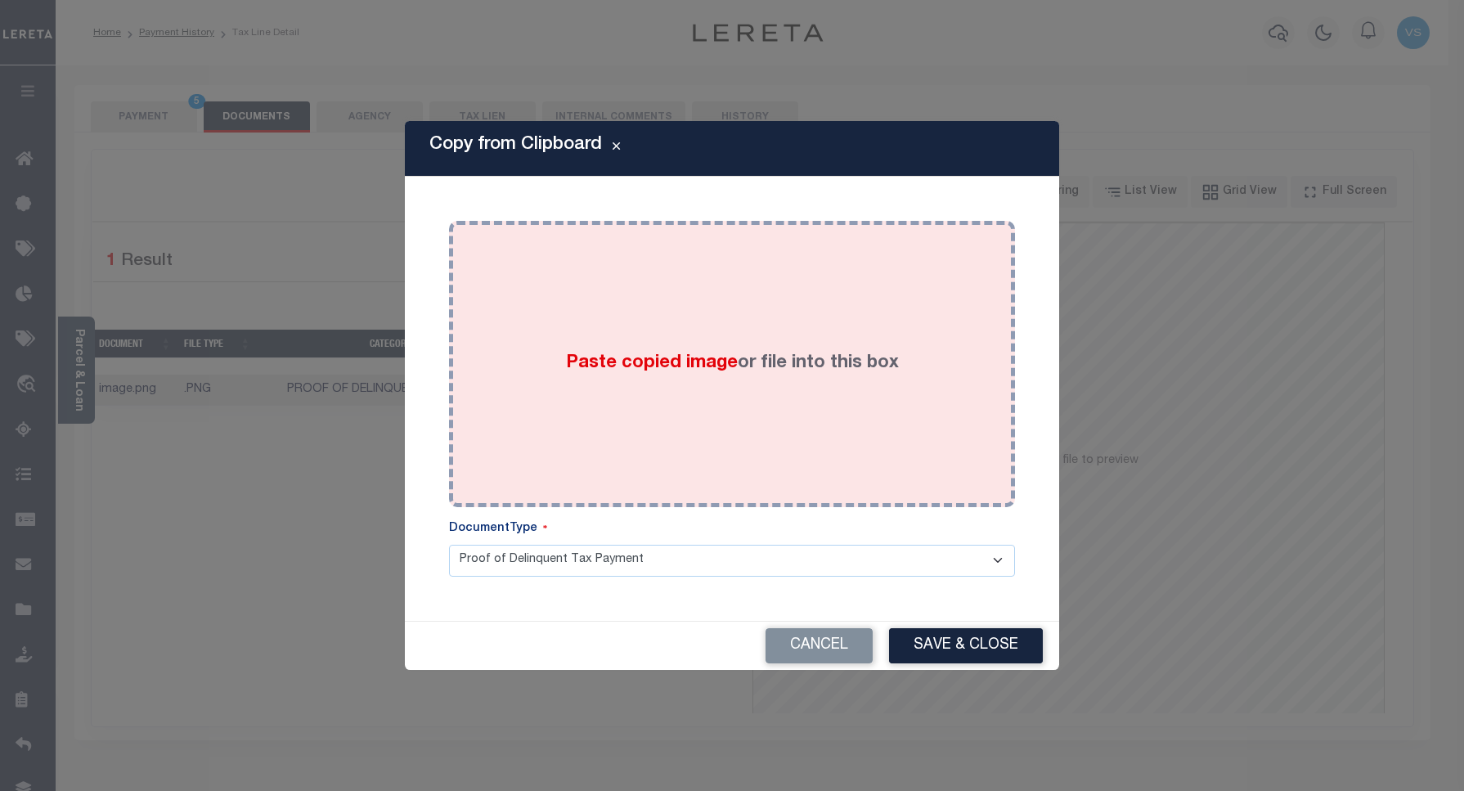
click at [646, 423] on div "Paste copied image or file into this box" at bounding box center [732, 364] width 542 height 262
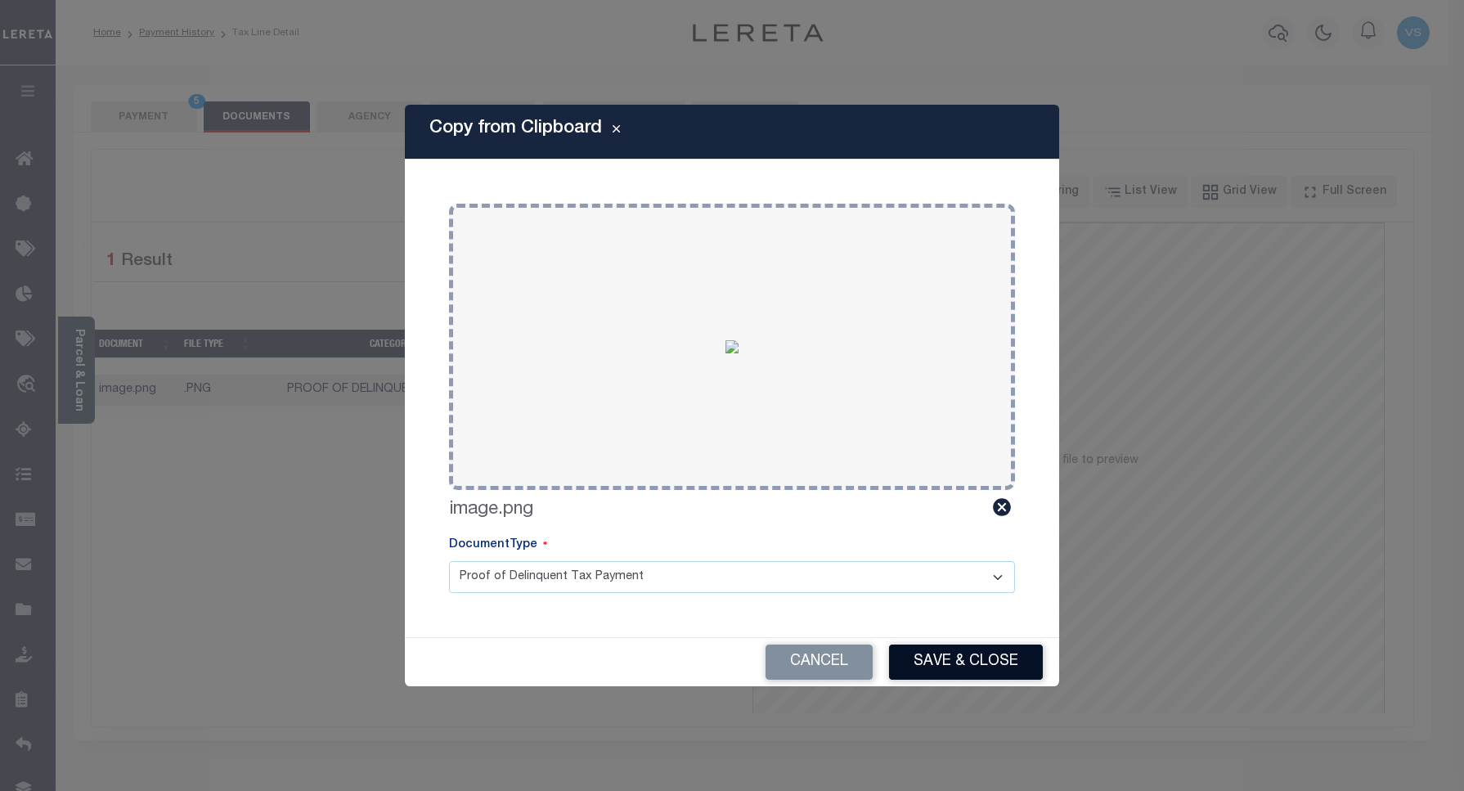
click at [927, 663] on button "Save & Close" at bounding box center [966, 662] width 154 height 35
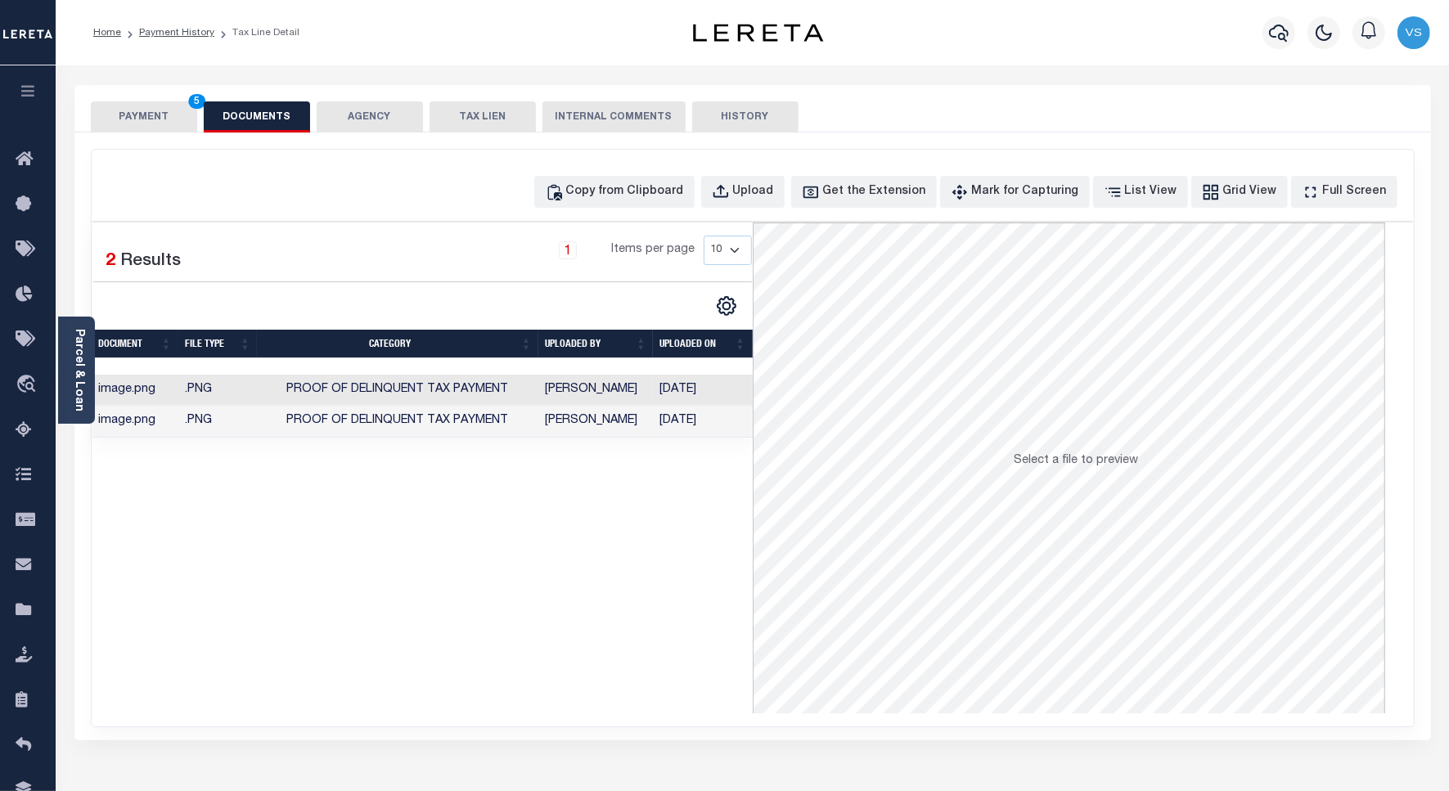
click at [156, 108] on button "PAYMENT 5" at bounding box center [144, 116] width 106 height 31
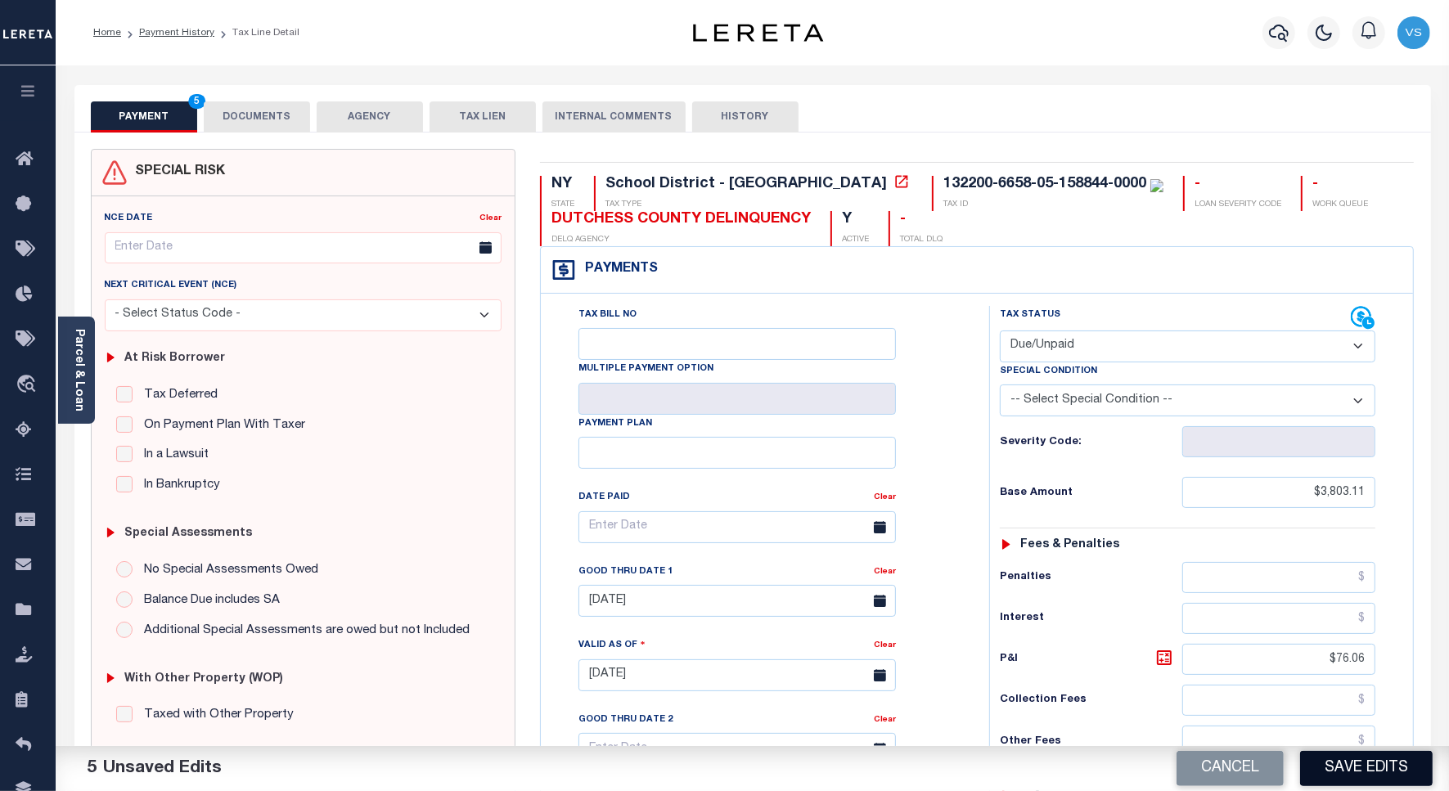
click at [1329, 761] on button "Save Edits" at bounding box center [1366, 768] width 133 height 35
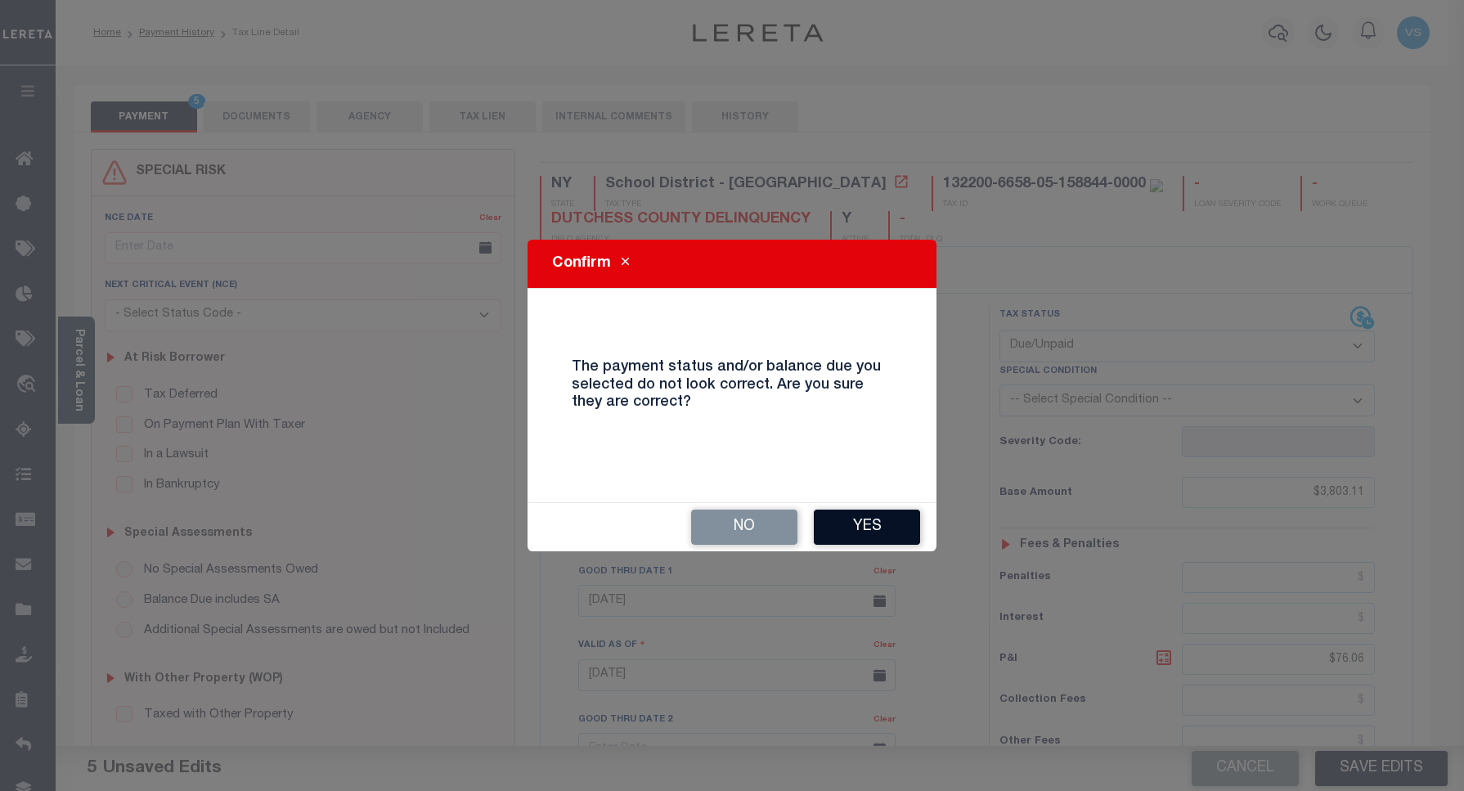
click at [836, 533] on button "Yes" at bounding box center [867, 527] width 106 height 35
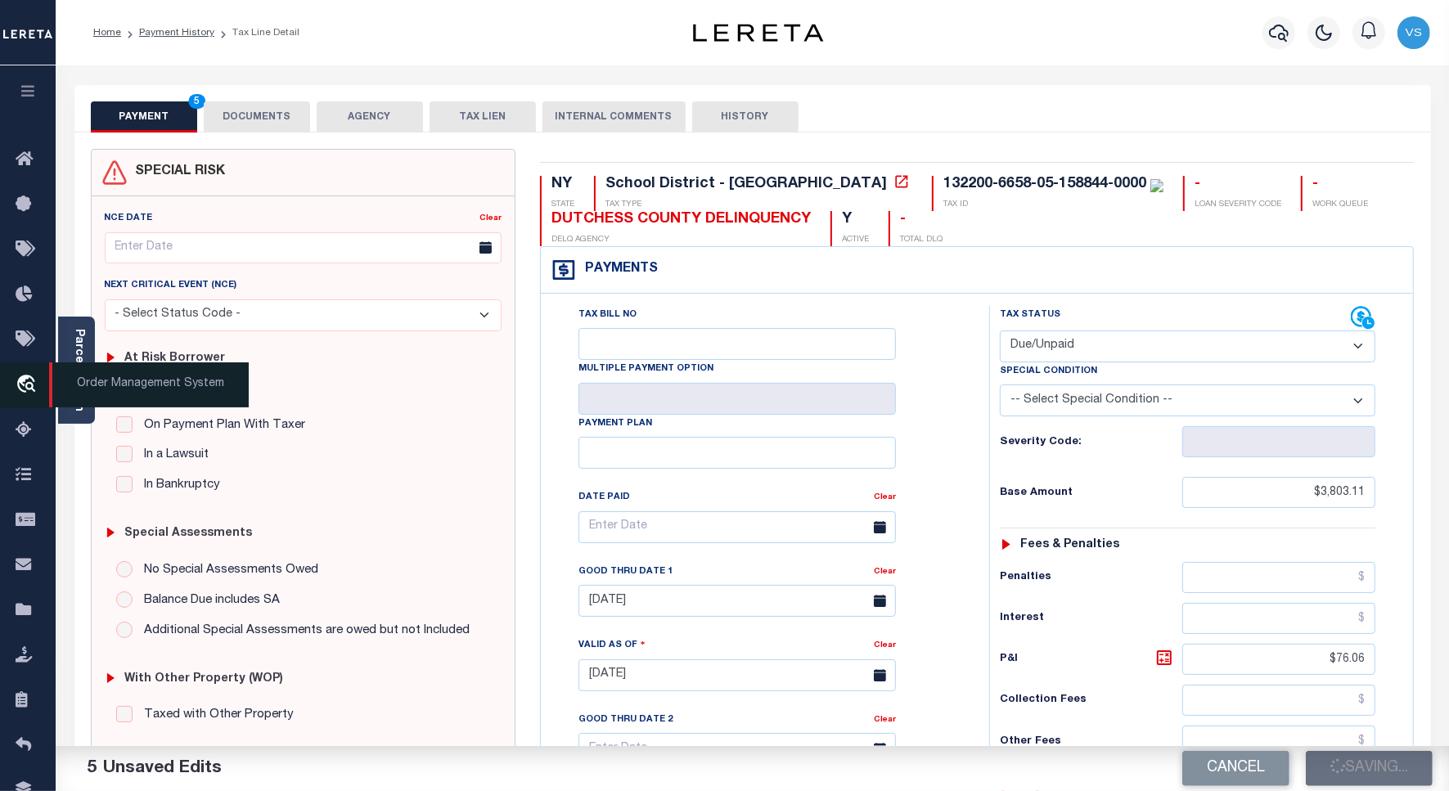
checkbox input "false"
type input "$3,803.11"
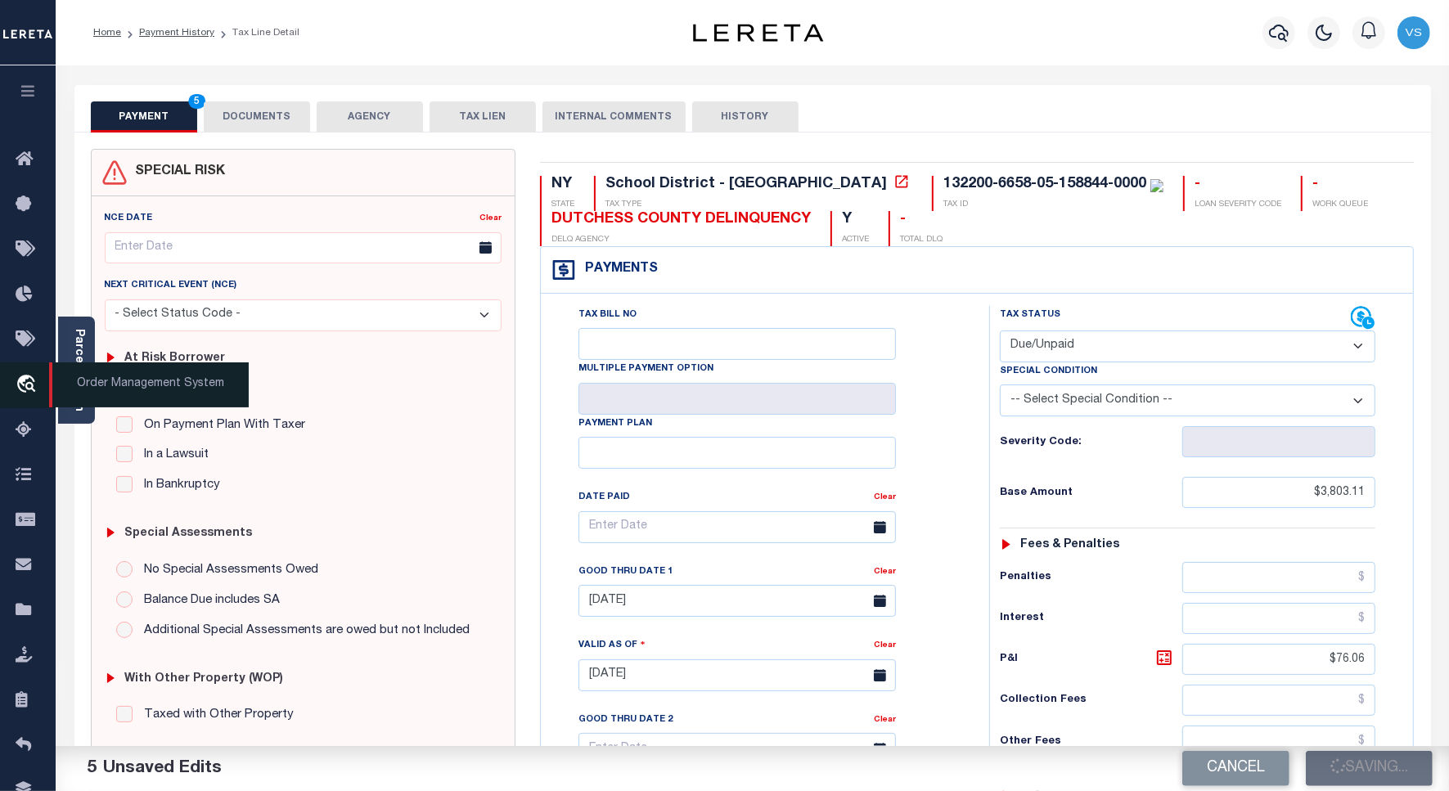
type input "$76.06"
type input "$3,879.17"
